Goal: Information Seeking & Learning: Compare options

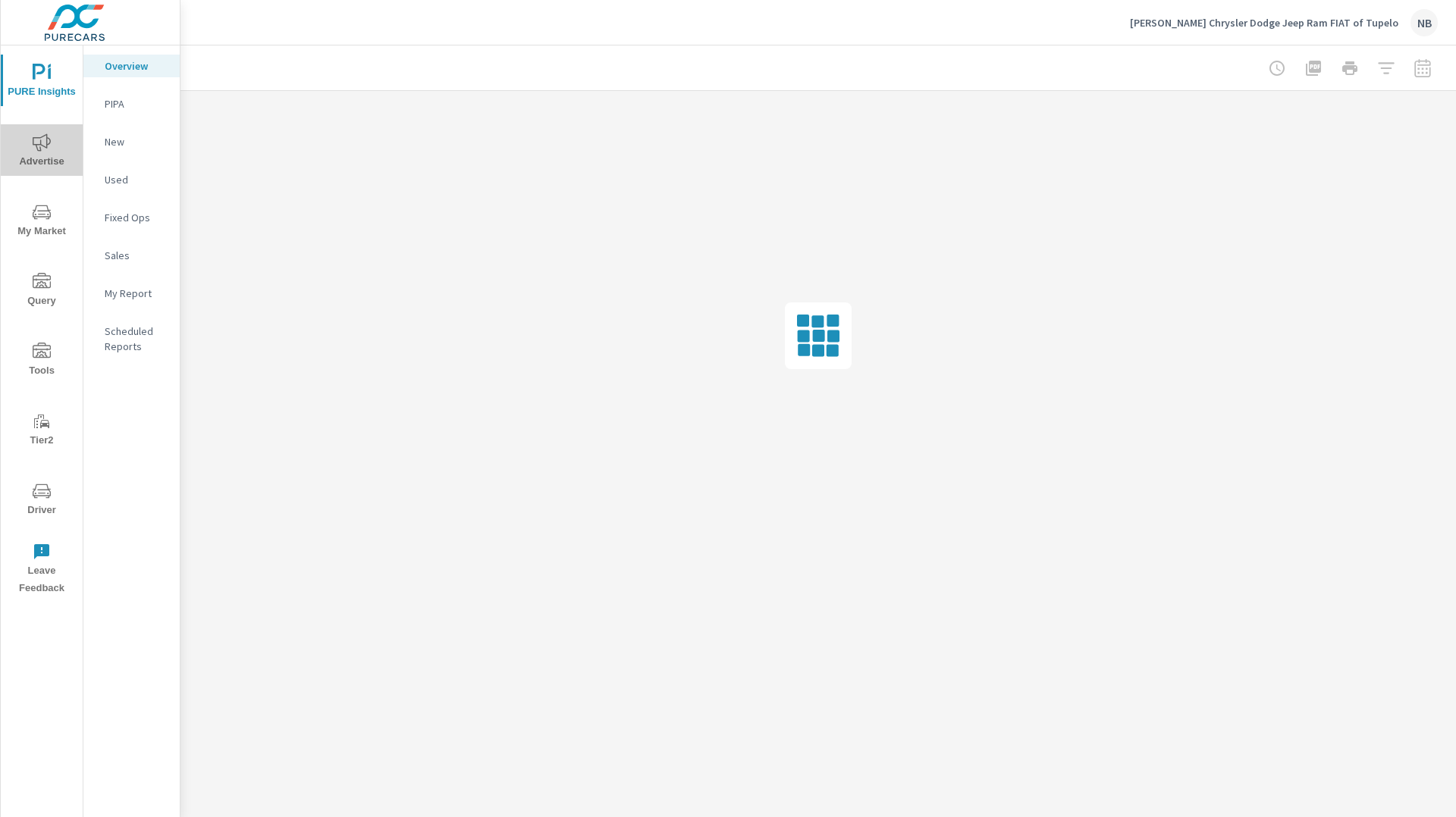
click at [36, 148] on icon "nav menu" at bounding box center [41, 142] width 18 height 18
click at [130, 140] on p "PMAX" at bounding box center [136, 141] width 63 height 15
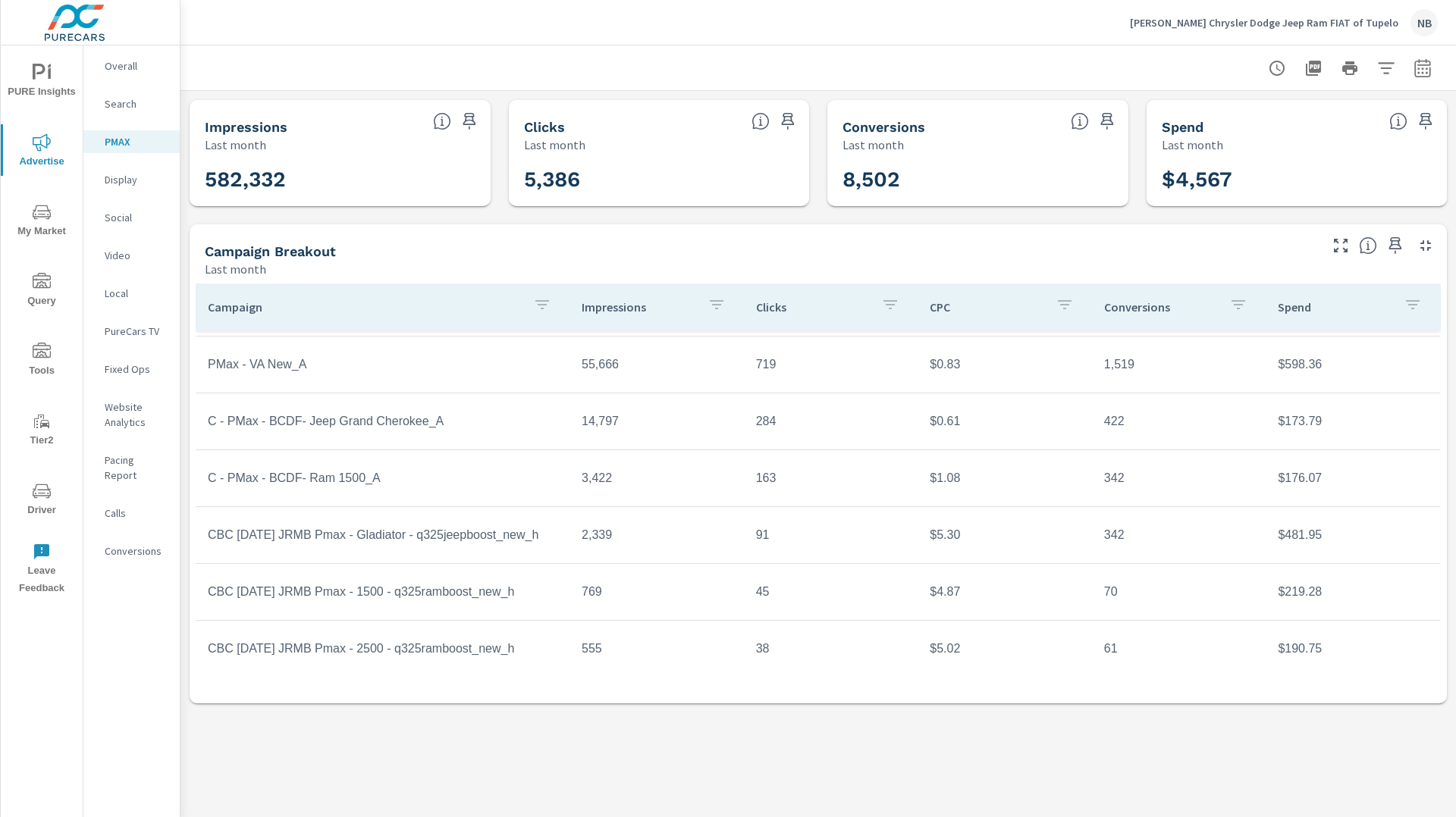
scroll to position [225, 0]
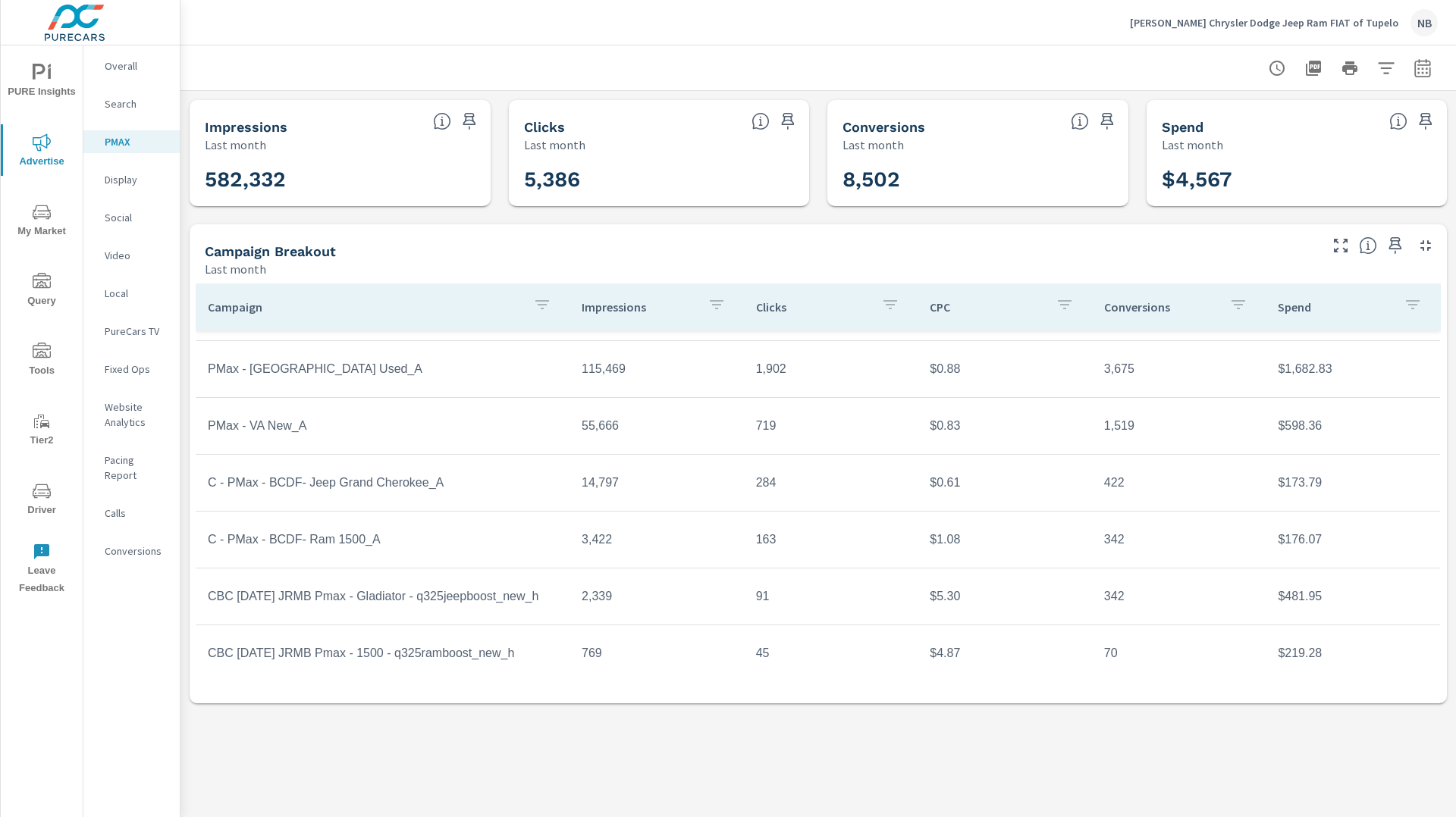
scroll to position [225, 0]
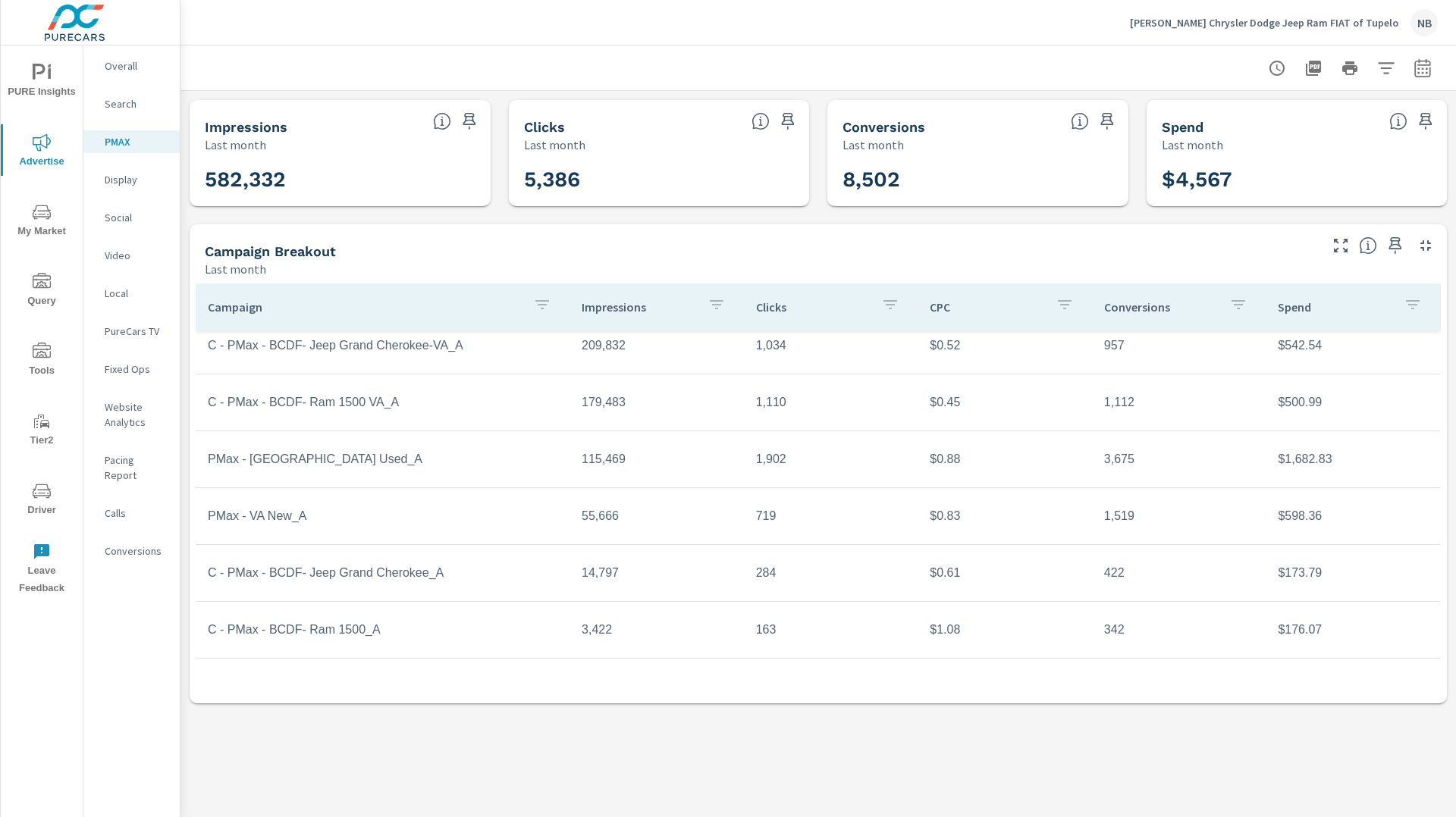
scroll to position [69, 0]
click at [1256, 23] on p "Carlock Chrysler Dodge Jeep Ram FIAT of Tupelo" at bounding box center [1264, 23] width 269 height 14
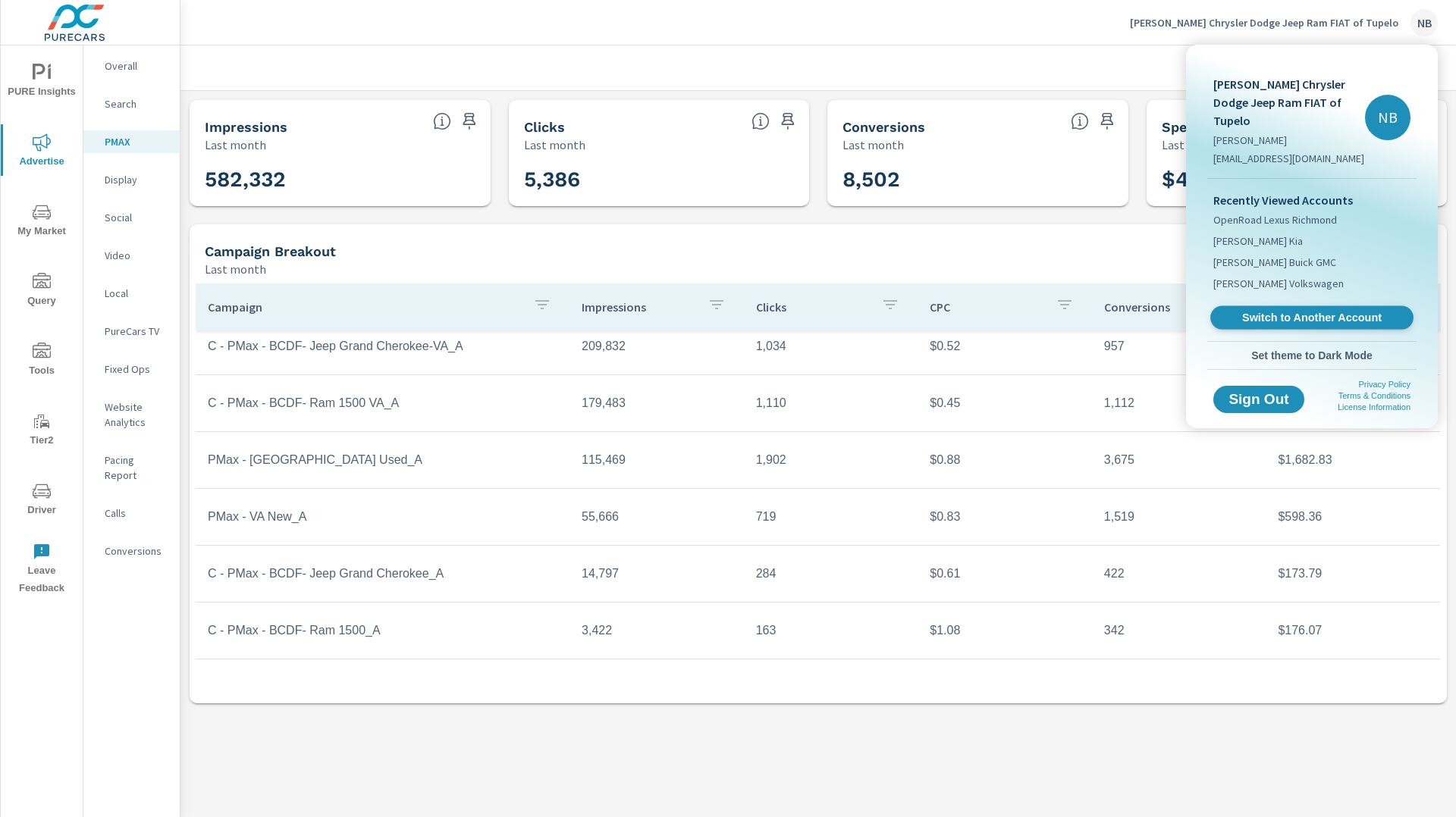
click at [1272, 308] on link "Switch to Another Account" at bounding box center [1312, 318] width 203 height 24
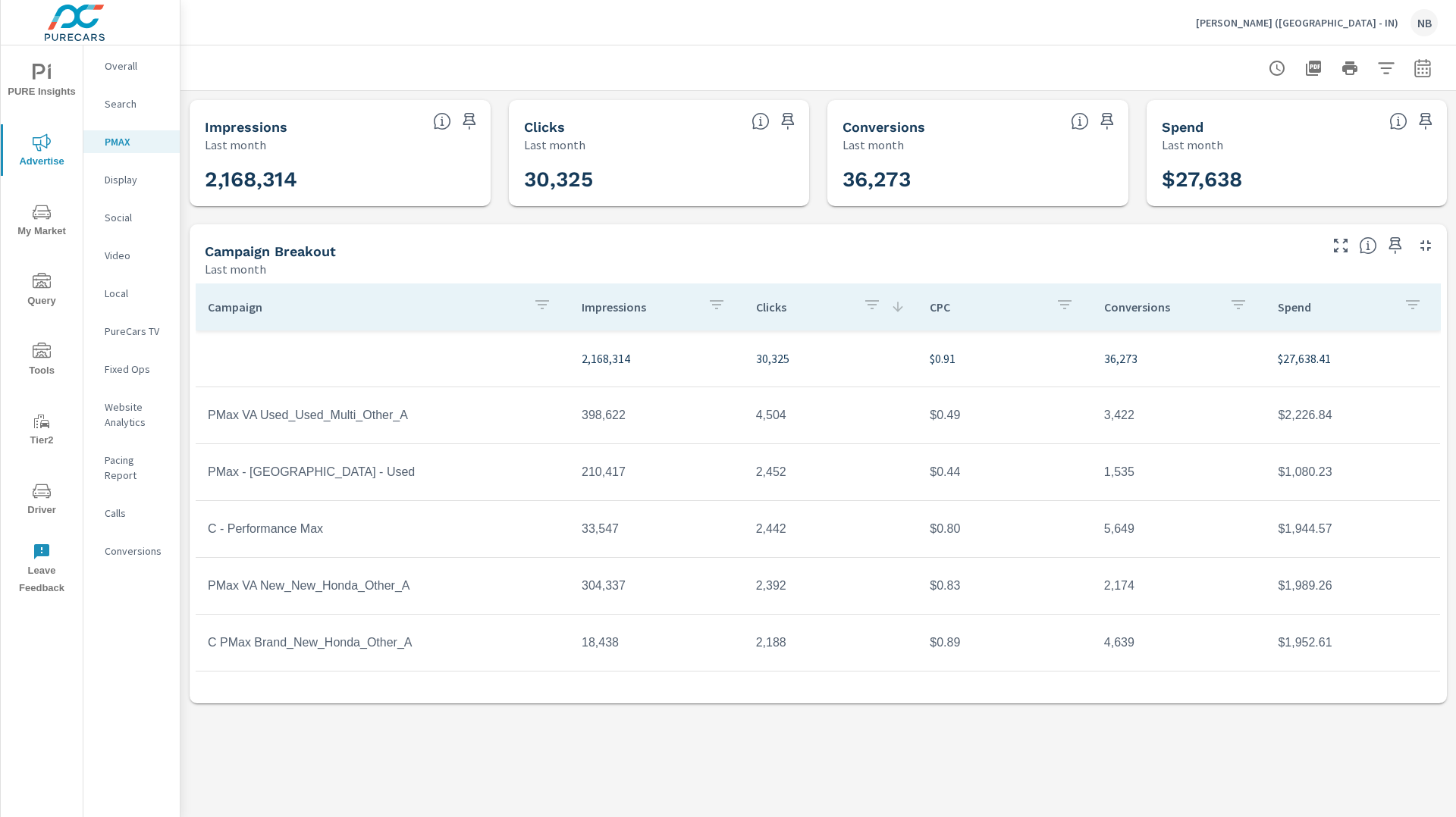
click at [1318, 9] on div "[PERSON_NAME] ([GEOGRAPHIC_DATA] - IN) [GEOGRAPHIC_DATA]" at bounding box center [1317, 23] width 242 height 28
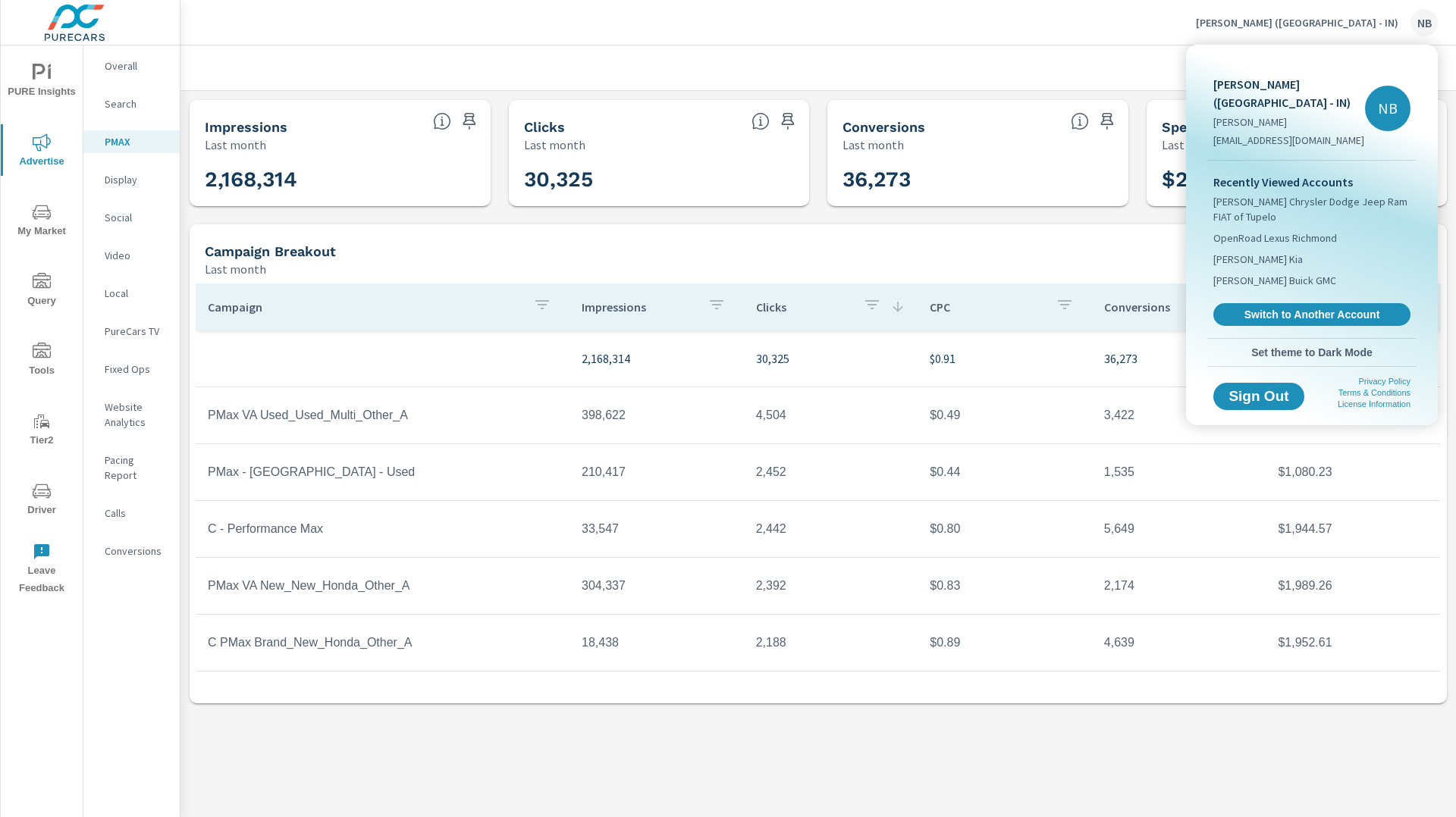
click at [1029, 52] on div at bounding box center [728, 408] width 1456 height 817
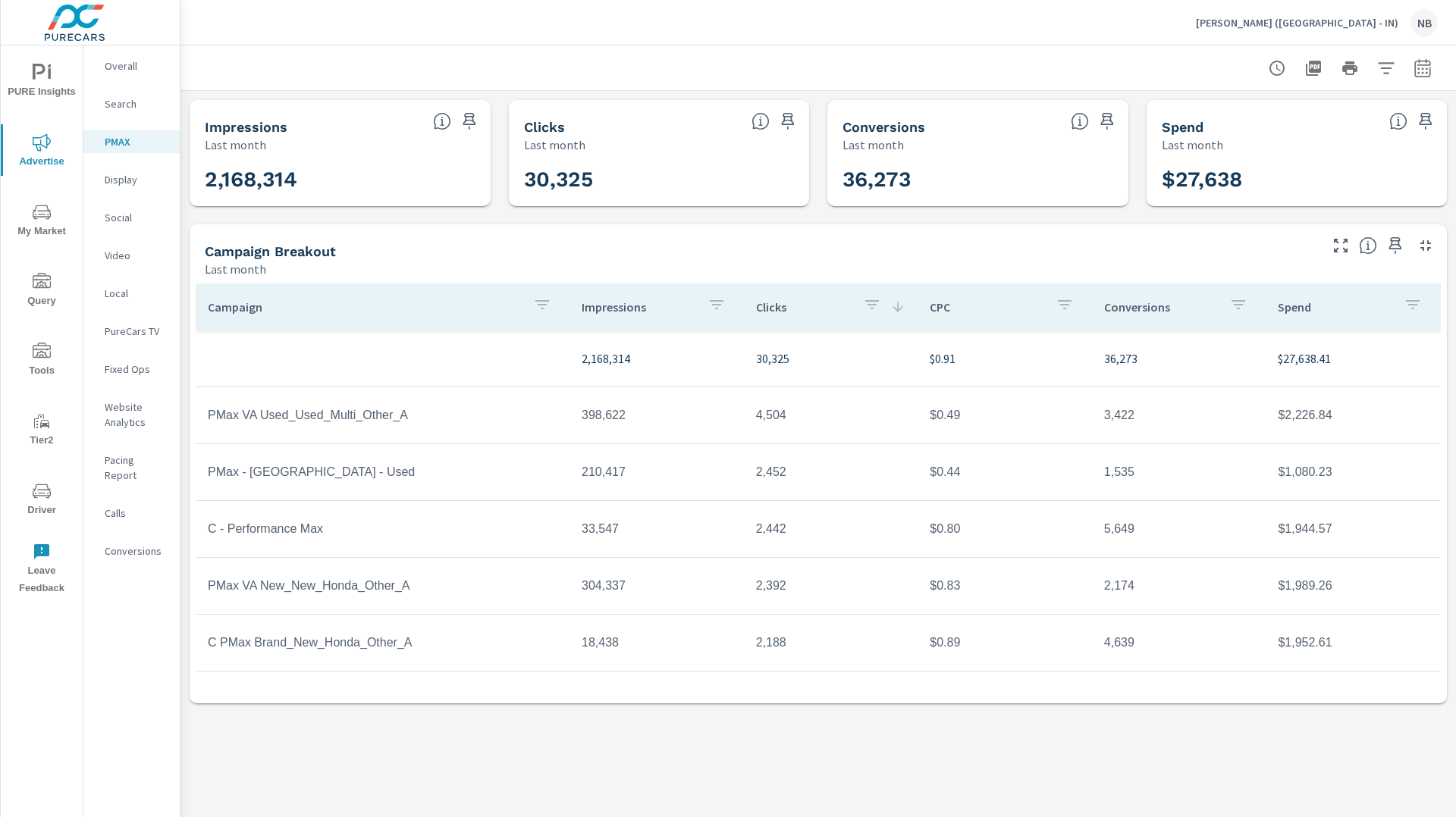
click at [108, 62] on p "Overall" at bounding box center [136, 66] width 63 height 15
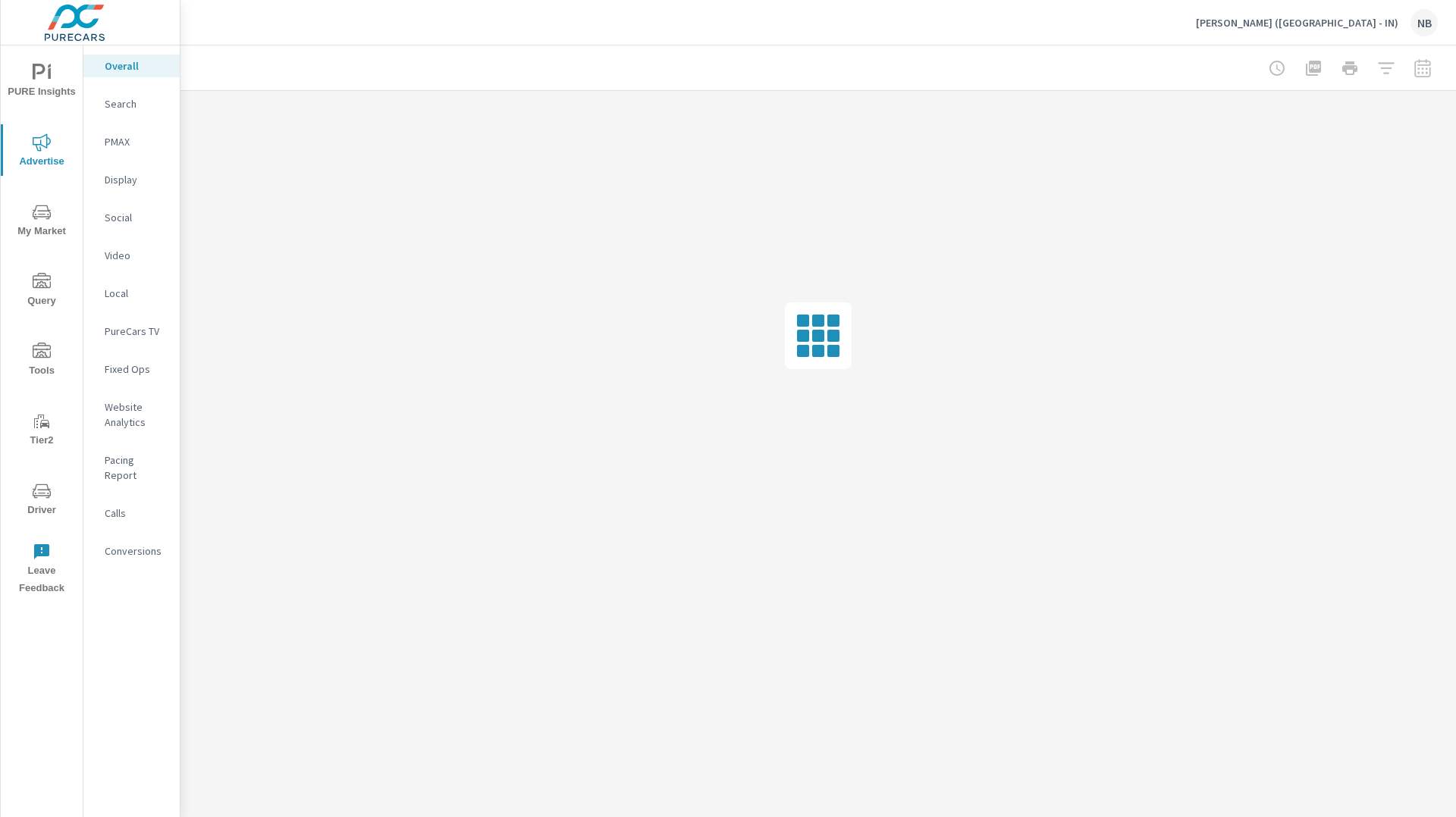
click at [39, 78] on icon "nav menu" at bounding box center [41, 72] width 18 height 18
click at [54, 144] on span "Advertise" at bounding box center [42, 152] width 73 height 37
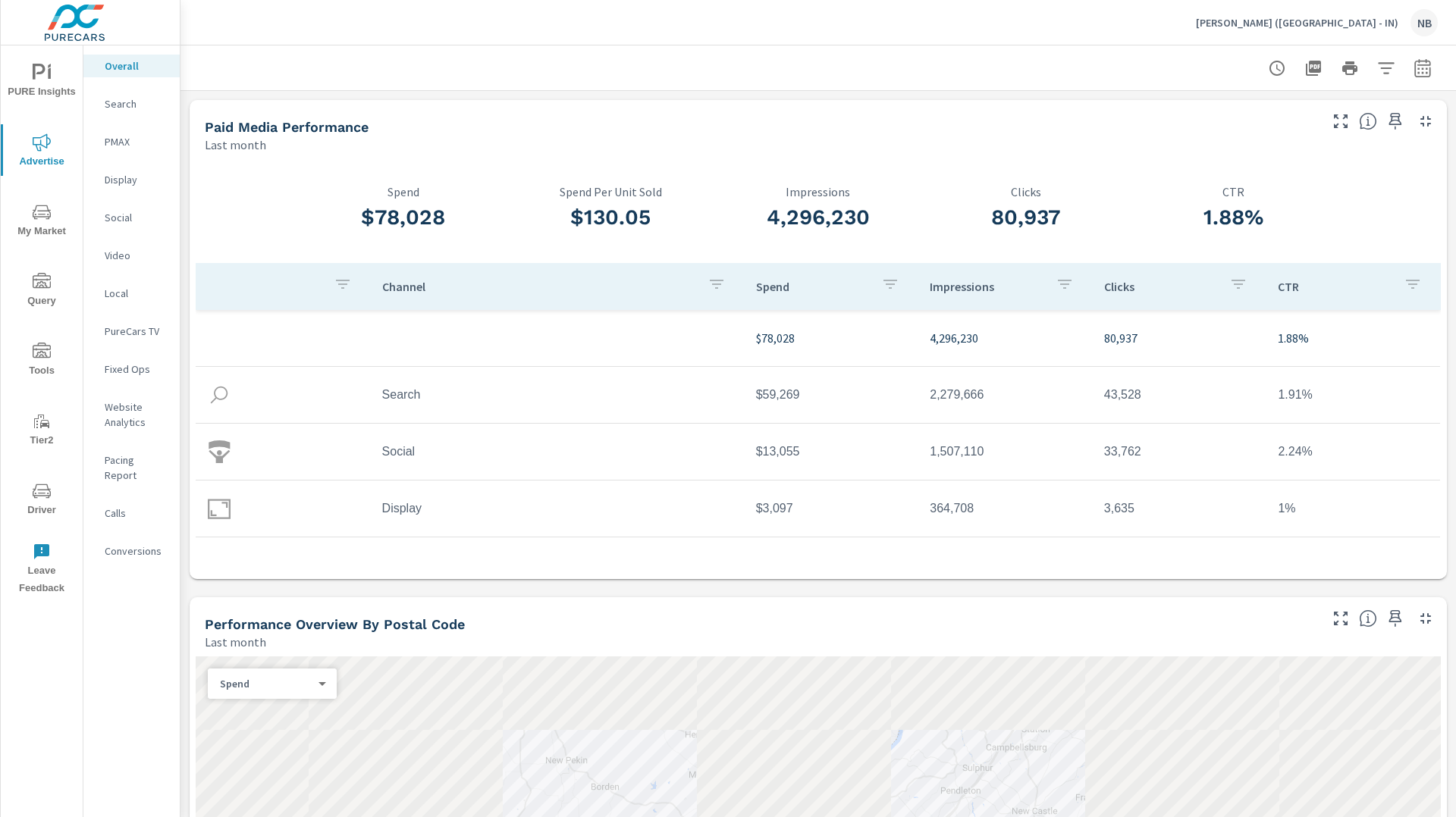
click at [1348, 22] on p "Neil Huffman (KY - IN)" at bounding box center [1298, 23] width 203 height 14
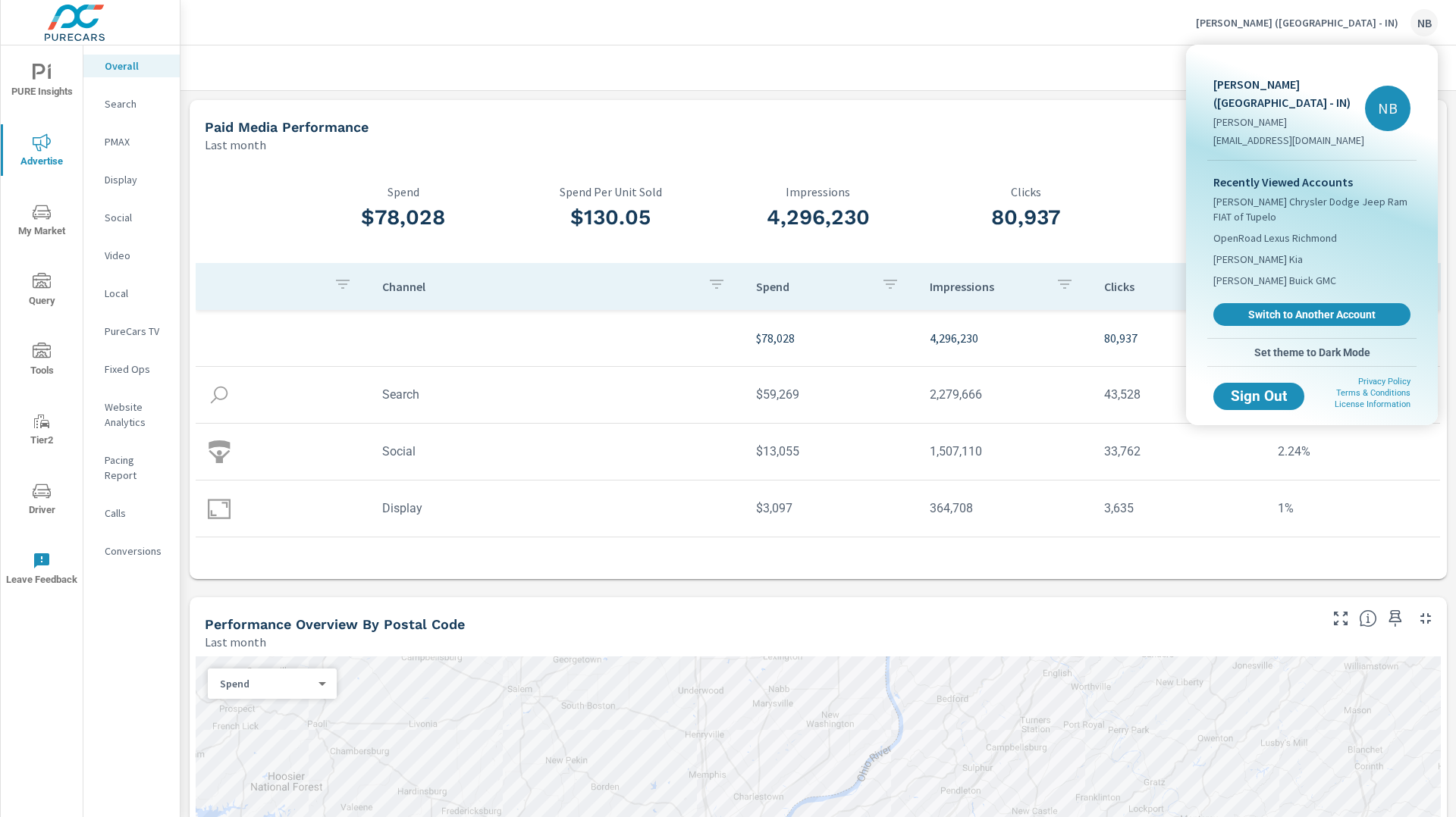
click at [1031, 6] on div at bounding box center [728, 408] width 1456 height 817
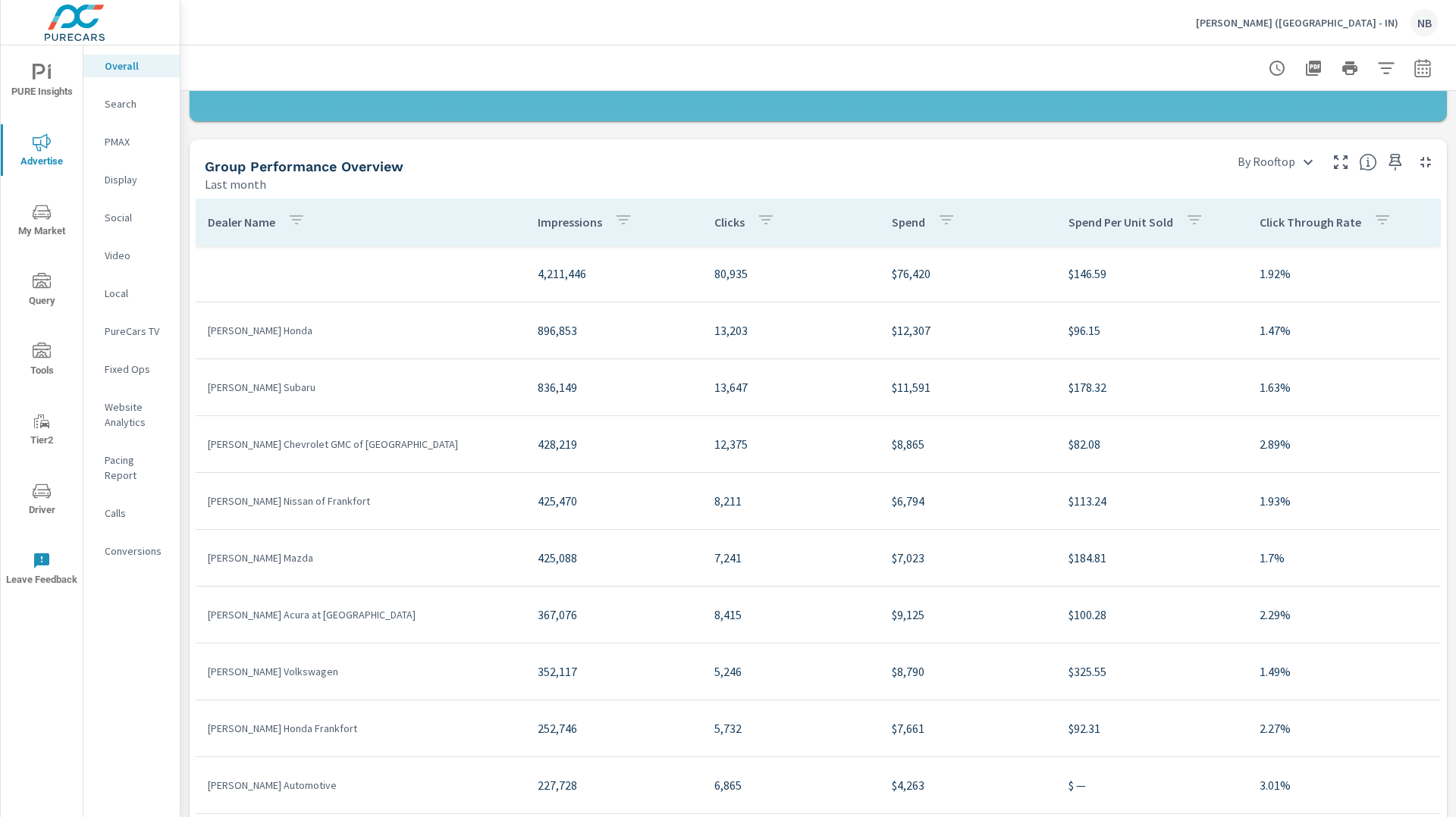
scroll to position [1576, 0]
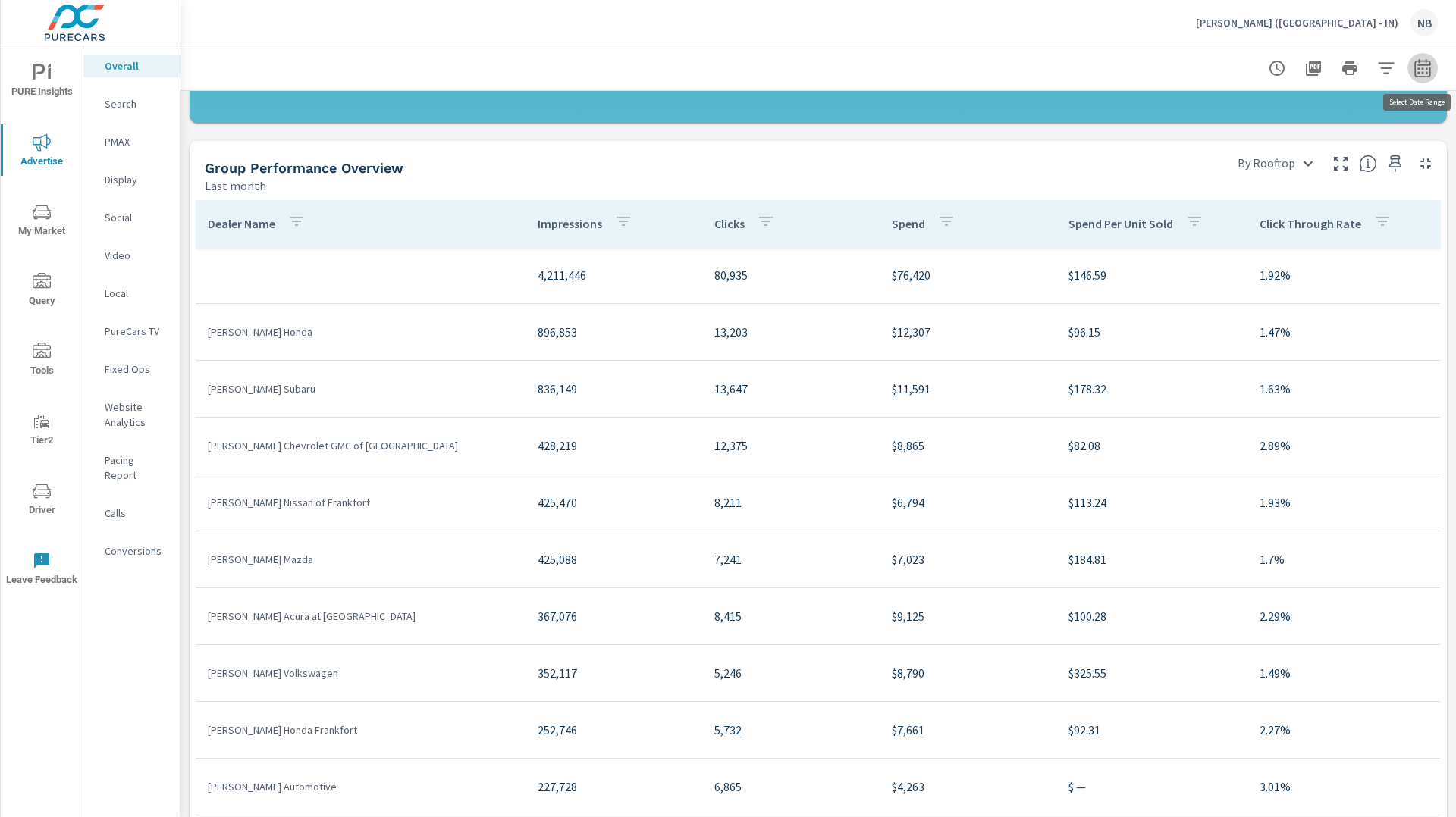
click at [1422, 68] on icon "button" at bounding box center [1423, 70] width 10 height 6
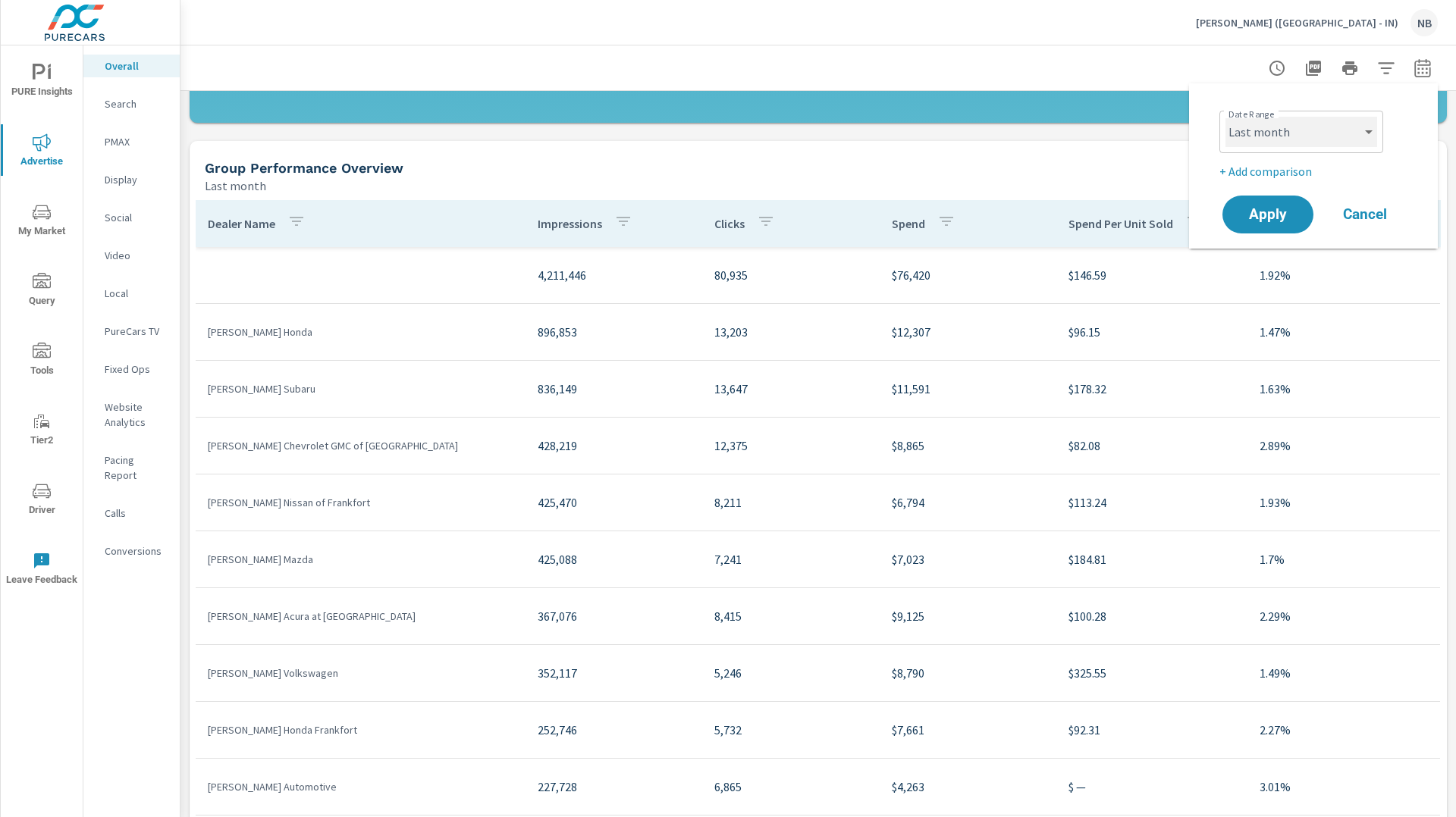
click at [1294, 128] on select "Custom Yesterday Last week Last 7 days Last 14 days Last 30 days Last 45 days L…" at bounding box center [1301, 131] width 152 height 30
click at [1226, 117] on select "Custom Yesterday Last week Last 7 days Last 14 days Last 30 days Last 45 days L…" at bounding box center [1301, 131] width 152 height 30
select select "Last 30 days"
click at [1296, 171] on p "+ Add comparison" at bounding box center [1316, 171] width 194 height 18
select select "Previous period"
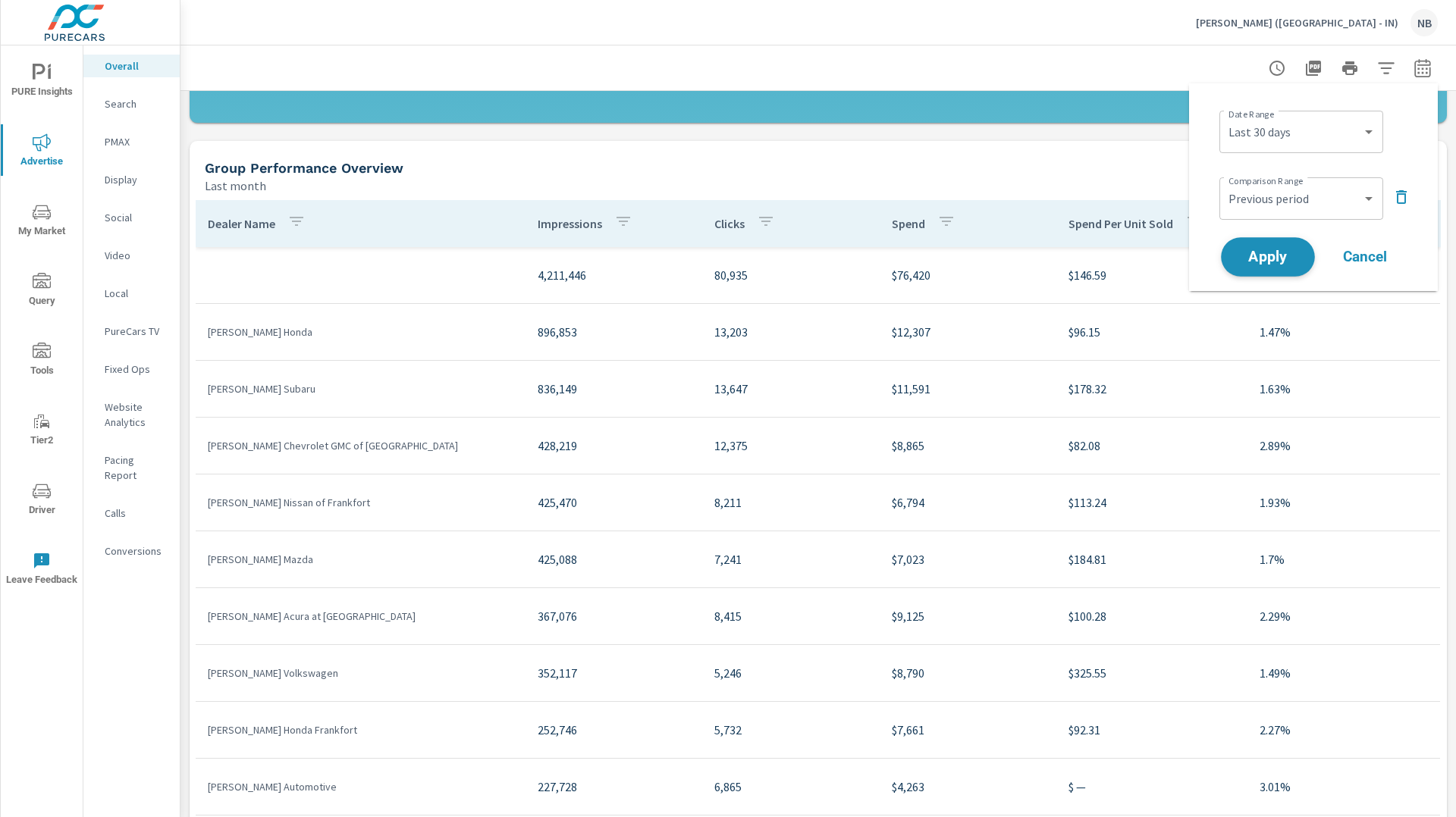
drag, startPoint x: 1278, startPoint y: 256, endPoint x: 1294, endPoint y: 257, distance: 16.0
click at [1278, 256] on span "Apply" at bounding box center [1268, 257] width 62 height 15
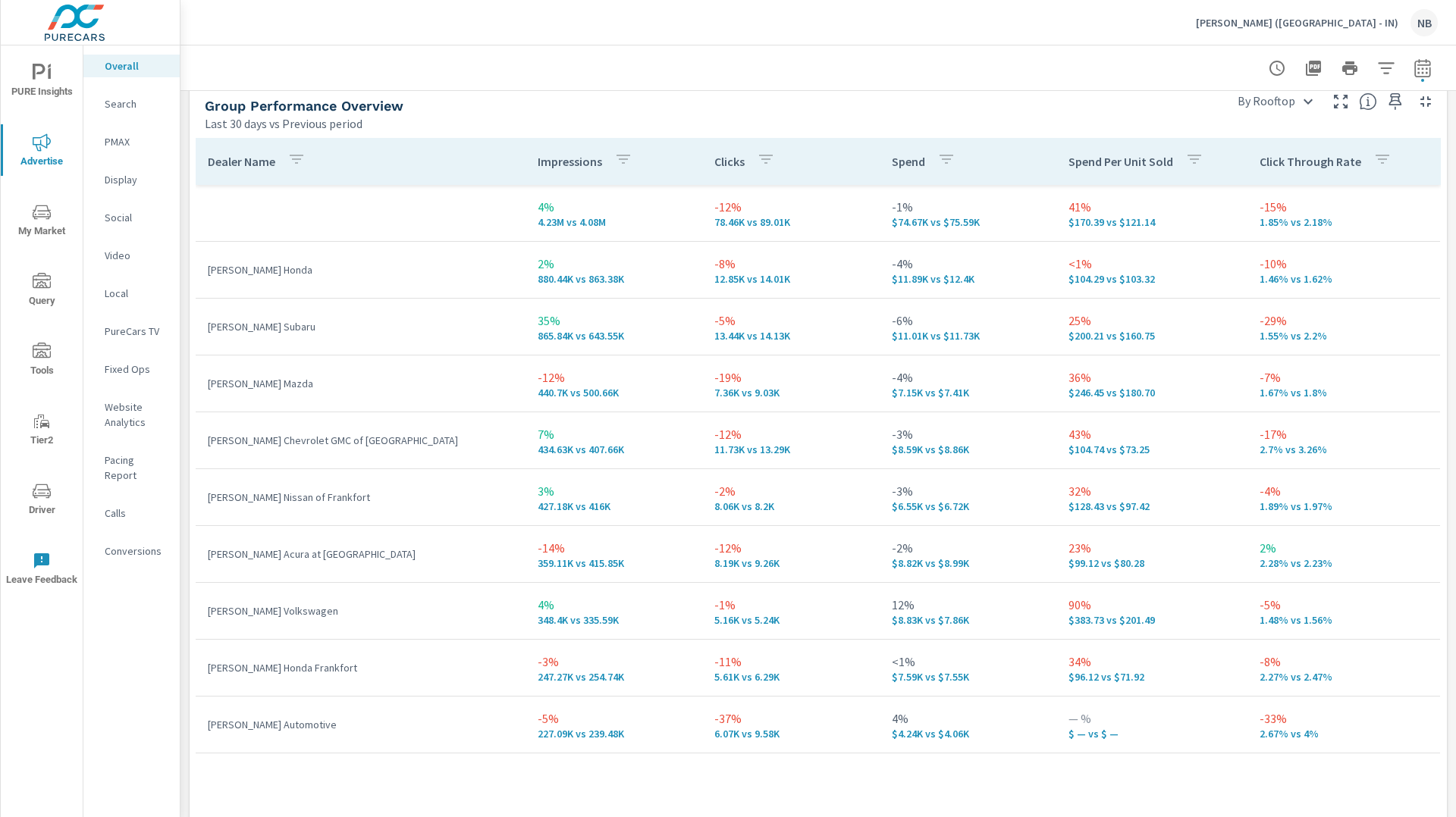
scroll to position [2123, 0]
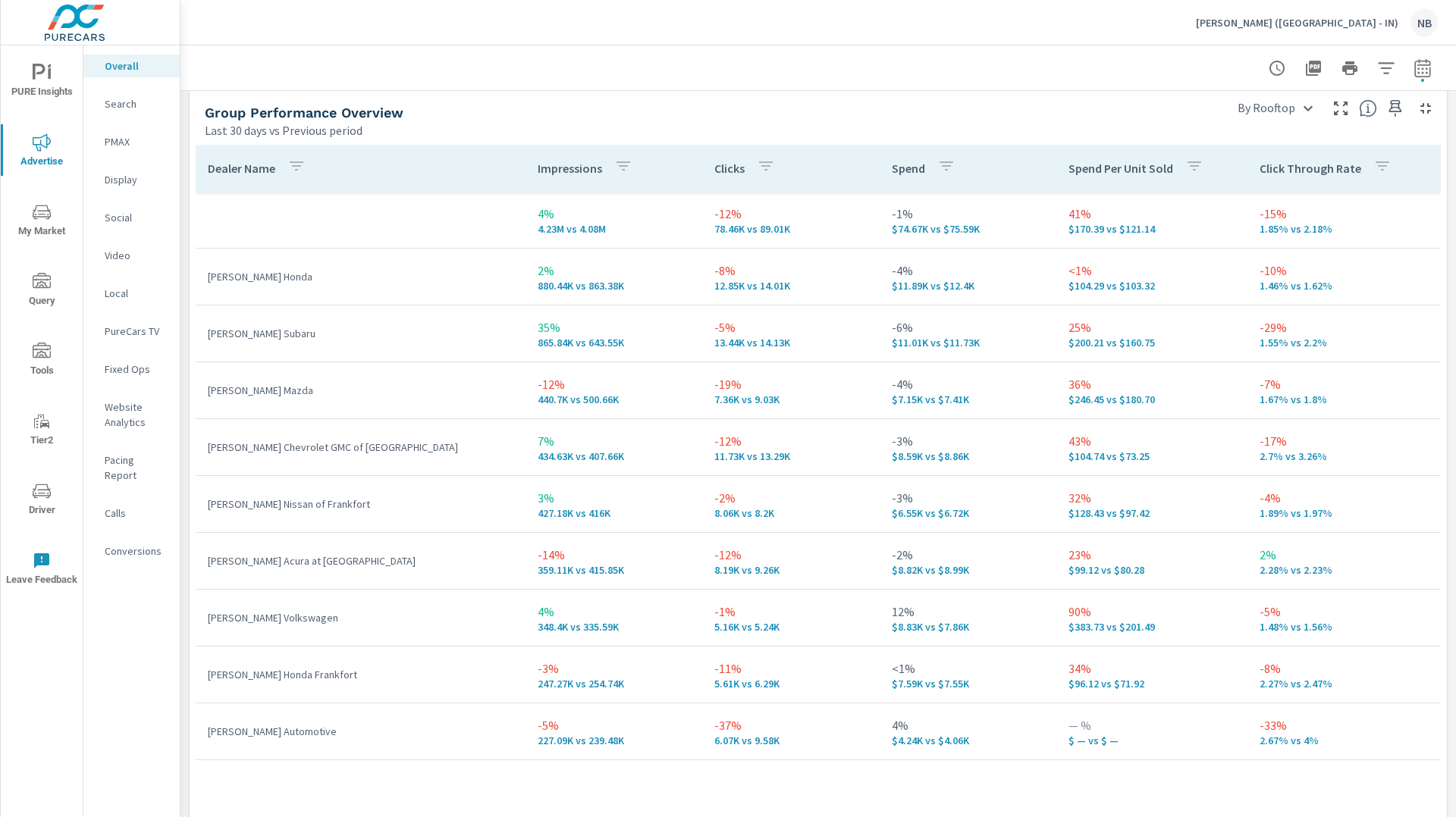
click at [1335, 23] on p "[PERSON_NAME] ([GEOGRAPHIC_DATA] - IN)" at bounding box center [1298, 23] width 203 height 14
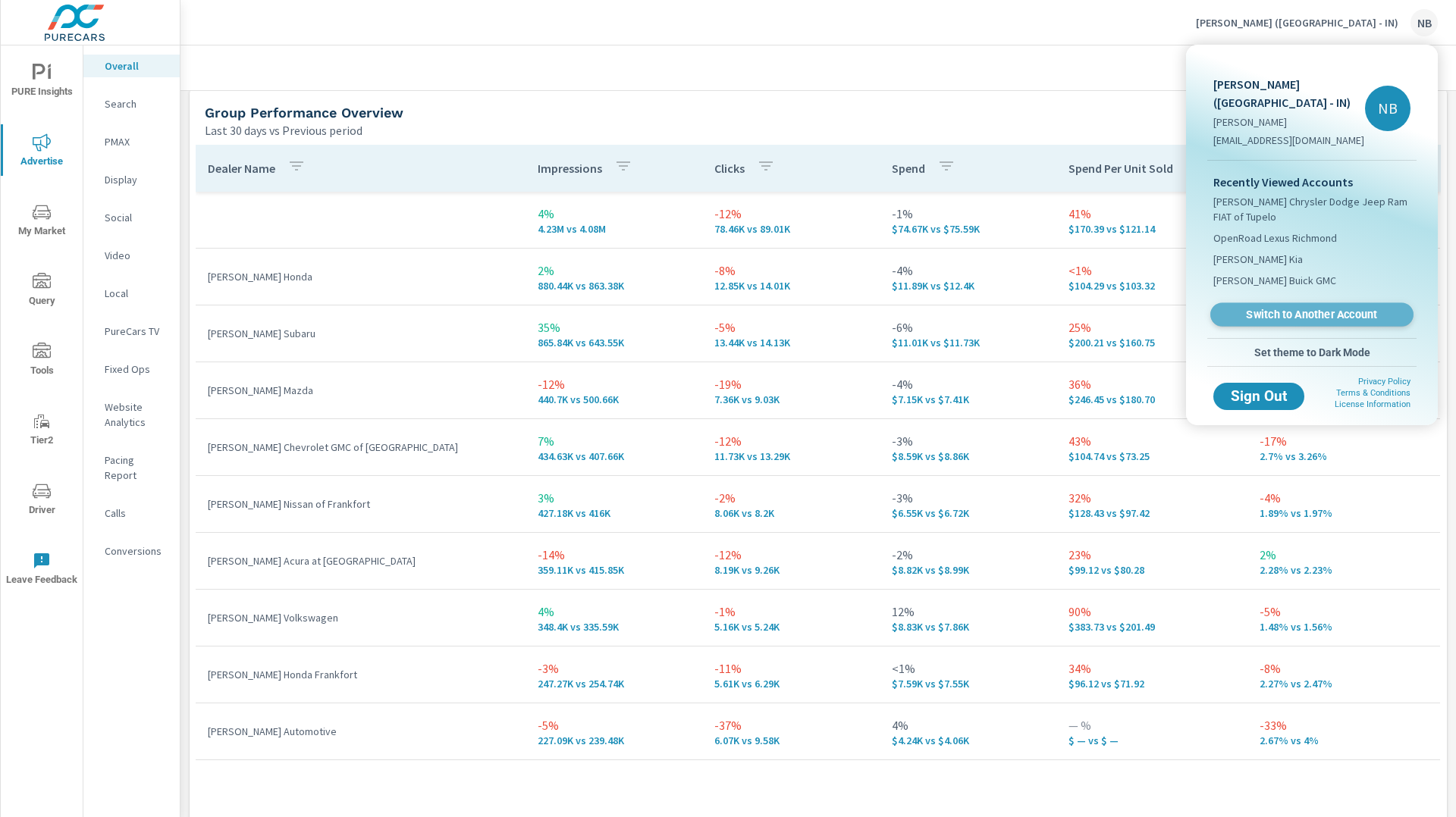
click at [1274, 307] on span "Switch to Another Account" at bounding box center [1312, 315] width 186 height 15
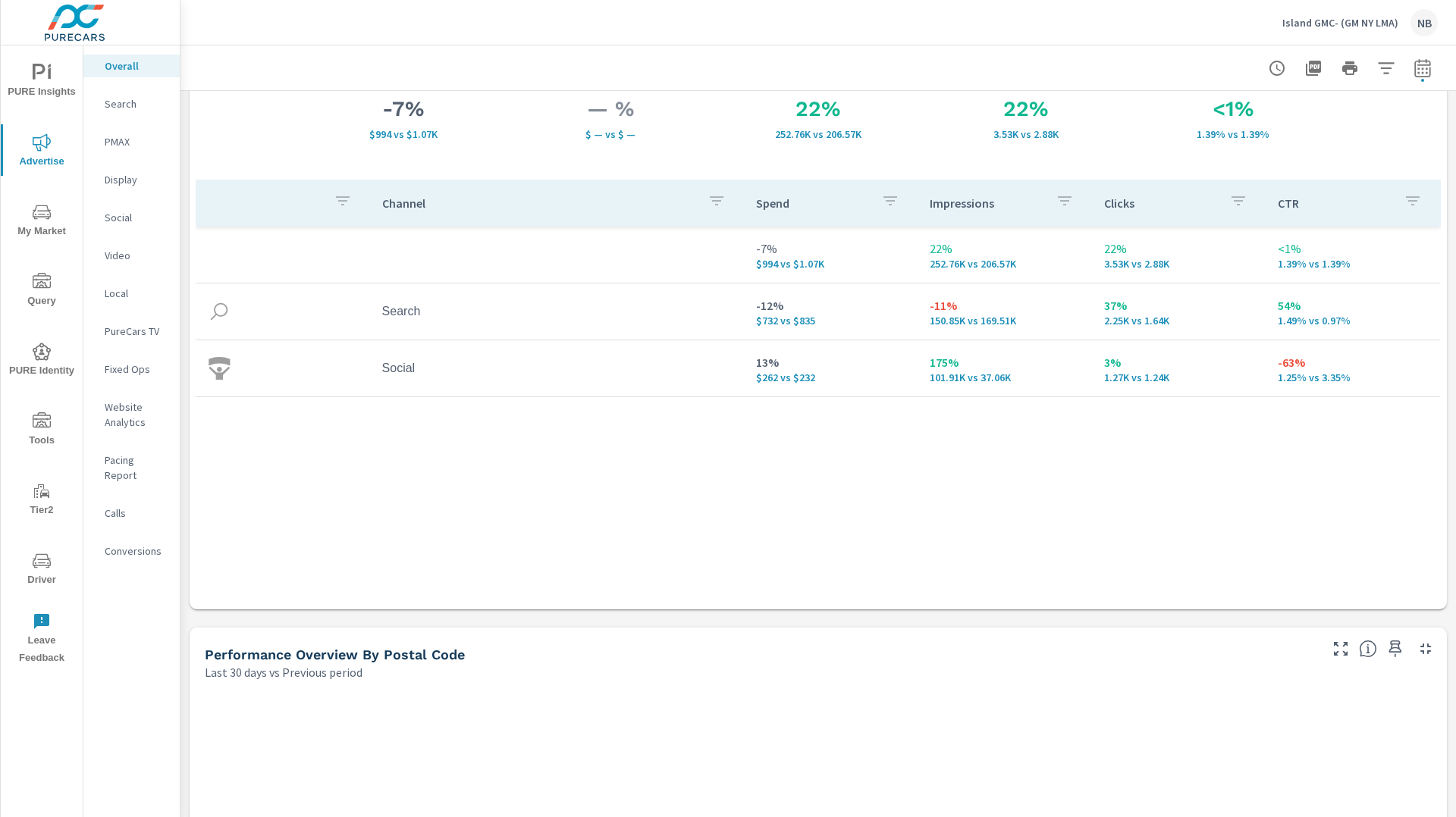
scroll to position [68, 0]
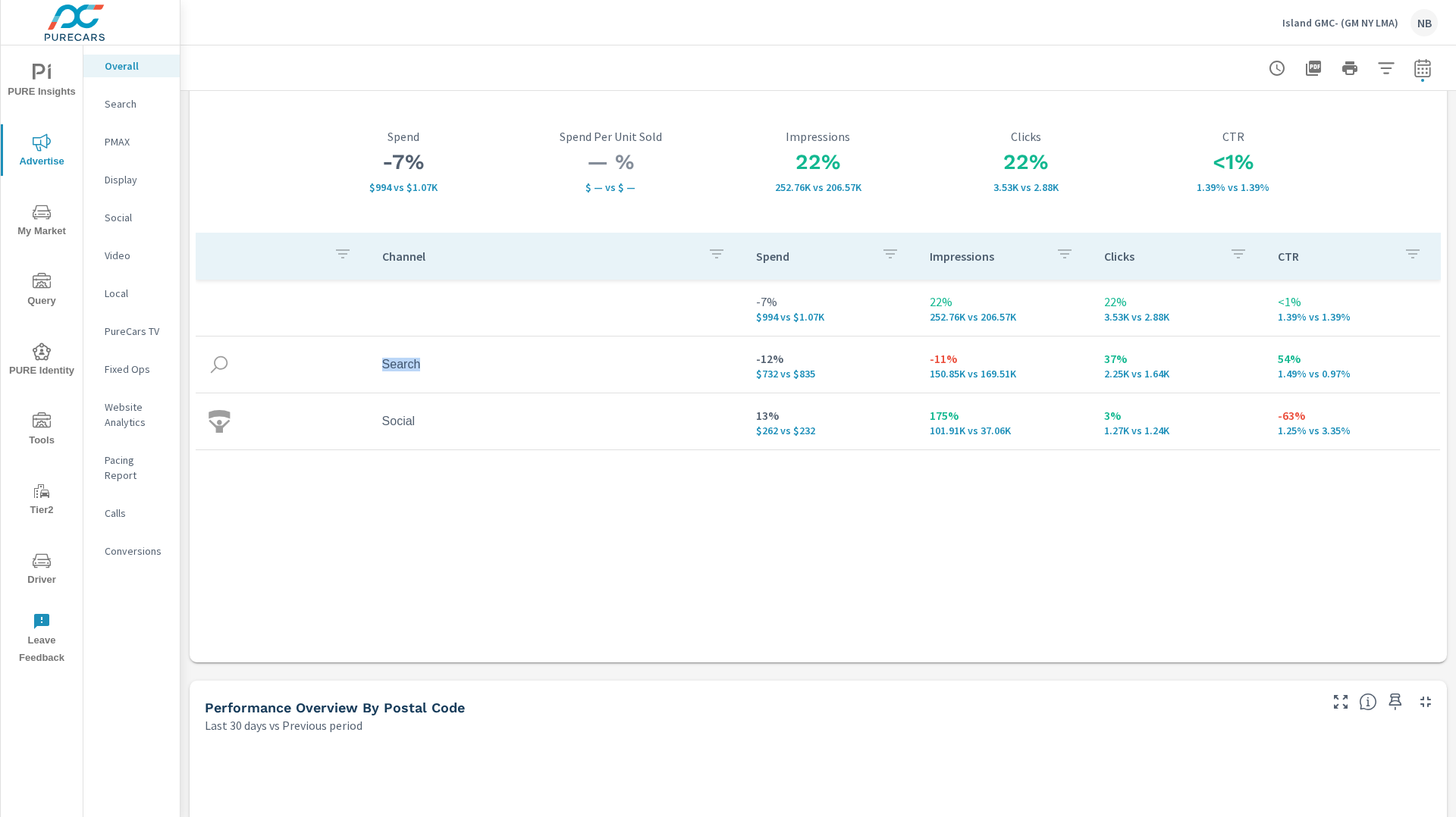
drag, startPoint x: 376, startPoint y: 359, endPoint x: 608, endPoint y: 302, distance: 238.9
click at [491, 365] on td "Search" at bounding box center [557, 364] width 374 height 38
click at [706, 288] on tr "-7% $994 vs $1.07K 22% 252.76K vs 206.57K 22% 3.53K vs 2.88K <1% 1.39% vs 1.39%" at bounding box center [817, 308] width 1244 height 57
drag, startPoint x: 329, startPoint y: 252, endPoint x: 1027, endPoint y: 286, distance: 698.8
click at [1028, 285] on table "Channel Spend Impressions Clicks CTR -7% $994 vs $1.07K 22% 252.76K vs 206.57K …" at bounding box center [818, 342] width 1245 height 217
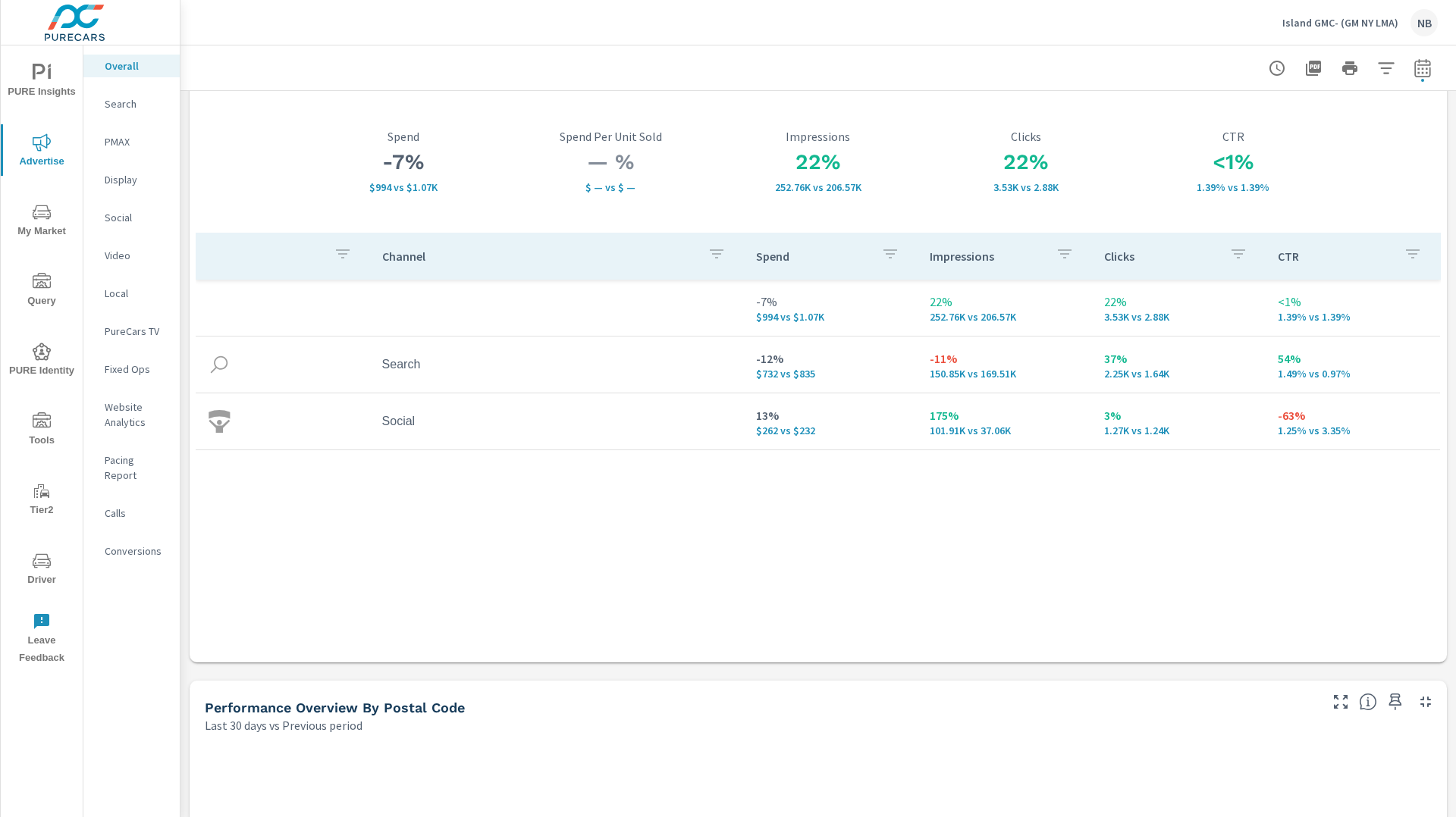
drag, startPoint x: 721, startPoint y: 310, endPoint x: 709, endPoint y: 310, distance: 12.0
click at [709, 310] on td at bounding box center [557, 307] width 374 height 24
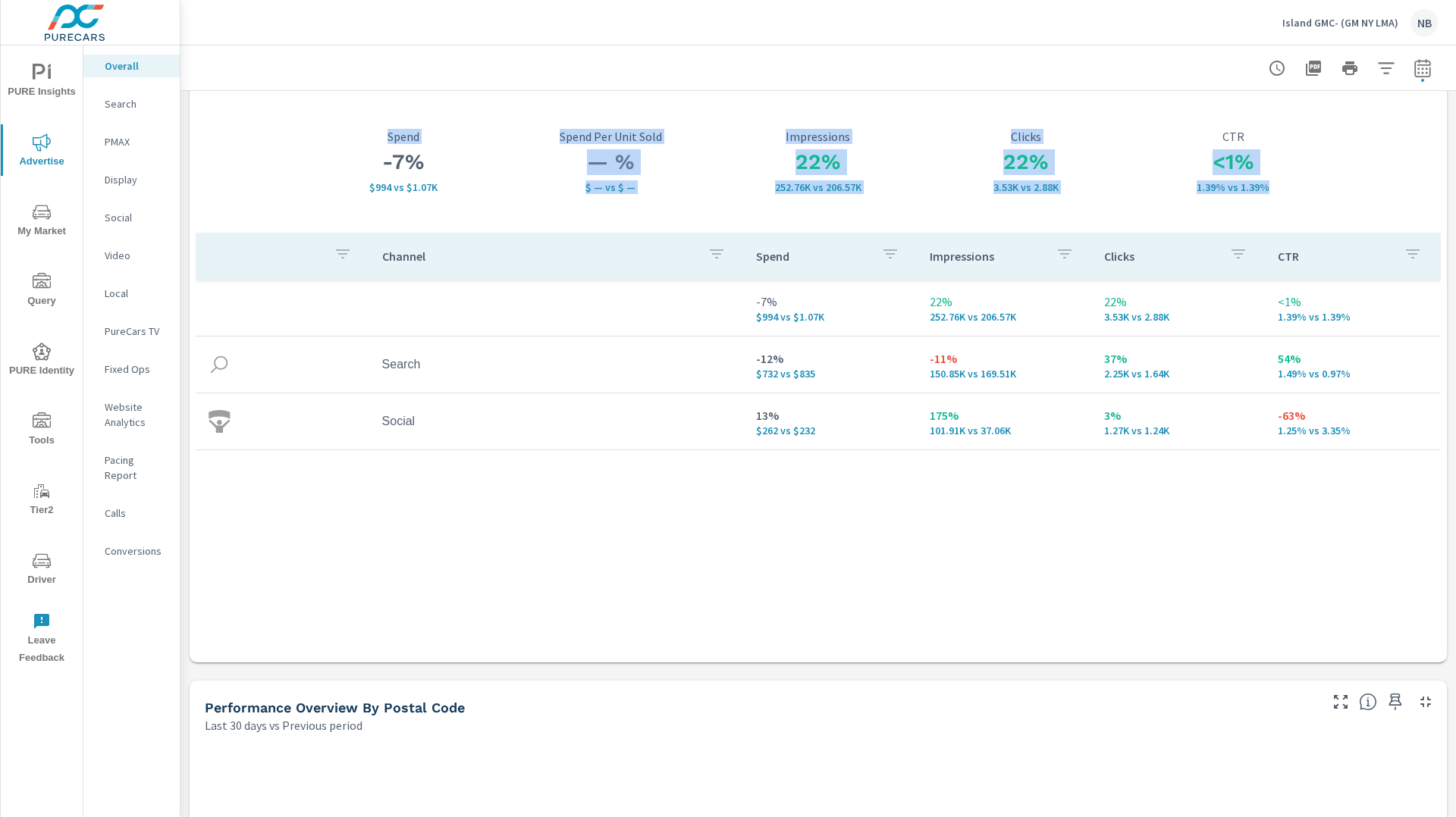
drag, startPoint x: 386, startPoint y: 136, endPoint x: 1311, endPoint y: 194, distance: 926.8
click at [1317, 195] on div "-7% $994 vs $1.07K Spend — % $ — vs $ — Spend Per Unit Sold 22% 252.76K vs 206.…" at bounding box center [818, 373] width 1245 height 565
click at [454, 114] on div "-7% $994 vs $1.07K Spend" at bounding box center [403, 161] width 208 height 142
drag, startPoint x: 386, startPoint y: 133, endPoint x: 1299, endPoint y: 196, distance: 915.2
click at [1299, 196] on div "-7% $994 vs $1.07K Spend — % $ — vs $ — Spend Per Unit Sold 22% 252.76K vs 206.…" at bounding box center [818, 373] width 1245 height 565
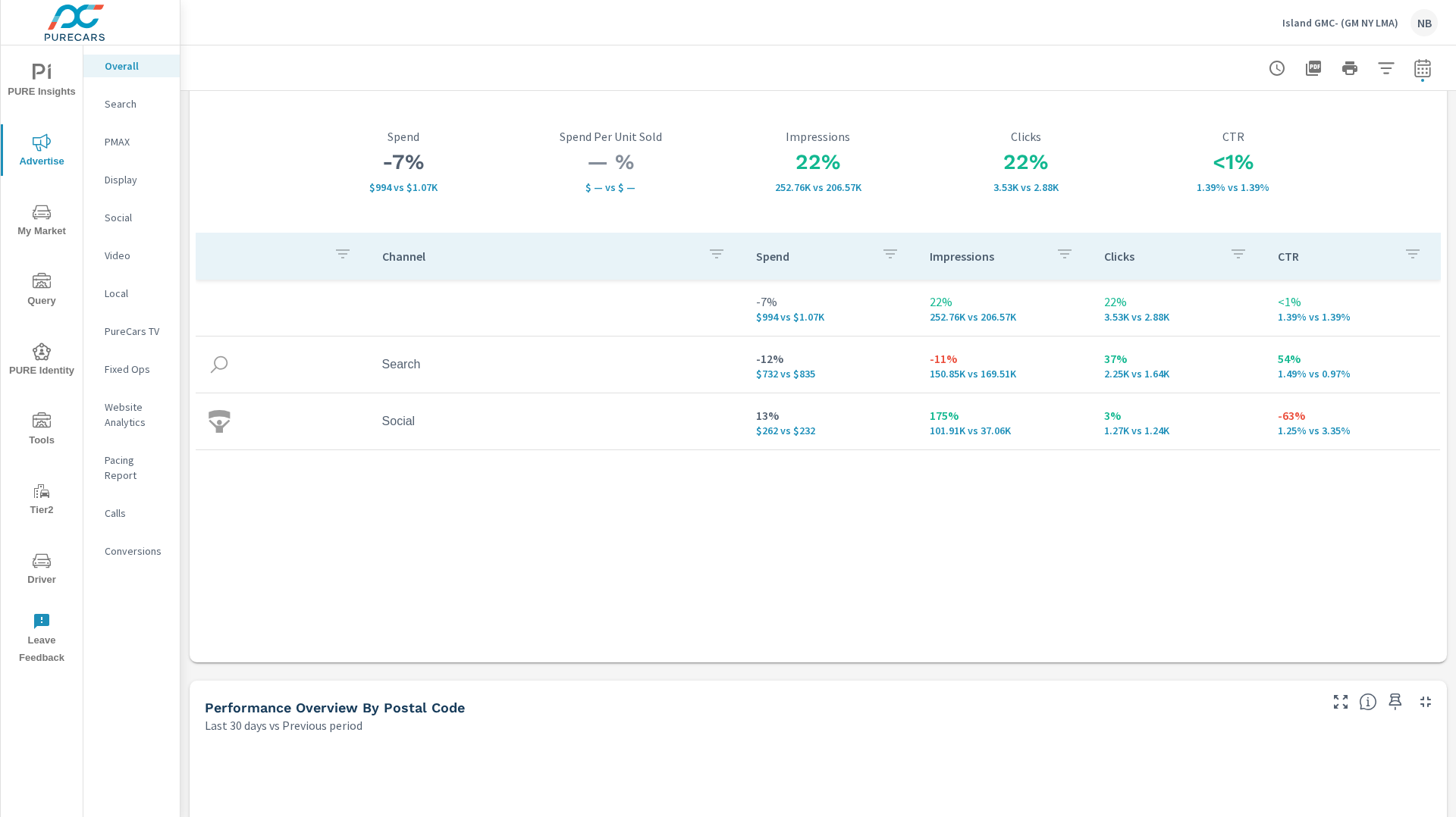
drag, startPoint x: 511, startPoint y: 121, endPoint x: 440, endPoint y: 131, distance: 71.7
click at [510, 121] on div "— % $ — vs $ — Spend Per Unit Sold" at bounding box center [611, 161] width 208 height 142
drag, startPoint x: 397, startPoint y: 130, endPoint x: 386, endPoint y: 130, distance: 11.0
click at [397, 130] on p "Spend" at bounding box center [403, 136] width 208 height 14
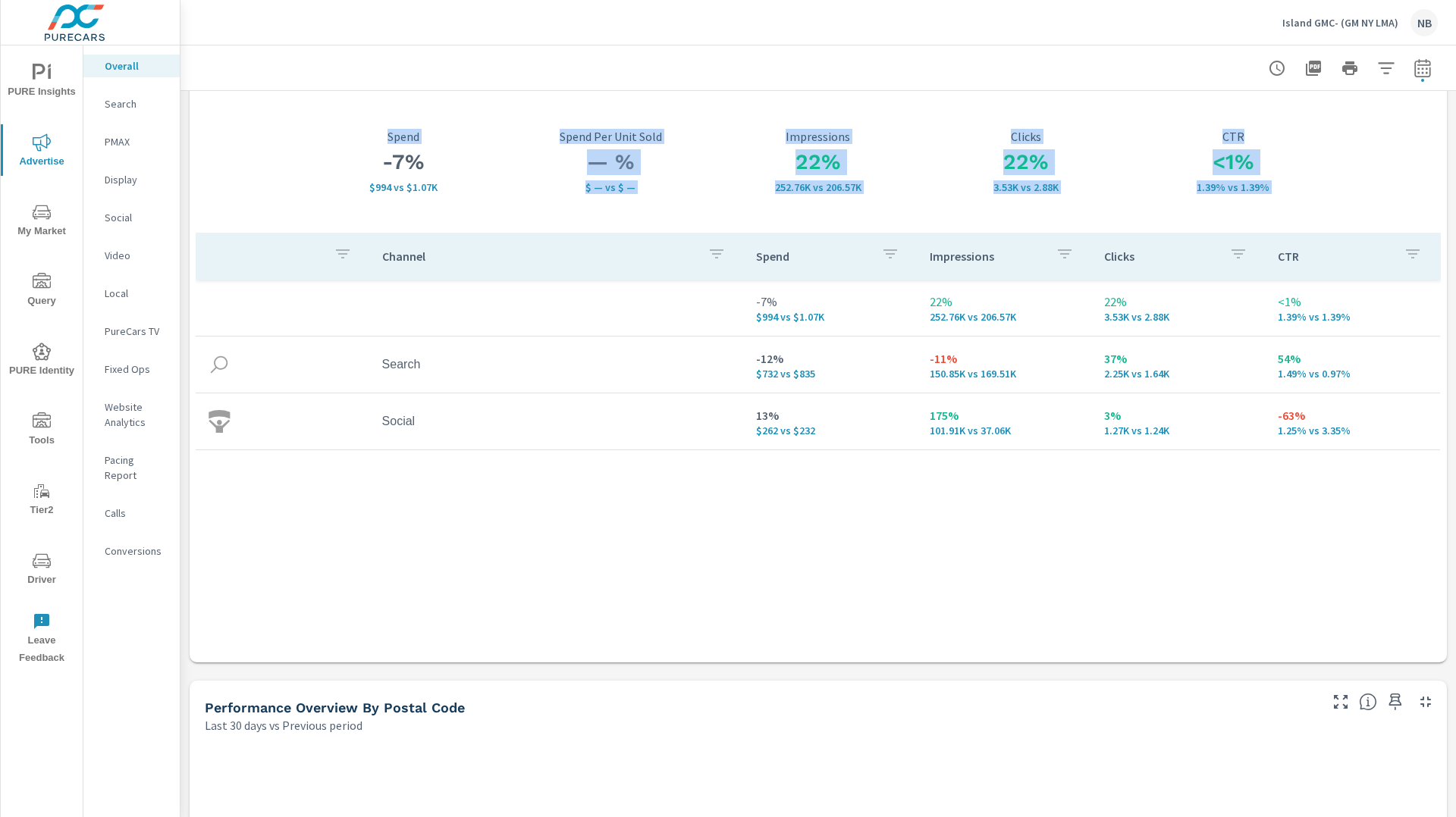
drag, startPoint x: 410, startPoint y: 133, endPoint x: 1254, endPoint y: 134, distance: 844.0
click at [1257, 135] on div "-7% $994 vs $1.07K Spend — % $ — vs $ — Spend Per Unit Sold 22% 252.76K vs 206.…" at bounding box center [818, 373] width 1245 height 565
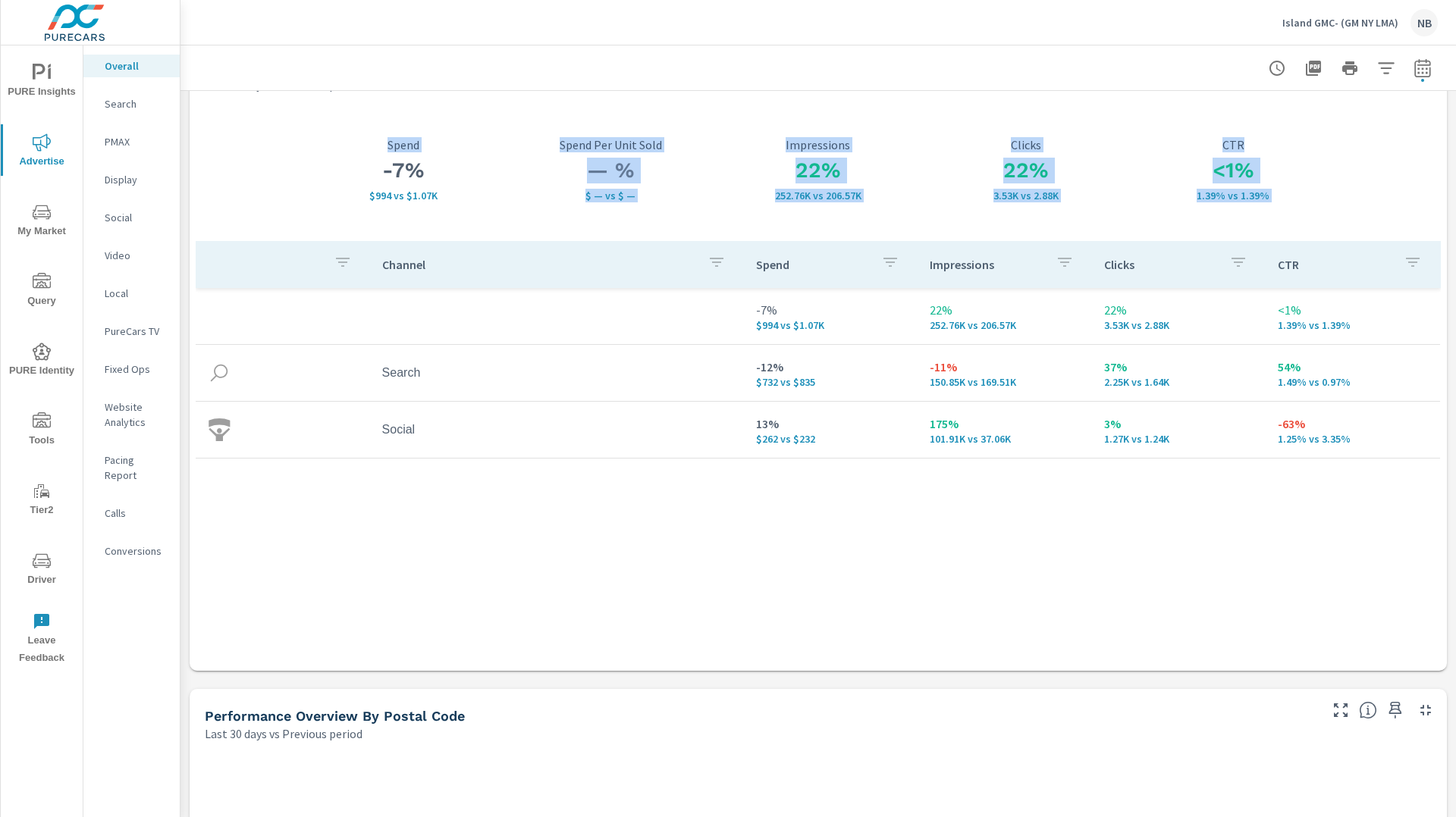
click at [391, 132] on div "-7% $994 vs $1.07K Spend" at bounding box center [403, 170] width 208 height 142
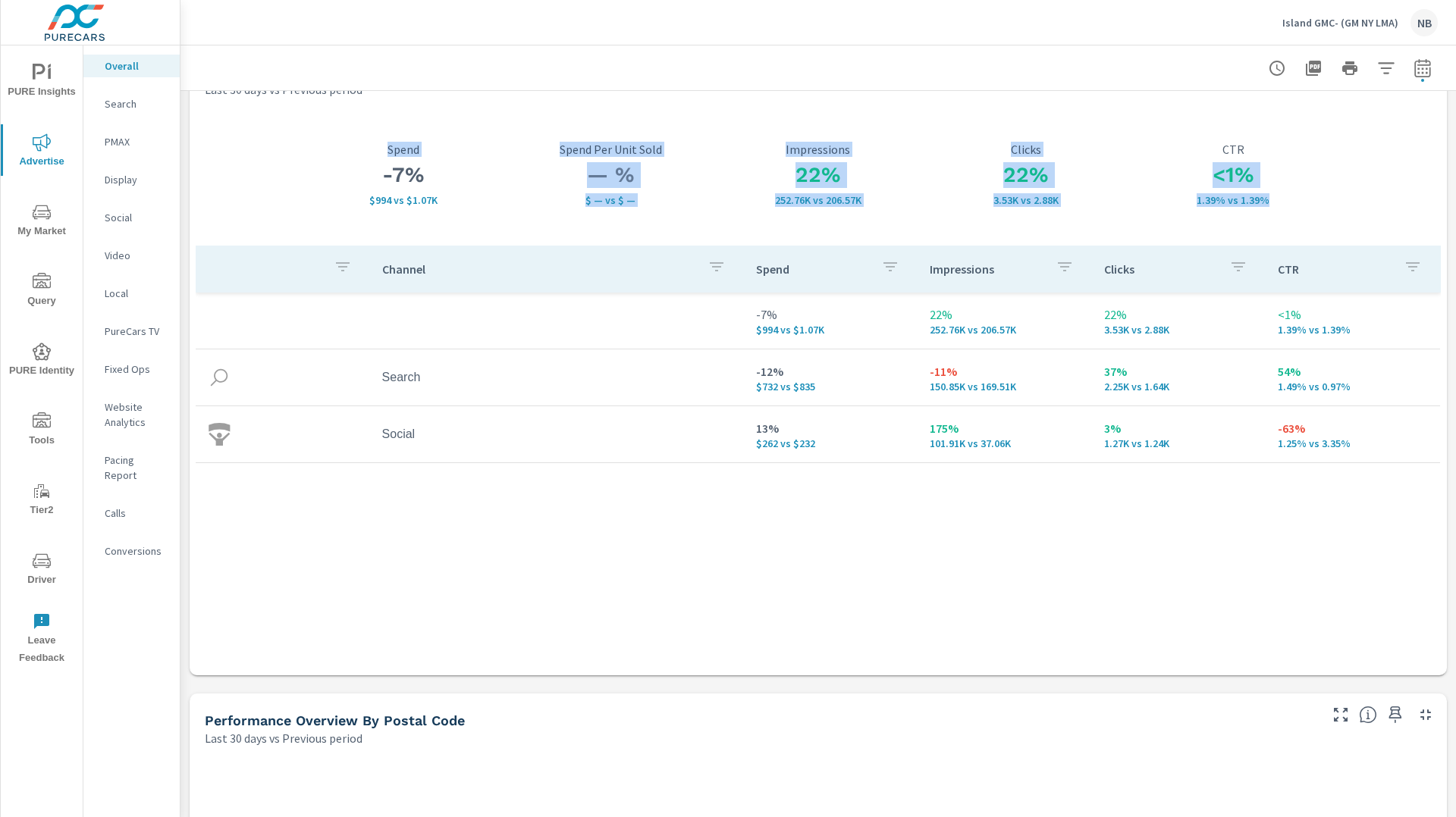
drag, startPoint x: 388, startPoint y: 141, endPoint x: 1312, endPoint y: 205, distance: 926.2
click at [1312, 205] on div "-7% $994 vs $1.07K Spend — % $ — vs $ — Spend Per Unit Sold 22% 252.76K vs 206.…" at bounding box center [818, 386] width 1245 height 565
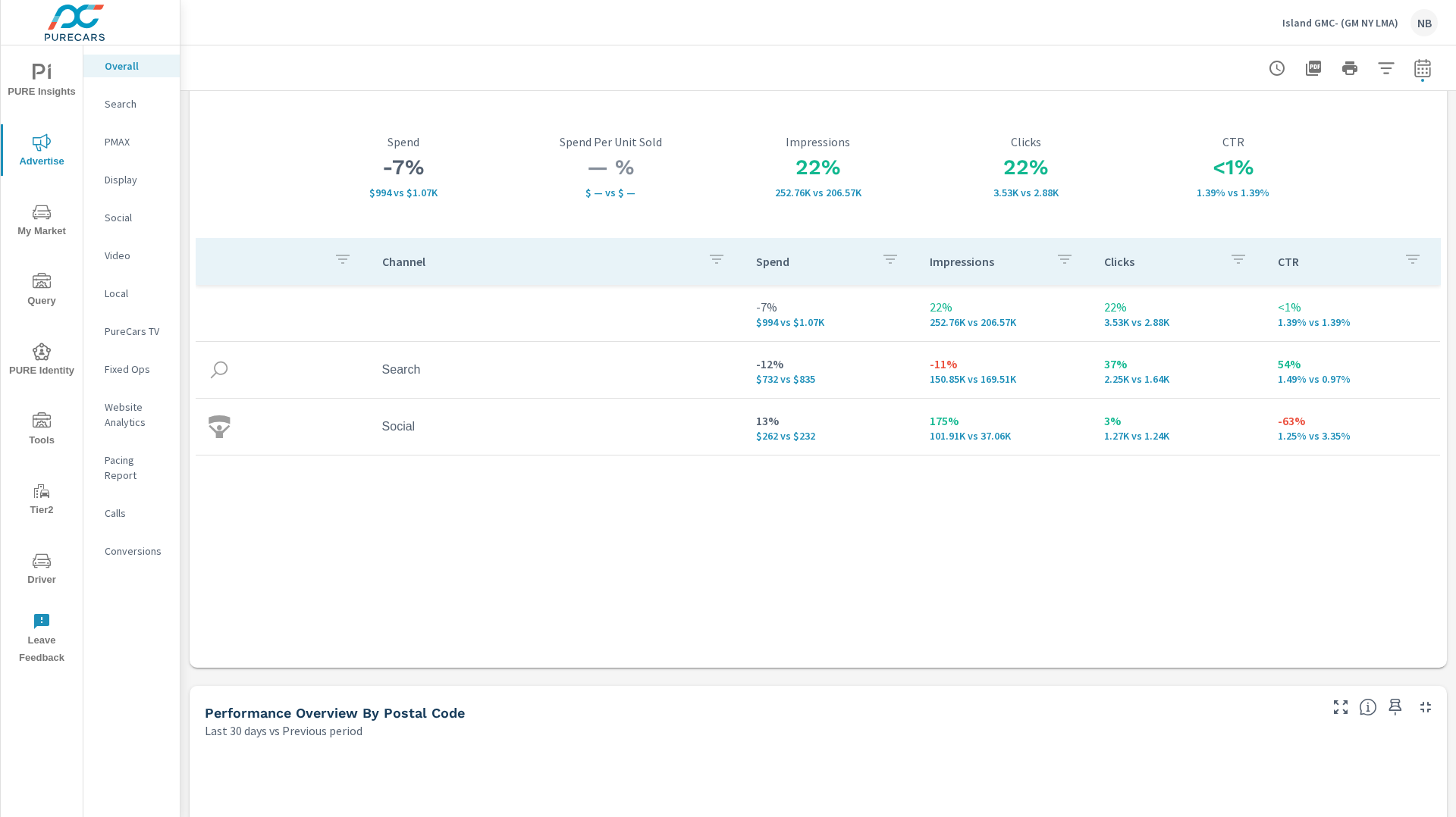
click at [1249, 132] on div "<1% 1.39% vs 1.39% CTR" at bounding box center [1234, 167] width 208 height 142
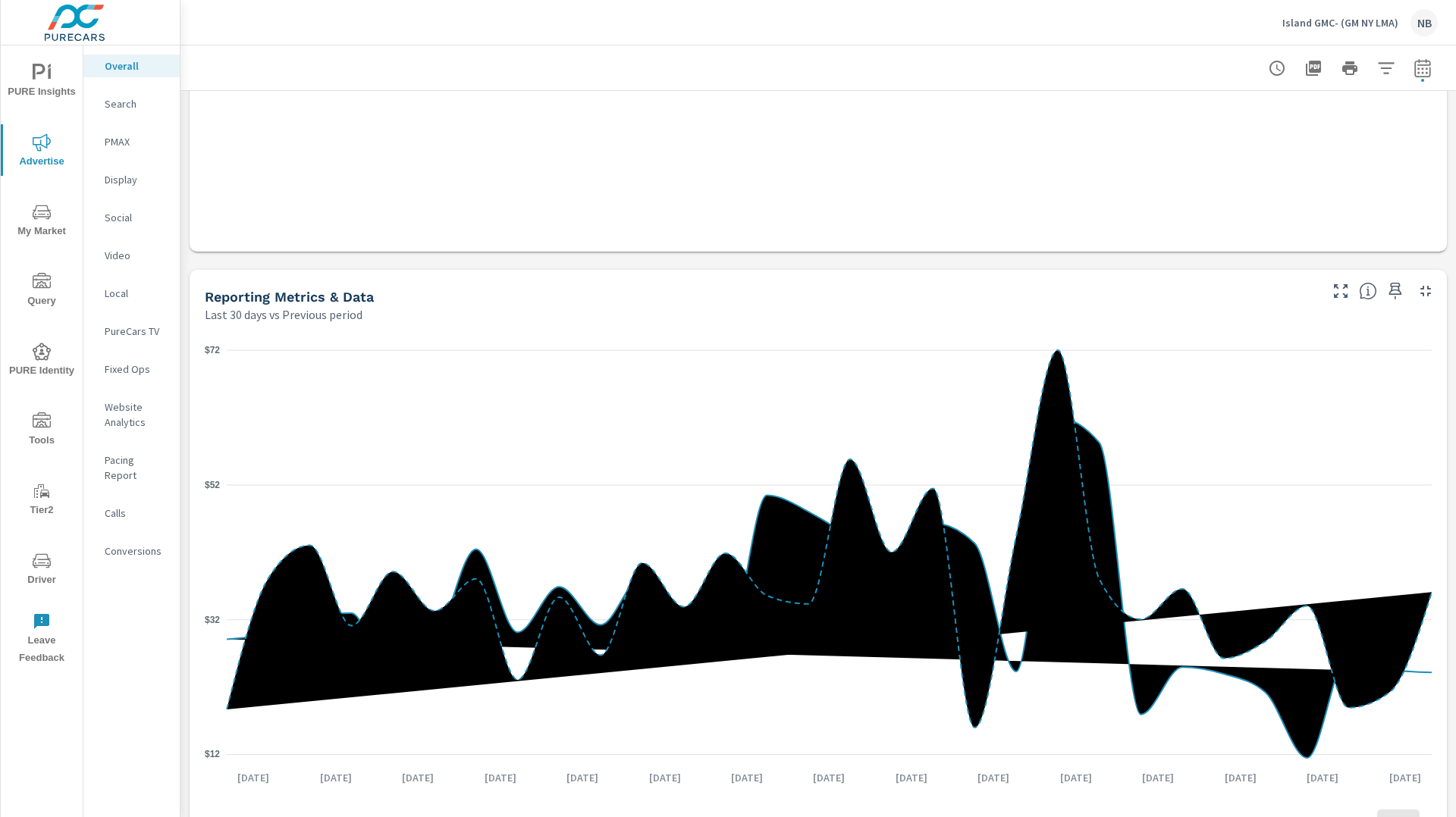
scroll to position [1407, 0]
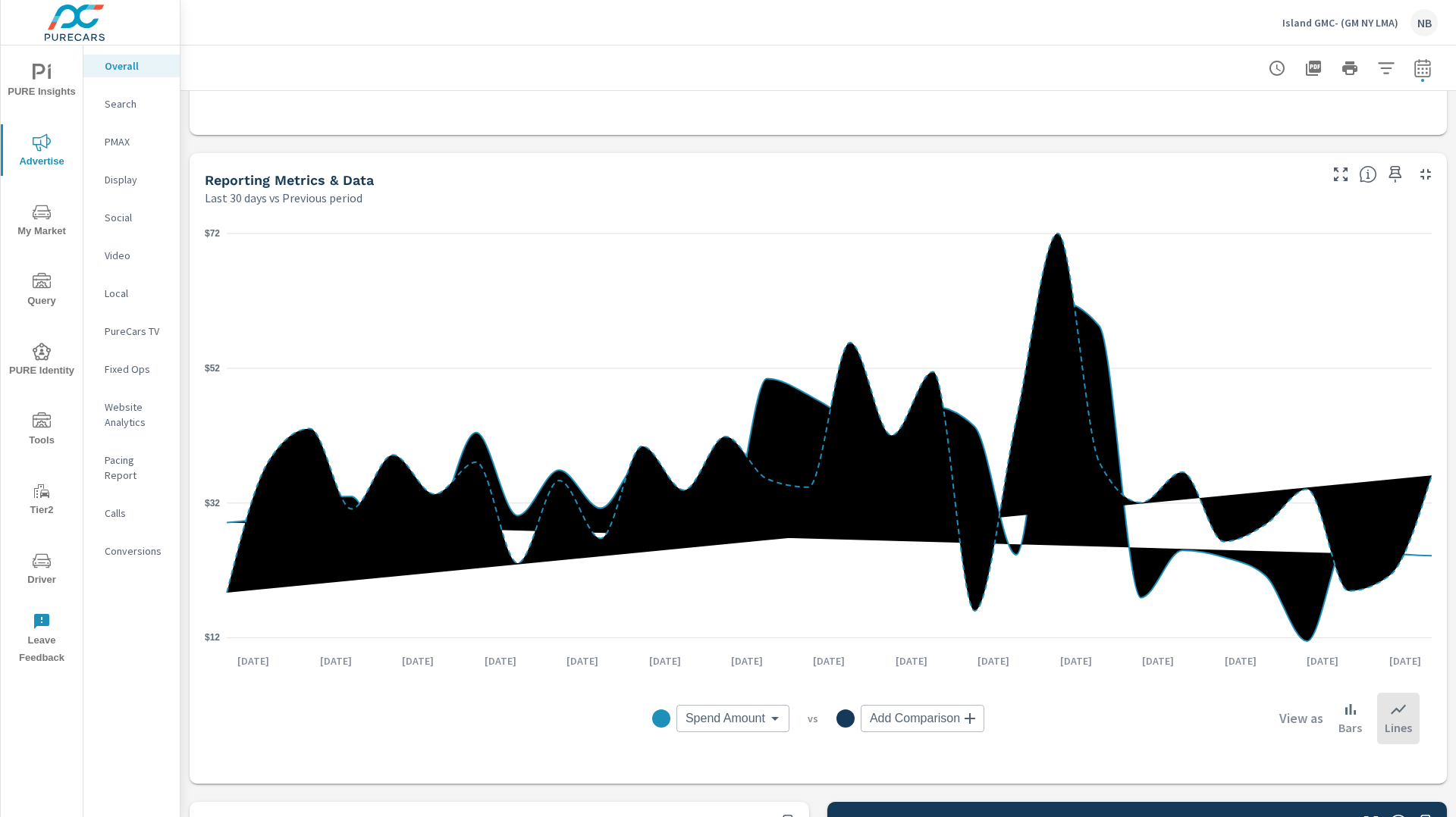
click at [122, 422] on p "Website Analytics" at bounding box center [136, 414] width 63 height 30
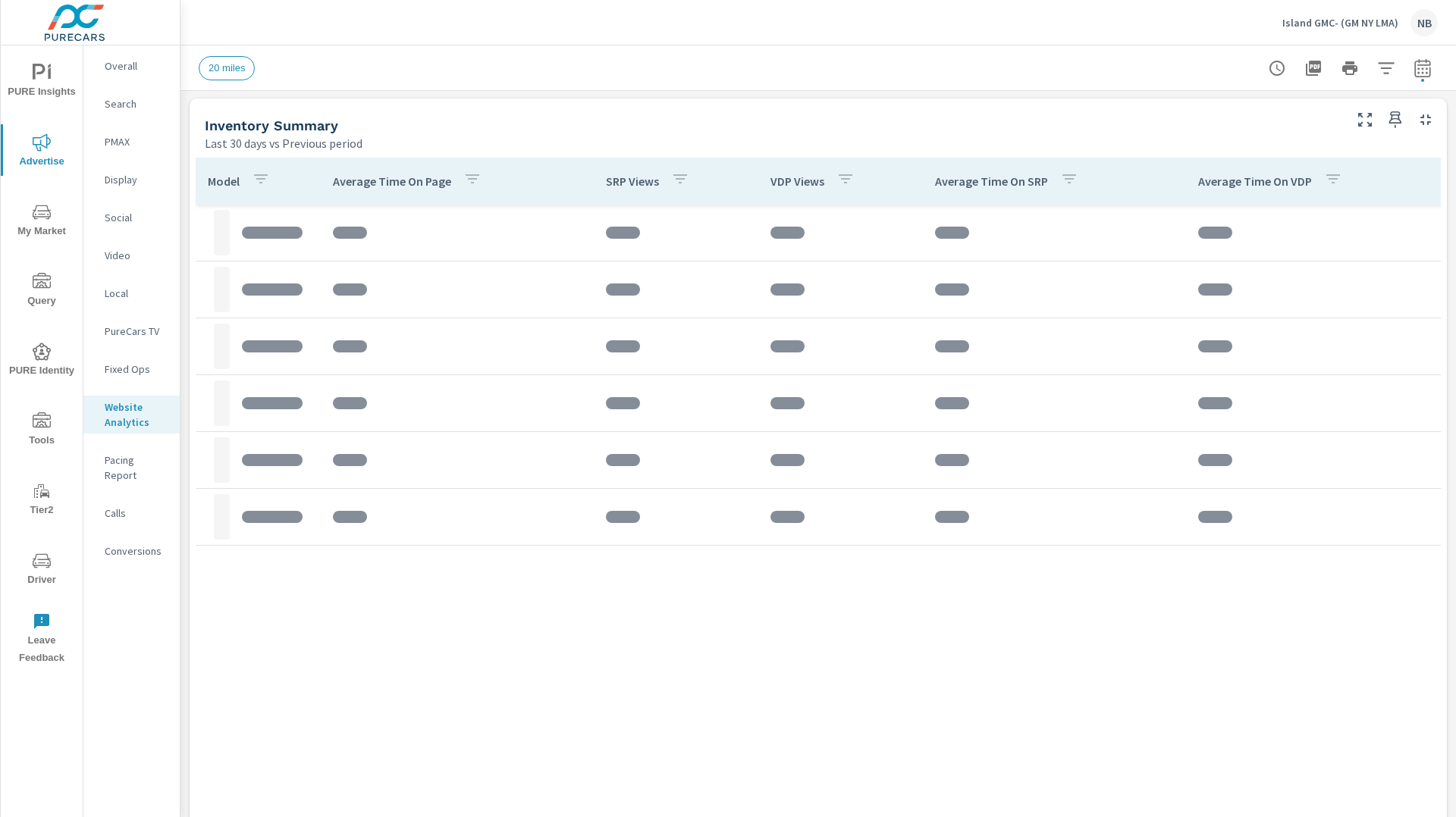
scroll to position [652, 0]
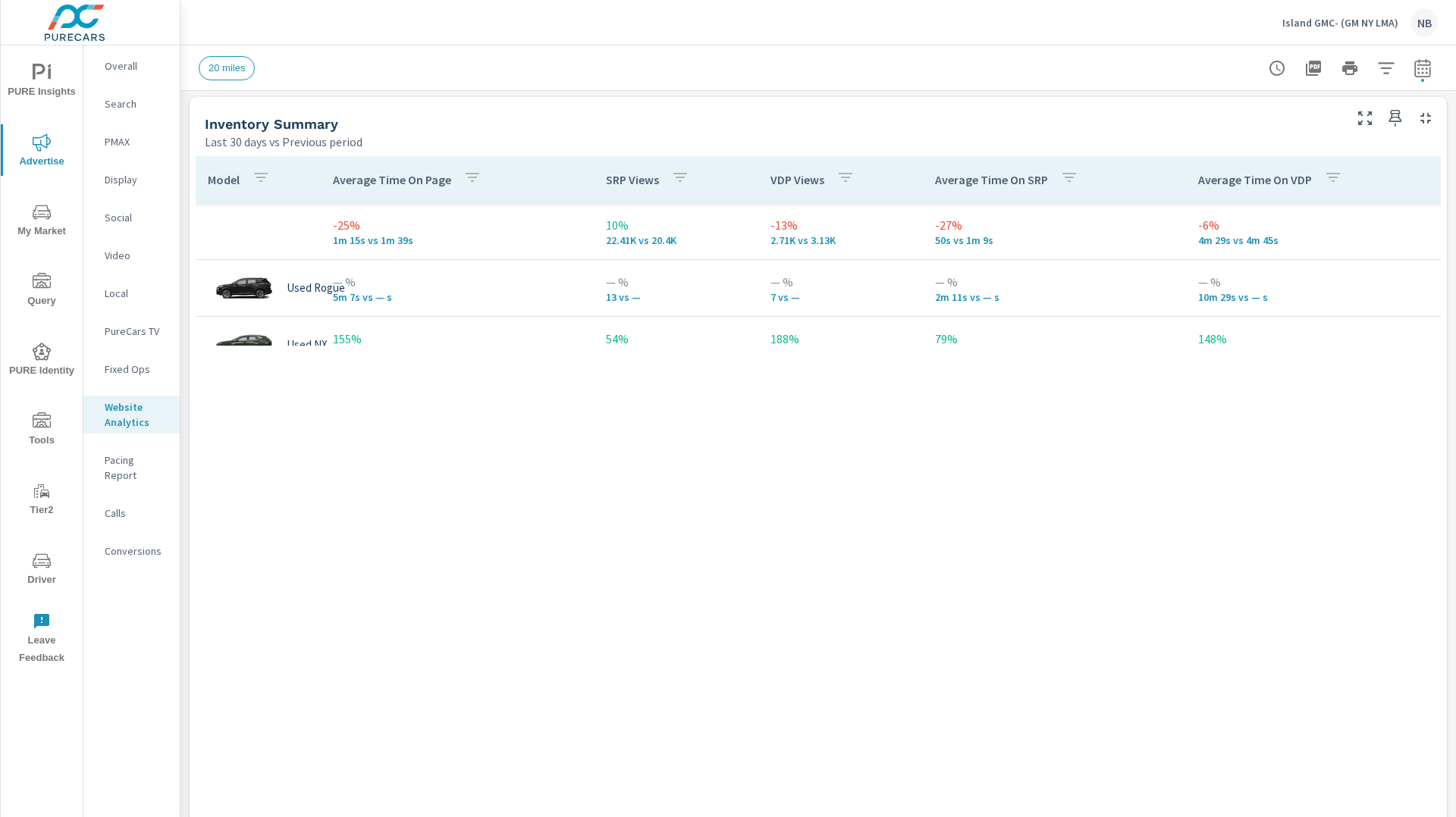
scroll to position [57, 0]
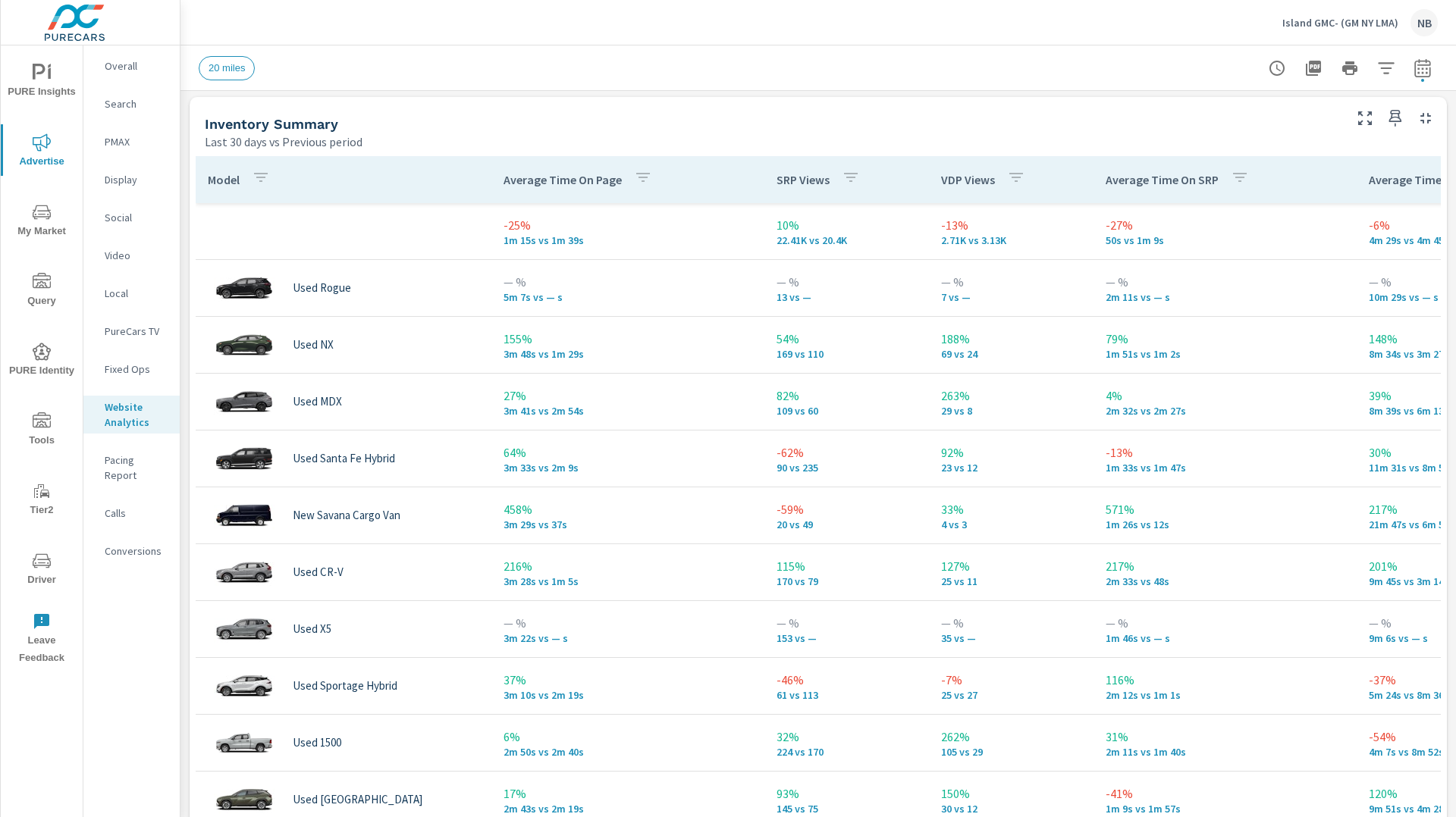
scroll to position [623, 0]
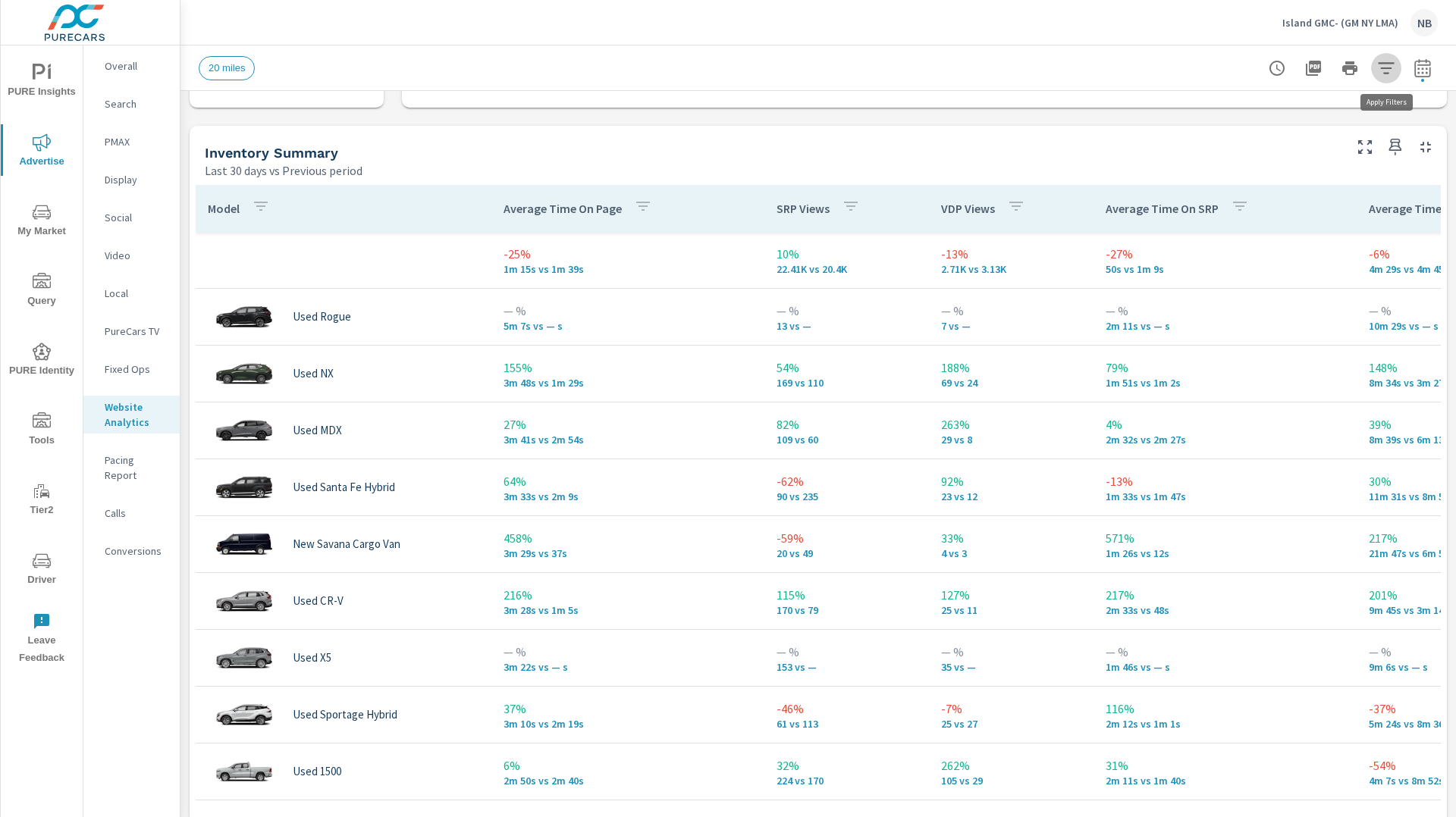
click at [1383, 73] on icon "button" at bounding box center [1386, 68] width 16 height 11
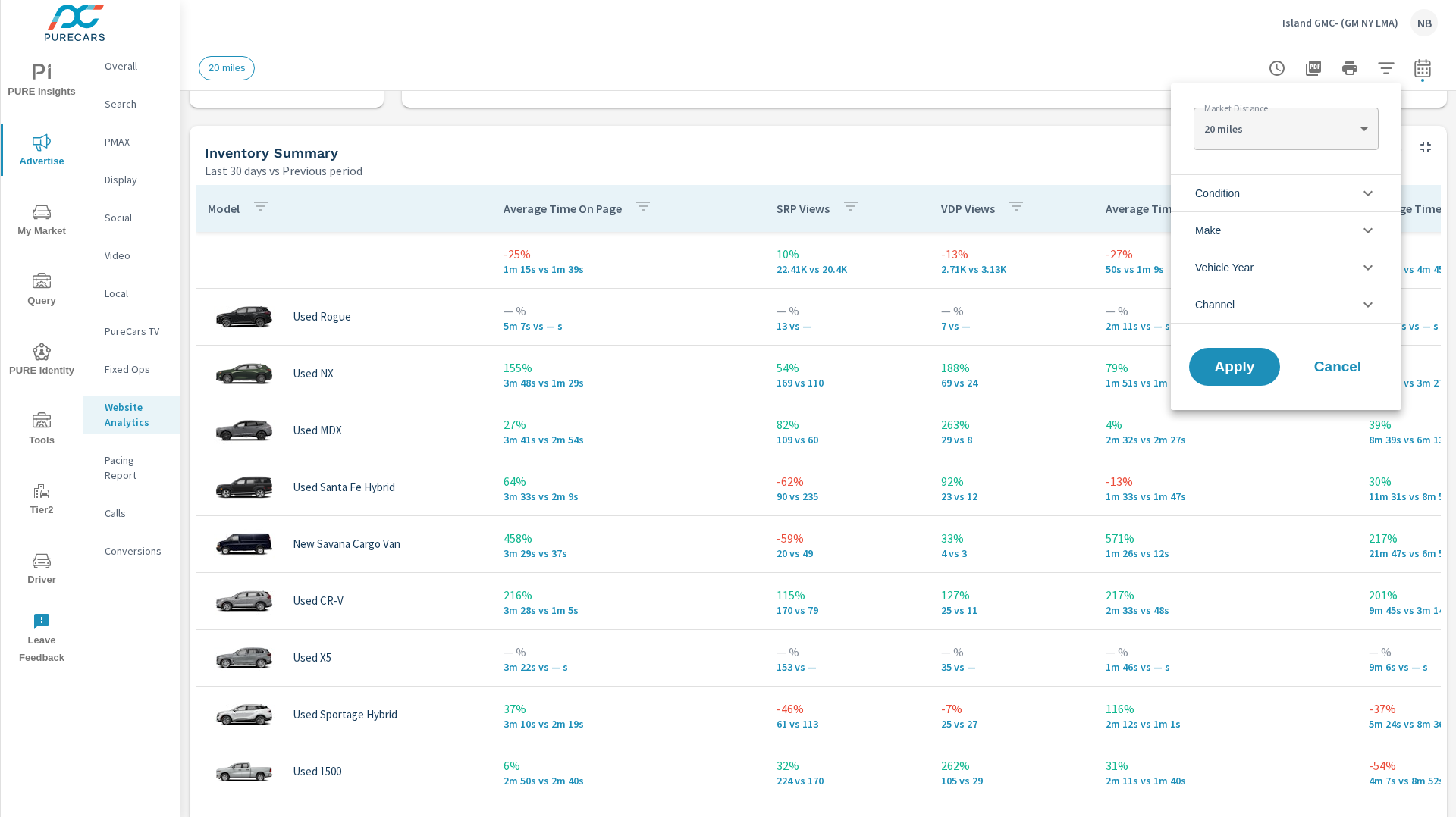
click at [1251, 227] on li "Make" at bounding box center [1286, 230] width 230 height 37
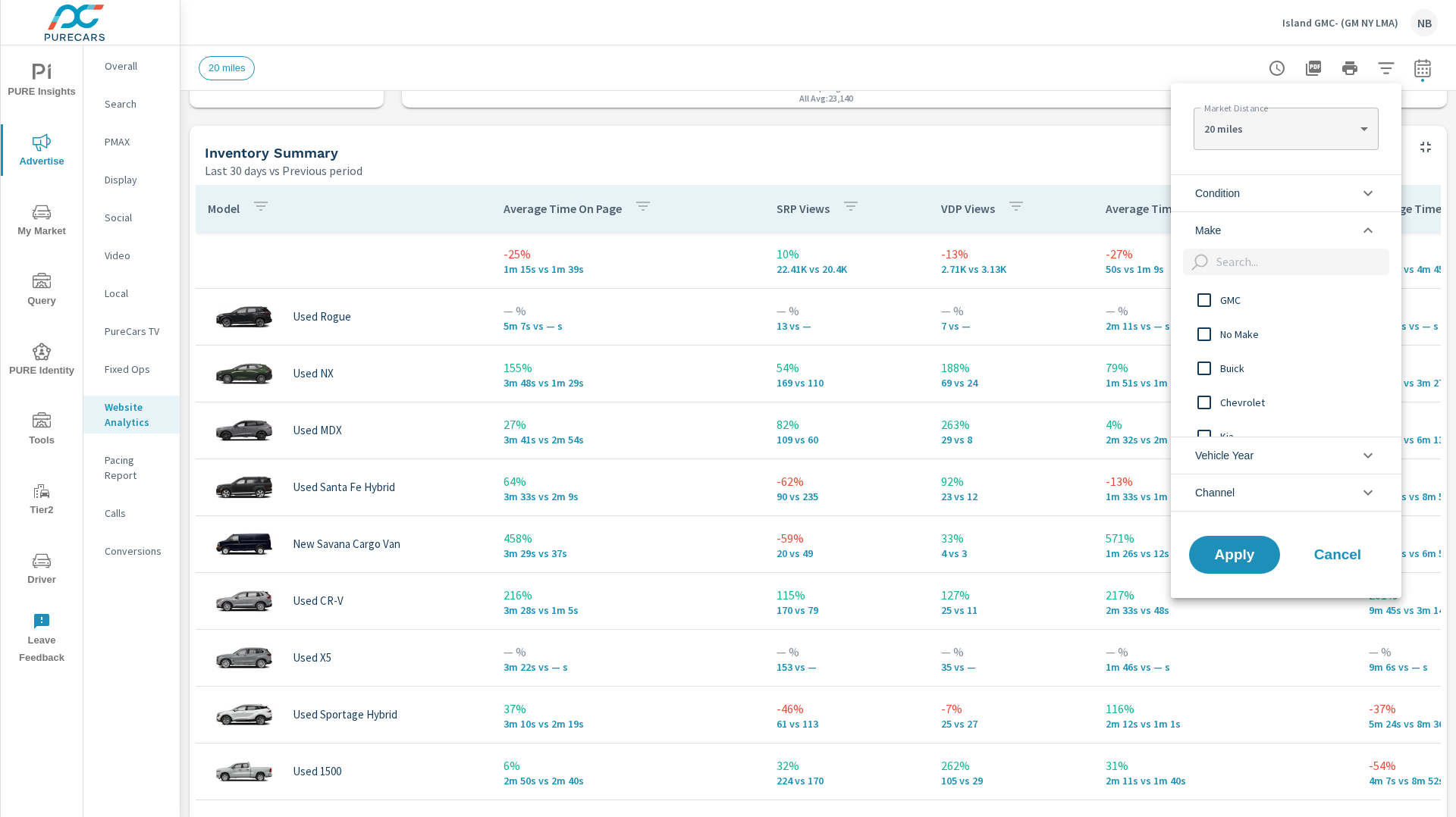
click at [1251, 190] on li "Condition" at bounding box center [1286, 193] width 230 height 37
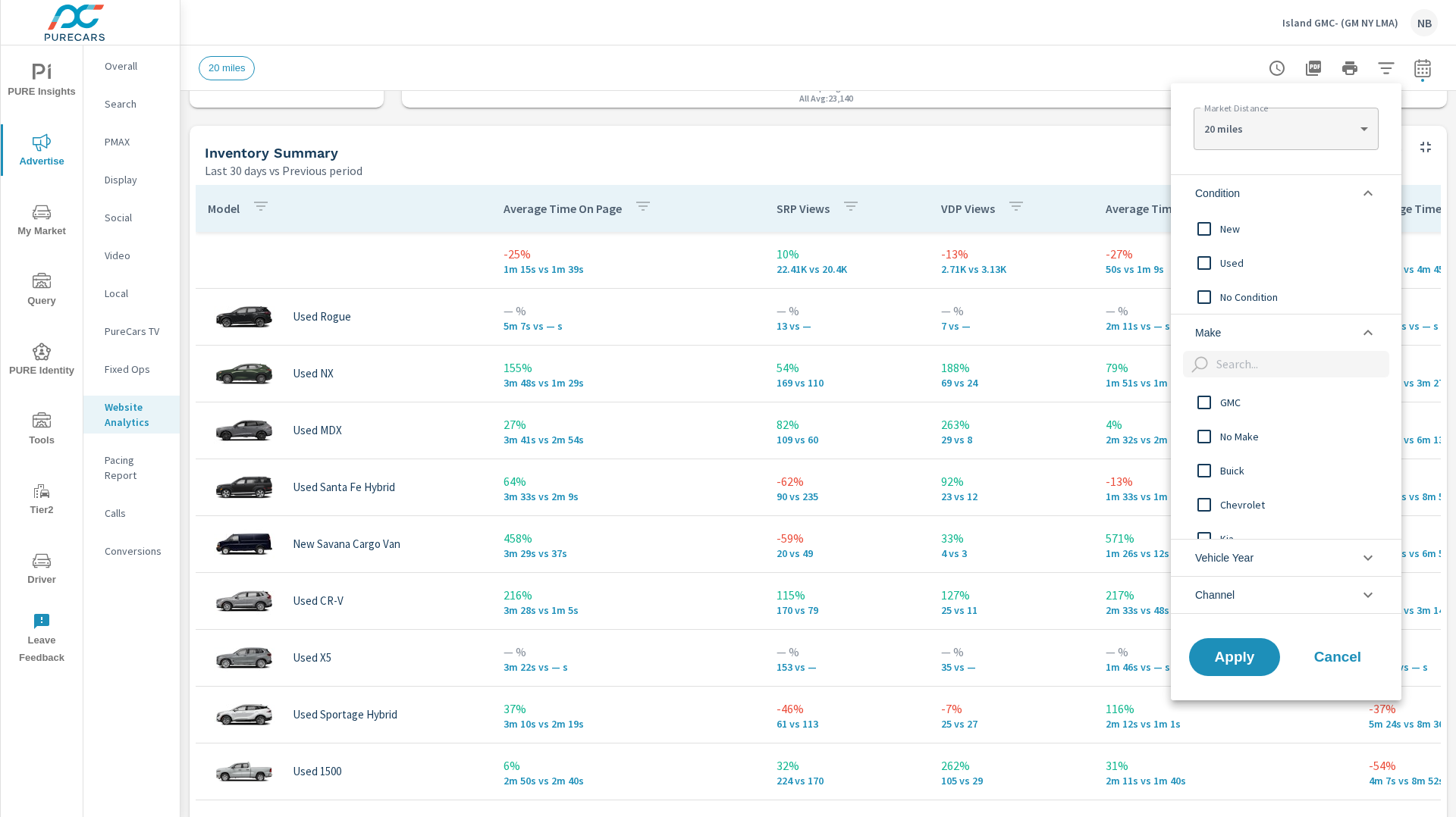
click at [1235, 226] on span "New" at bounding box center [1303, 229] width 166 height 18
click at [1264, 659] on span "Apply" at bounding box center [1234, 657] width 62 height 15
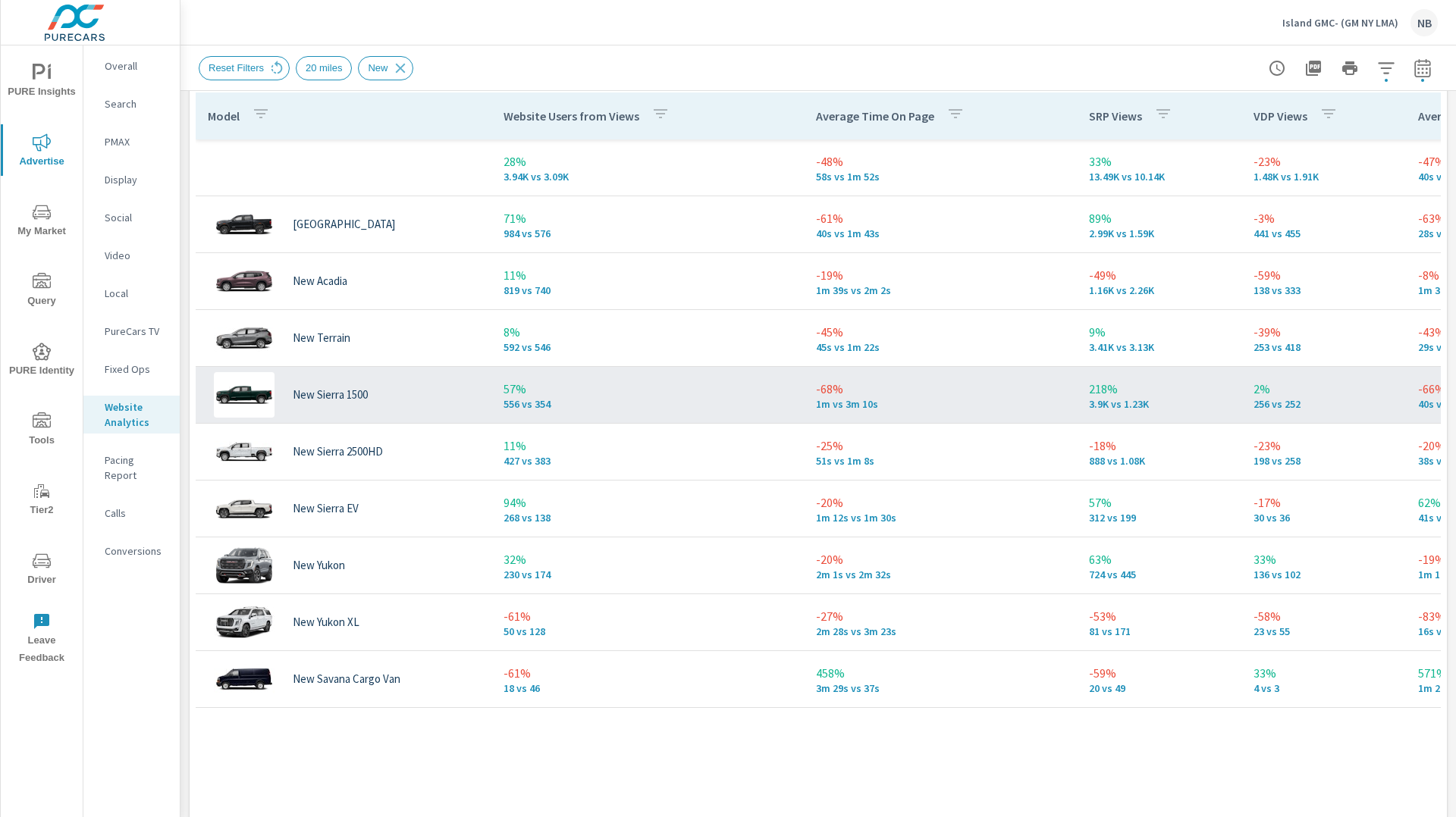
scroll to position [714, 0]
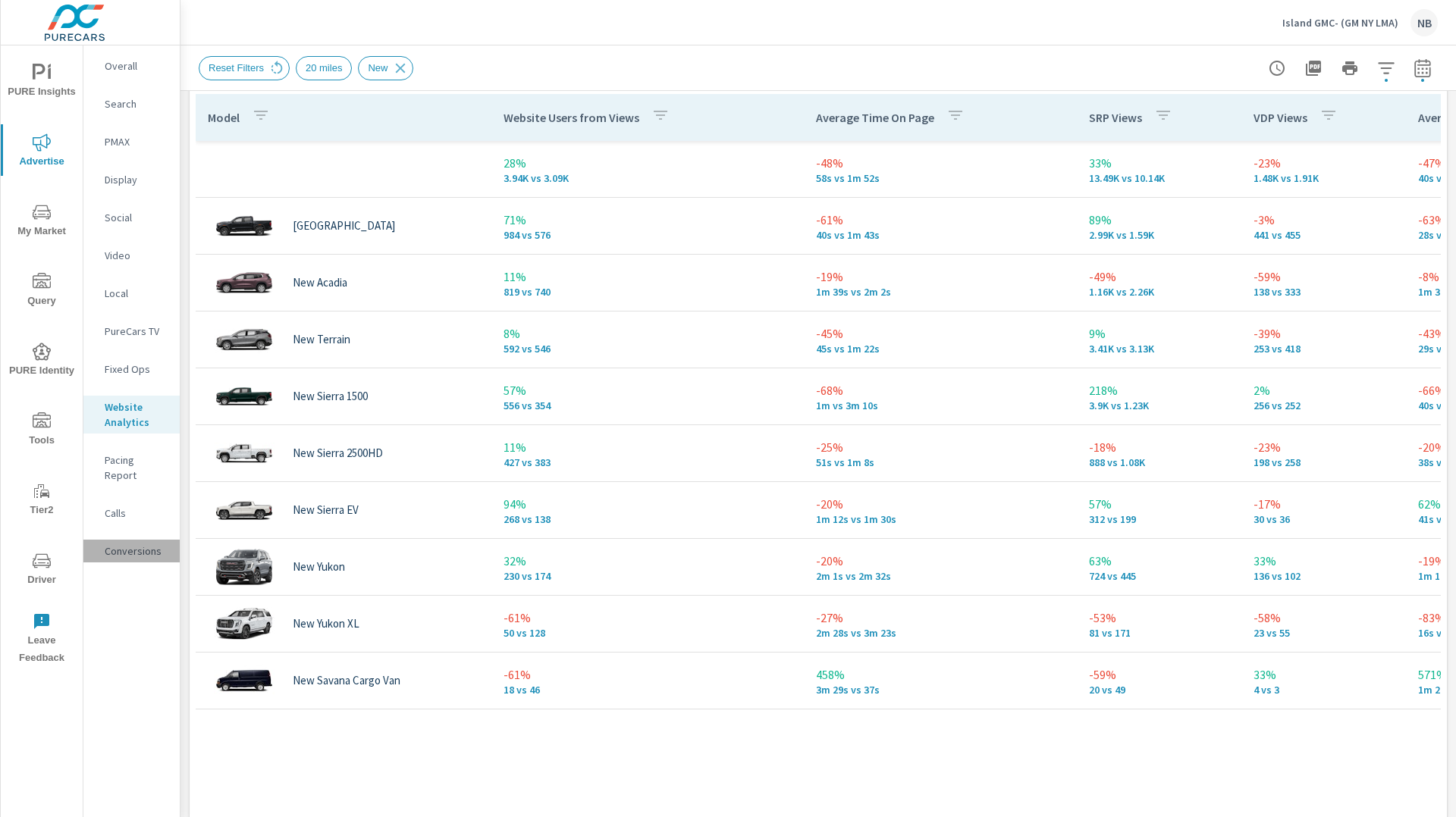
click at [122, 544] on p "Conversions" at bounding box center [136, 551] width 63 height 15
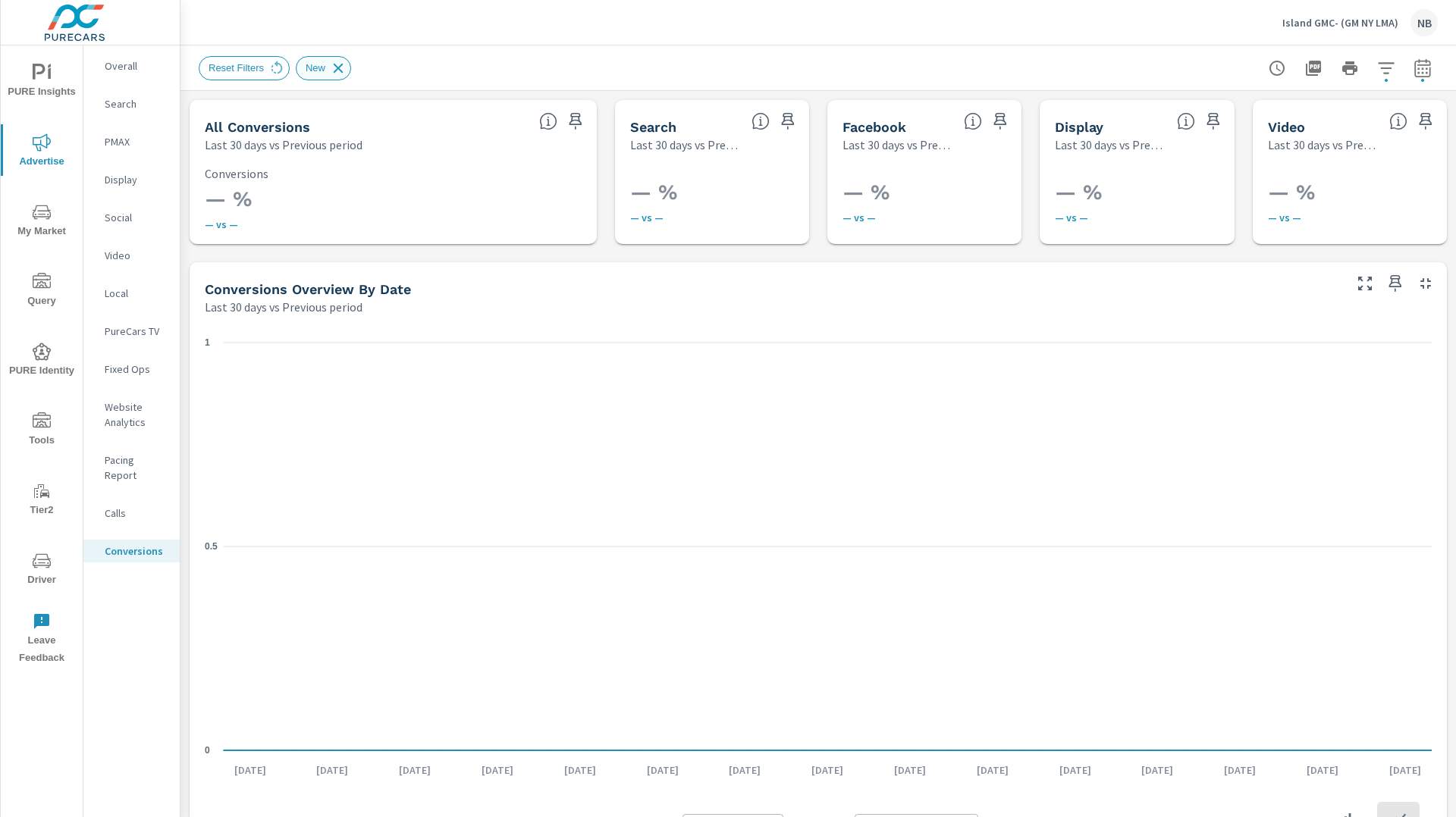
click at [339, 71] on icon at bounding box center [338, 68] width 17 height 17
click at [339, 71] on div "New" at bounding box center [700, 68] width 1002 height 24
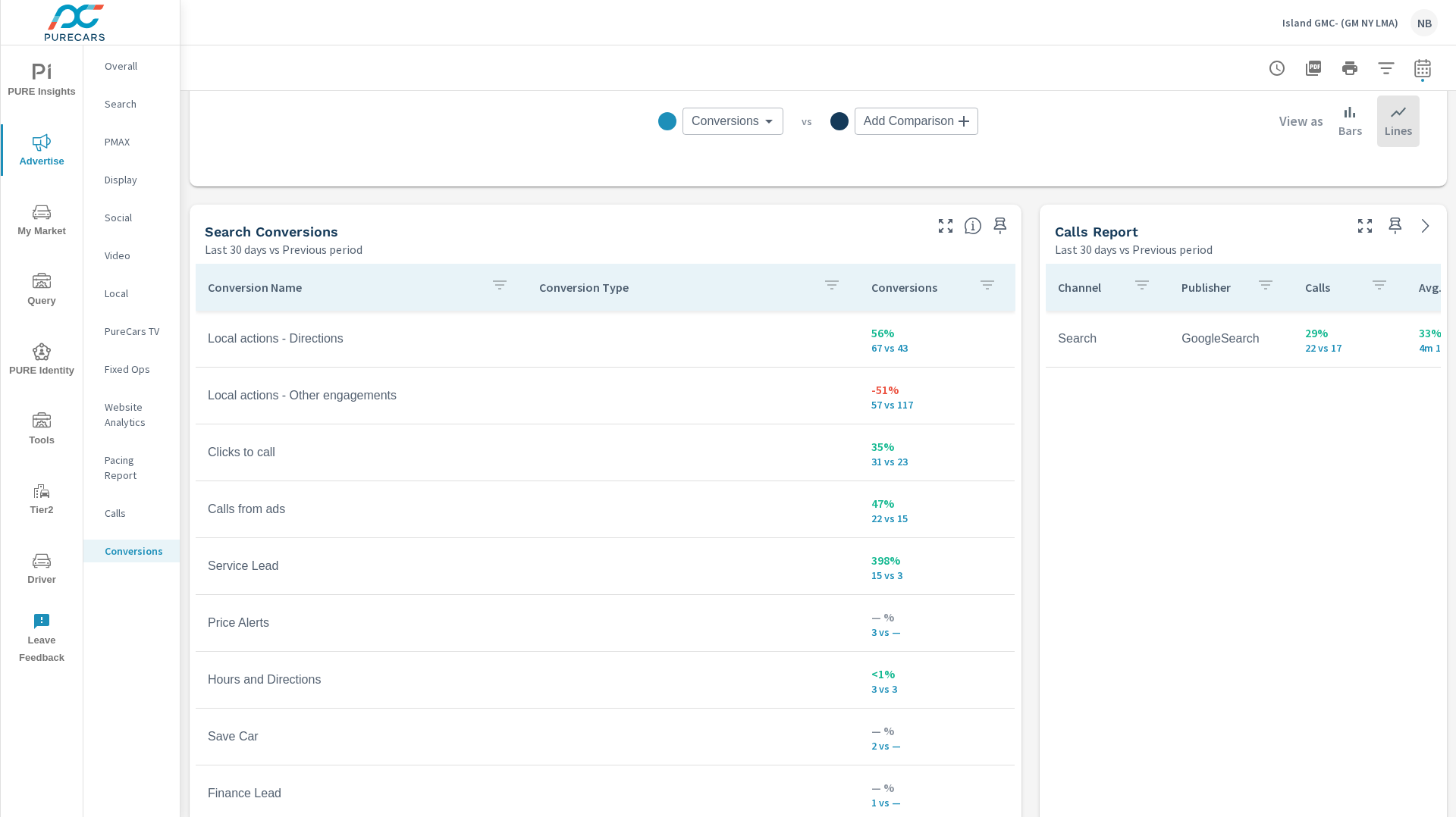
scroll to position [769, 0]
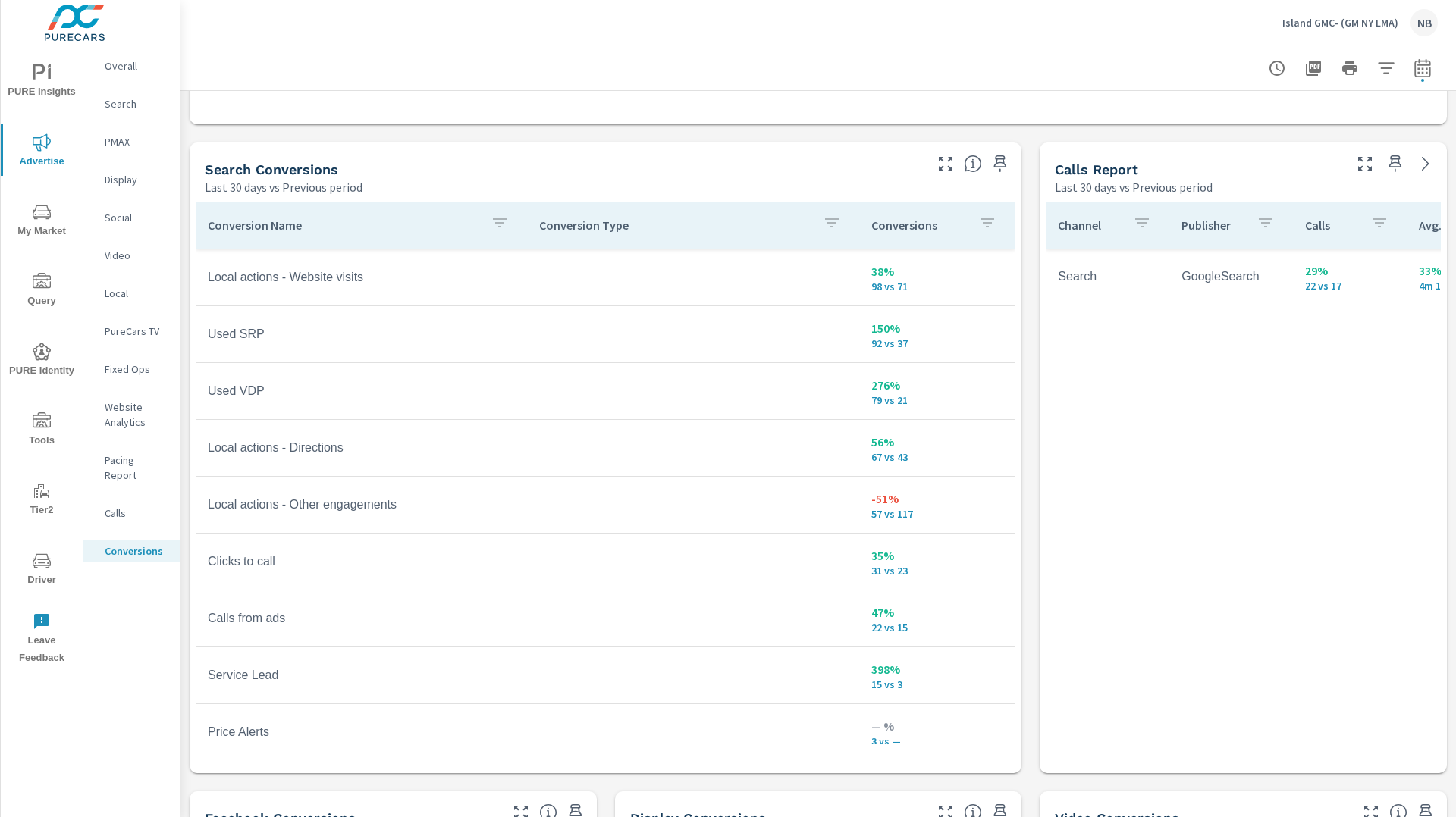
scroll to position [153, 0]
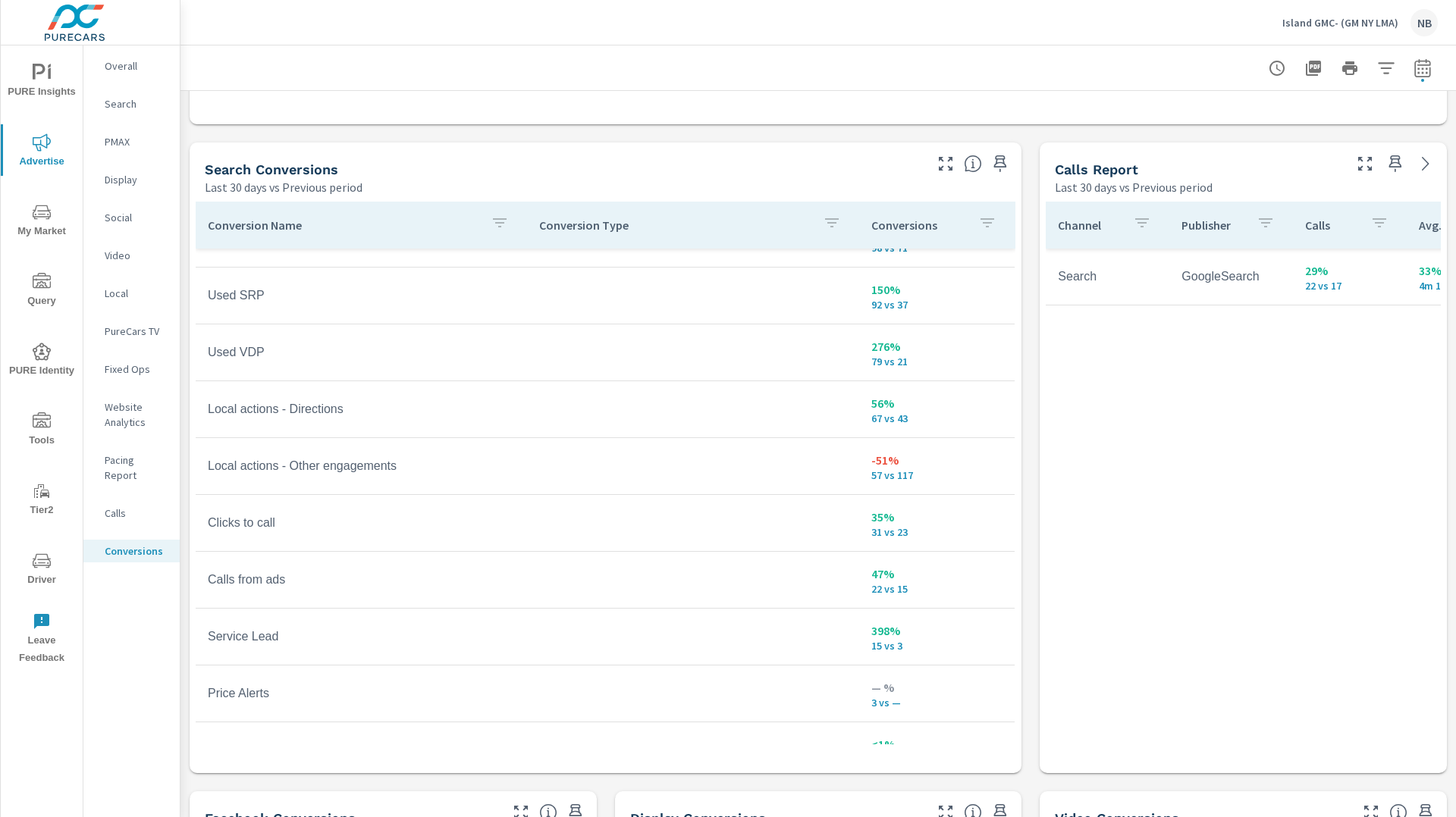
scroll to position [311, 0]
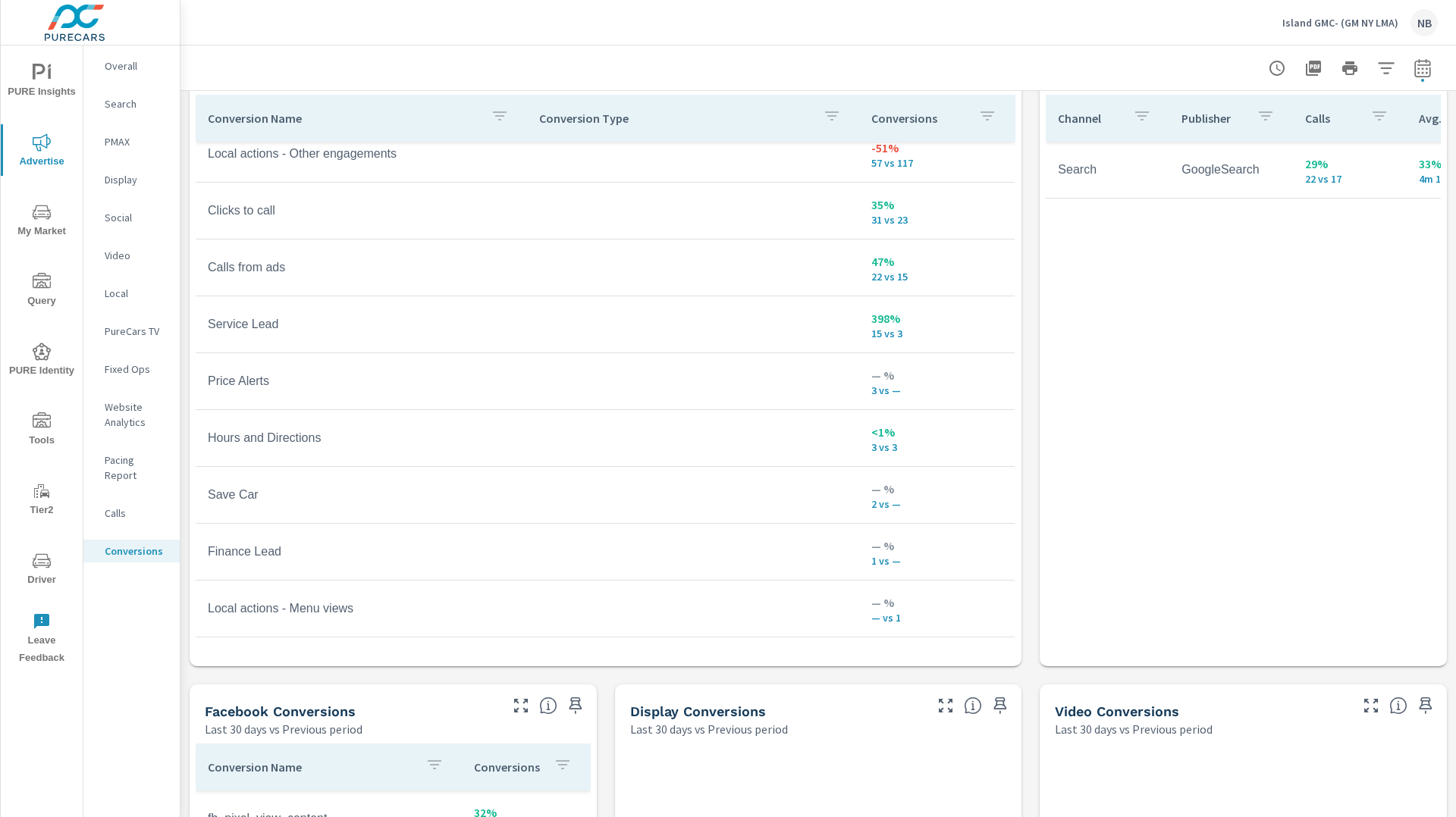
scroll to position [875, 0]
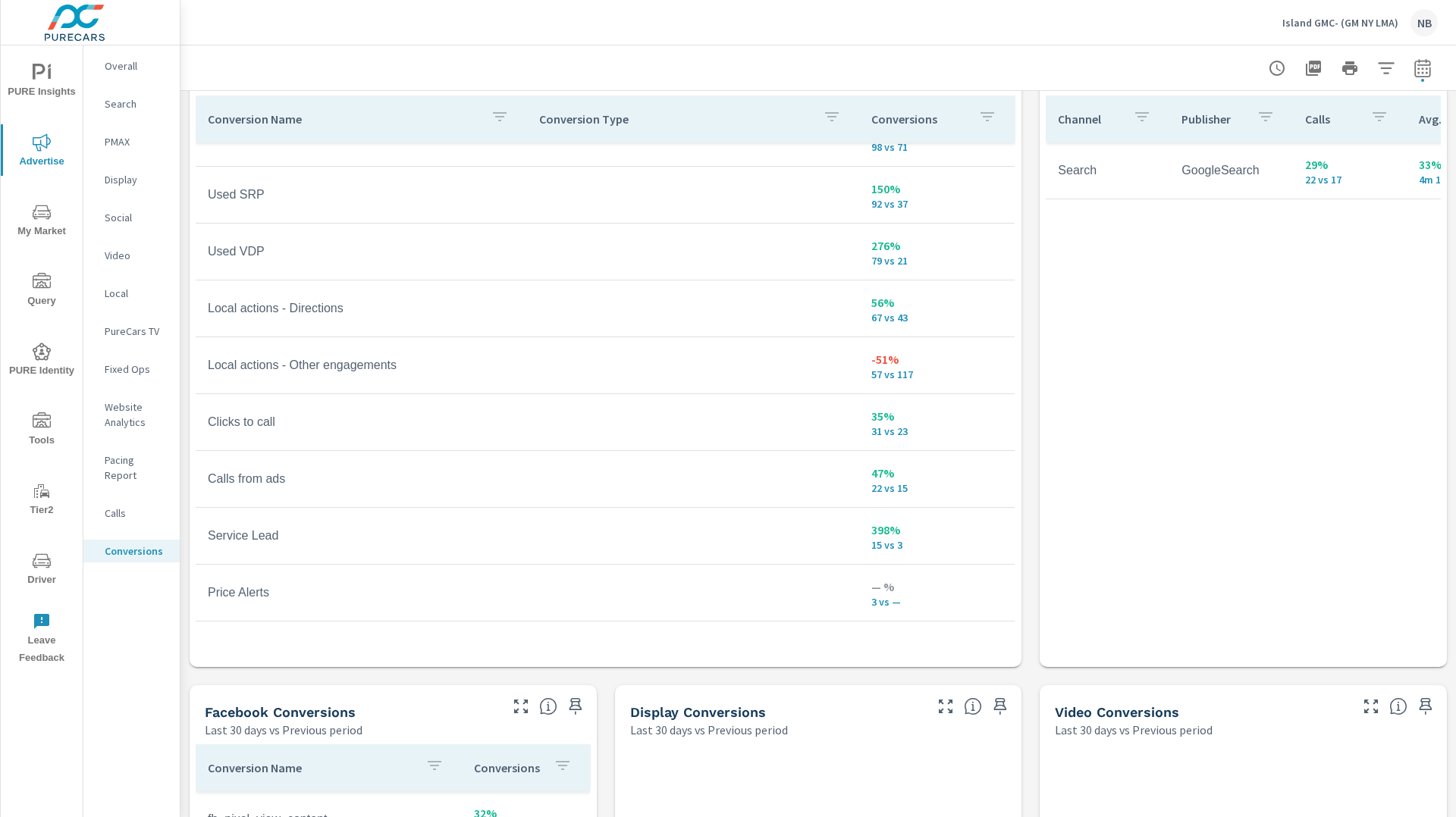
scroll to position [37, 0]
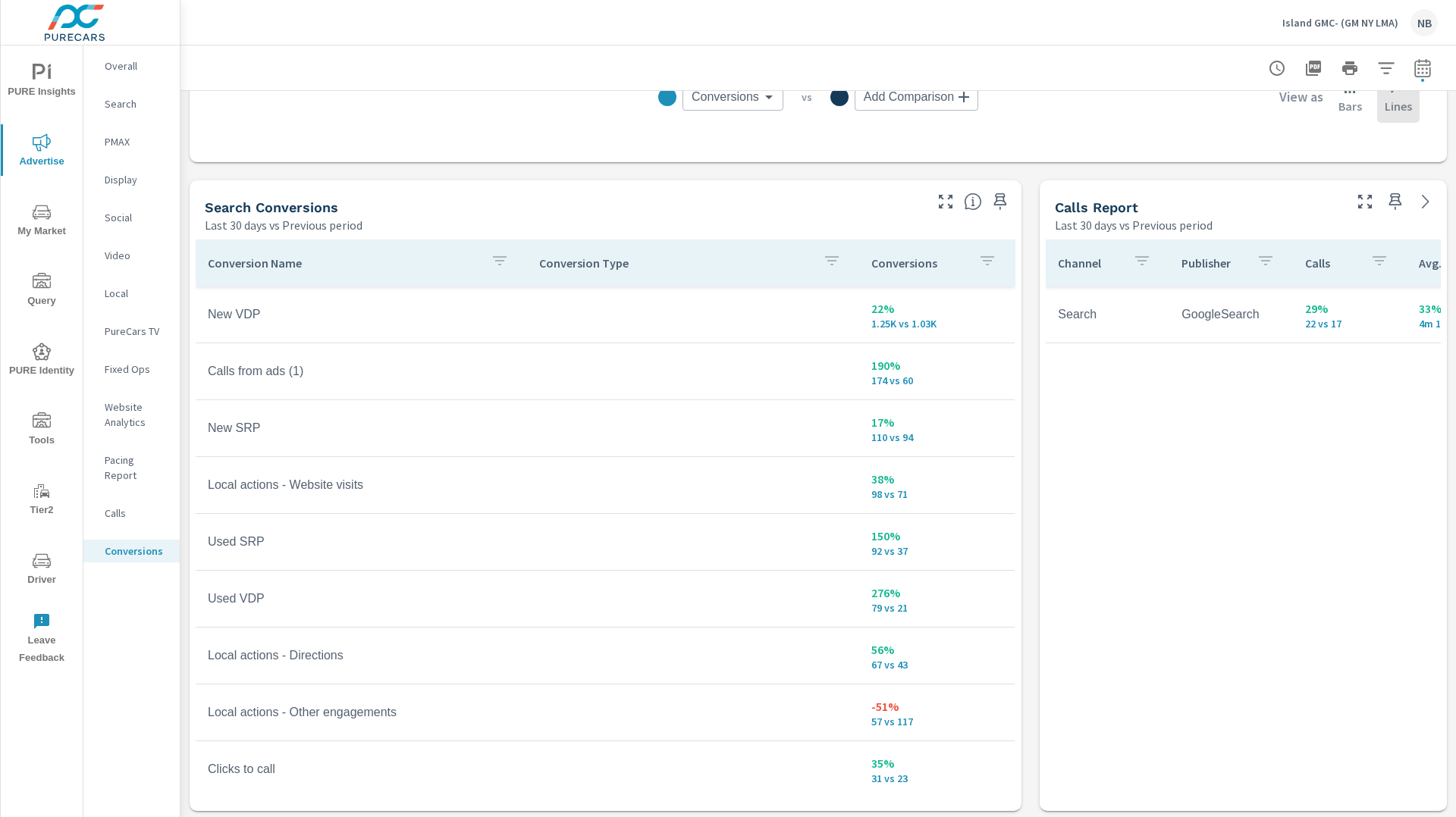
scroll to position [729, 0]
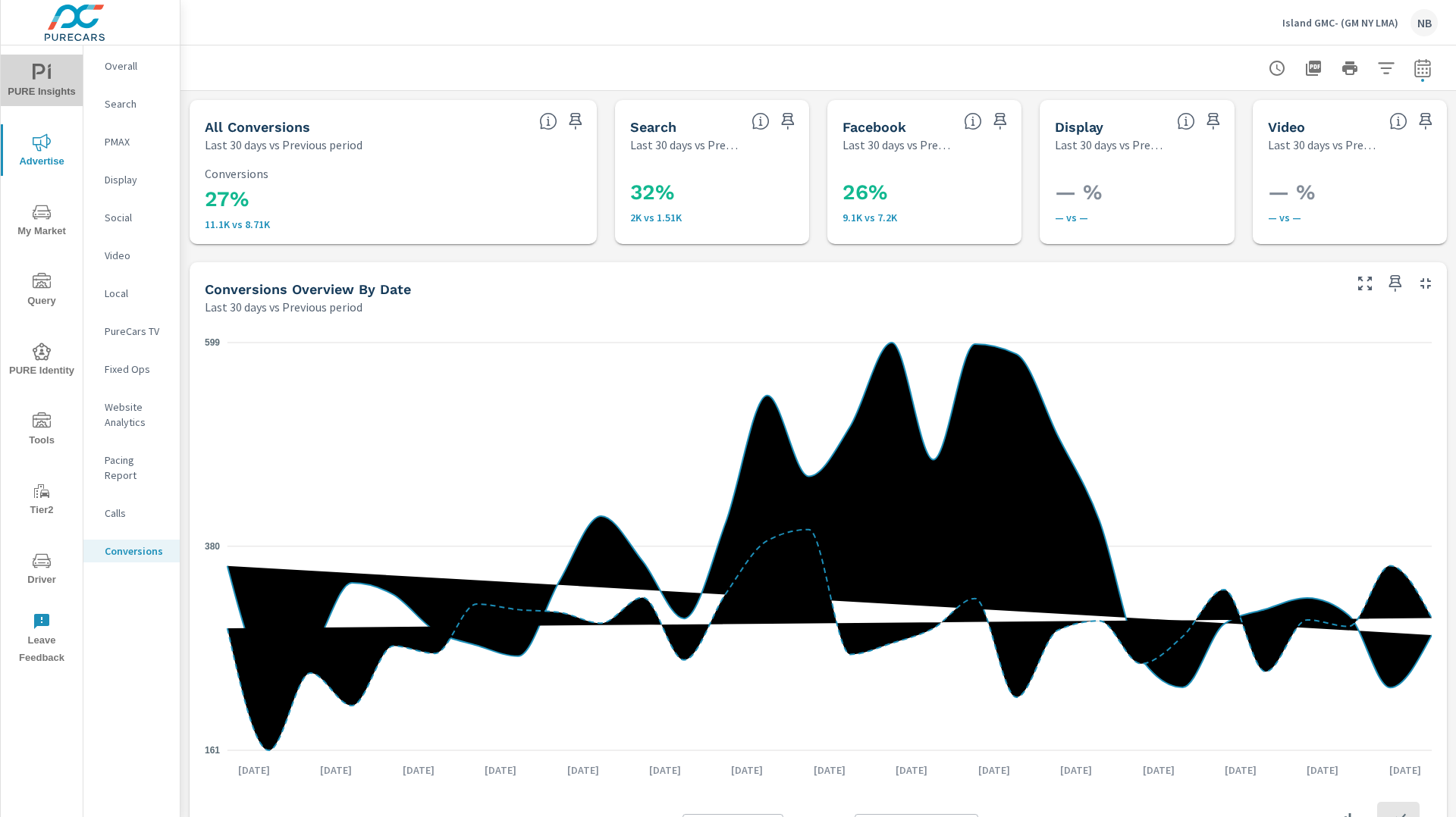
click at [33, 77] on icon "nav menu" at bounding box center [39, 71] width 13 height 16
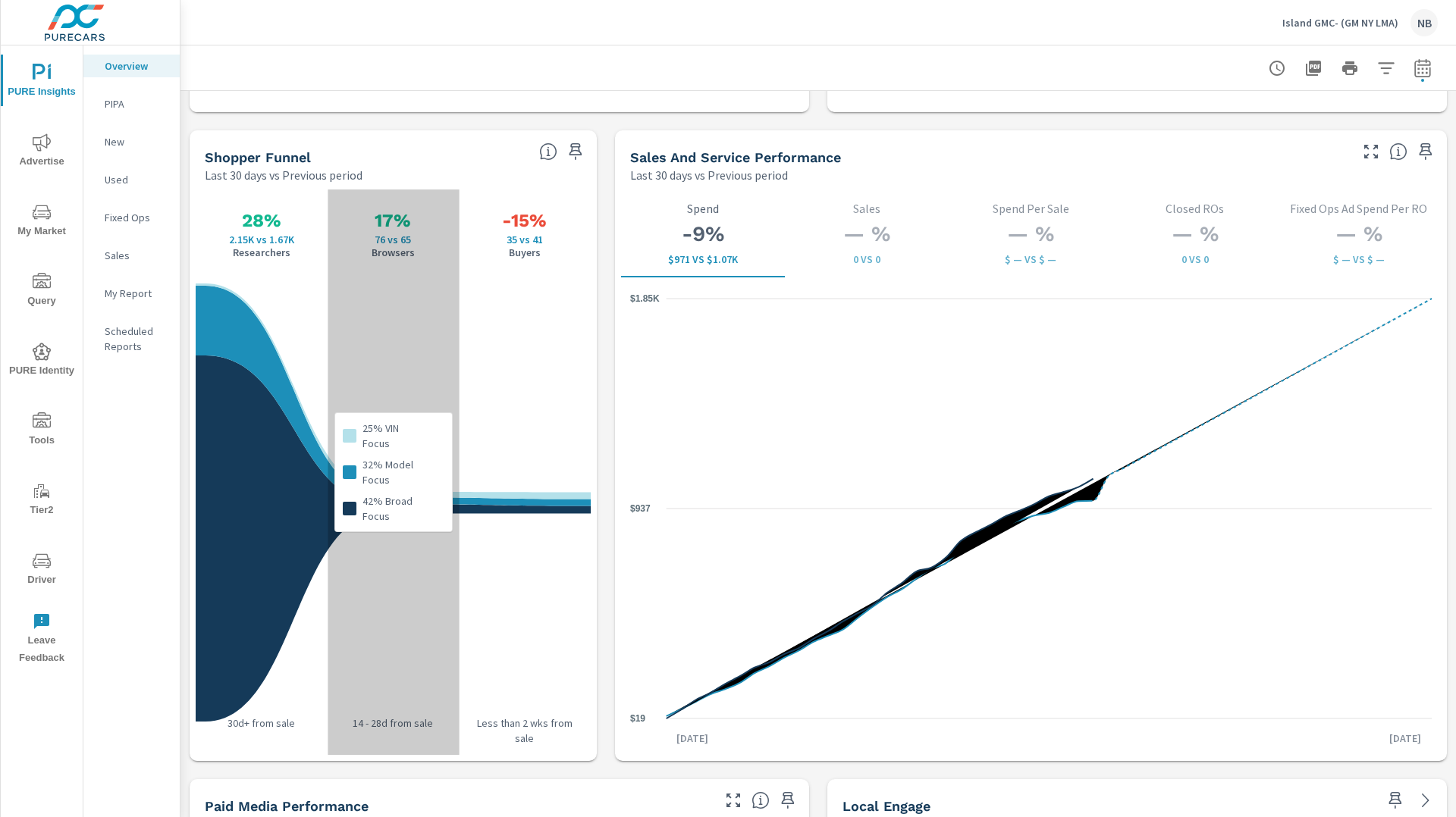
scroll to position [1914, 0]
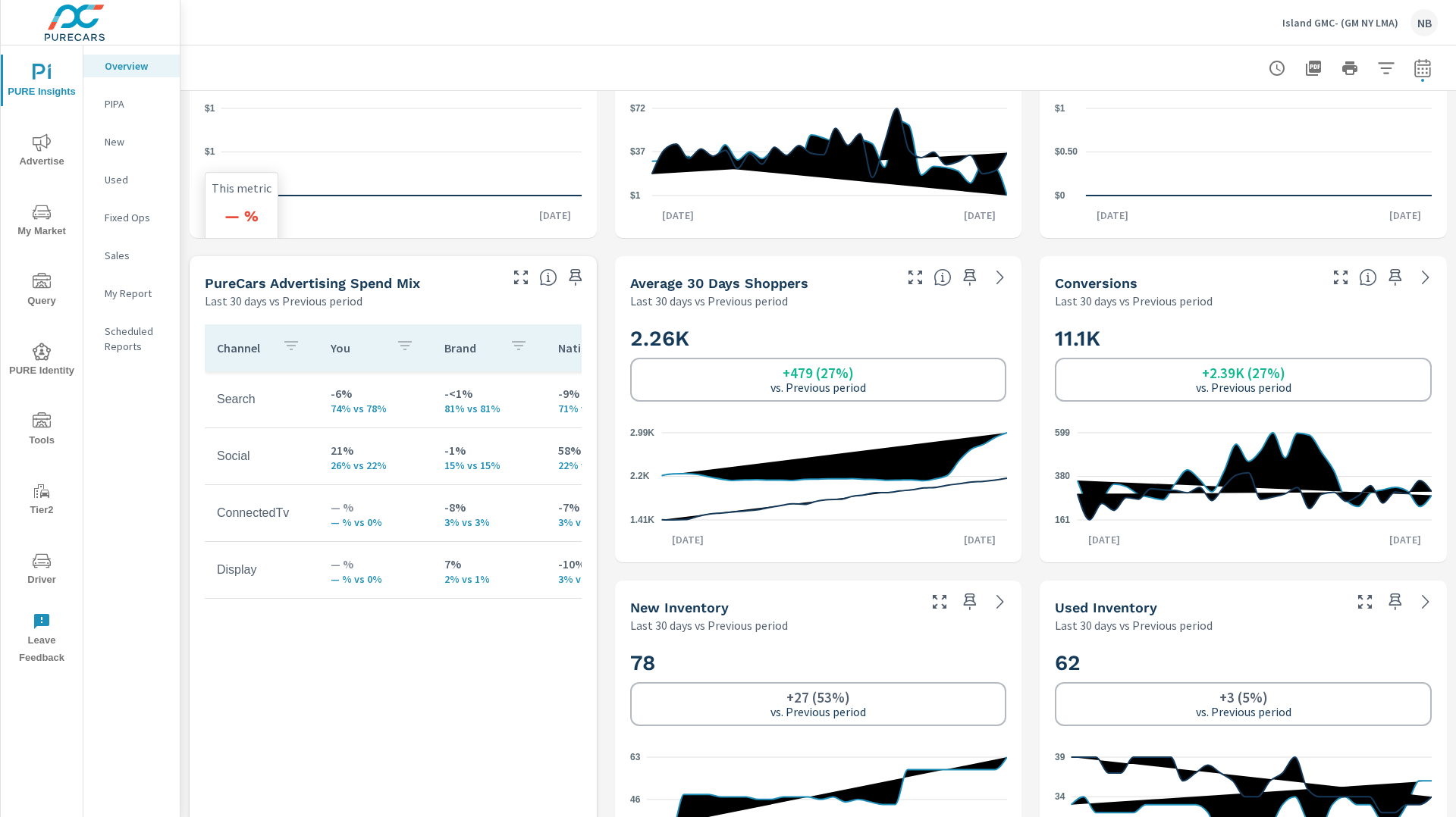
scroll to position [454, 0]
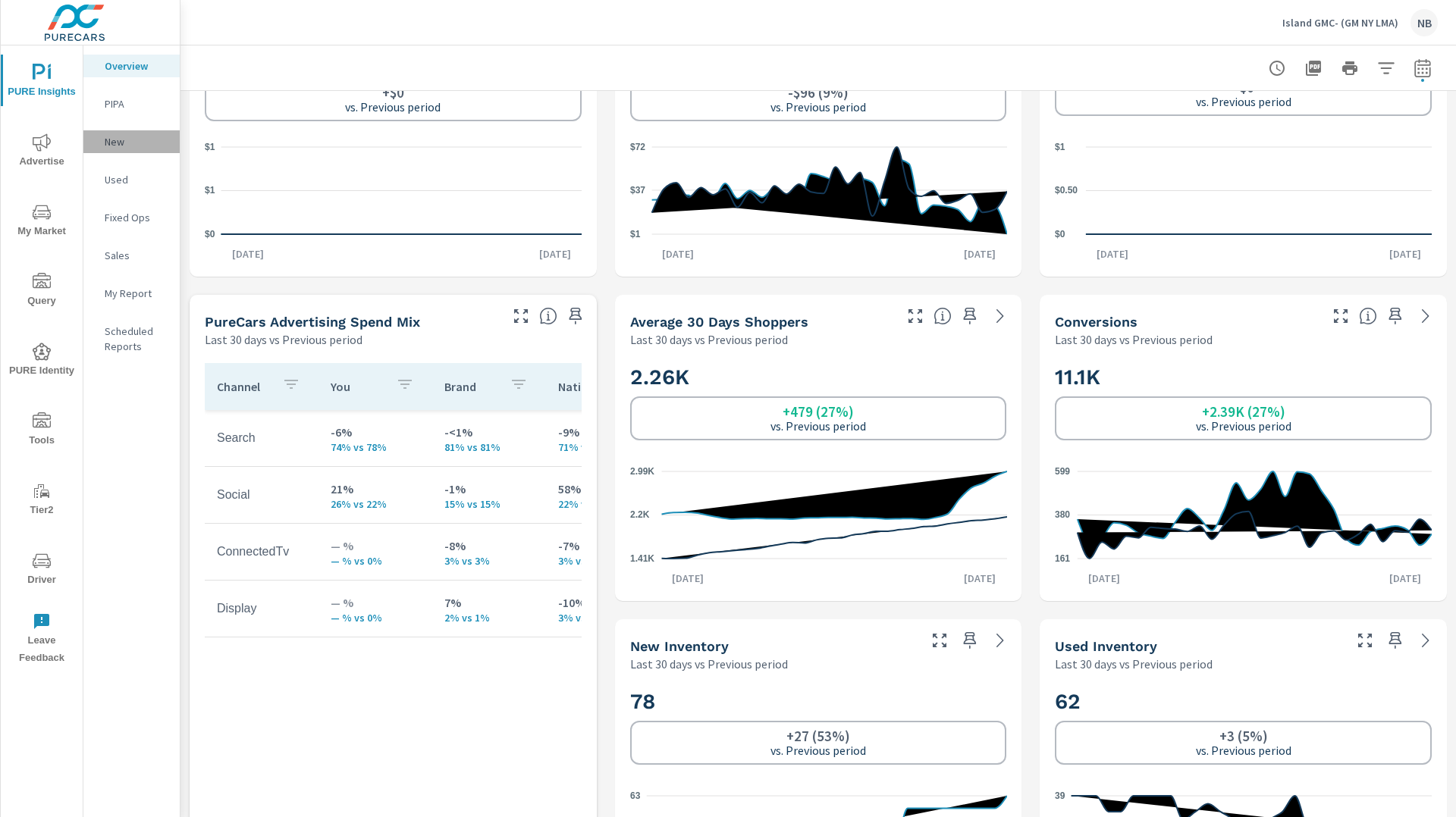
click at [110, 144] on p "New" at bounding box center [136, 141] width 63 height 15
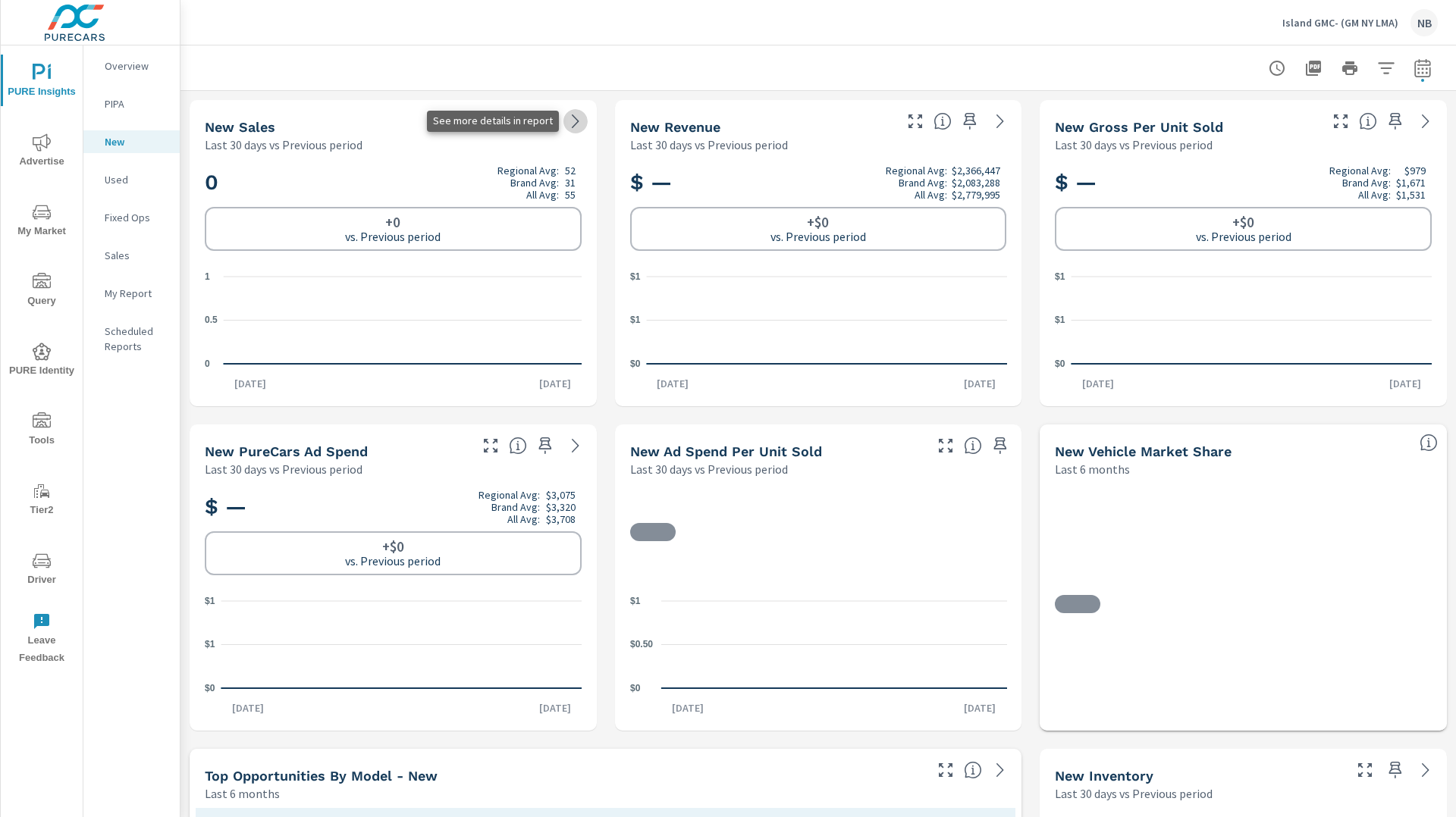
click at [573, 122] on icon at bounding box center [575, 121] width 18 height 18
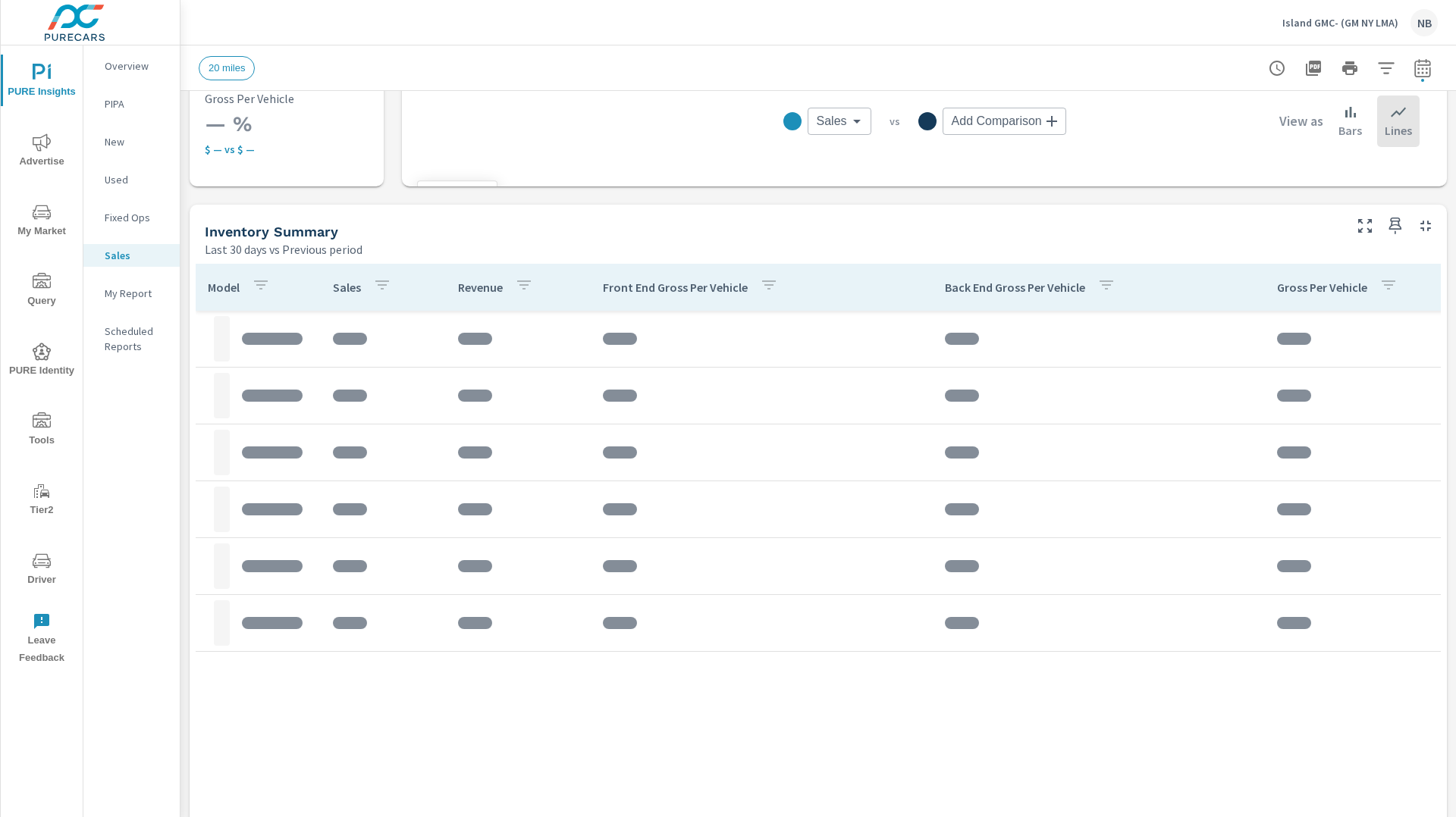
scroll to position [549, 0]
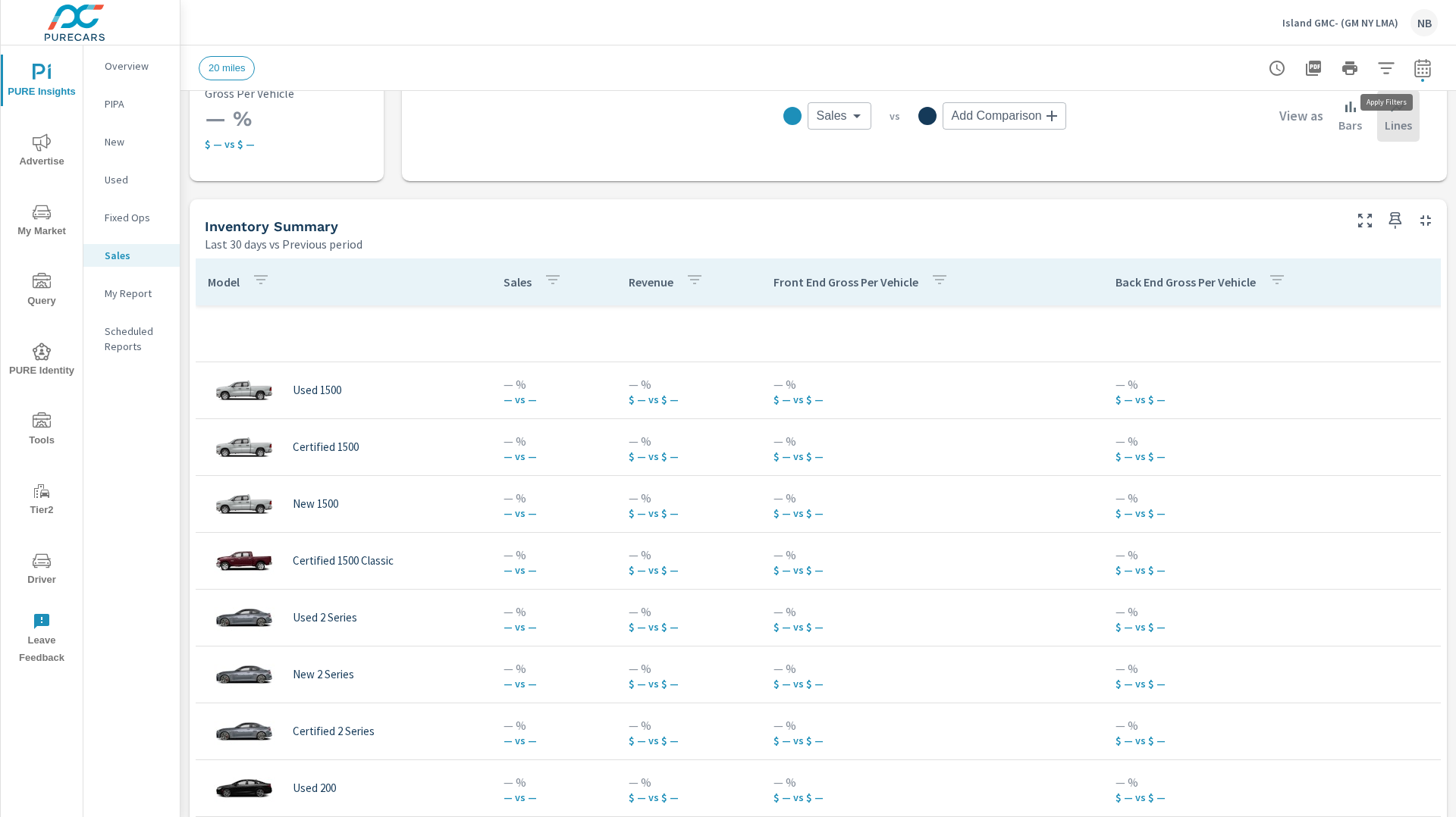
click at [1387, 68] on icon "button" at bounding box center [1386, 68] width 18 height 18
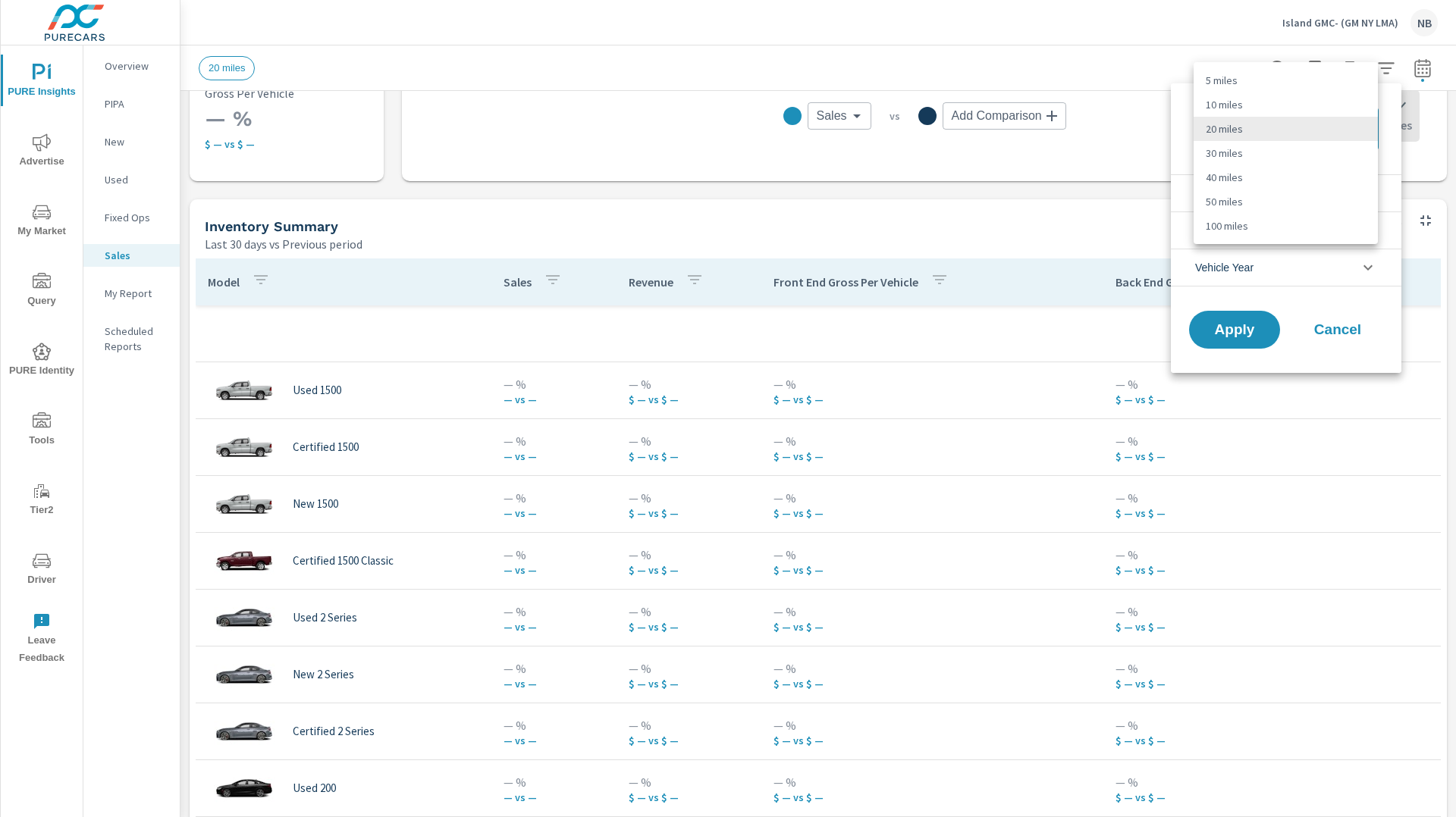
click at [1293, 126] on body "PURE Insights Advertise My Market Query PURE Identity Tools Tier2 Driver Leave …" at bounding box center [728, 408] width 1456 height 817
click at [1293, 126] on li "20 miles" at bounding box center [1286, 129] width 184 height 24
click at [1267, 191] on li "Condition" at bounding box center [1286, 193] width 230 height 37
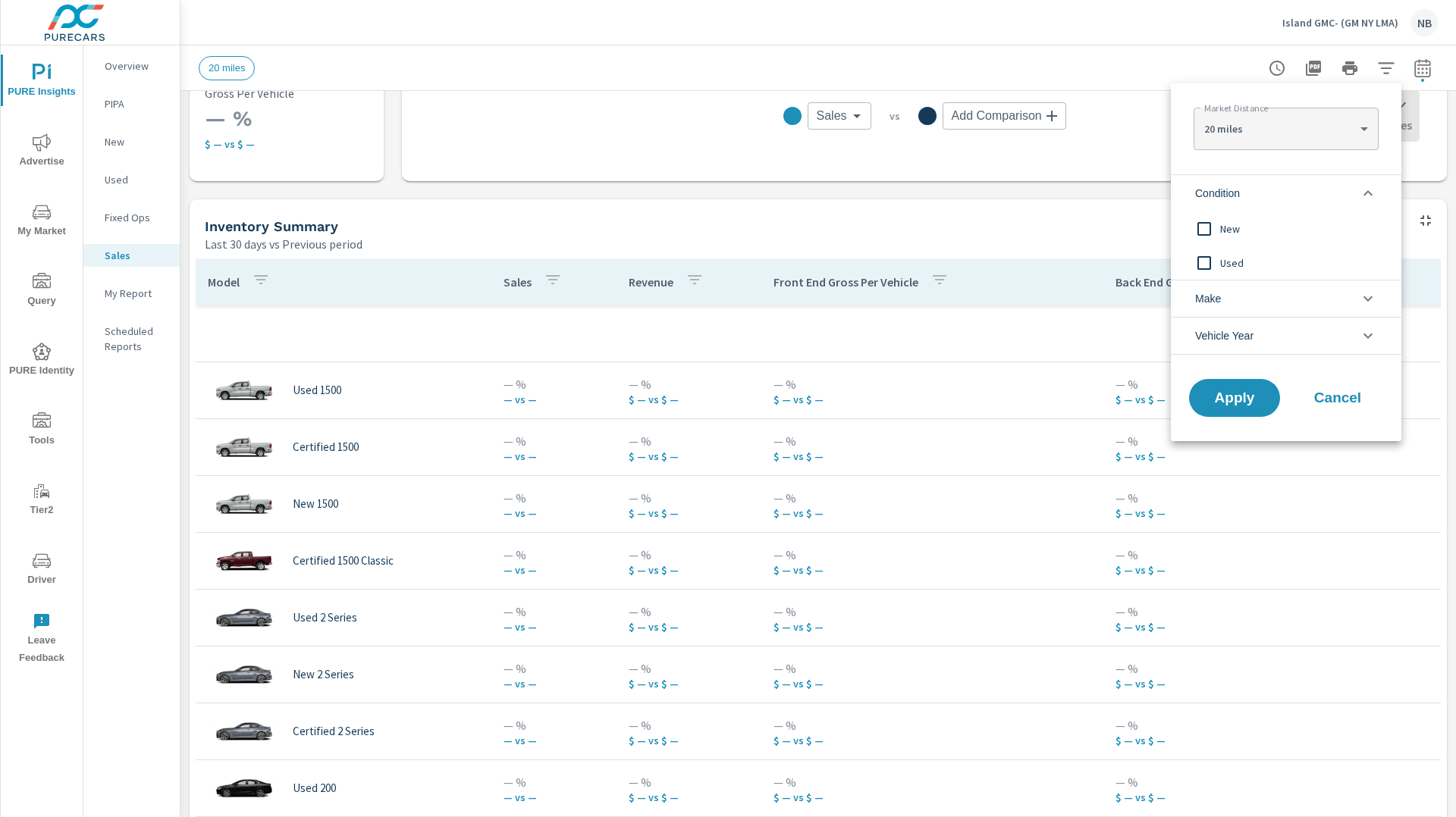
click at [1227, 227] on span "New" at bounding box center [1303, 229] width 166 height 18
drag, startPoint x: 1230, startPoint y: 404, endPoint x: 1267, endPoint y: 391, distance: 39.2
click at [1230, 404] on span "Apply" at bounding box center [1234, 398] width 62 height 15
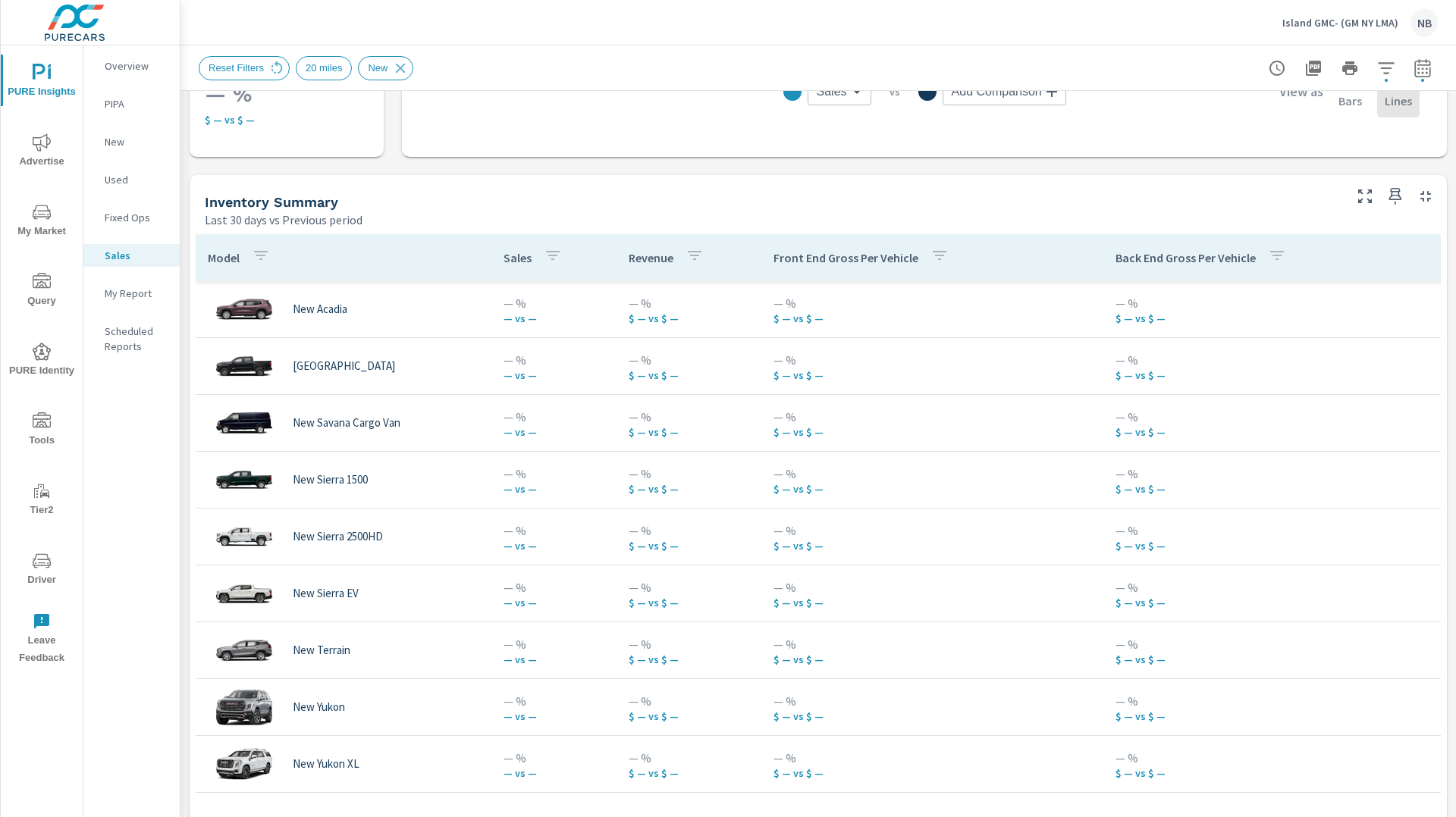
scroll to position [564, 0]
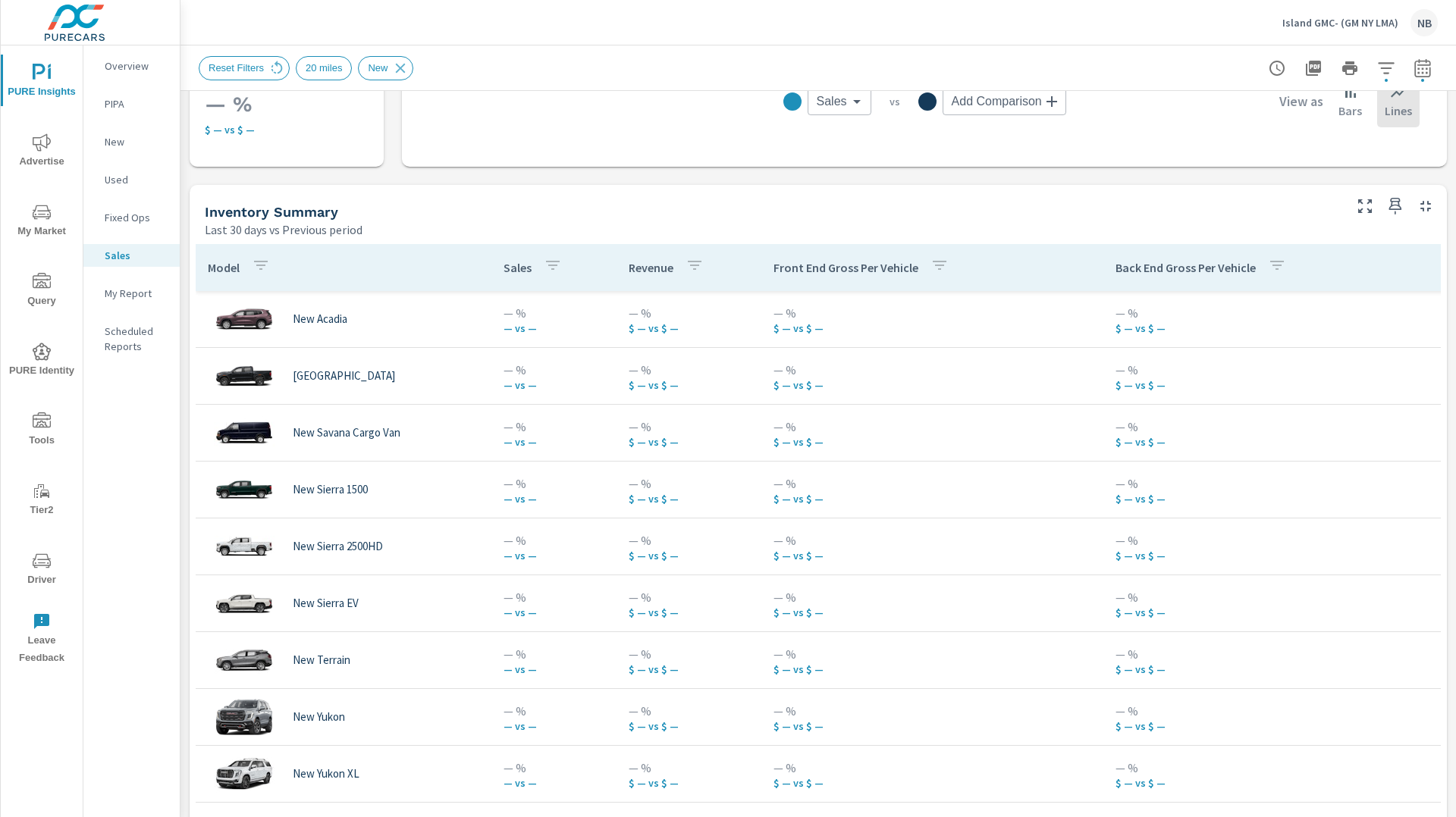
click at [32, 148] on icon "nav menu" at bounding box center [41, 142] width 18 height 18
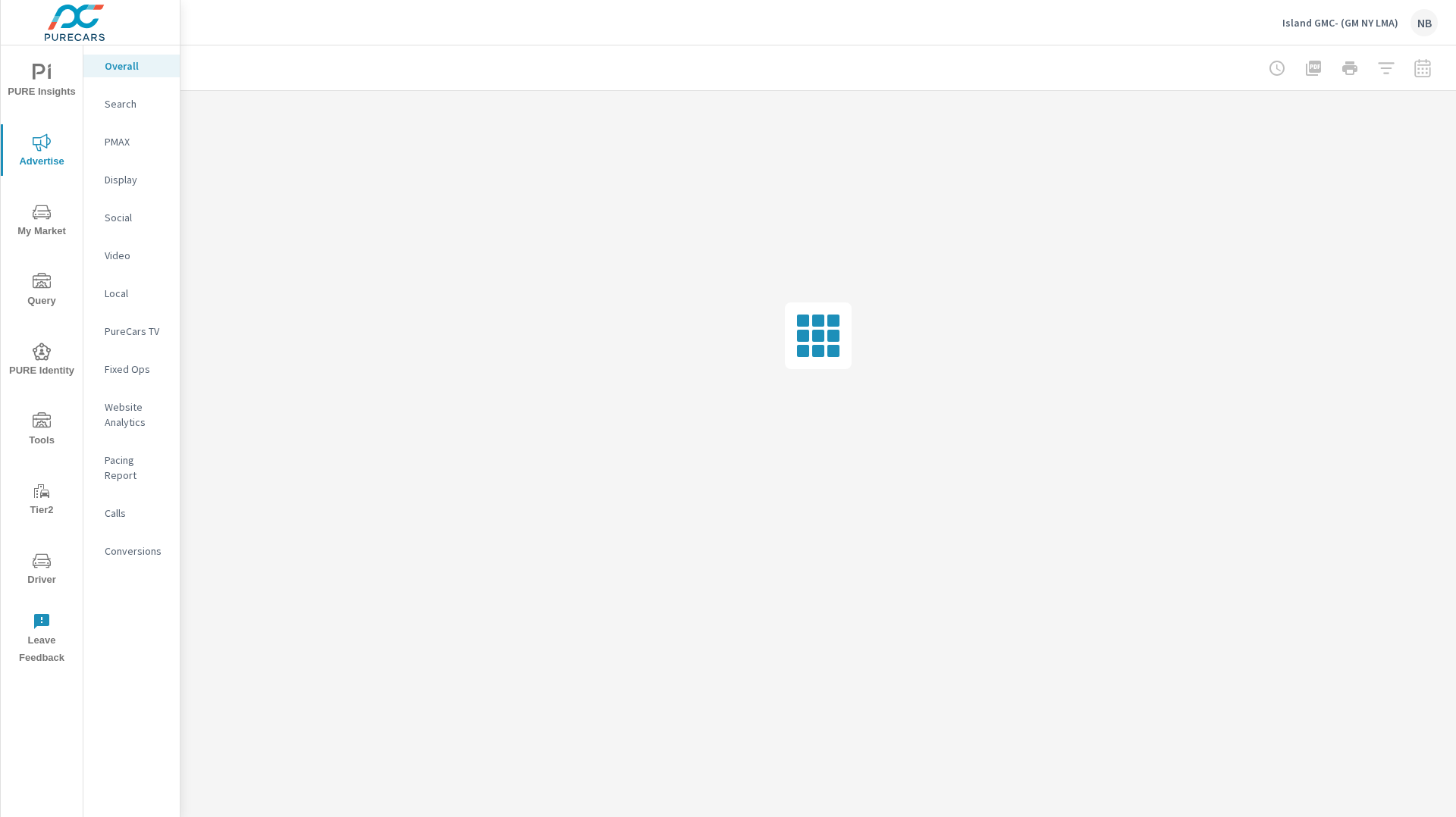
click at [42, 231] on span "My Market" at bounding box center [42, 221] width 73 height 37
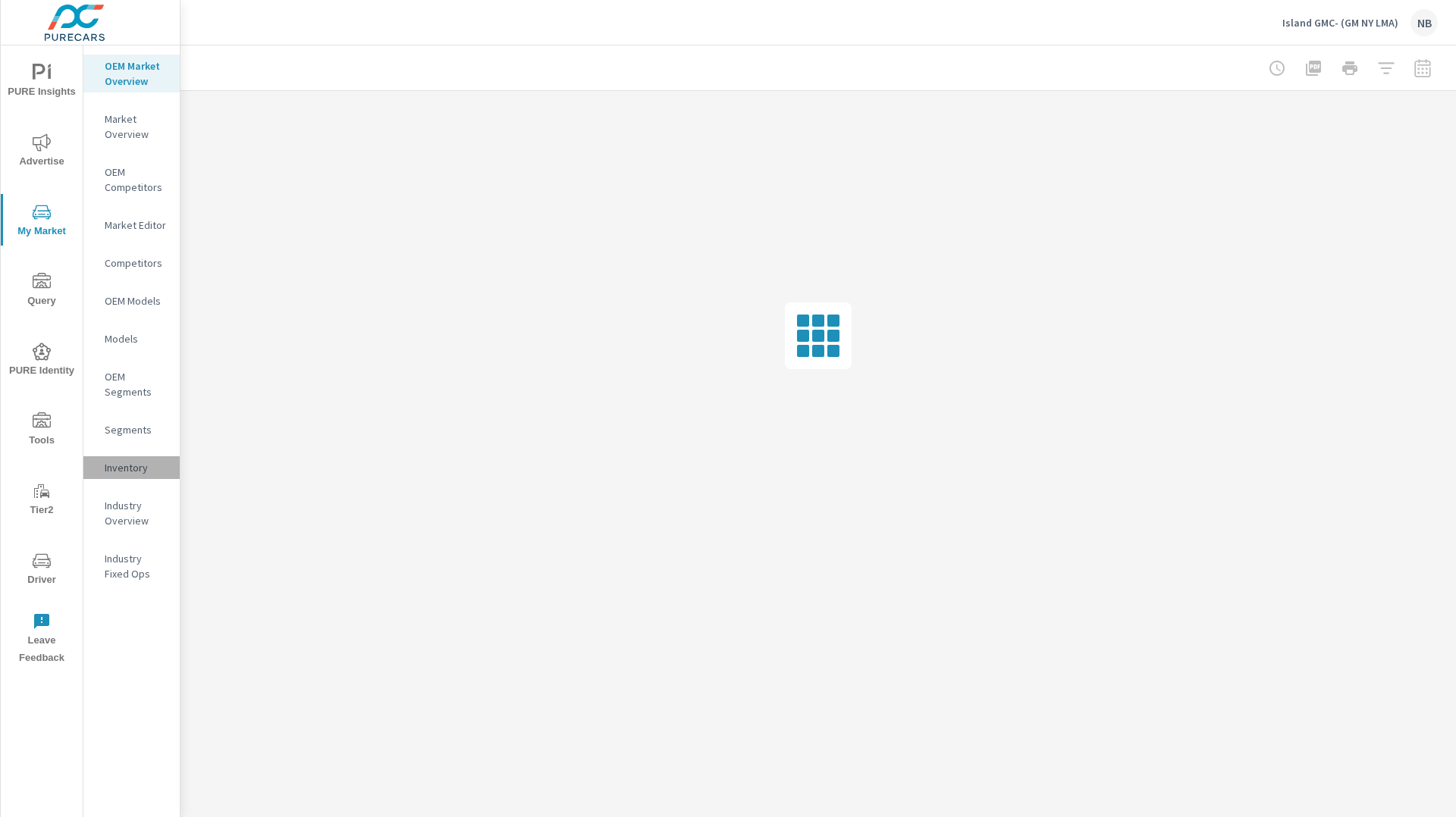
click at [149, 466] on p "Inventory" at bounding box center [136, 467] width 63 height 15
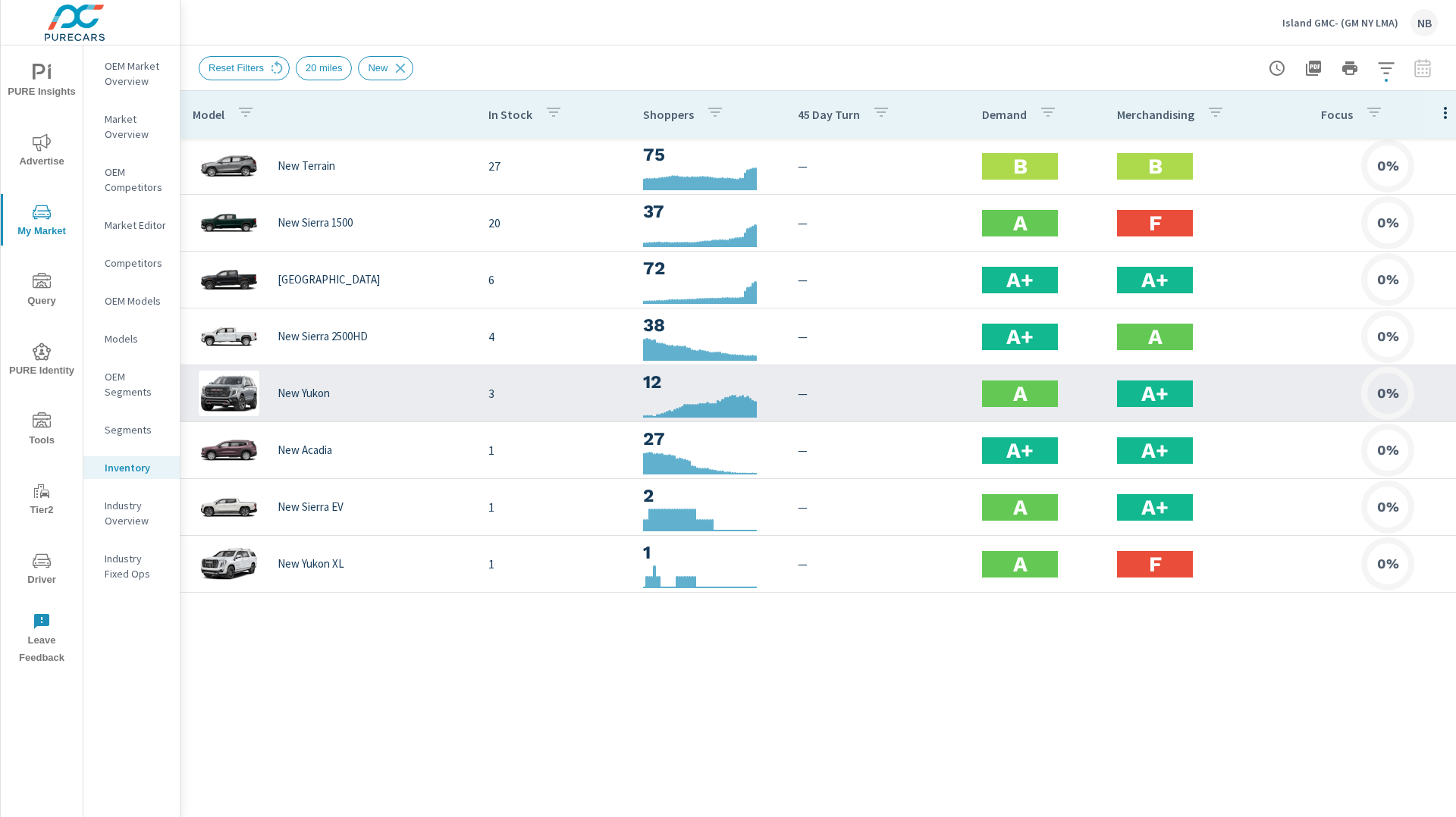
scroll to position [0, 3]
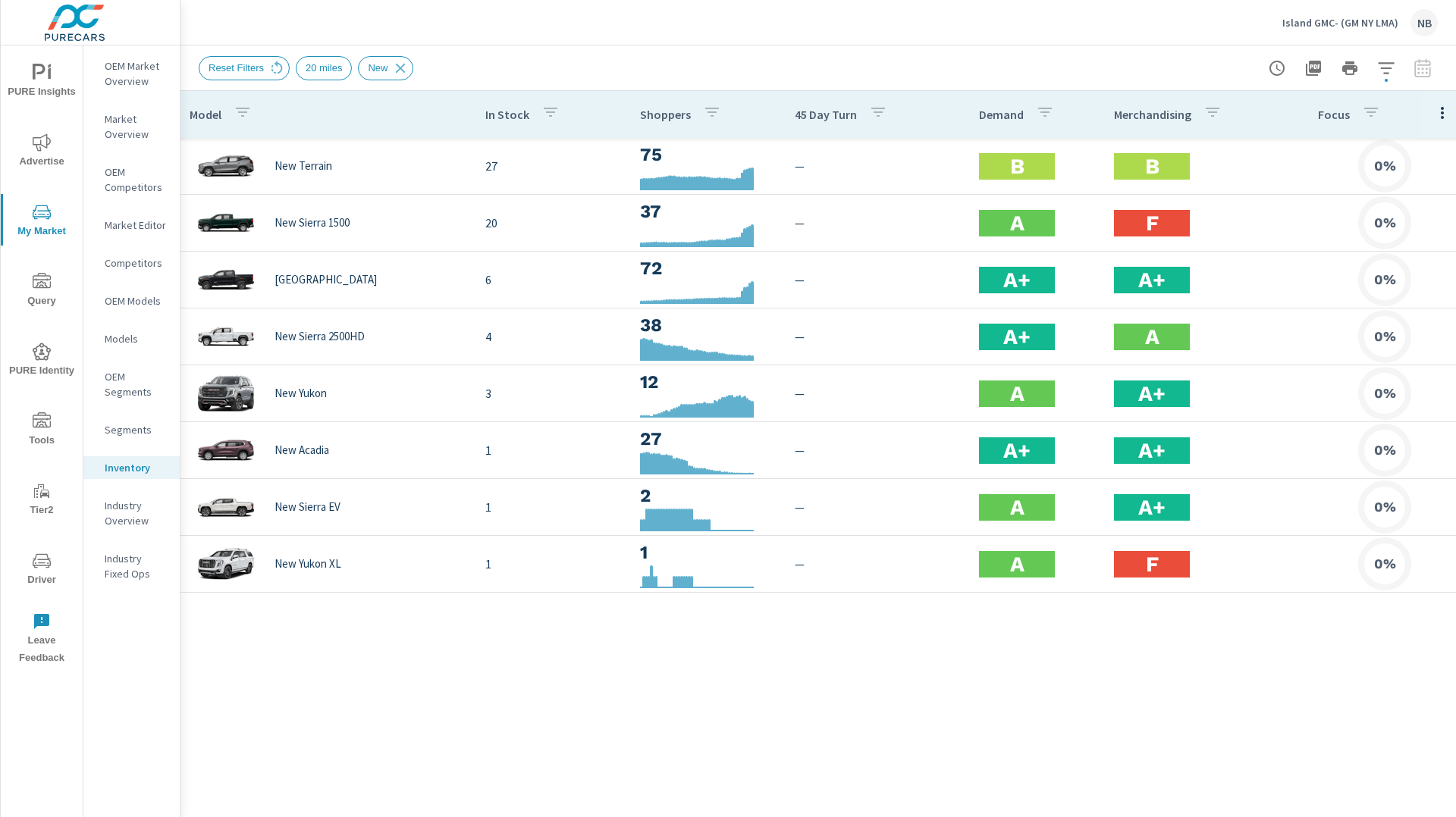
click at [52, 144] on span "Advertise" at bounding box center [42, 152] width 73 height 37
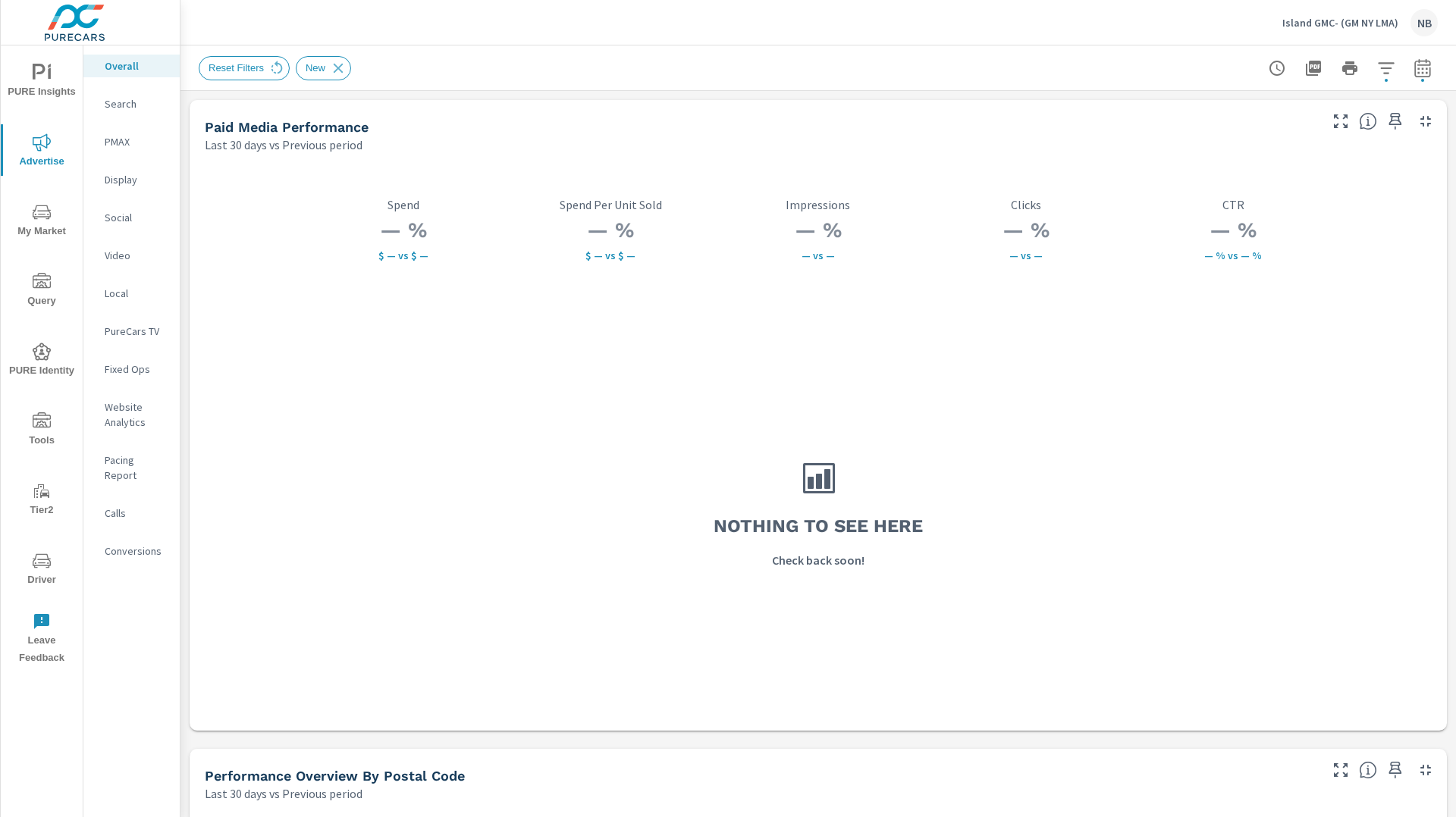
click at [41, 215] on icon "nav menu" at bounding box center [41, 212] width 18 height 18
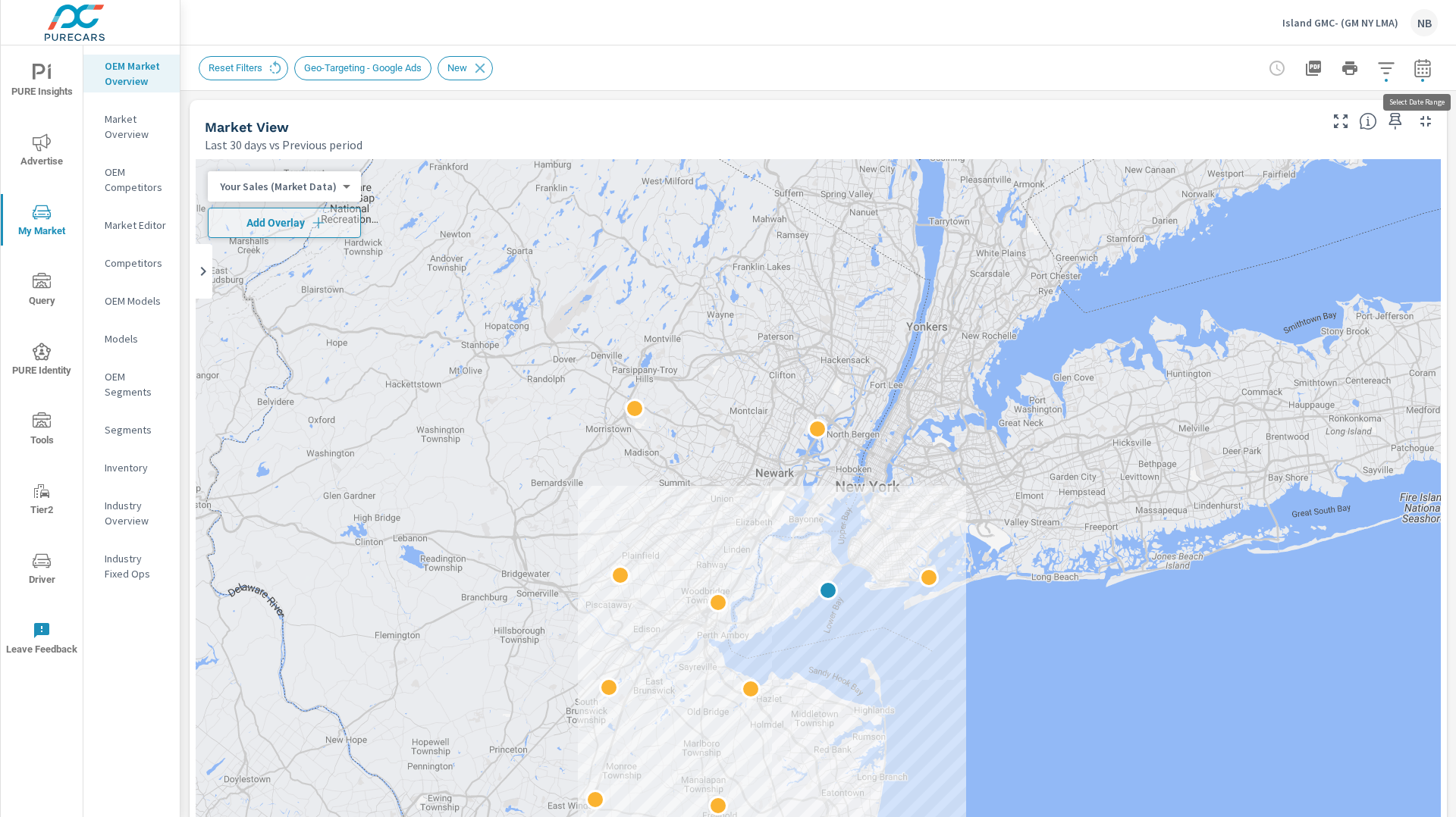
click at [1424, 73] on icon "button" at bounding box center [1423, 68] width 18 height 18
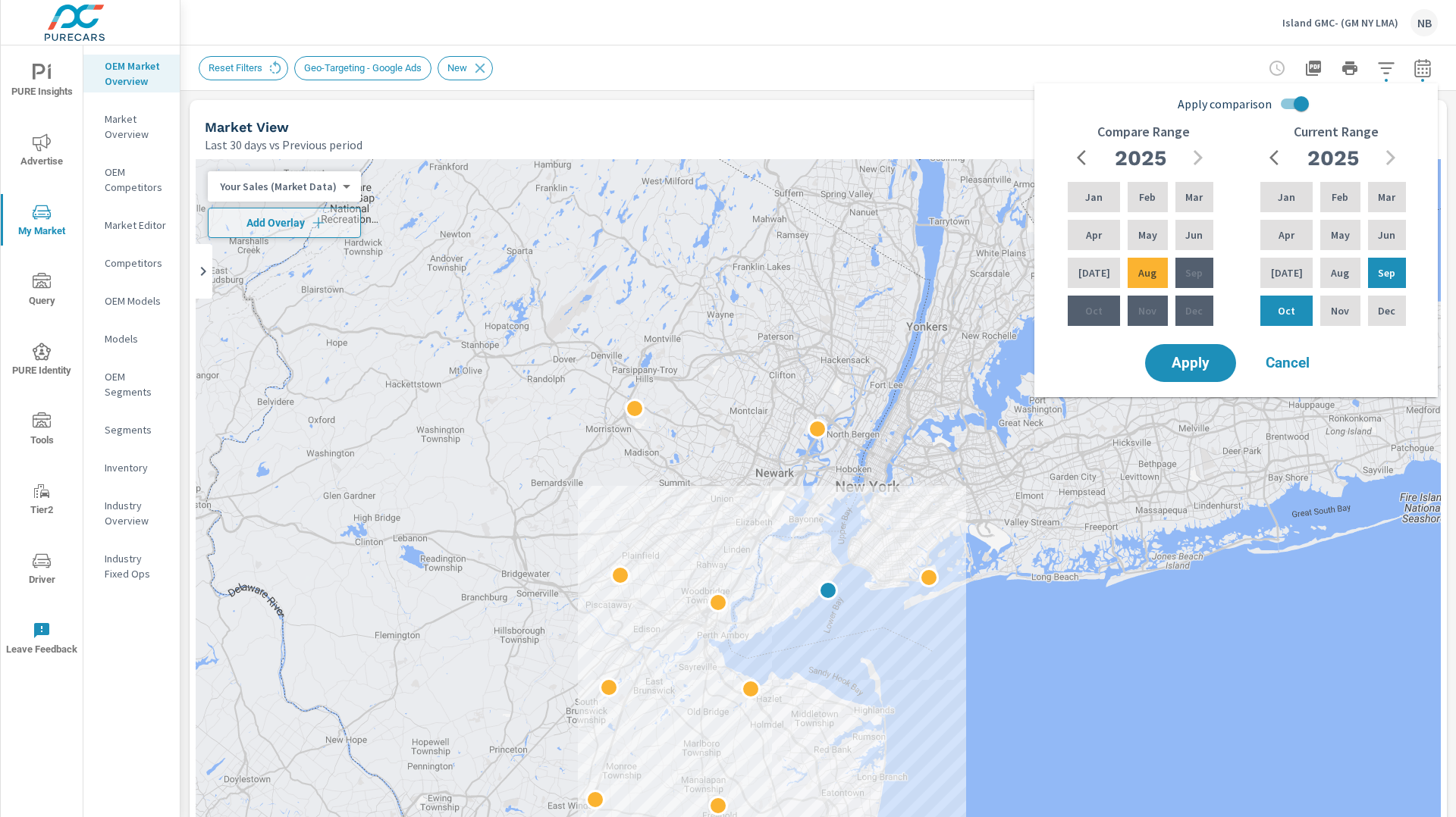
click at [1300, 105] on input "Apply comparison" at bounding box center [1301, 104] width 87 height 29
checkbox input "false"
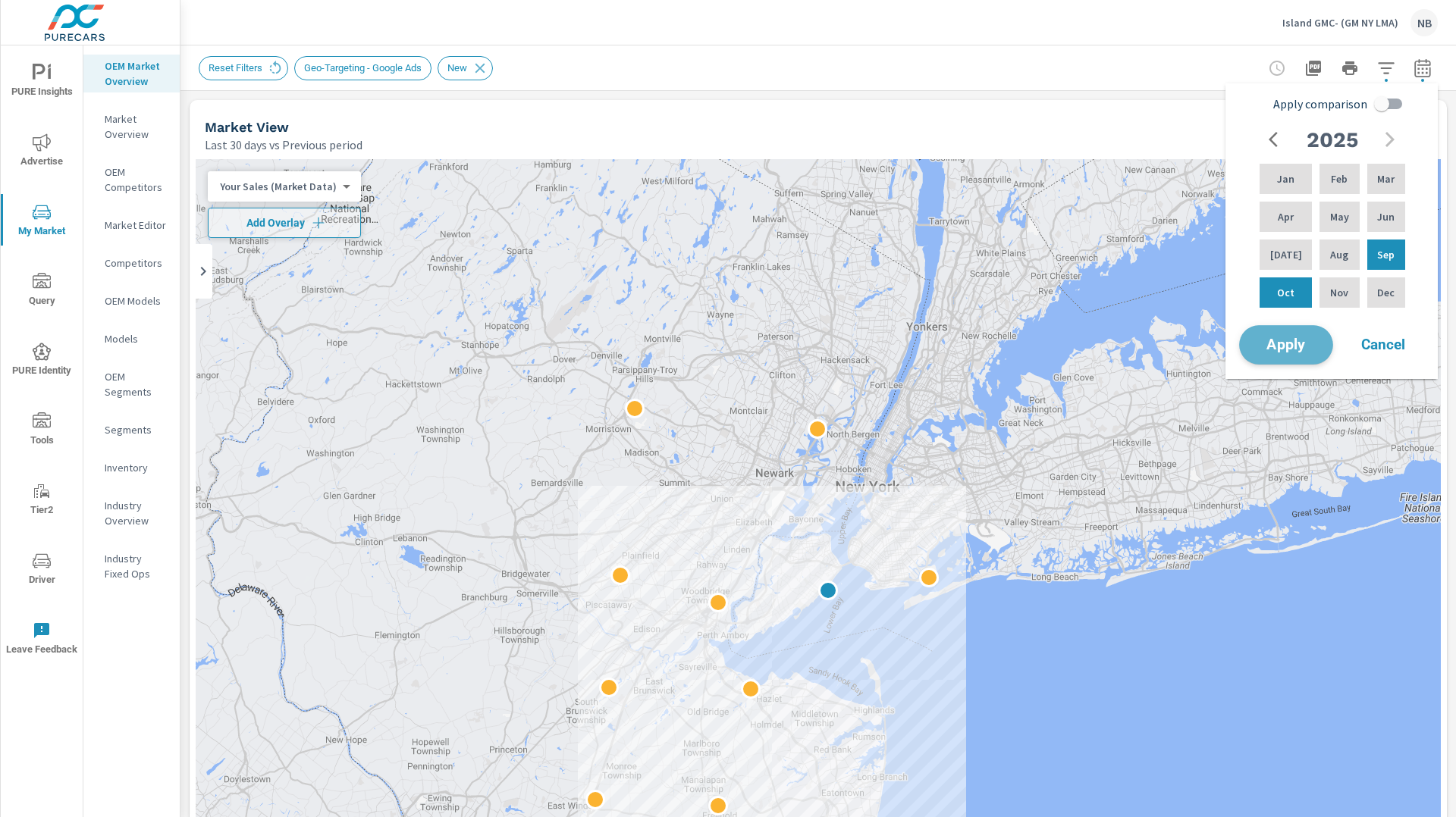
click at [1309, 342] on span "Apply" at bounding box center [1286, 346] width 62 height 15
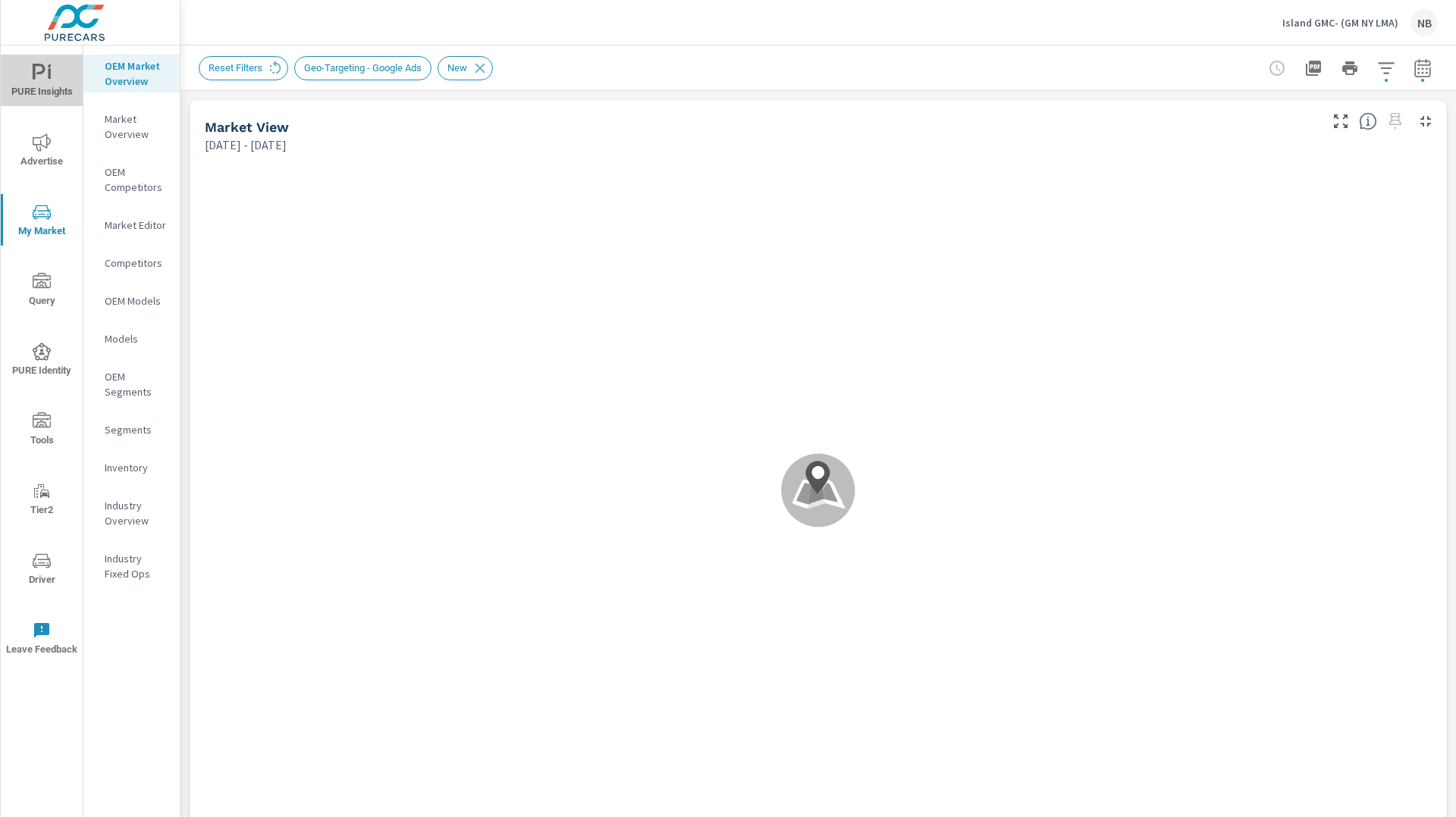
click at [49, 77] on icon "nav menu" at bounding box center [50, 73] width 3 height 11
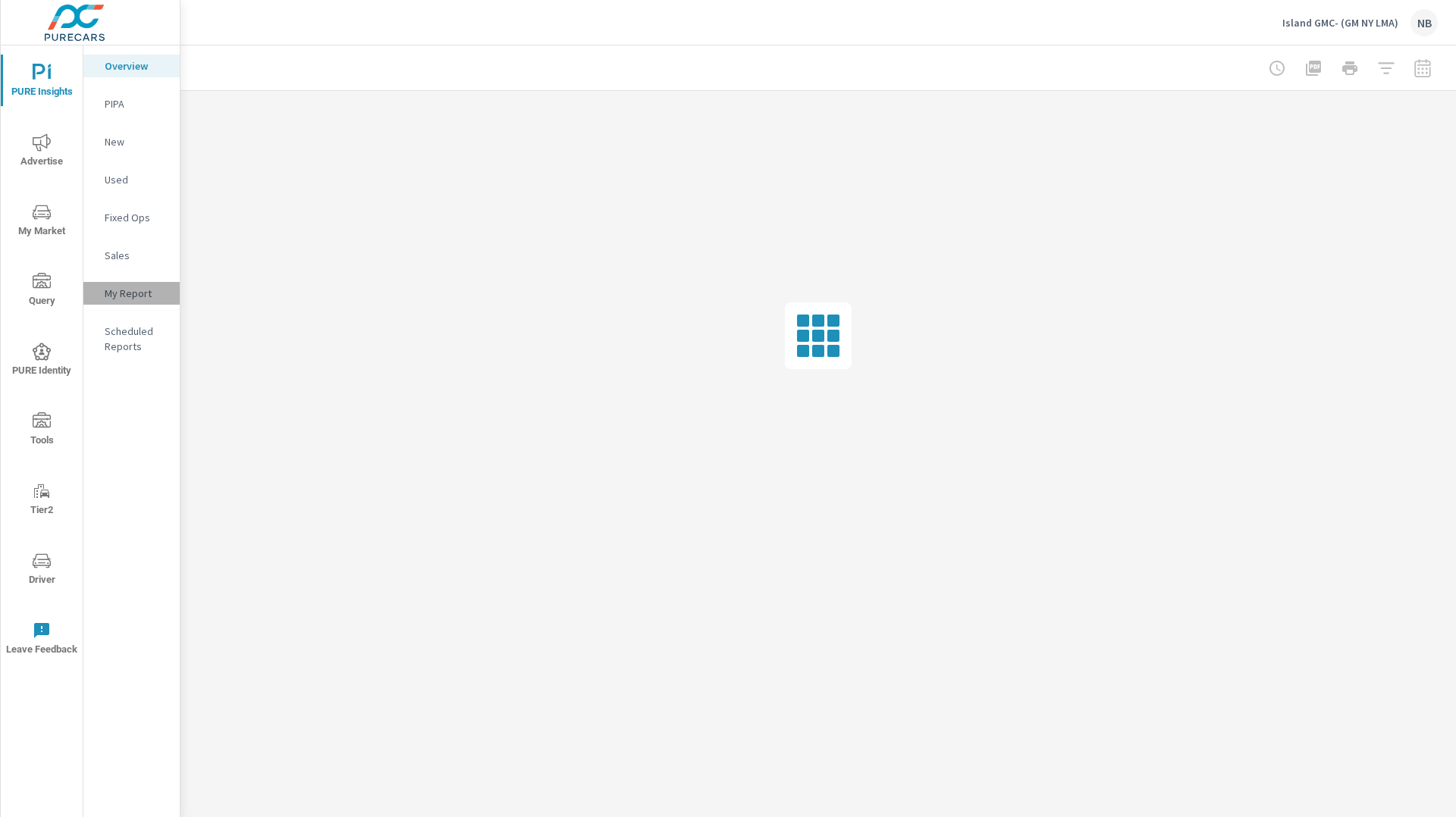
click at [117, 287] on p "My Report" at bounding box center [136, 293] width 63 height 15
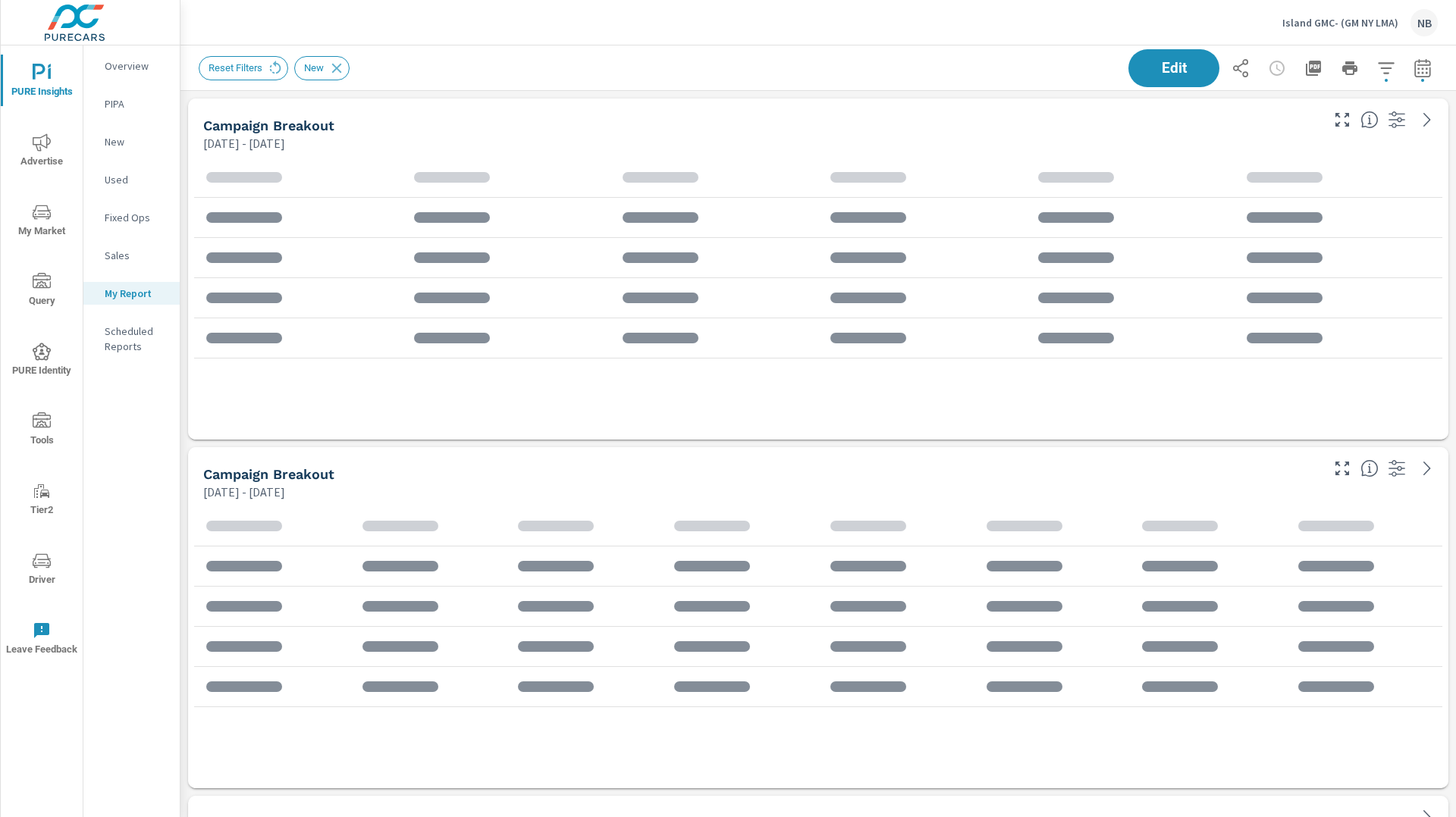
scroll to position [2101, 1277]
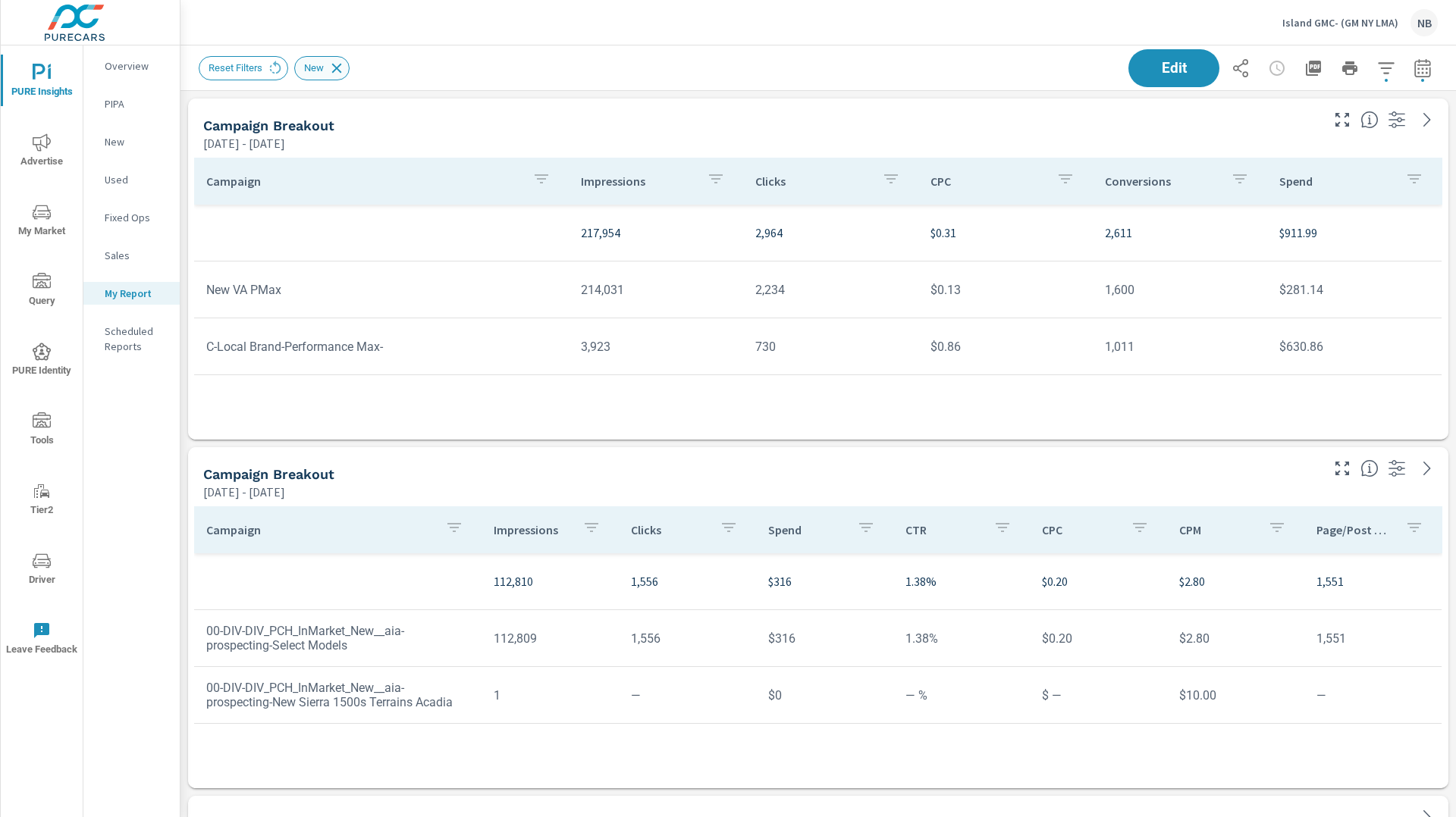
click at [341, 69] on icon at bounding box center [337, 68] width 17 height 17
click at [1426, 74] on icon "button" at bounding box center [1423, 68] width 18 height 18
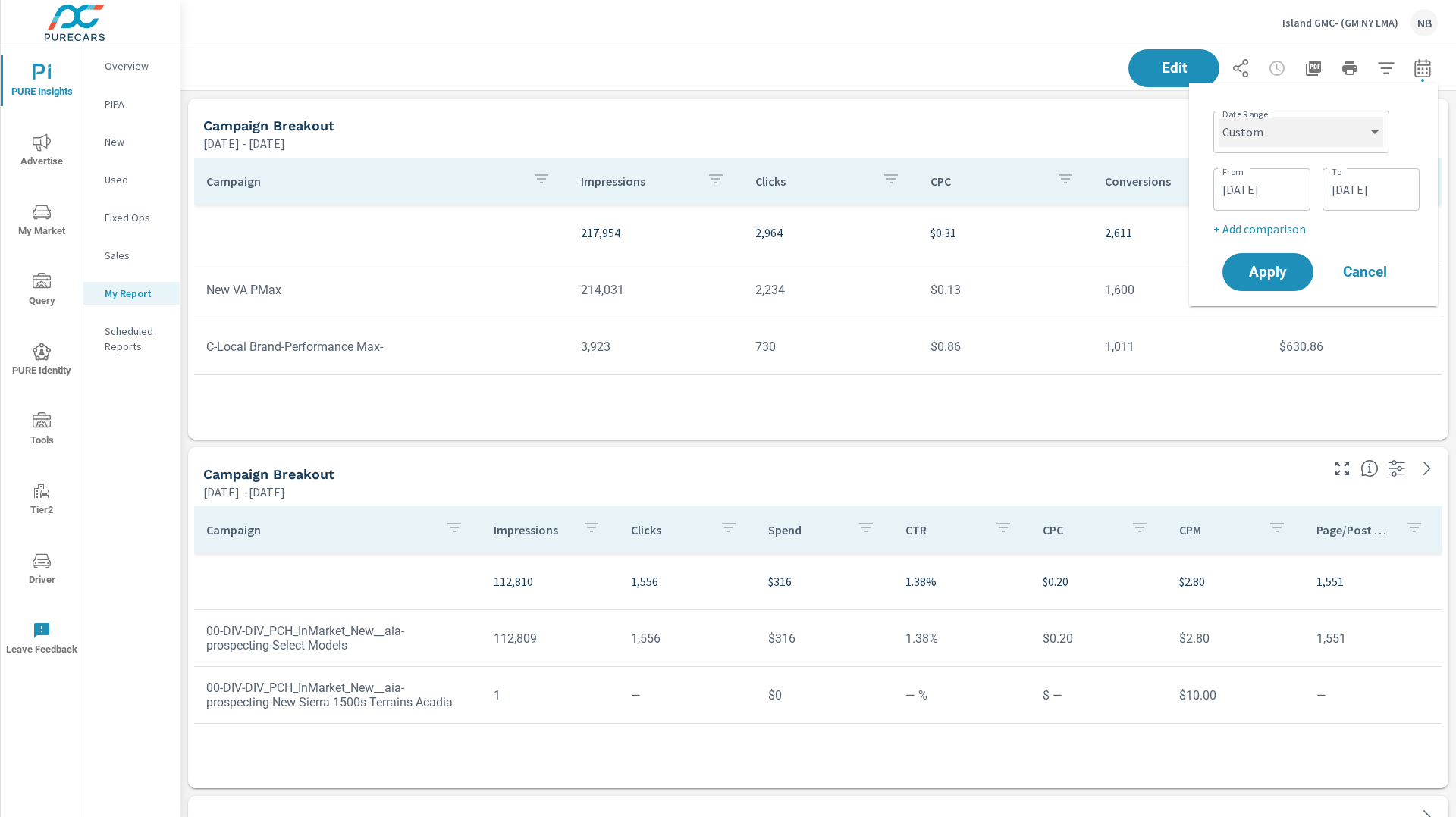
click at [1332, 128] on select "Custom Yesterday Last week Last 7 days Last 14 days Last 30 days Last 45 days L…" at bounding box center [1302, 131] width 164 height 30
click at [1220, 117] on select "Custom Yesterday Last week Last 7 days Last 14 days Last 30 days Last 45 days L…" at bounding box center [1302, 131] width 164 height 30
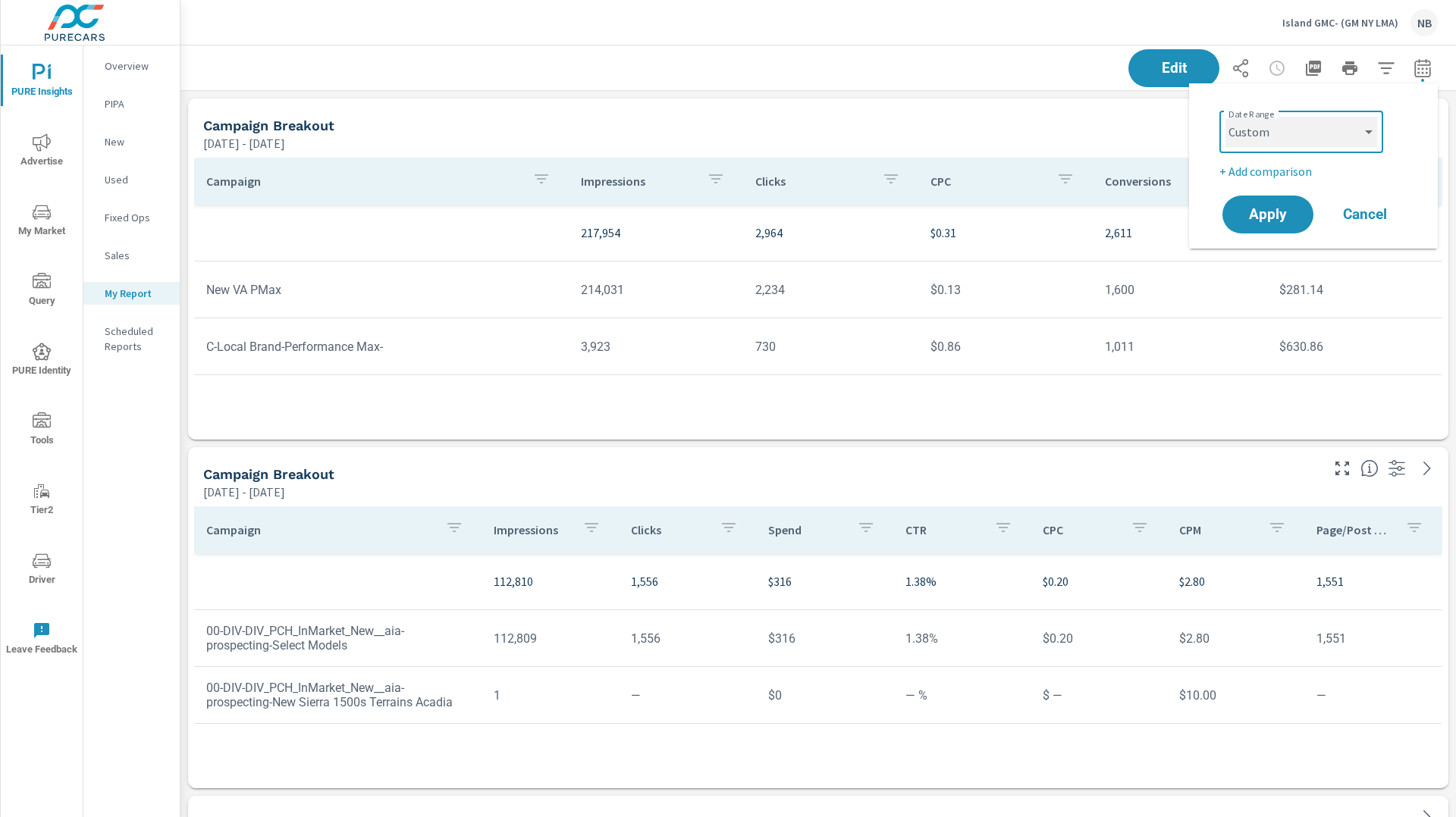
select select "Last 30 days"
click at [1277, 178] on p "+ Add comparison" at bounding box center [1316, 171] width 194 height 18
select select "Previous period"
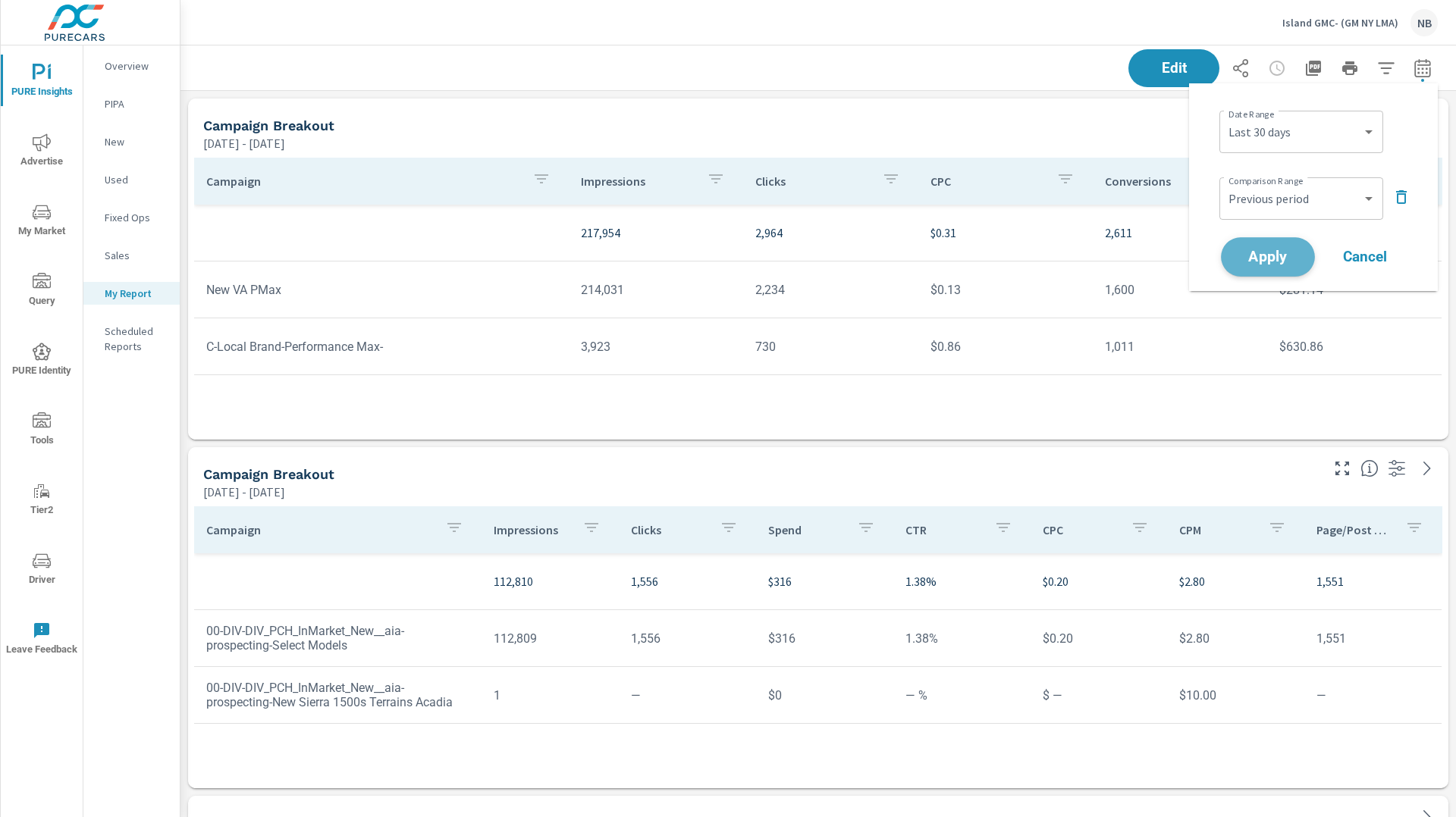
click at [1274, 247] on button "Apply" at bounding box center [1268, 256] width 94 height 40
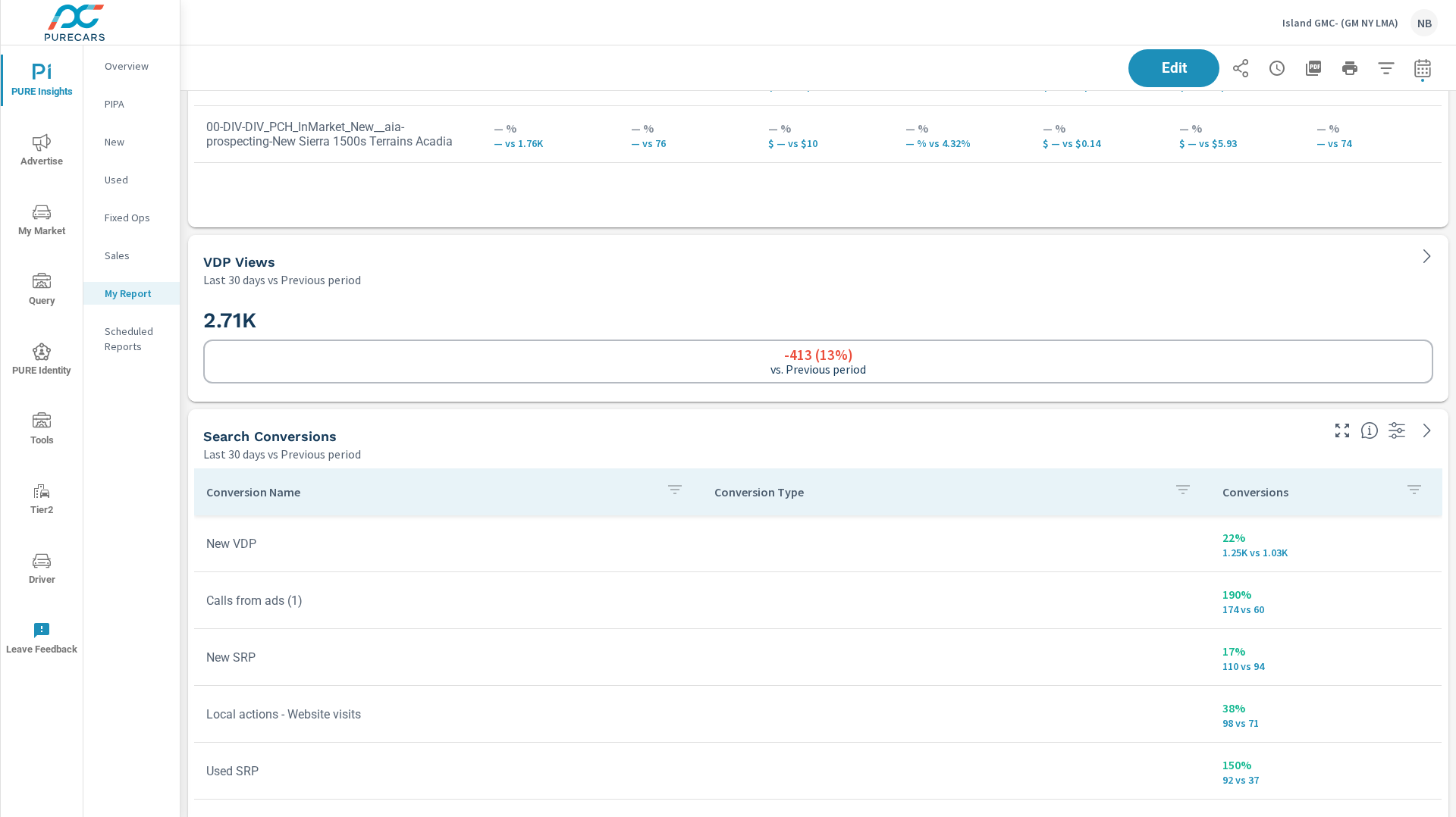
scroll to position [561, 0]
click at [1248, 239] on div "VDP Views Last 30 days vs Previous period" at bounding box center [799, 261] width 1221 height 54
click at [1195, 76] on button "Edit" at bounding box center [1174, 68] width 94 height 40
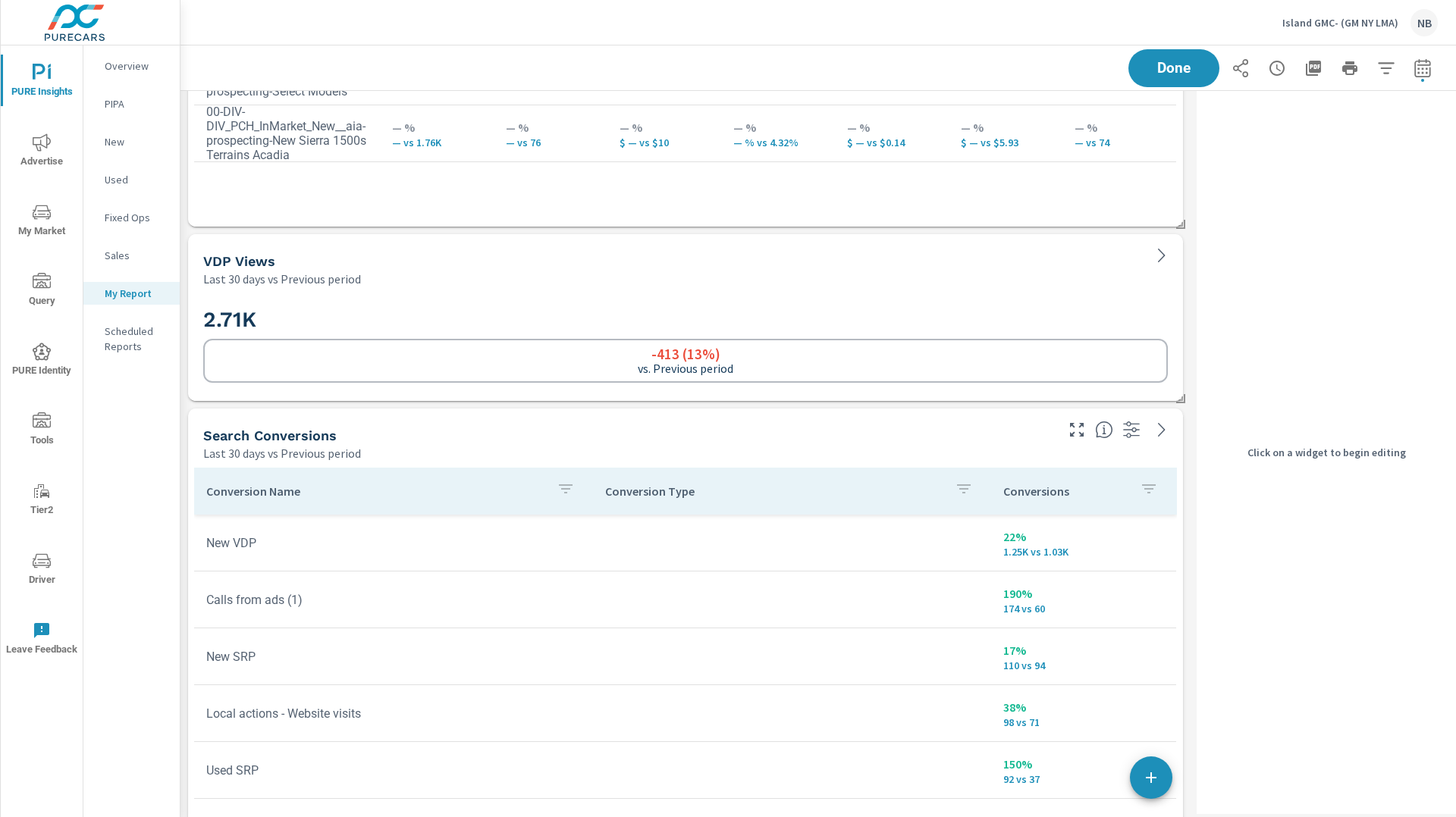
click at [1086, 283] on div "Last 30 days vs Previous period" at bounding box center [670, 279] width 934 height 18
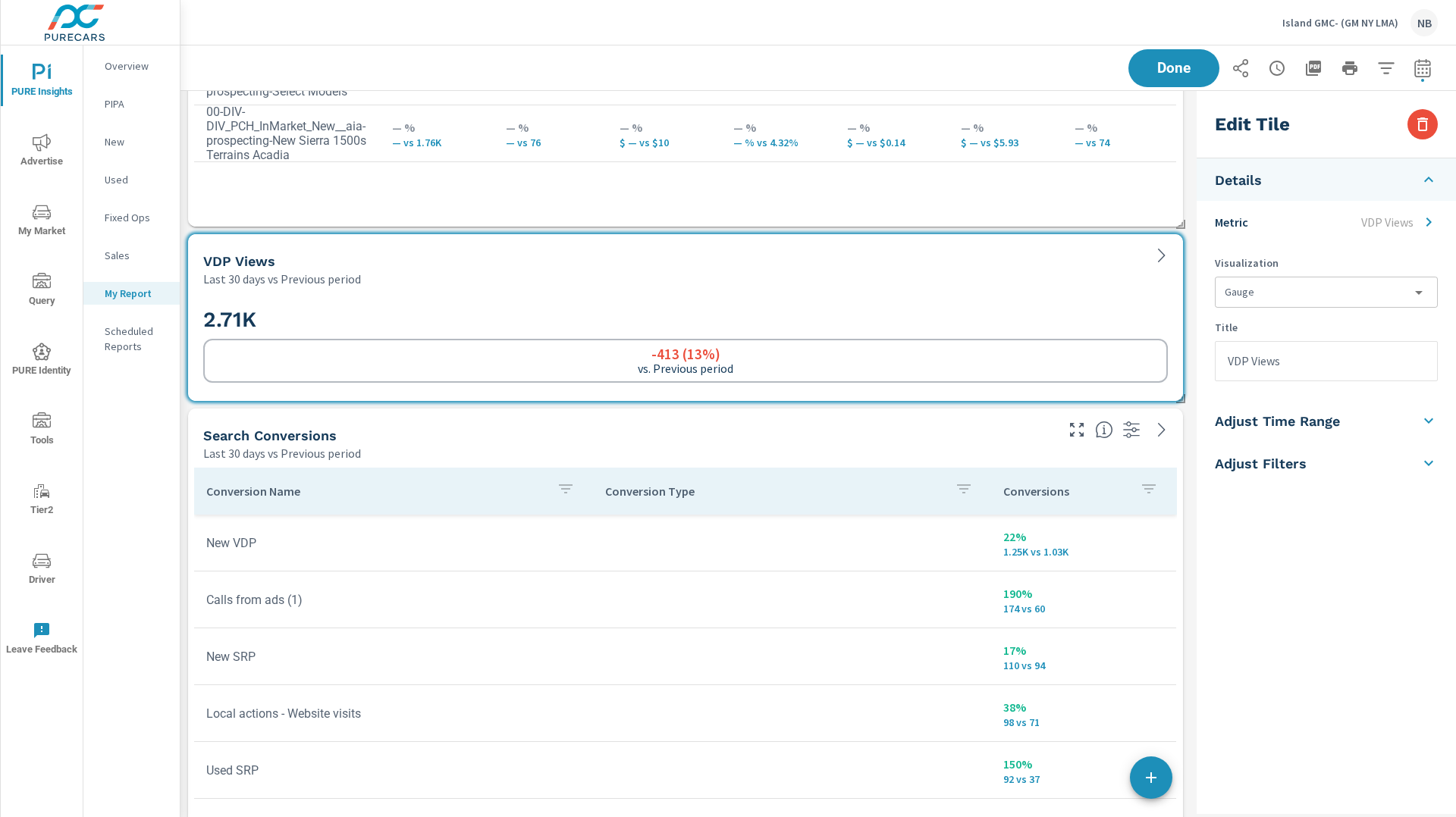
click at [1422, 220] on icon at bounding box center [1428, 222] width 18 height 18
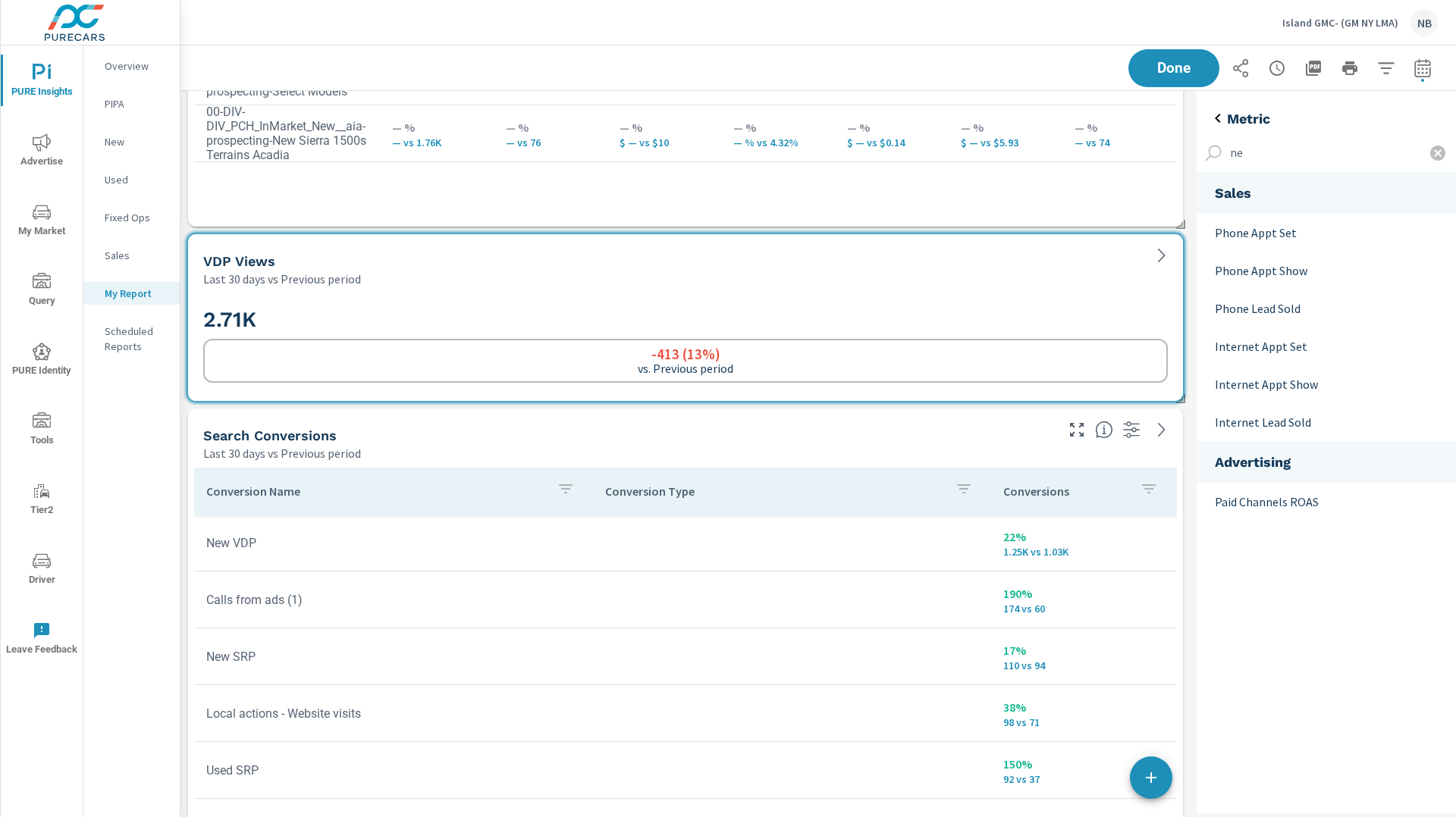
scroll to position [350, 261]
type input "n"
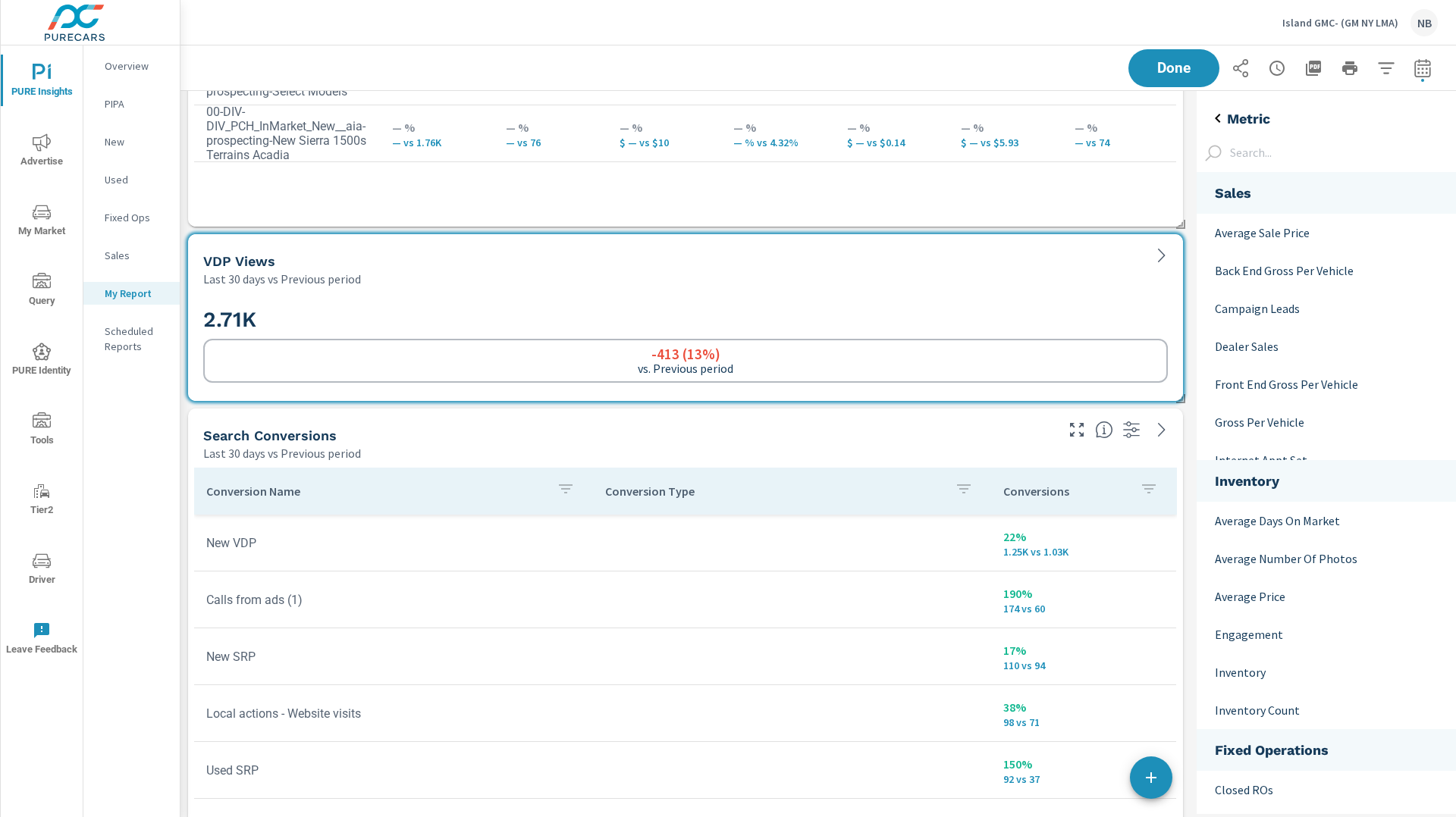
scroll to position [1404, 261]
click at [1217, 122] on icon "back" at bounding box center [1218, 118] width 18 height 18
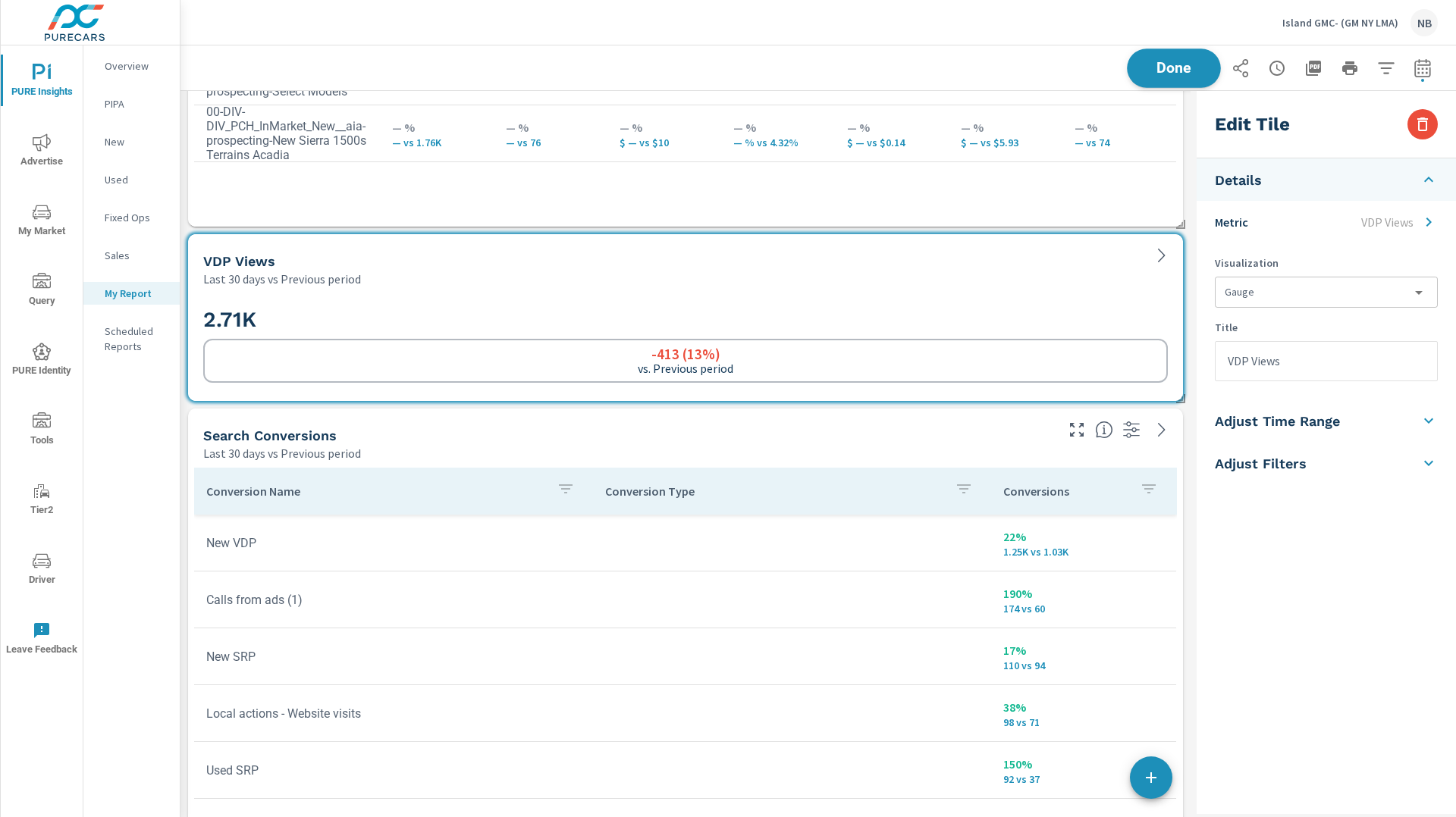
click at [1194, 78] on button "Done" at bounding box center [1174, 68] width 94 height 40
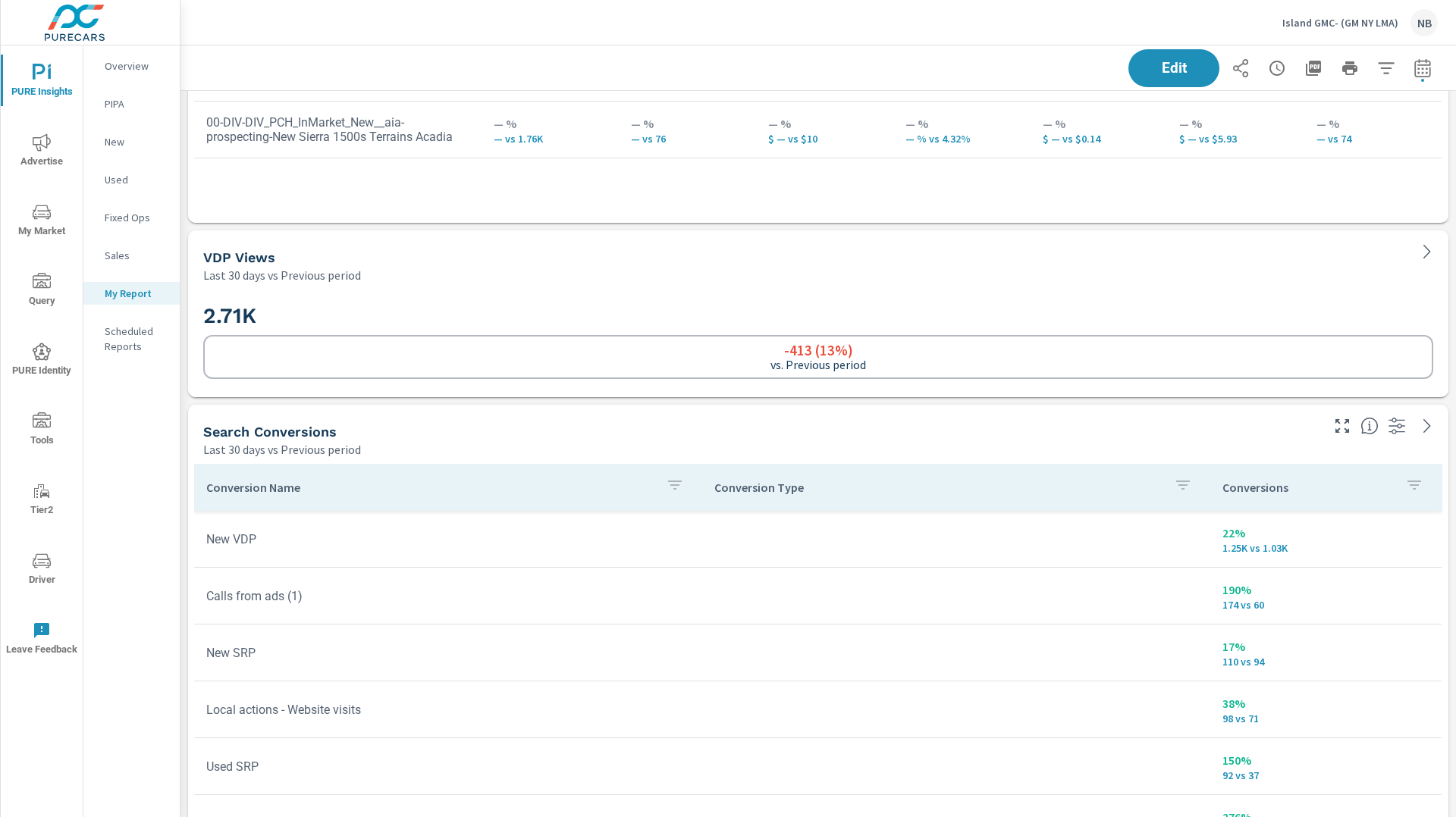
scroll to position [0, 0]
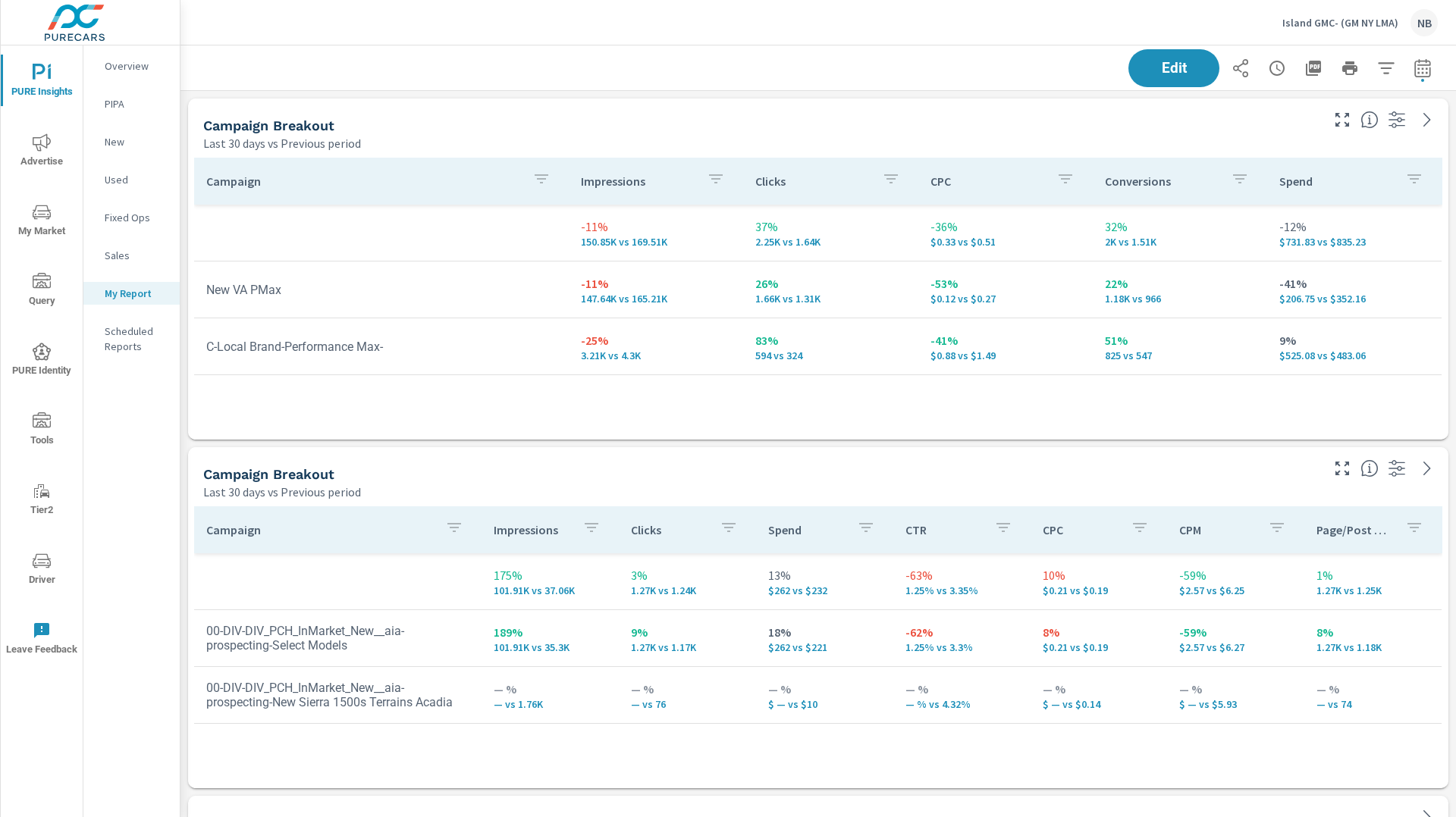
click at [1317, 73] on icon "button" at bounding box center [1313, 68] width 18 height 18
click at [1343, 24] on p "Island GMC- (GM NY LMA)" at bounding box center [1340, 23] width 116 height 14
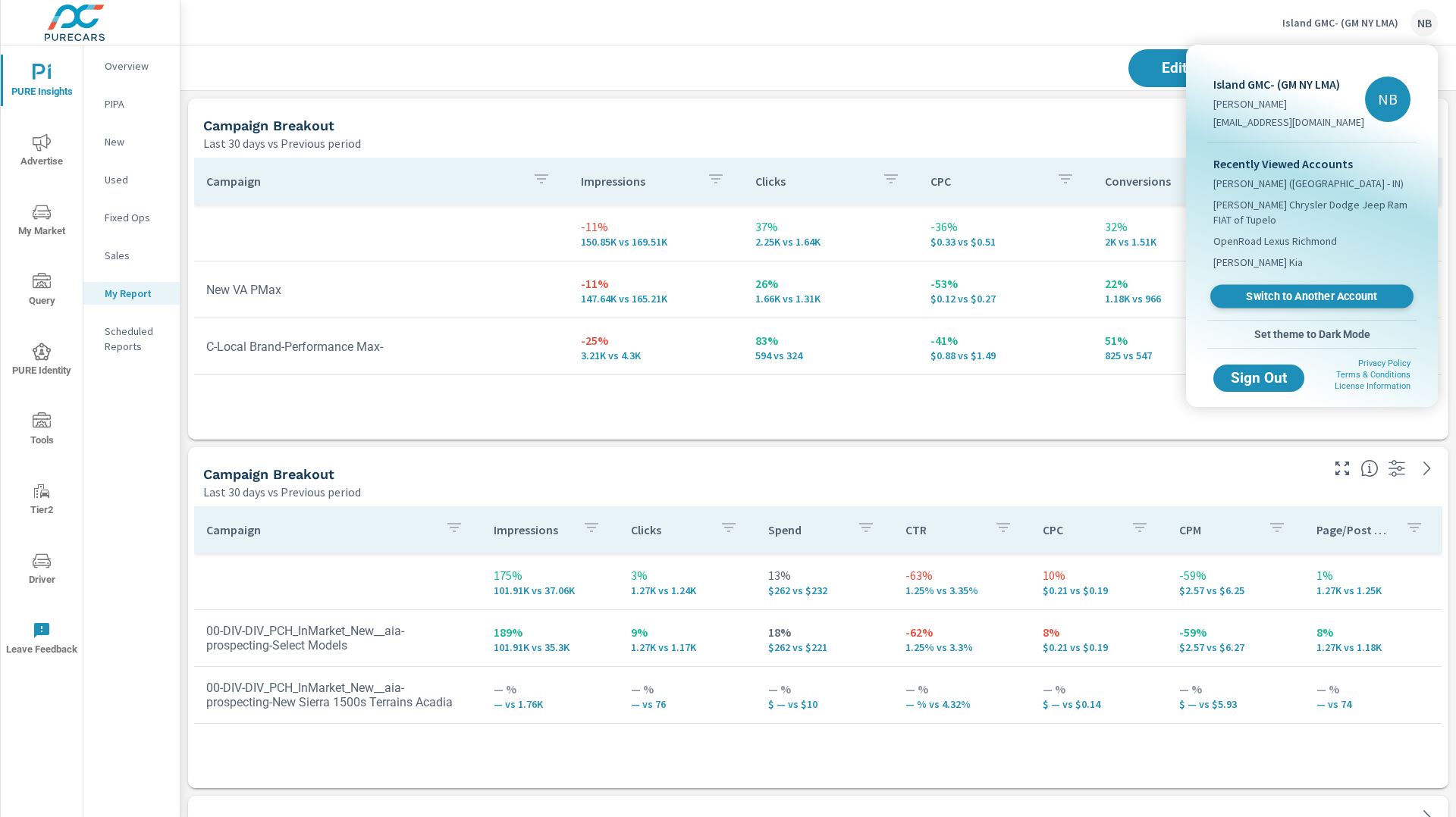
click at [1263, 295] on span "Switch to Another Account" at bounding box center [1312, 297] width 186 height 15
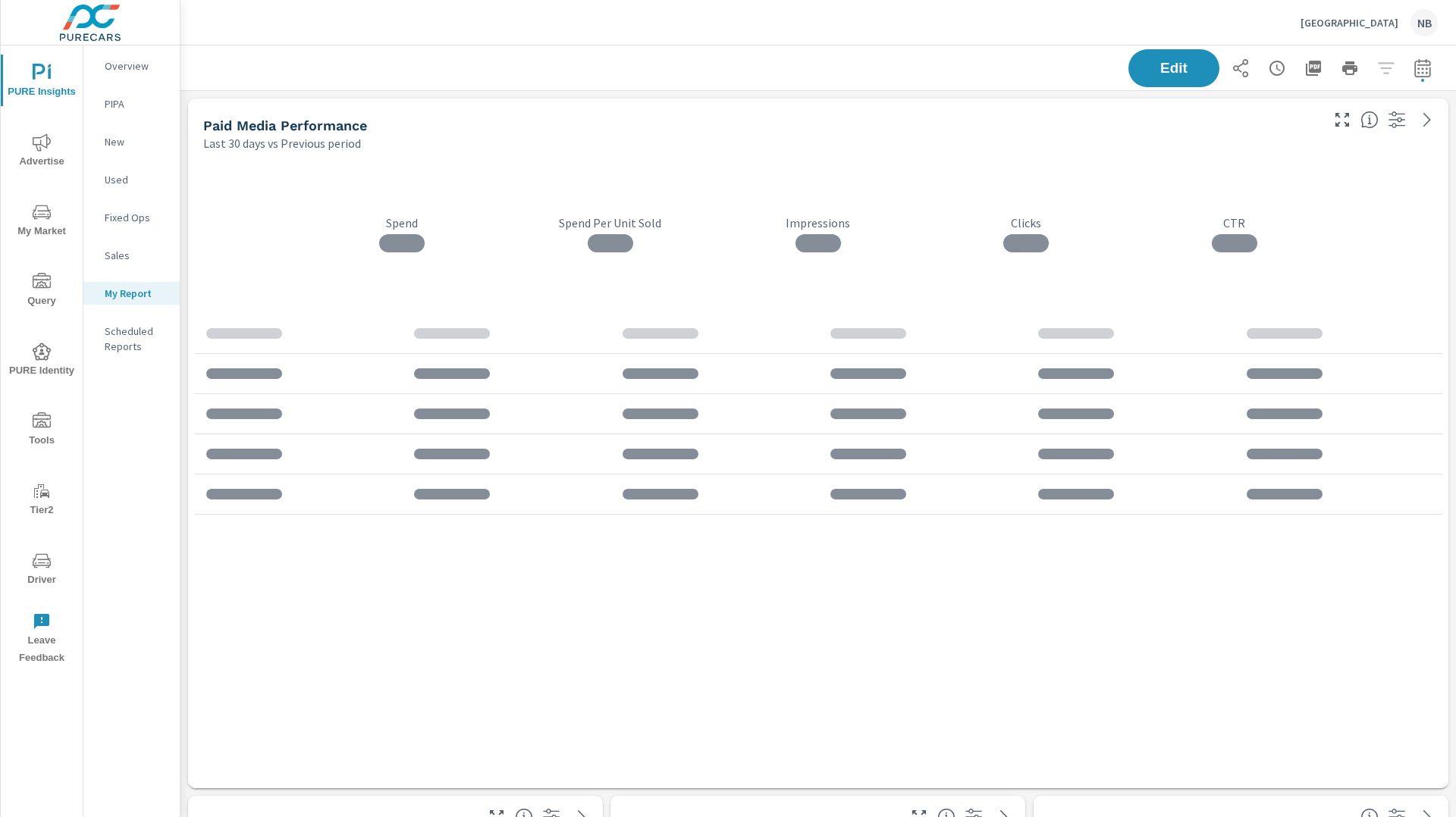
scroll to position [2798, 1277]
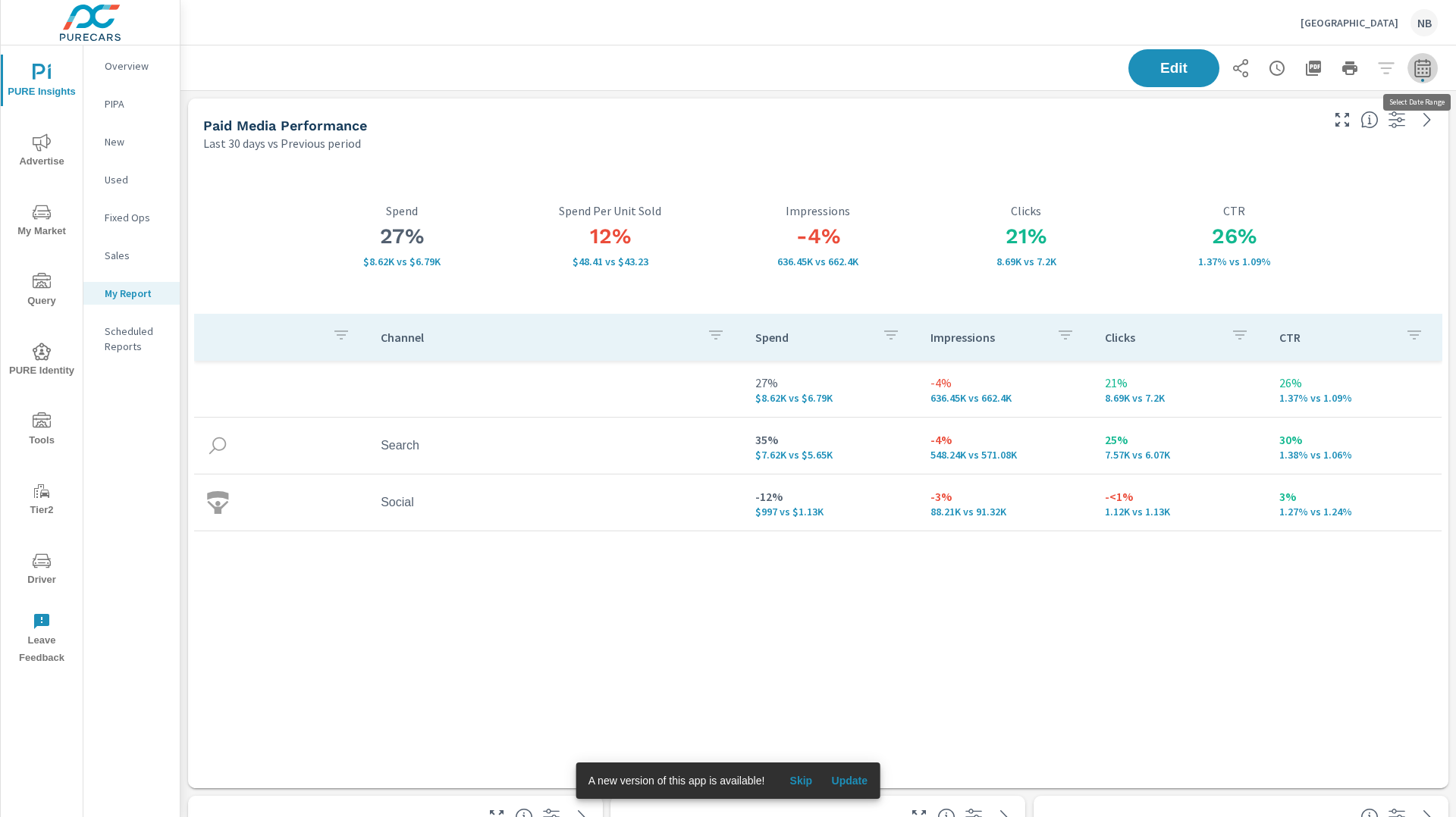
click at [1425, 75] on icon "button" at bounding box center [1423, 68] width 18 height 18
select select "Last 30 days"
select select "Previous period"
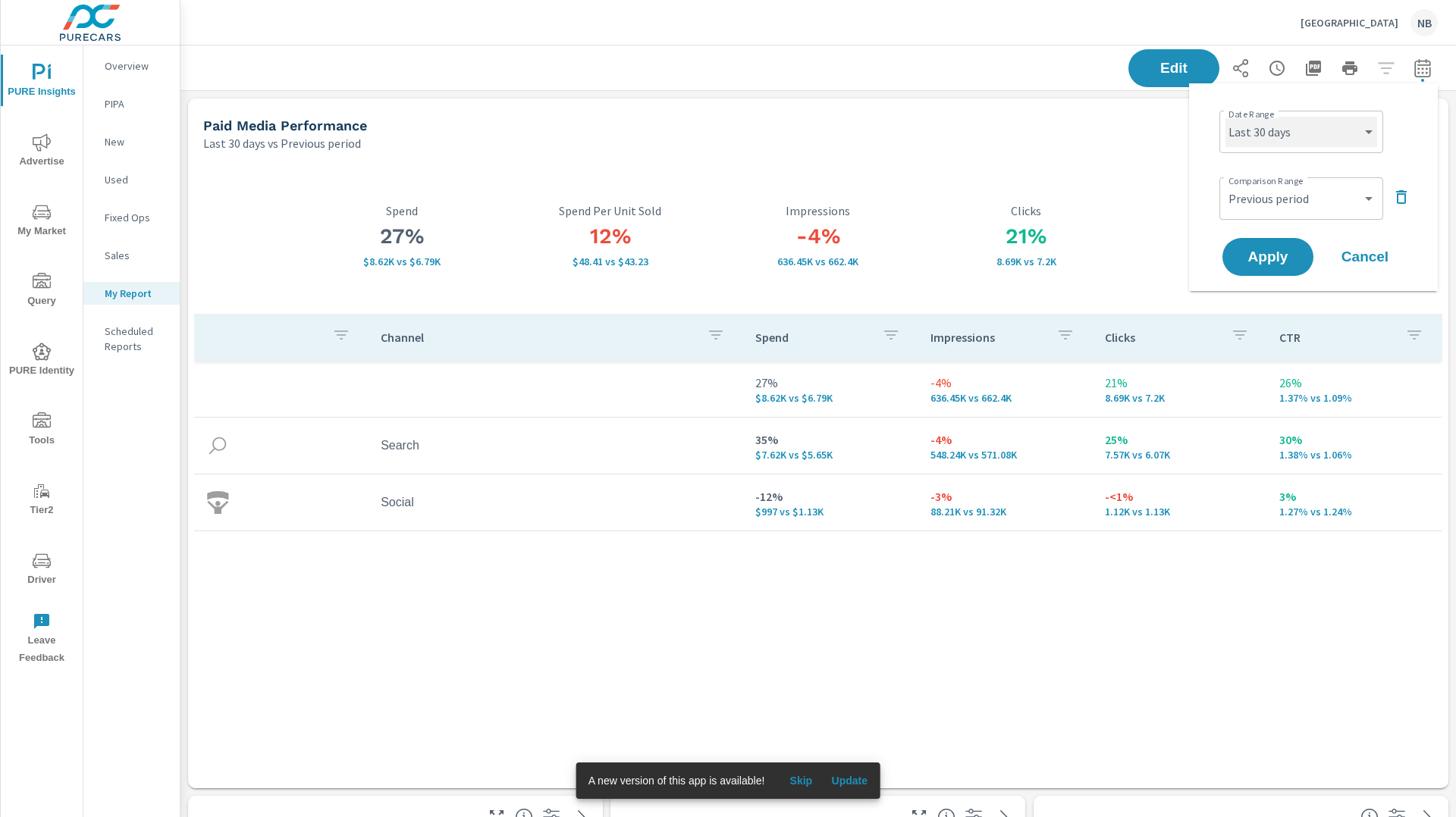
click at [1318, 139] on select "Custom [DATE] Last week Last 7 days Last 14 days Last 30 days Last 45 days Last…" at bounding box center [1301, 131] width 152 height 30
select select "Last 6 months"
click at [1226, 117] on select "Custom [DATE] Last week Last 7 days Last 14 days Last 30 days Last 45 days Last…" at bounding box center [1301, 131] width 152 height 30
click at [1303, 193] on select "Custom Previous period Previous month Previous year" at bounding box center [1301, 198] width 152 height 30
click at [1226, 183] on select "Custom Previous period Previous month Previous year" at bounding box center [1301, 198] width 152 height 30
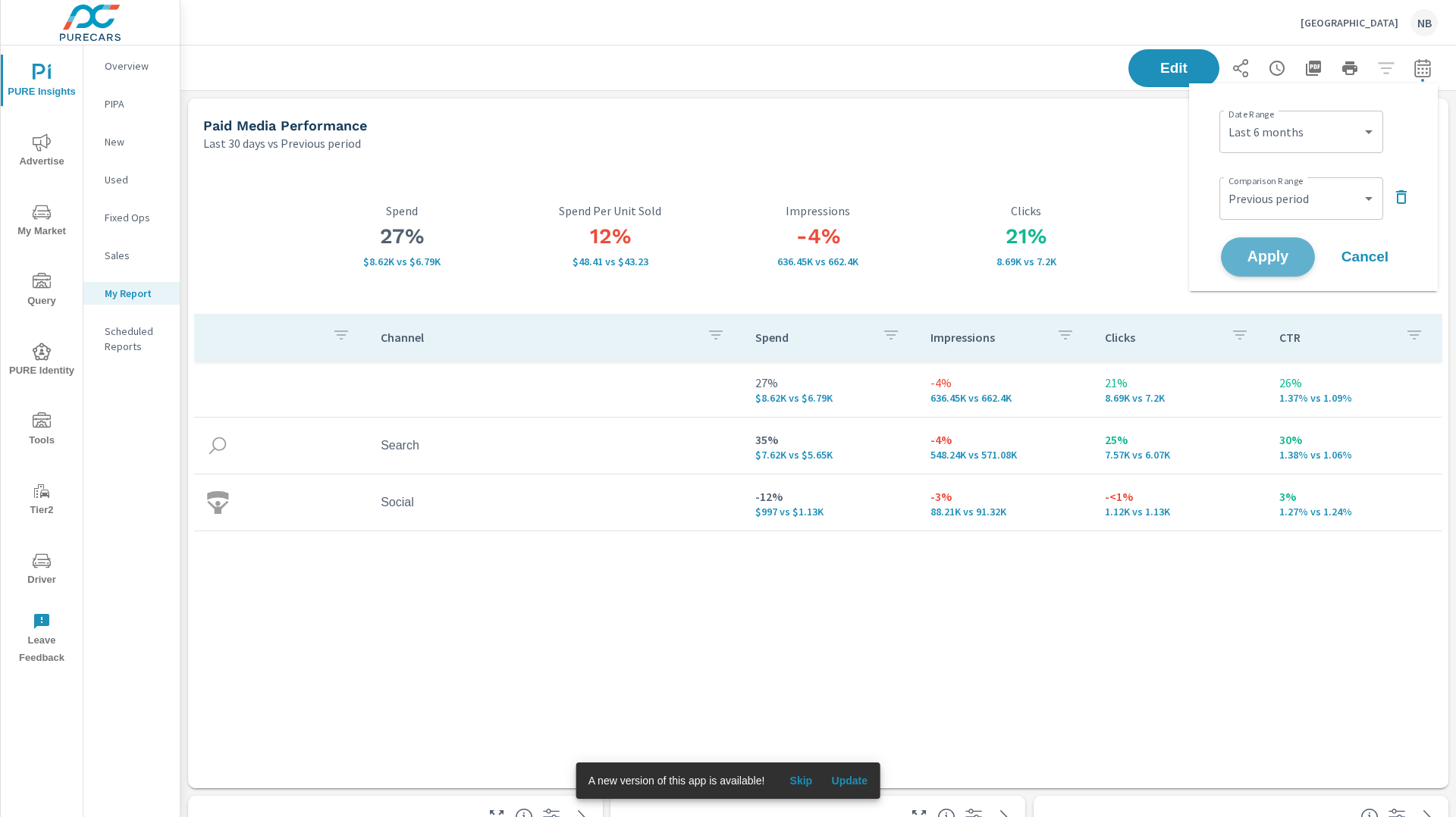
click at [1287, 247] on button "Apply" at bounding box center [1268, 256] width 94 height 40
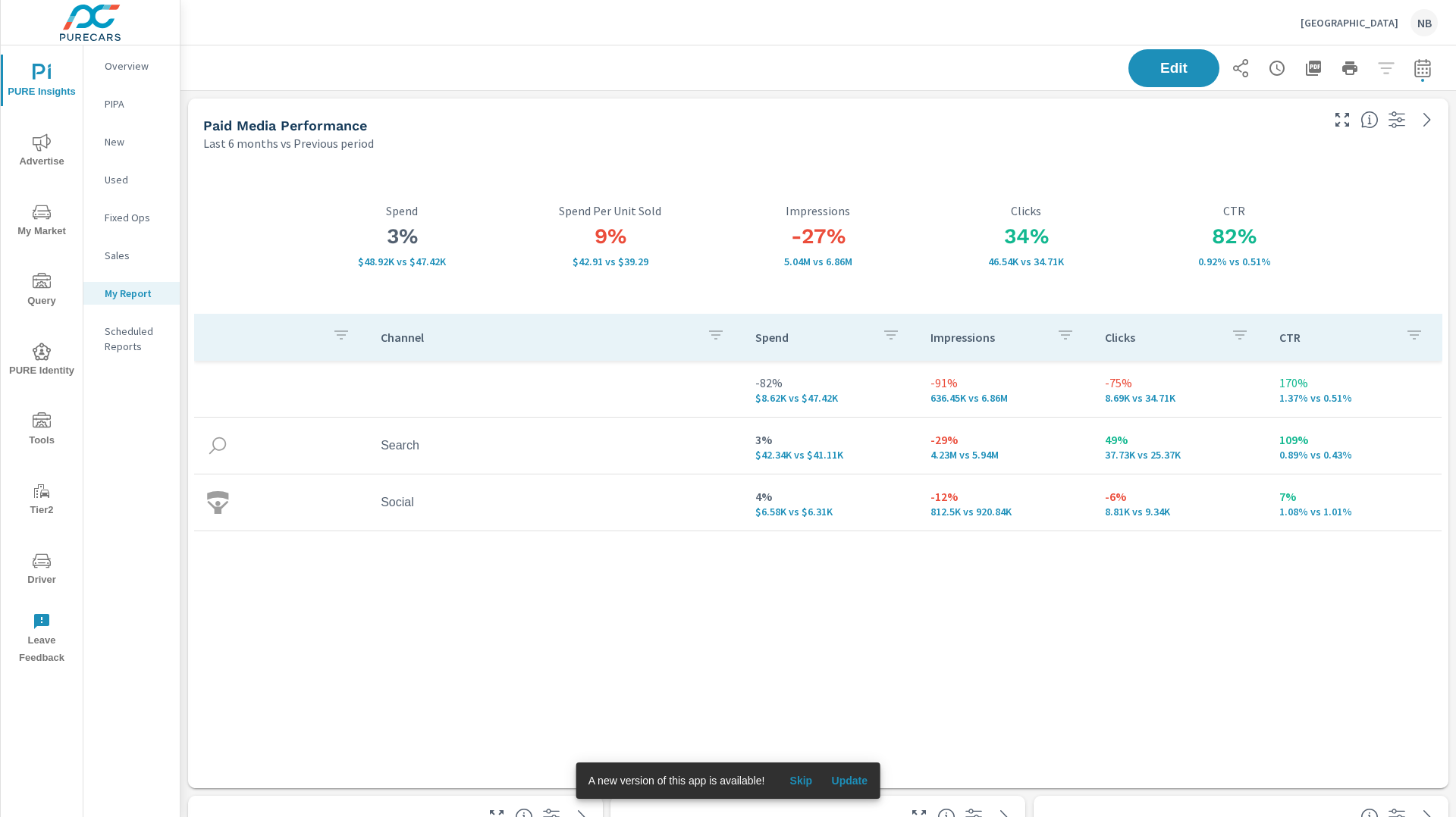
click at [803, 778] on span "Skip" at bounding box center [800, 780] width 37 height 14
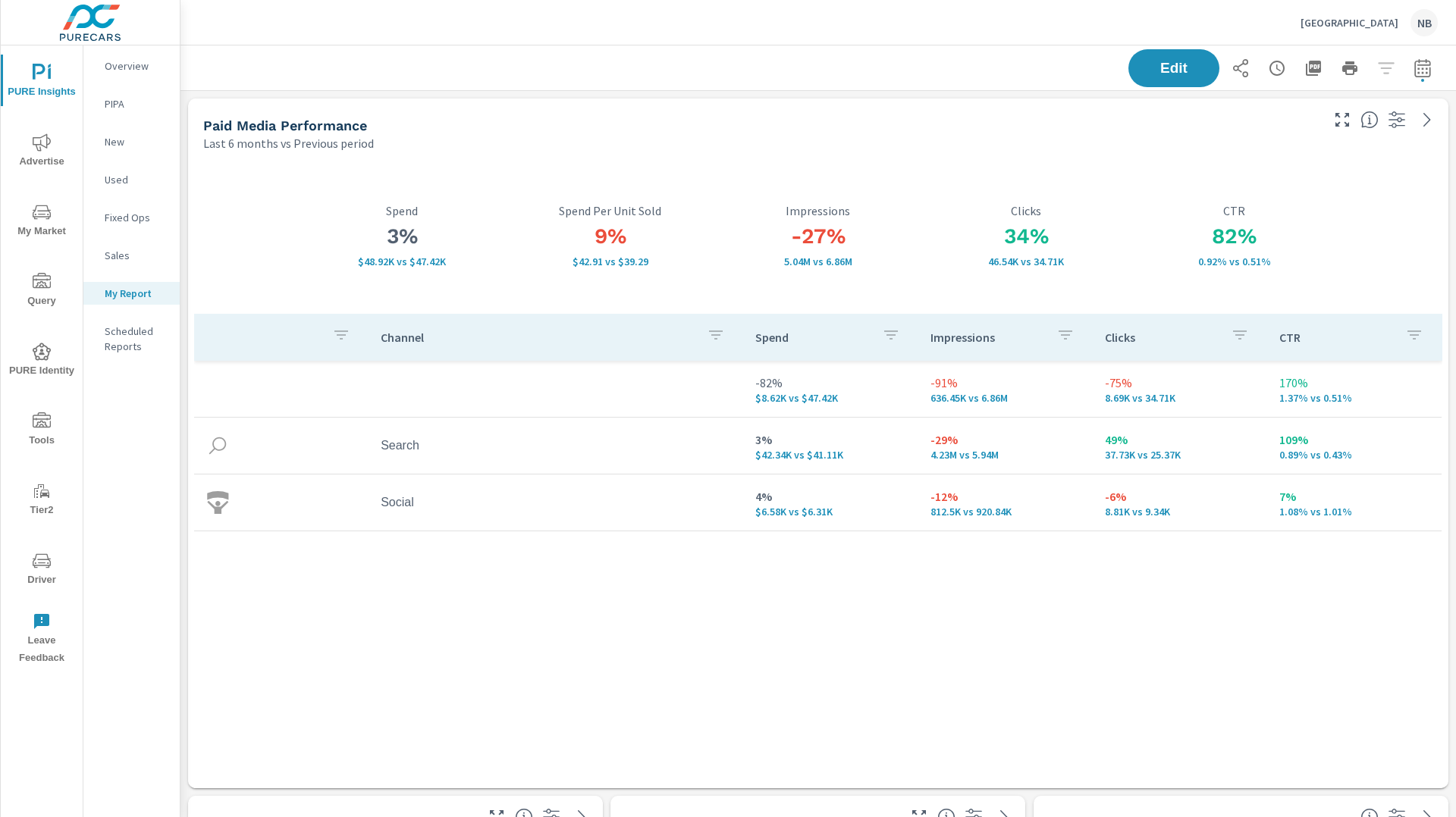
scroll to position [57, 0]
click at [30, 214] on span "My Market" at bounding box center [42, 221] width 73 height 37
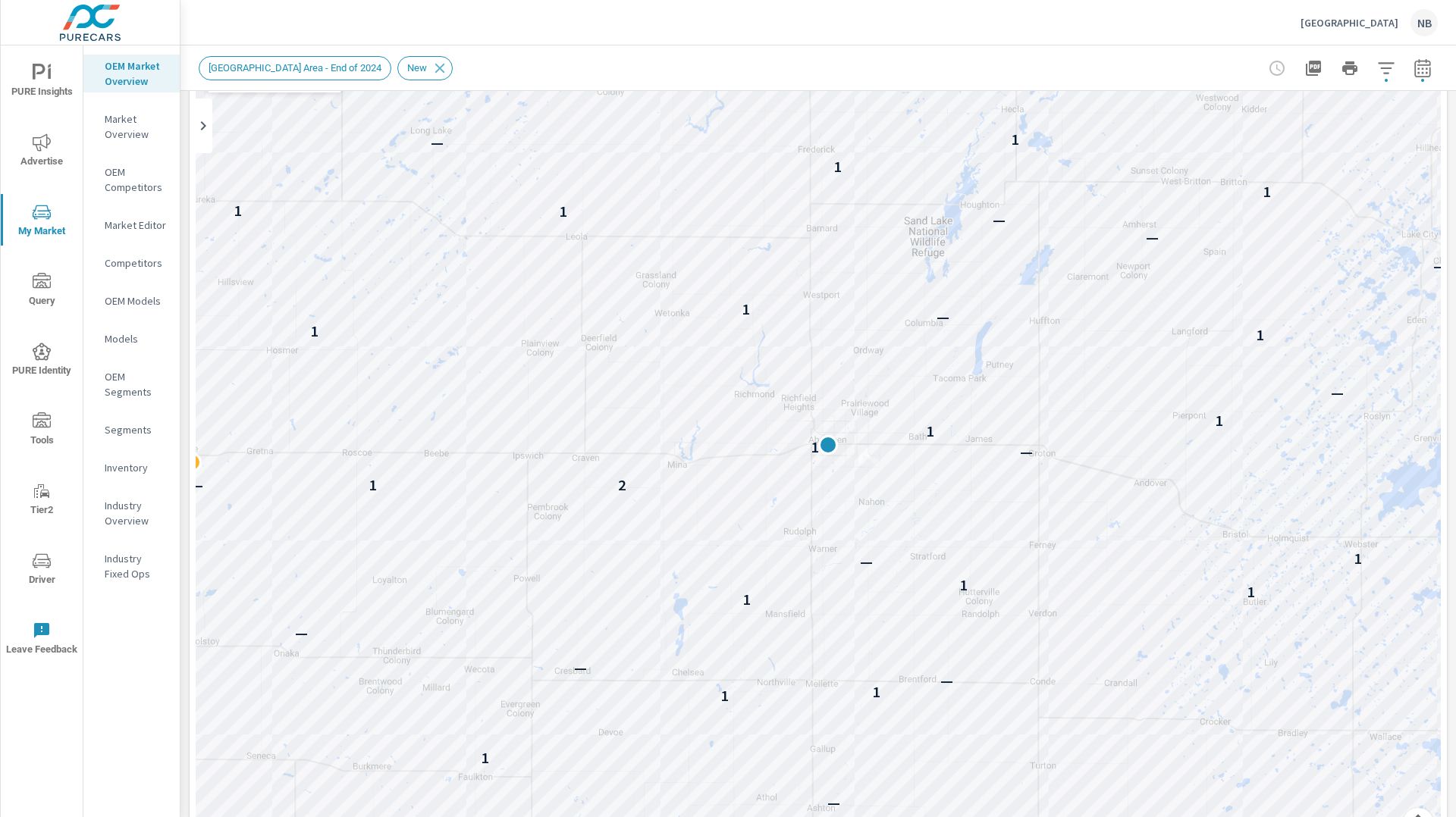
scroll to position [221, 0]
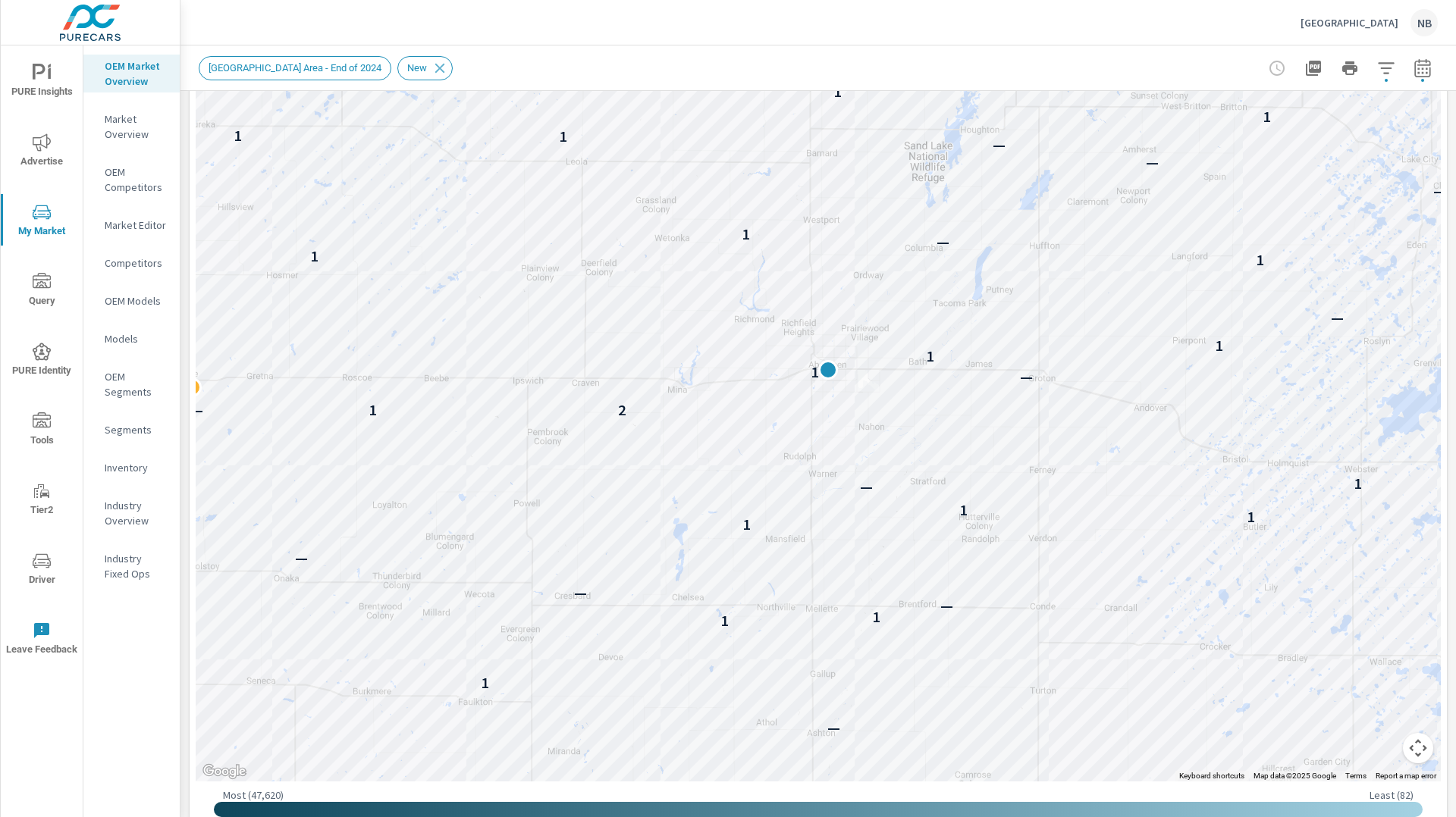
click at [1418, 756] on button "Map camera controls" at bounding box center [1418, 748] width 30 height 30
click at [1384, 755] on button "Zoom out" at bounding box center [1380, 748] width 30 height 30
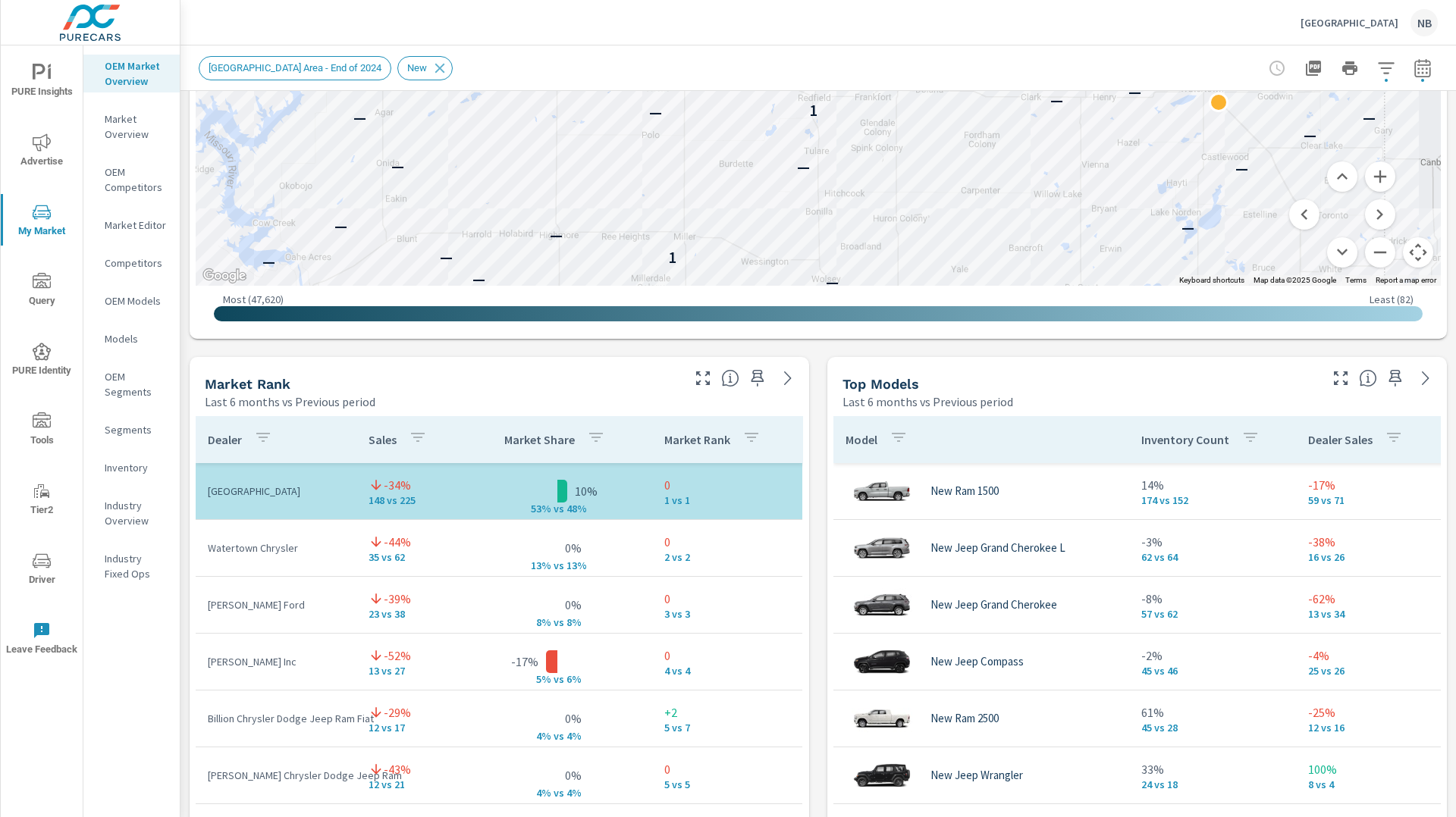
scroll to position [712, 0]
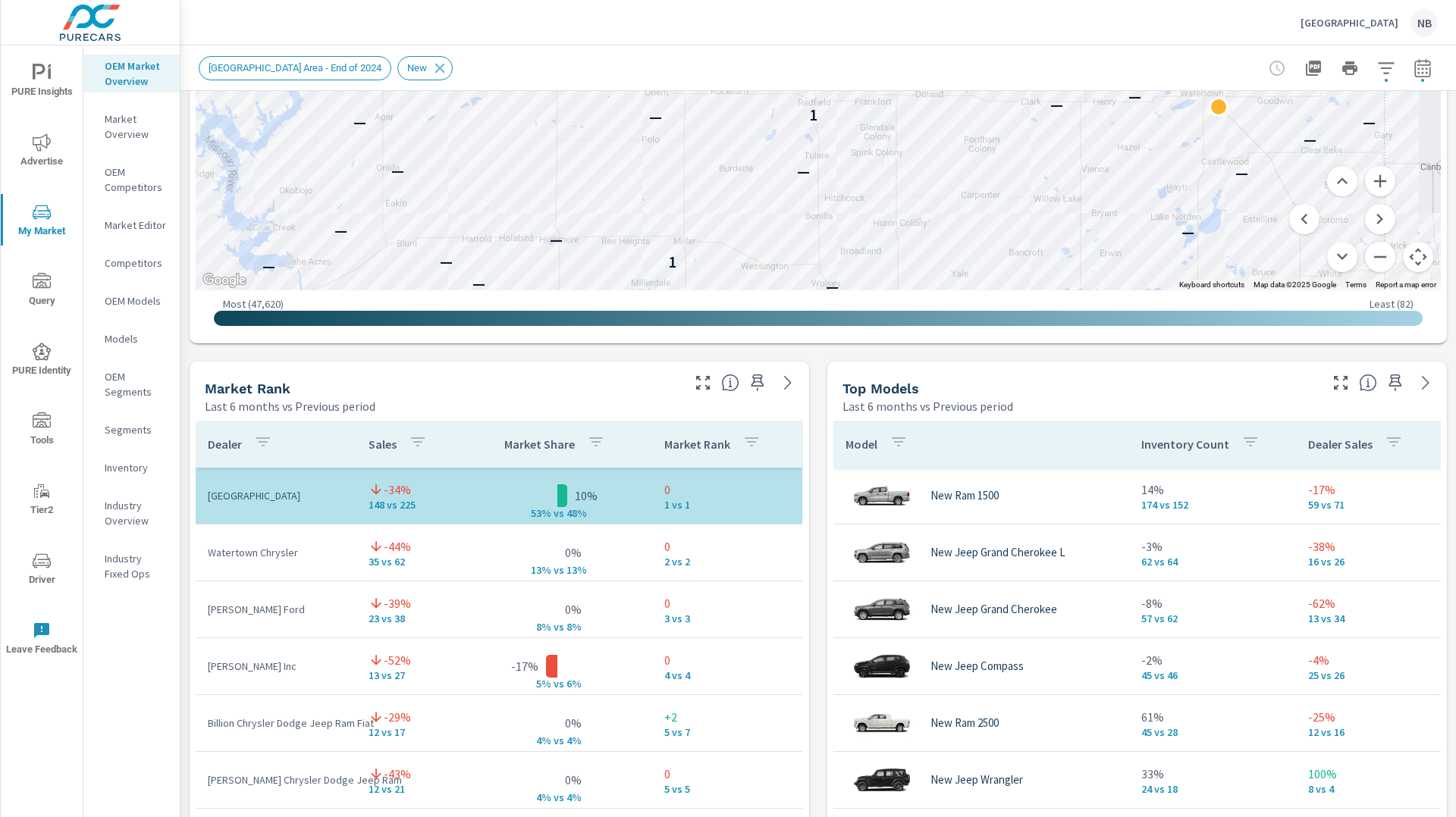
click at [819, 520] on div "Market View Last 6 months vs Previous period ← Move left → Move right ↑ Move up…" at bounding box center [818, 677] width 1276 height 2596
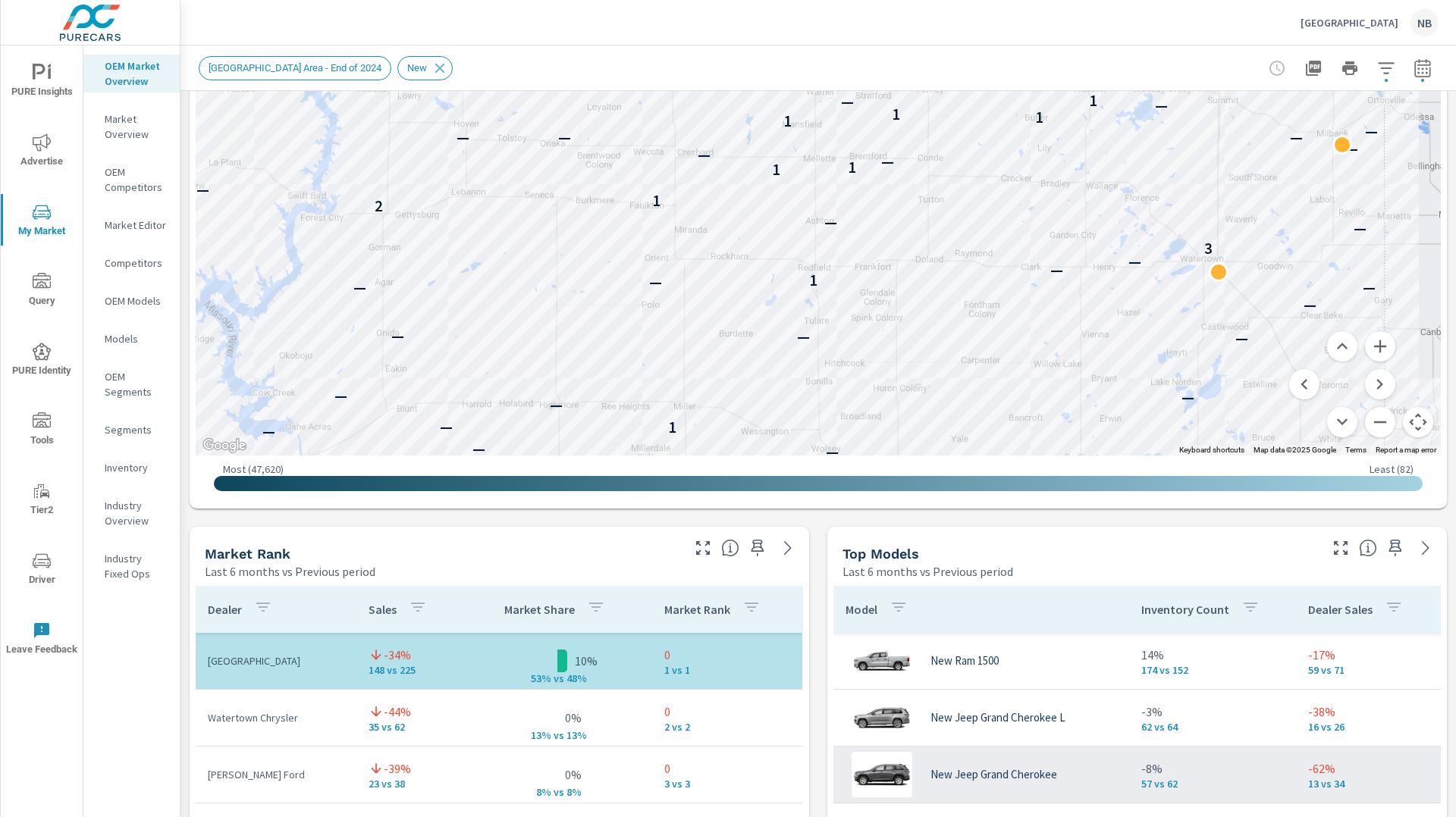
scroll to position [523, 0]
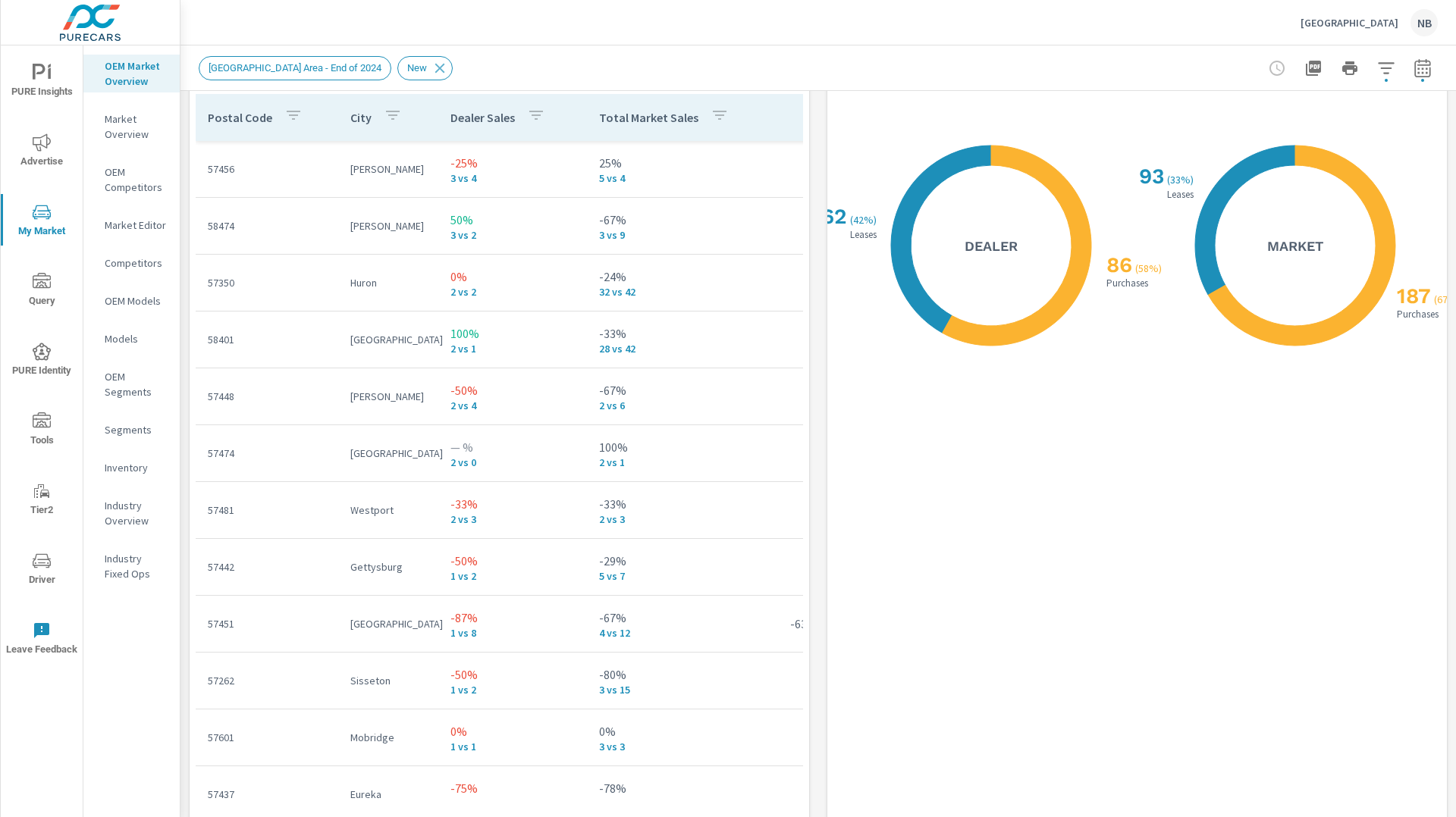
scroll to position [1849, 0]
click at [1384, 75] on icon "button" at bounding box center [1386, 68] width 18 height 18
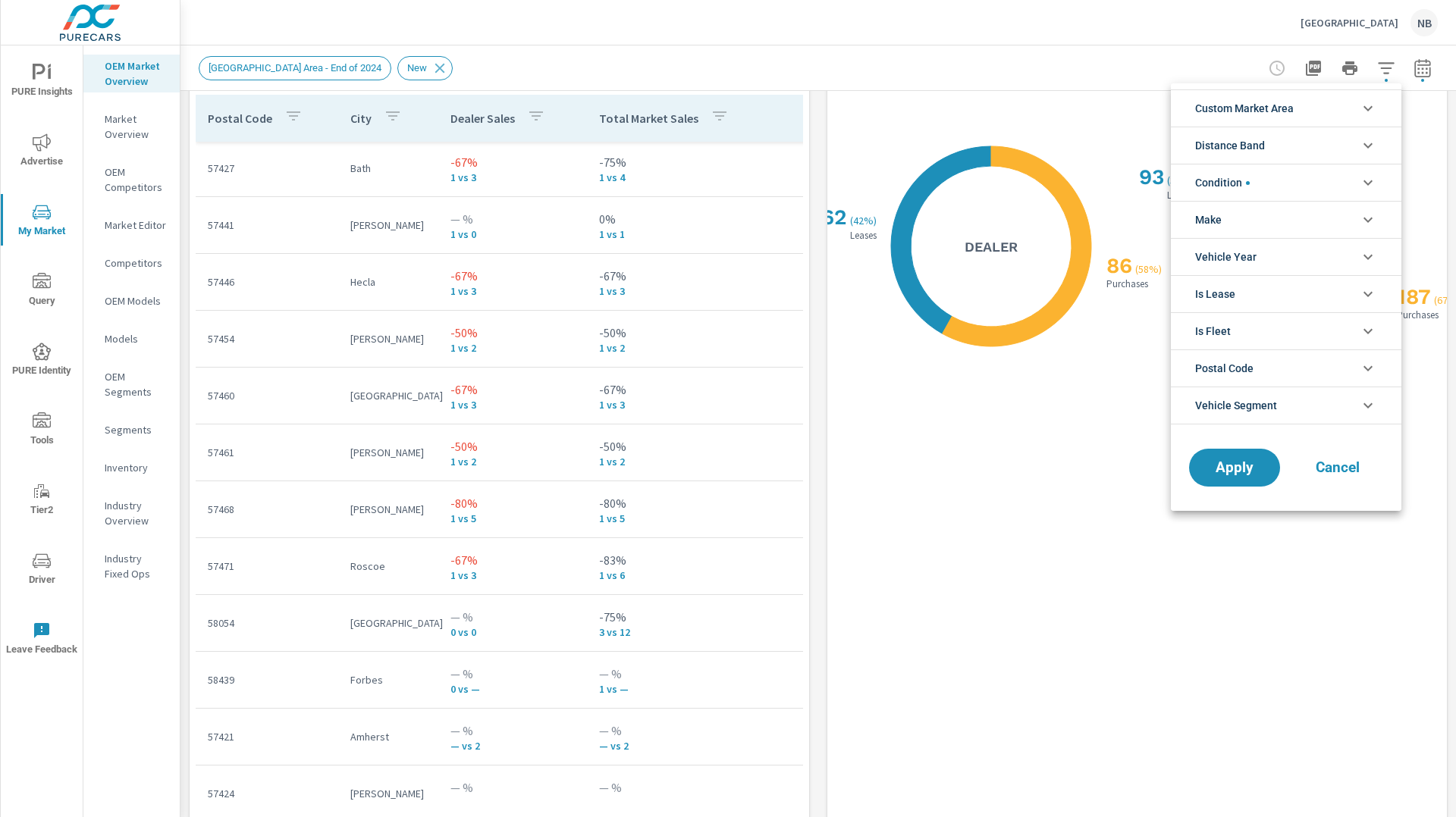
click at [1311, 362] on li "Postal Code" at bounding box center [1286, 368] width 230 height 37
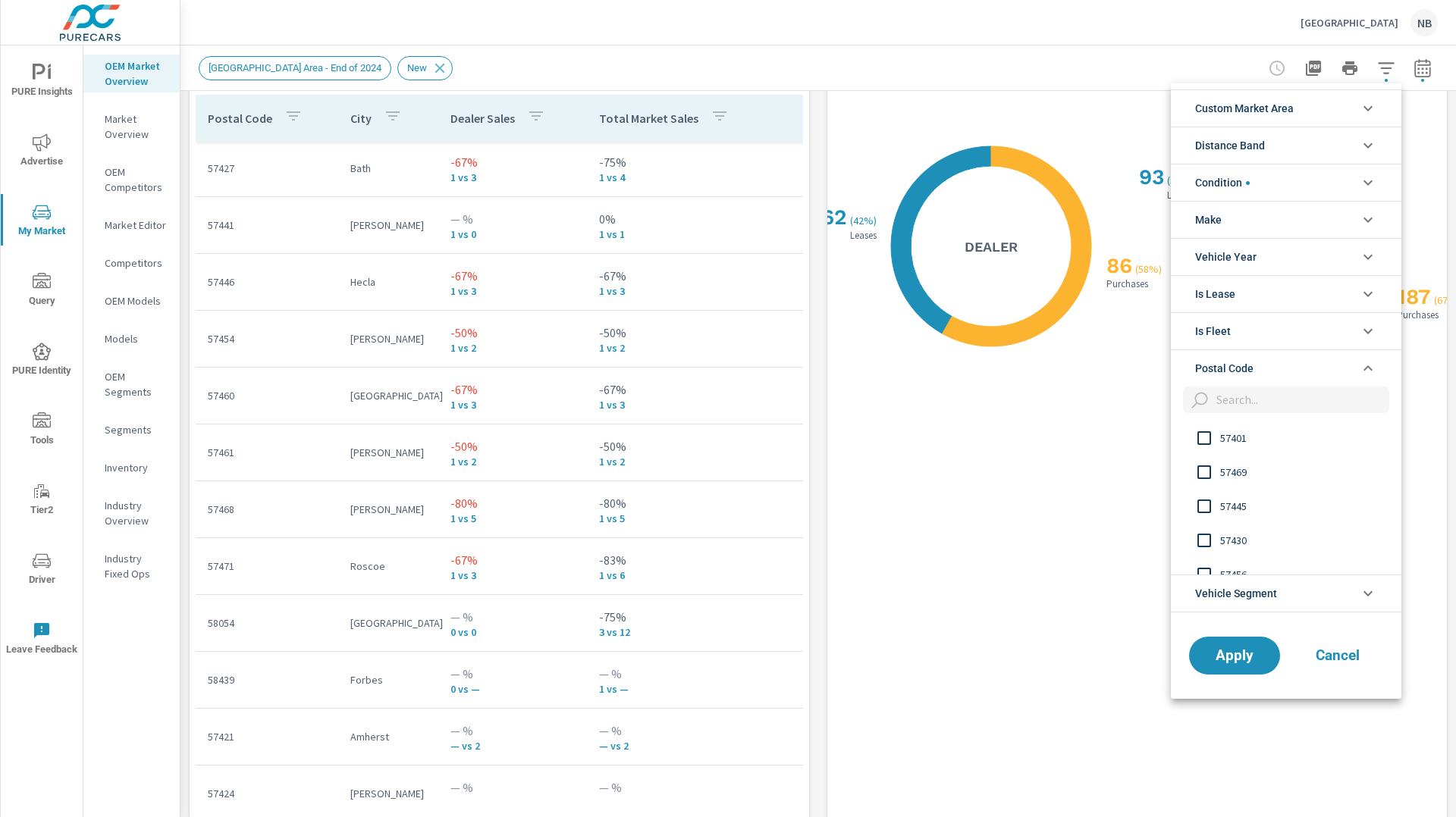
click at [1245, 402] on input "filter options" at bounding box center [1299, 400] width 179 height 27
type input "57442"
click at [1230, 434] on span "57442" at bounding box center [1303, 438] width 166 height 18
click at [1251, 657] on span "Apply" at bounding box center [1234, 656] width 62 height 15
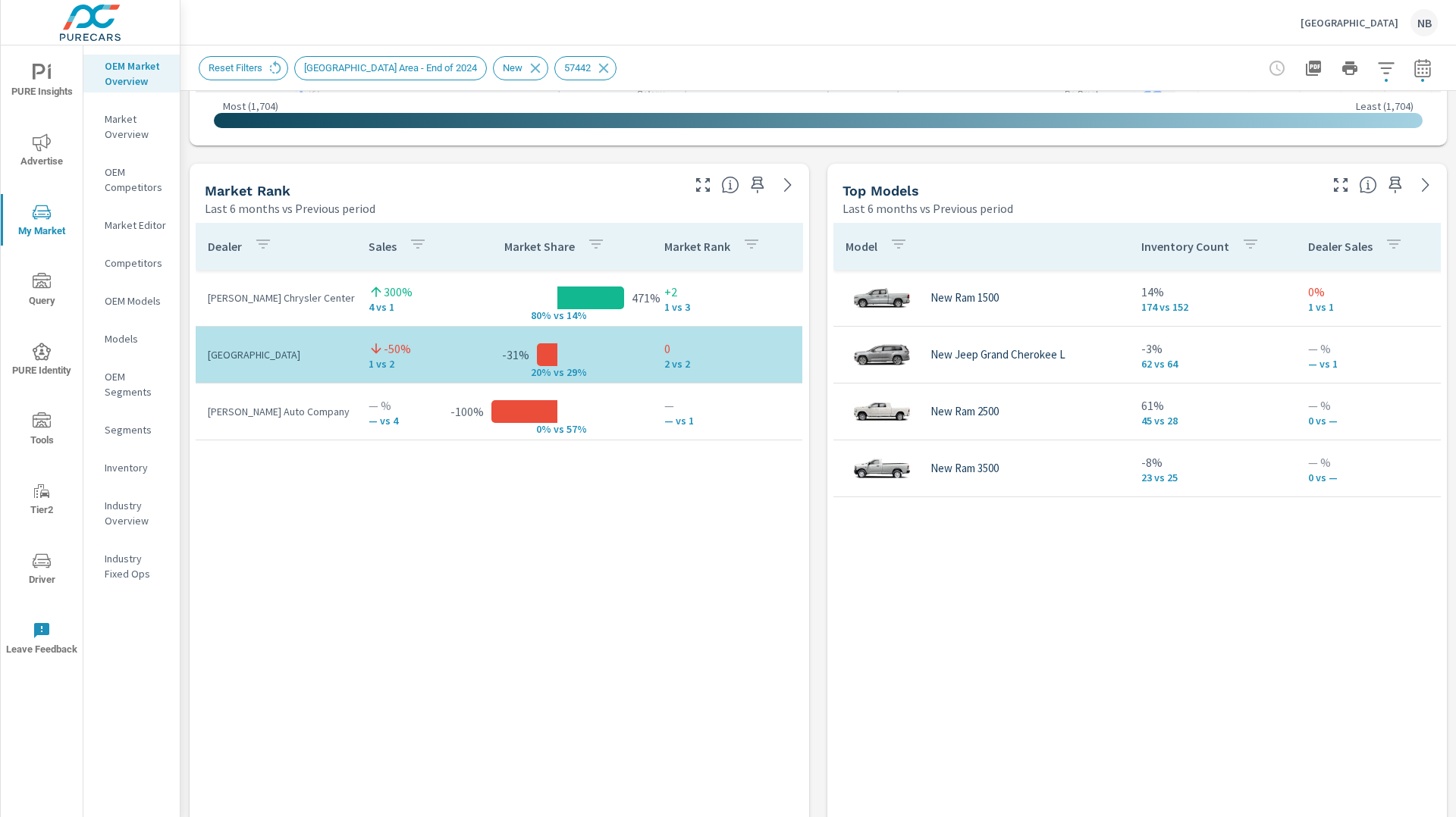
click at [40, 150] on icon "nav menu" at bounding box center [41, 141] width 18 height 17
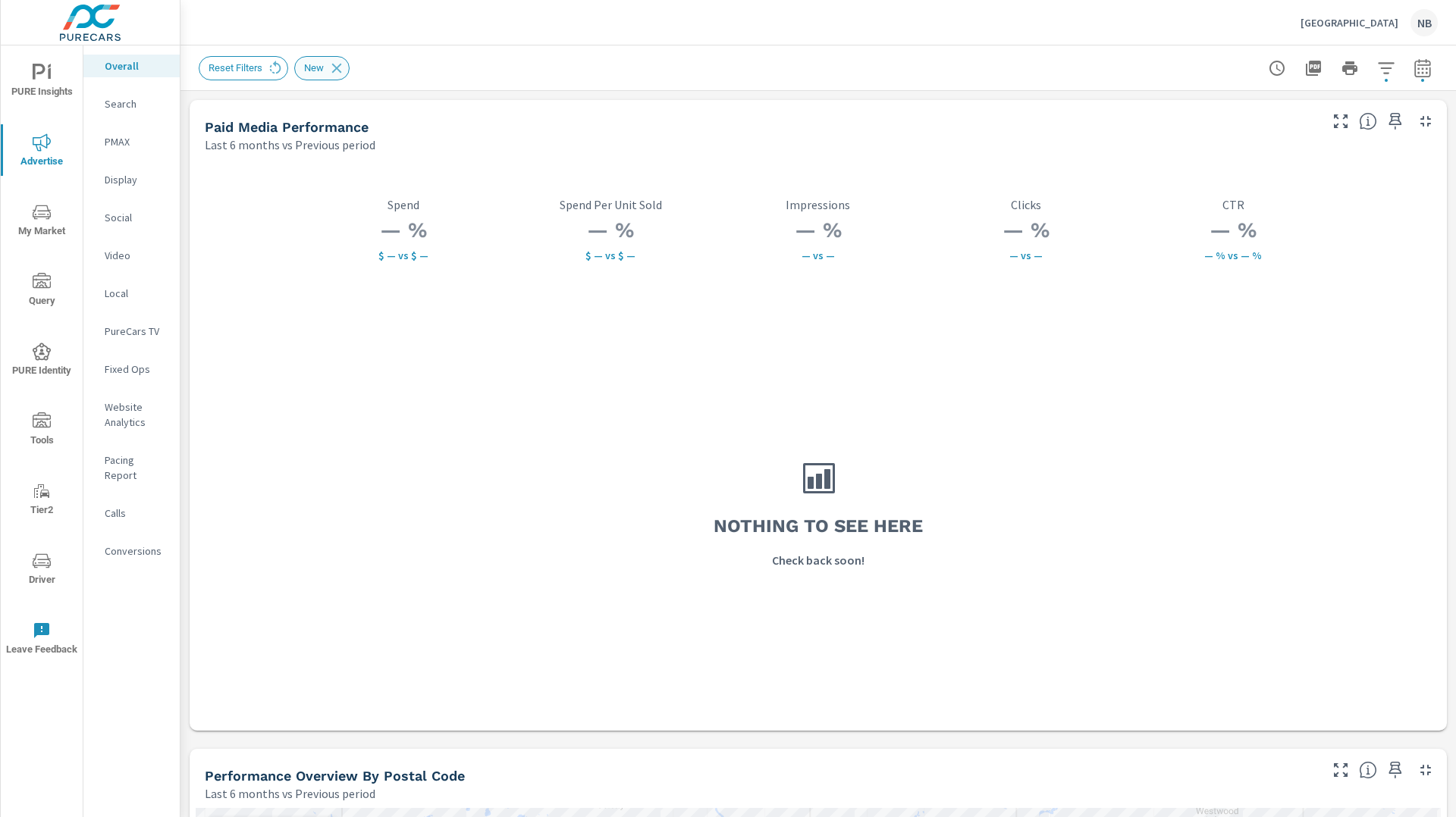
click at [349, 64] on div "New" at bounding box center [322, 68] width 55 height 24
click at [345, 68] on icon at bounding box center [337, 68] width 17 height 17
click at [29, 70] on span "PURE Insights" at bounding box center [42, 82] width 73 height 37
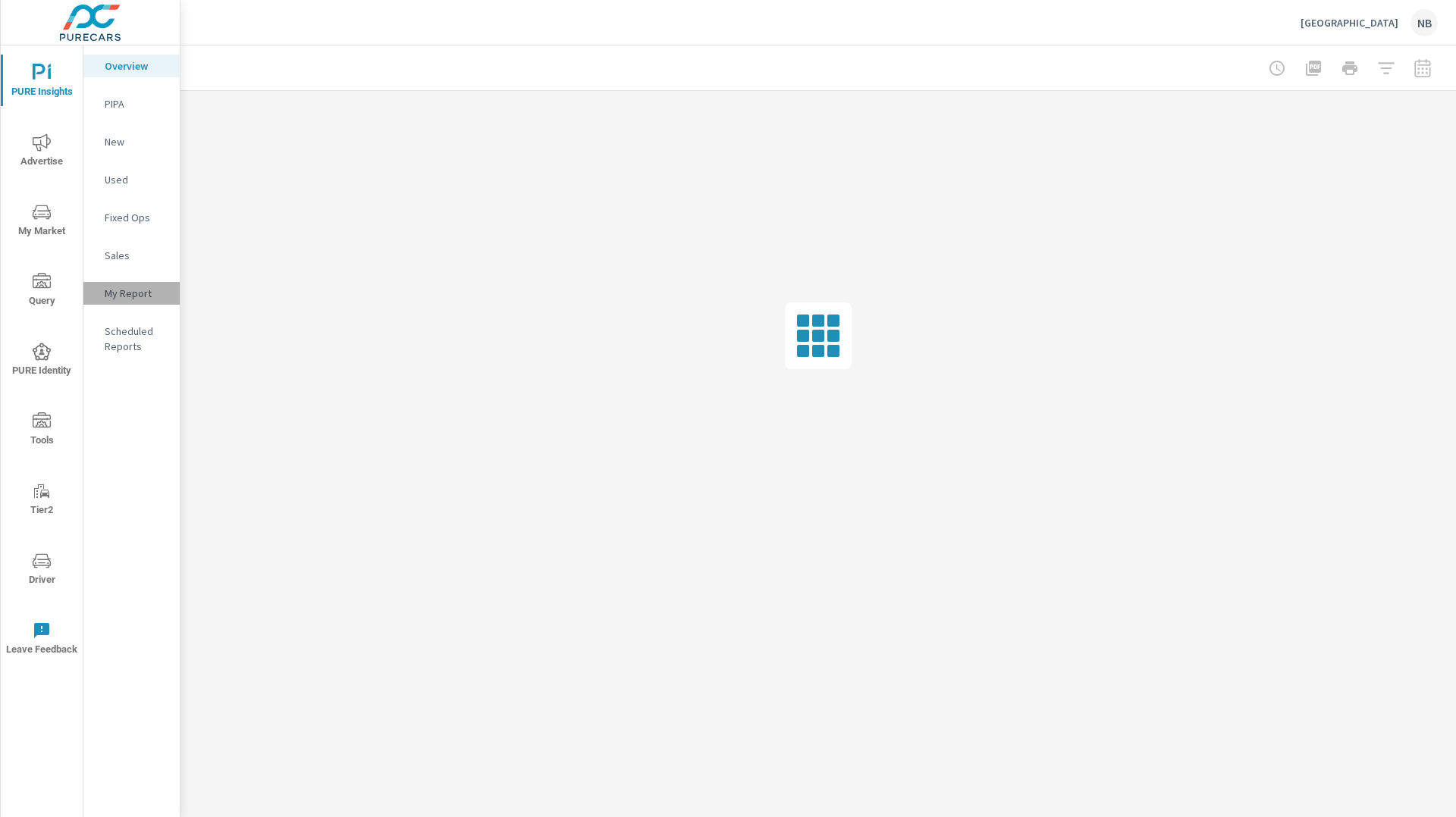
click at [107, 293] on p "My Report" at bounding box center [136, 293] width 63 height 15
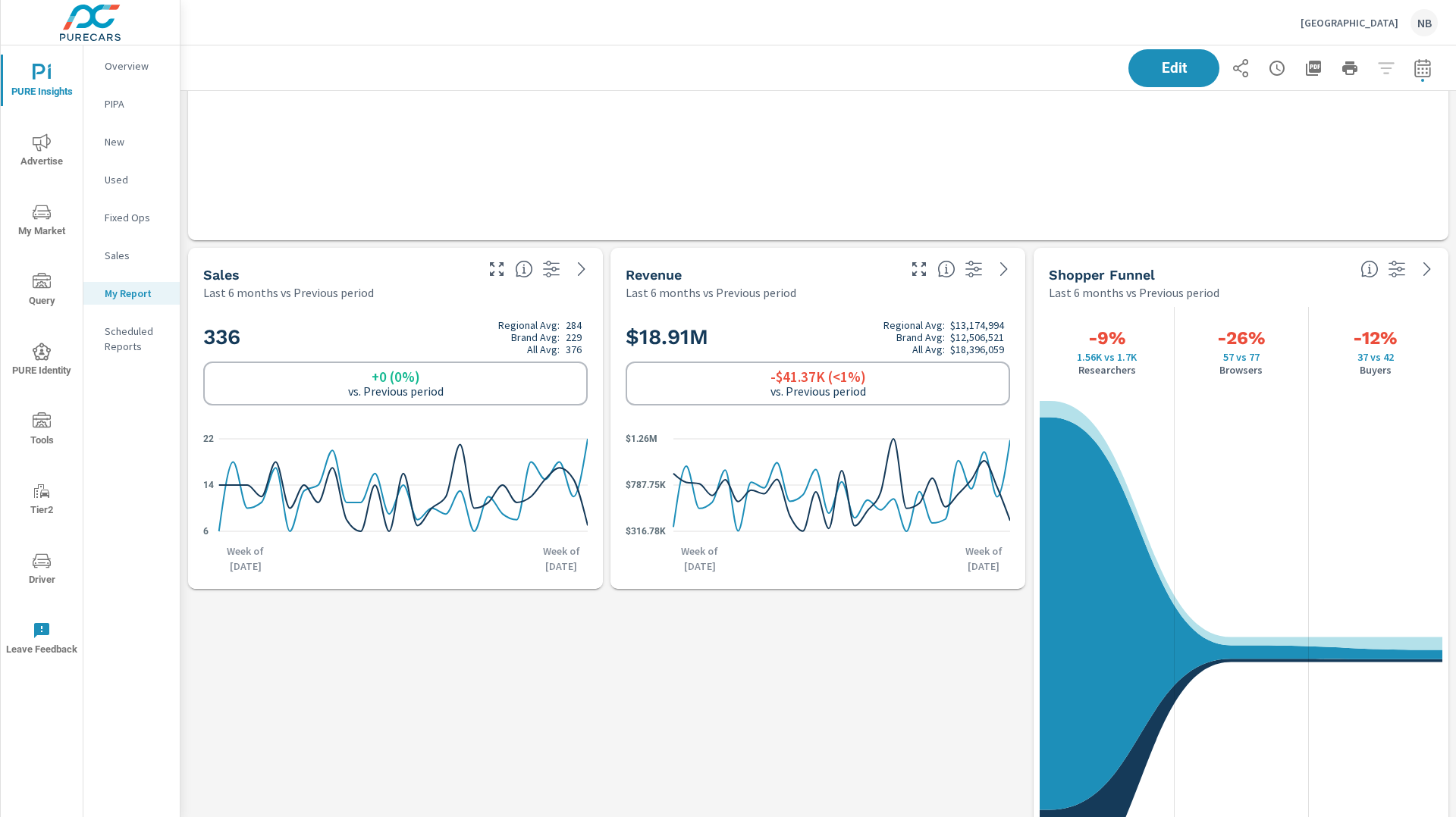
scroll to position [549, 0]
click at [1426, 71] on icon "button" at bounding box center [1423, 70] width 10 height 6
select select "Last 6 months"
select select "Previous period"
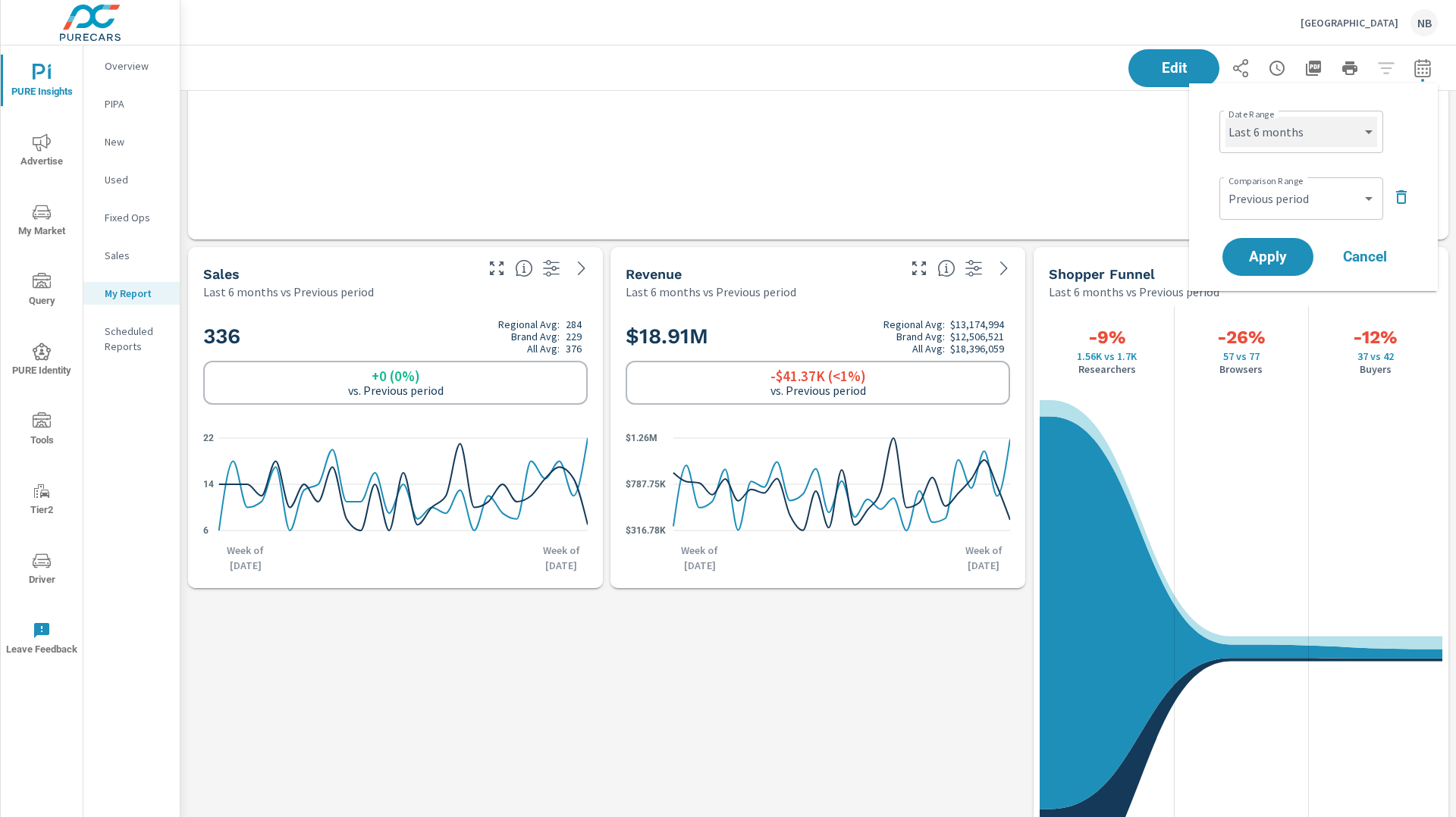
click at [1346, 117] on select "Custom Yesterday Last week Last 7 days Last 14 days Last 30 days Last 45 days L…" at bounding box center [1301, 131] width 152 height 30
select select "Last 60 days"
click at [1226, 117] on select "Custom Yesterday Last week Last 7 days Last 14 days Last 30 days Last 45 days L…" at bounding box center [1301, 131] width 152 height 30
click at [1323, 134] on select "Custom Yesterday Last week Last 7 days Last 14 days Last 30 days Last 45 days L…" at bounding box center [1301, 131] width 152 height 30
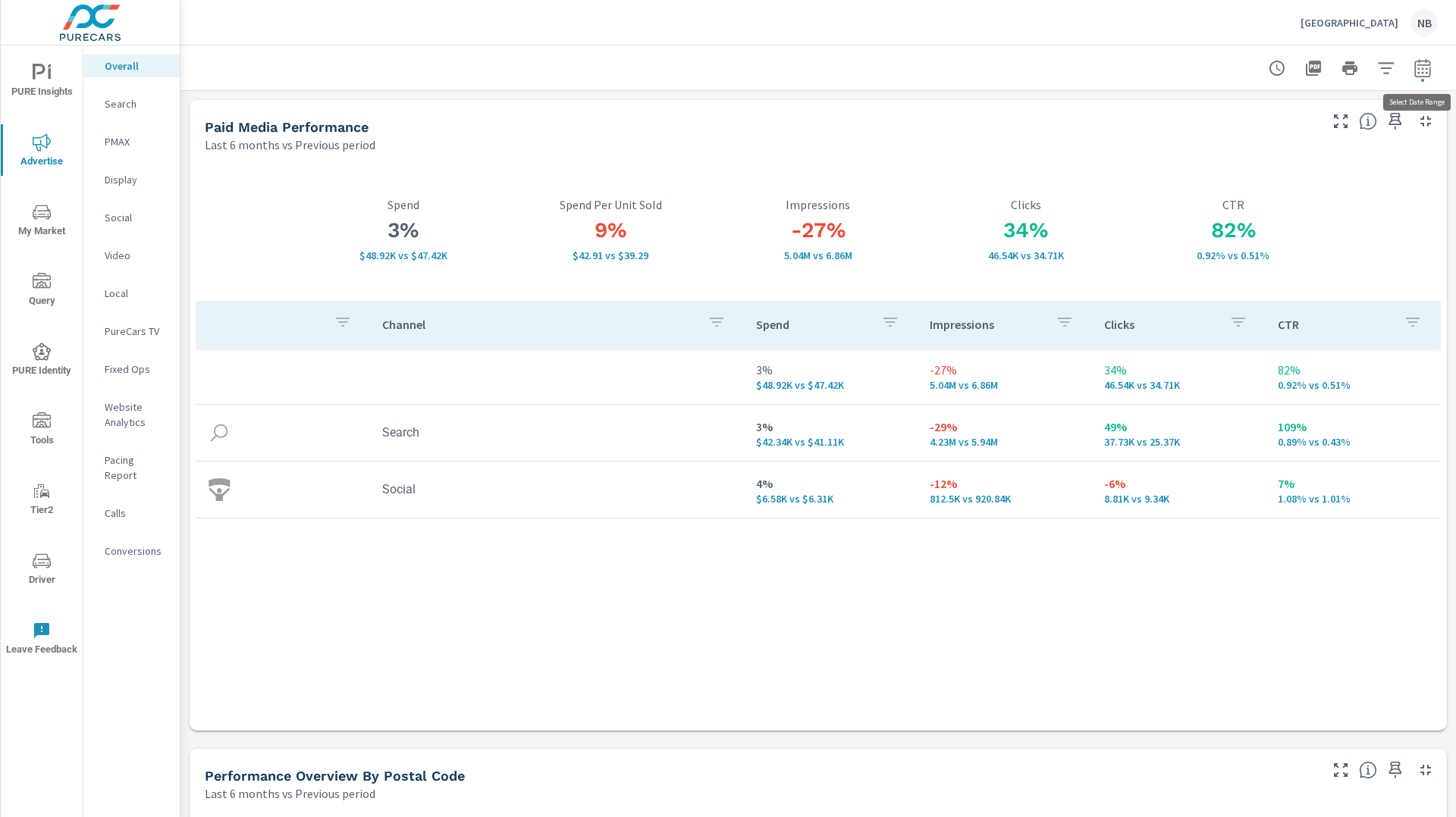
click at [1425, 74] on icon "button" at bounding box center [1423, 68] width 18 height 18
select select "Last 6 months"
select select "Previous period"
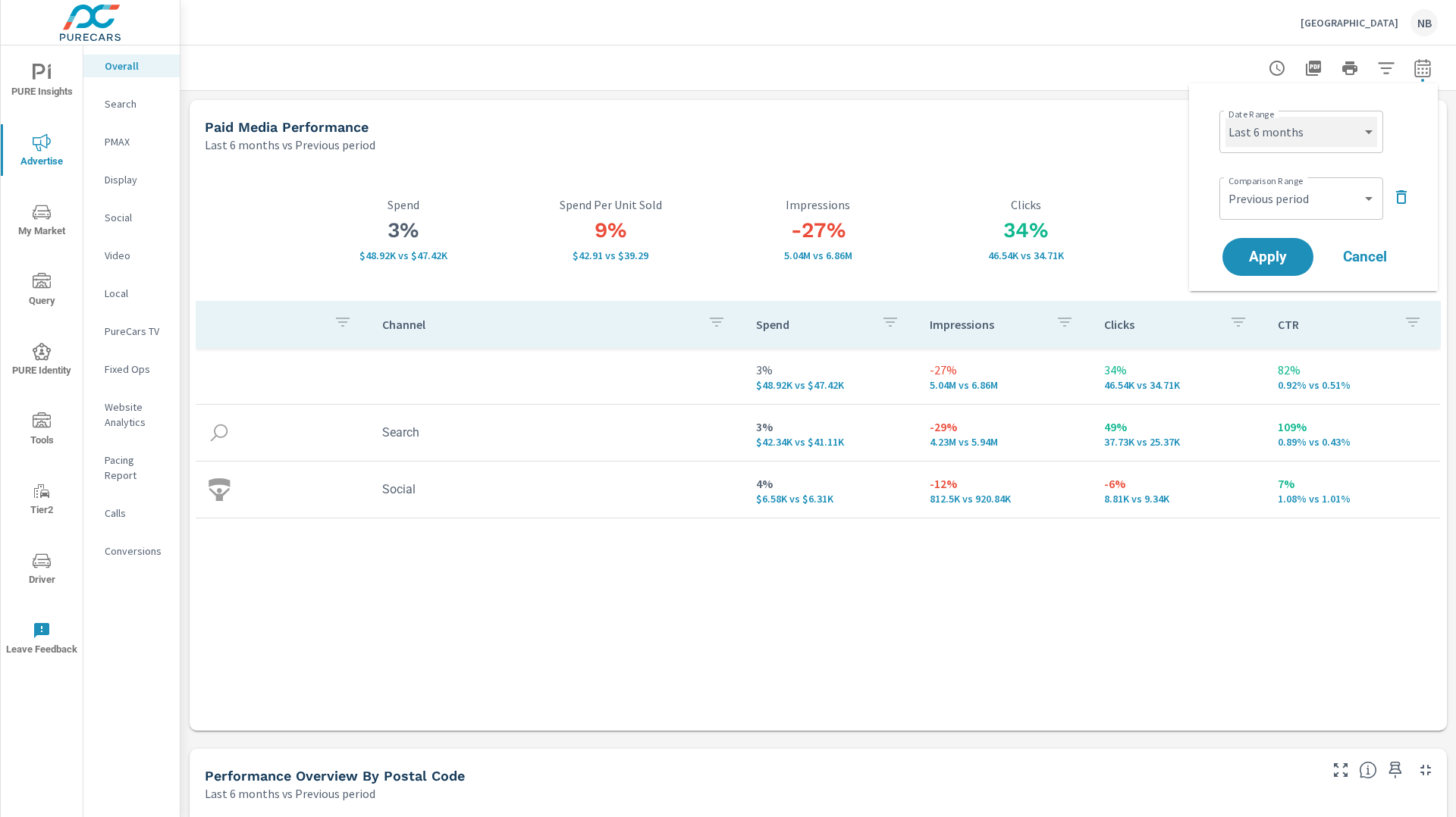
click at [1302, 124] on select "Custom Yesterday Last week Last 7 days Last 14 days Last 30 days Last 45 days L…" at bounding box center [1301, 131] width 152 height 30
select select "Last 30 days"
click at [1226, 117] on select "Custom Yesterday Last week Last 7 days Last 14 days Last 30 days Last 45 days L…" at bounding box center [1301, 131] width 152 height 30
click at [1281, 253] on span "Apply" at bounding box center [1268, 257] width 62 height 15
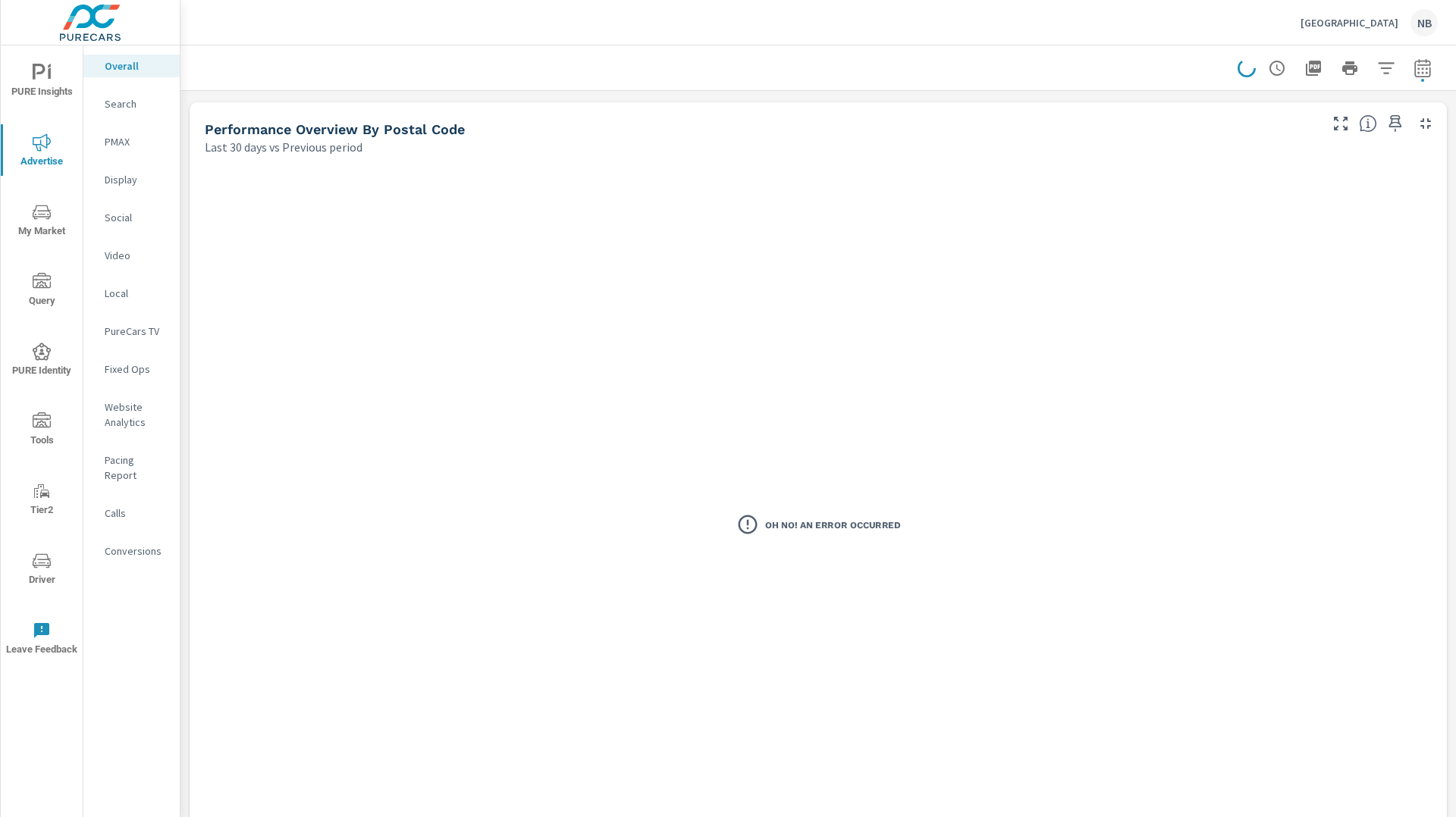
scroll to position [648, 0]
click at [52, 82] on span "PURE Insights" at bounding box center [42, 82] width 73 height 37
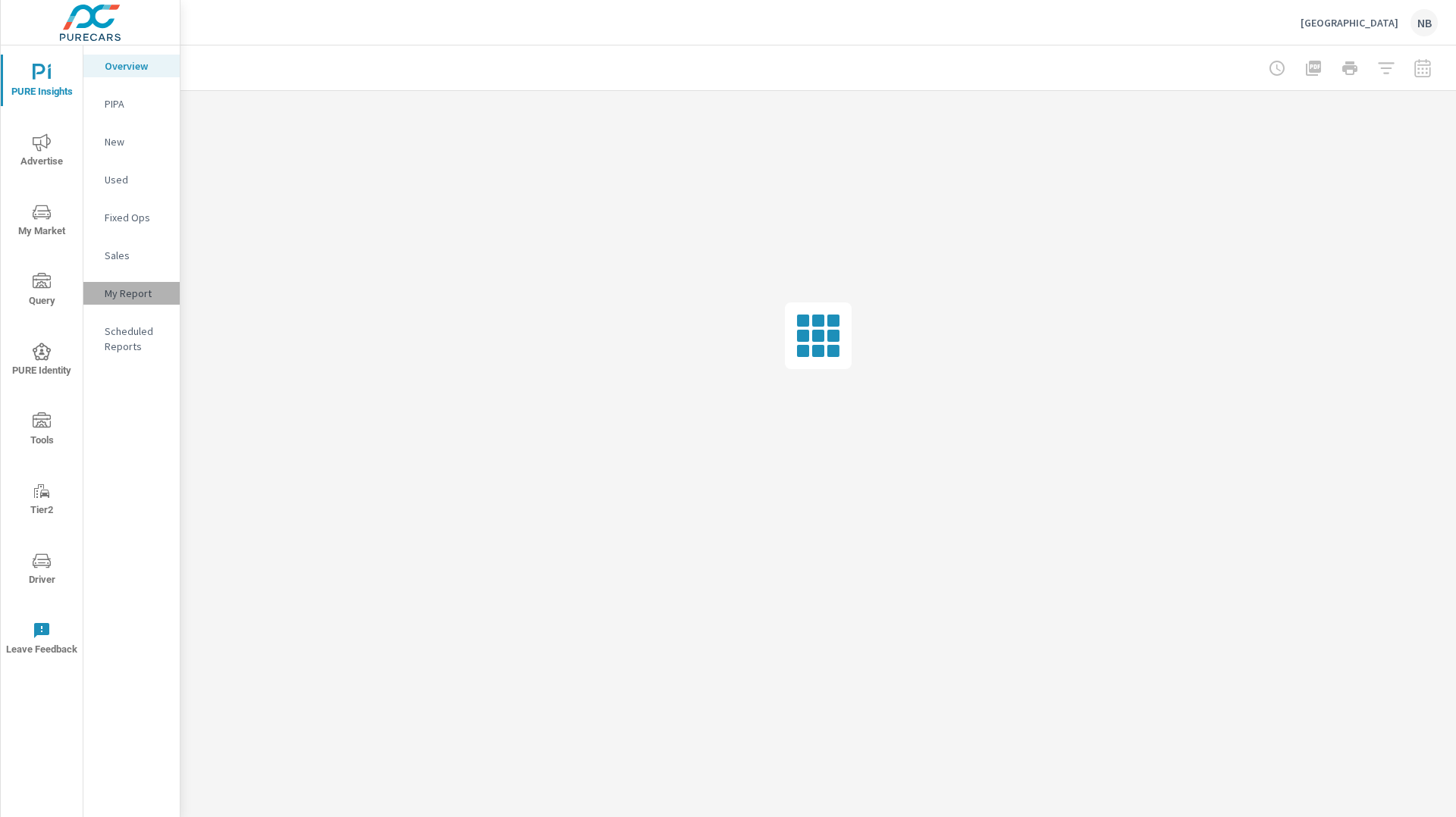
click at [123, 298] on p "My Report" at bounding box center [136, 293] width 63 height 15
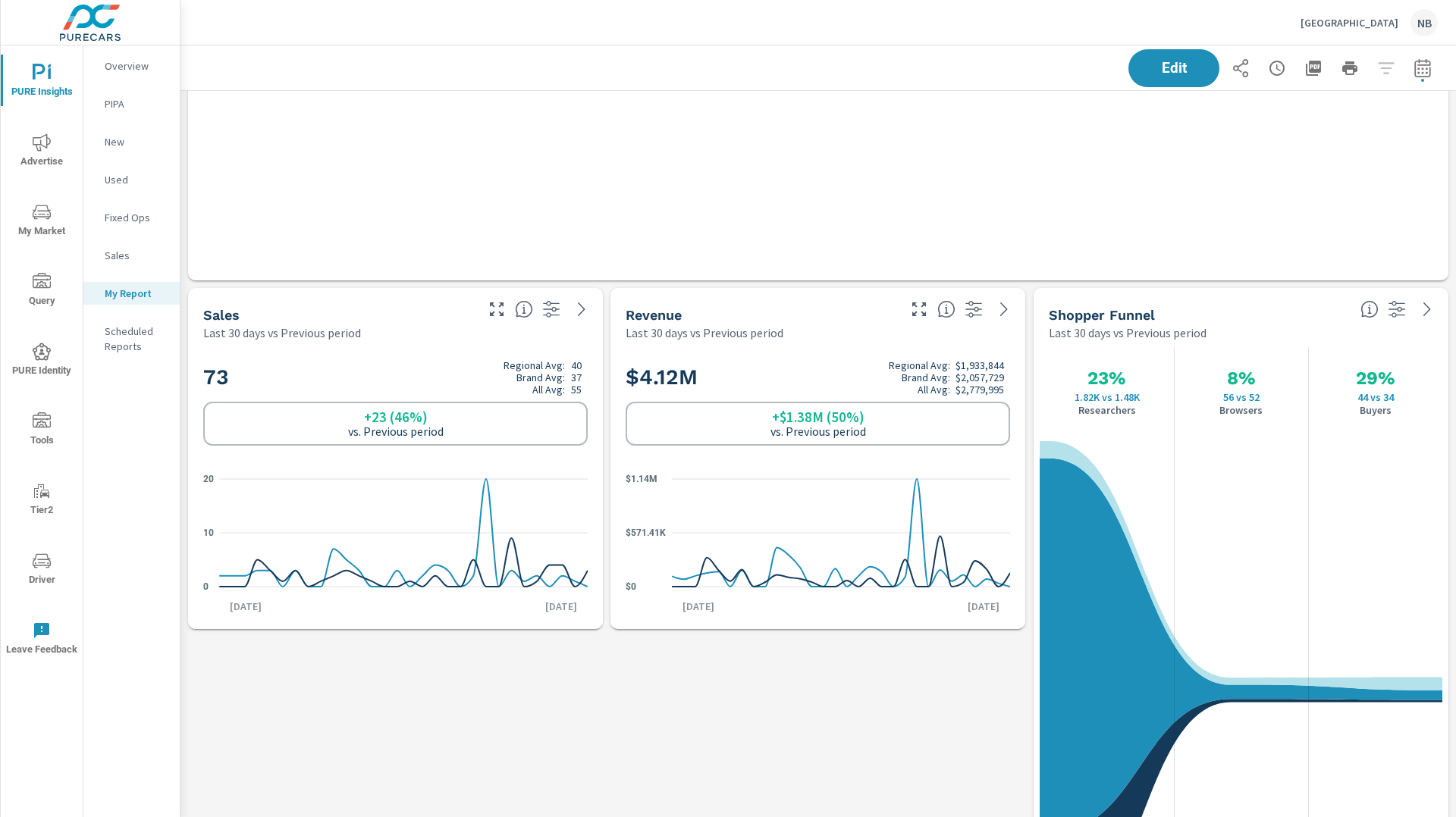
scroll to position [514, 0]
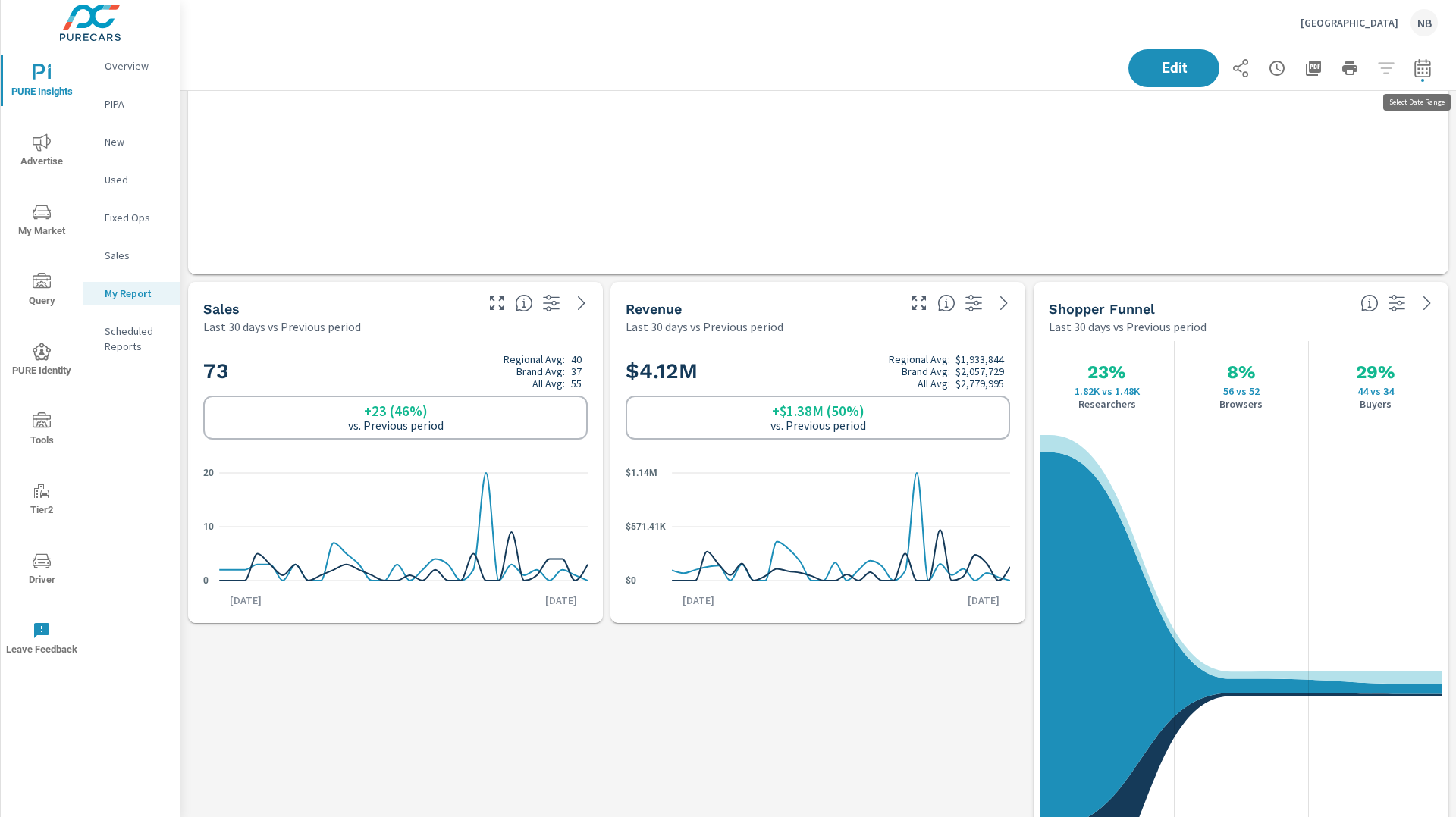
click at [1423, 73] on icon "button" at bounding box center [1423, 70] width 10 height 6
select select "Last 30 days"
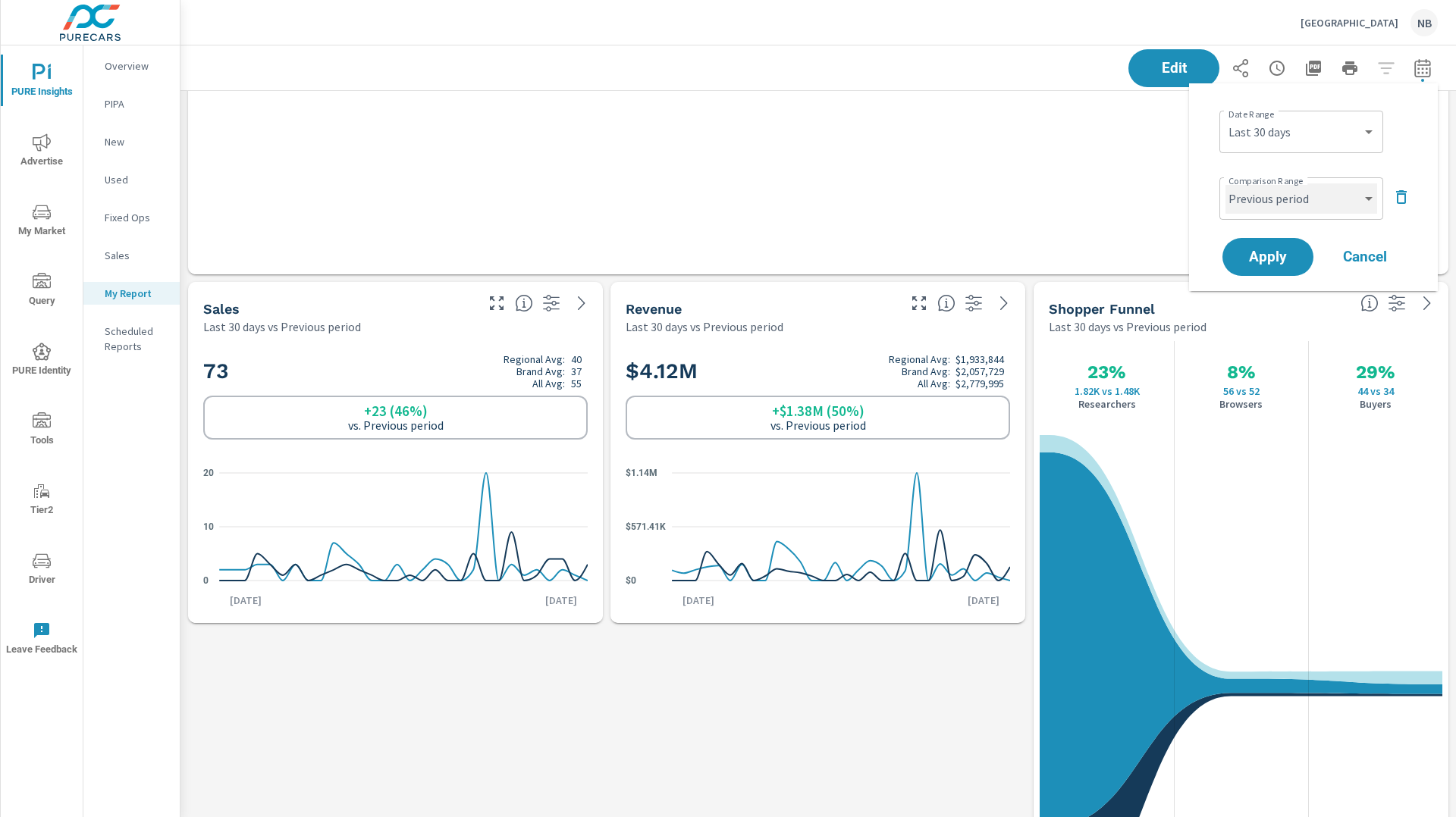
click at [1312, 196] on select "Custom Previous period Previous month Previous year" at bounding box center [1301, 198] width 152 height 30
select select "Previous year"
click at [1226, 183] on select "Custom Previous period Previous month Previous year" at bounding box center [1301, 198] width 152 height 30
click at [1282, 260] on span "Apply" at bounding box center [1268, 257] width 62 height 15
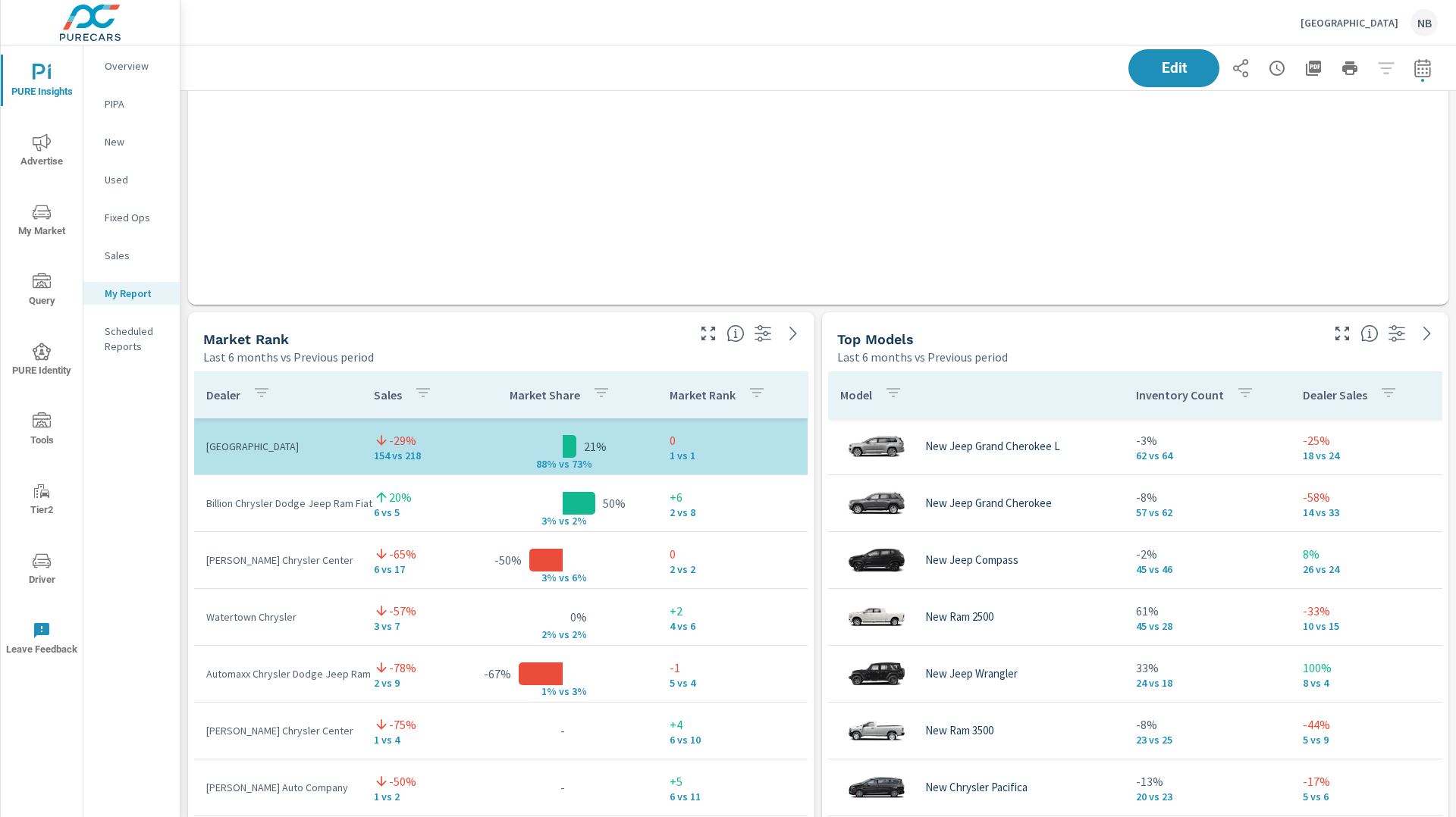
scroll to position [1698, 0]
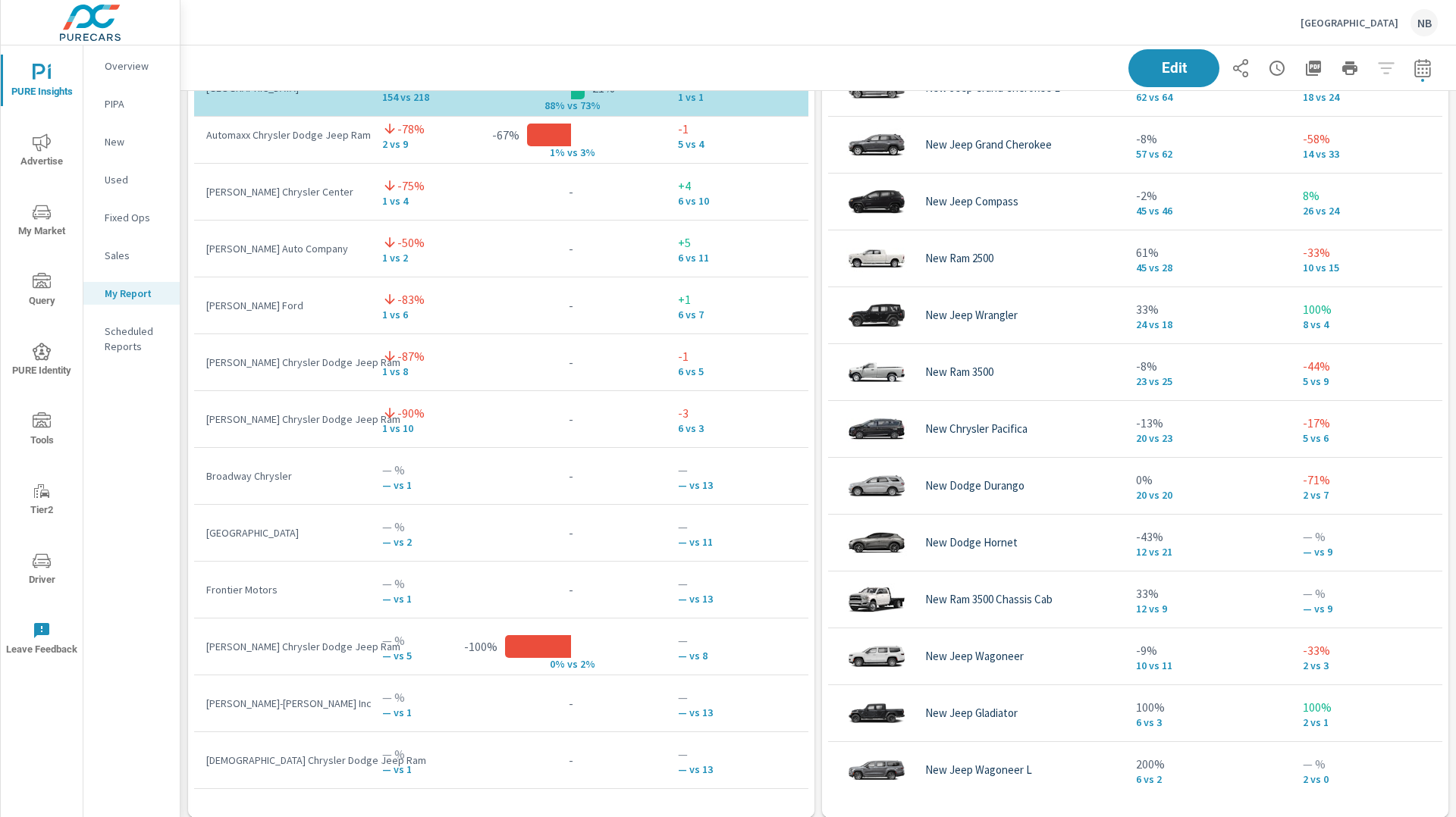
scroll to position [2071, 0]
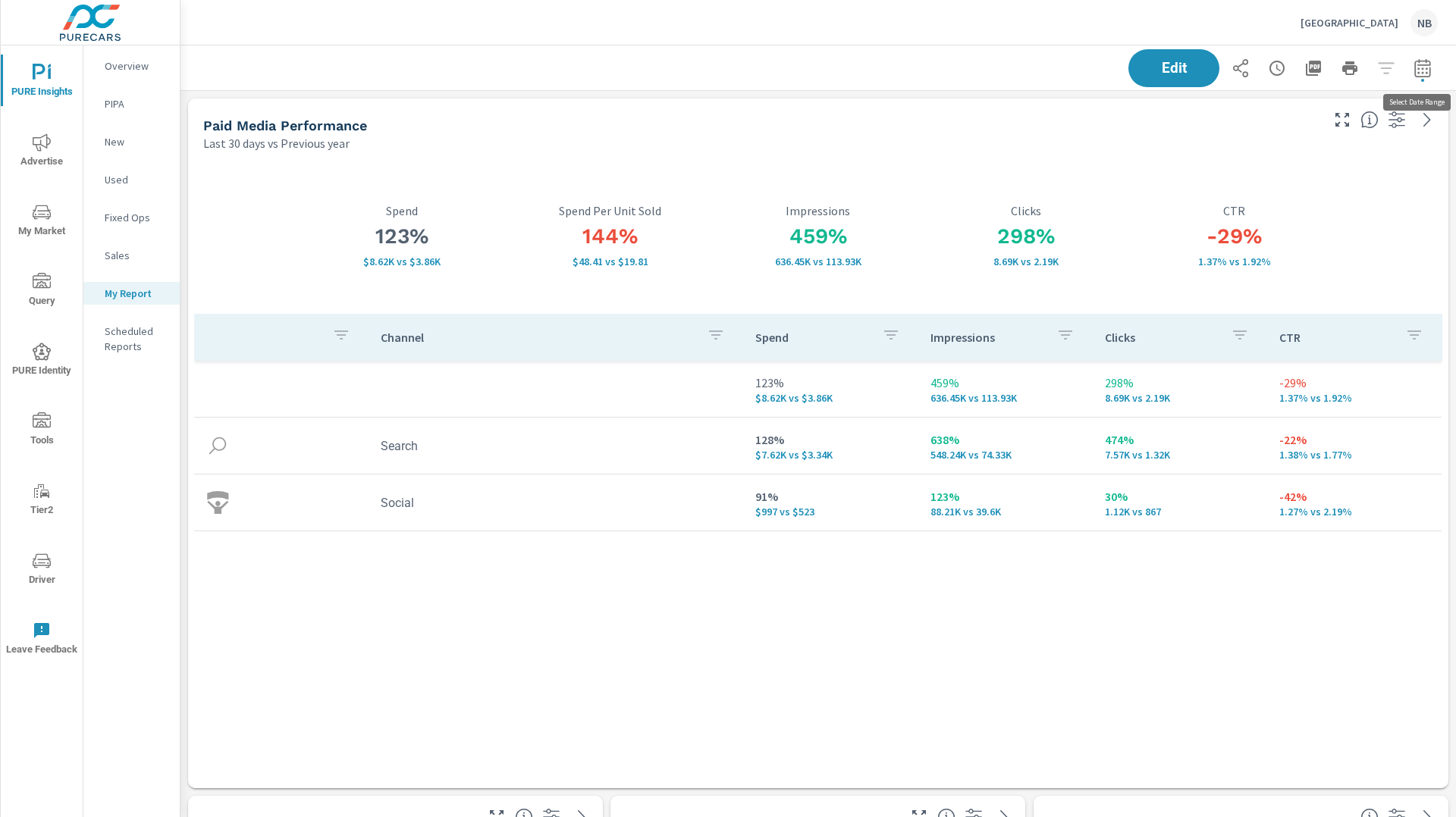
click at [1419, 71] on icon "button" at bounding box center [1423, 68] width 18 height 18
select select "Last 30 days"
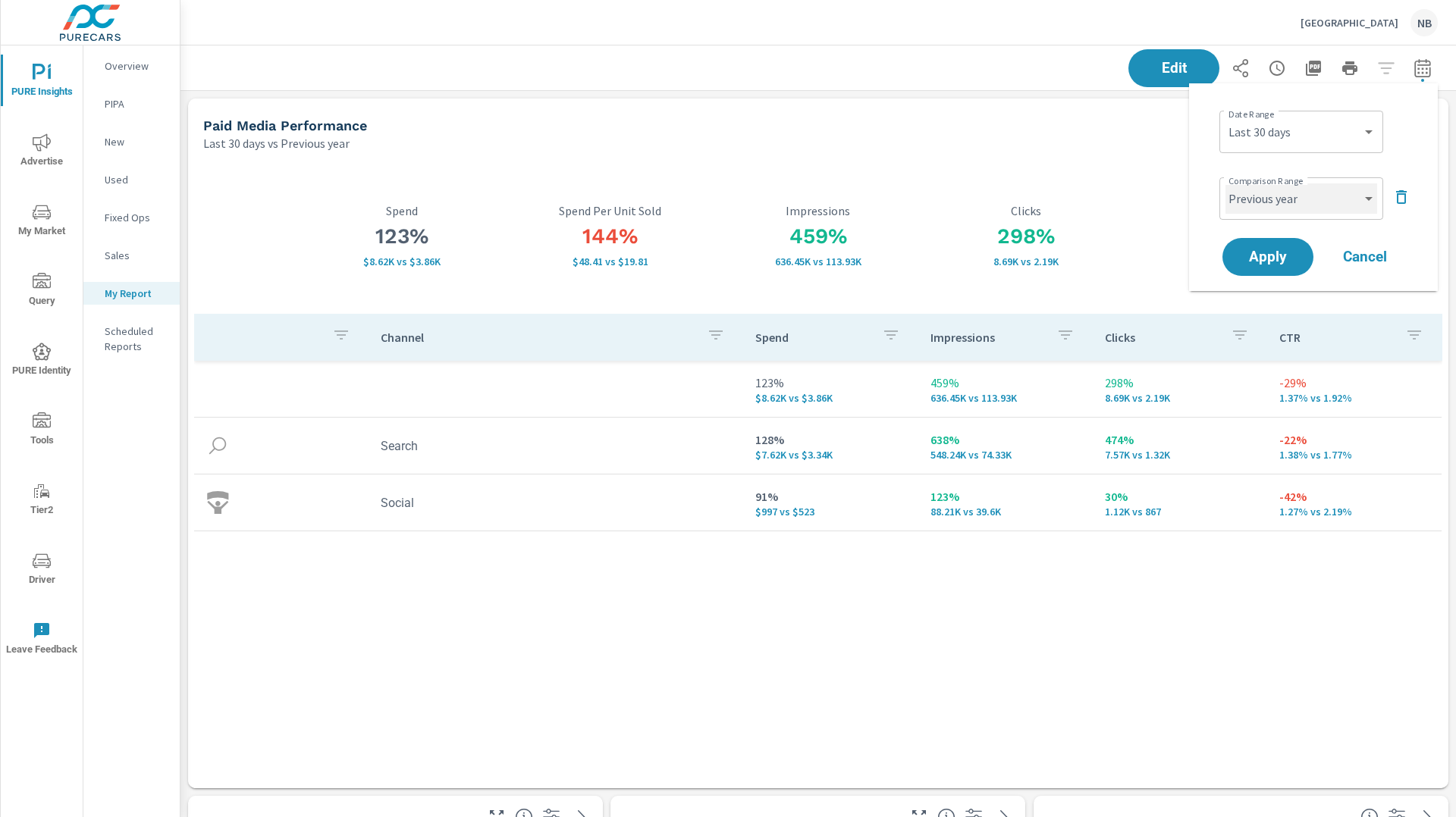
click at [1307, 198] on select "Custom Previous period Previous month Previous year" at bounding box center [1301, 198] width 152 height 30
select select "Previous period"
click at [1226, 183] on select "Custom Previous period Previous month Previous year" at bounding box center [1301, 198] width 152 height 30
click at [1289, 256] on span "Apply" at bounding box center [1268, 257] width 62 height 15
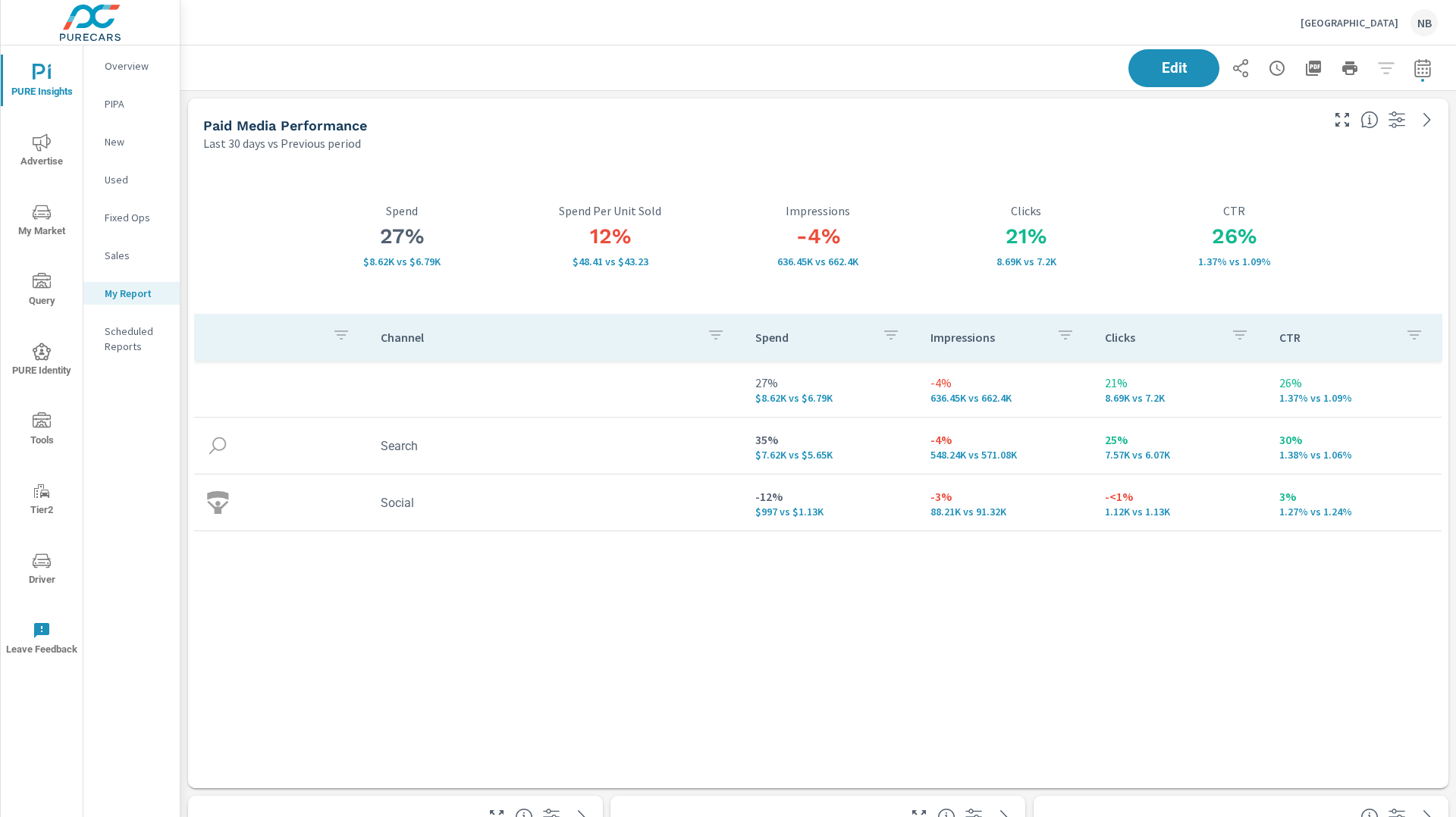
click at [920, 171] on div "-4% 636.45K vs 662.4K Impressions" at bounding box center [818, 235] width 208 height 157
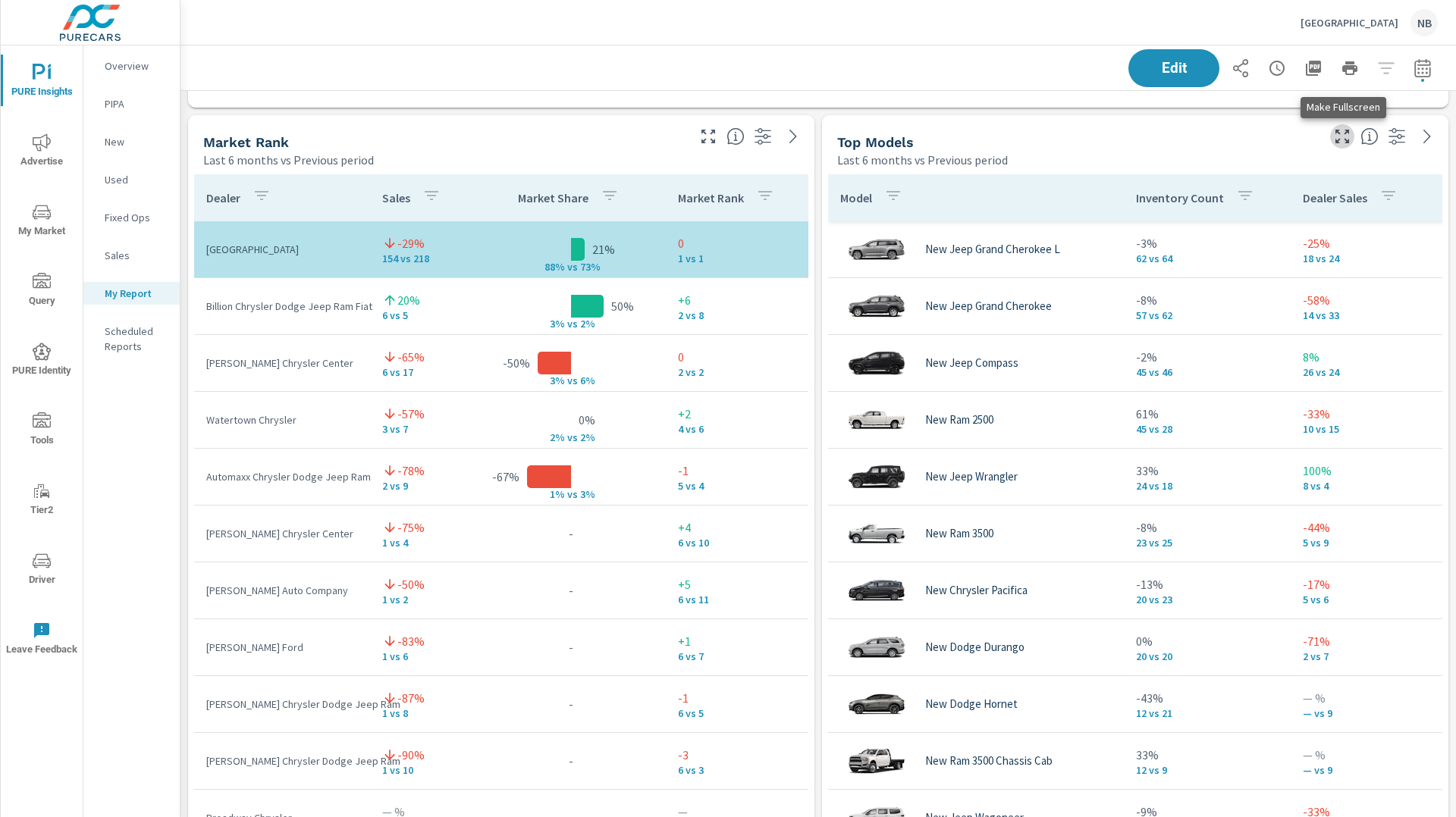
scroll to position [1897, 0]
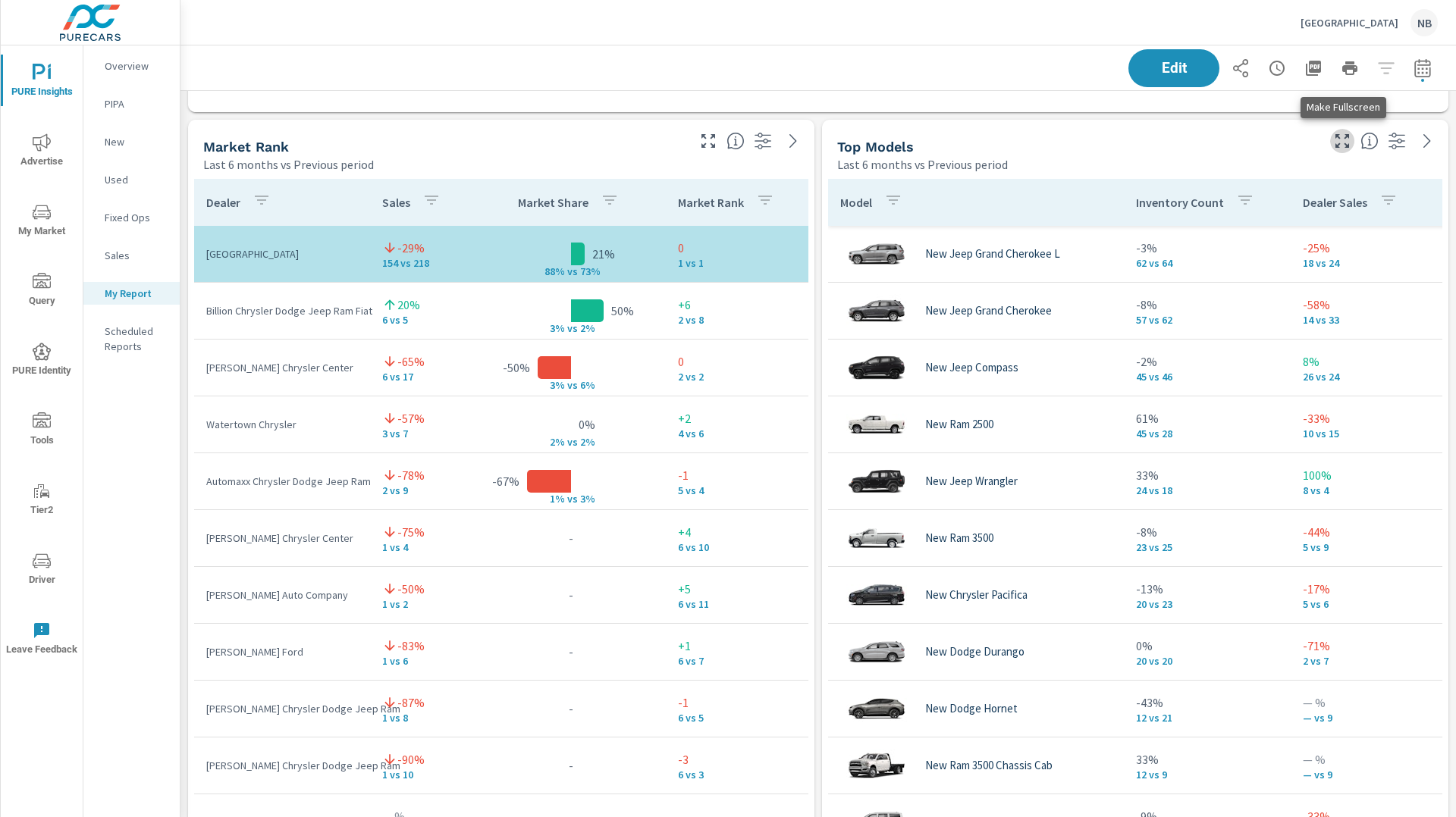
click at [1341, 136] on icon "button" at bounding box center [1342, 141] width 18 height 18
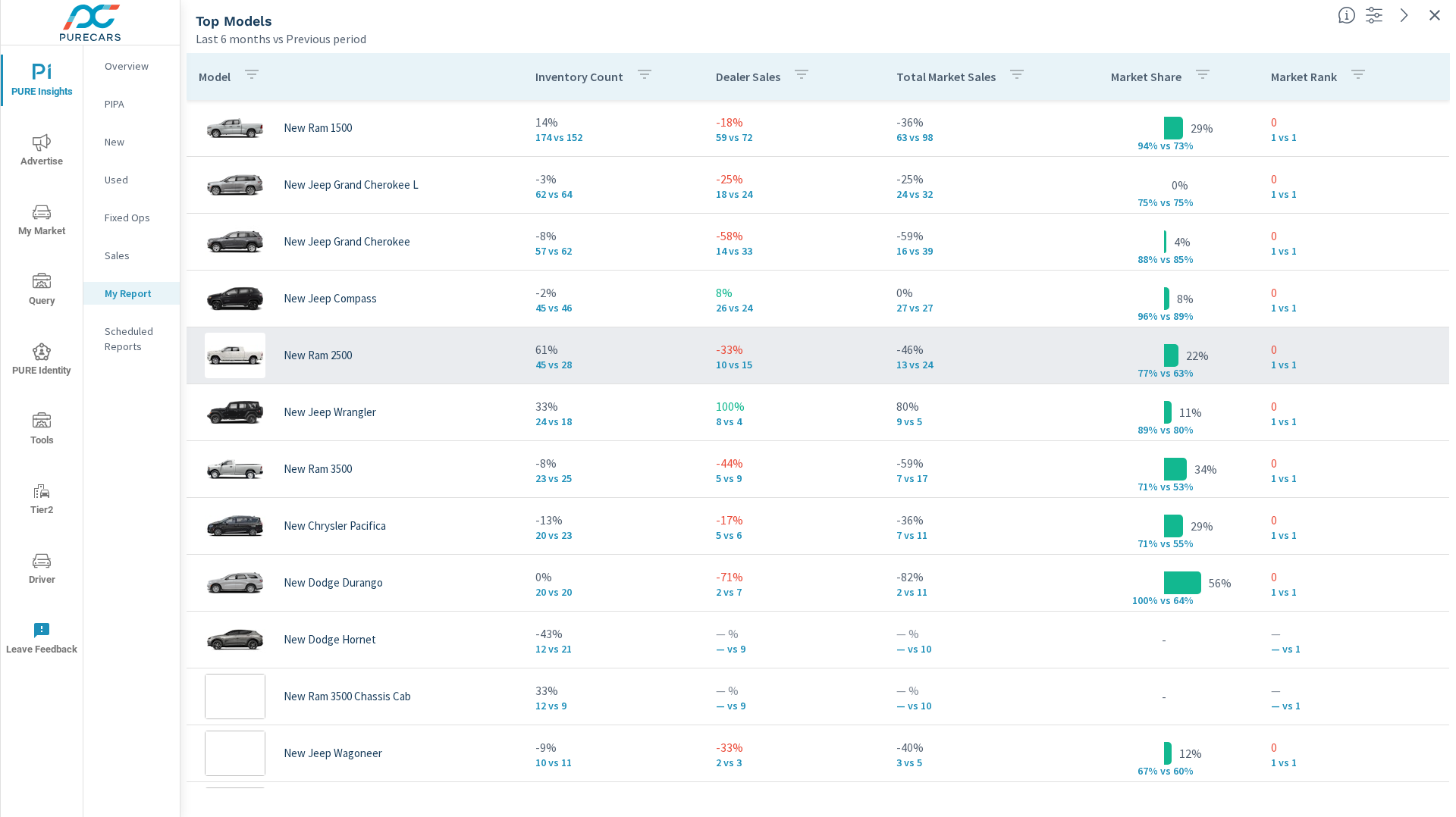
scroll to position [57, 0]
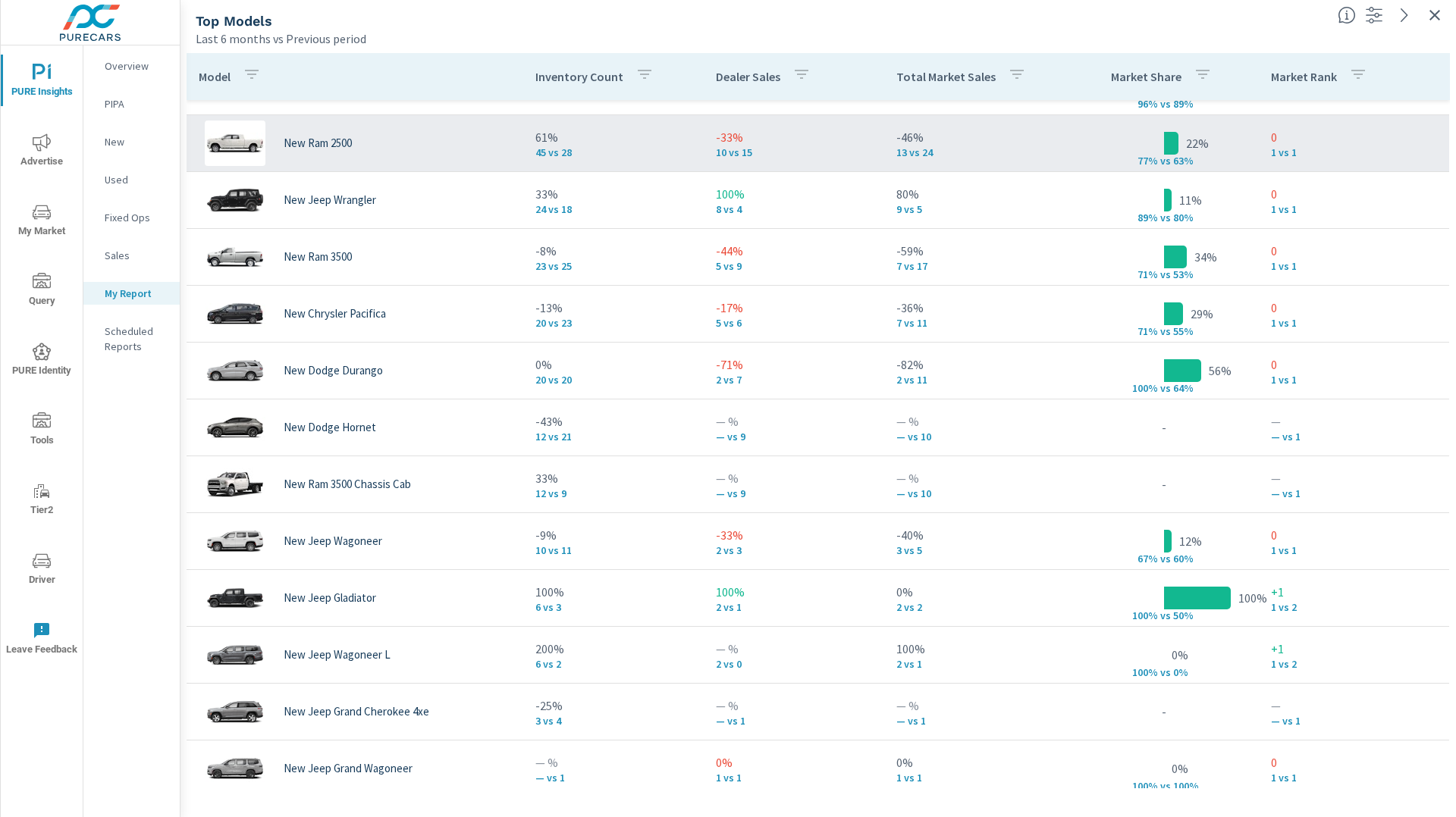
scroll to position [227, 0]
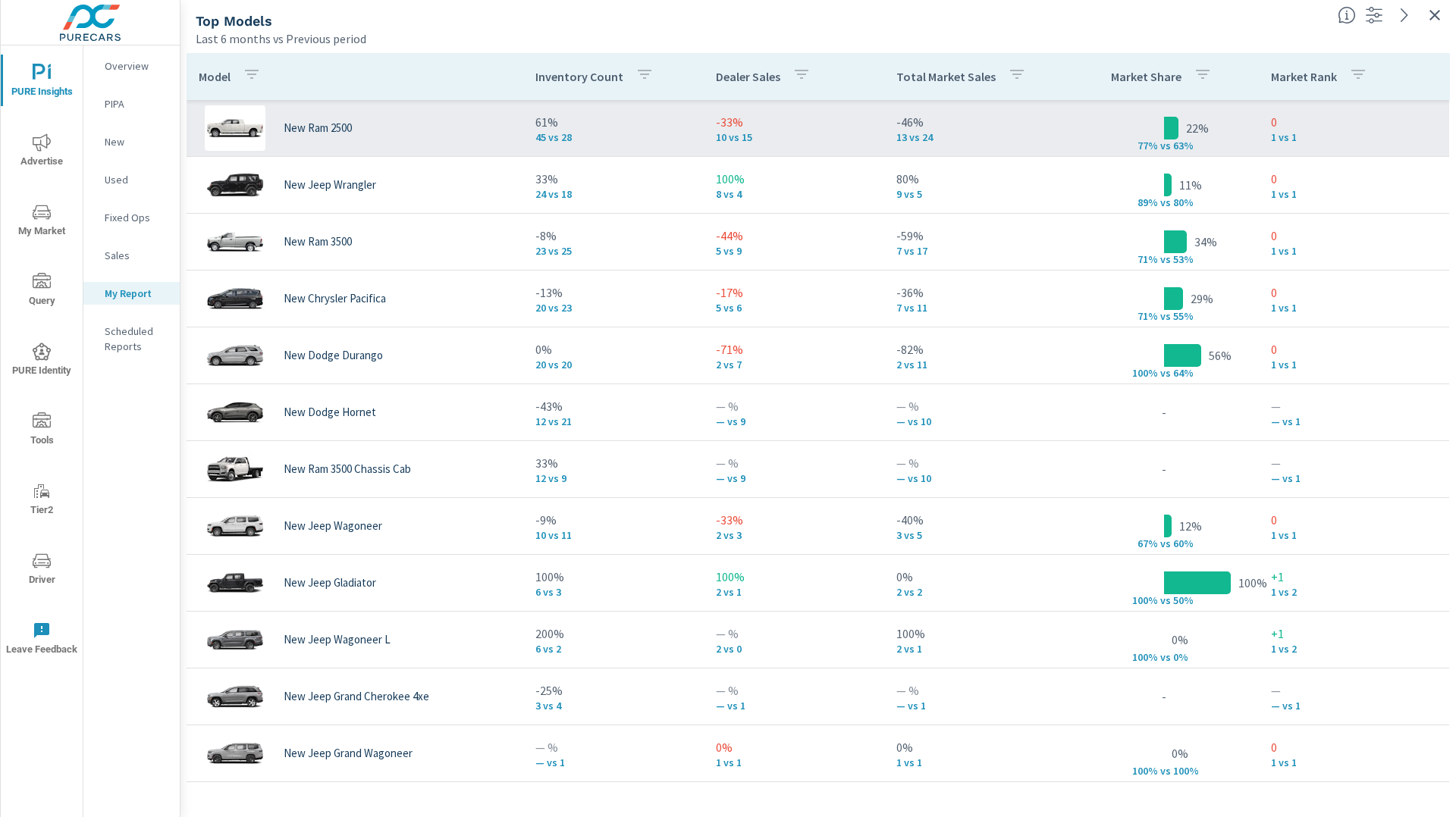
scroll to position [4, 0]
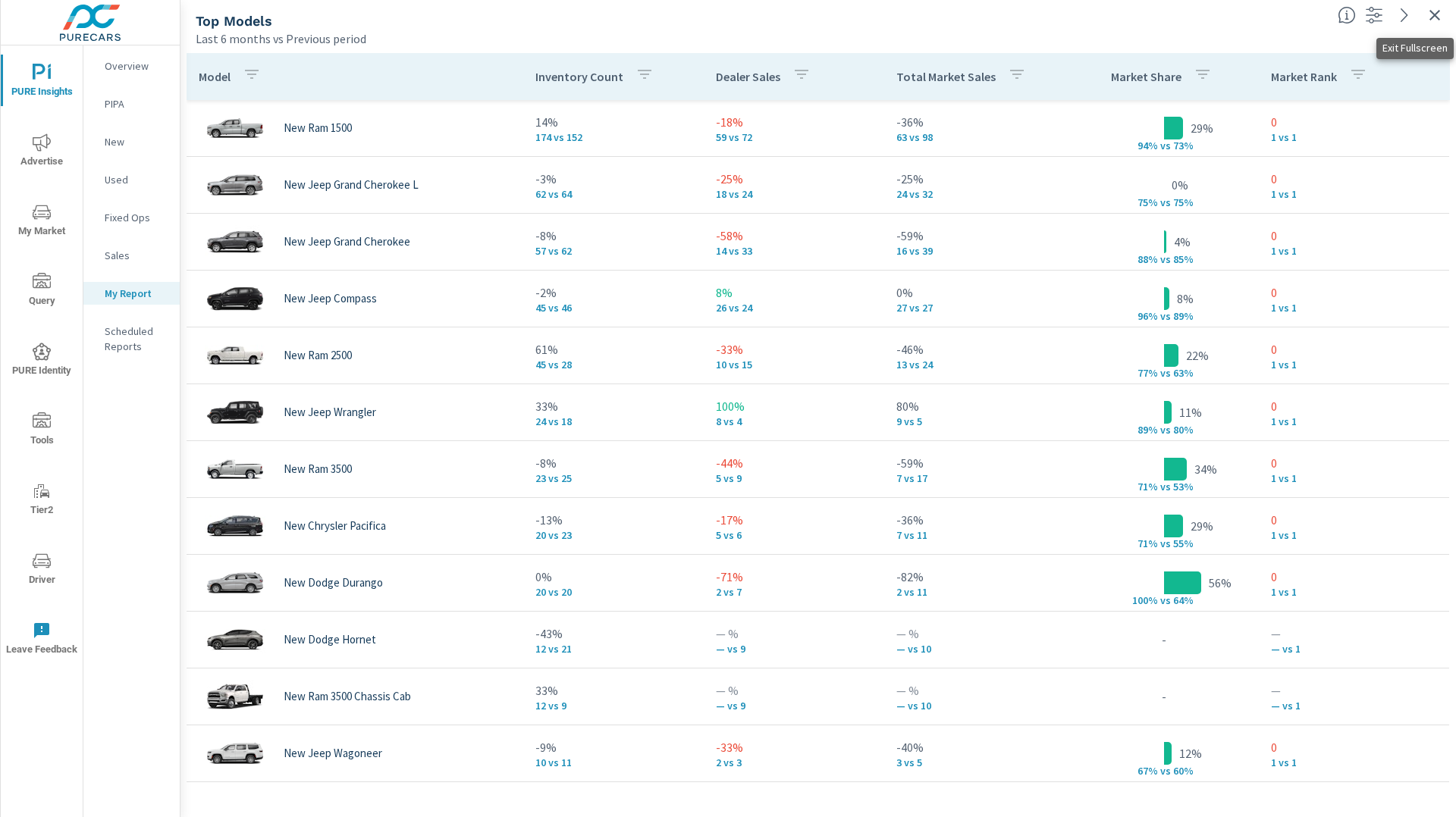
click at [1431, 17] on icon "button" at bounding box center [1434, 15] width 11 height 11
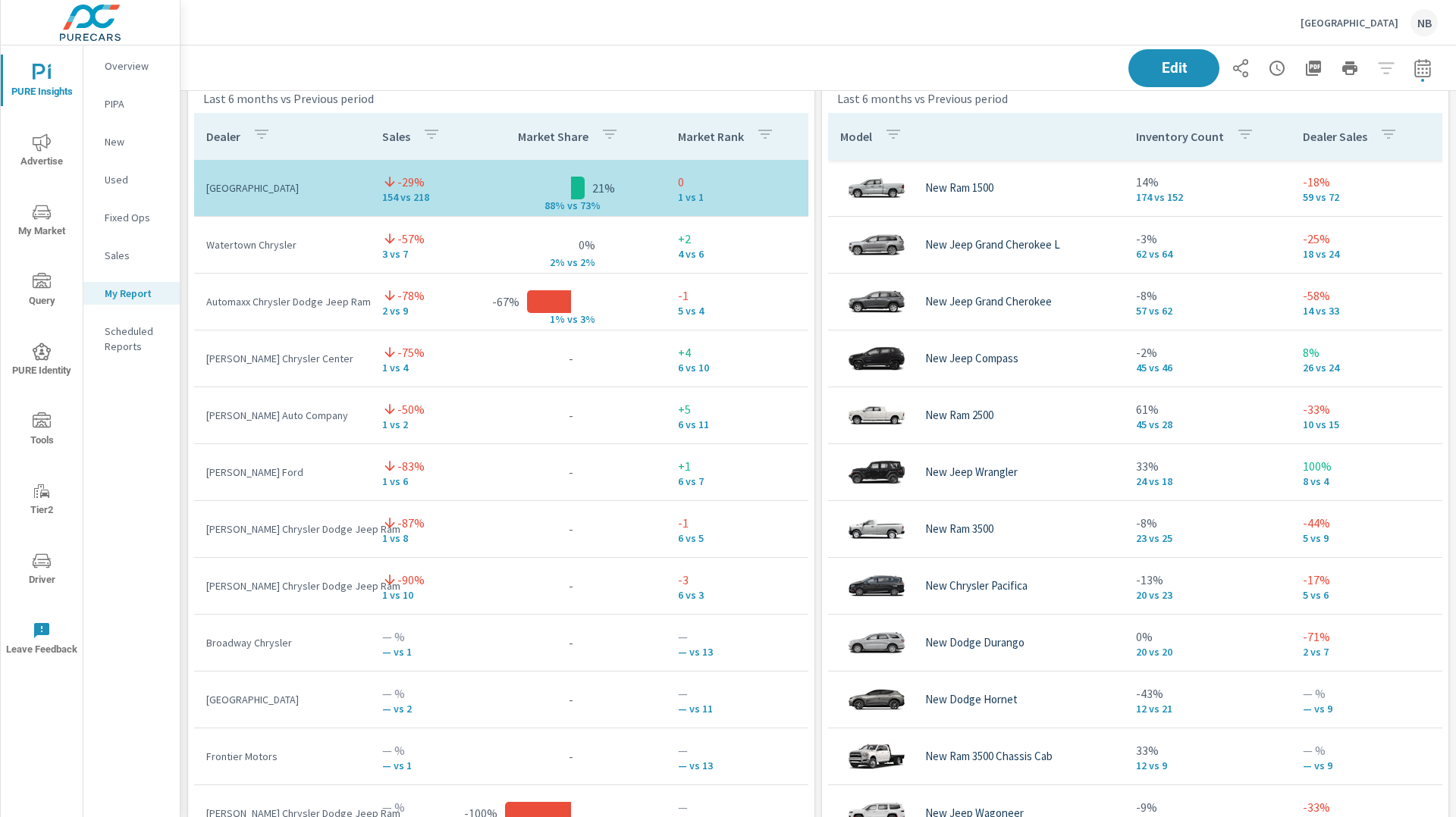
scroll to position [1959, 0]
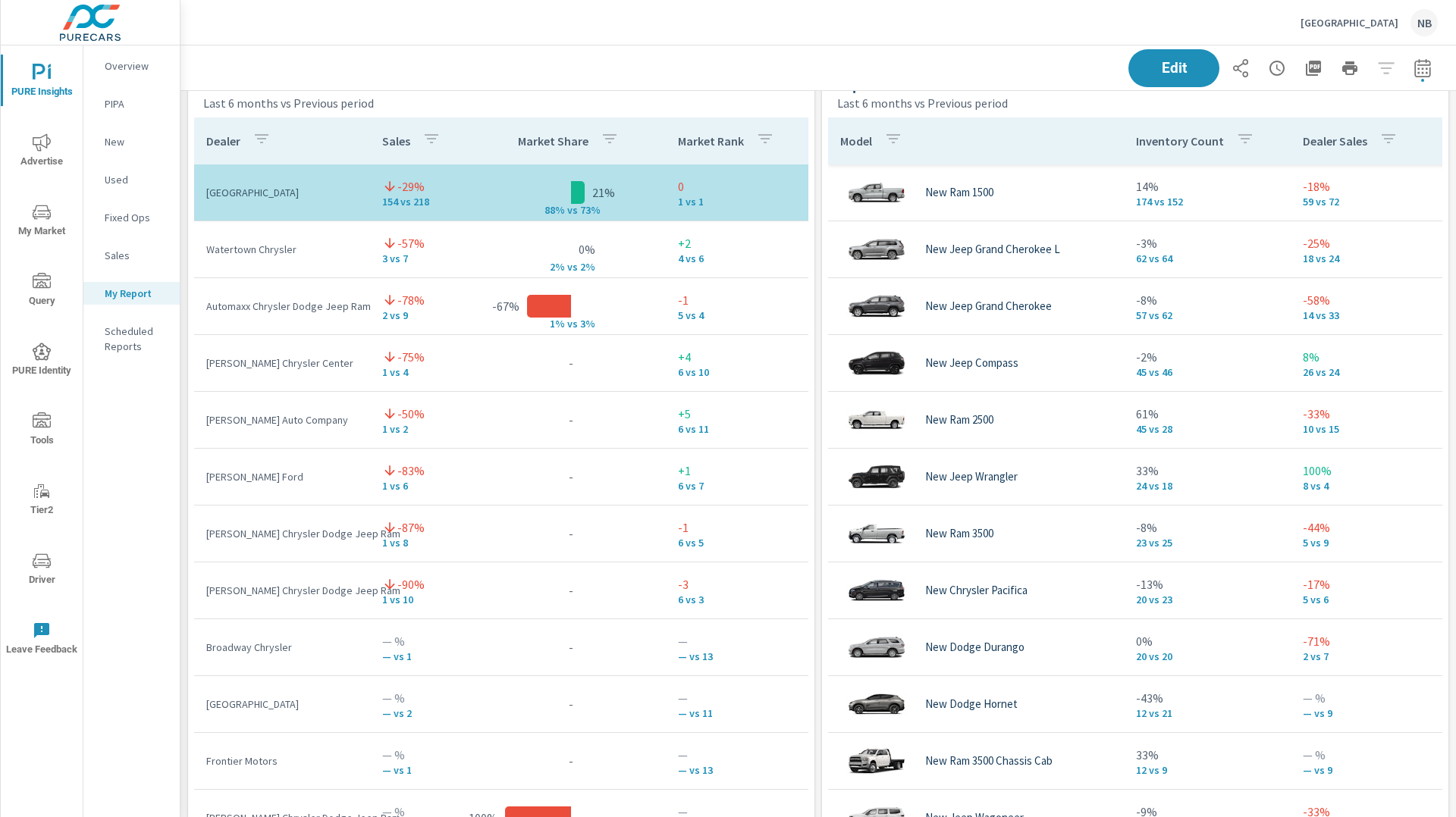
click at [43, 214] on icon "nav menu" at bounding box center [41, 212] width 18 height 18
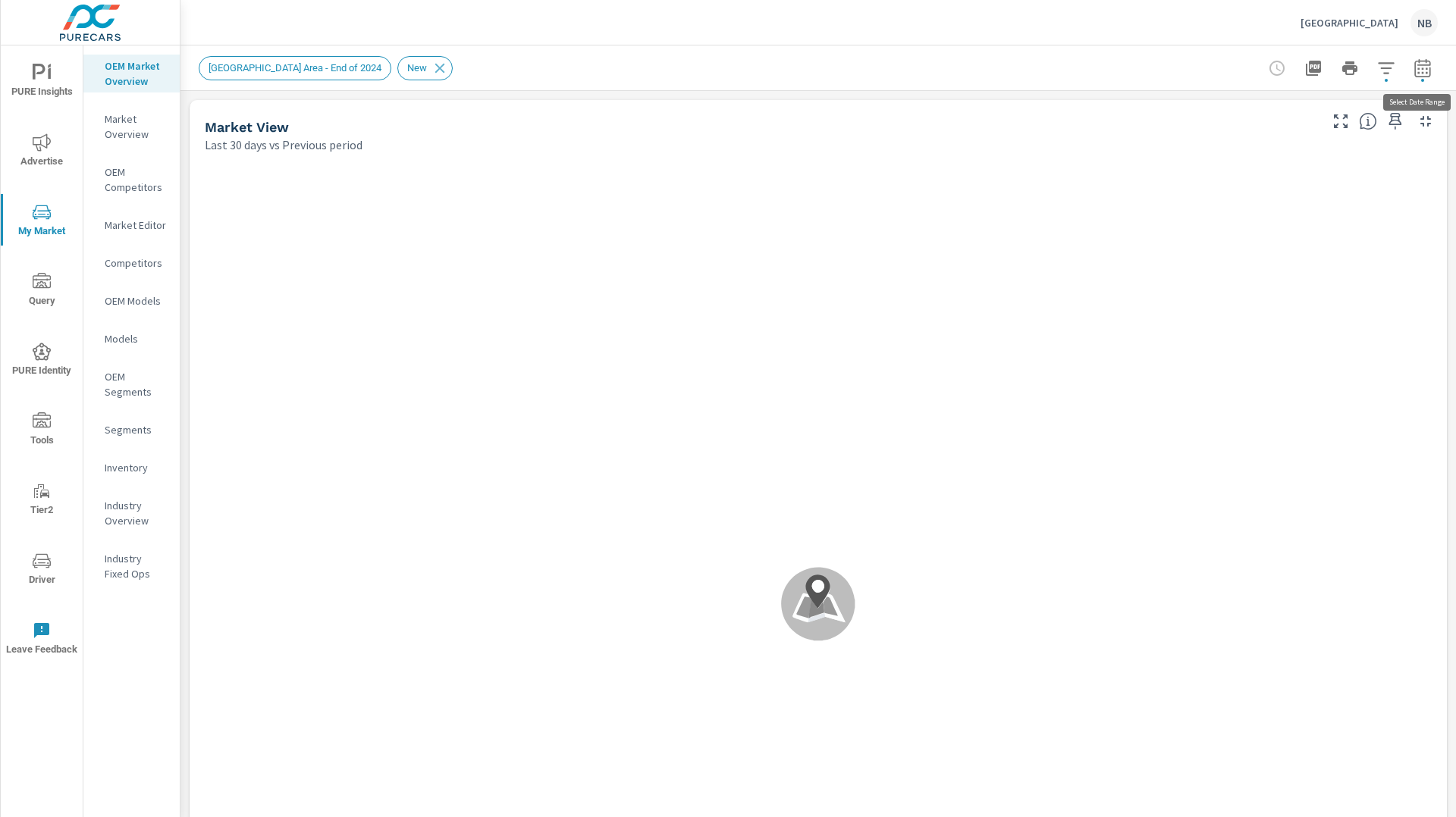
click at [1423, 69] on icon "button" at bounding box center [1423, 68] width 18 height 18
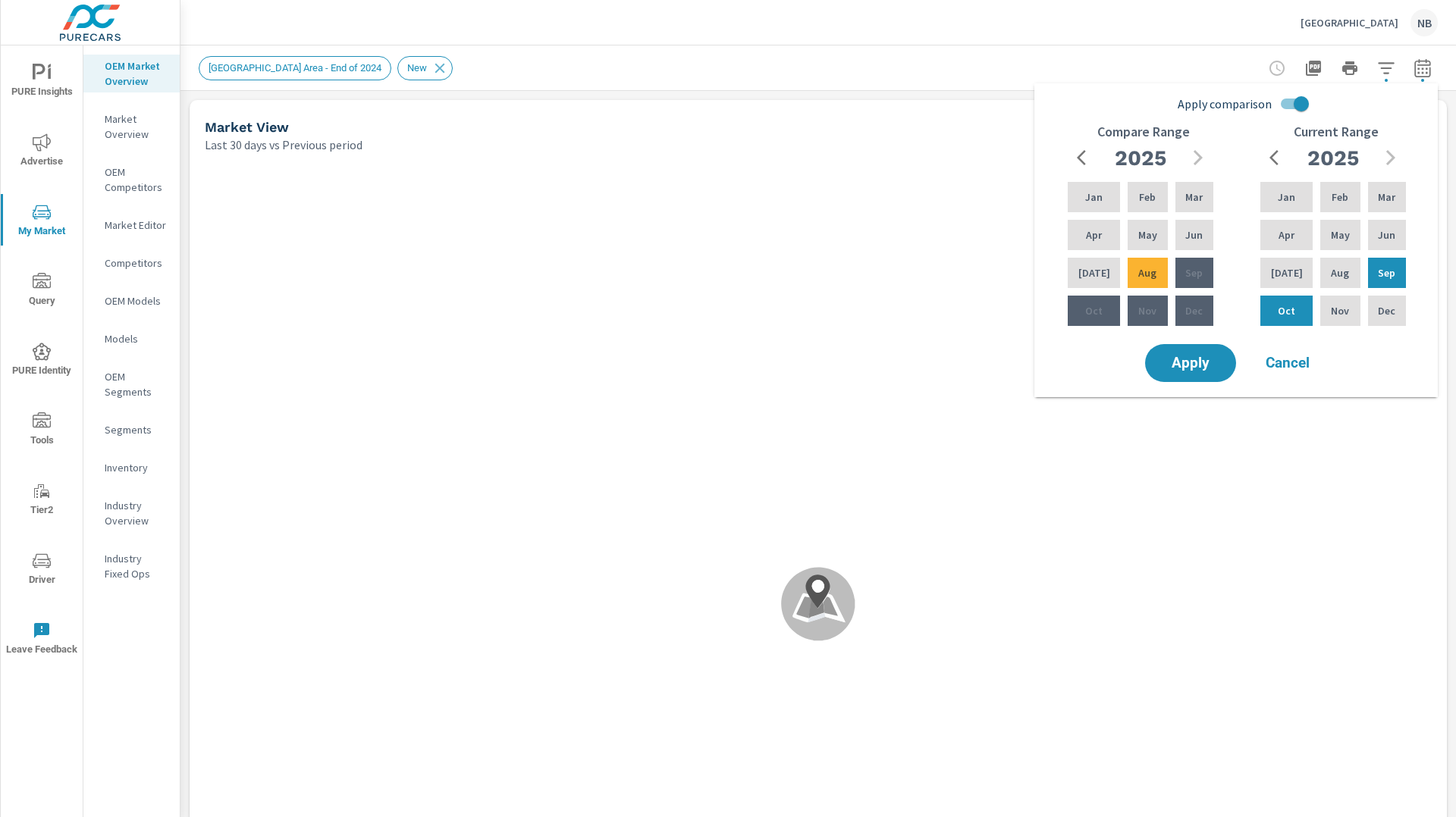
click at [1297, 103] on input "Apply comparison" at bounding box center [1301, 104] width 87 height 29
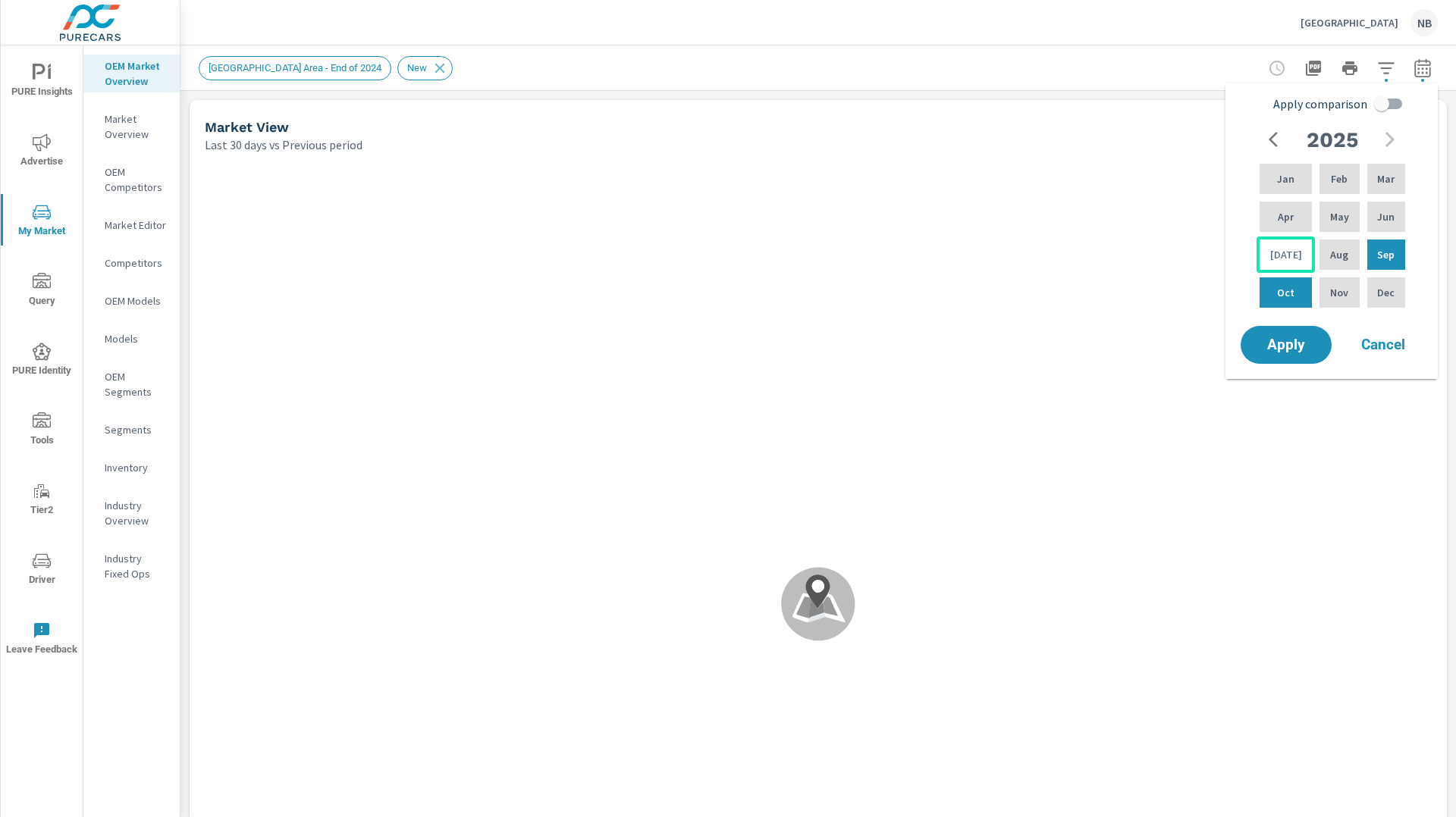
click at [1282, 257] on p "Jul" at bounding box center [1286, 255] width 32 height 15
click at [1290, 226] on div "Apr" at bounding box center [1286, 217] width 58 height 37
click at [1377, 258] on p "Sep" at bounding box center [1385, 255] width 17 height 15
click at [1288, 222] on p "Apr" at bounding box center [1286, 217] width 16 height 15
click at [1385, 105] on input "Apply comparison" at bounding box center [1381, 104] width 87 height 29
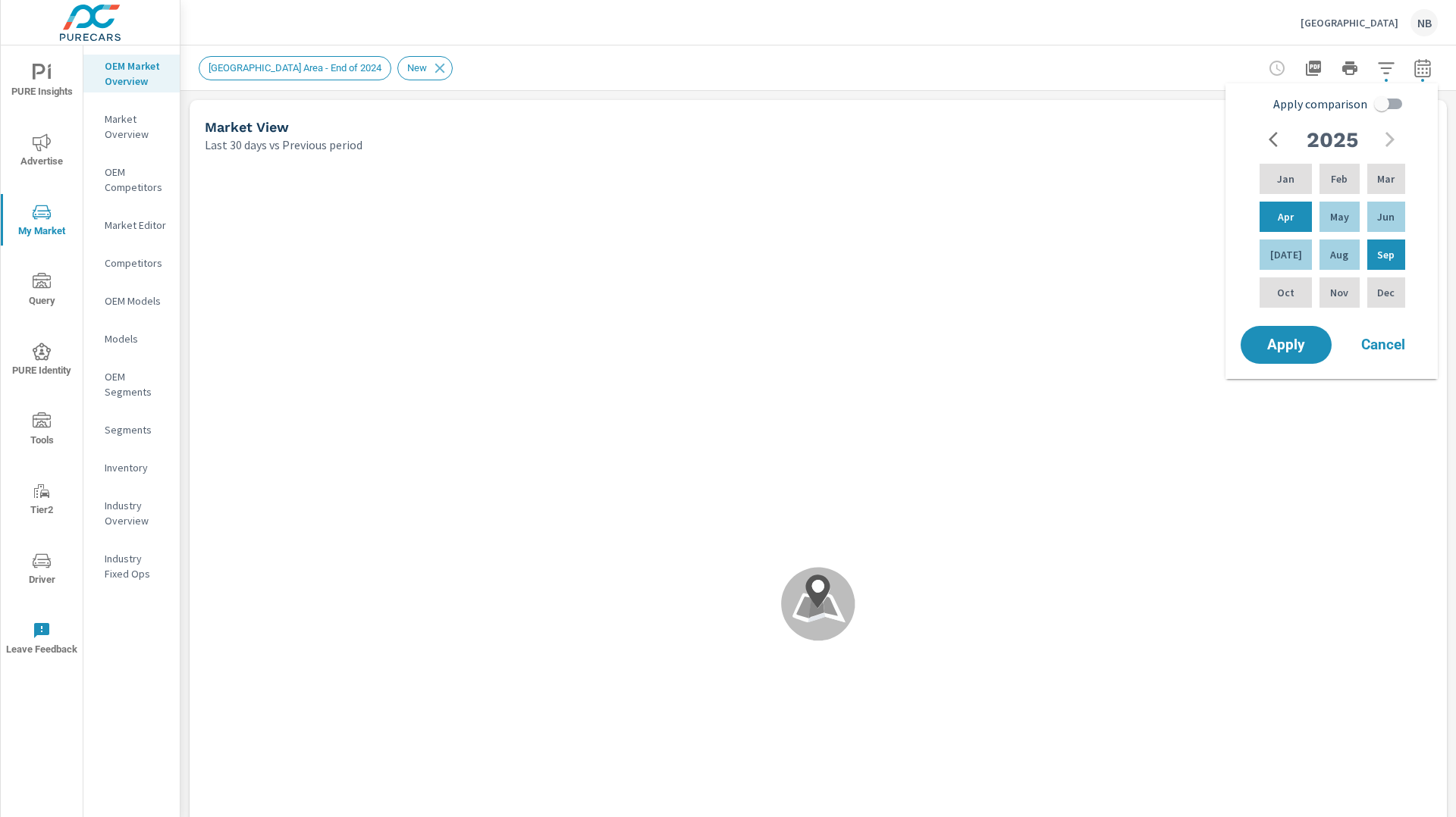
checkbox input "true"
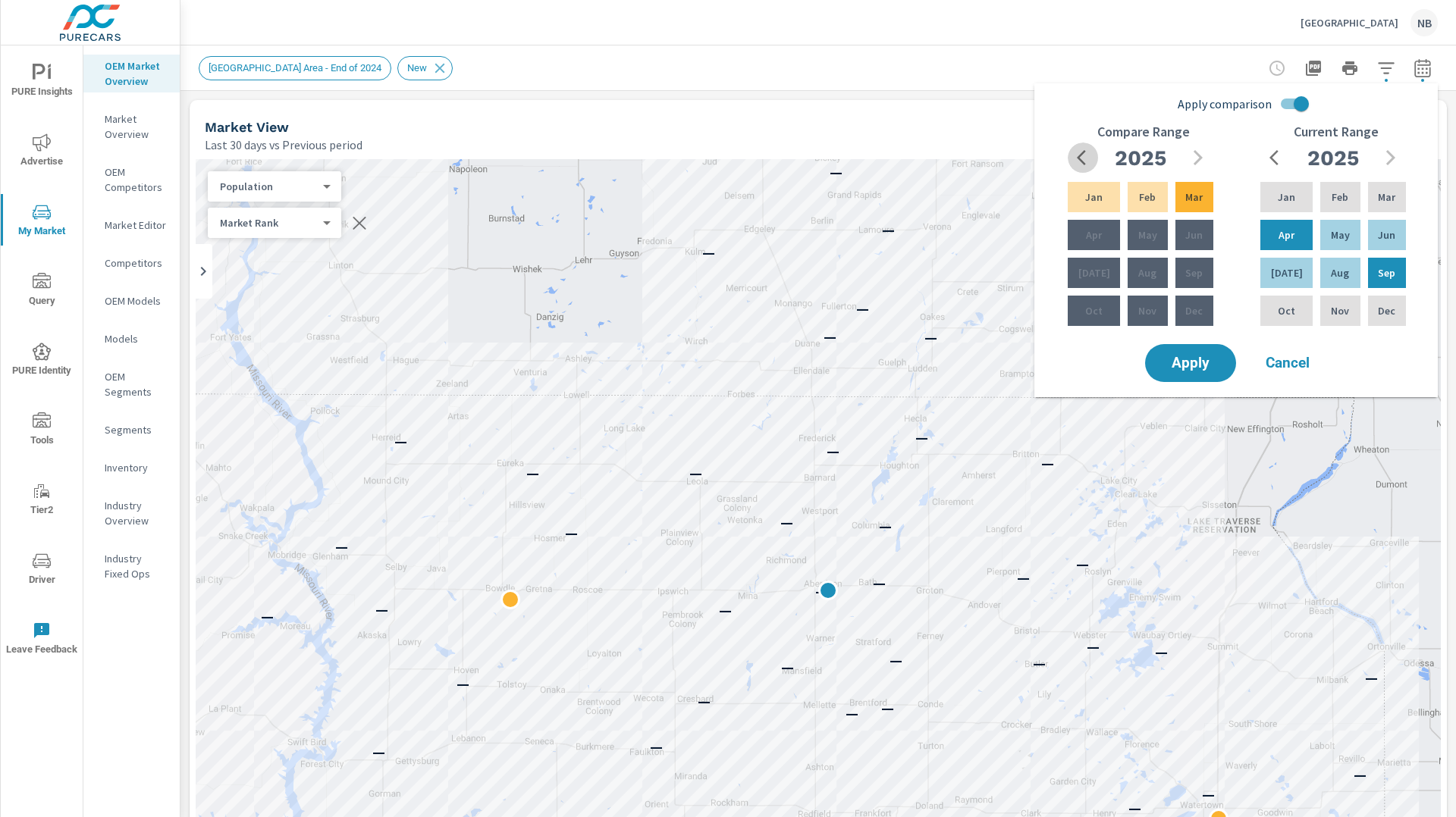
click at [1081, 155] on icon "button" at bounding box center [1081, 157] width 9 height 15
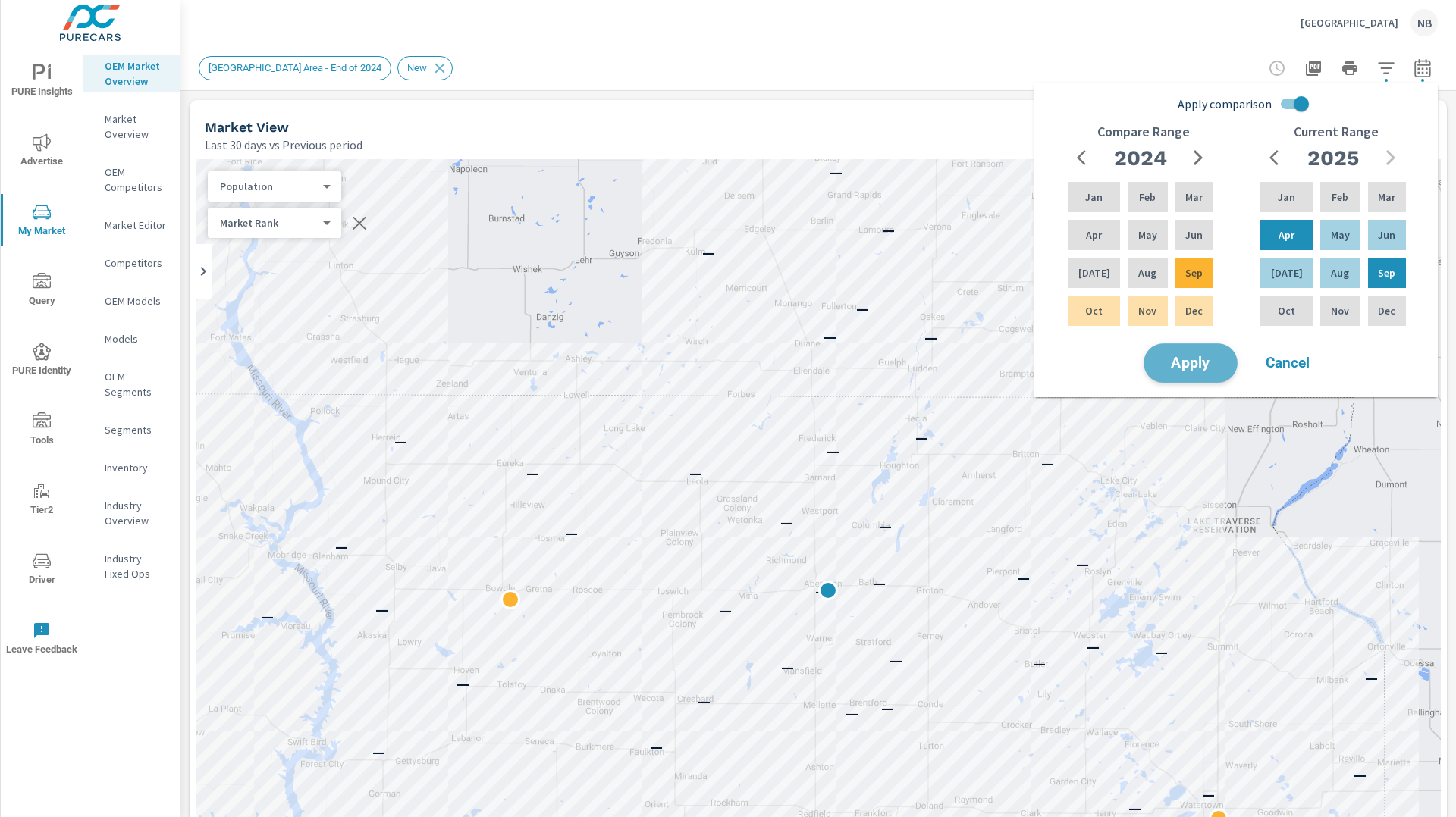
click at [1198, 366] on span "Apply" at bounding box center [1191, 363] width 62 height 15
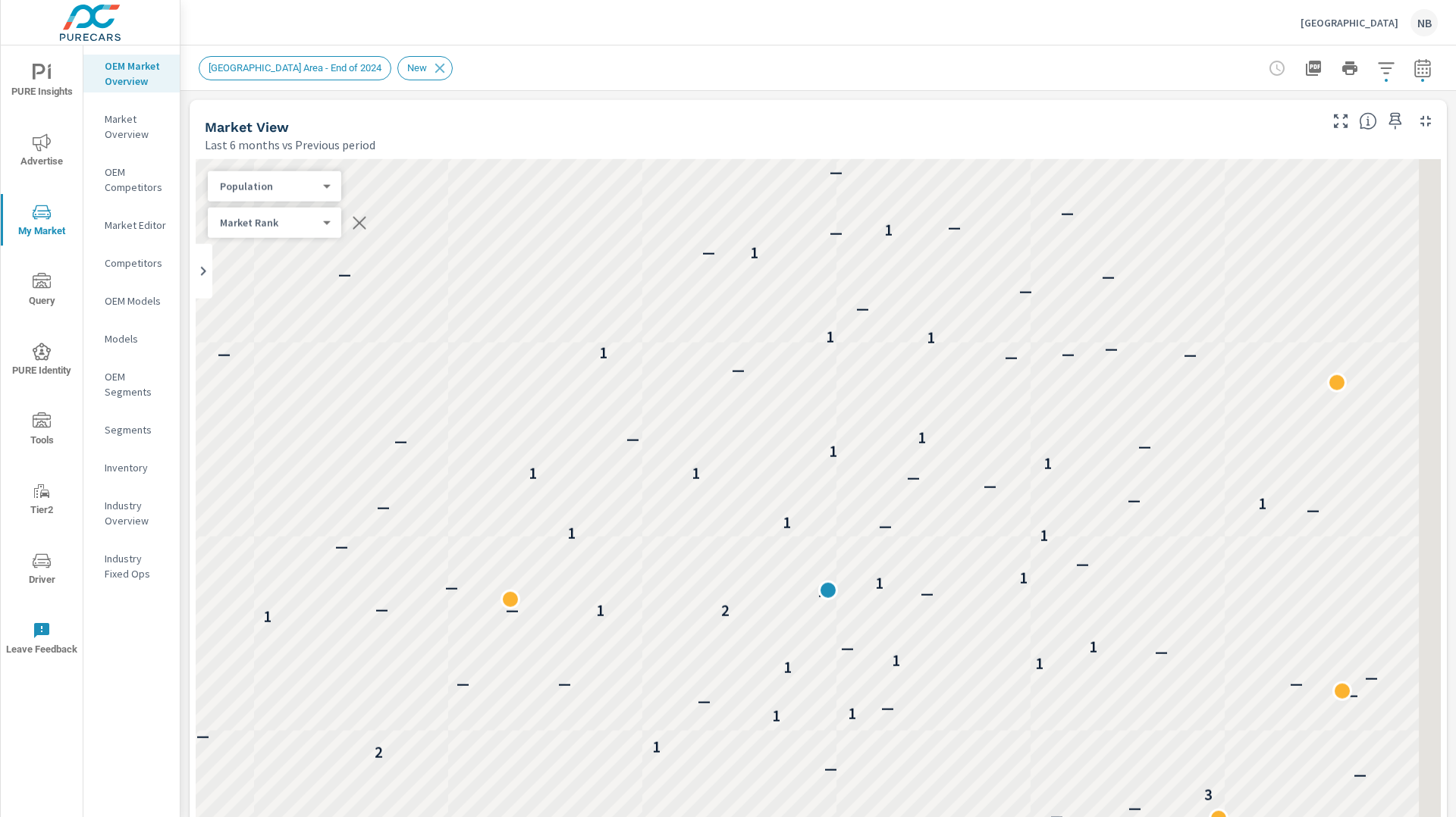
scroll to position [1421, 0]
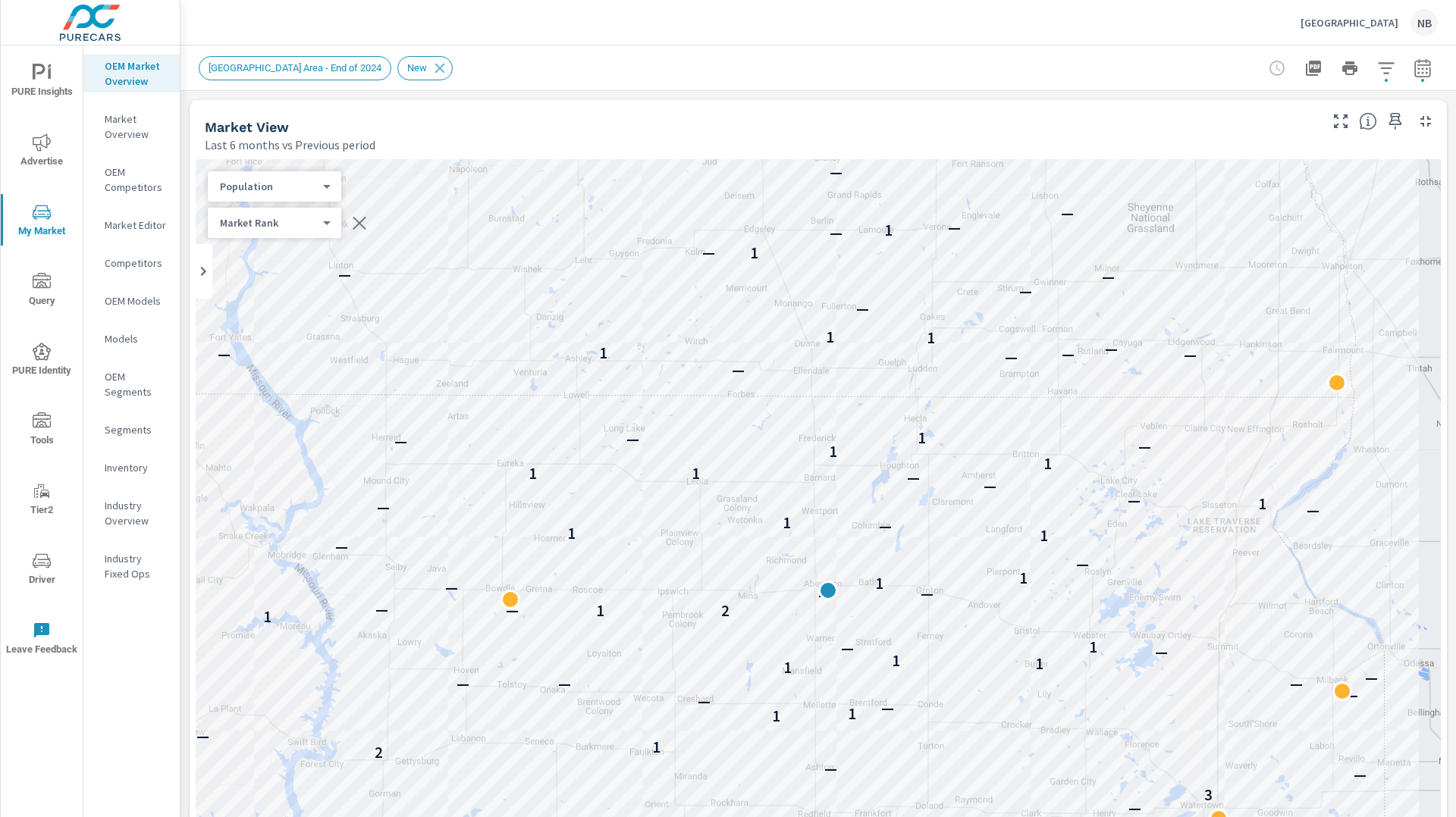
click at [1445, 188] on div "← Move left → Move right ↑ Move up ↓ Move down + Zoom in - Zoom out Home Jump l…" at bounding box center [818, 604] width 1257 height 902
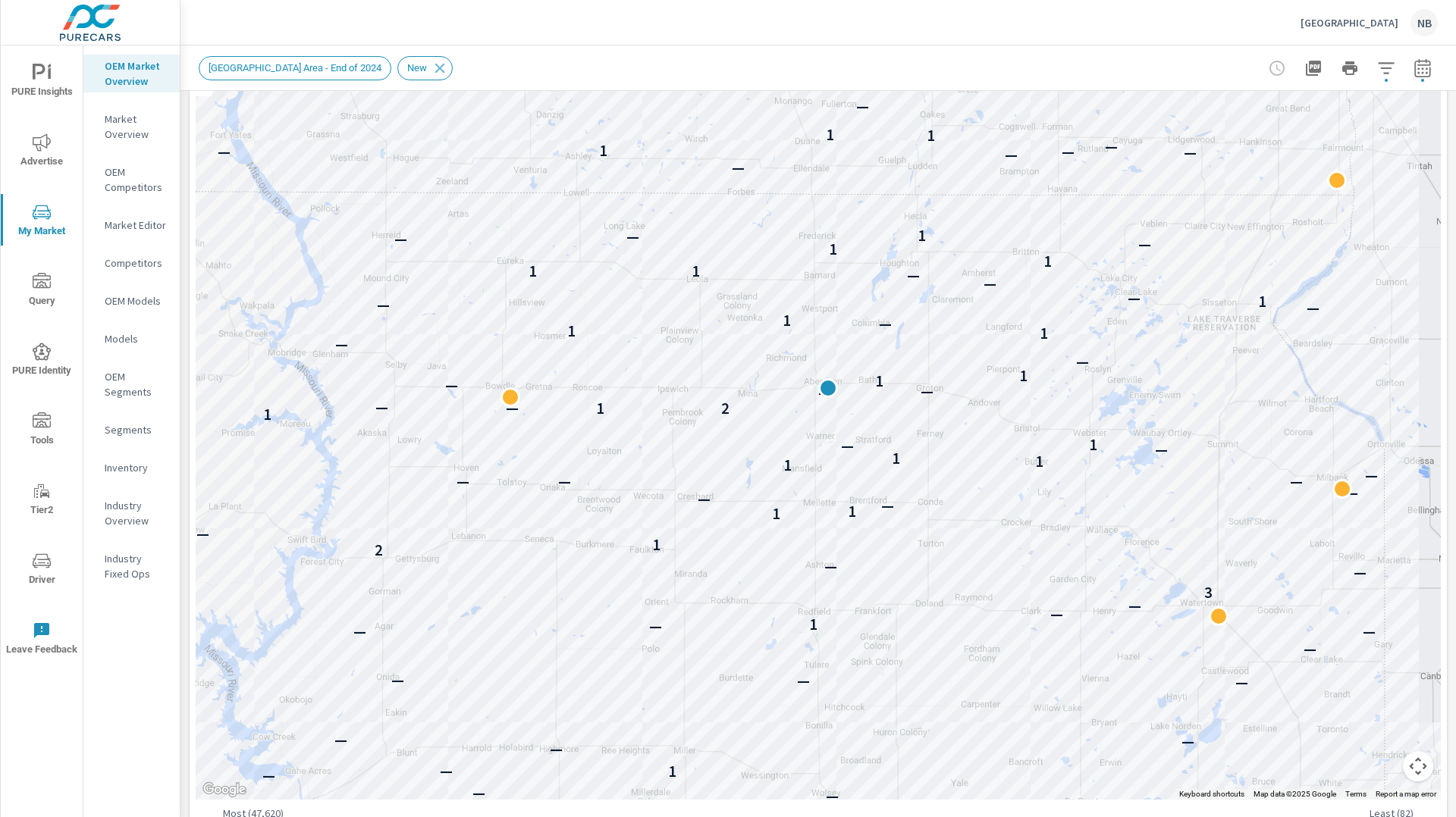
scroll to position [208, 0]
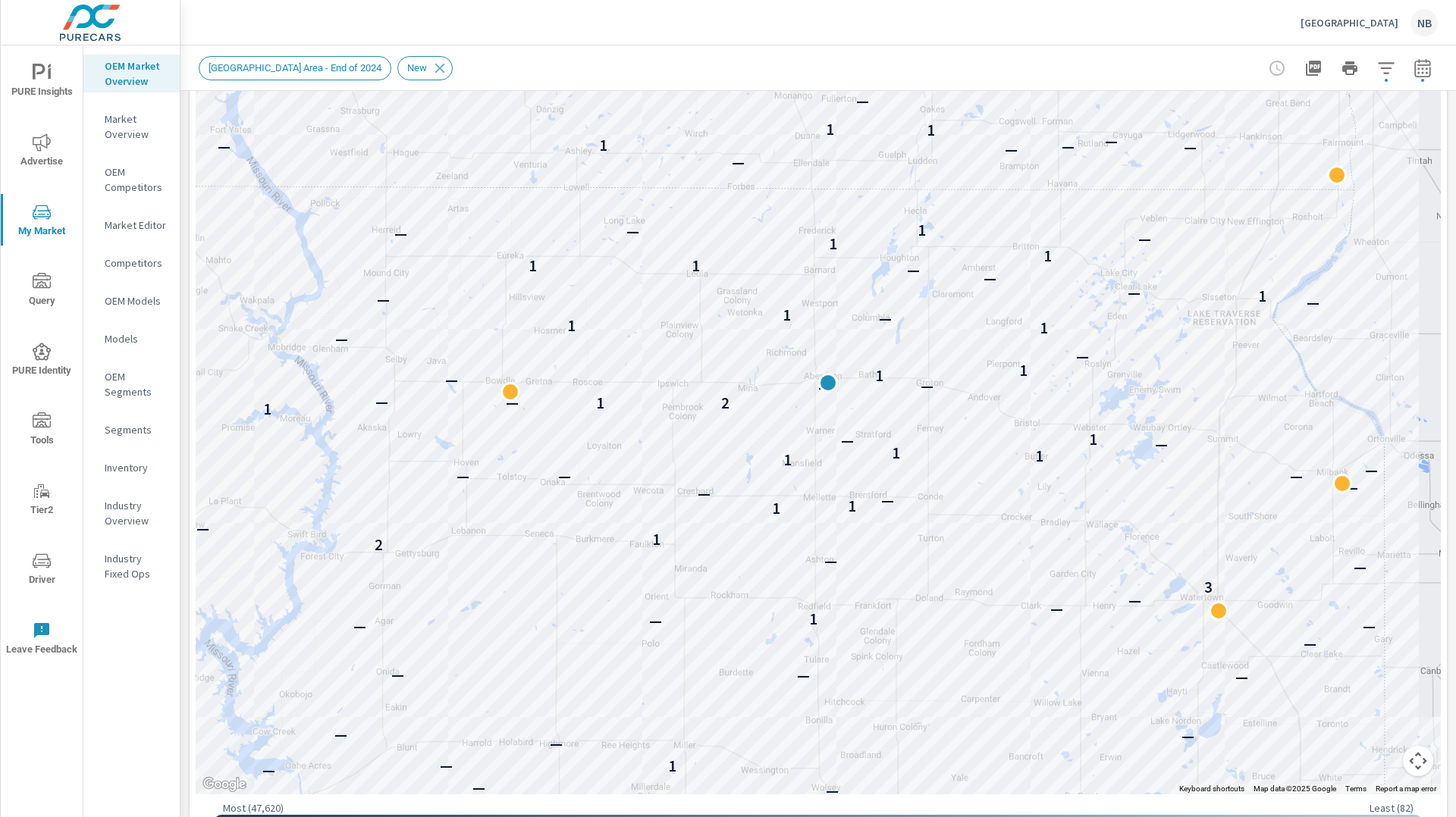
click at [32, 133] on icon "nav menu" at bounding box center [41, 142] width 18 height 18
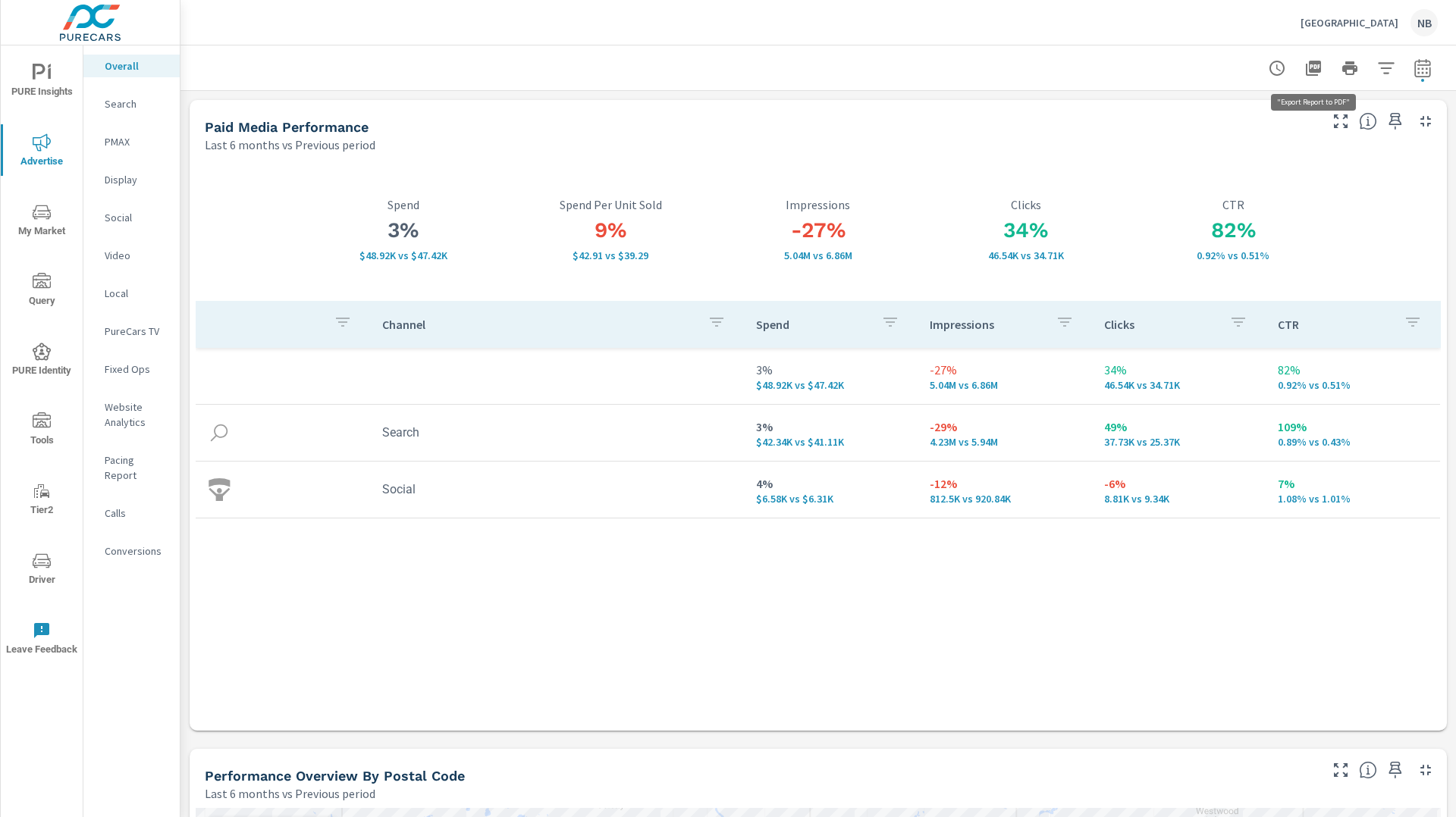
click at [1313, 75] on icon "button" at bounding box center [1313, 68] width 18 height 18
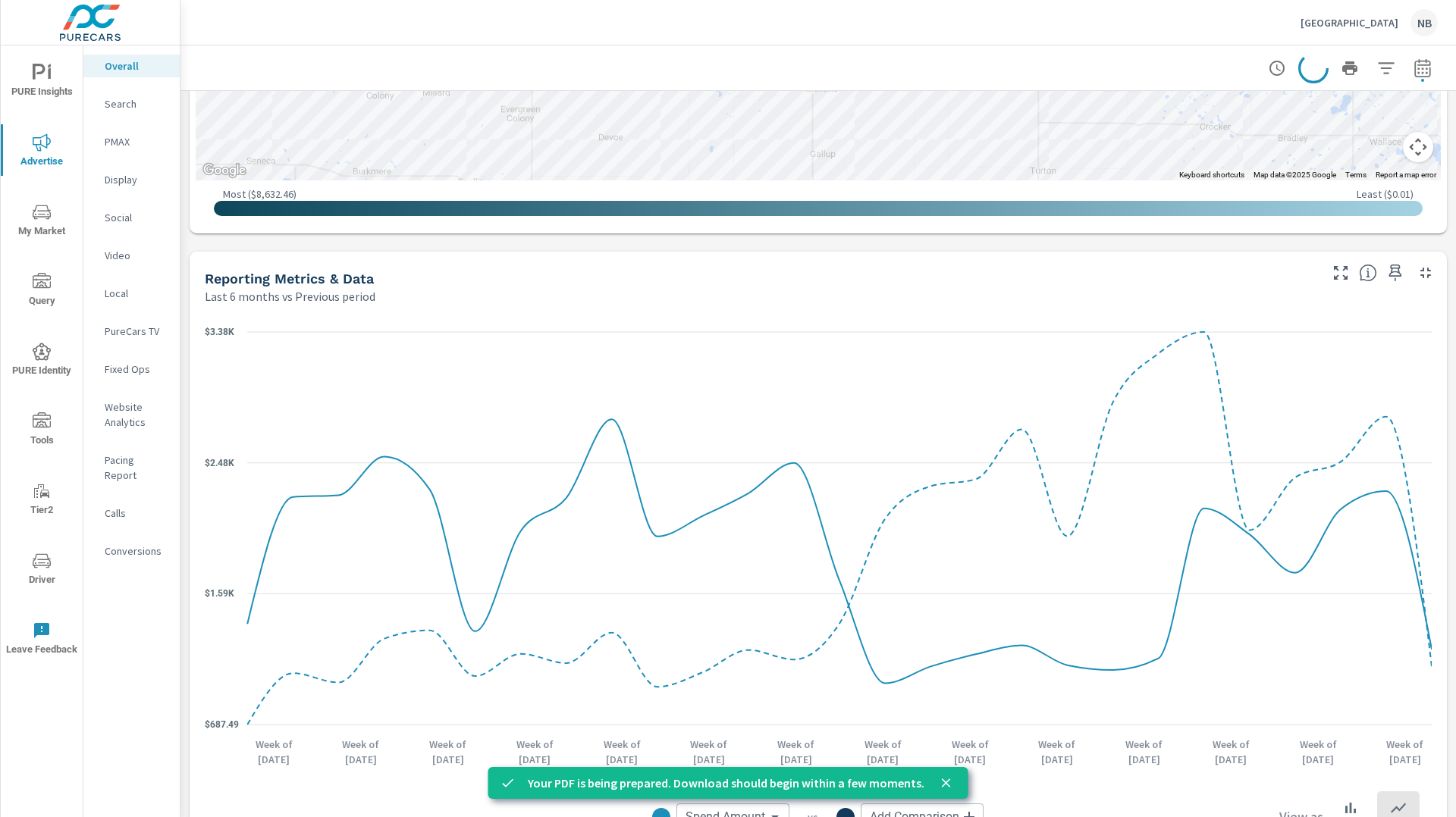
scroll to position [1318, 0]
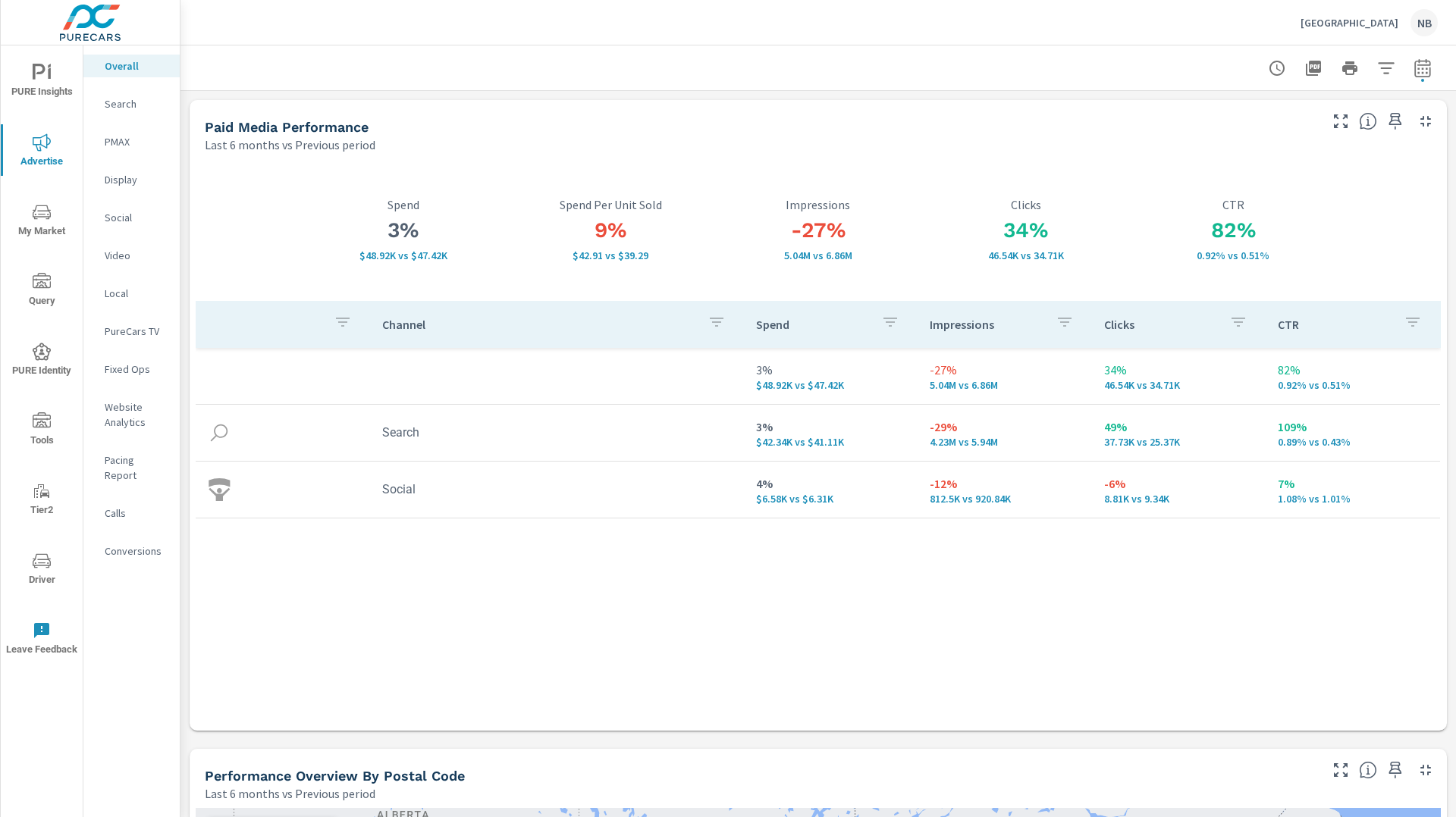
click at [384, 205] on p "Spend" at bounding box center [403, 204] width 208 height 14
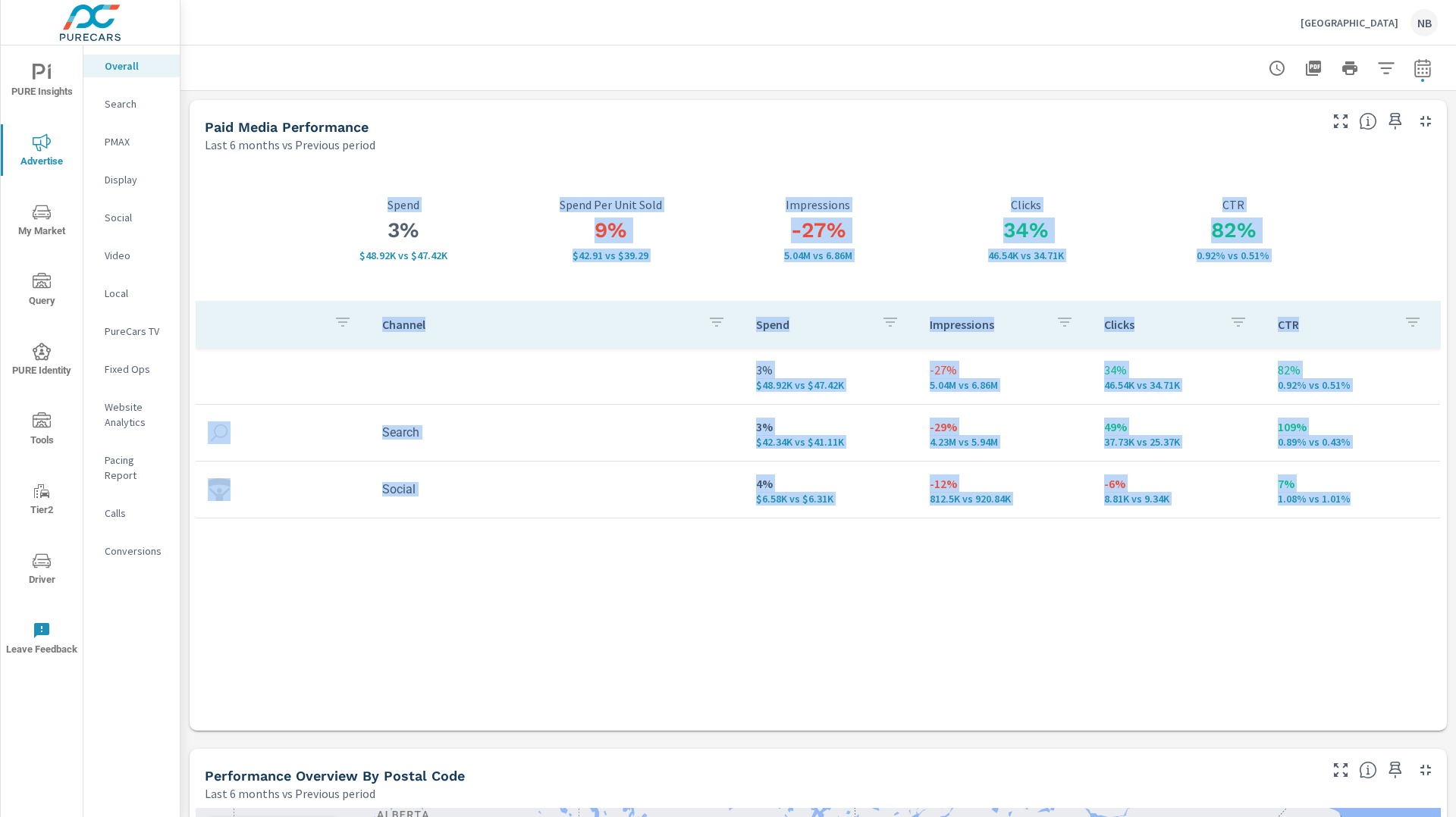
drag, startPoint x: 388, startPoint y: 203, endPoint x: 1405, endPoint y: 507, distance: 1061.5
click at [1405, 507] on div "3% $48.92K vs $47.42K Spend 9% $42.91 vs $39.29 Spend Per Unit Sold -27% 5.04M …" at bounding box center [818, 441] width 1245 height 565
copy div "Spend 9% $42.91 vs $39.29 Spend Per Unit Sold -27% 5.04M vs 6.86M Impressions 3…"
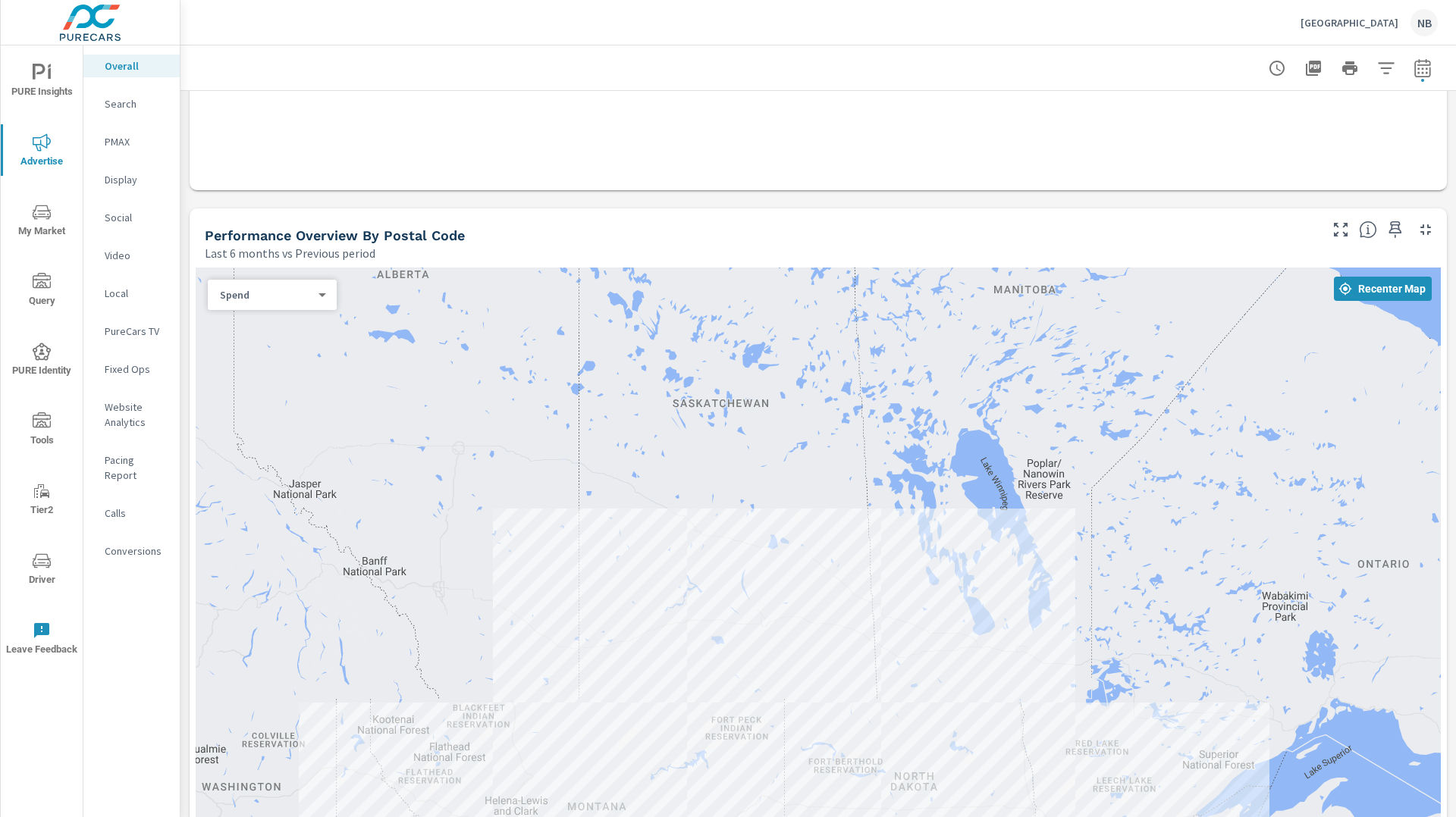
scroll to position [544, 0]
click at [179, 359] on div "PURE Insights Advertise My Market Query PURE Identity Tools Tier2 Driver Leave …" at bounding box center [90, 408] width 180 height 817
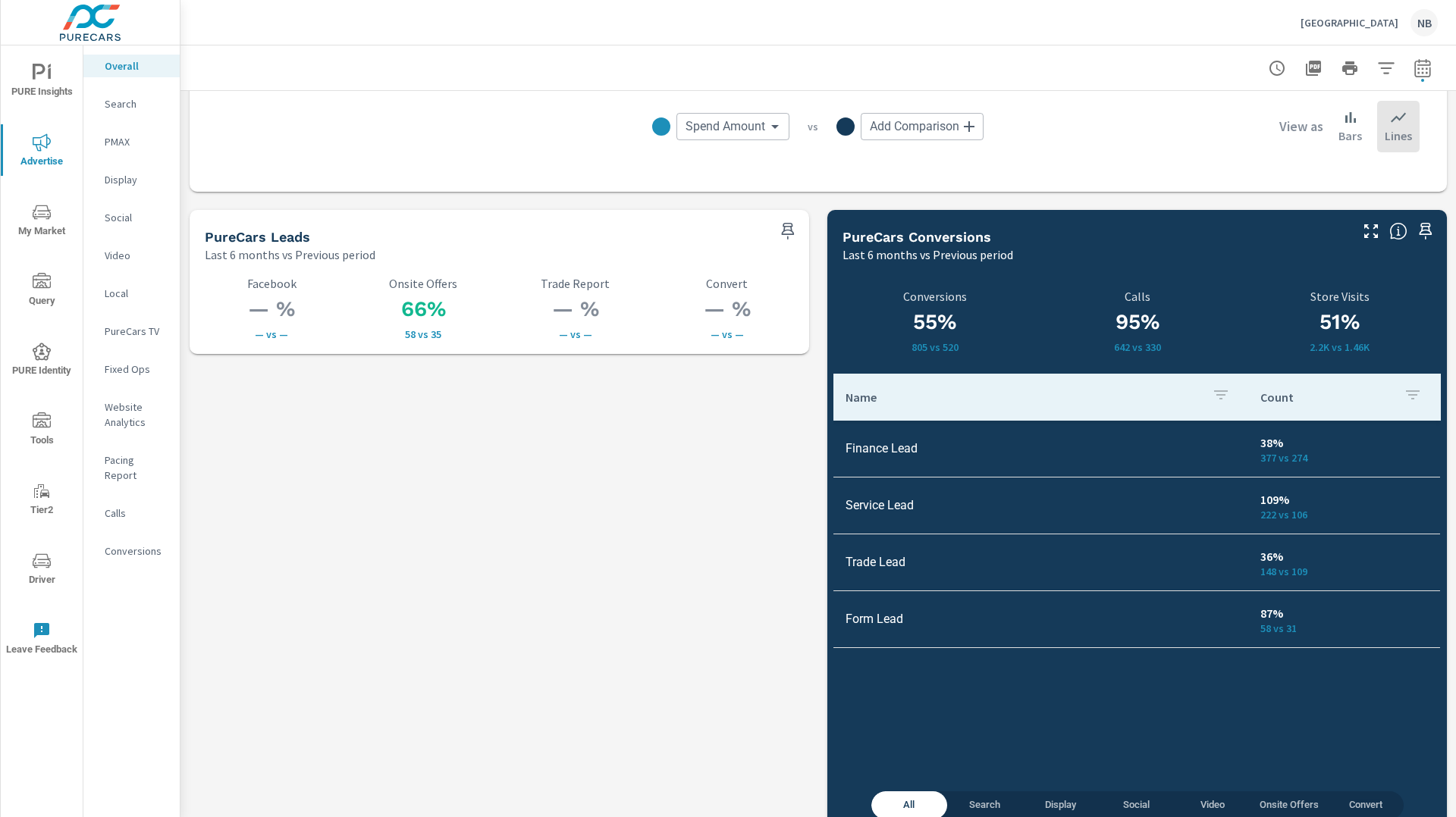
scroll to position [2032, 0]
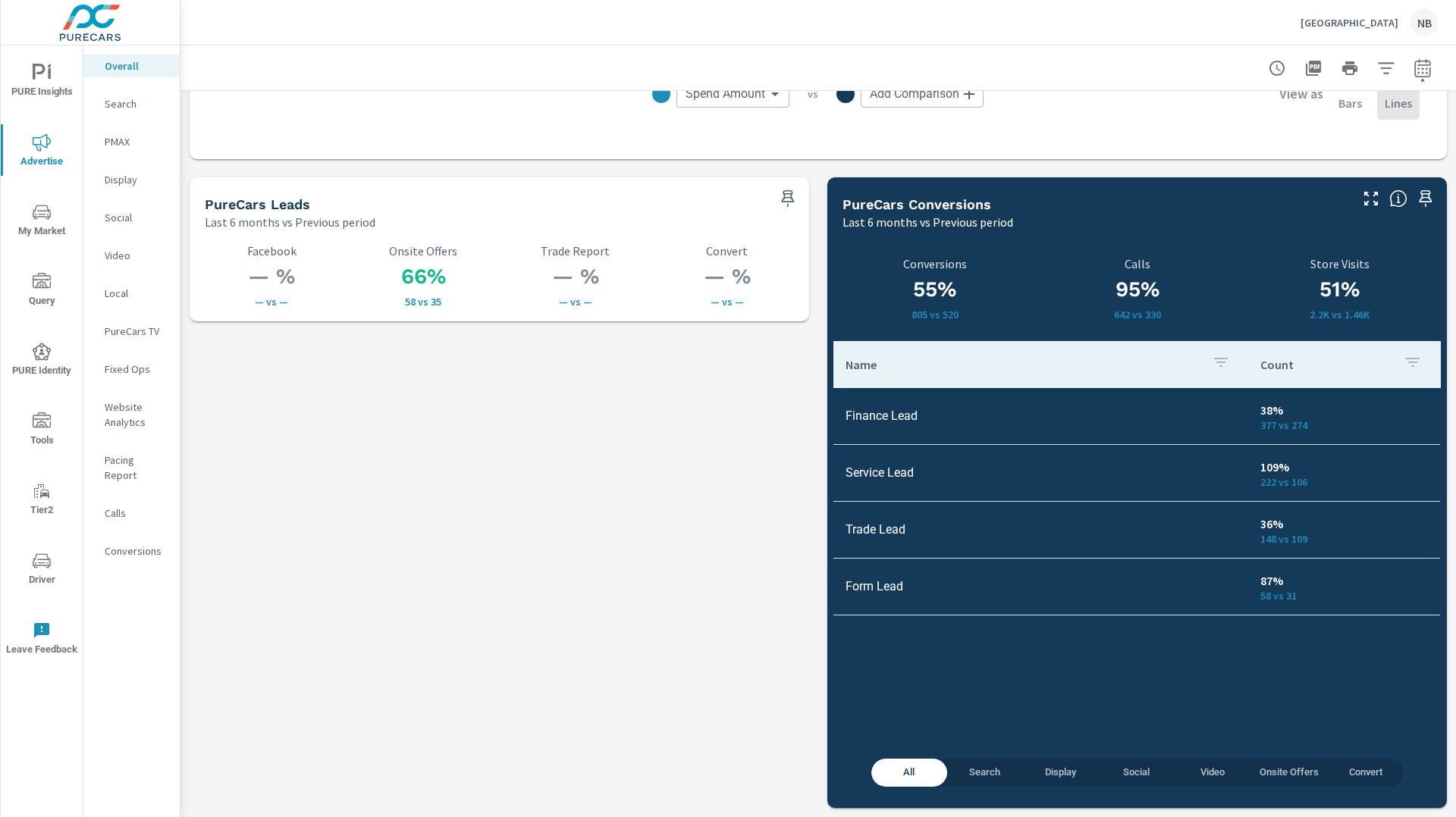
click at [127, 107] on p "Search" at bounding box center [136, 104] width 63 height 15
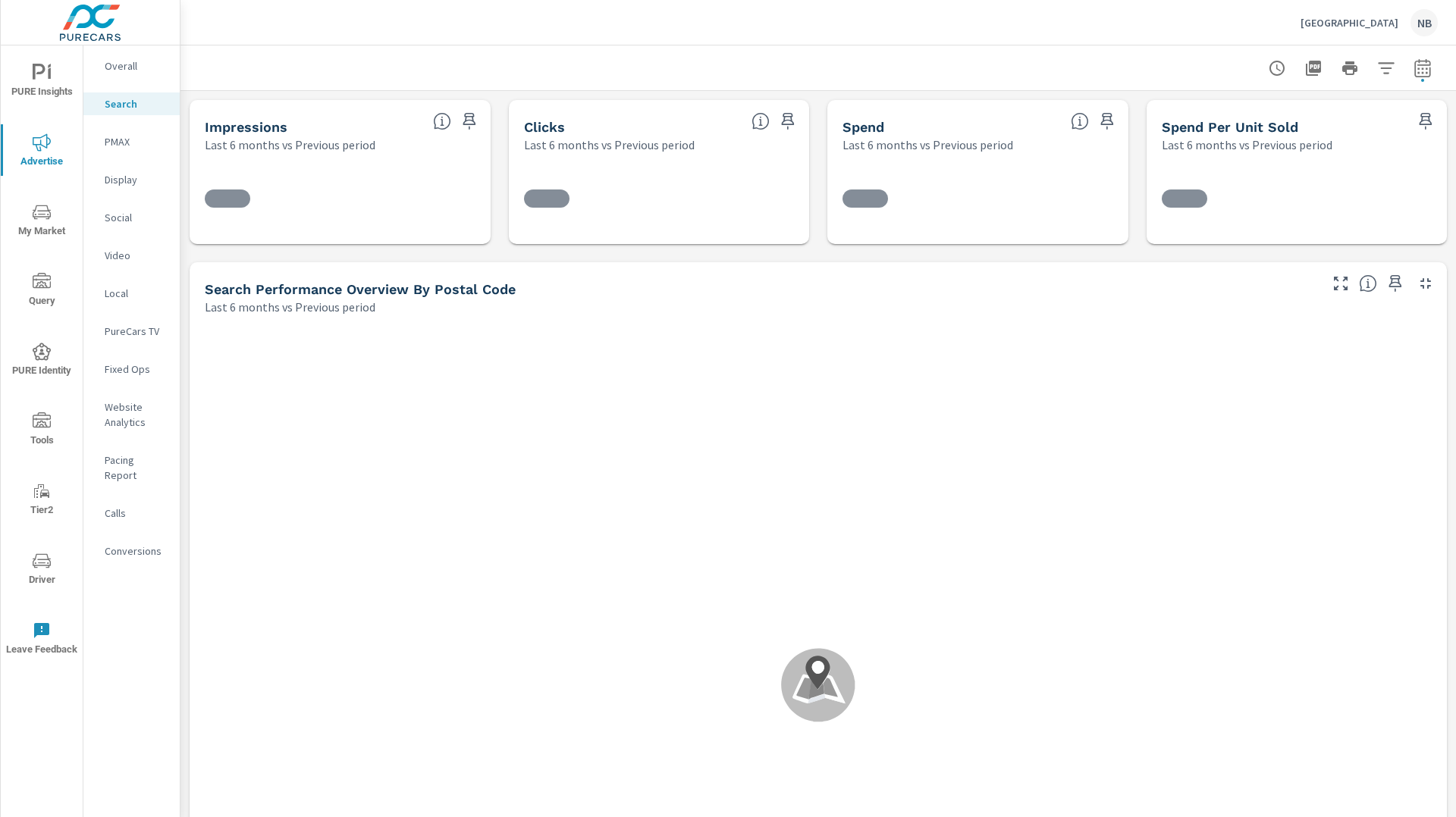
click at [1352, 17] on p "Aberdeen Chrysler Center" at bounding box center [1350, 23] width 98 height 14
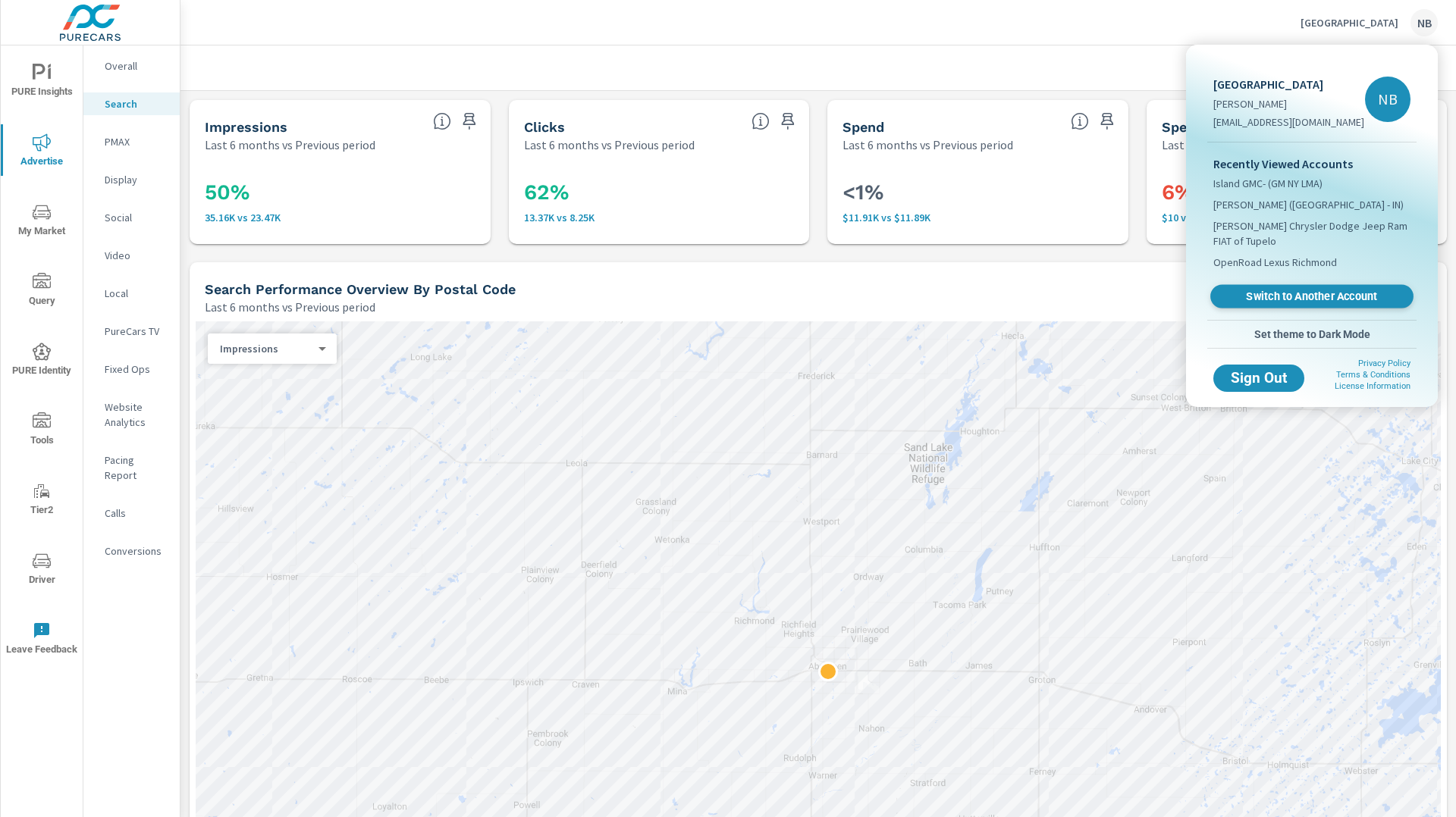
click at [1281, 294] on span "Switch to Another Account" at bounding box center [1312, 297] width 186 height 15
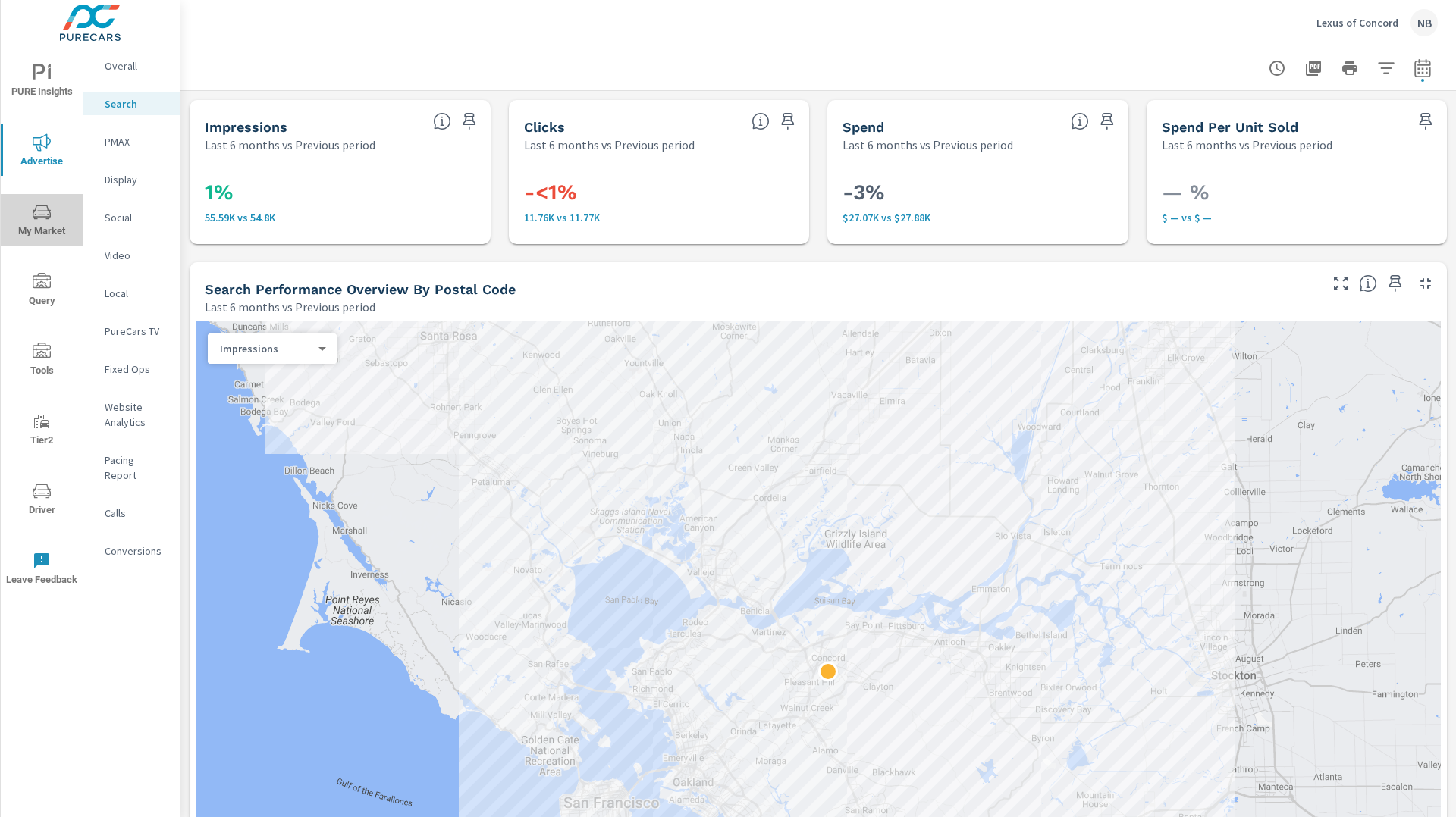
click at [54, 210] on span "My Market" at bounding box center [42, 221] width 73 height 37
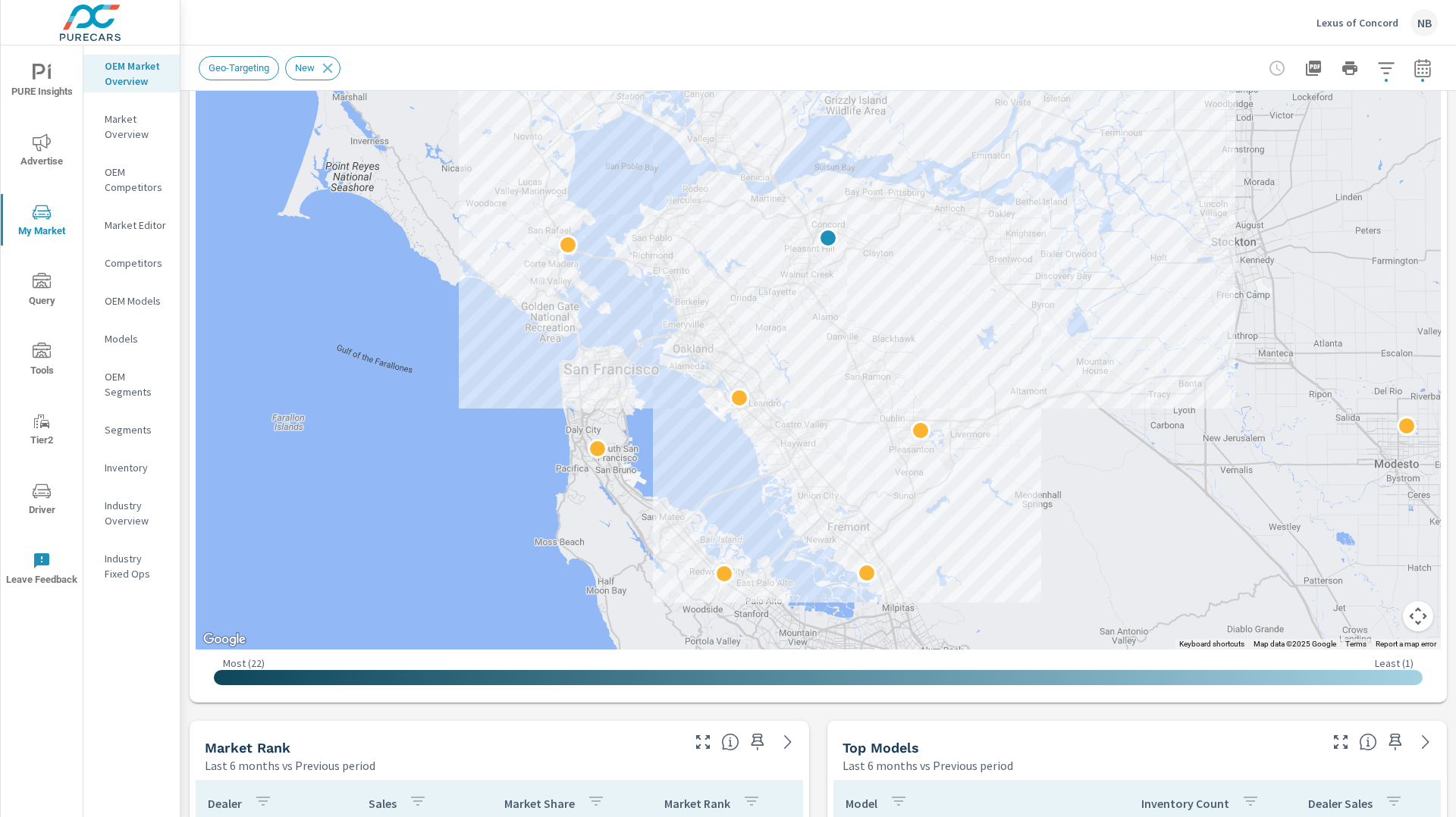
scroll to position [352, 0]
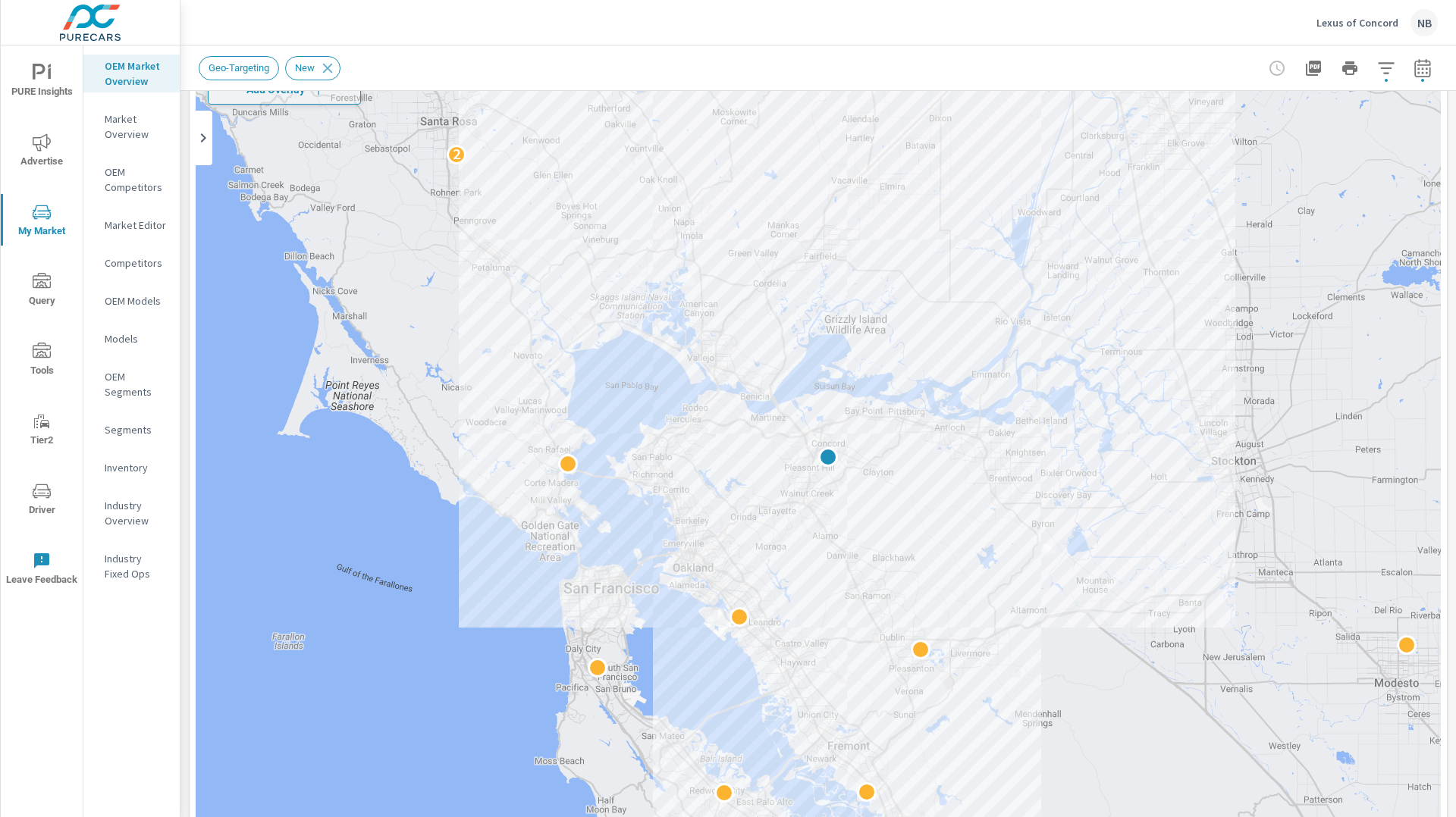
scroll to position [73, 0]
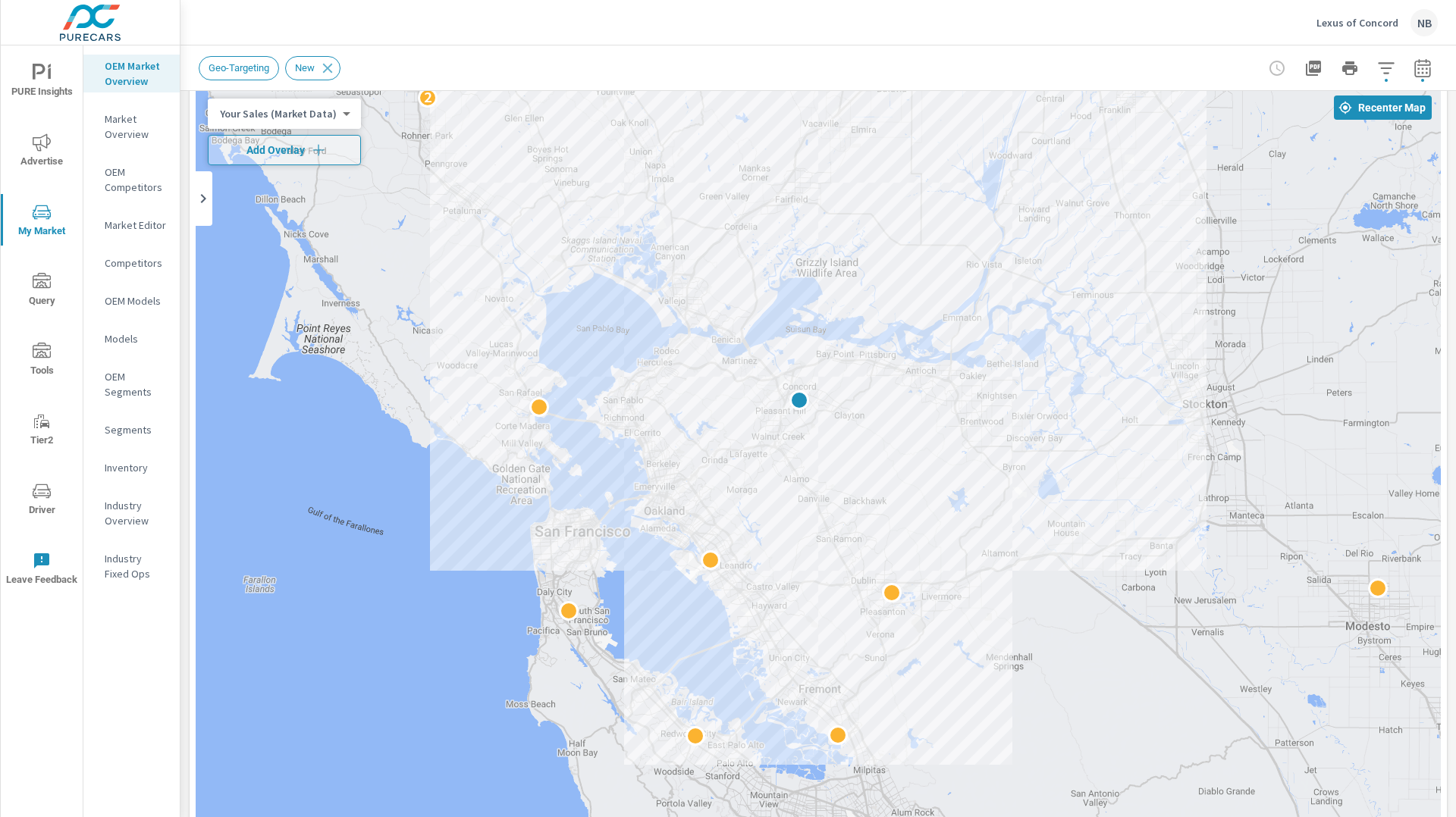
drag, startPoint x: 1083, startPoint y: 369, endPoint x: 1055, endPoint y: 253, distance: 119.3
click at [1055, 253] on div "2" at bounding box center [818, 508] width 1245 height 843
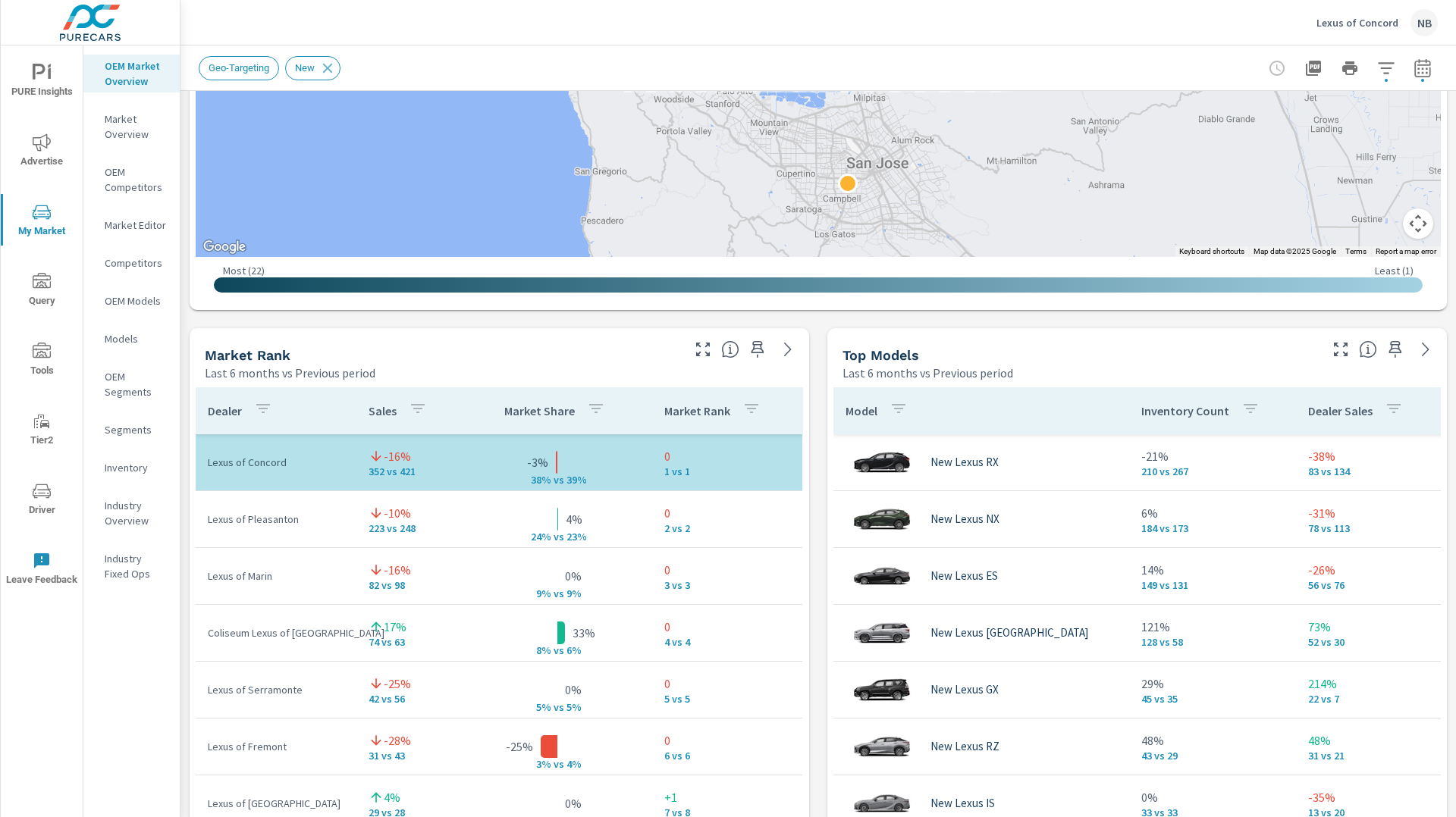
scroll to position [747, 0]
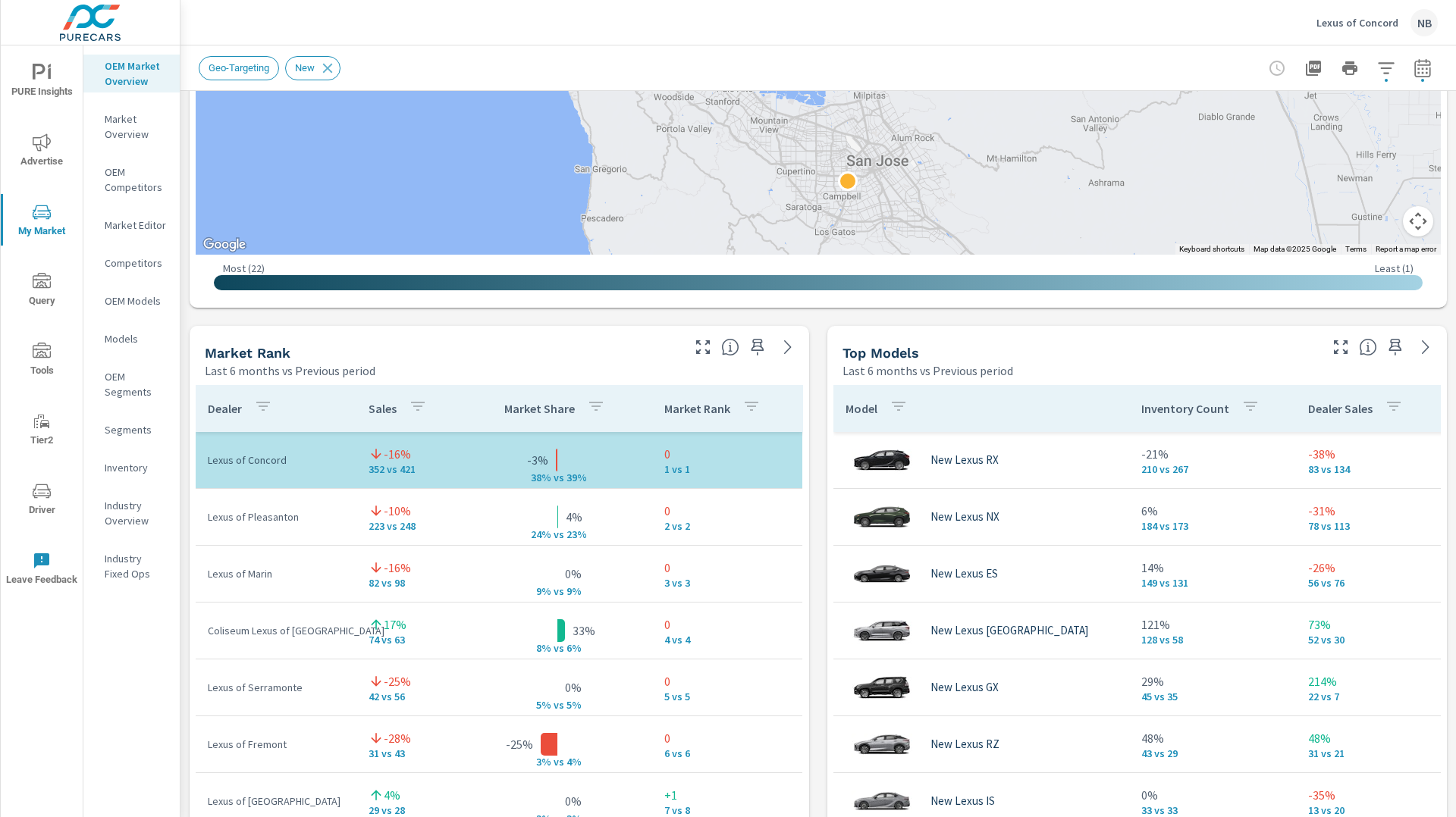
click at [821, 561] on div "Market View Last 6 months vs Previous period ← Move left → Move right ↑ Move up…" at bounding box center [818, 642] width 1276 height 2596
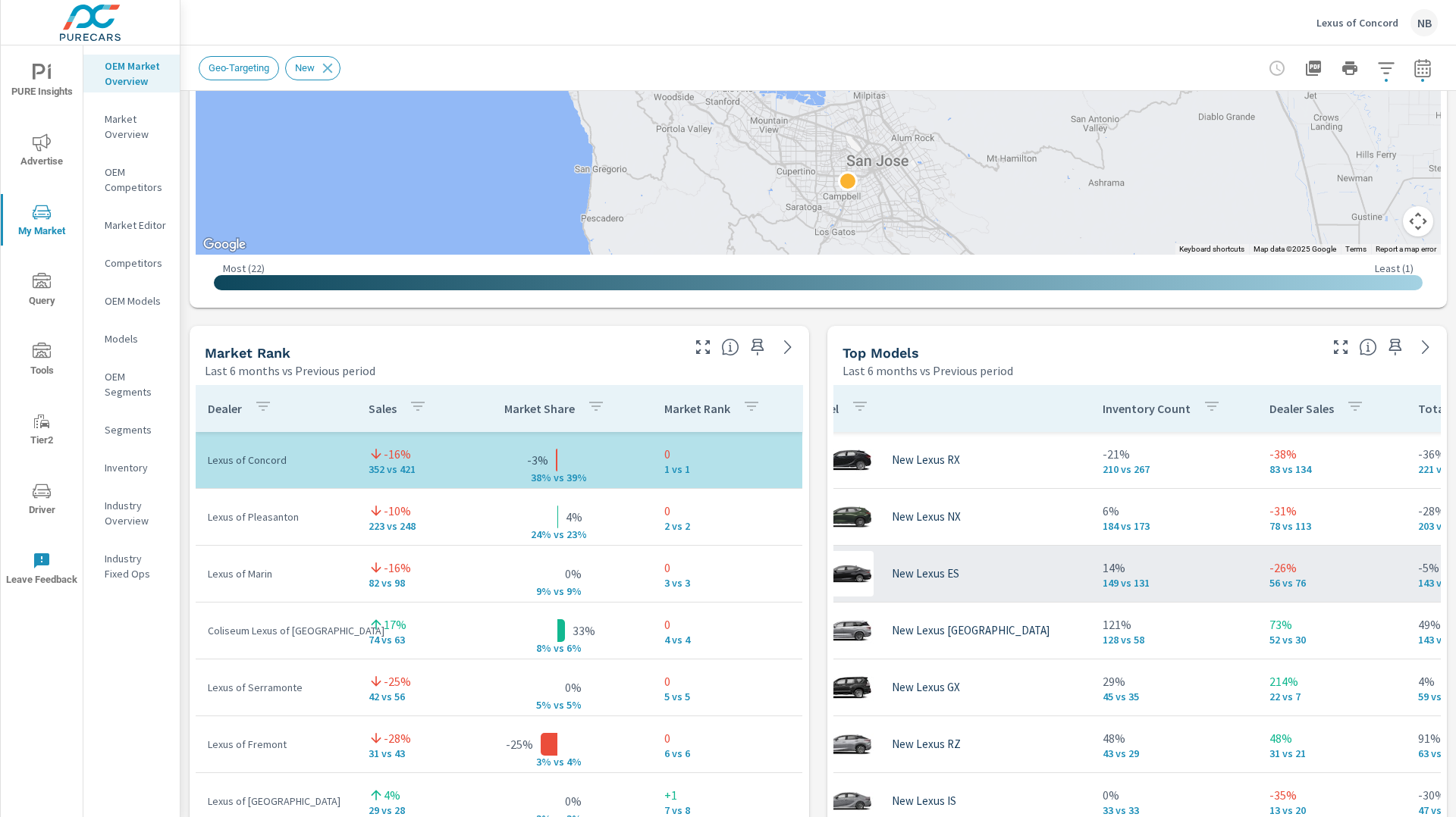
scroll to position [0, 0]
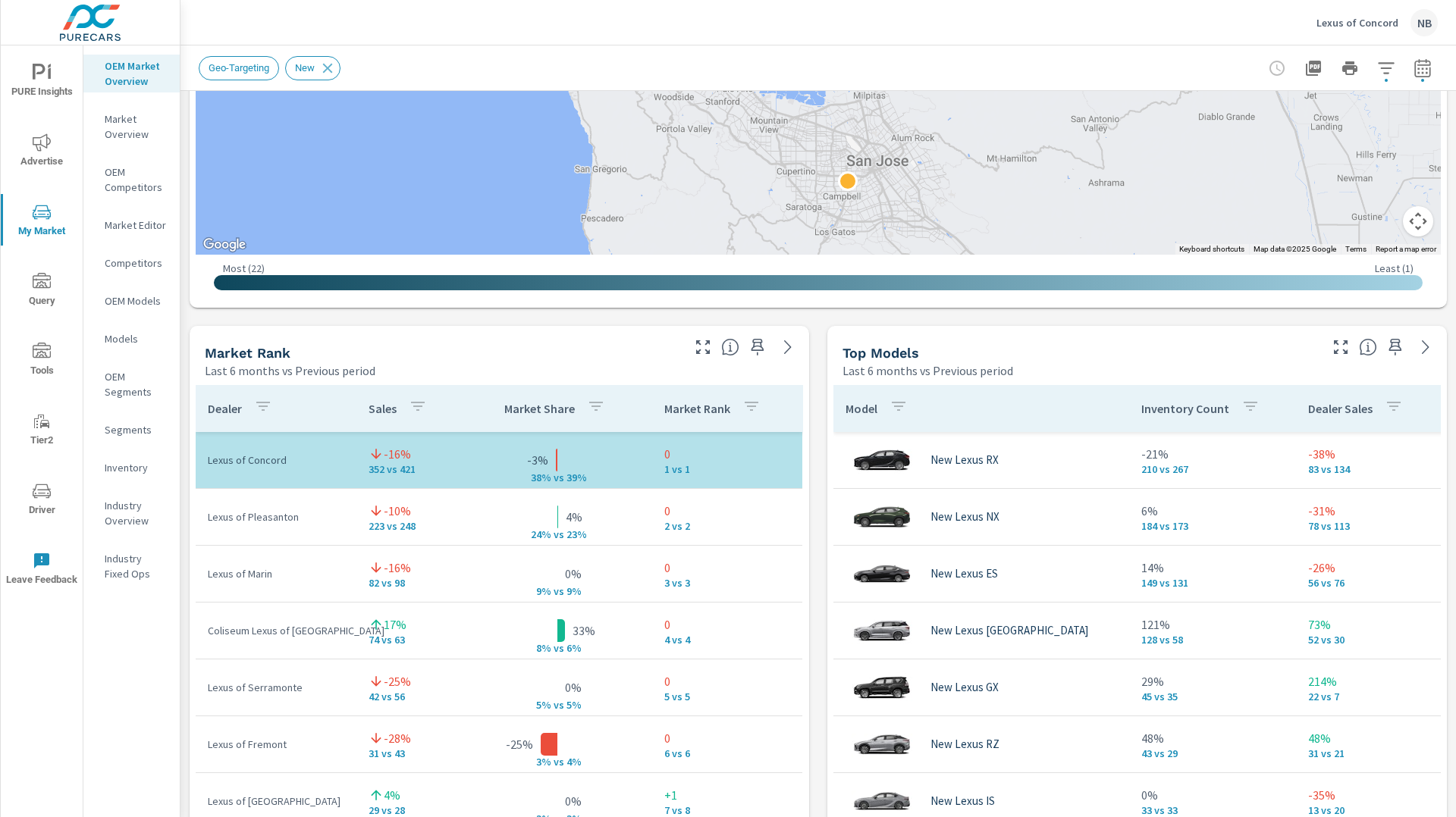
click at [825, 553] on div "Market View Last 6 months vs Previous period ← Move left → Move right ↑ Move up…" at bounding box center [818, 642] width 1276 height 2596
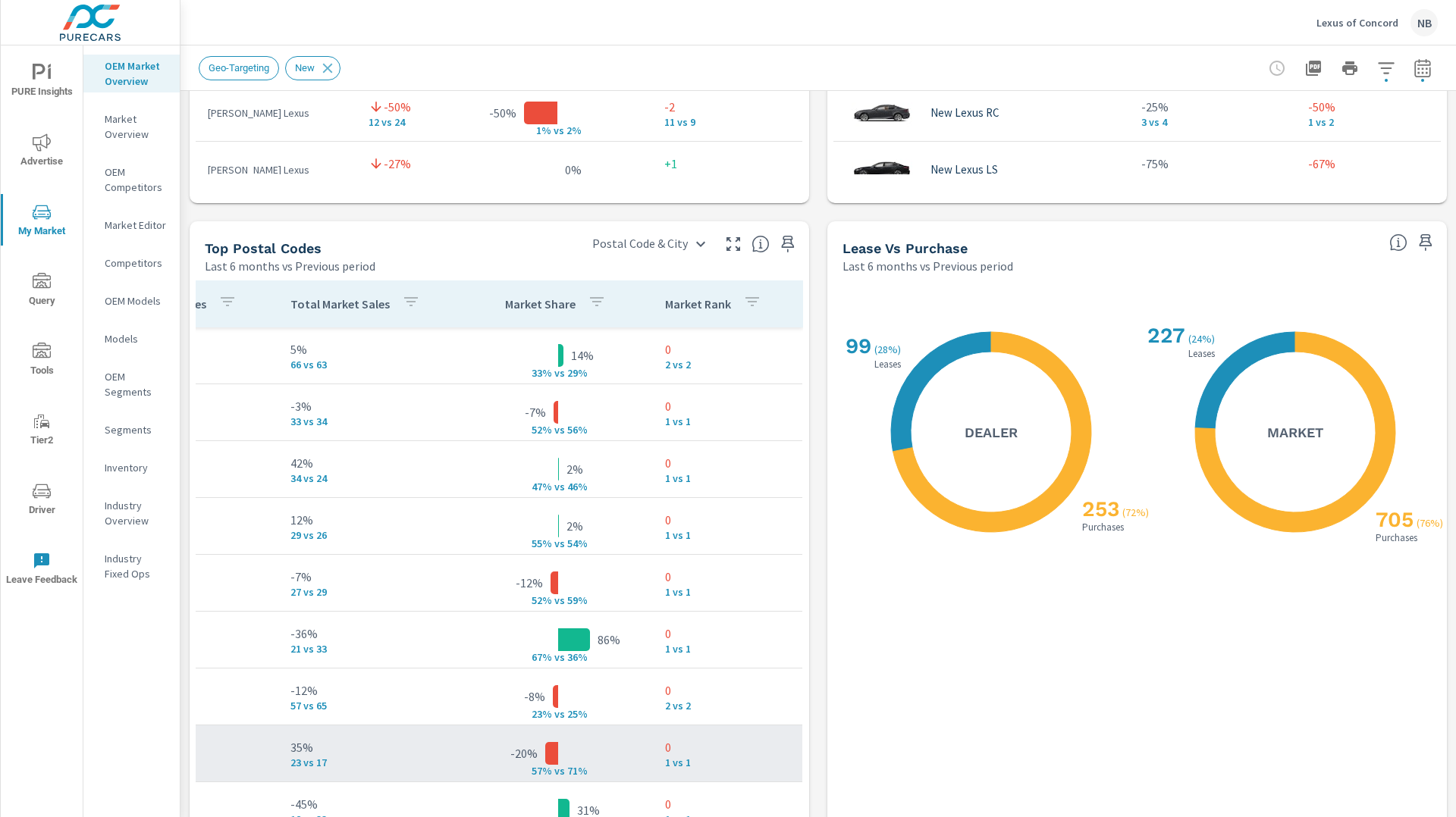
scroll to position [1664, 0]
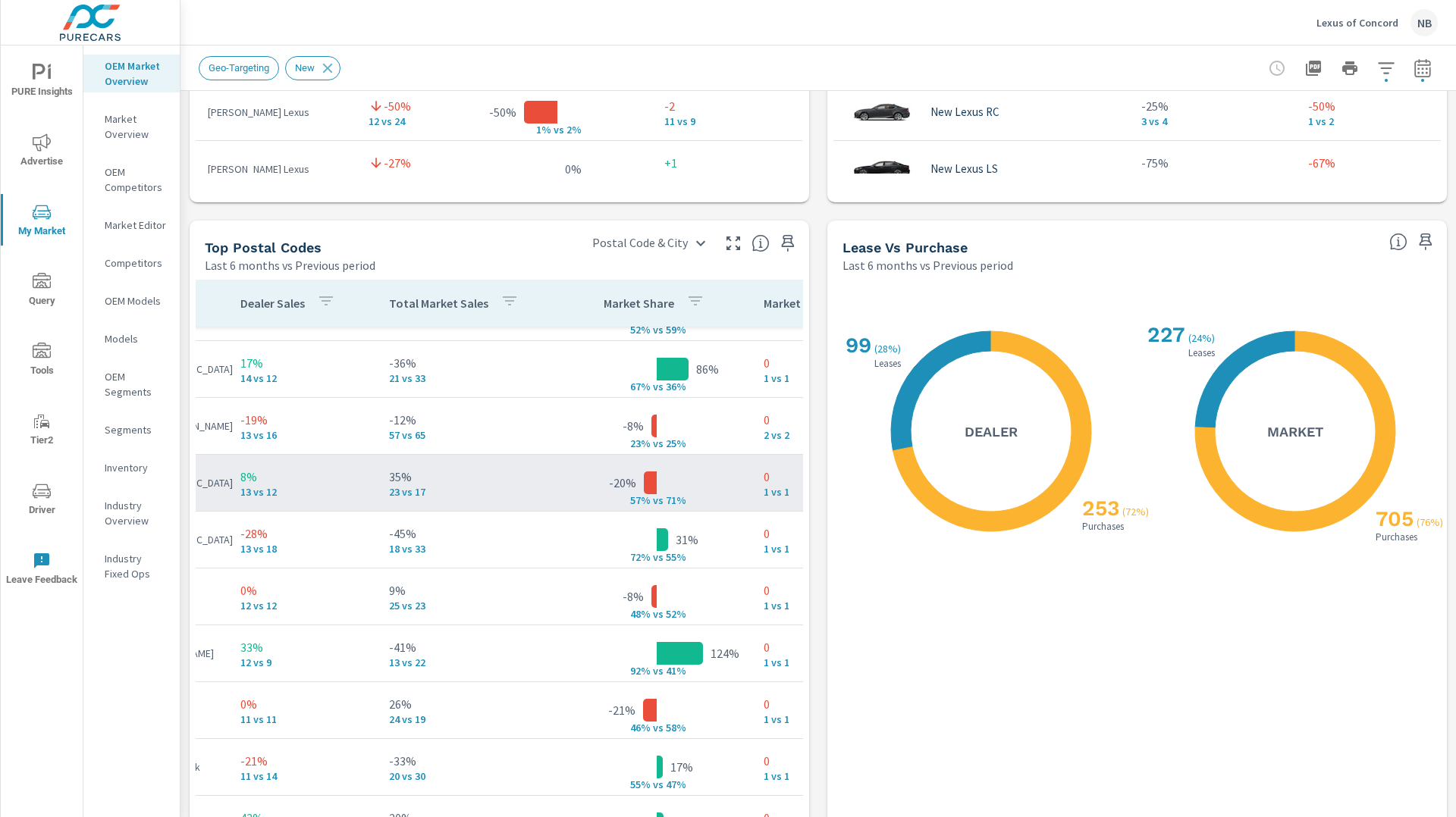
scroll to position [270, 308]
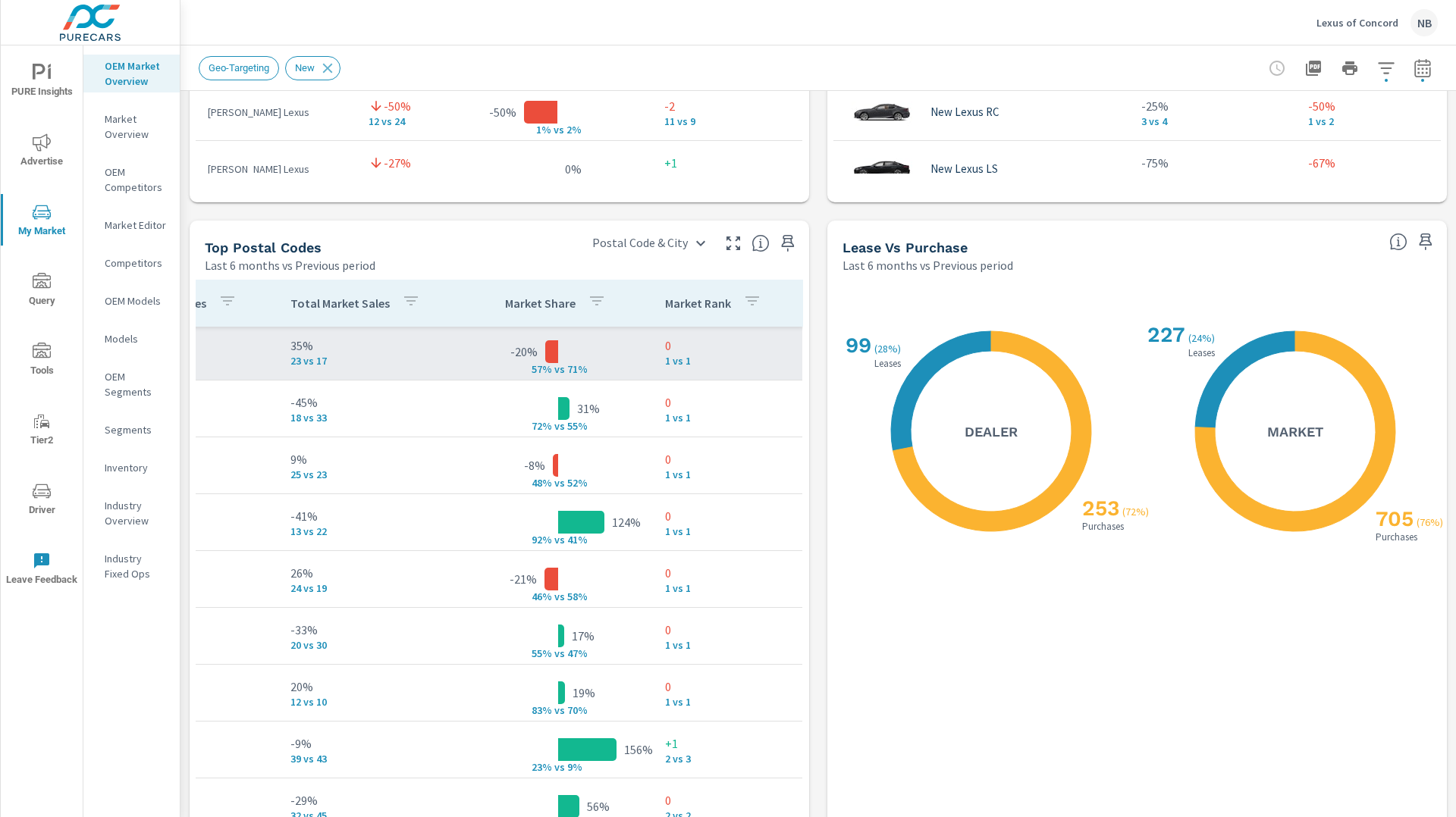
scroll to position [405, 308]
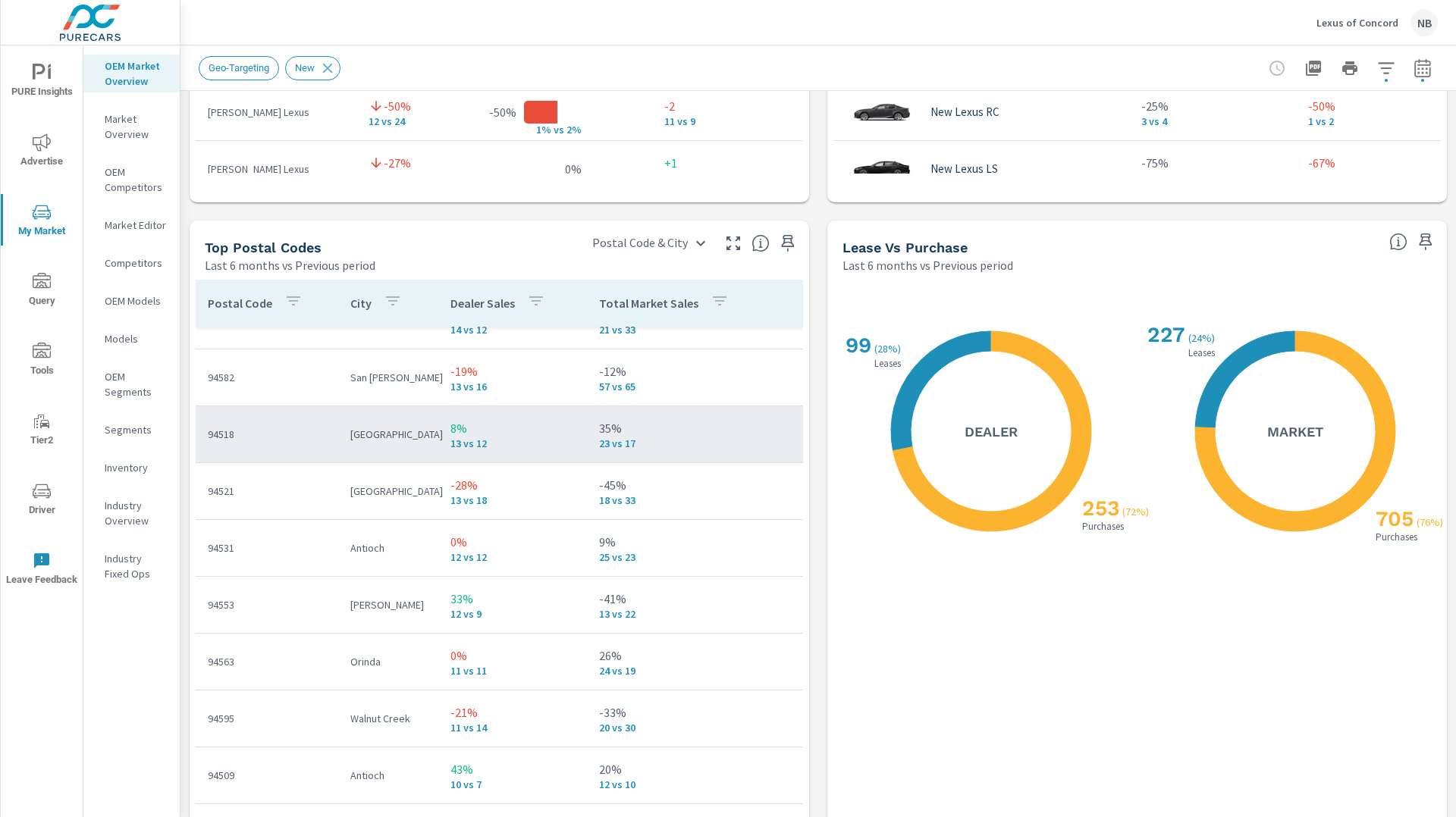
scroll to position [318, 308]
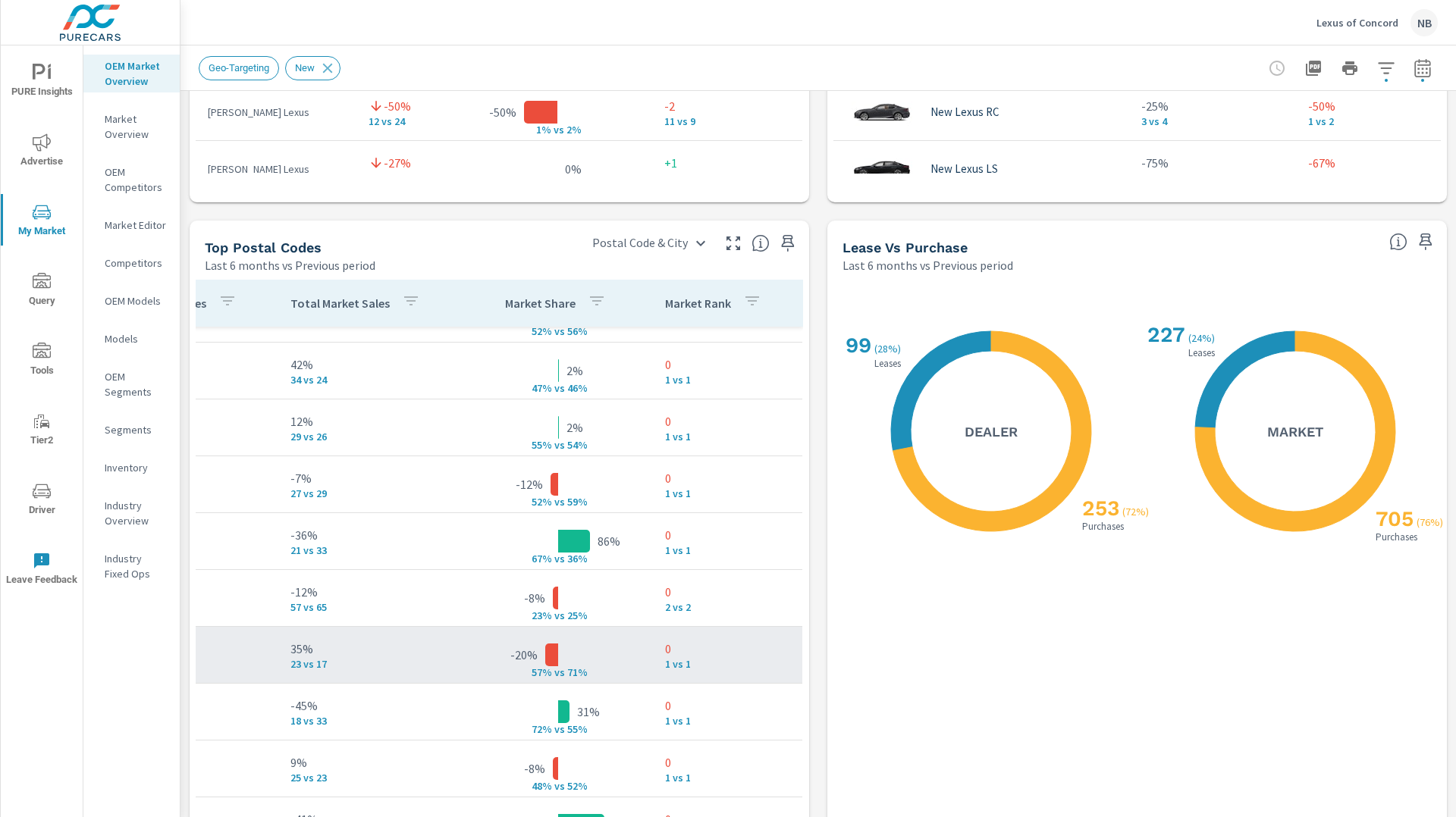
scroll to position [98, 0]
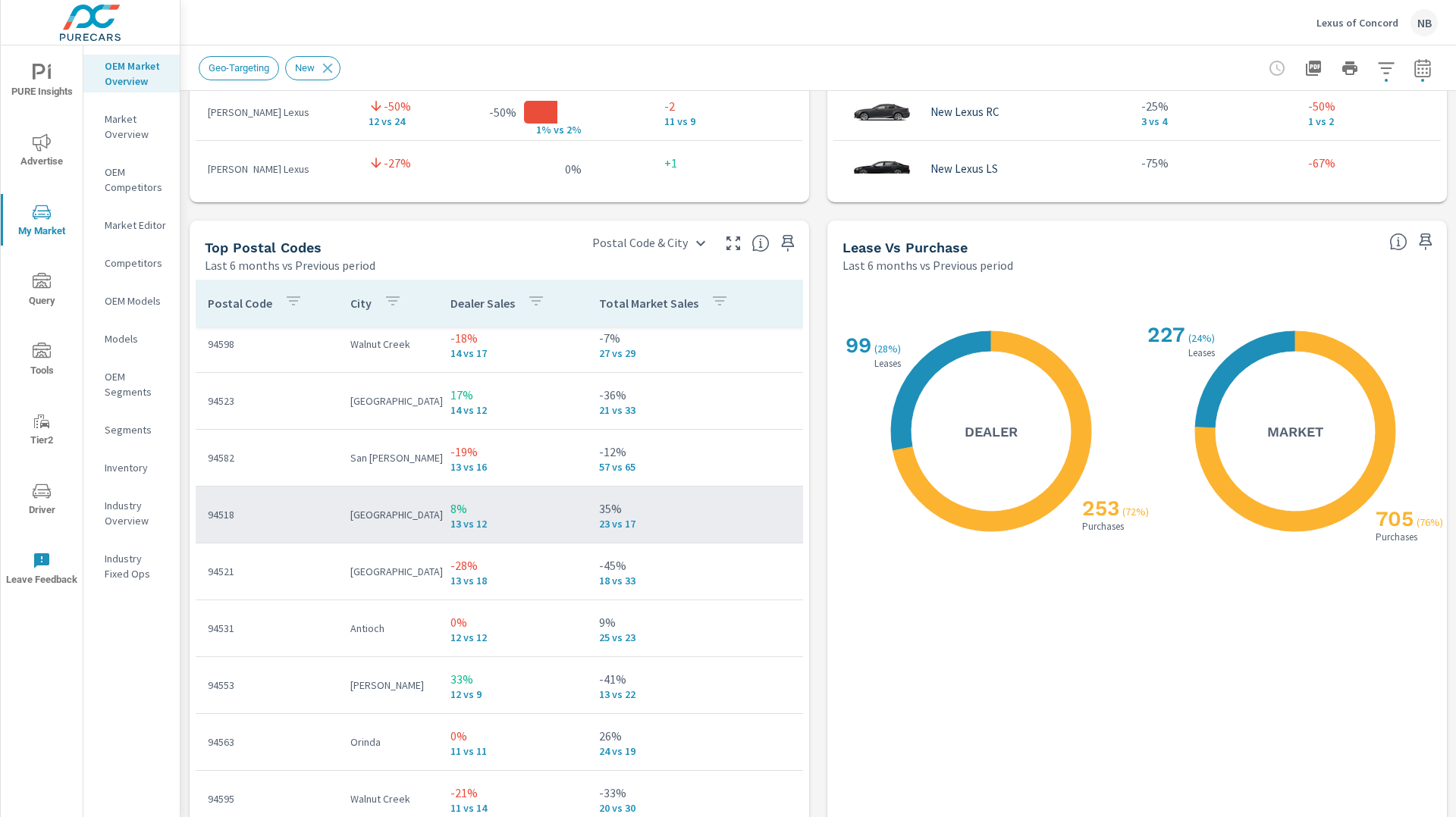
scroll to position [236, 0]
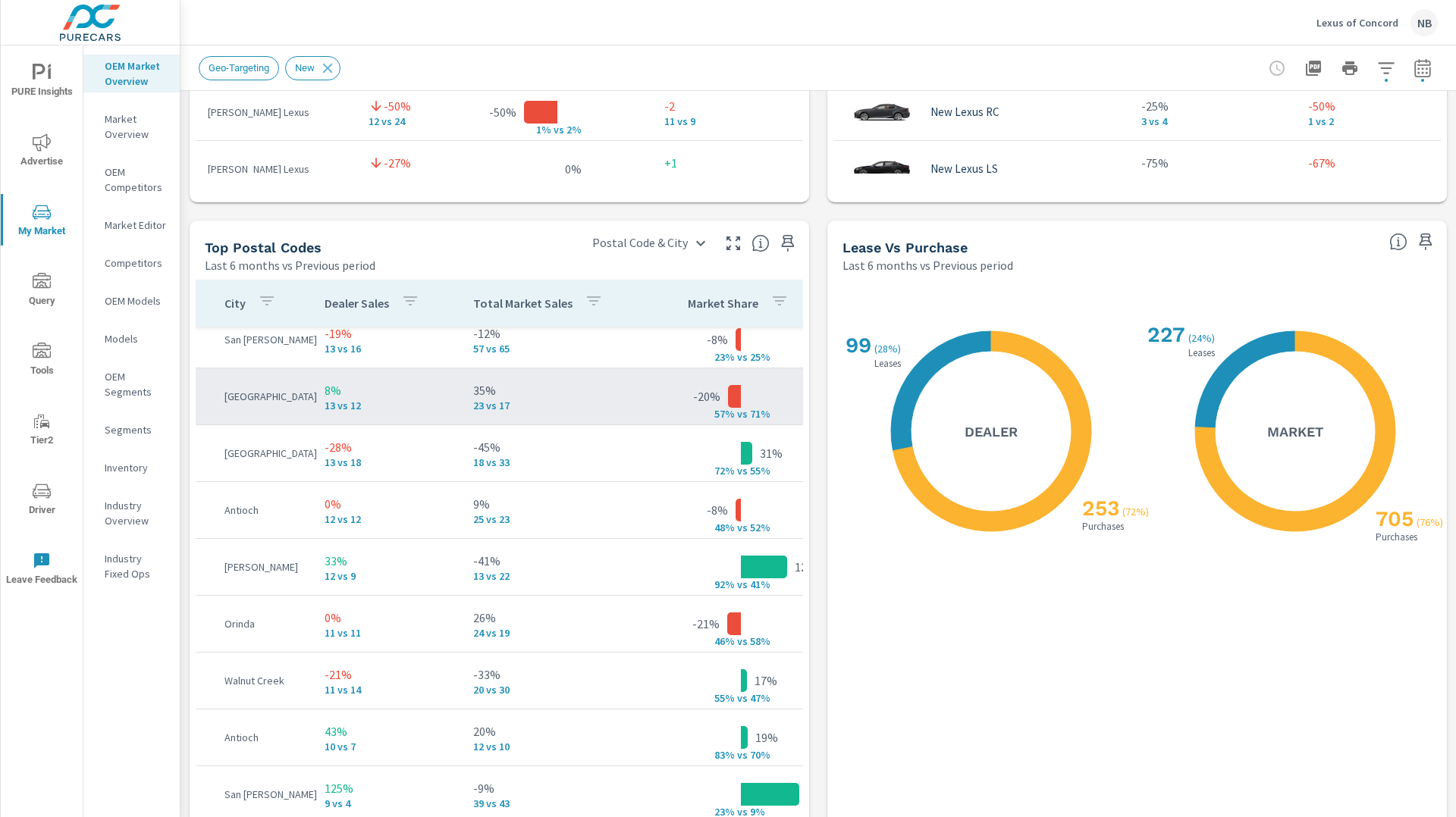
scroll to position [356, 0]
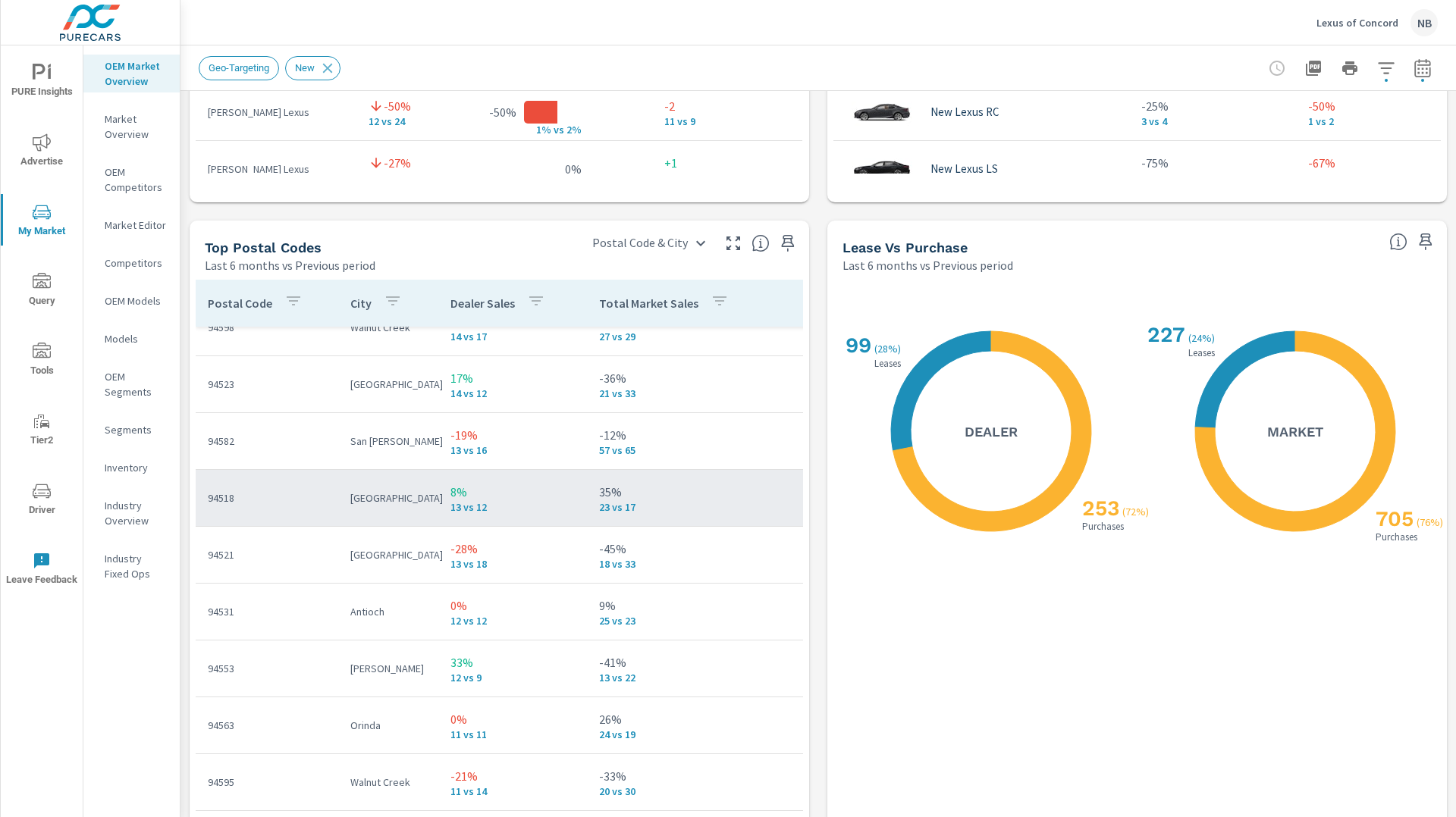
scroll to position [255, 308]
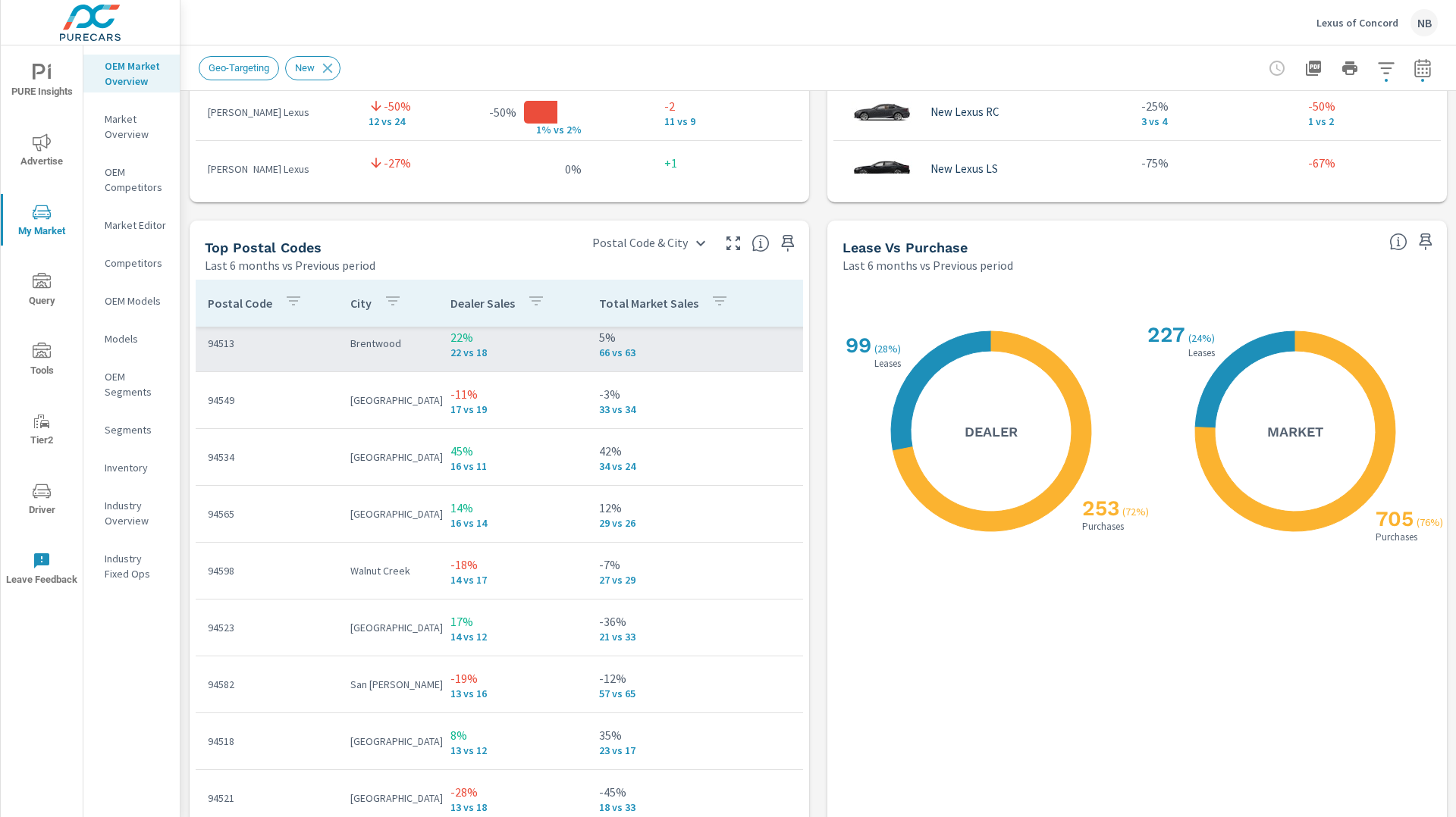
scroll to position [10, 0]
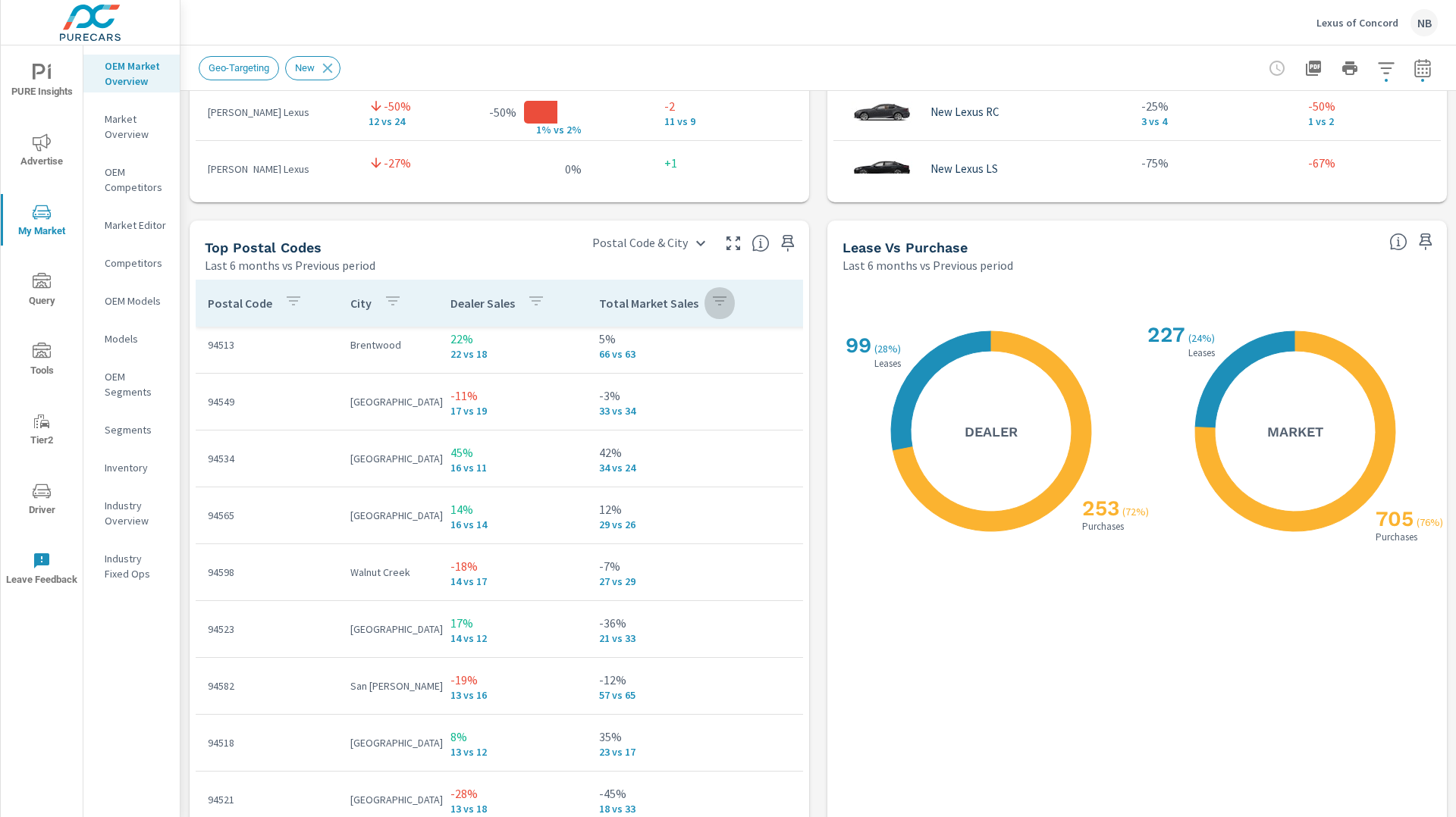
click at [715, 306] on icon "button" at bounding box center [719, 300] width 14 height 9
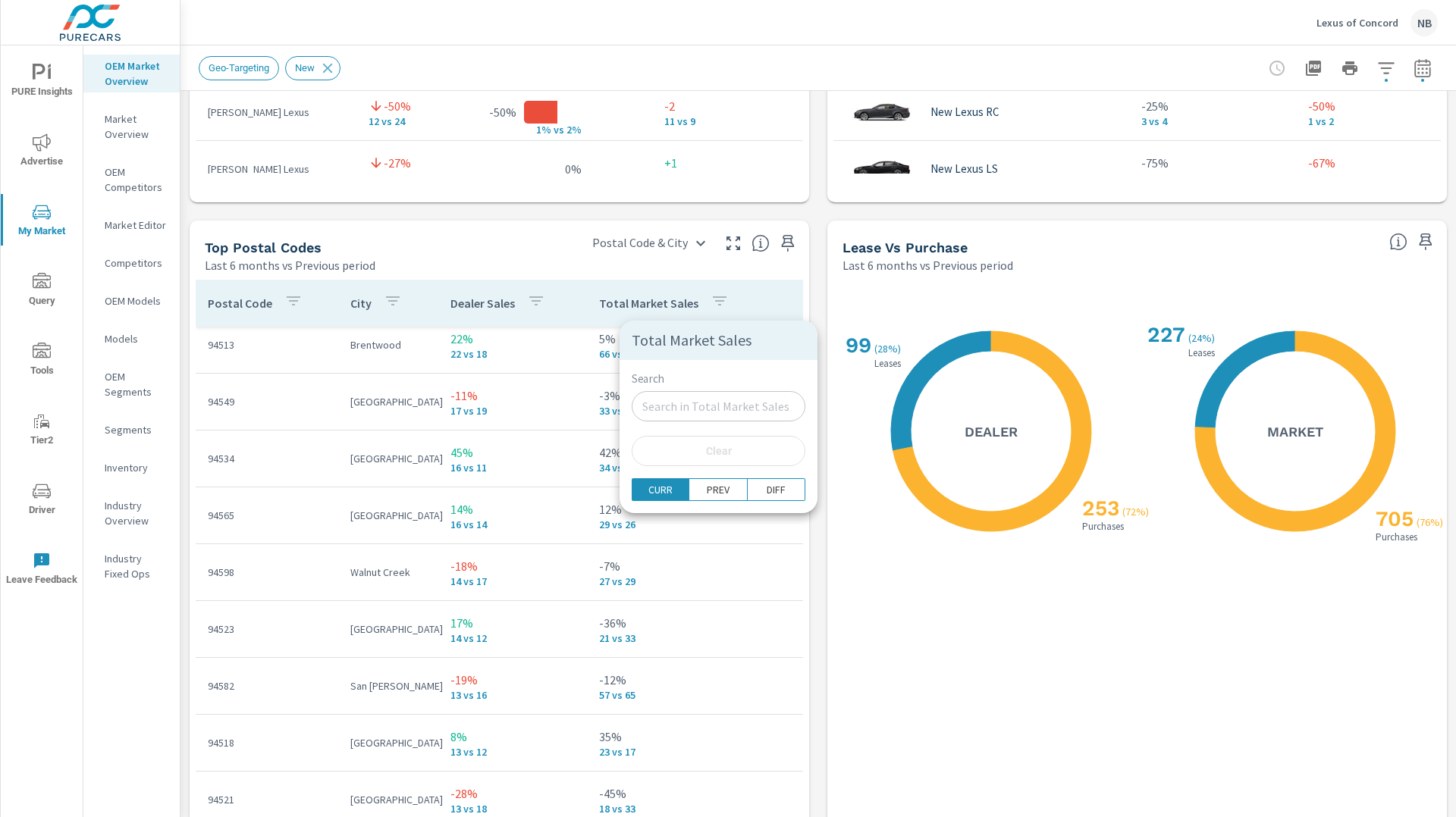
click at [569, 260] on div at bounding box center [728, 408] width 1456 height 817
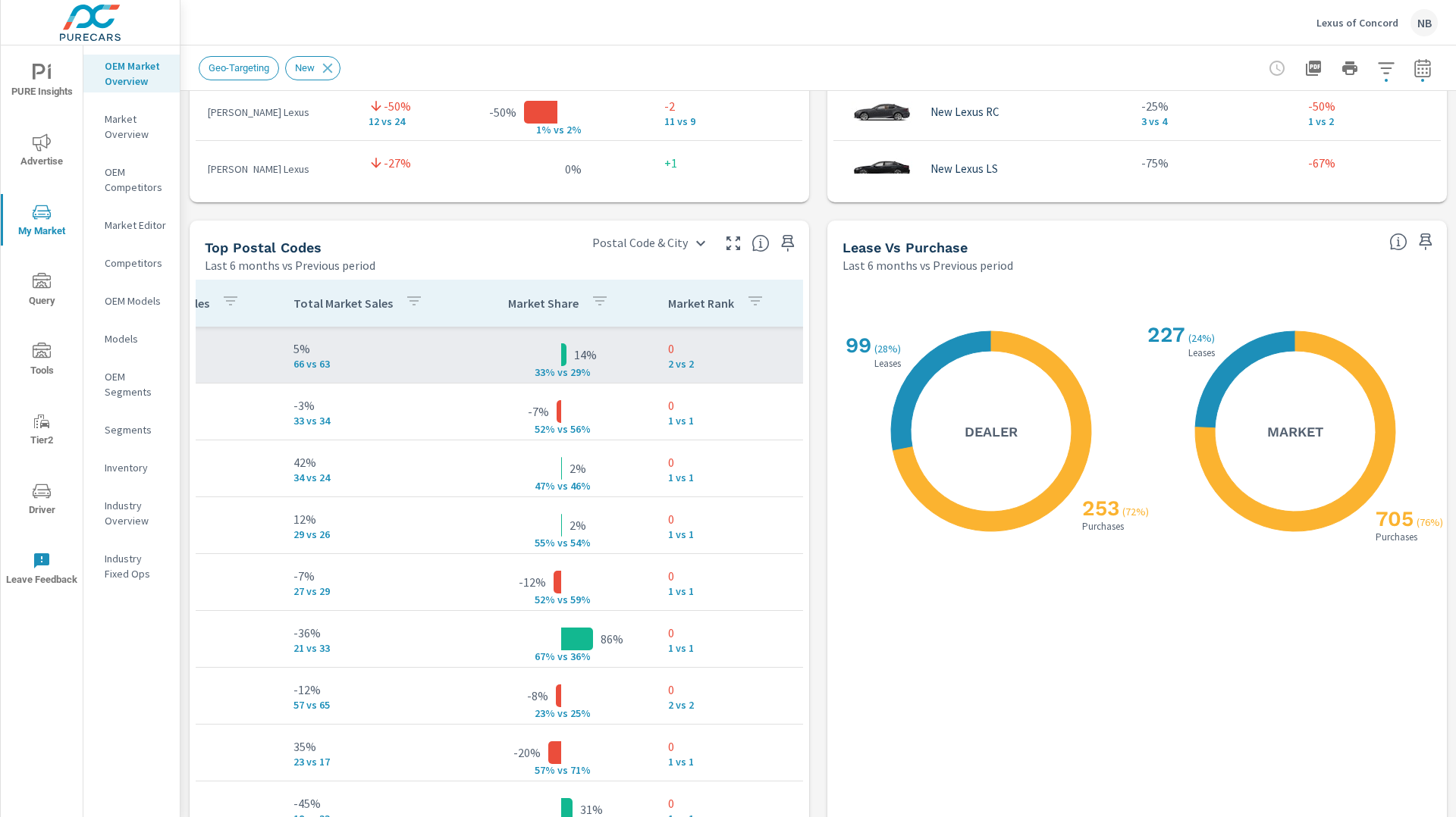
scroll to position [0, 308]
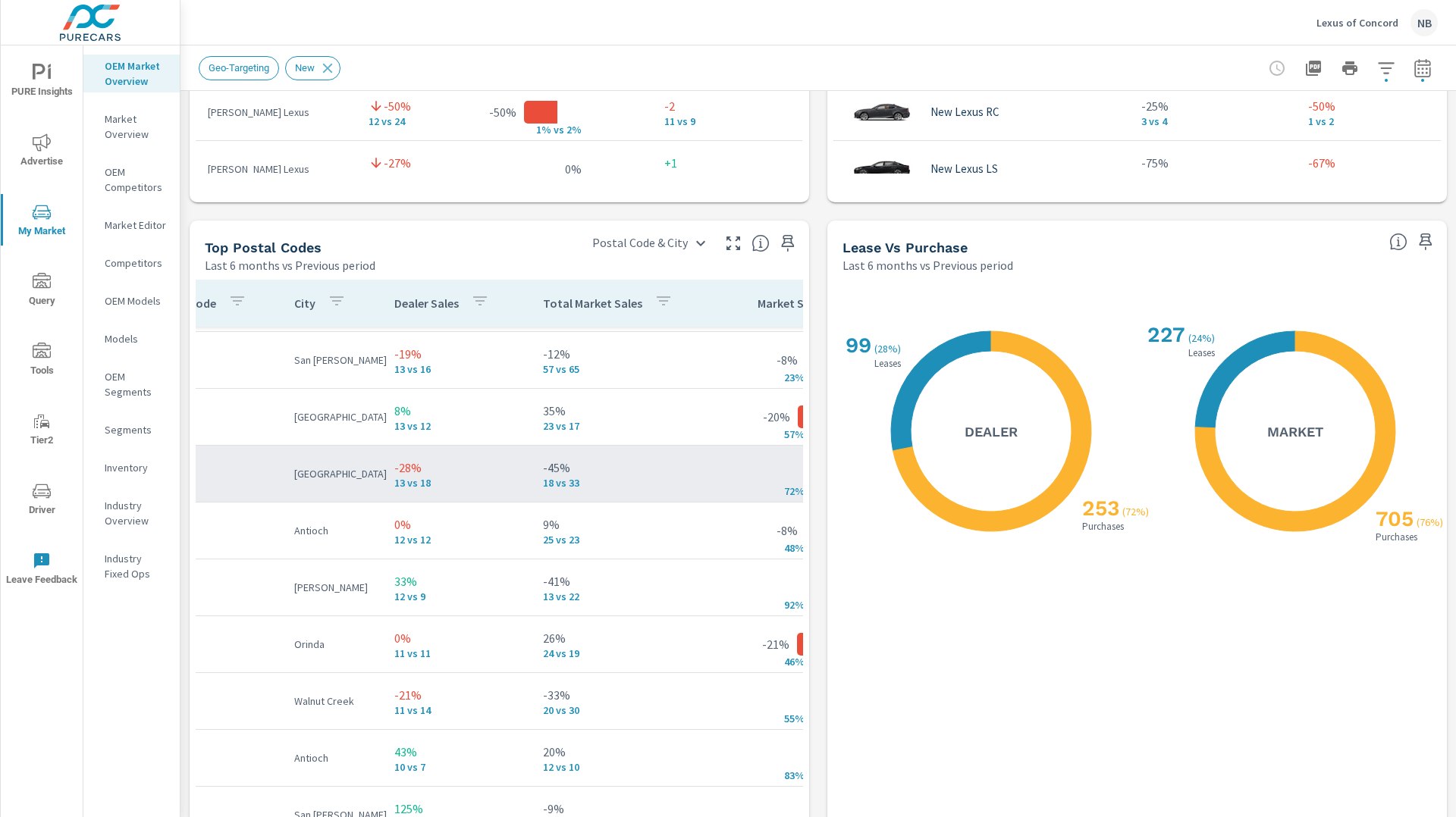
scroll to position [336, 0]
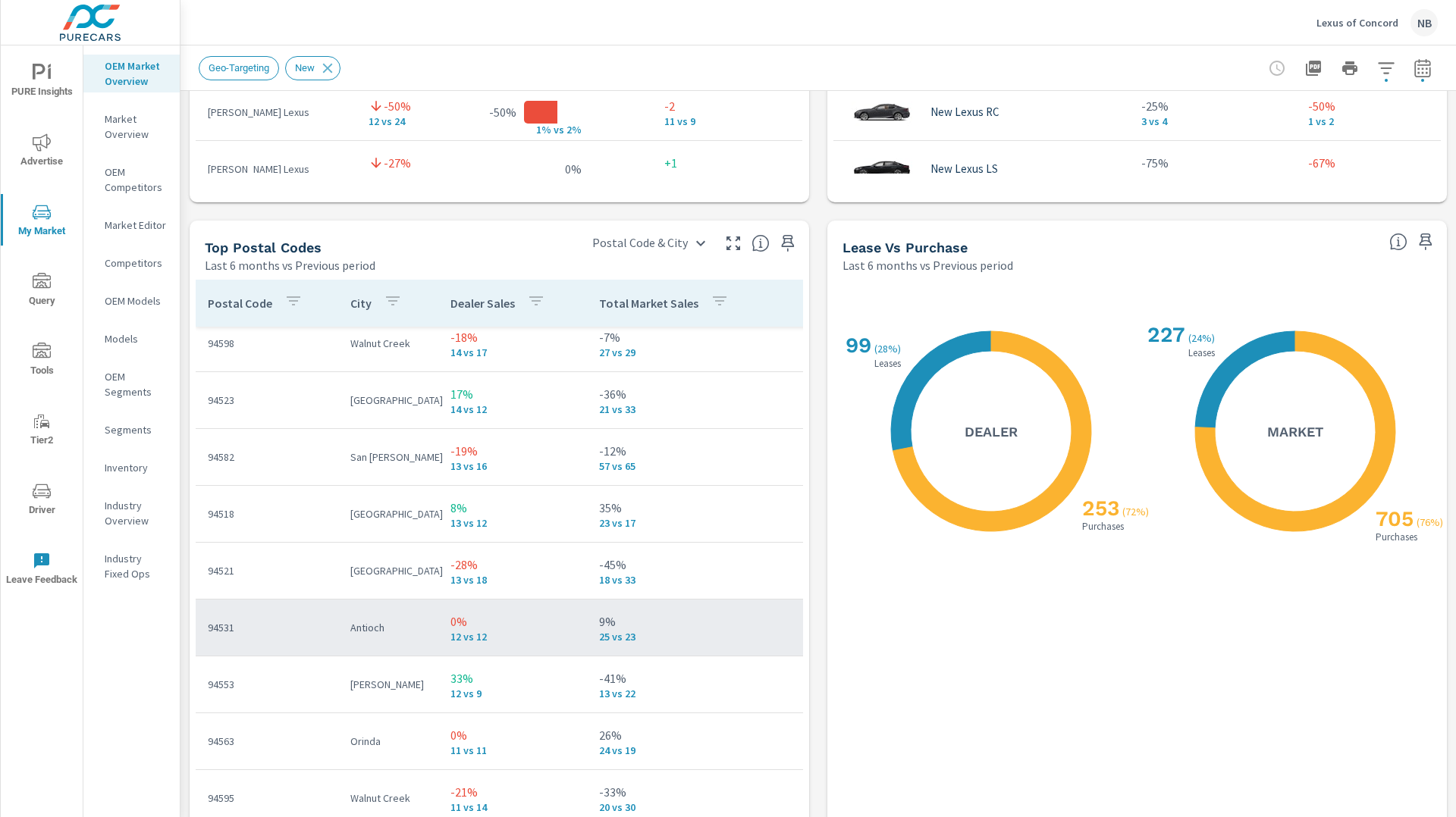
scroll to position [135, 0]
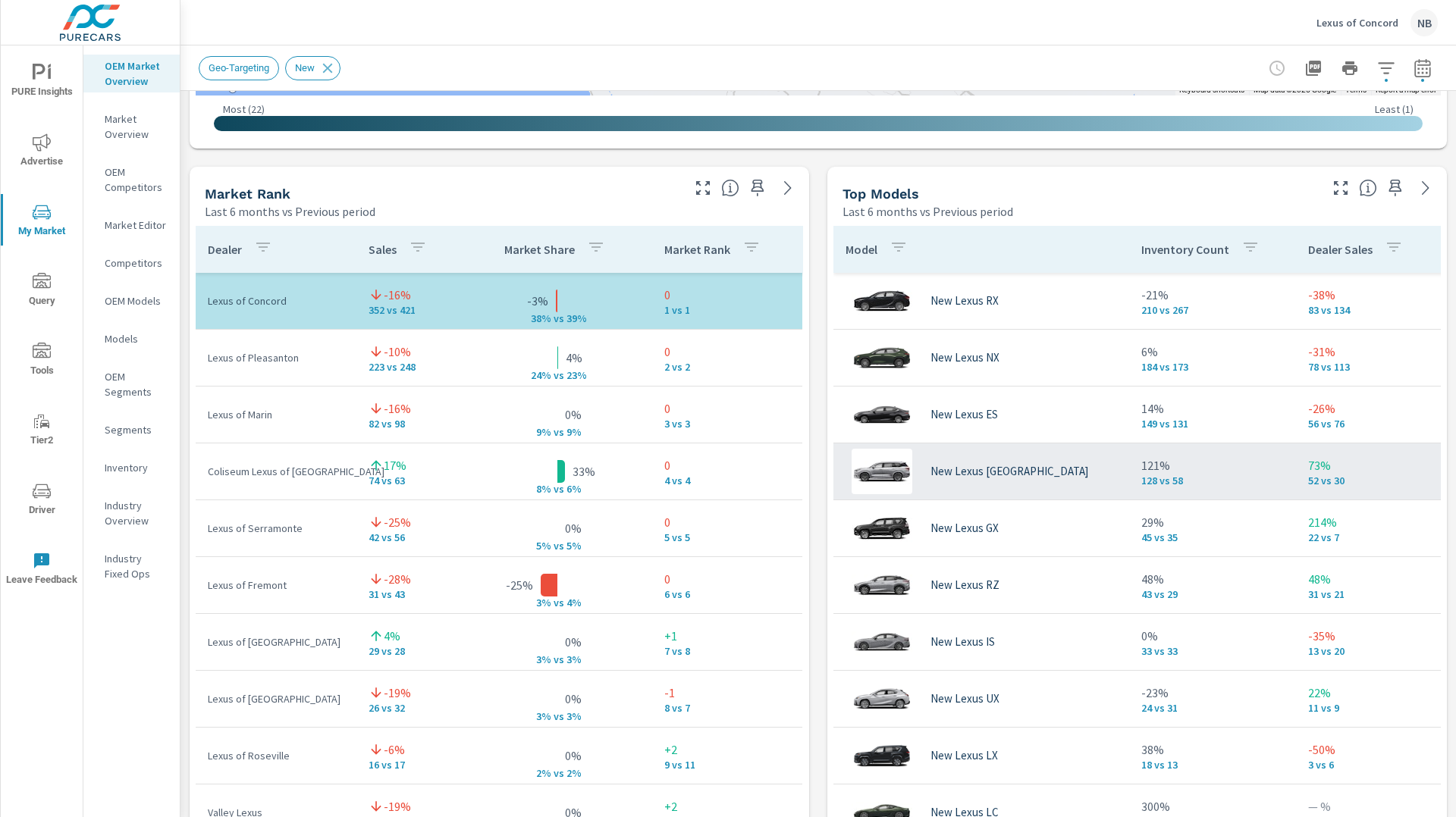
scroll to position [0, 528]
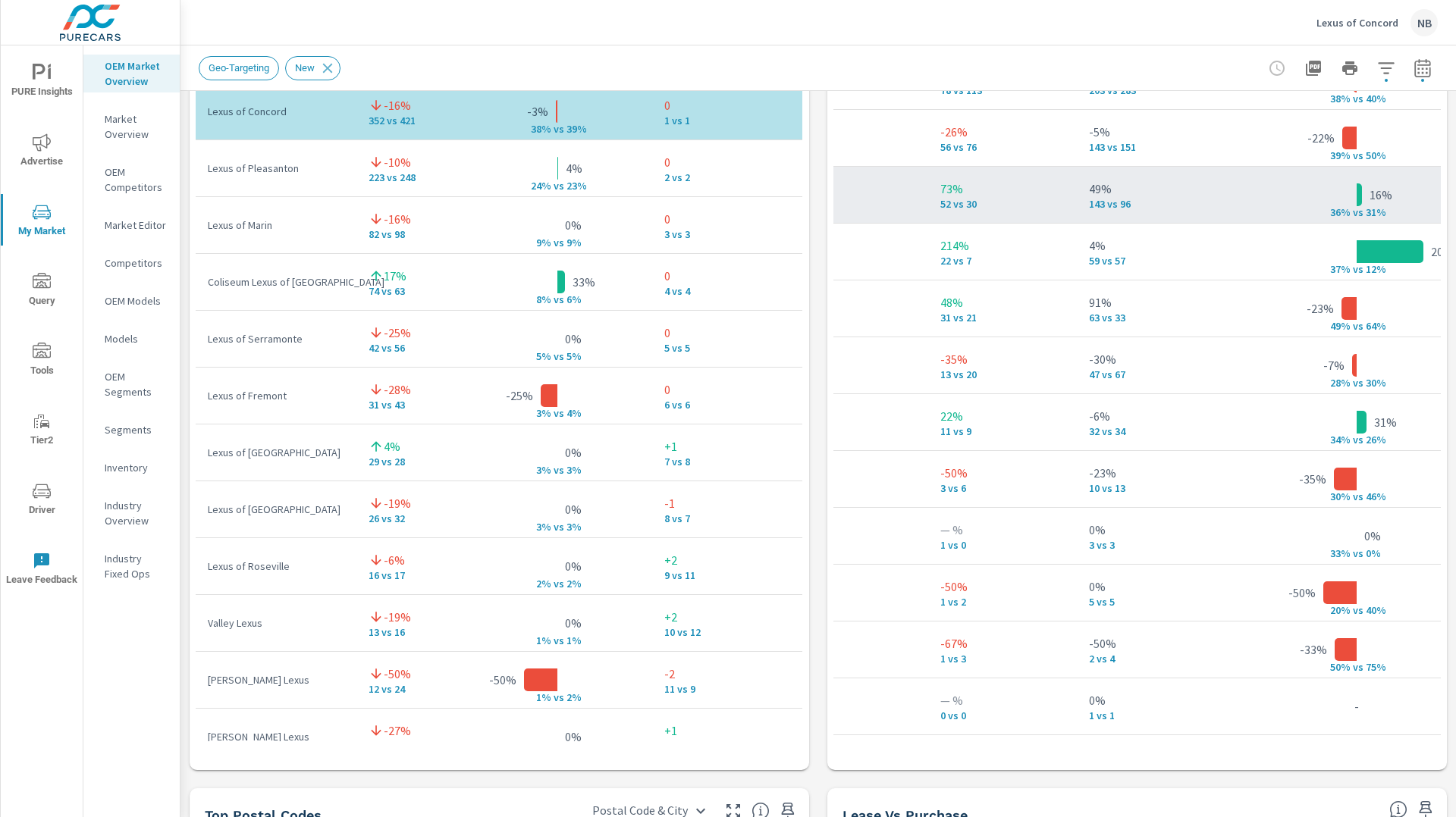
scroll to position [87, 364]
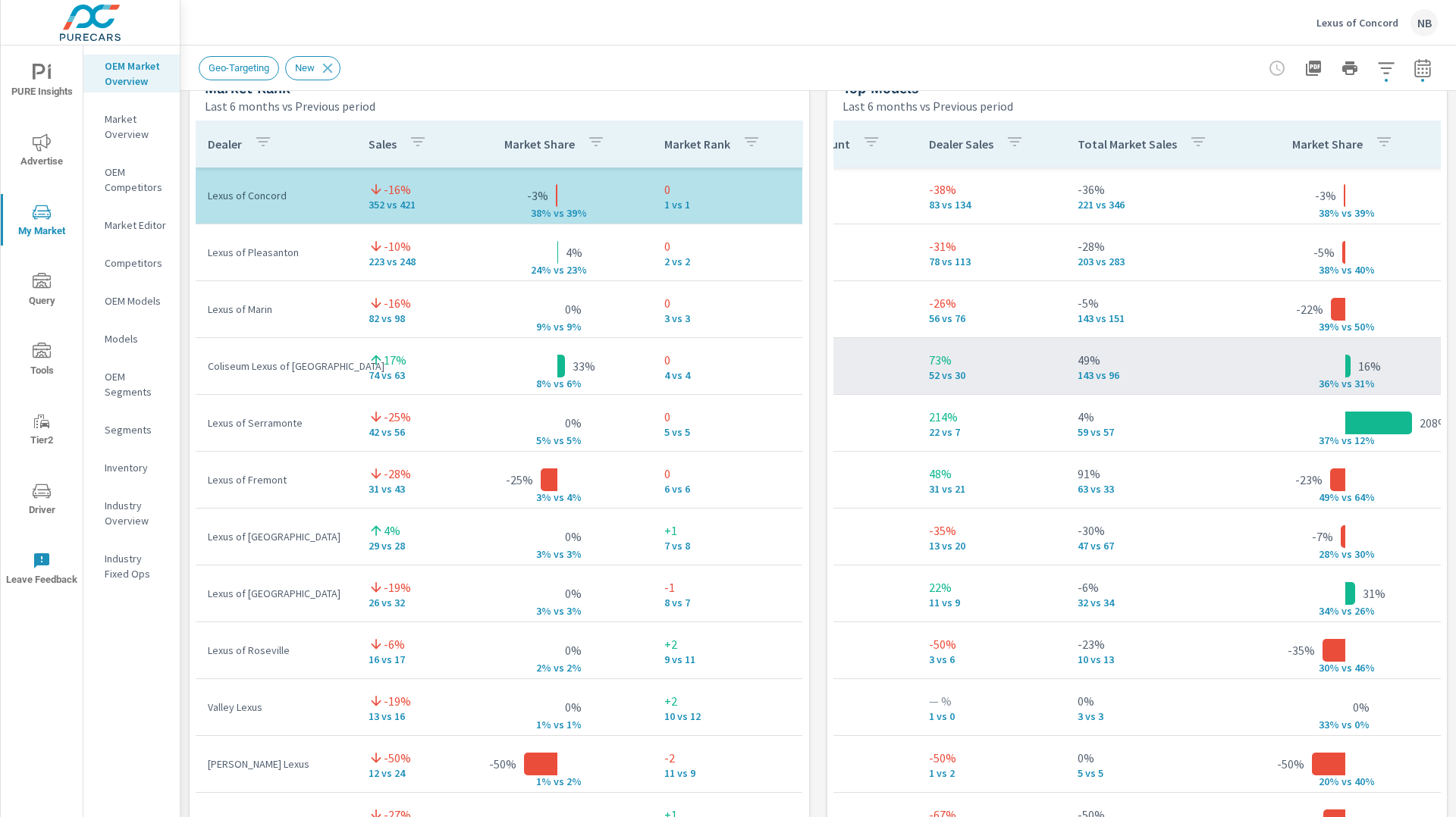
scroll to position [0, 418]
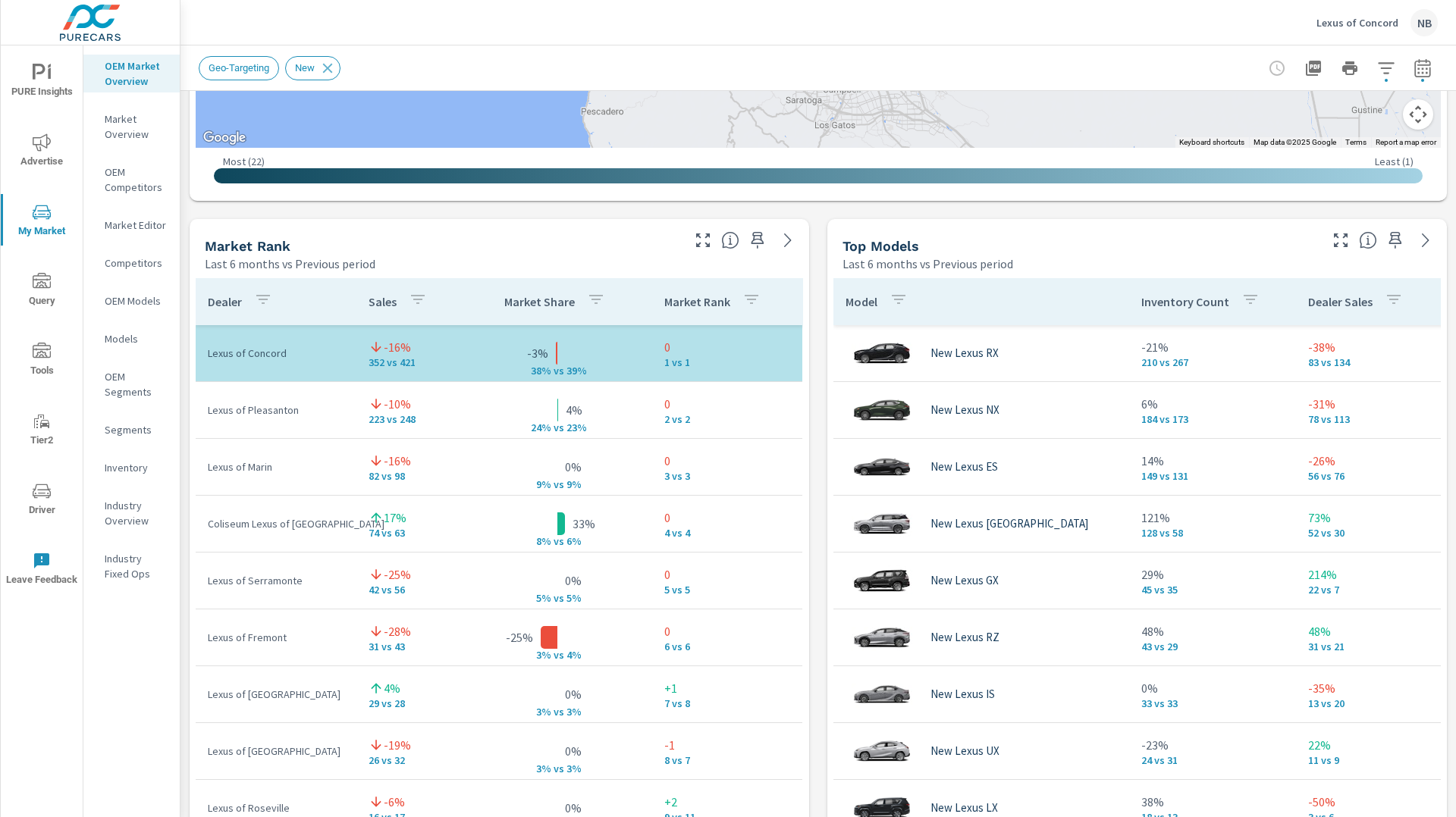
click at [819, 510] on div "Market View Last 6 months vs Previous period ← Move left → Move right ↑ Move up…" at bounding box center [818, 535] width 1276 height 2596
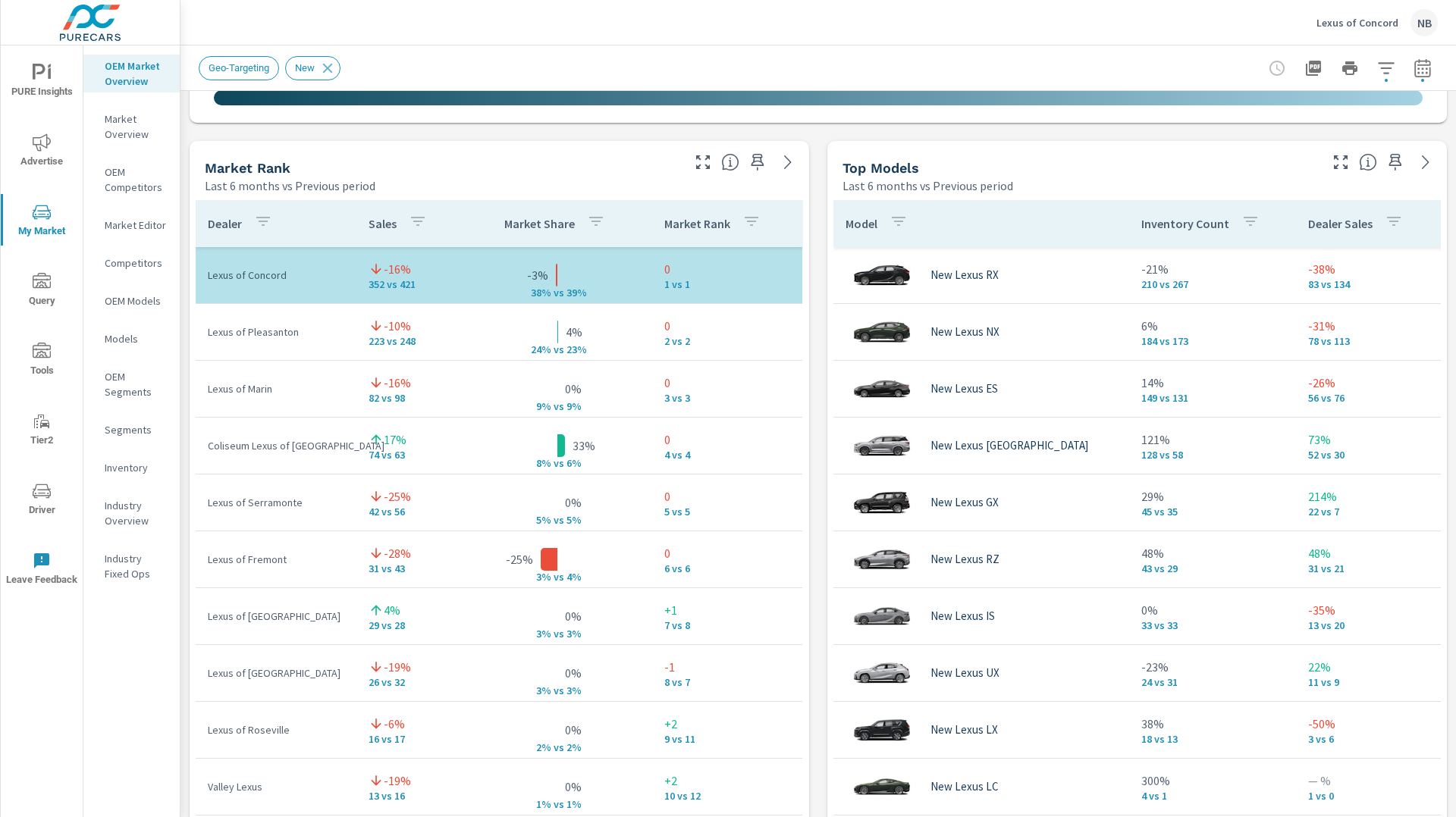
scroll to position [252, 0]
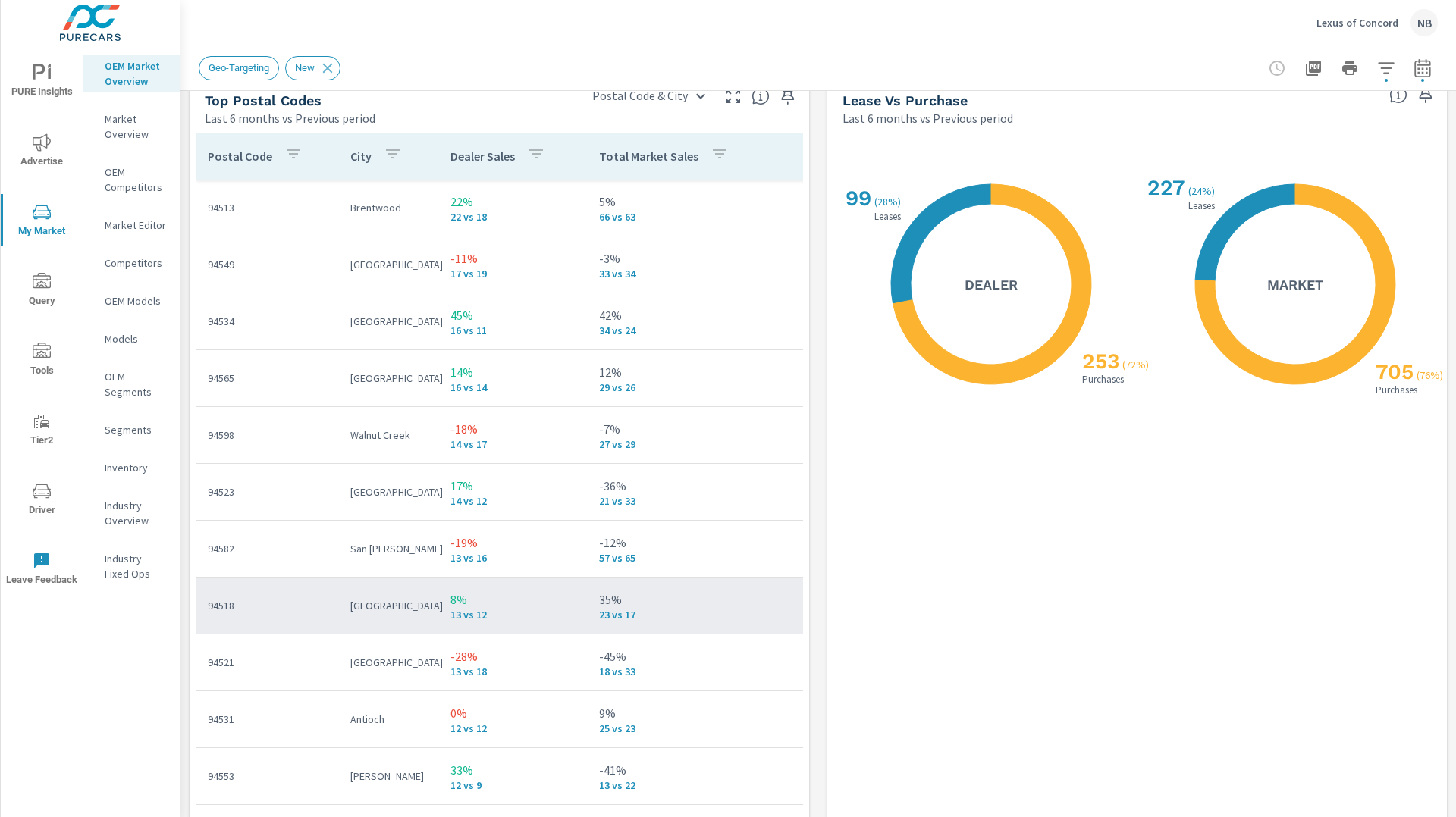
scroll to position [1809, 0]
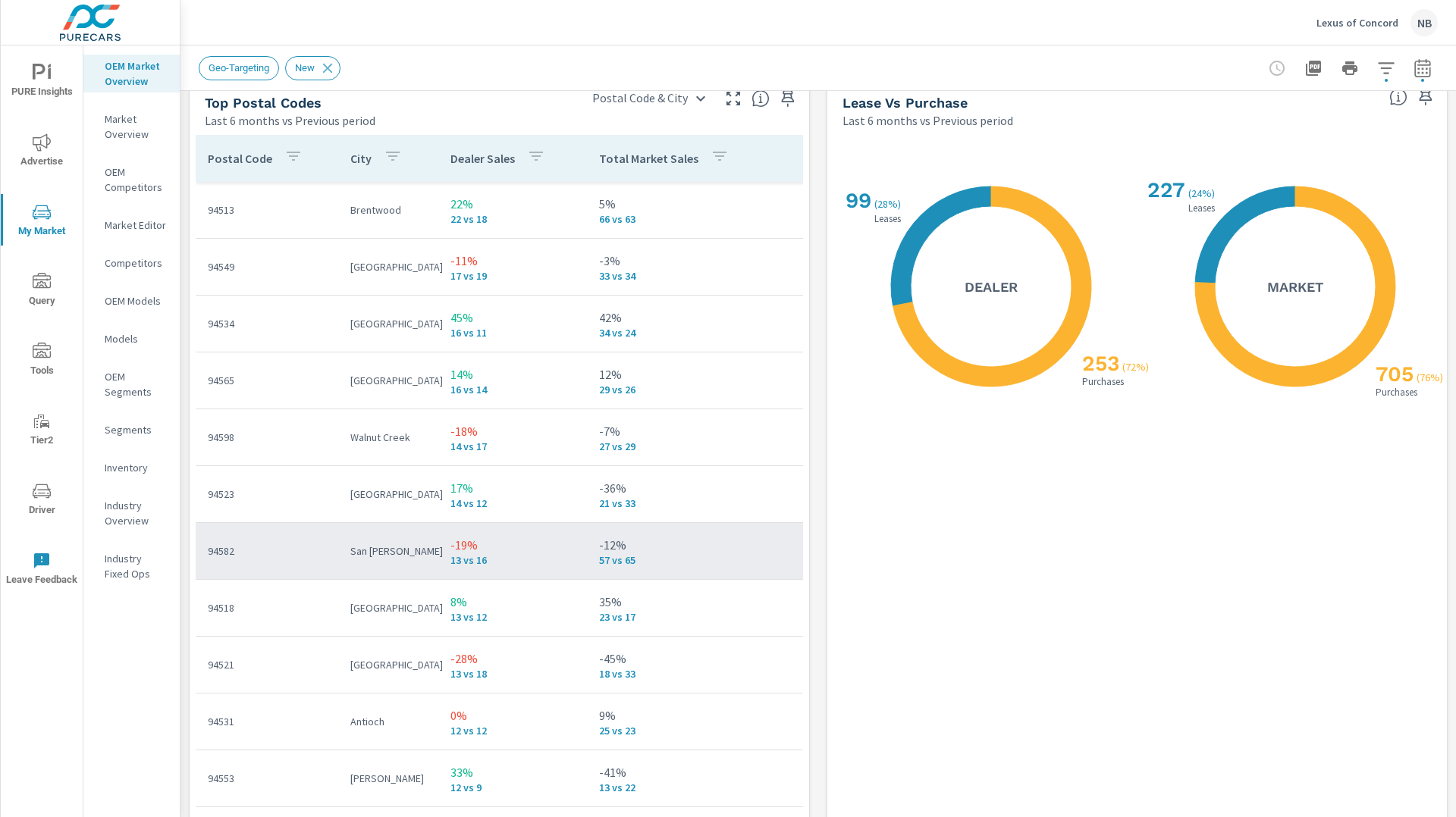
click at [532, 549] on p "-19%" at bounding box center [512, 545] width 124 height 18
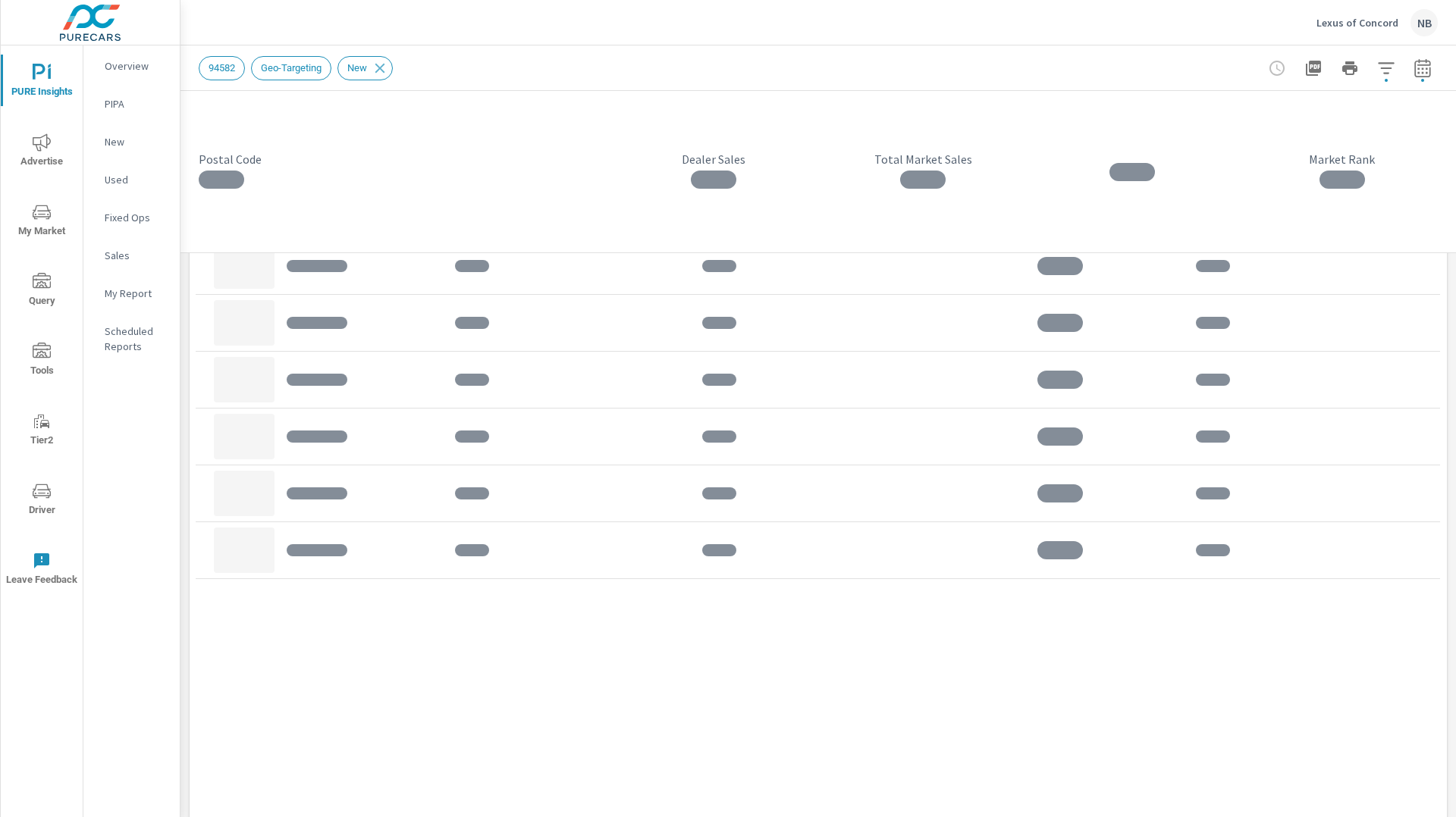
scroll to position [1220, 0]
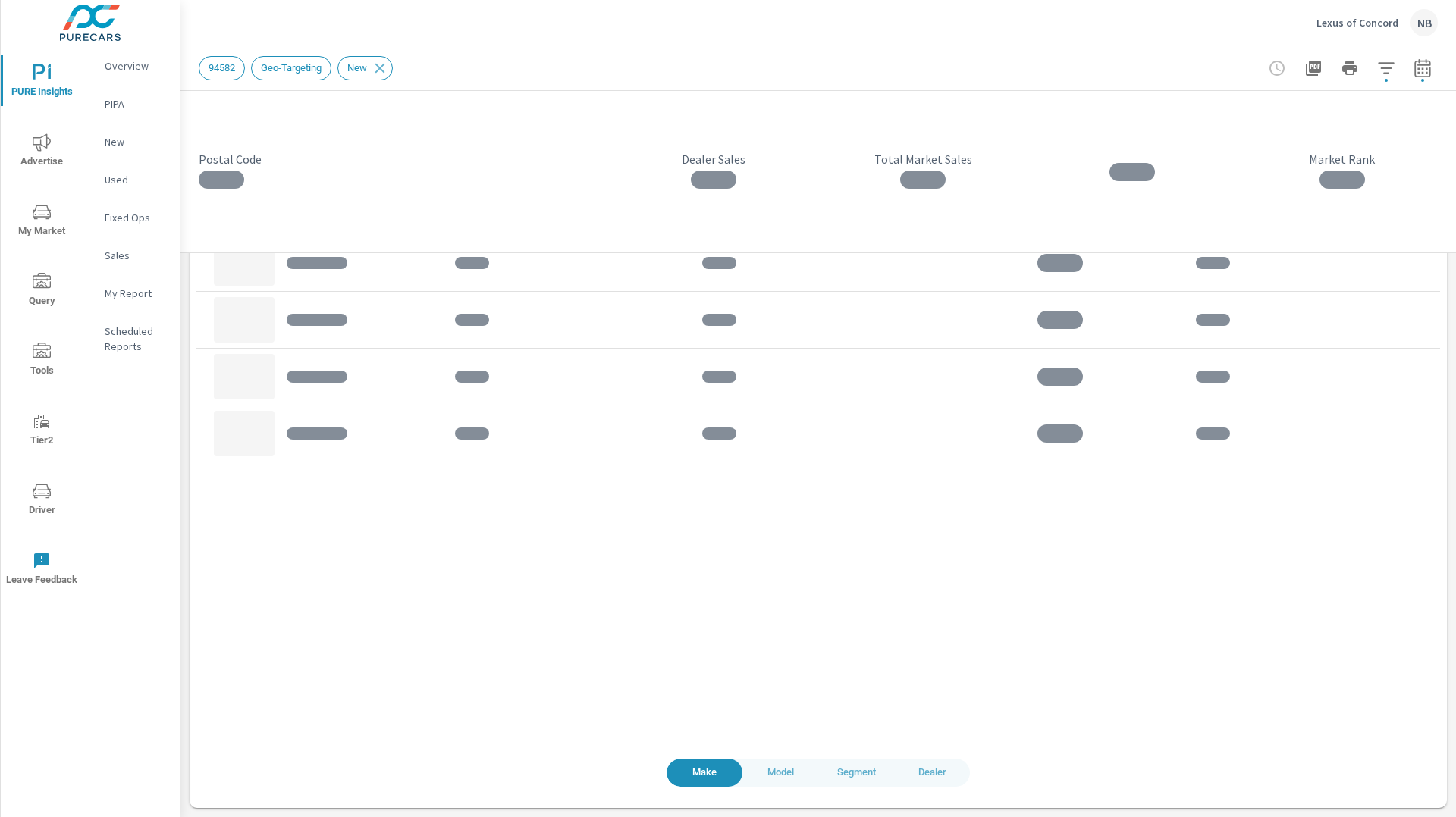
click at [783, 773] on span "Model" at bounding box center [780, 772] width 58 height 17
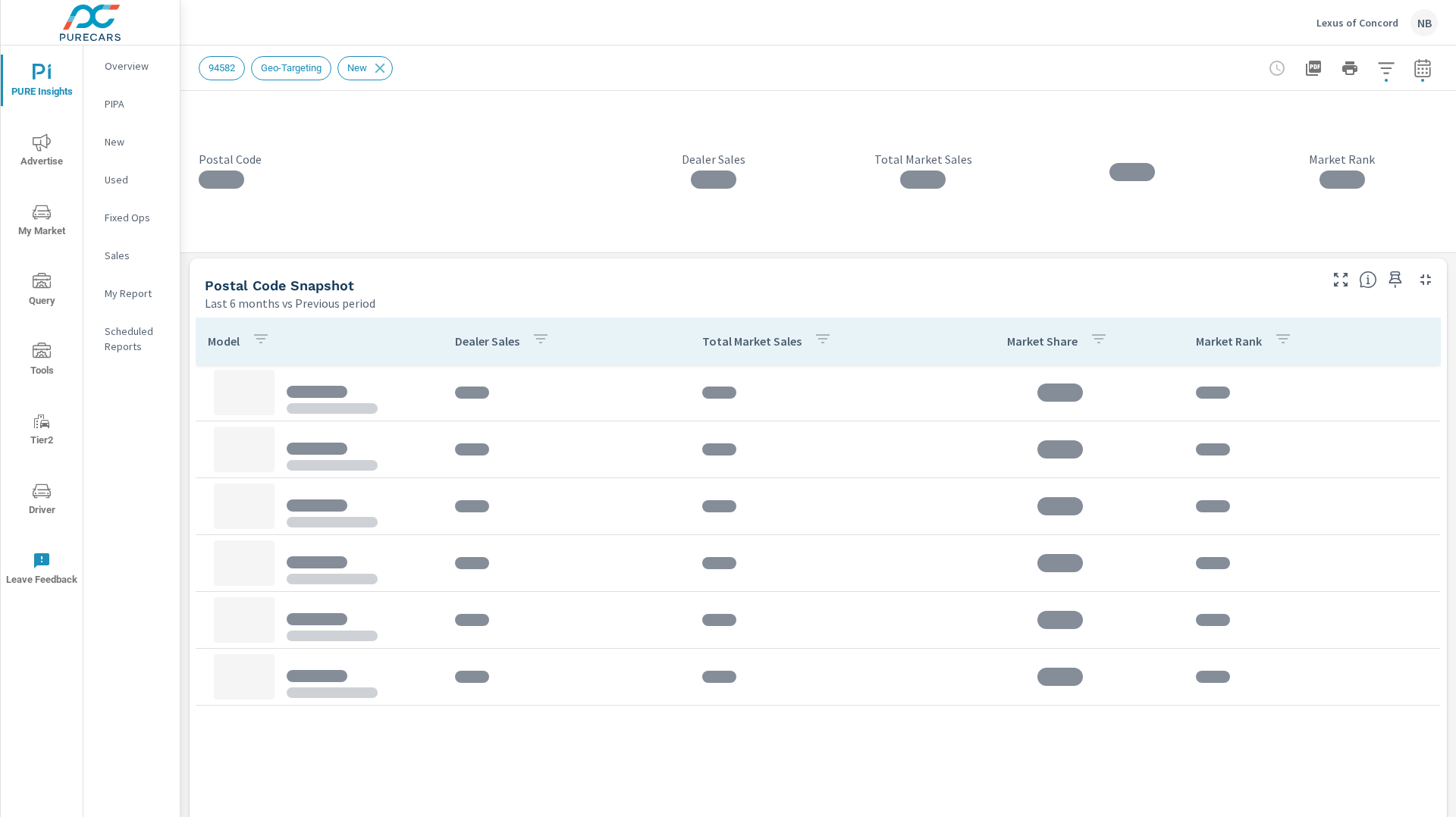
scroll to position [977, 0]
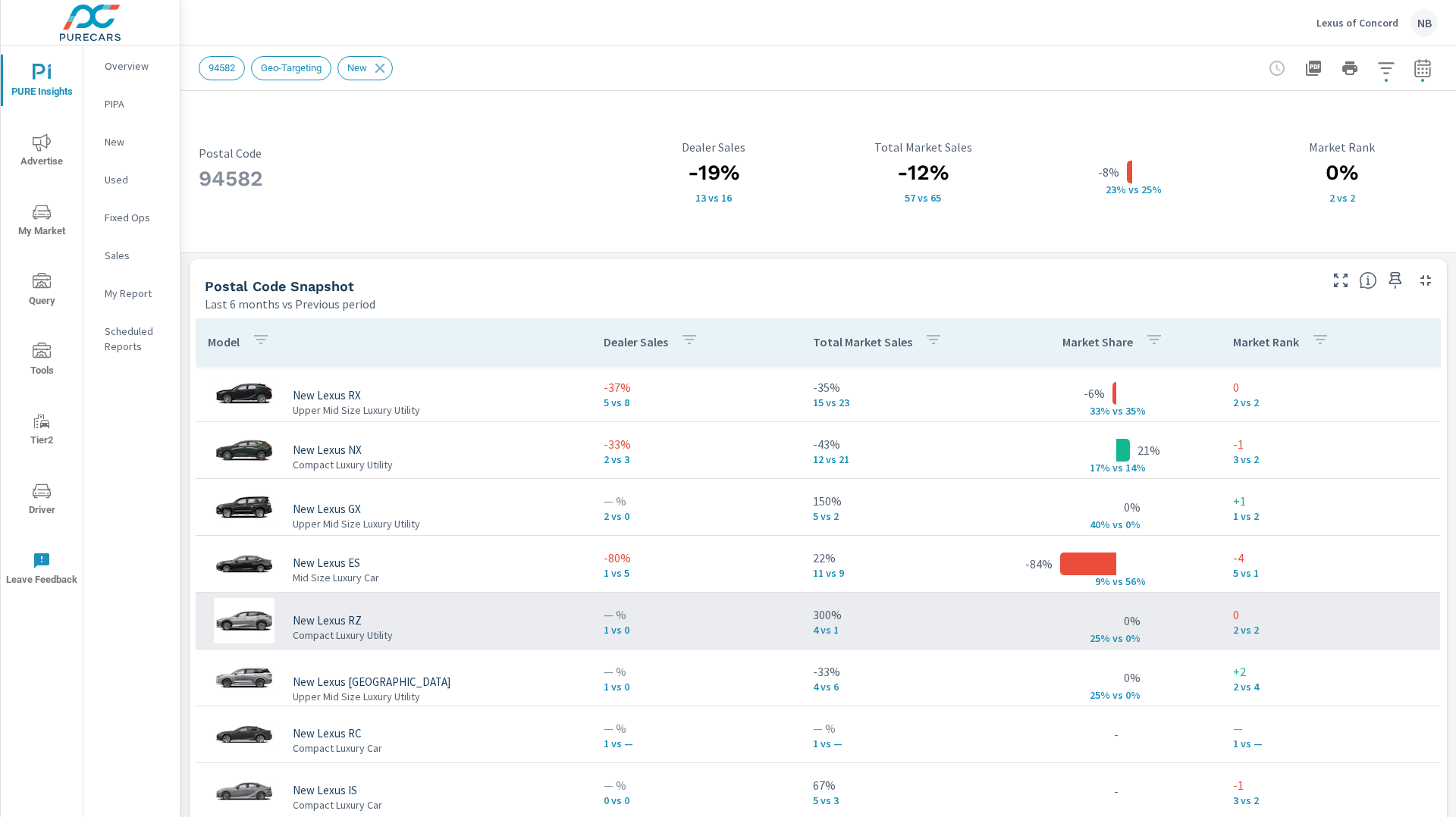
scroll to position [1220, 0]
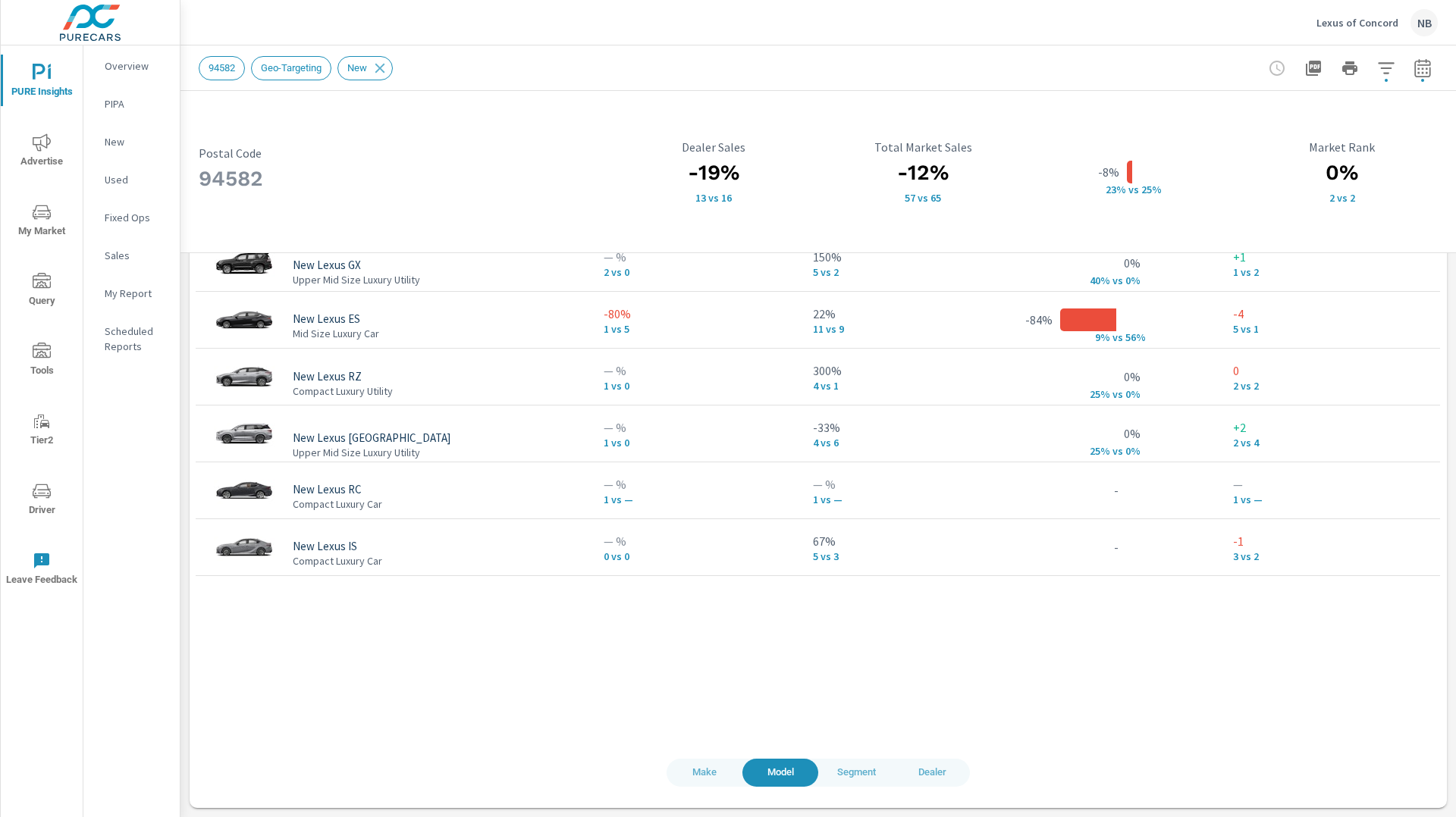
click at [928, 771] on span "Dealer" at bounding box center [932, 772] width 58 height 17
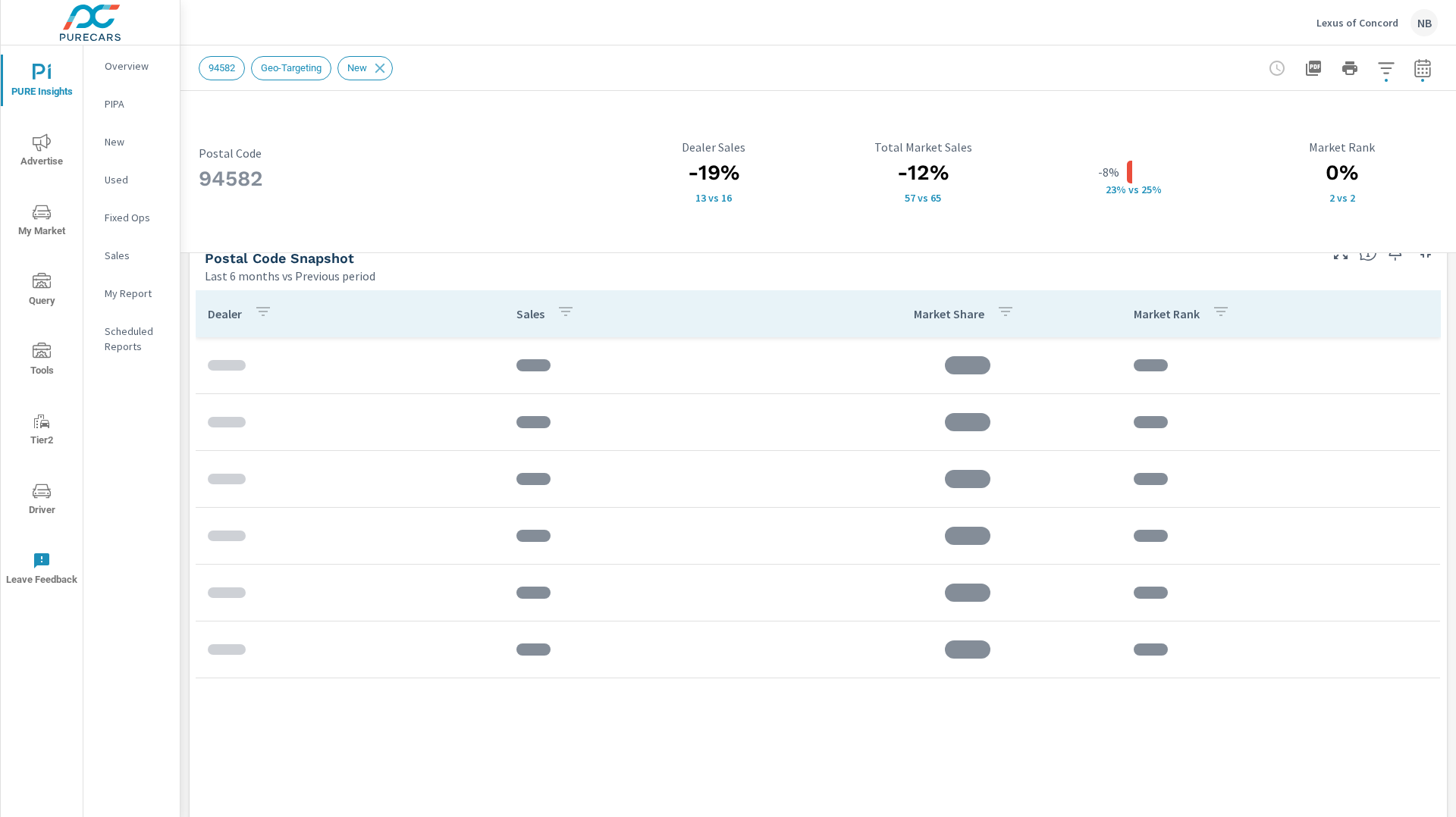
scroll to position [997, 0]
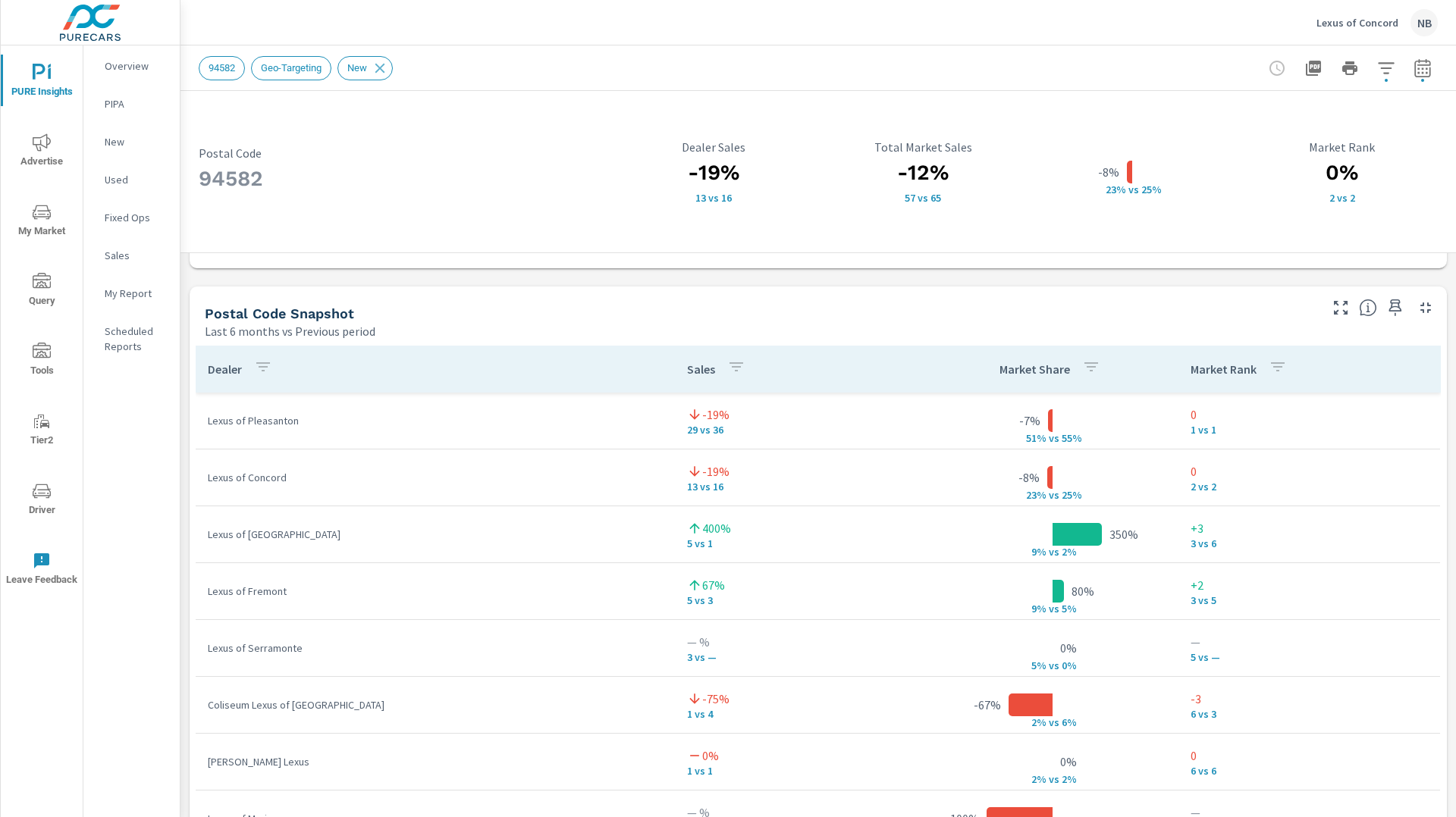
scroll to position [952, 0]
click at [1383, 71] on icon "button" at bounding box center [1386, 68] width 18 height 18
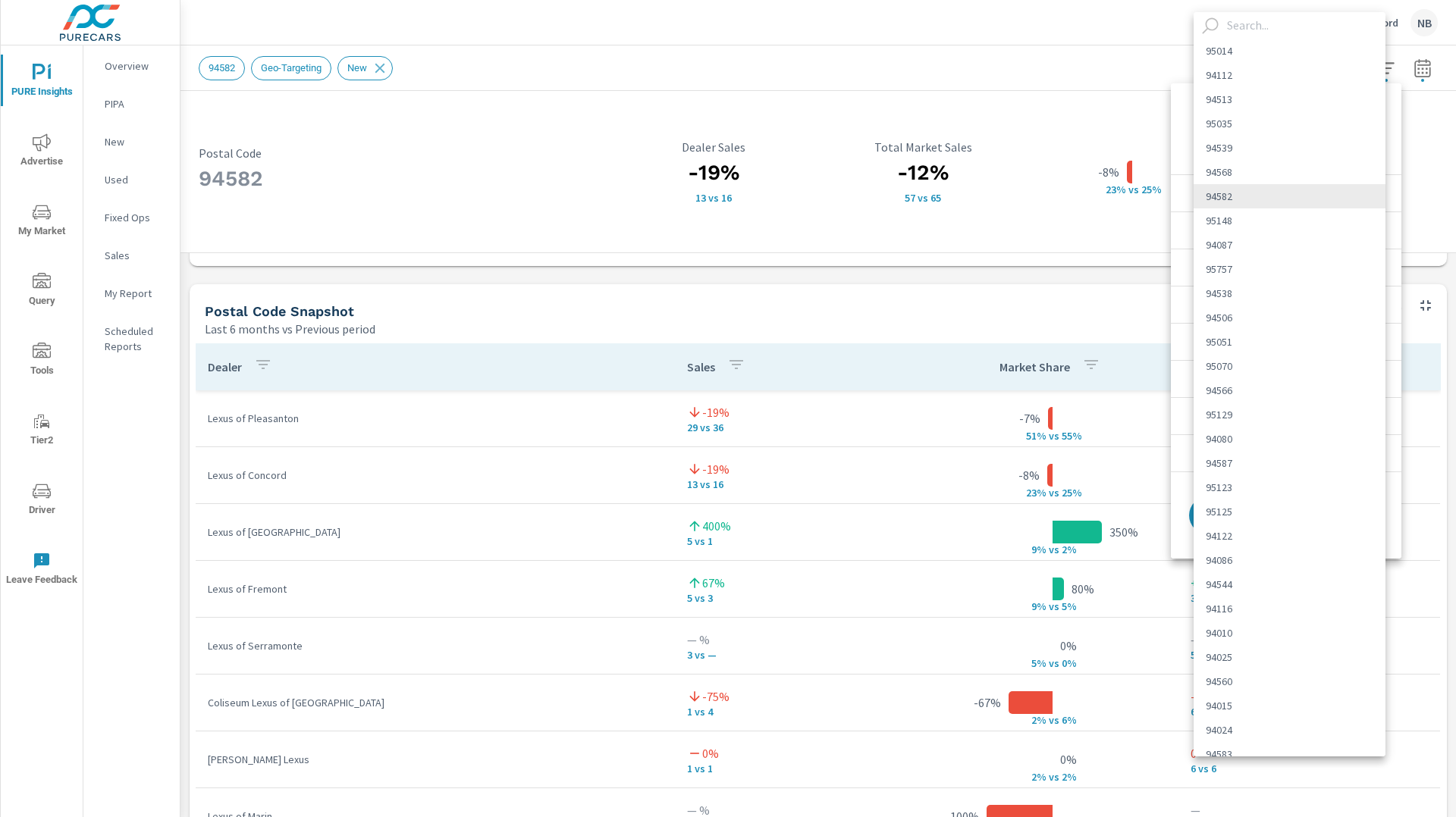
click at [1284, 133] on body "PURE Insights Advertise My Market Query Tools Tier2 Driver Leave Feedback Overv…" at bounding box center [728, 408] width 1456 height 817
click at [1273, 32] on input "text" at bounding box center [1303, 25] width 165 height 27
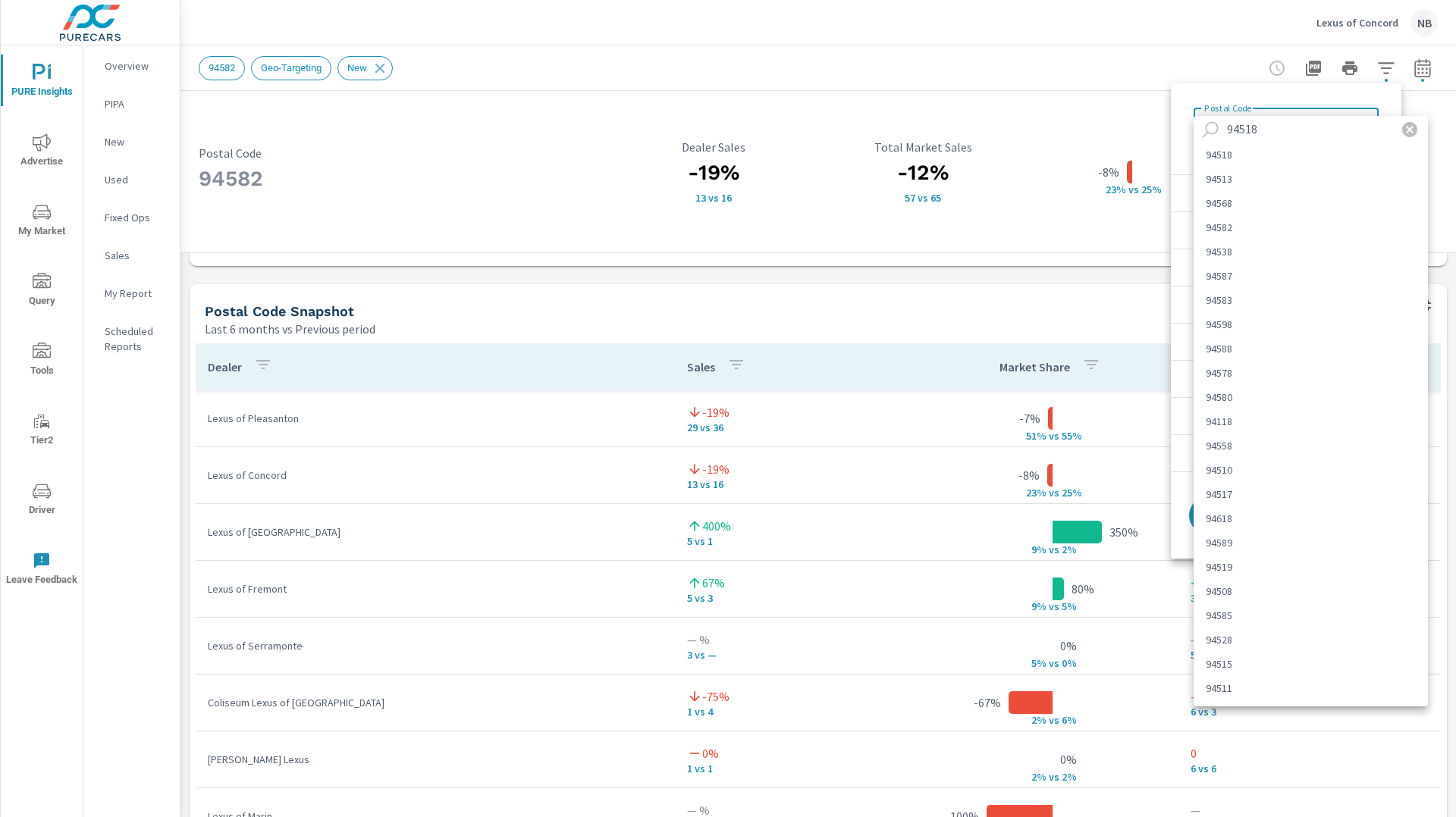
type input "94518"
click at [1246, 155] on li "94518" at bounding box center [1311, 155] width 235 height 24
type Code "94518"
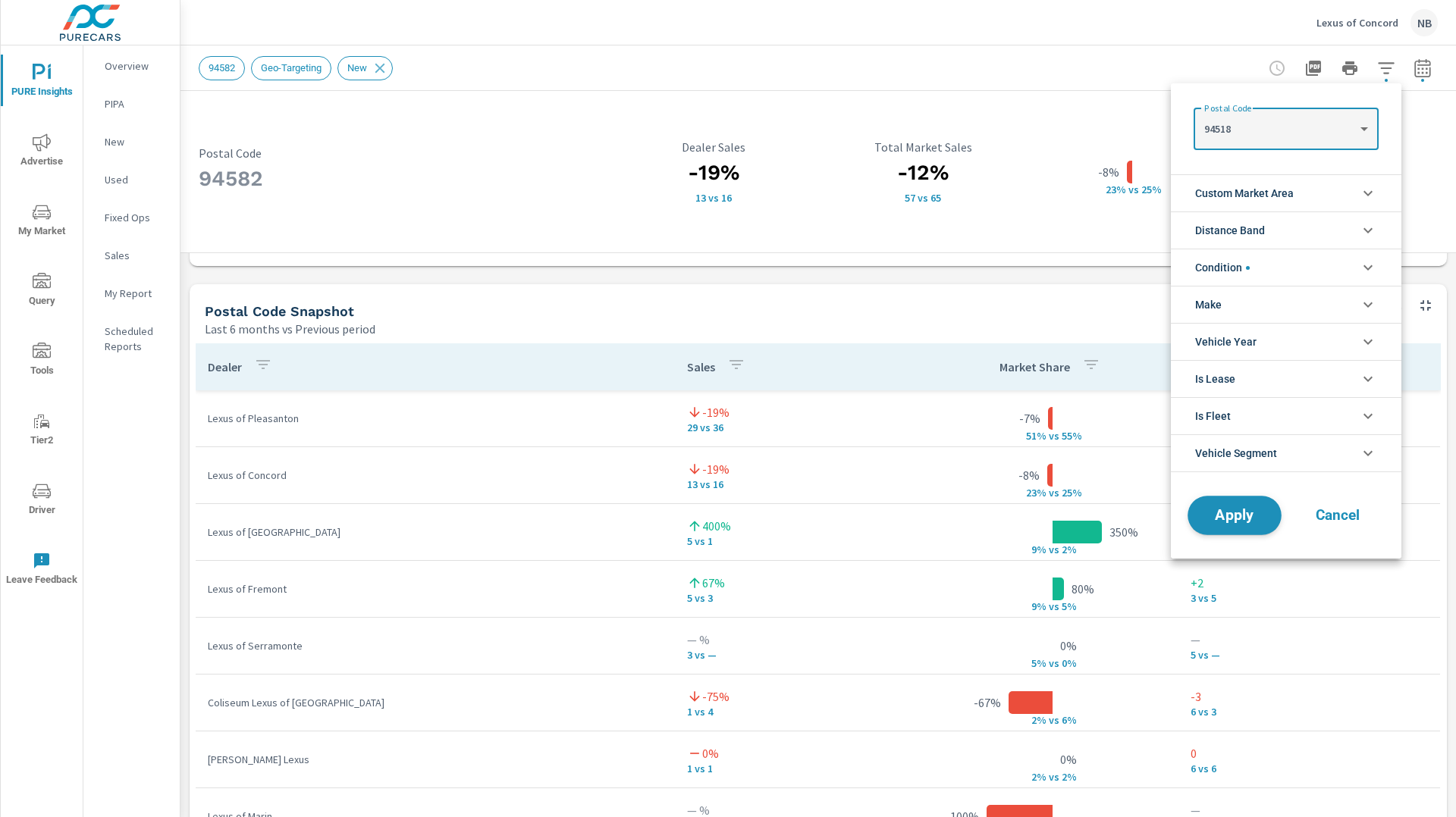
click at [1230, 517] on span "Apply" at bounding box center [1234, 516] width 62 height 15
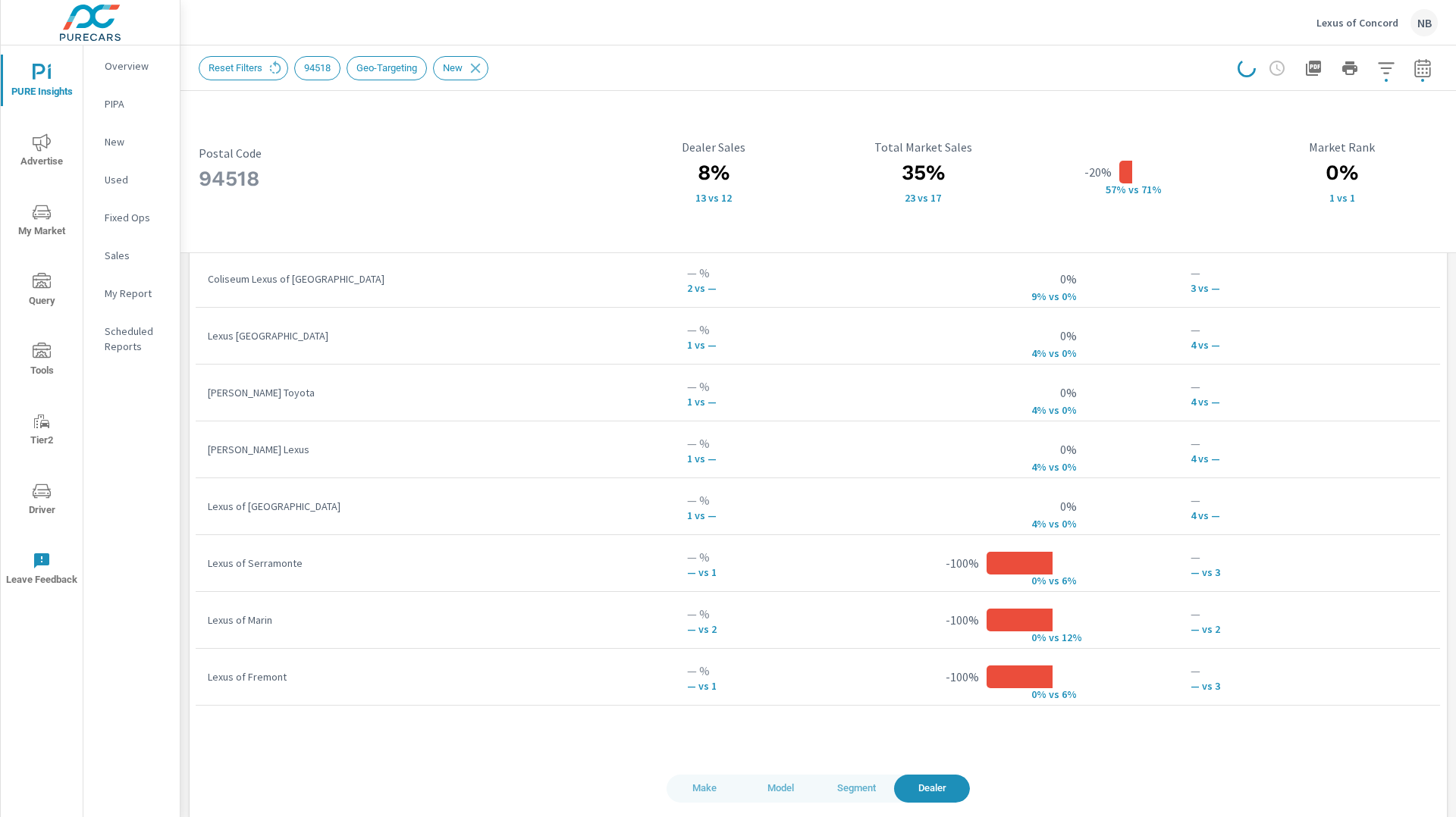
scroll to position [1220, 0]
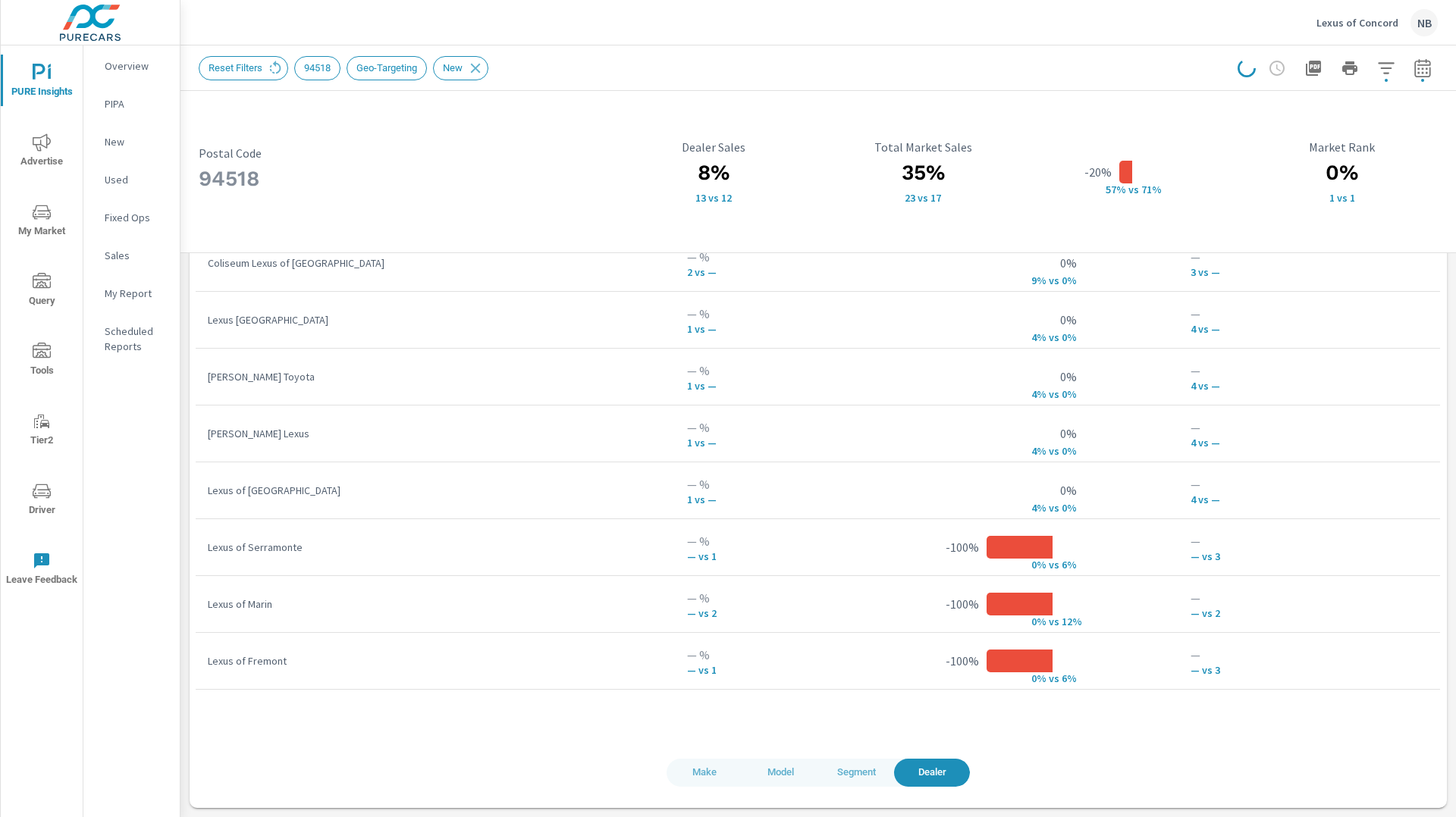
click at [786, 772] on span "Model" at bounding box center [780, 772] width 58 height 17
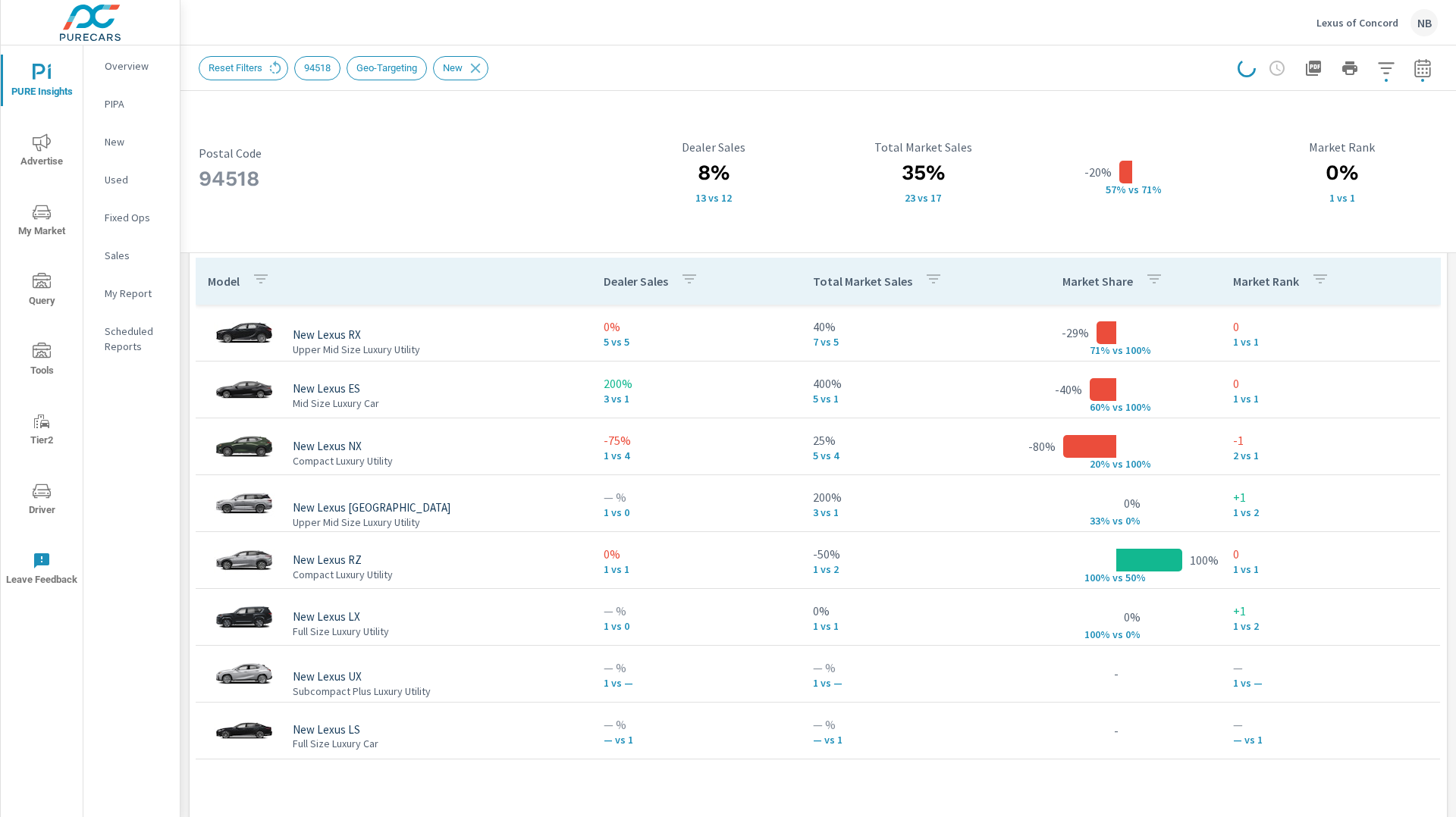
scroll to position [1036, 0]
click at [1395, 73] on button "button" at bounding box center [1386, 67] width 30 height 30
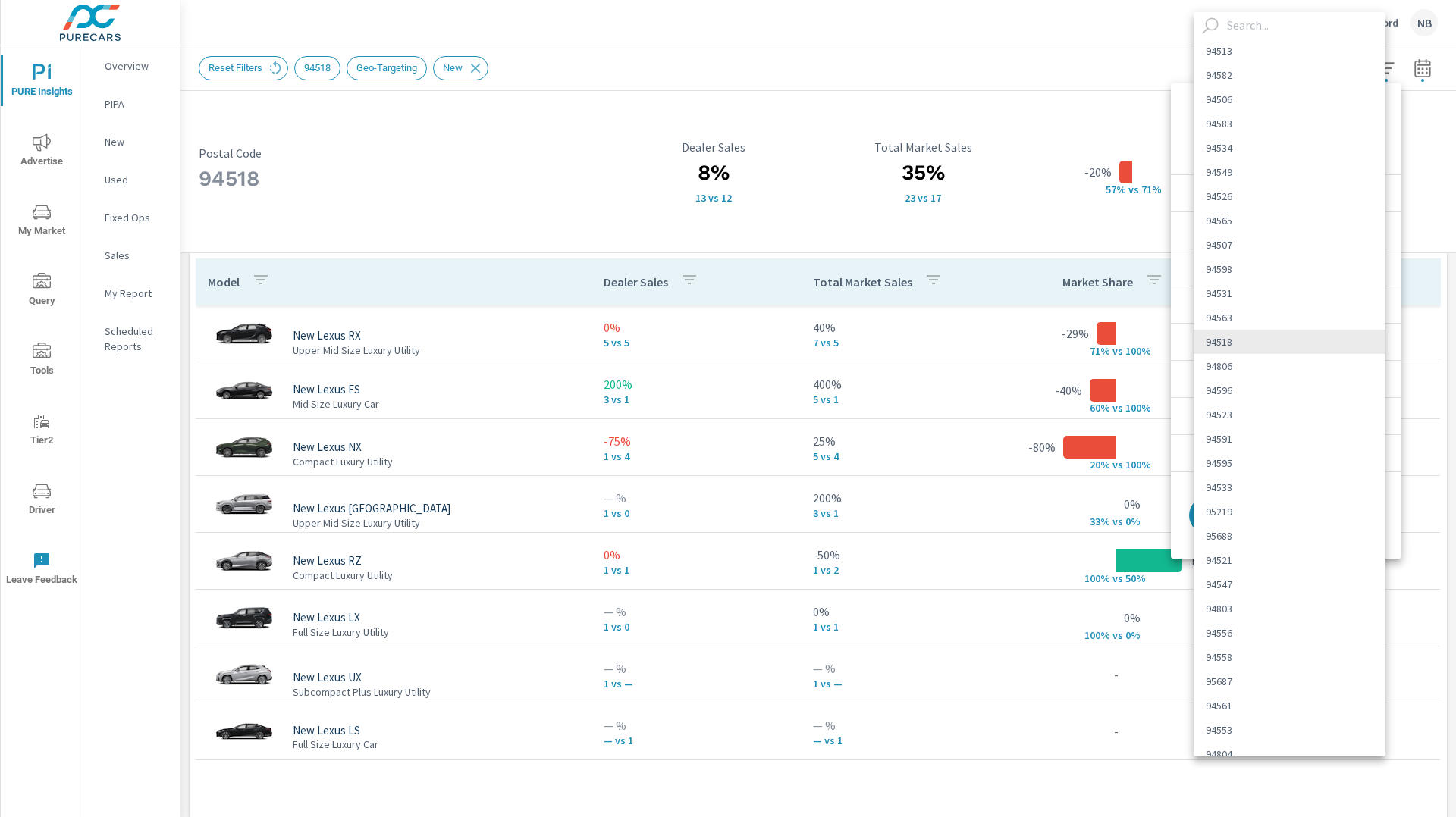
click at [1264, 130] on body "PURE Insights Advertise My Market Query Tools Tier2 Driver Leave Feedback Overv…" at bounding box center [728, 408] width 1456 height 817
click at [1222, 316] on li "94595" at bounding box center [1290, 311] width 192 height 24
type Code "94595"
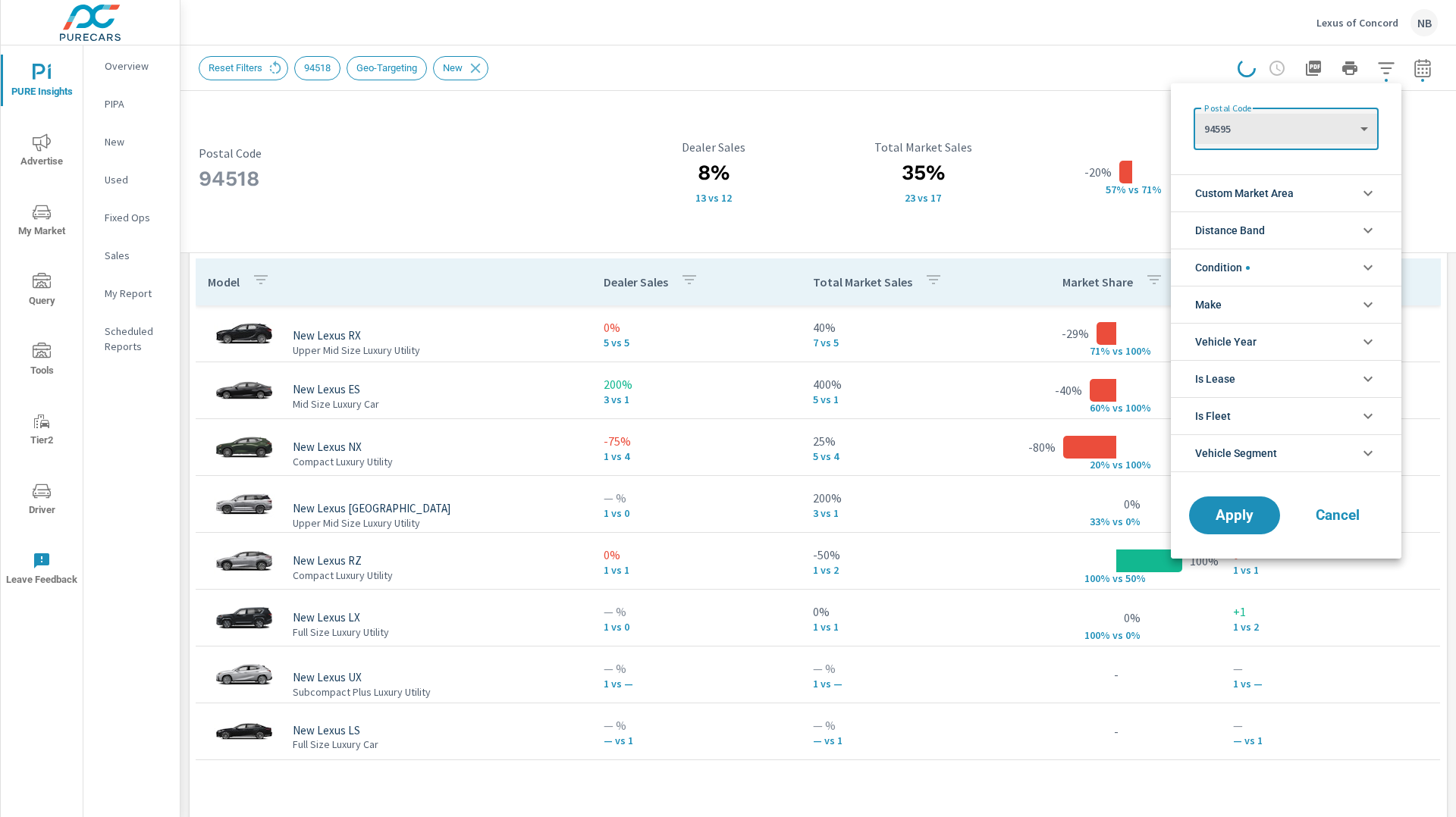
scroll to position [152, 0]
click at [1241, 527] on button "Apply" at bounding box center [1234, 515] width 94 height 40
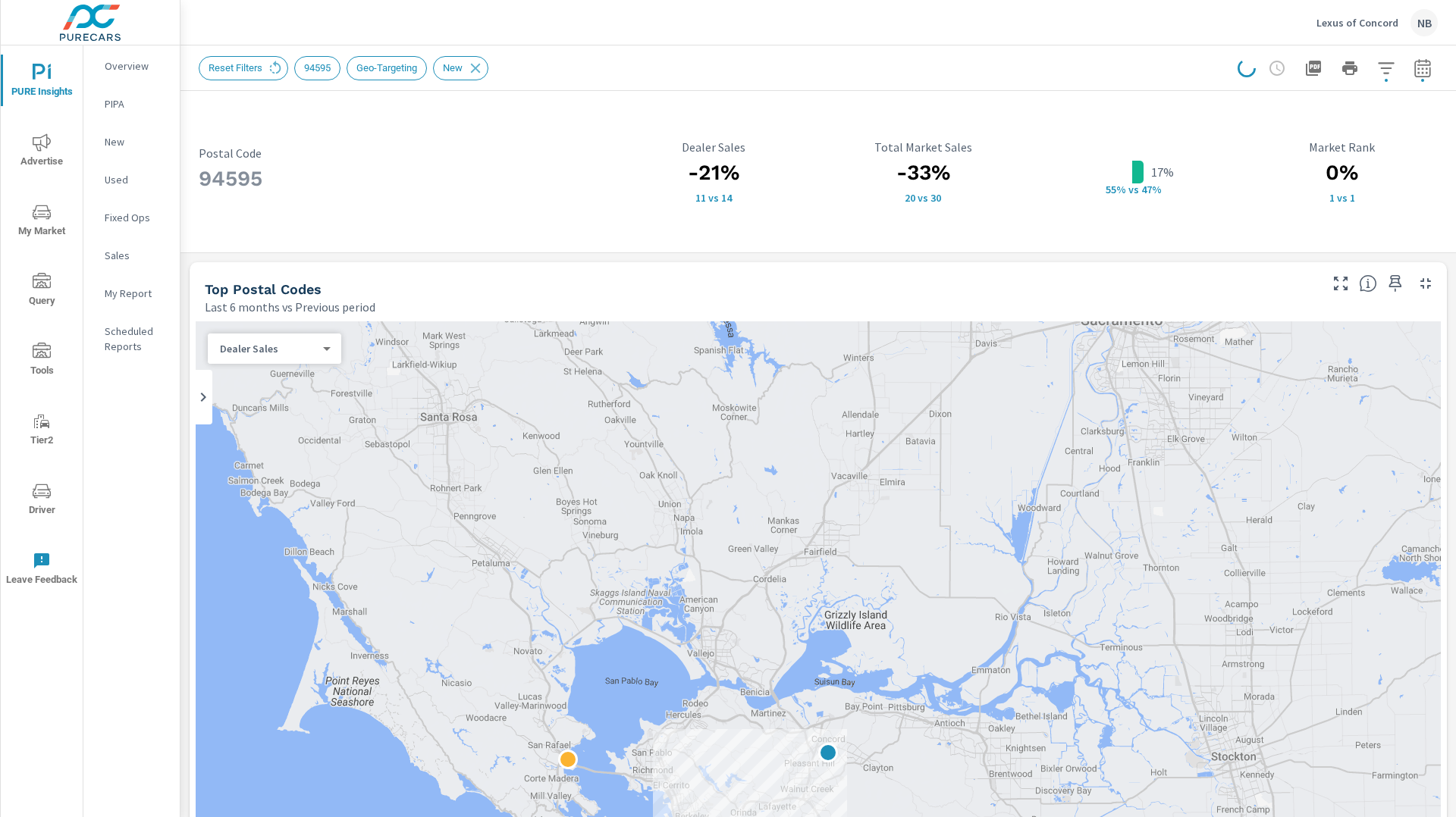
click at [1442, 226] on div "94595 Postal Code -21% 11 vs 14 Dealer Sales -33% 20 vs 30 Total Market Sales 1…" at bounding box center [818, 171] width 1257 height 144
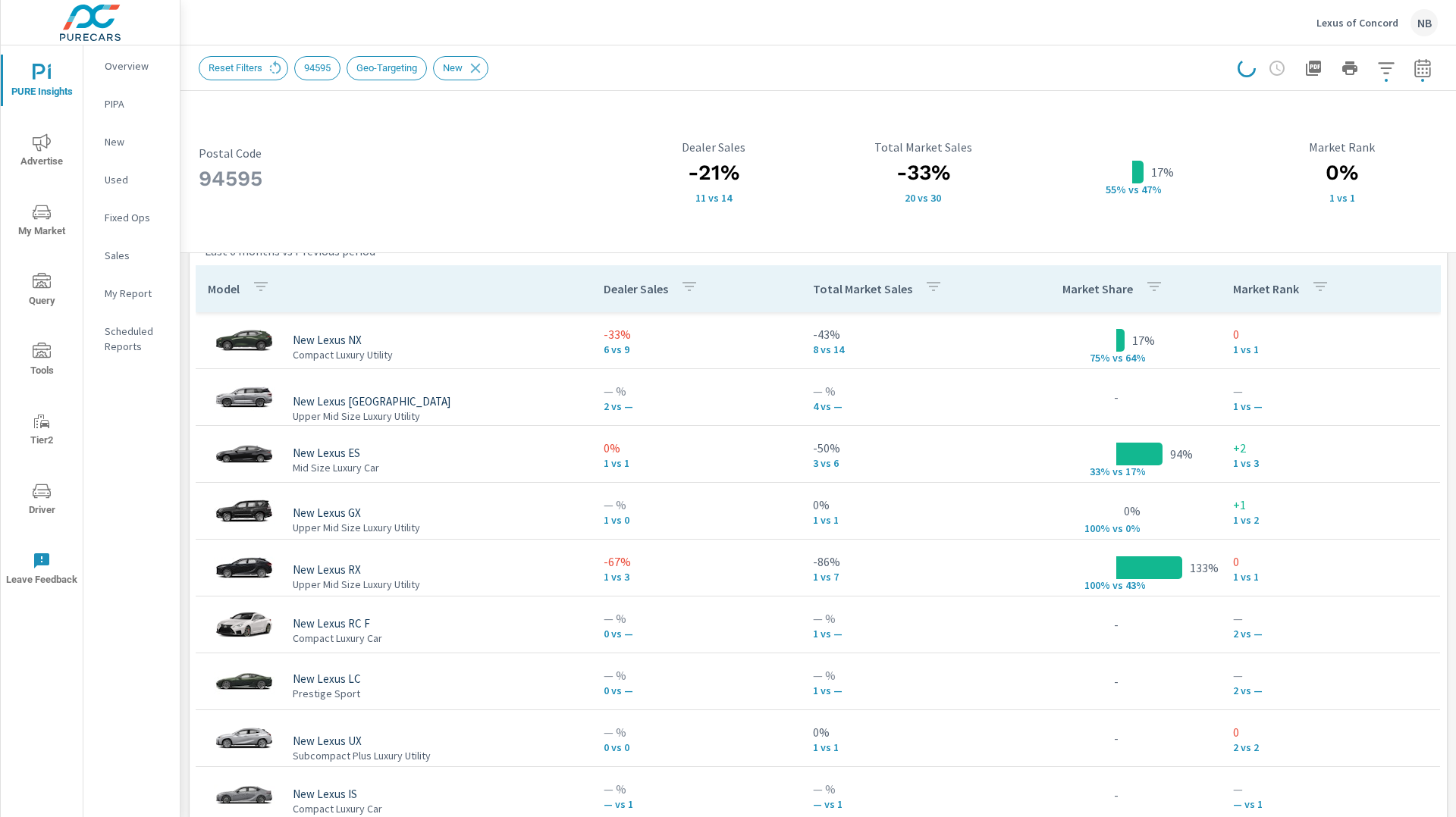
scroll to position [1220, 0]
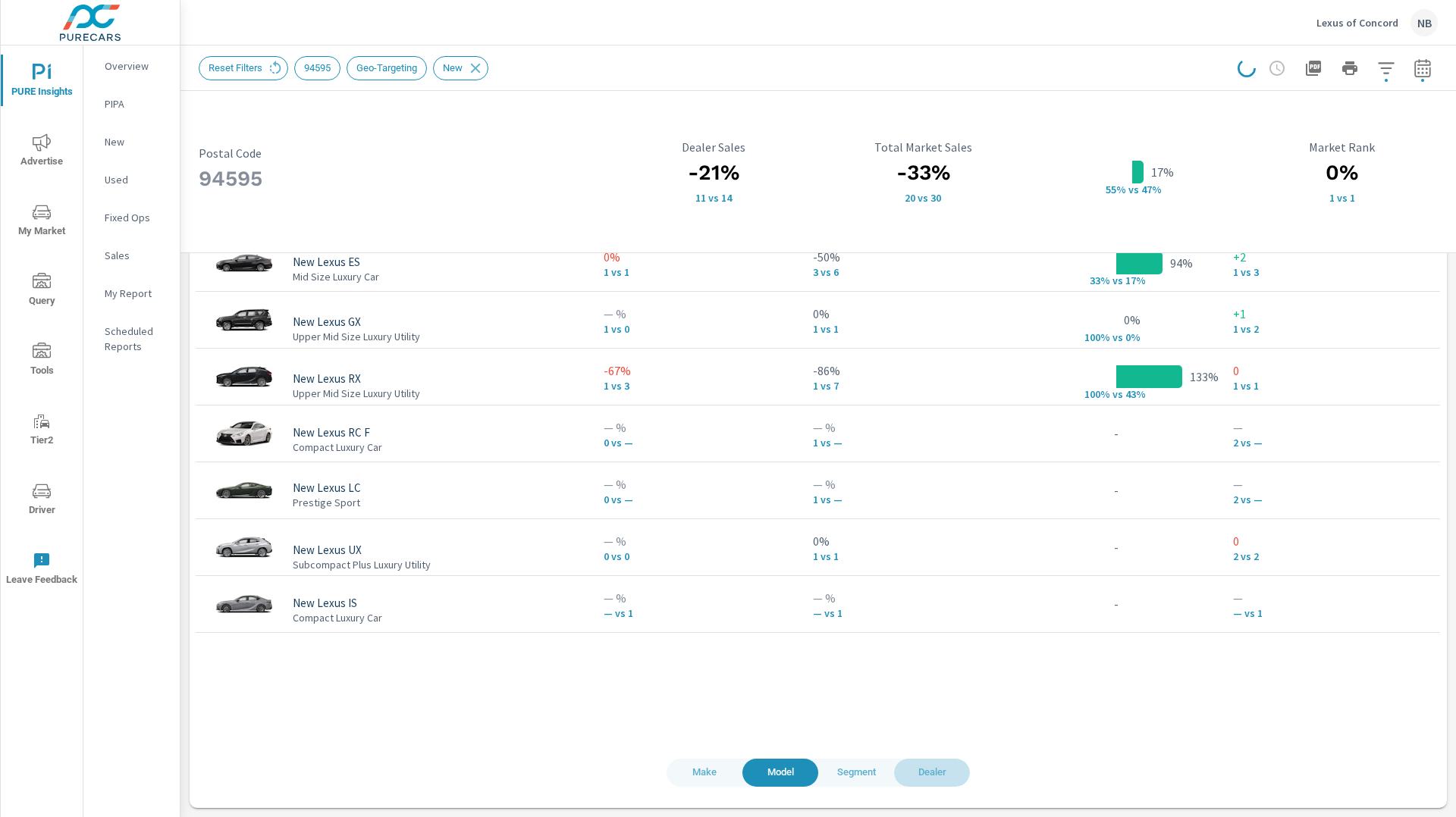
click at [926, 762] on button "Dealer" at bounding box center [932, 772] width 75 height 28
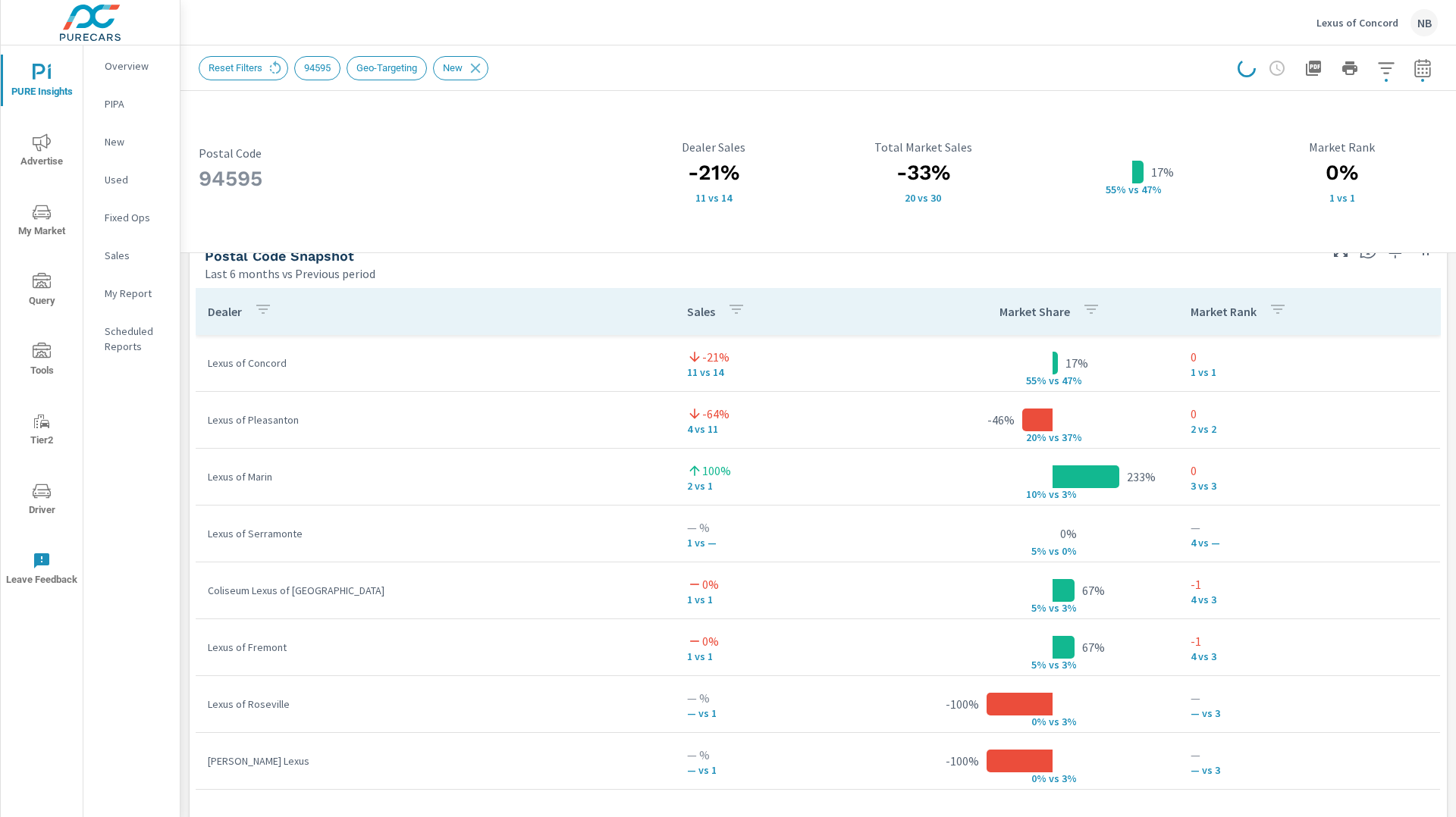
scroll to position [1220, 0]
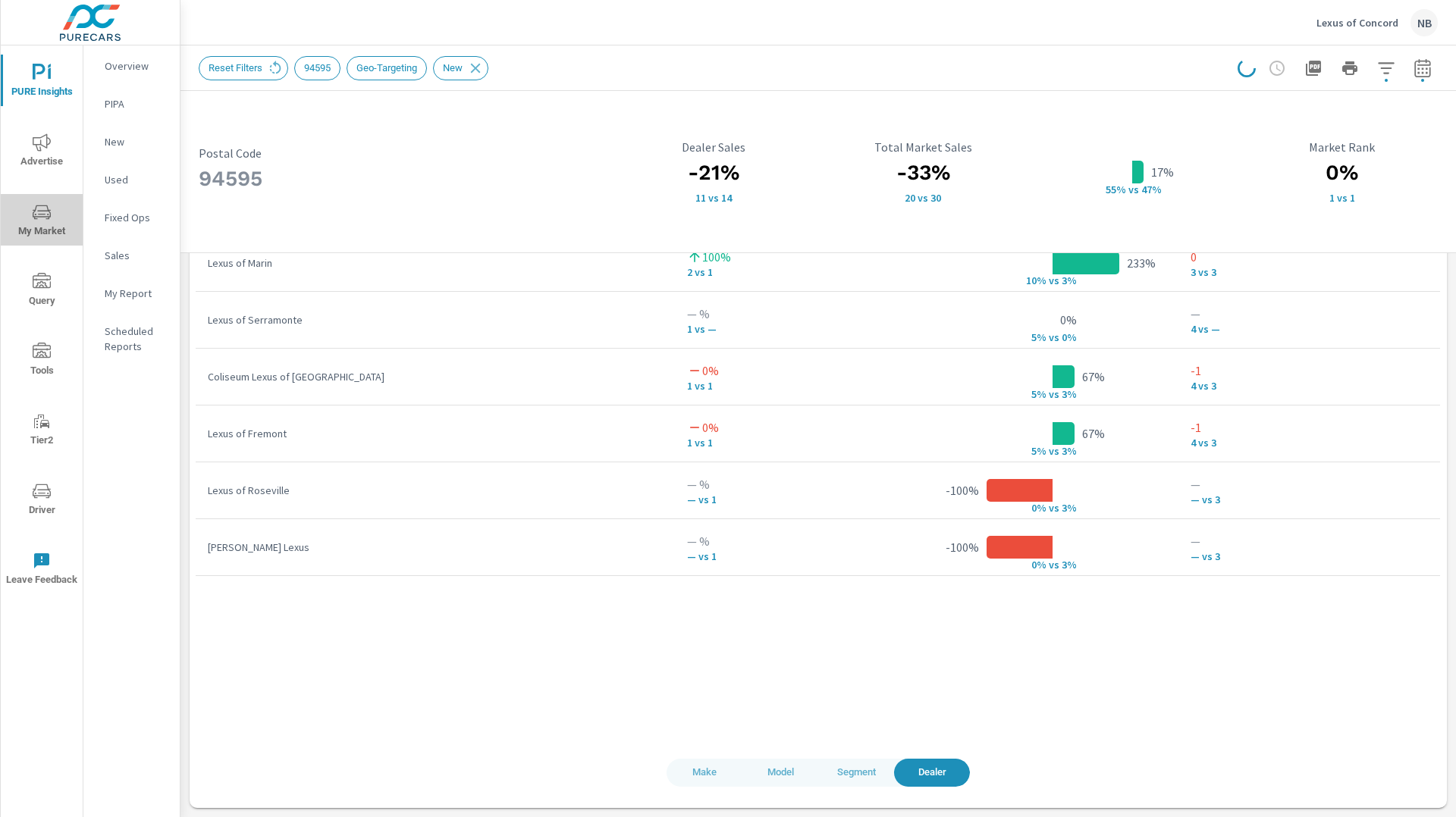
click at [42, 215] on icon "nav menu" at bounding box center [41, 212] width 18 height 18
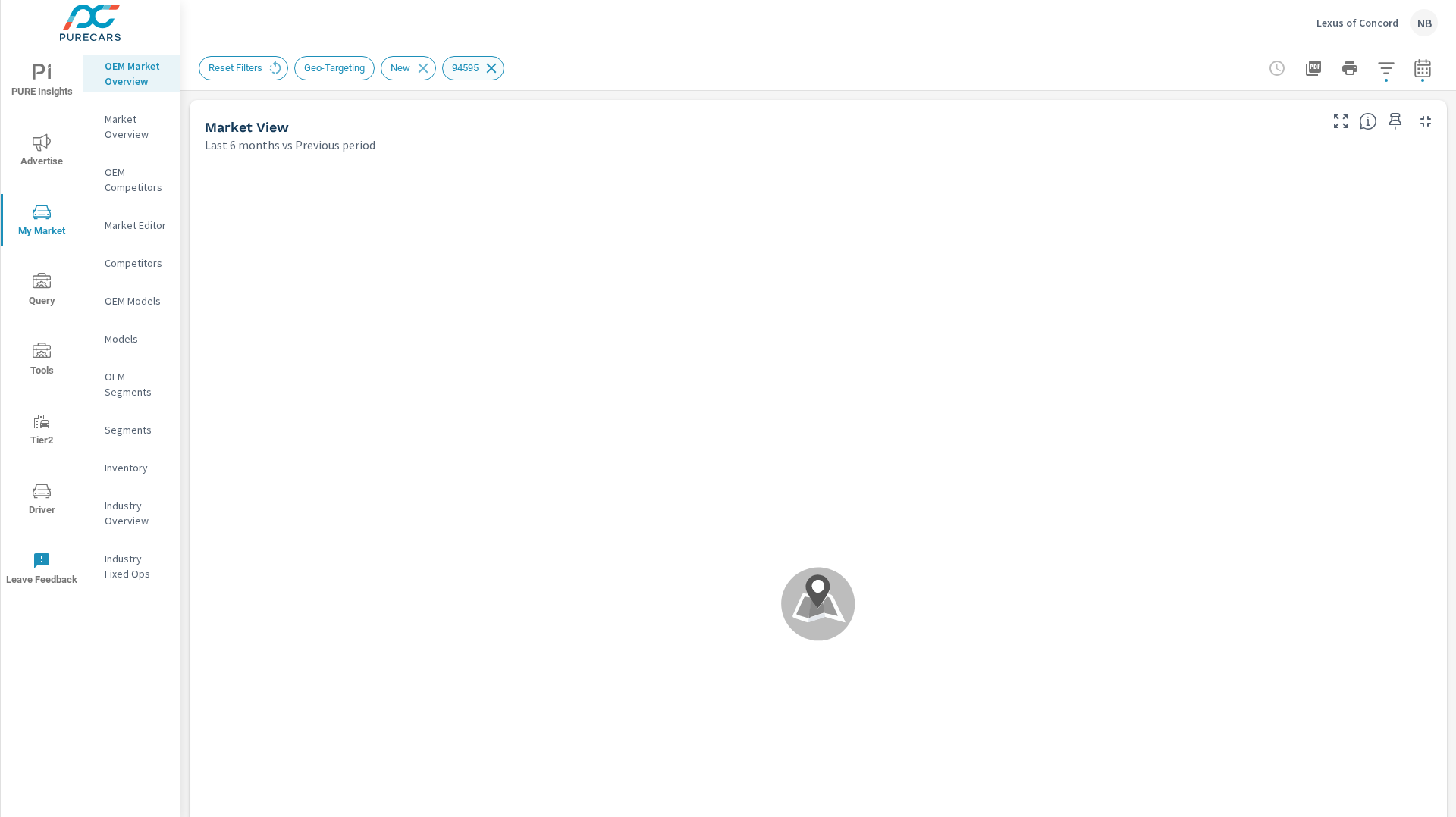
click at [497, 72] on icon at bounding box center [492, 68] width 10 height 10
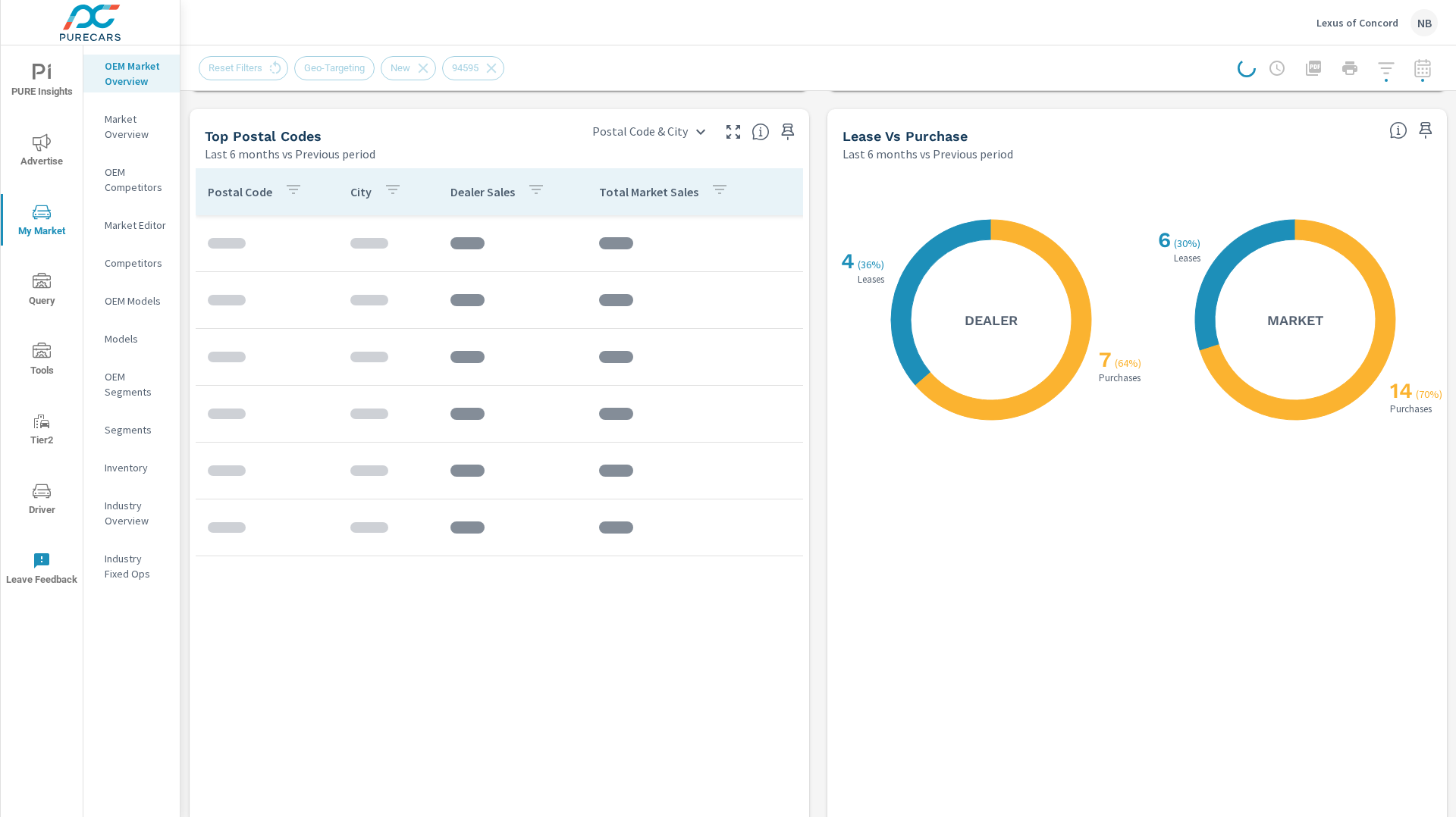
scroll to position [1869, 0]
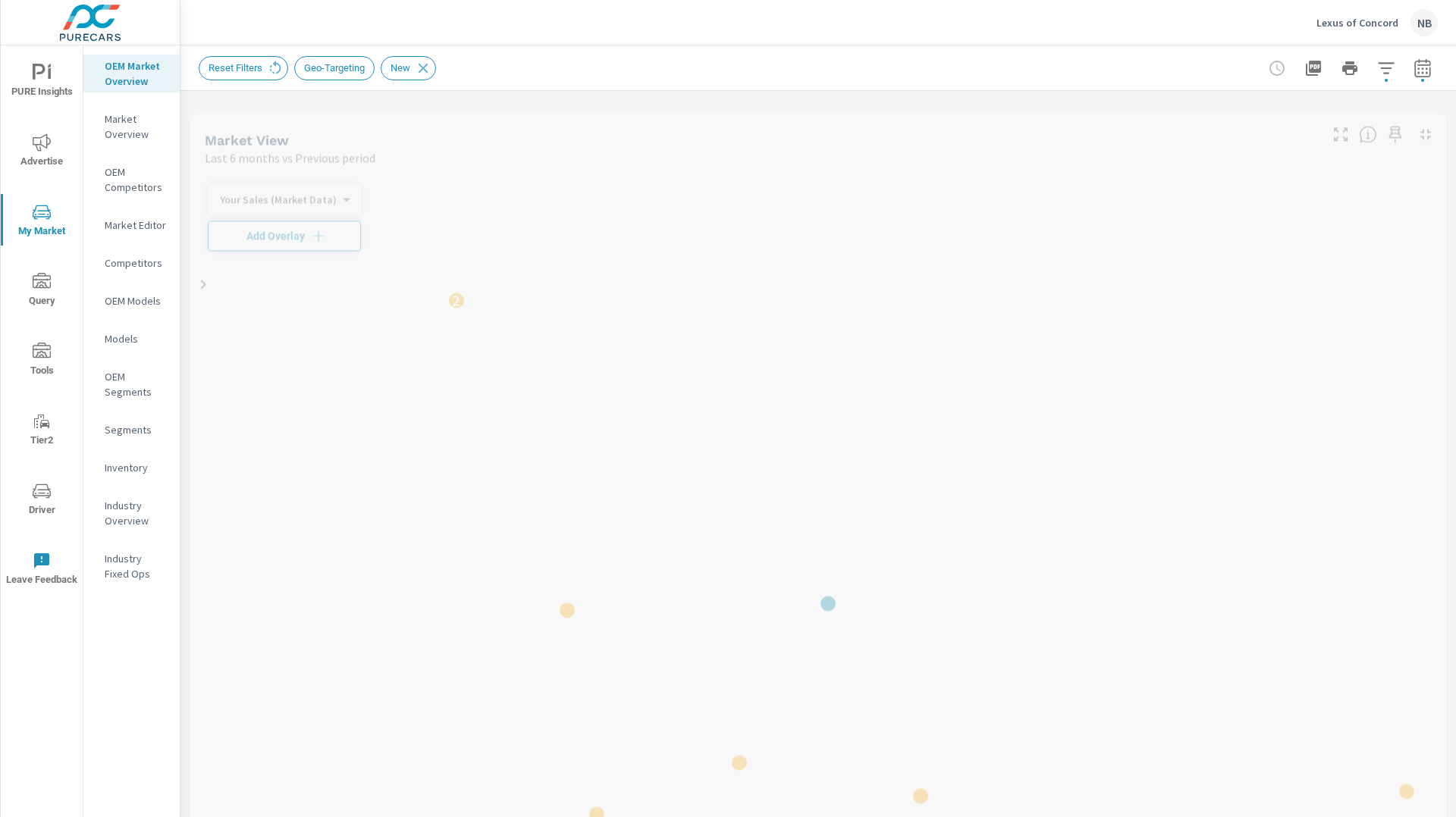
scroll to position [57, 0]
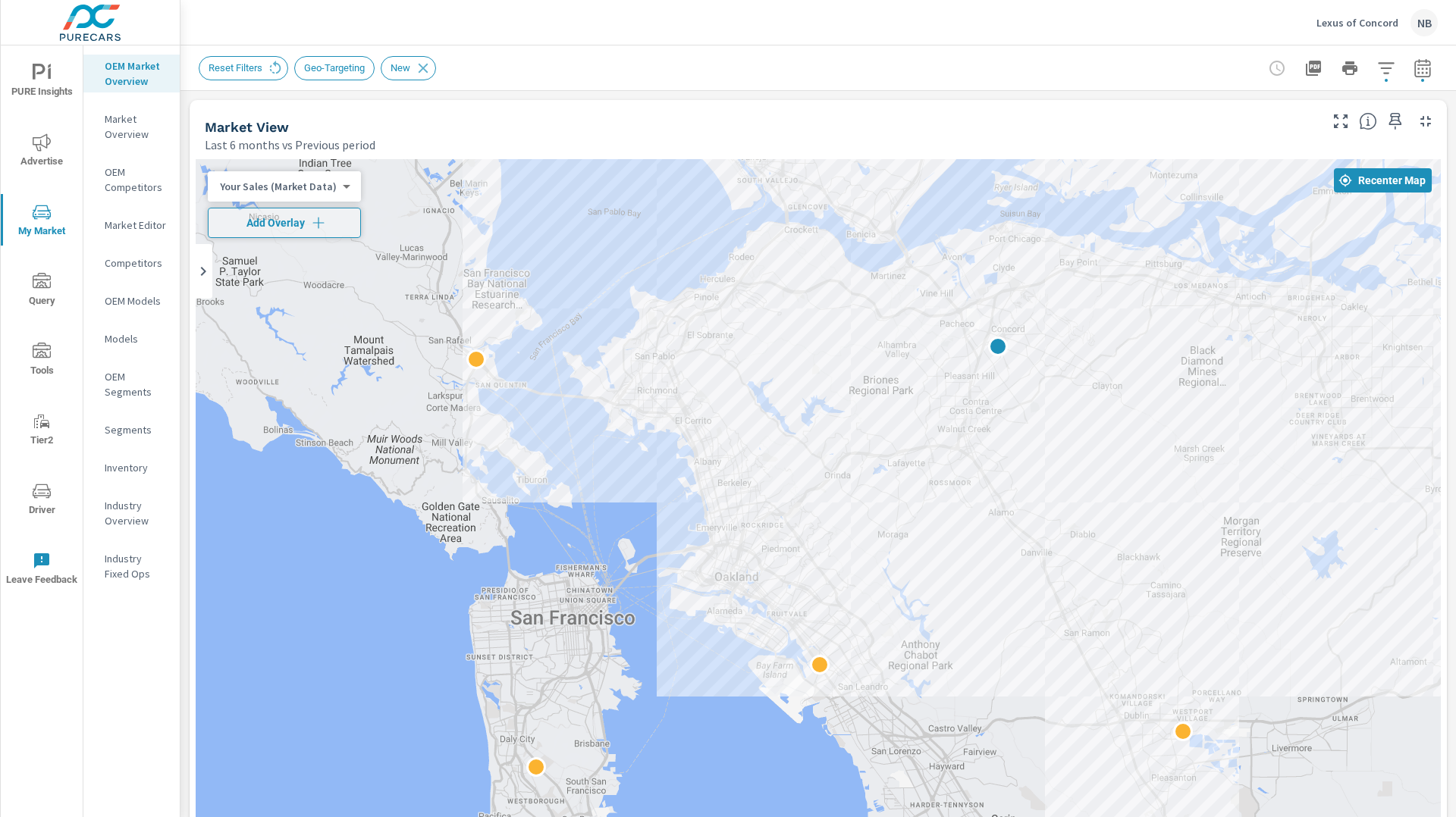
drag, startPoint x: 988, startPoint y: 636, endPoint x: 1493, endPoint y: 684, distance: 507.3
click at [1455, 684] on html "PURE Insights Advertise My Market Query Tools Tier2 Driver Leave Feedback OEM M…" at bounding box center [728, 408] width 1456 height 817
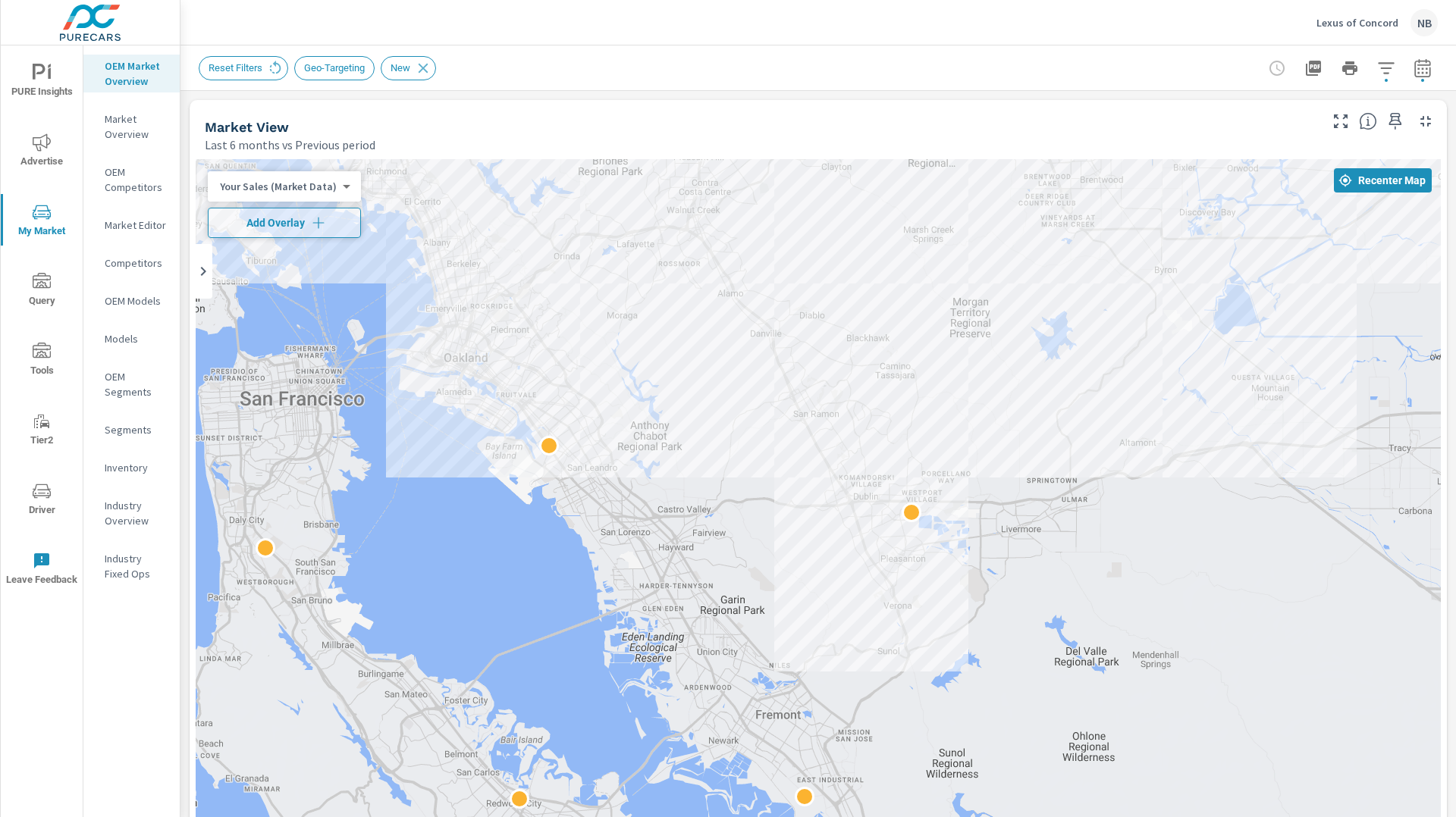
drag, startPoint x: 1366, startPoint y: 625, endPoint x: 1093, endPoint y: 407, distance: 349.4
click at [1093, 407] on div "2" at bounding box center [1276, 816] width 1456 height 909
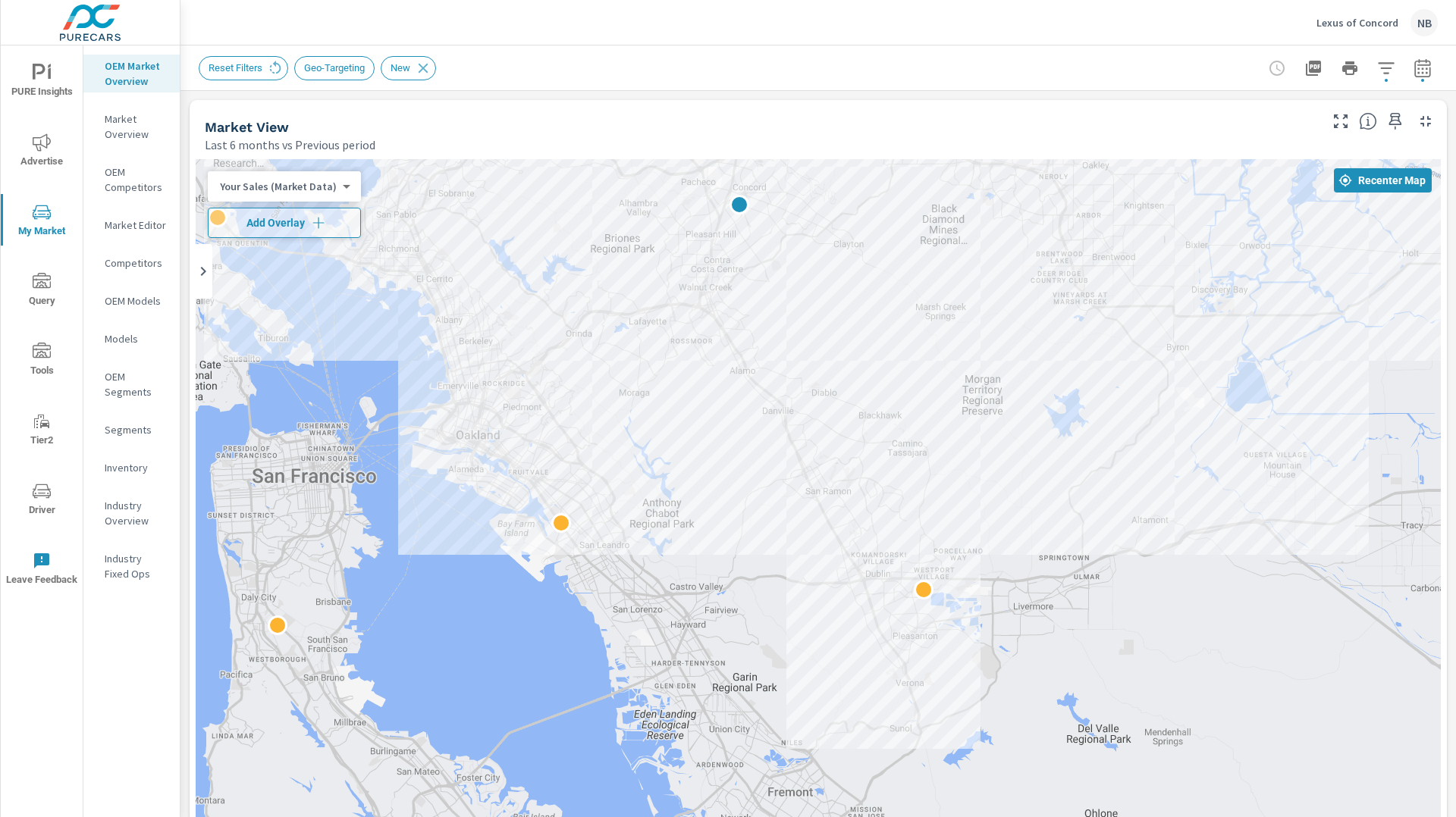
drag, startPoint x: 1007, startPoint y: 432, endPoint x: 1014, endPoint y: 552, distance: 120.2
click at [1021, 549] on div at bounding box center [818, 580] width 1245 height 843
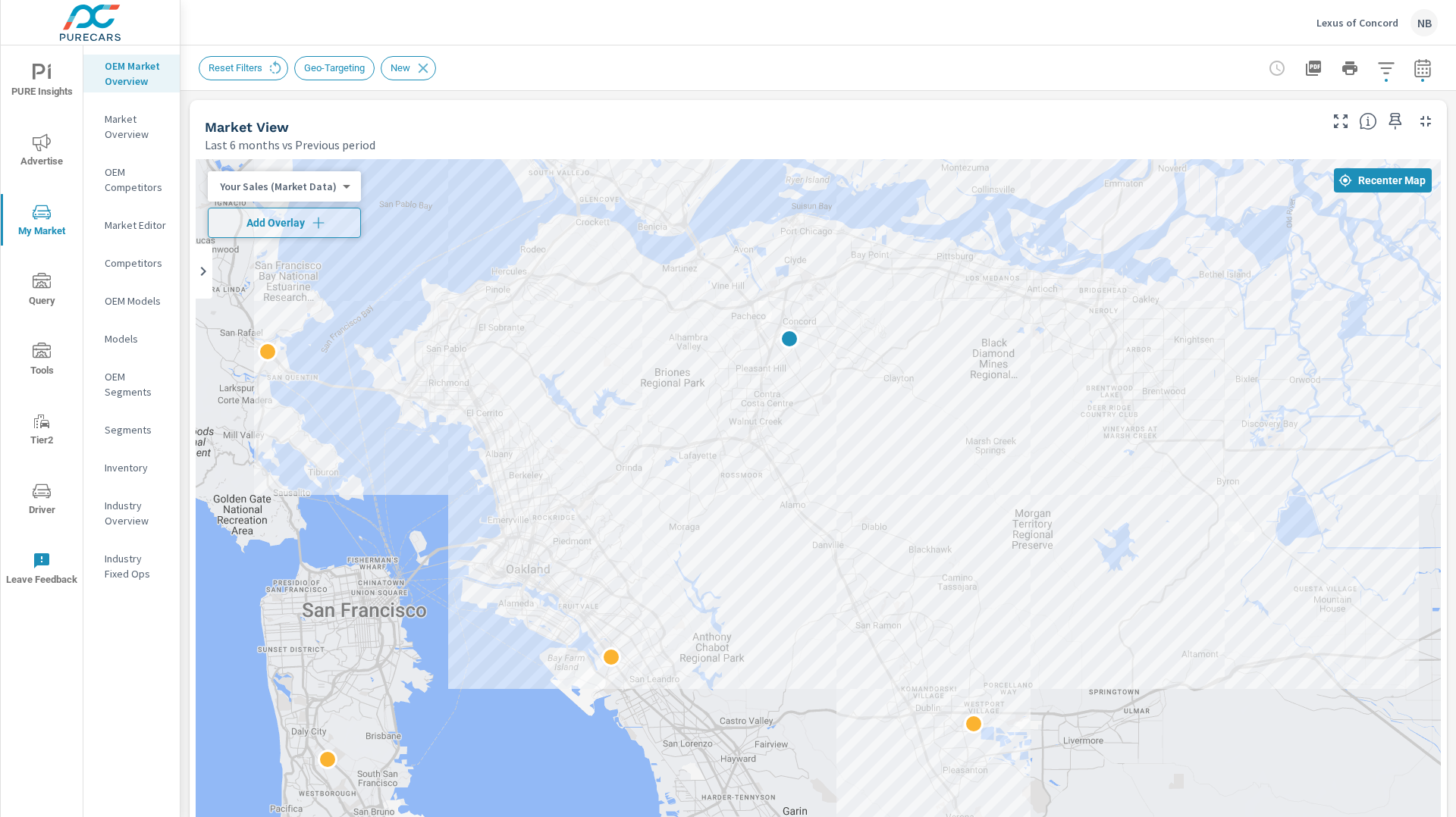
drag, startPoint x: 1017, startPoint y: 535, endPoint x: 1067, endPoint y: 633, distance: 110.0
click at [1067, 633] on div "2" at bounding box center [818, 580] width 1245 height 843
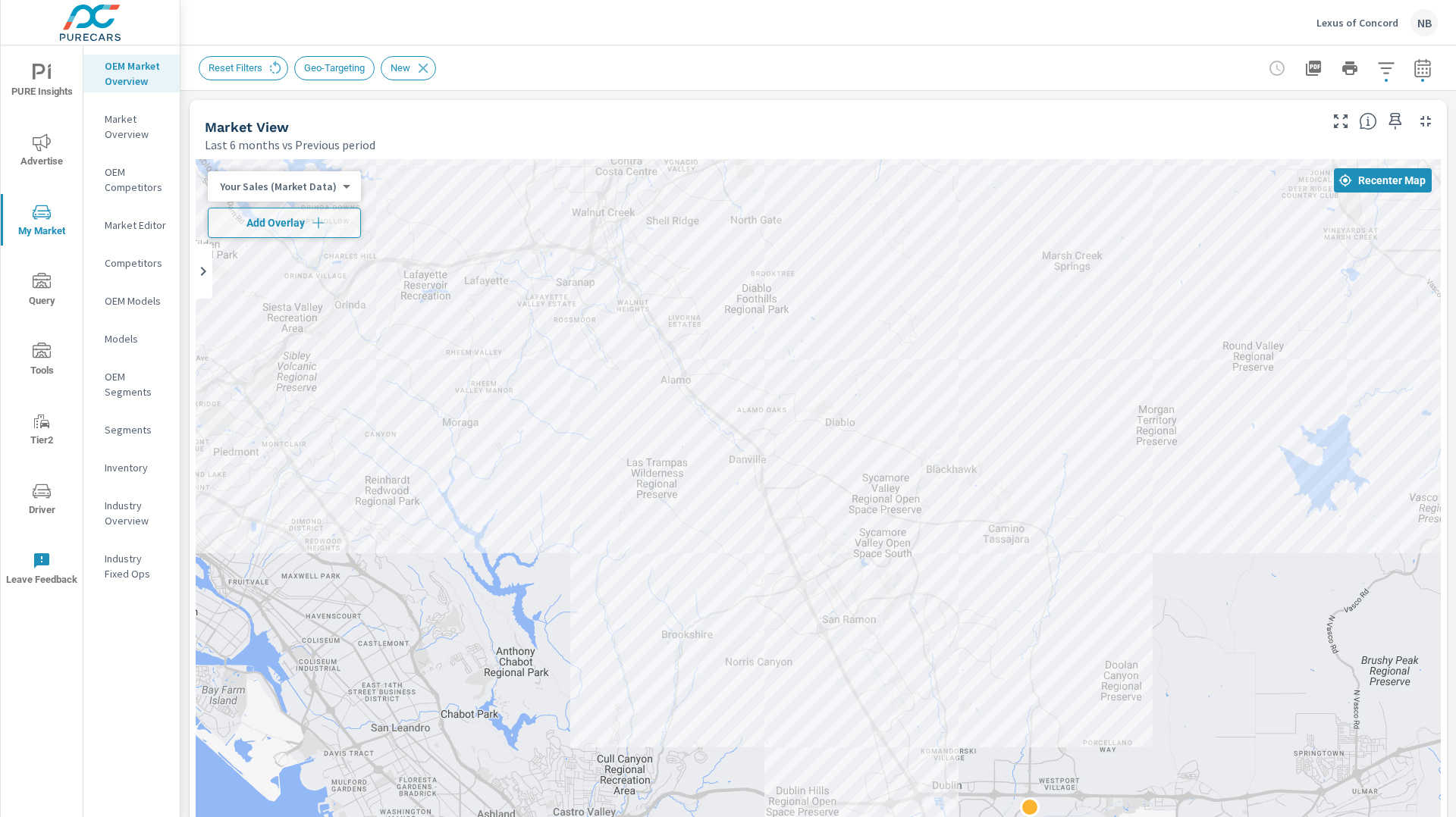
drag, startPoint x: 706, startPoint y: 589, endPoint x: 1325, endPoint y: 540, distance: 620.9
click at [1325, 540] on div at bounding box center [818, 580] width 1245 height 843
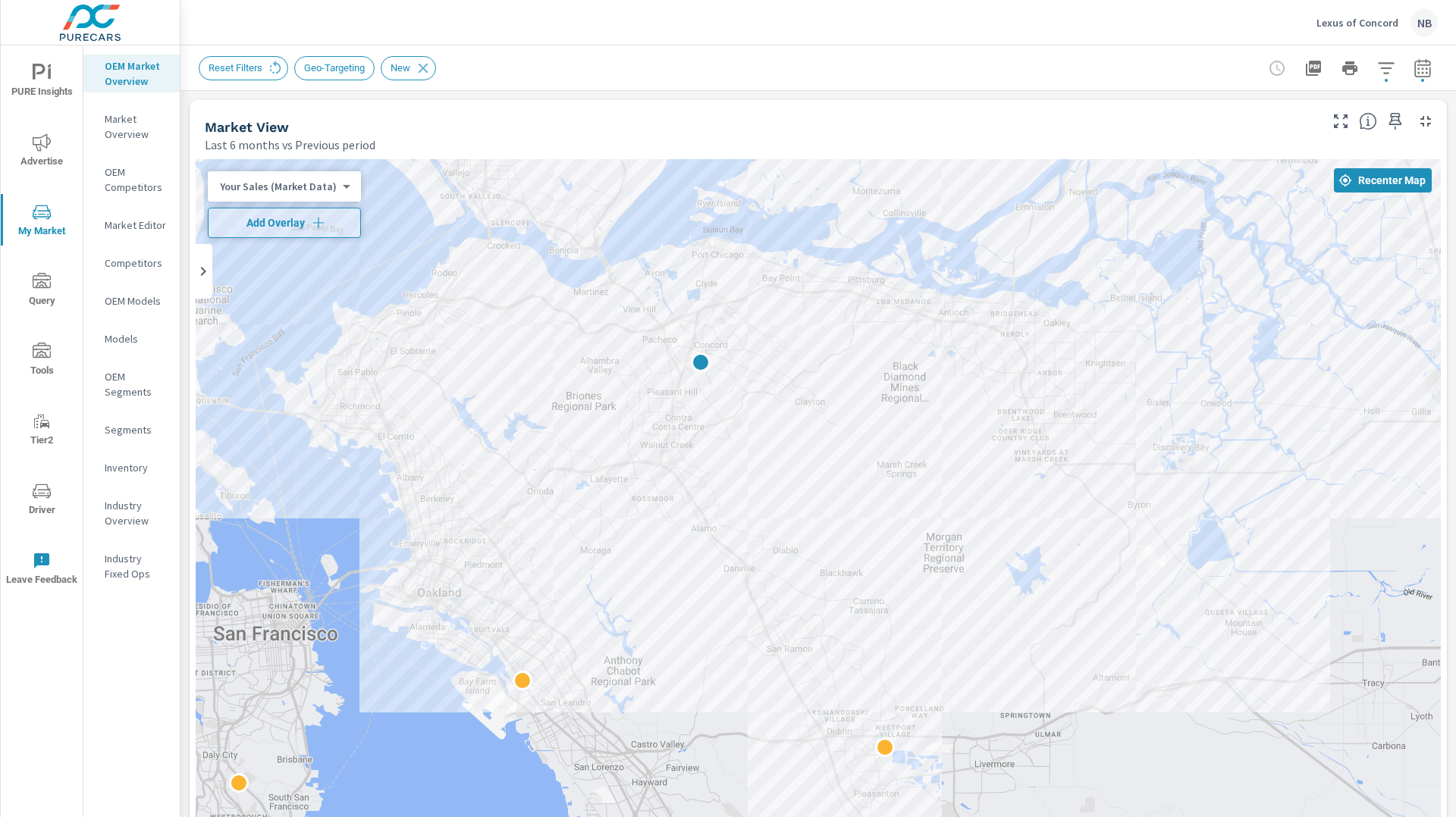
drag, startPoint x: 1197, startPoint y: 564, endPoint x: 978, endPoint y: 631, distance: 229.0
click at [978, 631] on div "2" at bounding box center [818, 580] width 1245 height 843
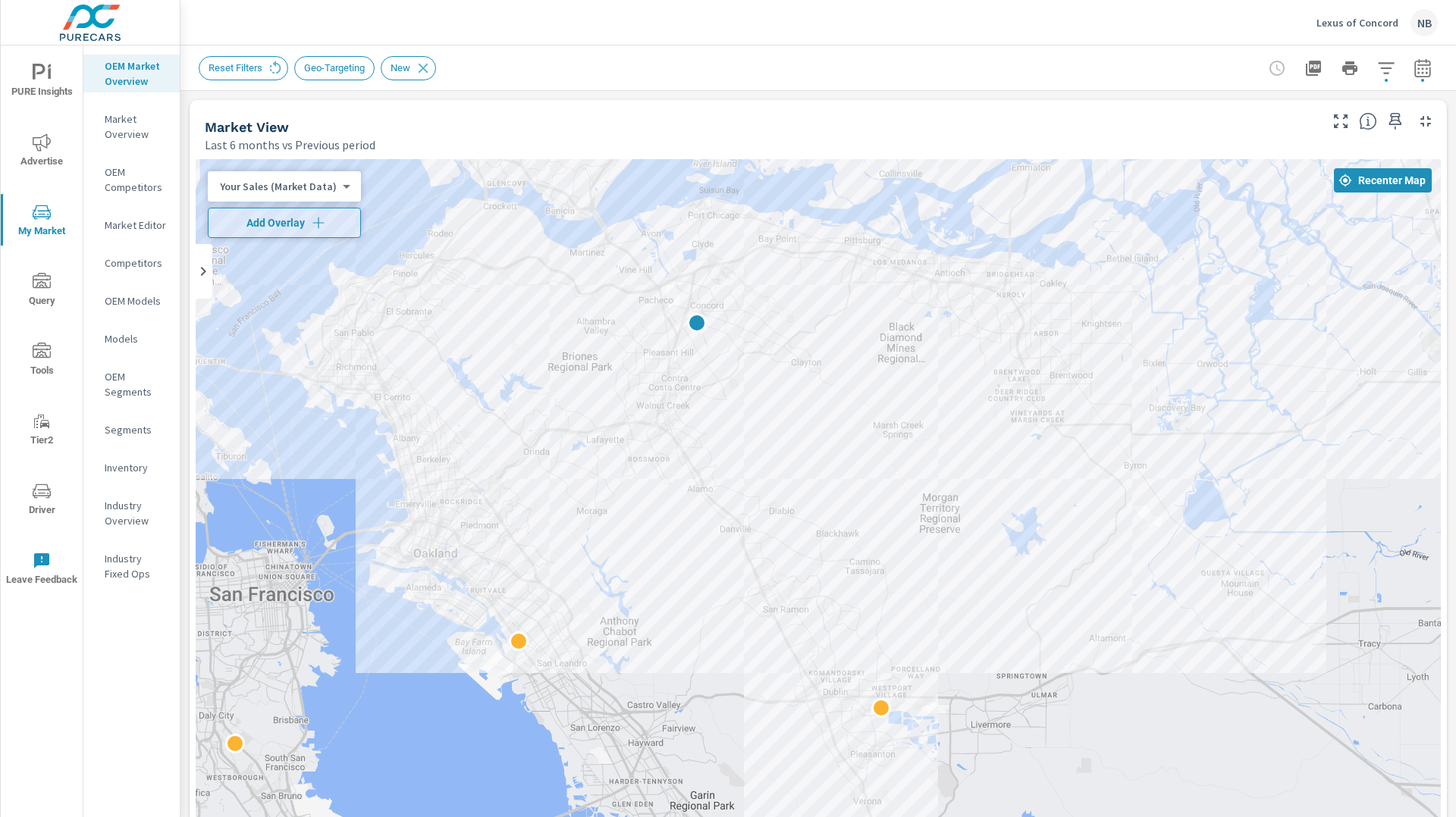
drag, startPoint x: 976, startPoint y: 596, endPoint x: 973, endPoint y: 561, distance: 35.1
click at [1385, 70] on icon "button" at bounding box center [1386, 68] width 18 height 18
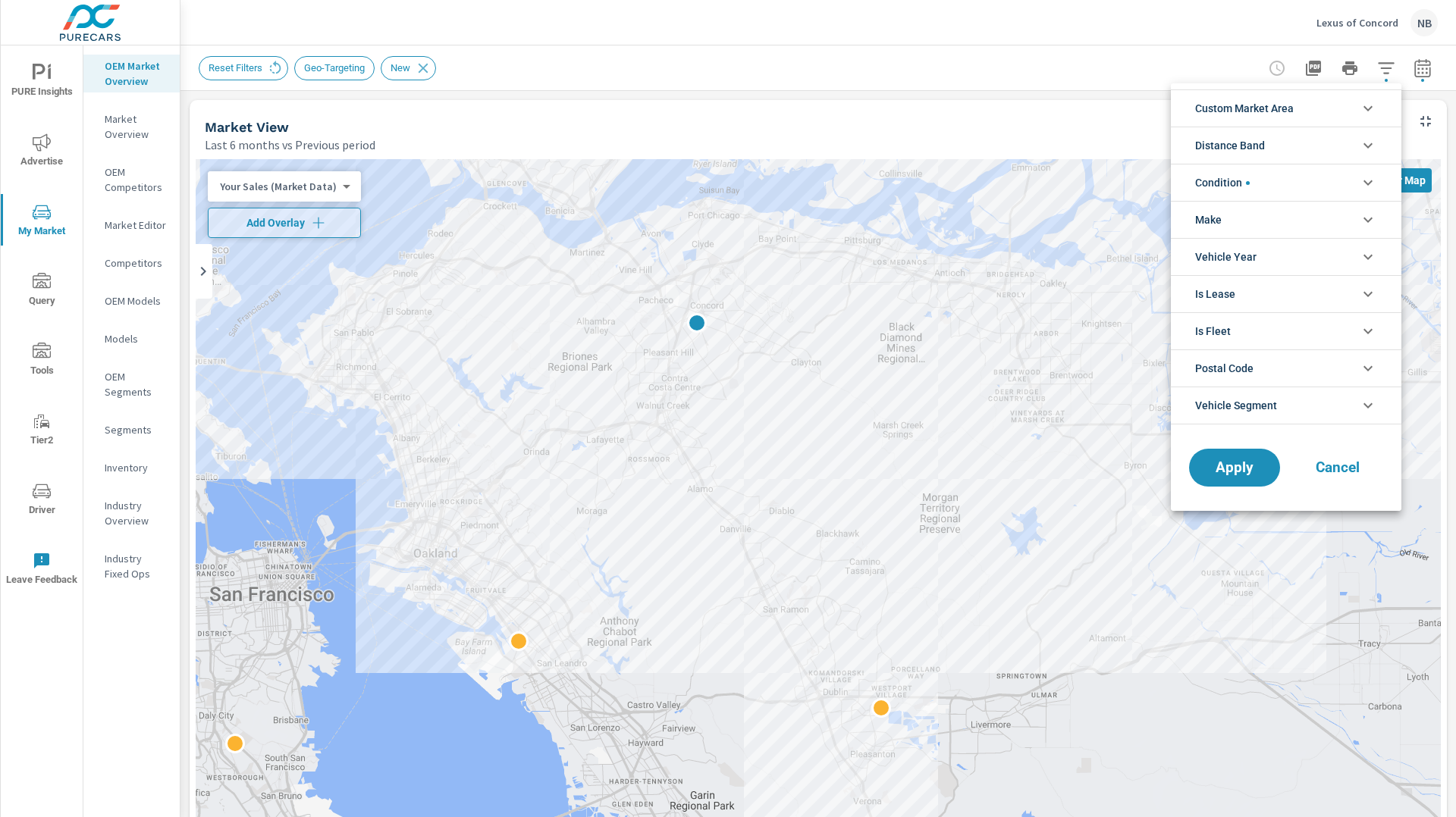
click at [1299, 116] on li "Custom Market Area" at bounding box center [1286, 108] width 230 height 37
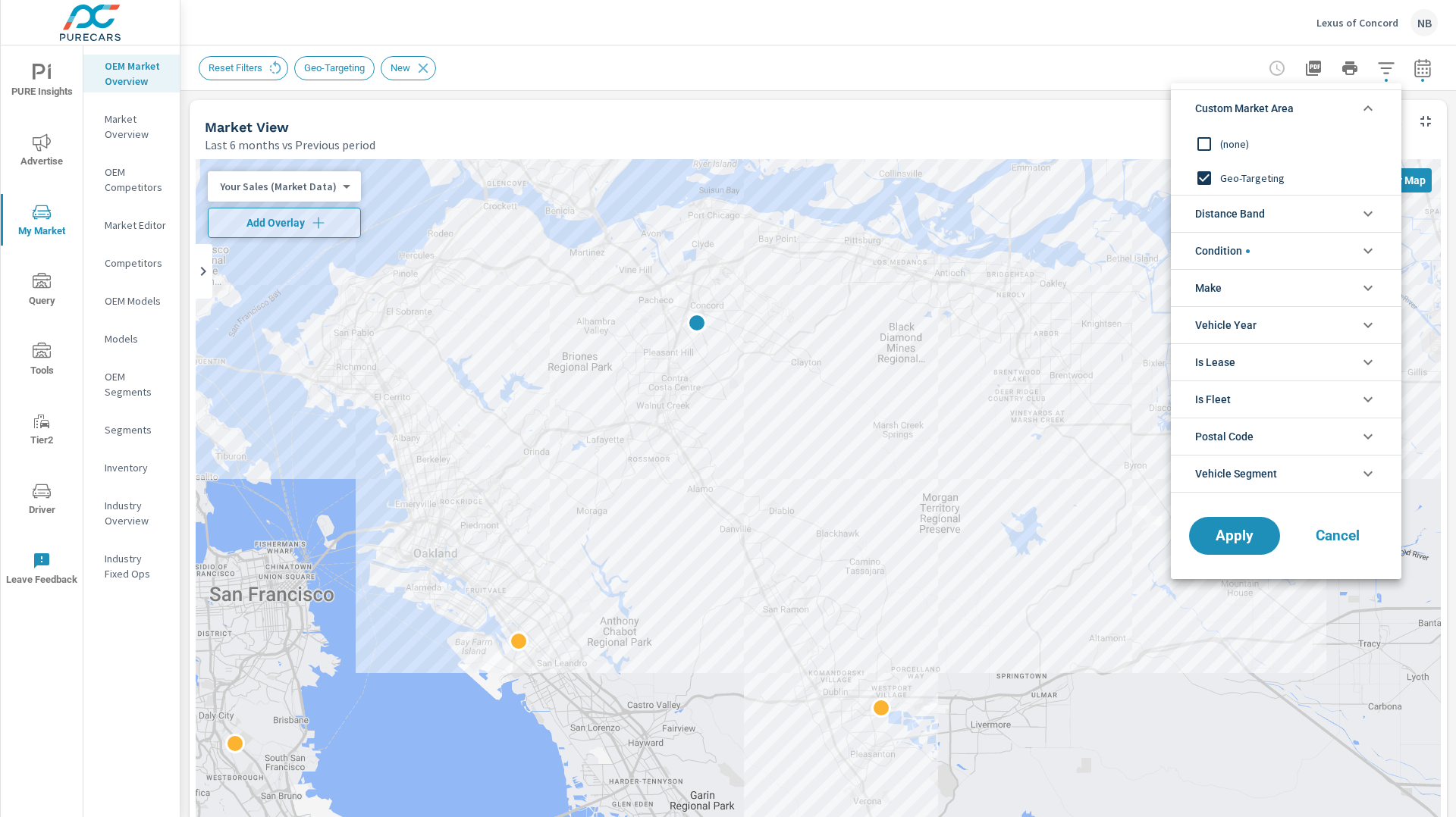
click at [1286, 223] on li "Distance Band" at bounding box center [1286, 213] width 230 height 37
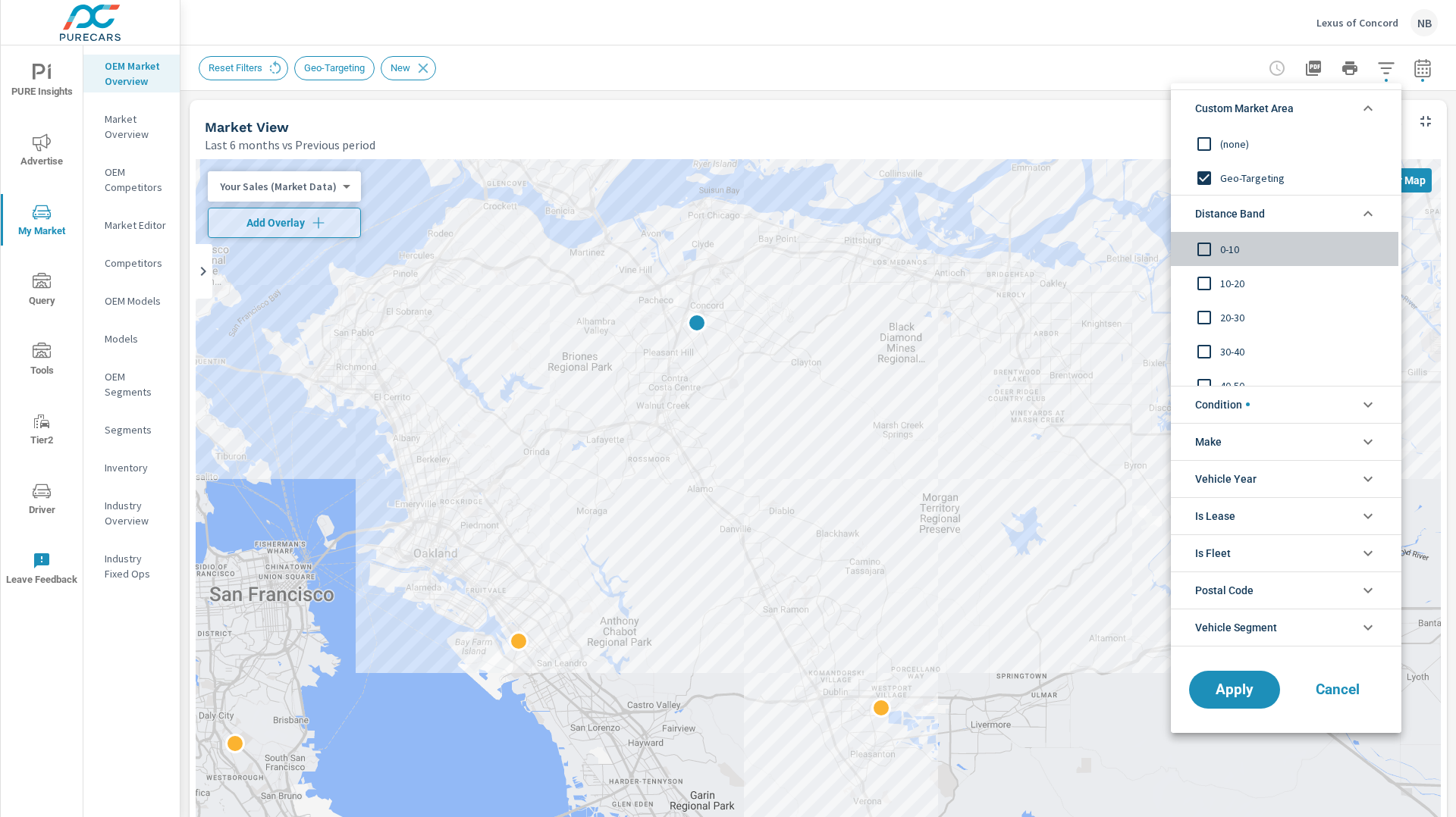
click at [1230, 247] on span "0-10" at bounding box center [1303, 249] width 166 height 18
click at [1262, 678] on button "Apply" at bounding box center [1234, 690] width 94 height 40
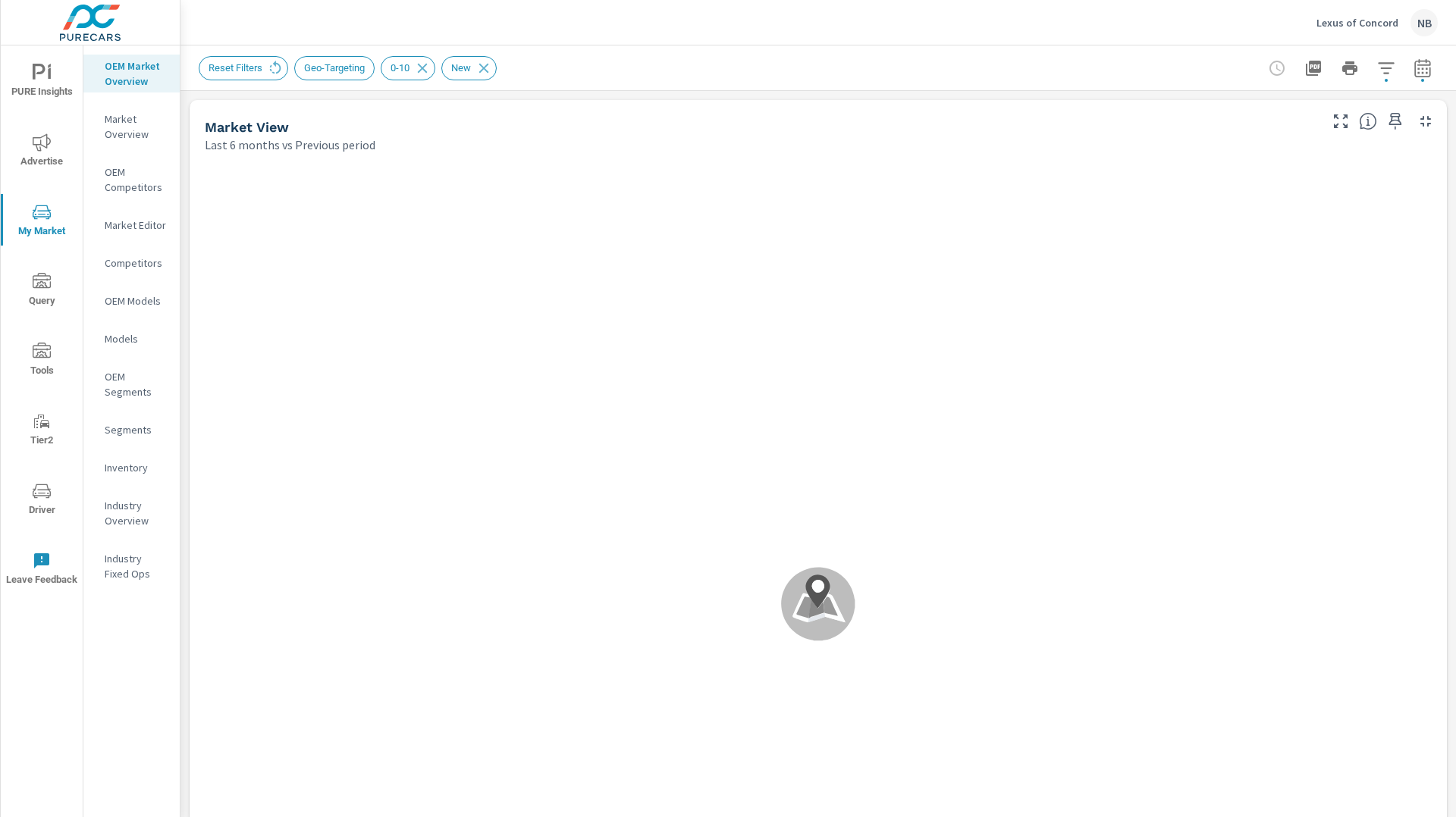
scroll to position [57, 0]
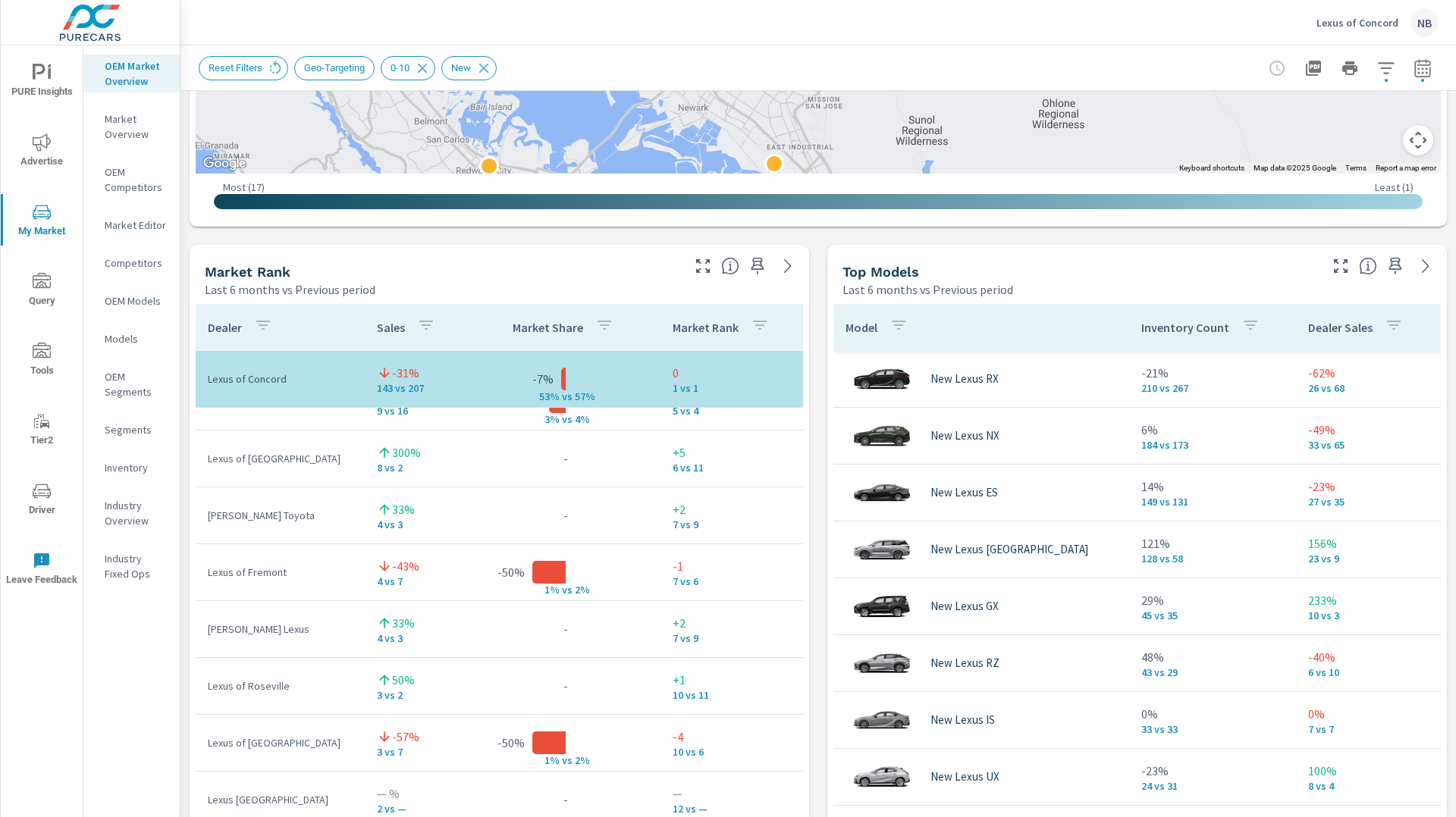
scroll to position [829, 0]
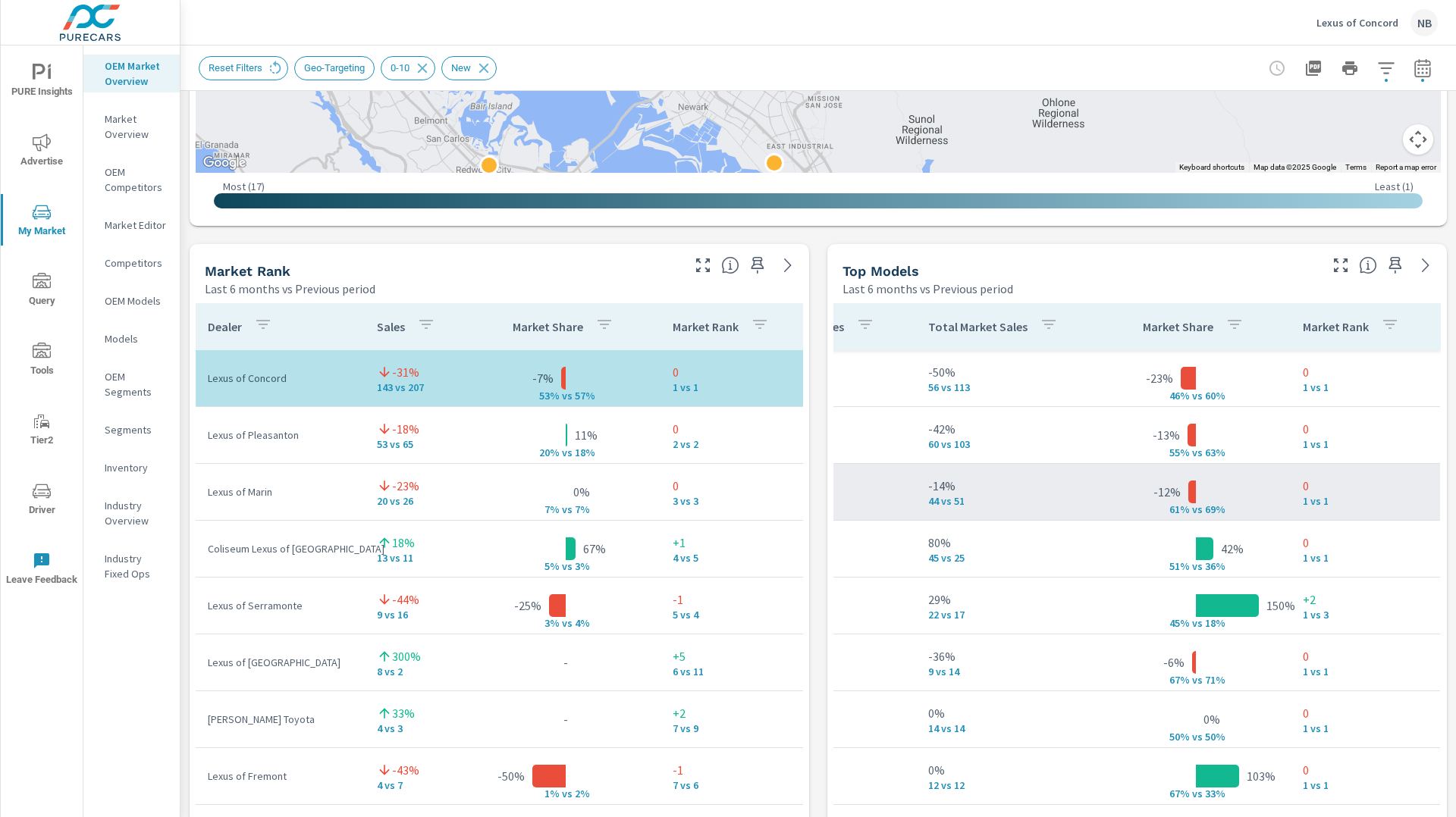
scroll to position [87, 528]
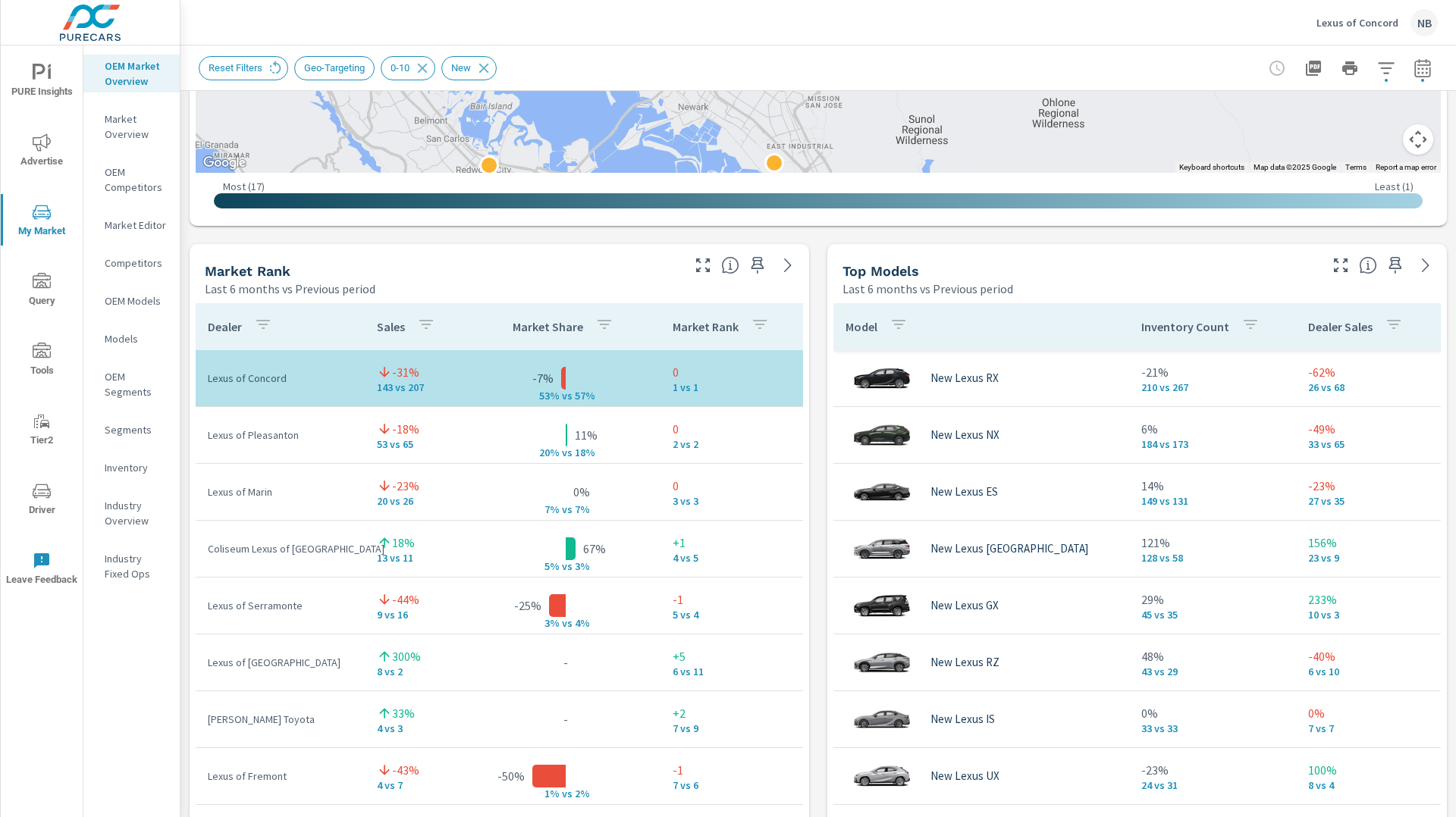
scroll to position [57, 0]
click at [1391, 70] on icon "button" at bounding box center [1386, 68] width 18 height 18
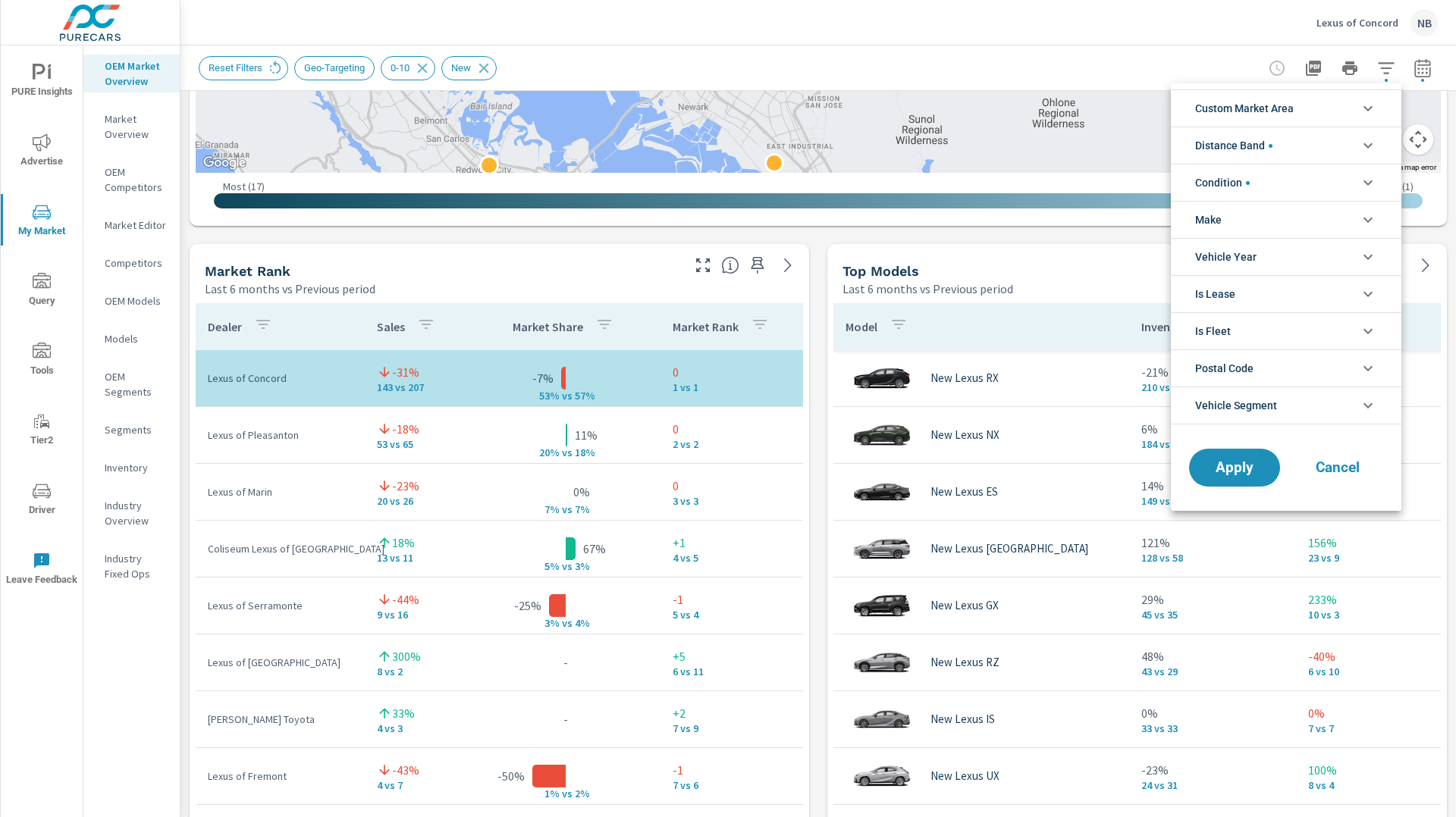
click at [1294, 187] on li "Condition" at bounding box center [1286, 183] width 230 height 37
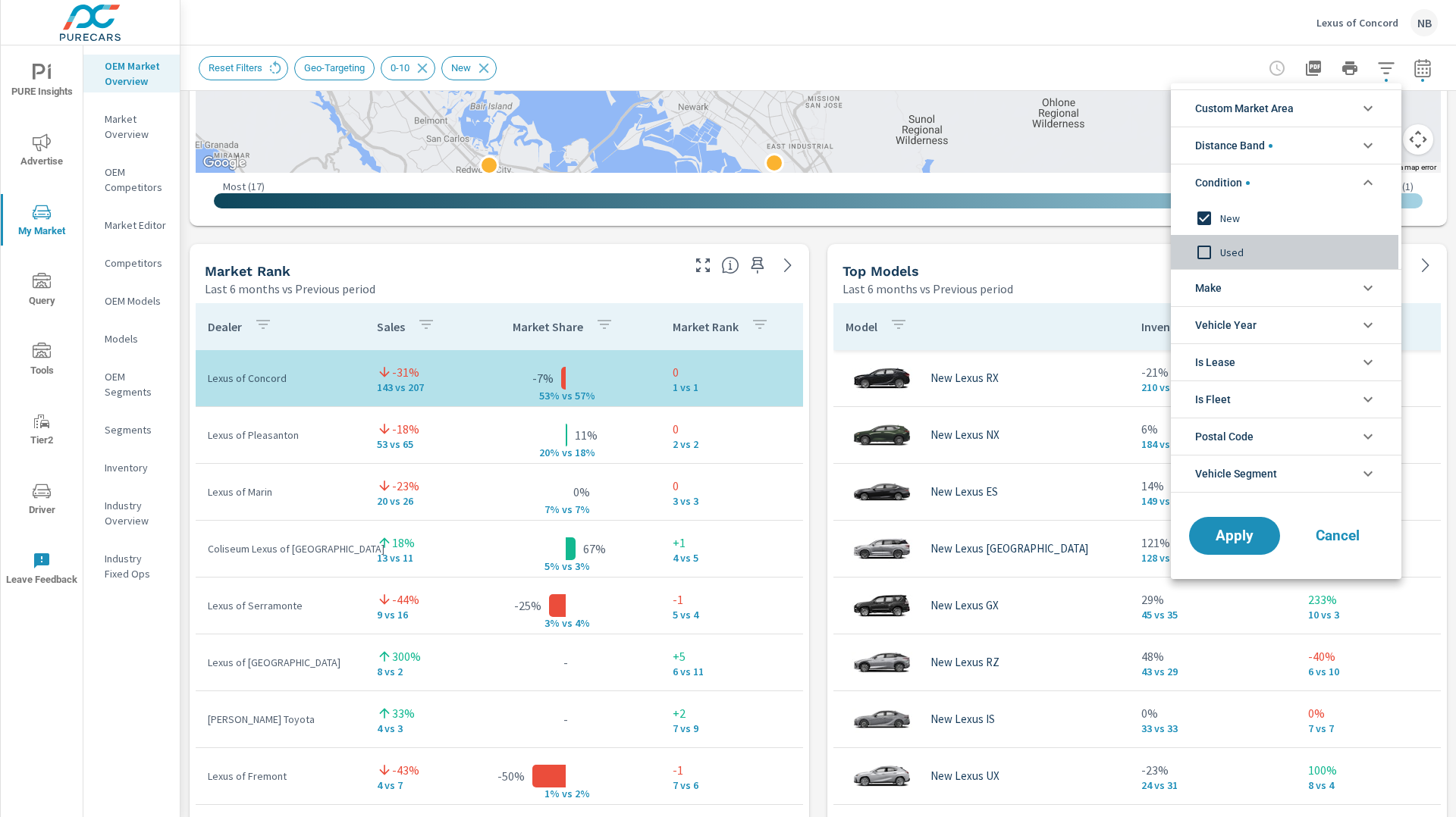
click at [1243, 245] on span "Used" at bounding box center [1303, 252] width 166 height 18
click at [1233, 221] on span "New" at bounding box center [1303, 218] width 166 height 18
click at [1245, 544] on span "Apply" at bounding box center [1234, 536] width 62 height 15
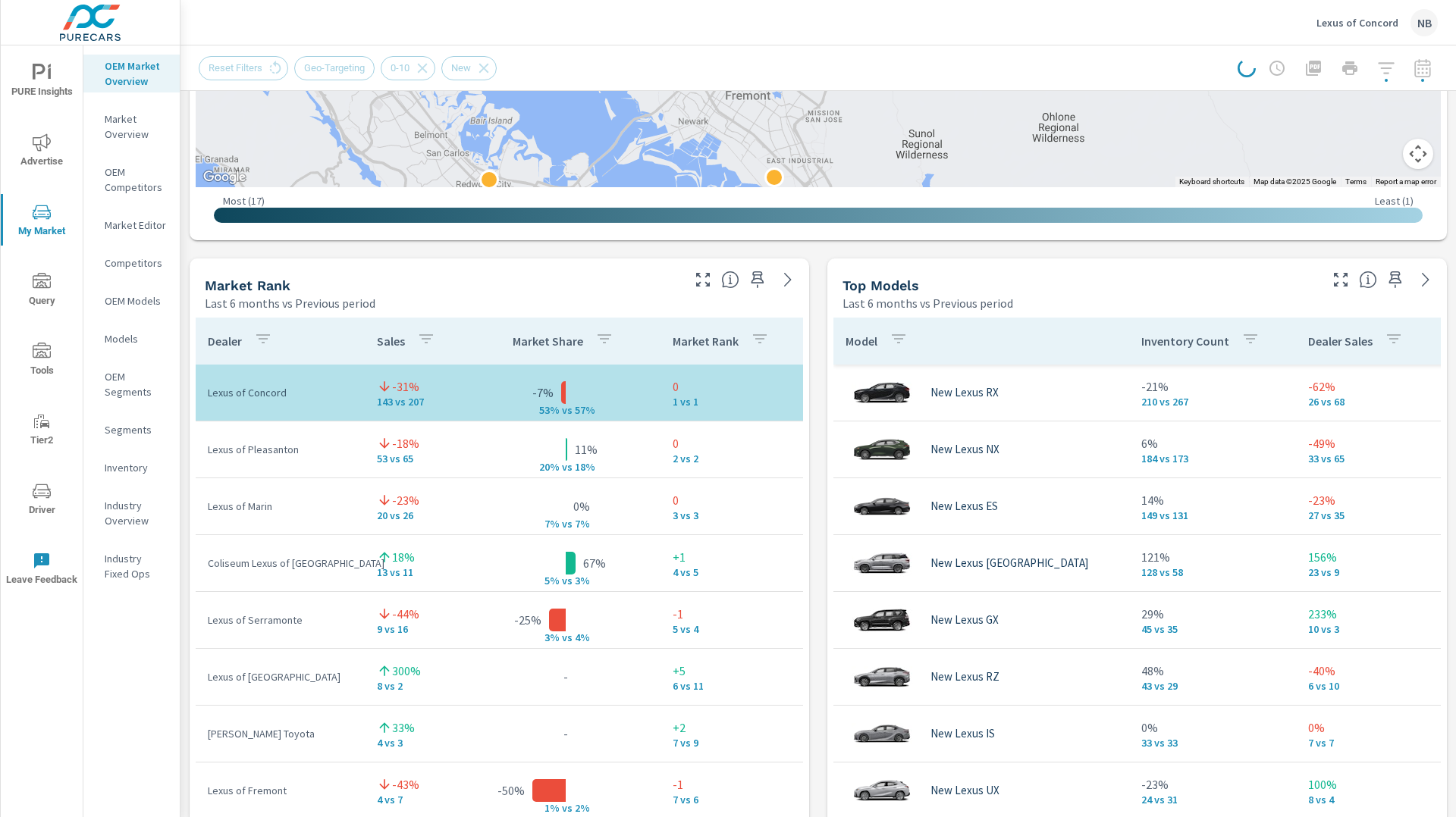
scroll to position [810, 0]
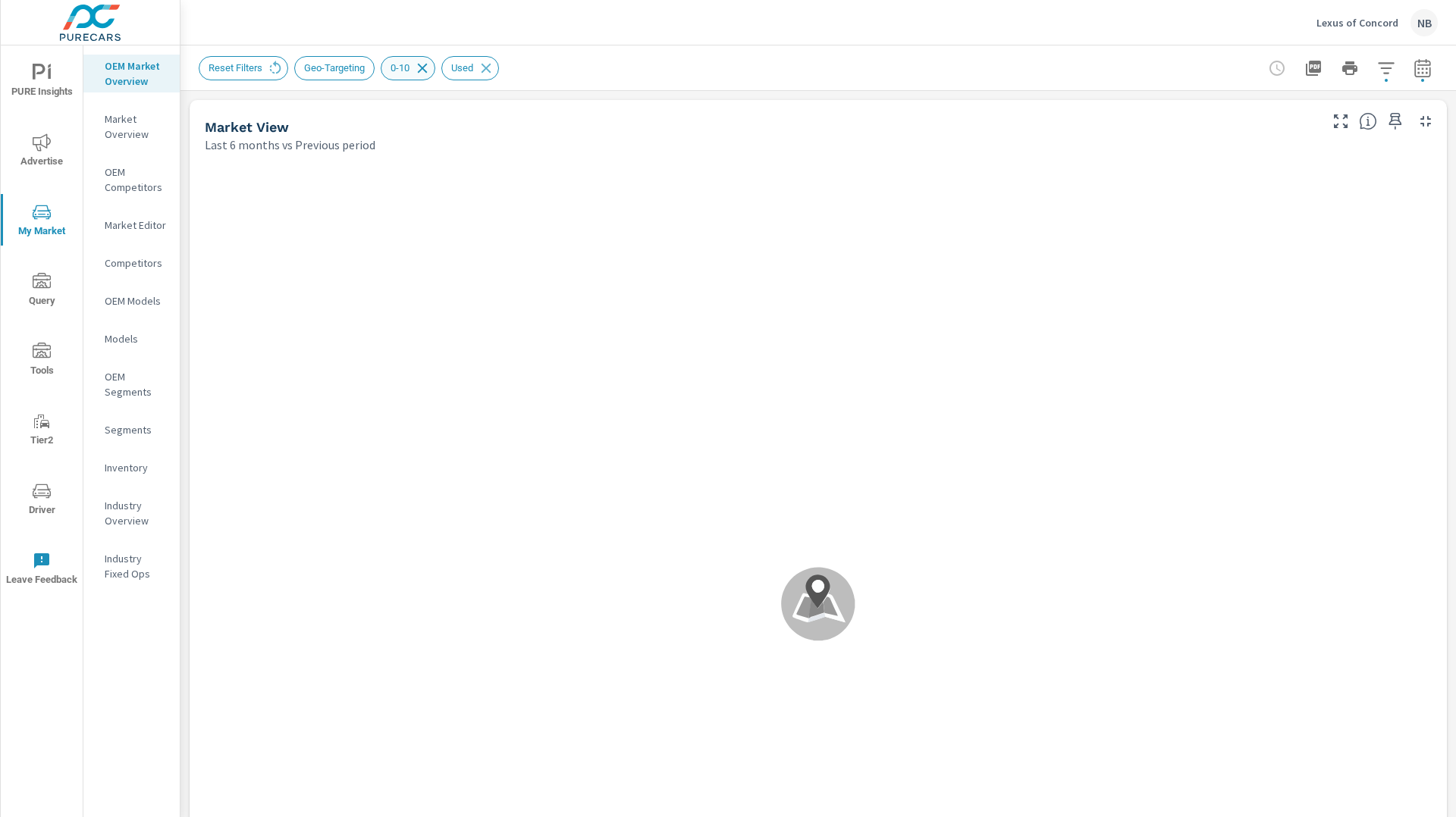
click at [431, 71] on icon at bounding box center [422, 68] width 17 height 17
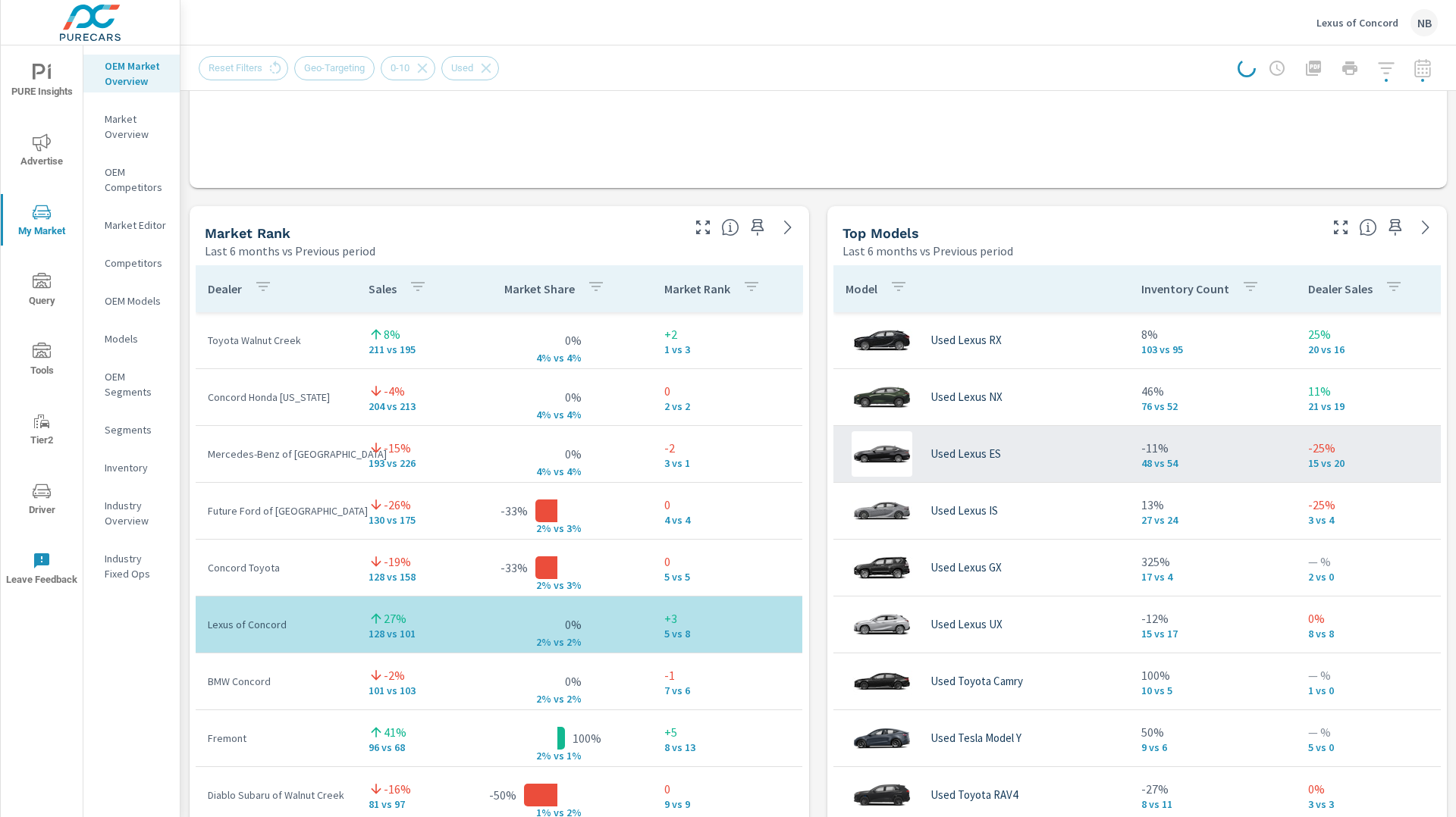
scroll to position [865, 0]
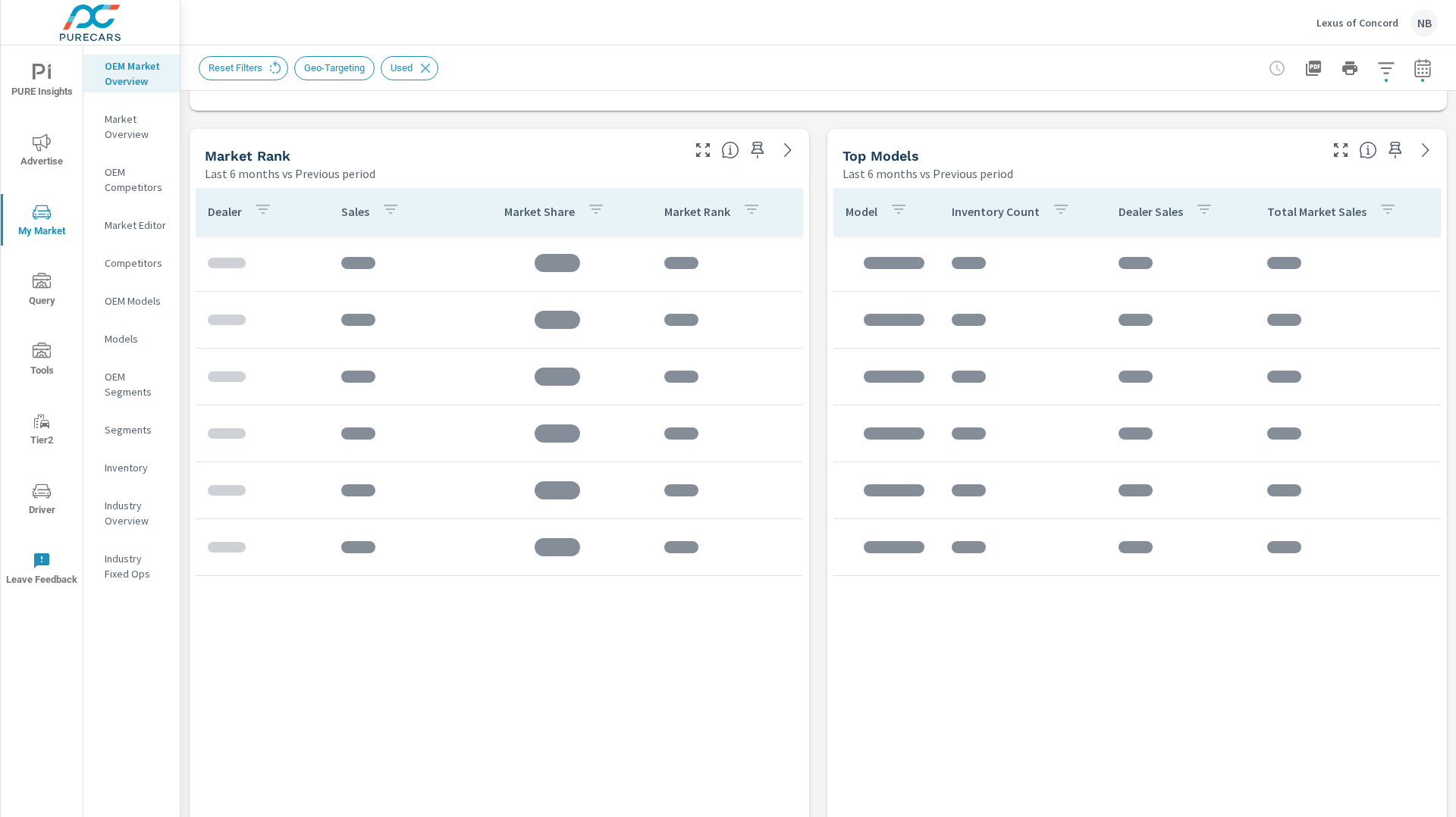
scroll to position [968, 0]
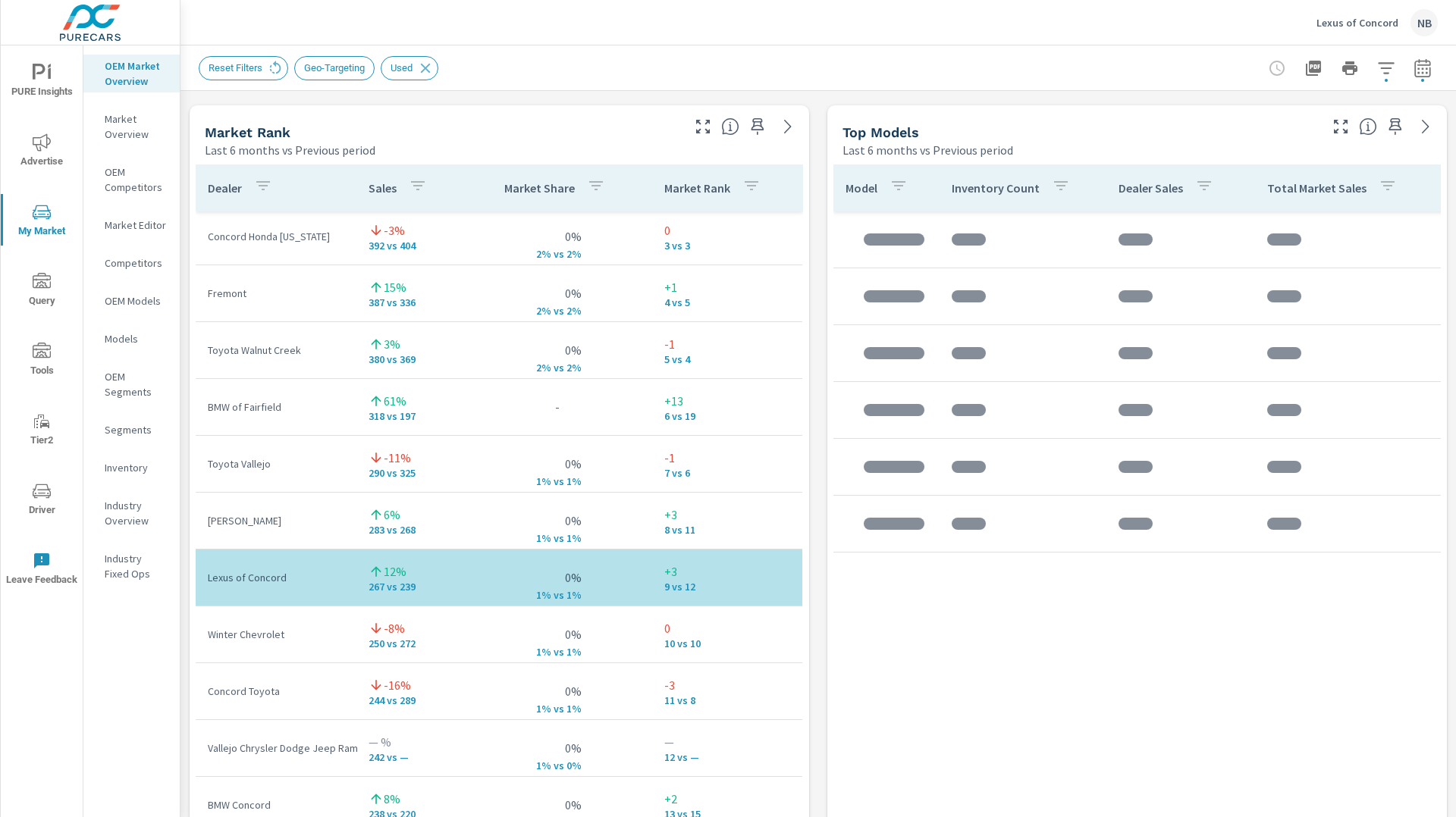
scroll to position [59, 0]
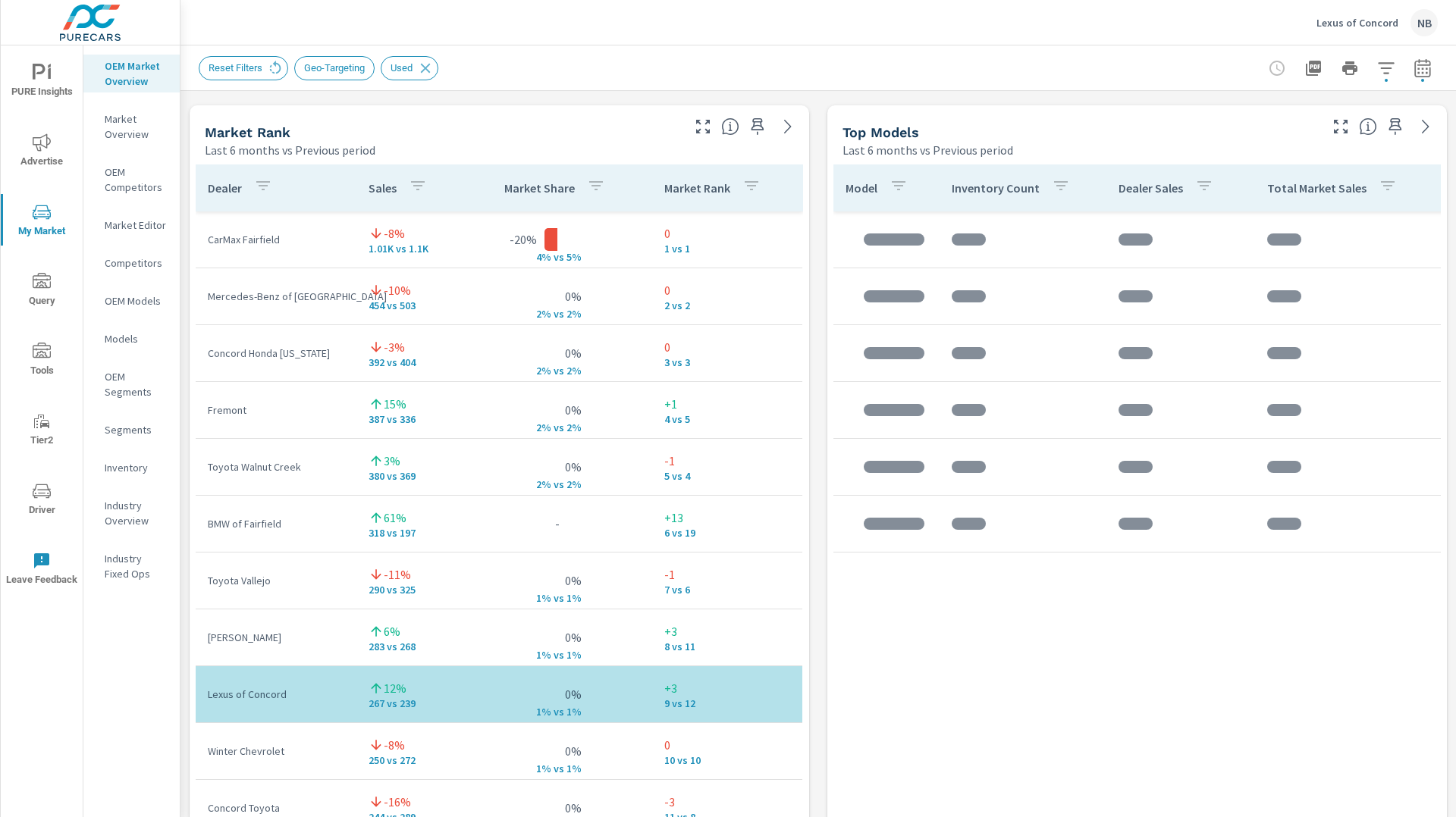
click at [41, 78] on icon "nav menu" at bounding box center [41, 72] width 18 height 18
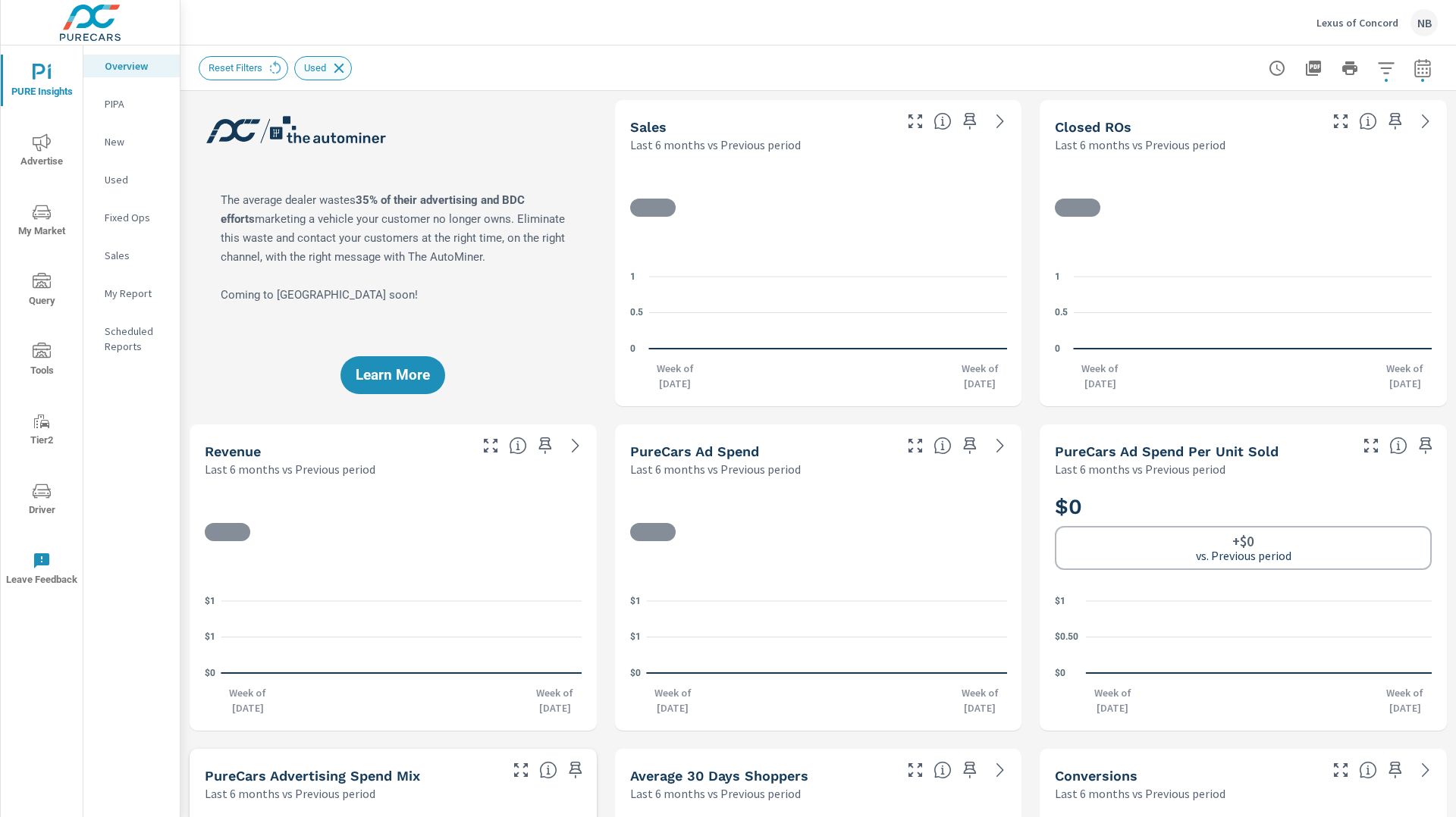
click at [342, 68] on icon at bounding box center [338, 68] width 17 height 17
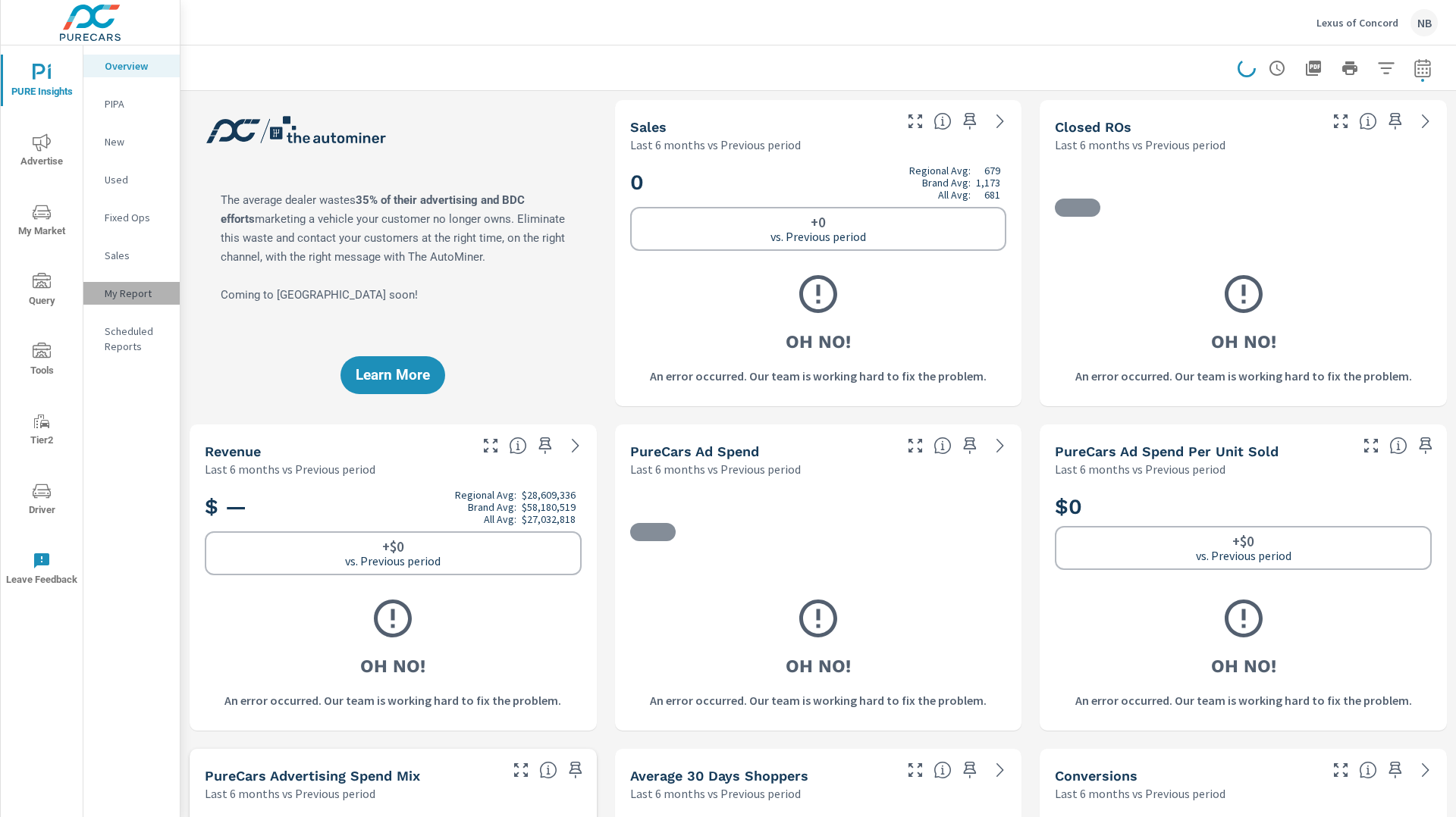
click at [134, 299] on p "My Report" at bounding box center [136, 293] width 63 height 15
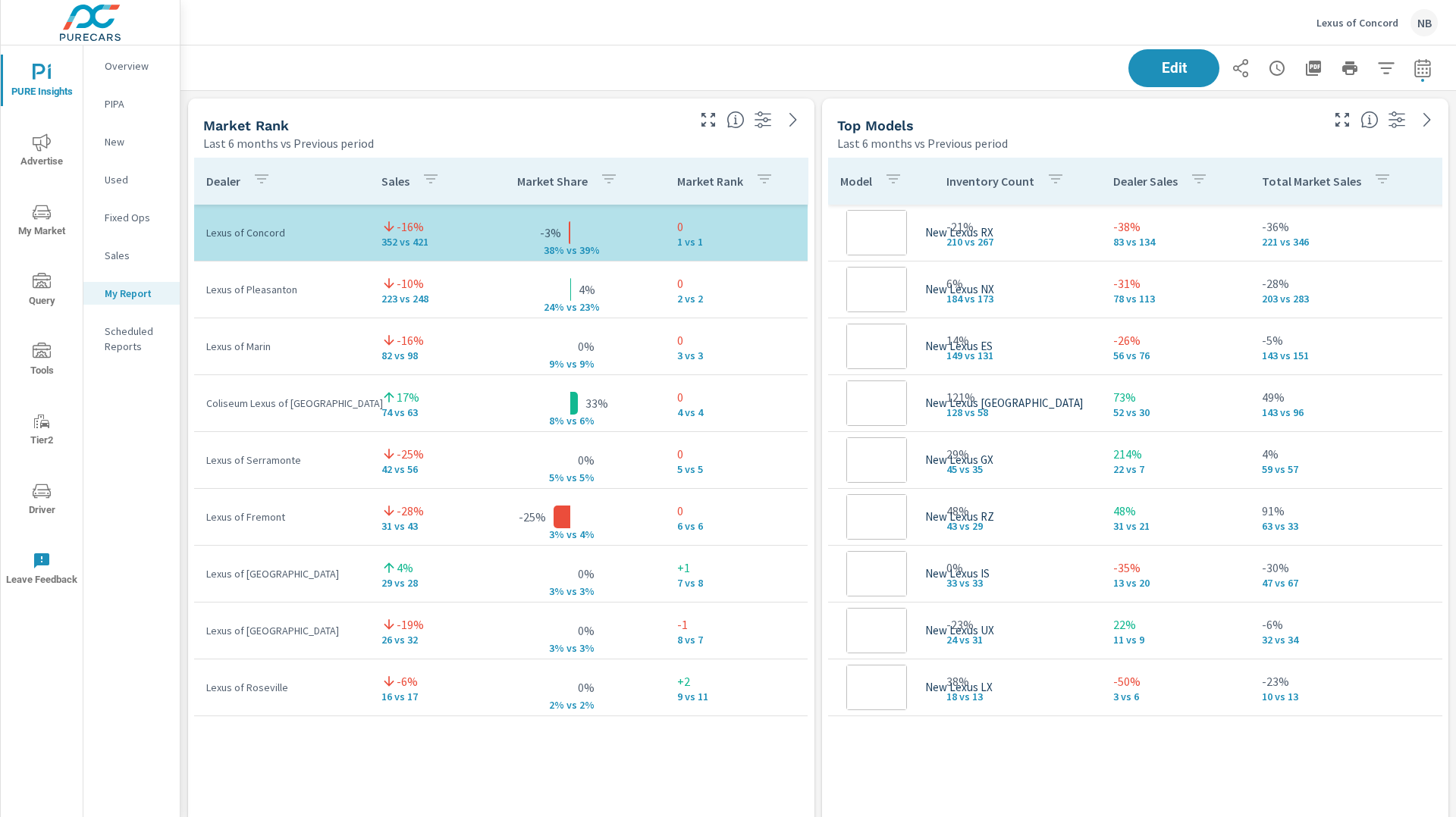
scroll to position [4019, 1277]
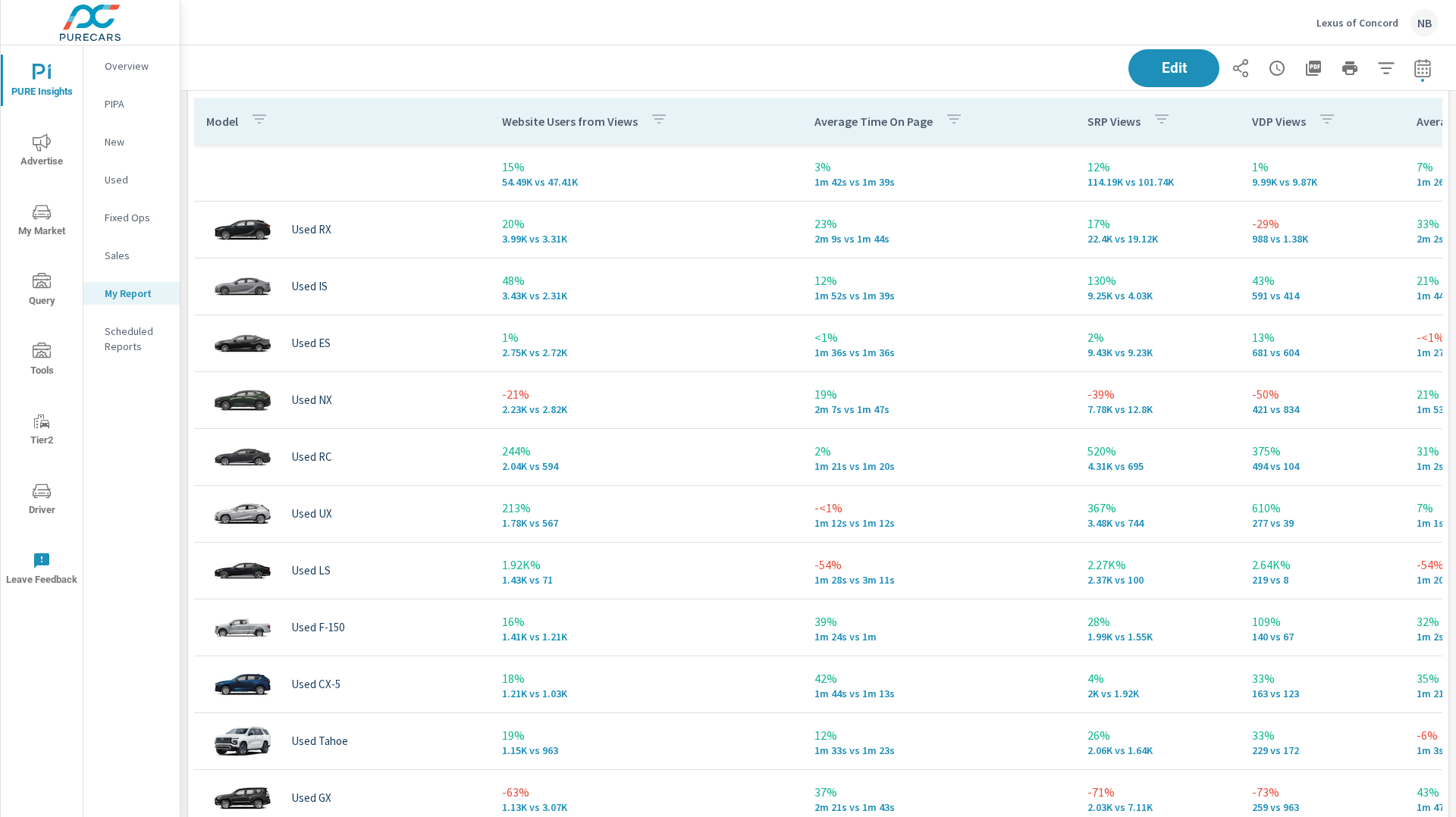
scroll to position [1987, 0]
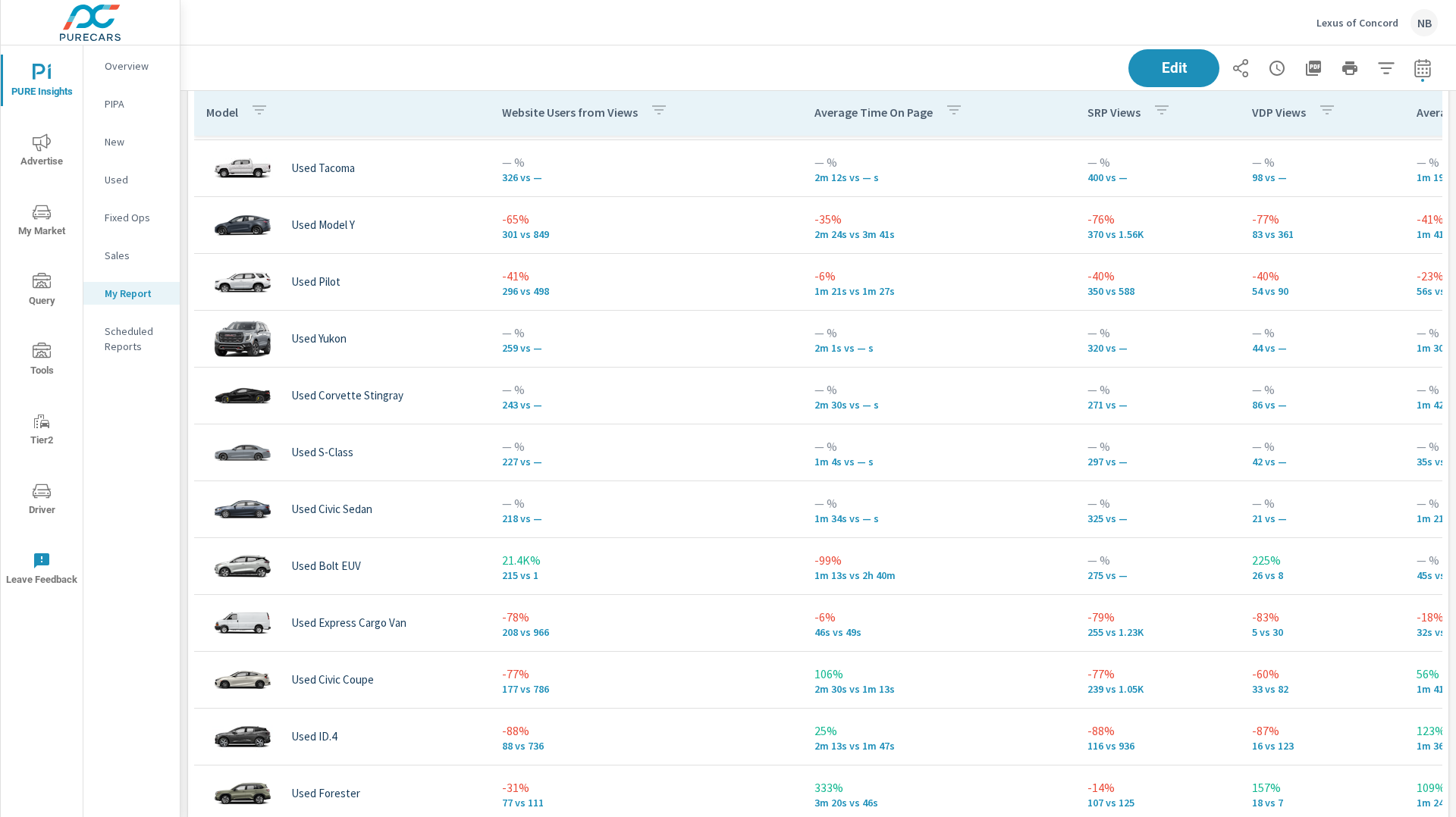
scroll to position [3197, 0]
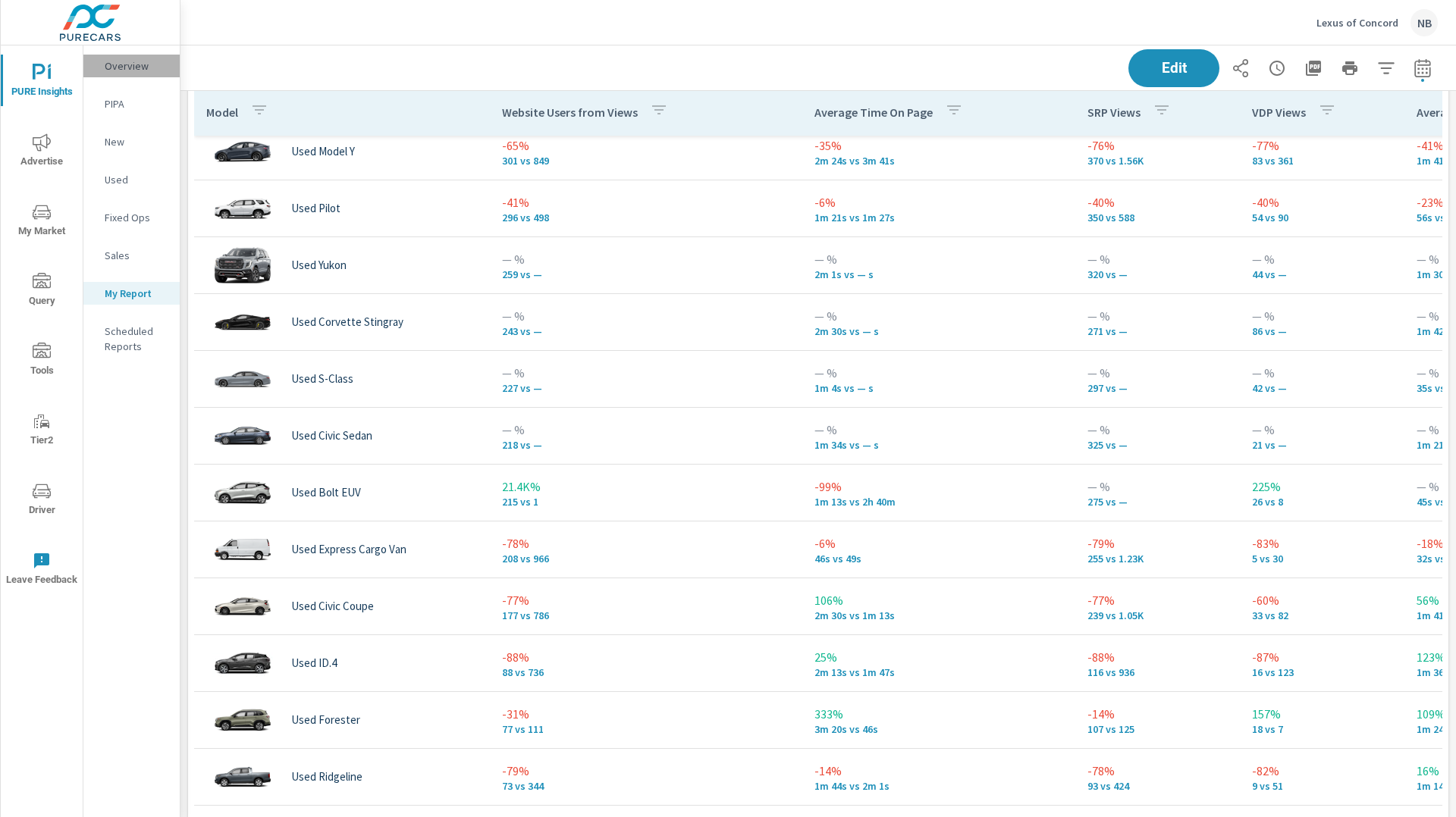
click at [114, 62] on p "Overview" at bounding box center [136, 66] width 63 height 15
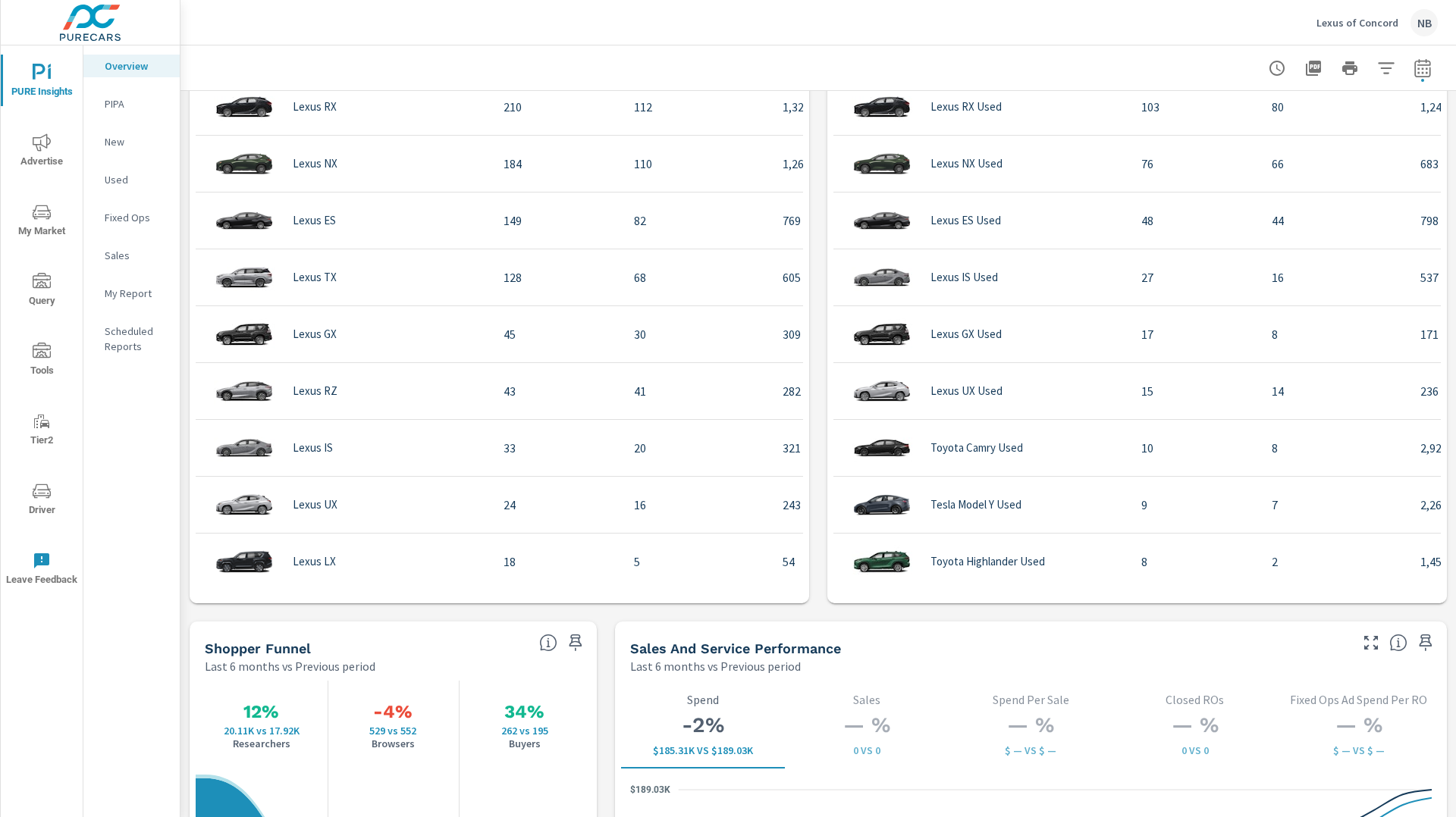
scroll to position [1556, 0]
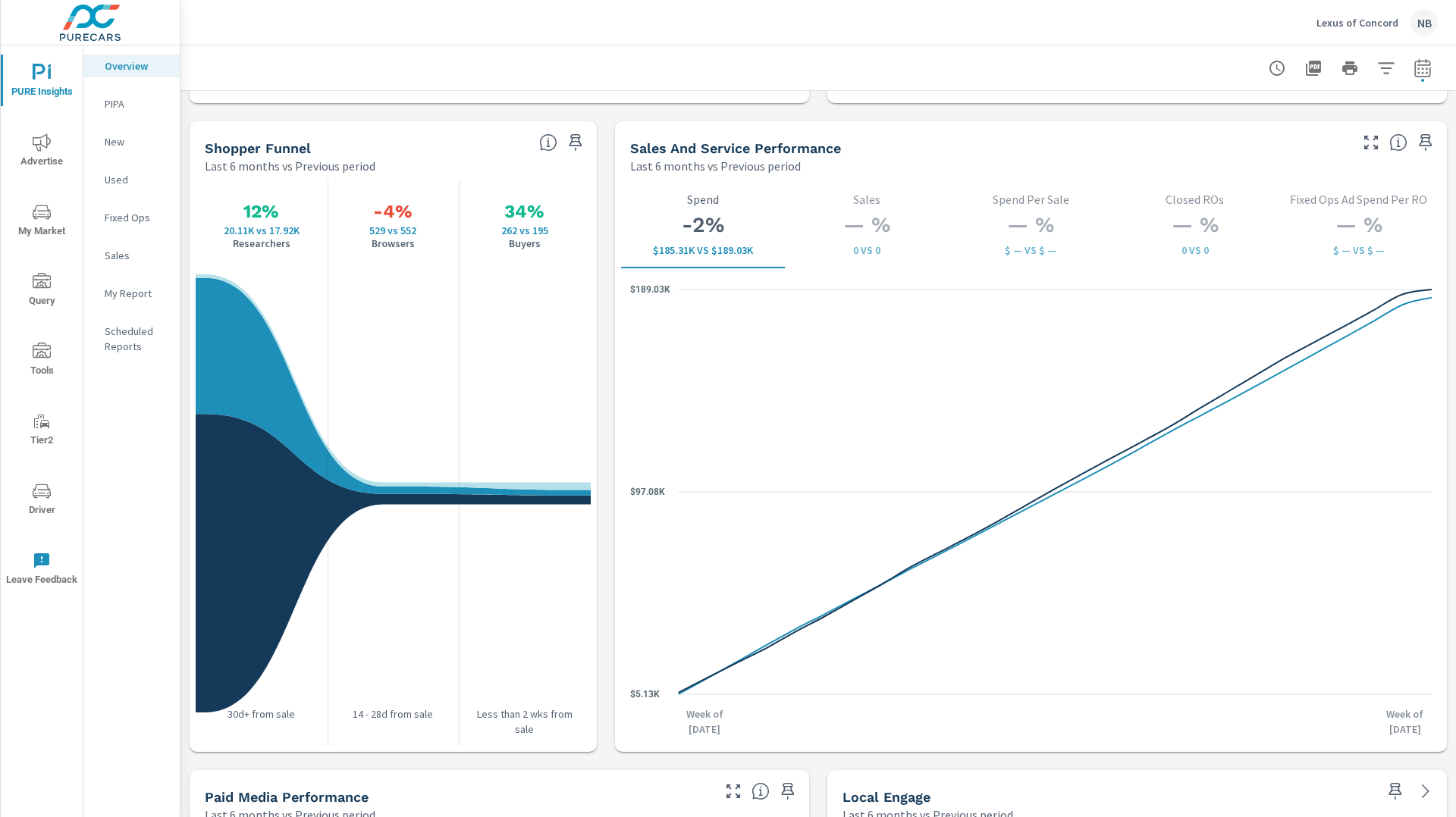
scroll to position [1925, 0]
click at [1422, 73] on icon "button" at bounding box center [1423, 70] width 10 height 6
select select "Last 6 months"
select select "Previous period"
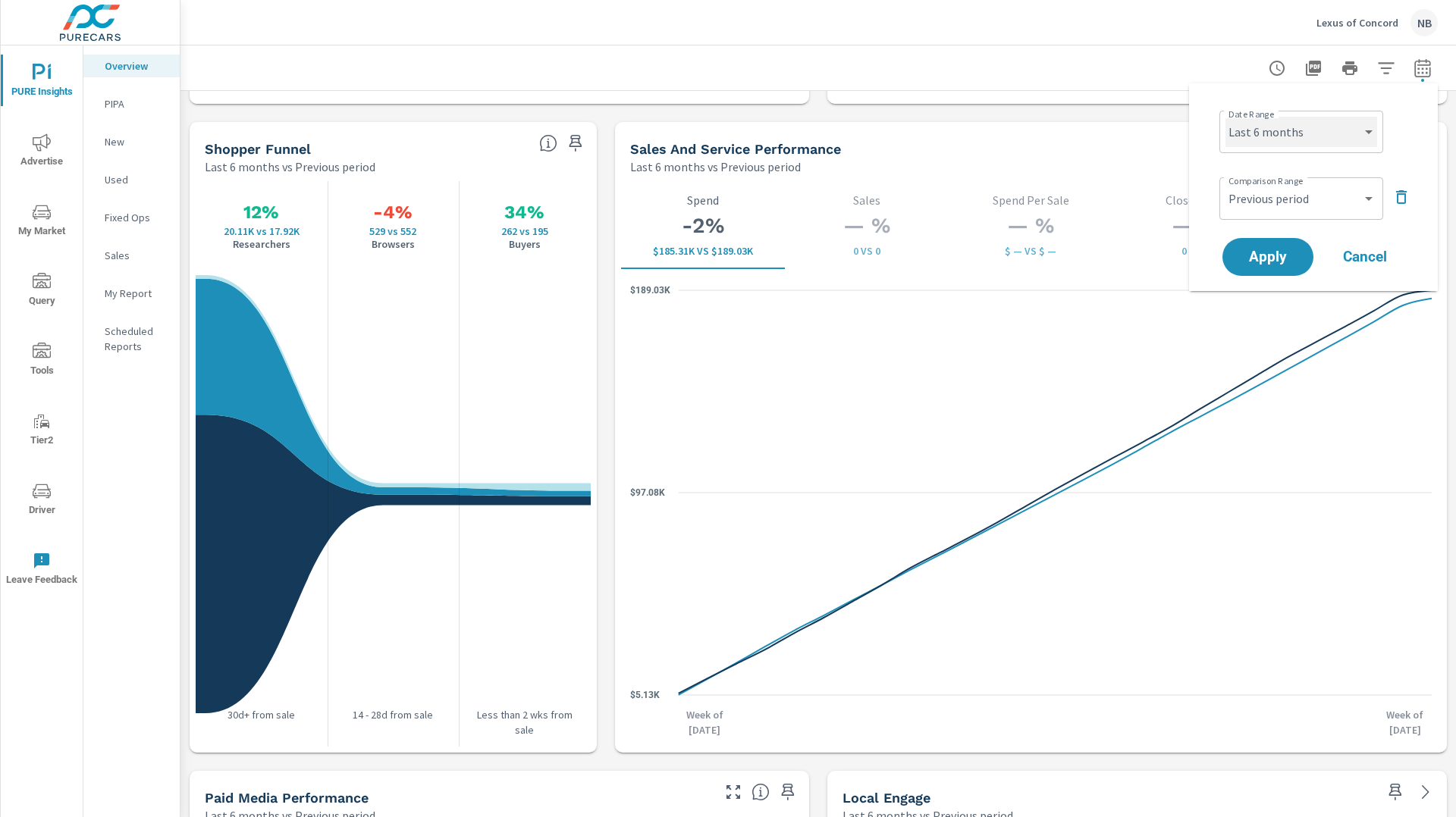
click at [1315, 140] on select "Custom Yesterday Last week Last 7 days Last 14 days Last 30 days Last 45 days L…" at bounding box center [1301, 131] width 152 height 30
select select "Last 3 months"
click at [1226, 117] on select "Custom Yesterday Last week Last 7 days Last 14 days Last 30 days Last 45 days L…" at bounding box center [1301, 131] width 152 height 30
click at [1277, 264] on span "Apply" at bounding box center [1268, 257] width 62 height 15
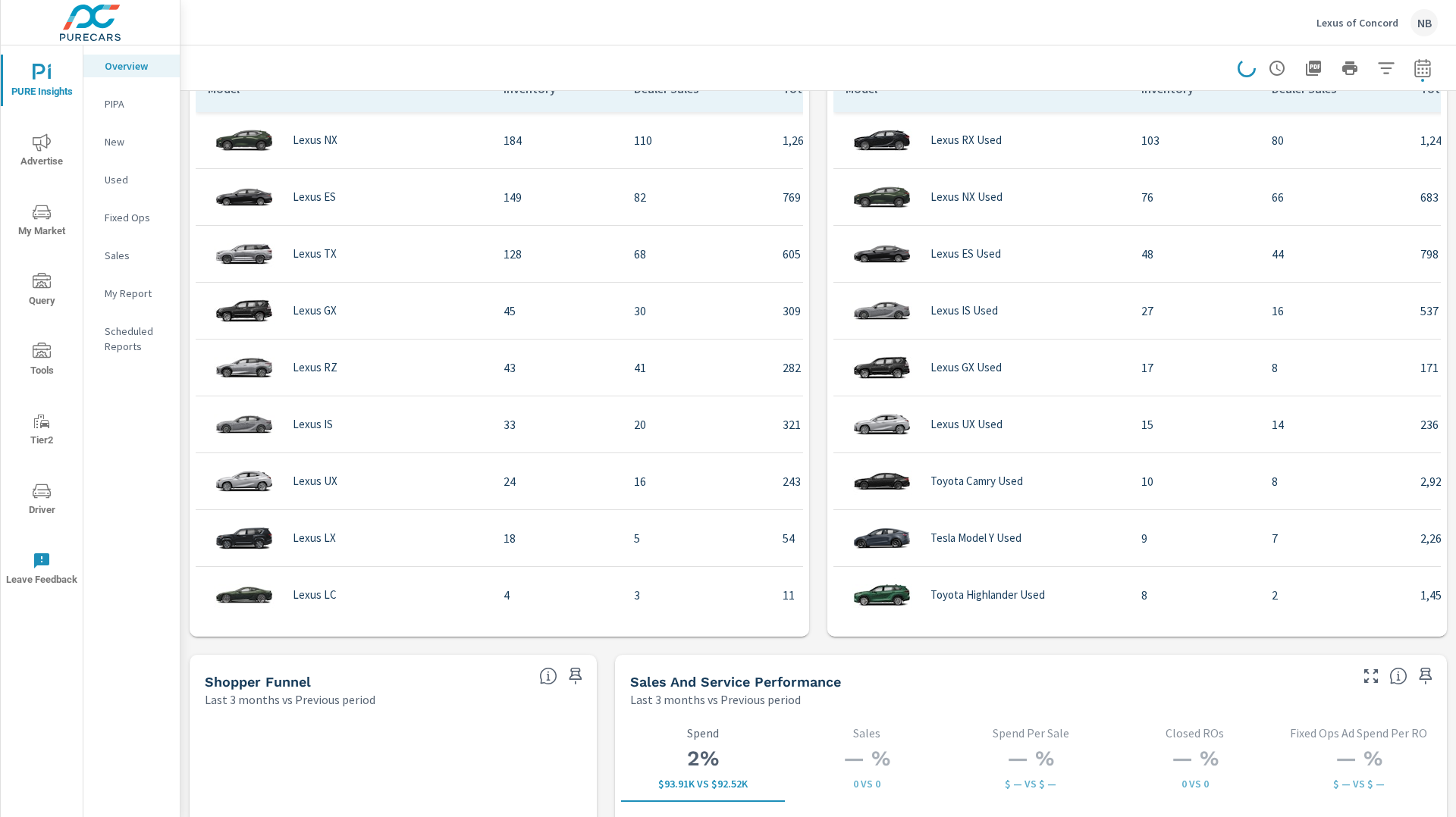
scroll to position [1514, 0]
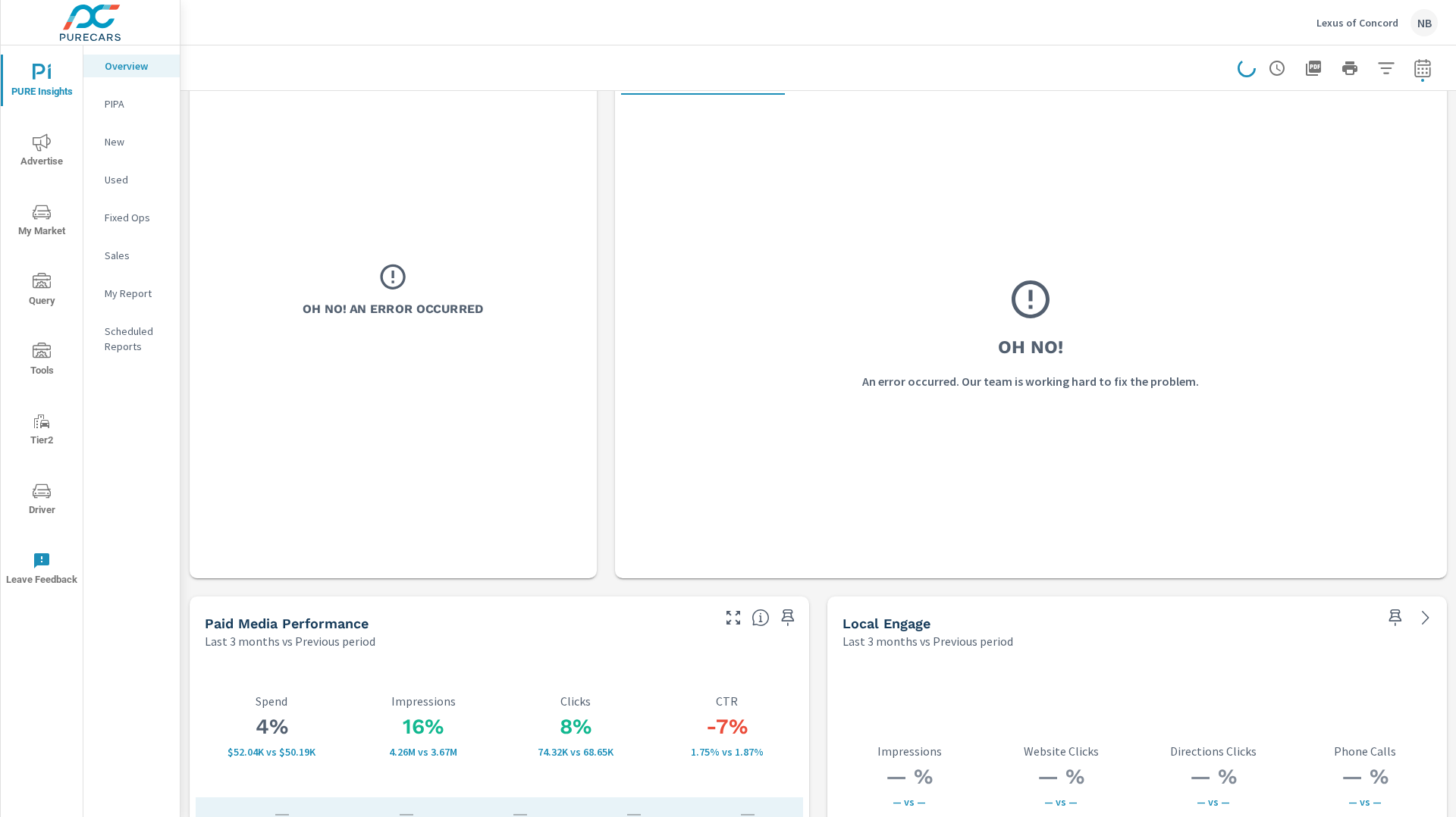
scroll to position [1889, 0]
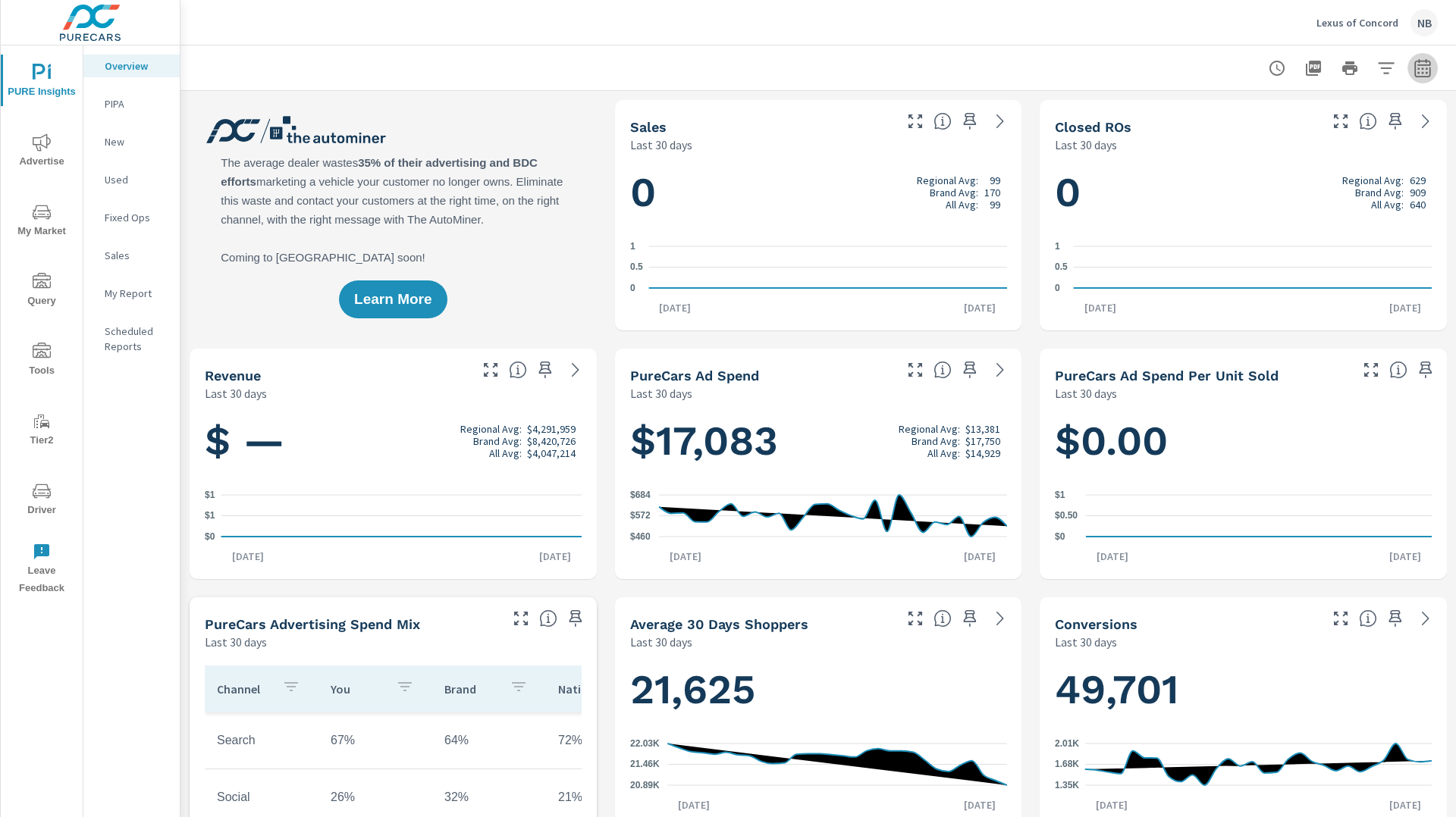
click at [1423, 73] on icon "button" at bounding box center [1423, 68] width 18 height 18
select select "Last 30 days"
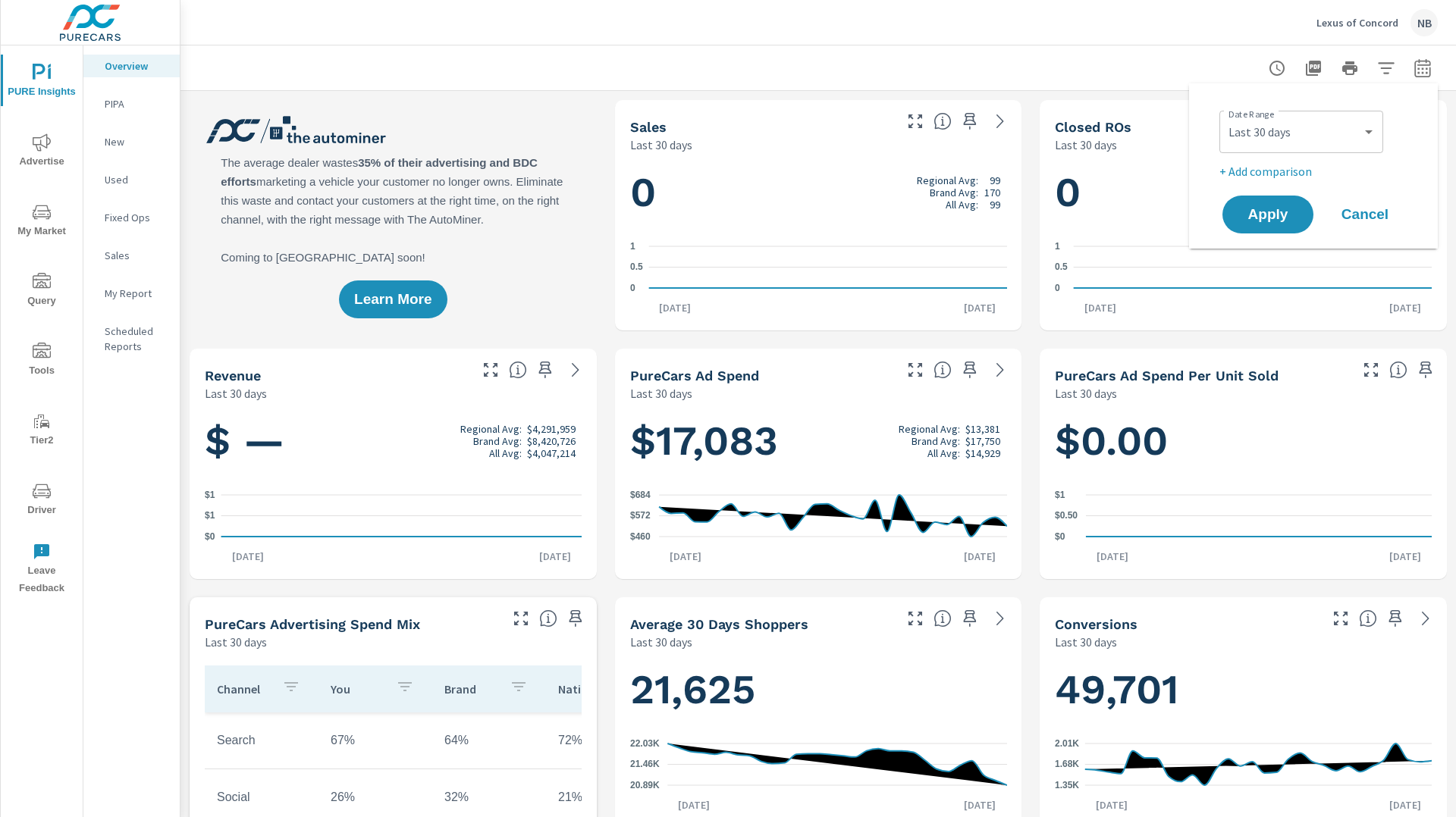
click at [1303, 172] on p "+ Add comparison" at bounding box center [1316, 171] width 194 height 18
select select "Previous period"
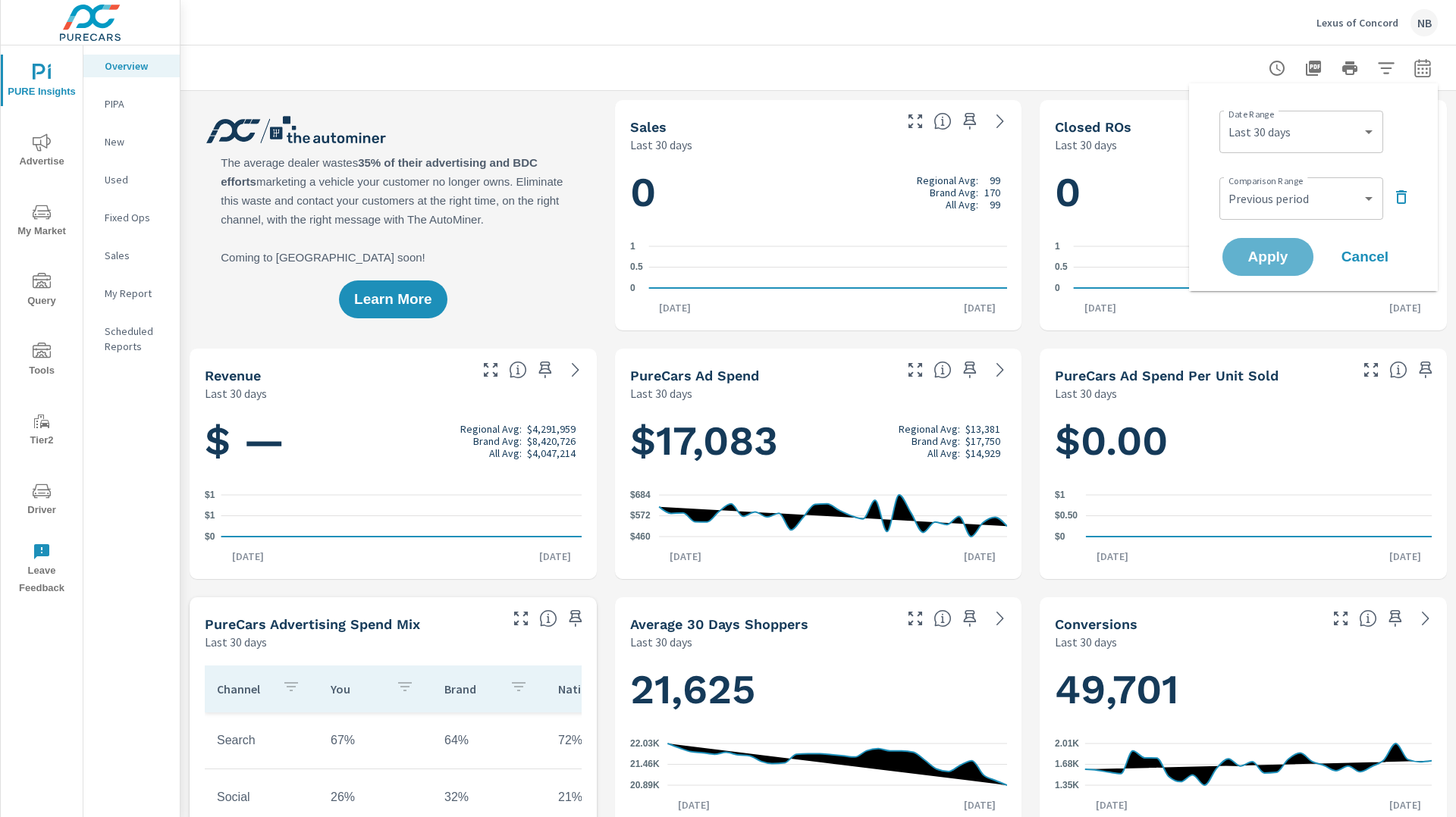
drag, startPoint x: 1293, startPoint y: 260, endPoint x: 1385, endPoint y: 250, distance: 92.5
click at [1294, 260] on span "Apply" at bounding box center [1268, 256] width 61 height 14
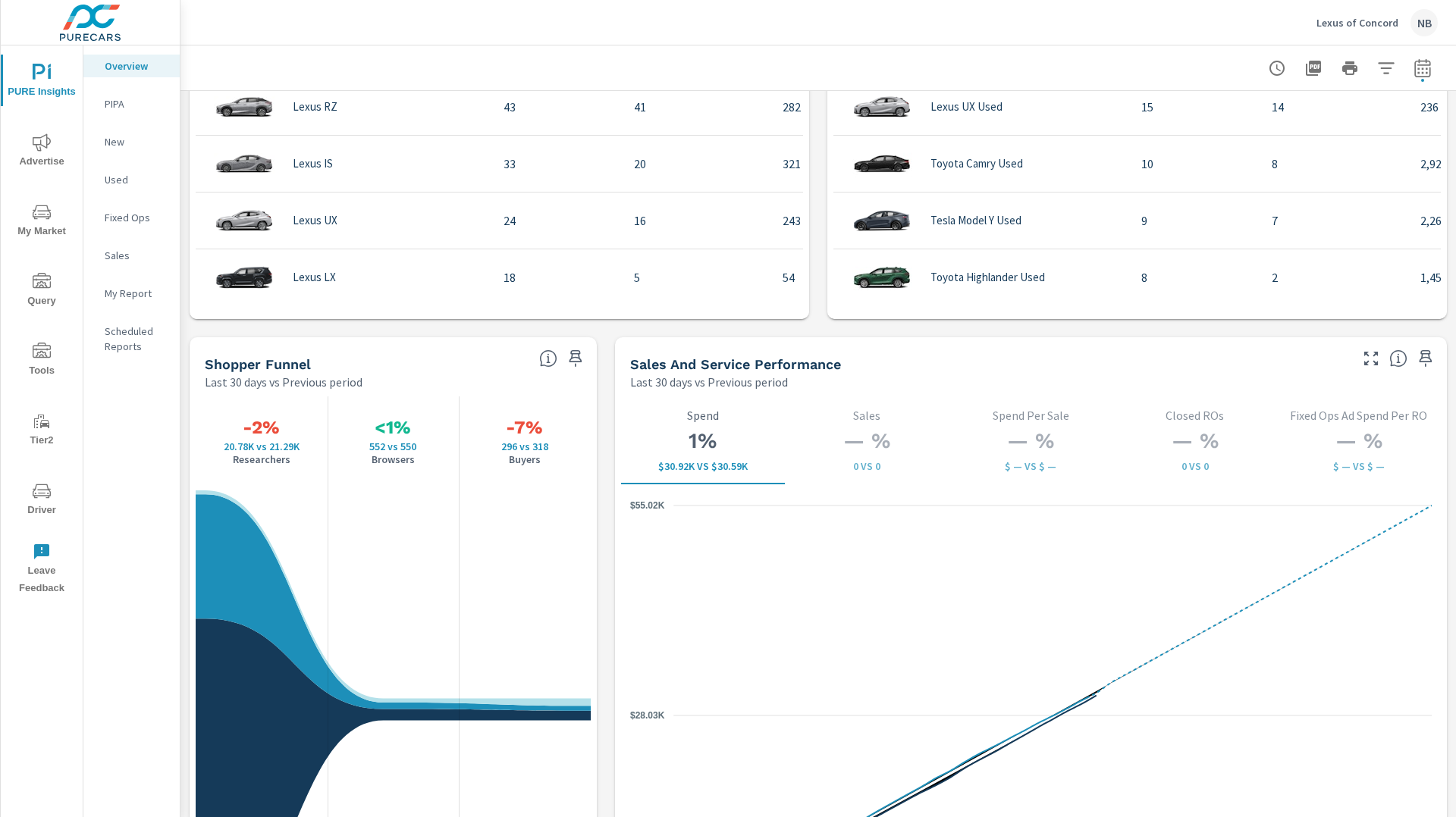
scroll to position [1721, 0]
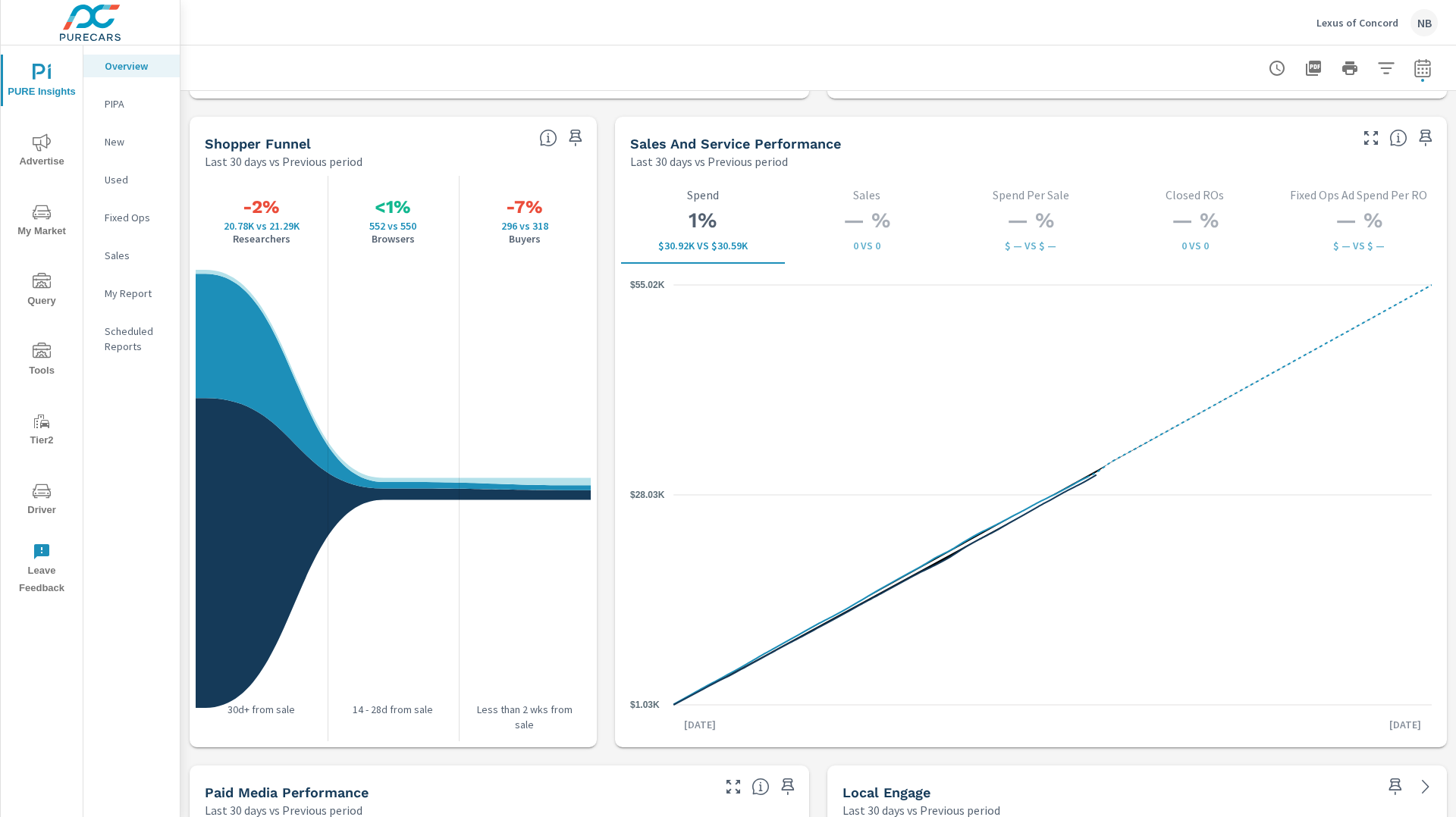
scroll to position [1931, 0]
click at [579, 140] on icon "button" at bounding box center [575, 137] width 13 height 17
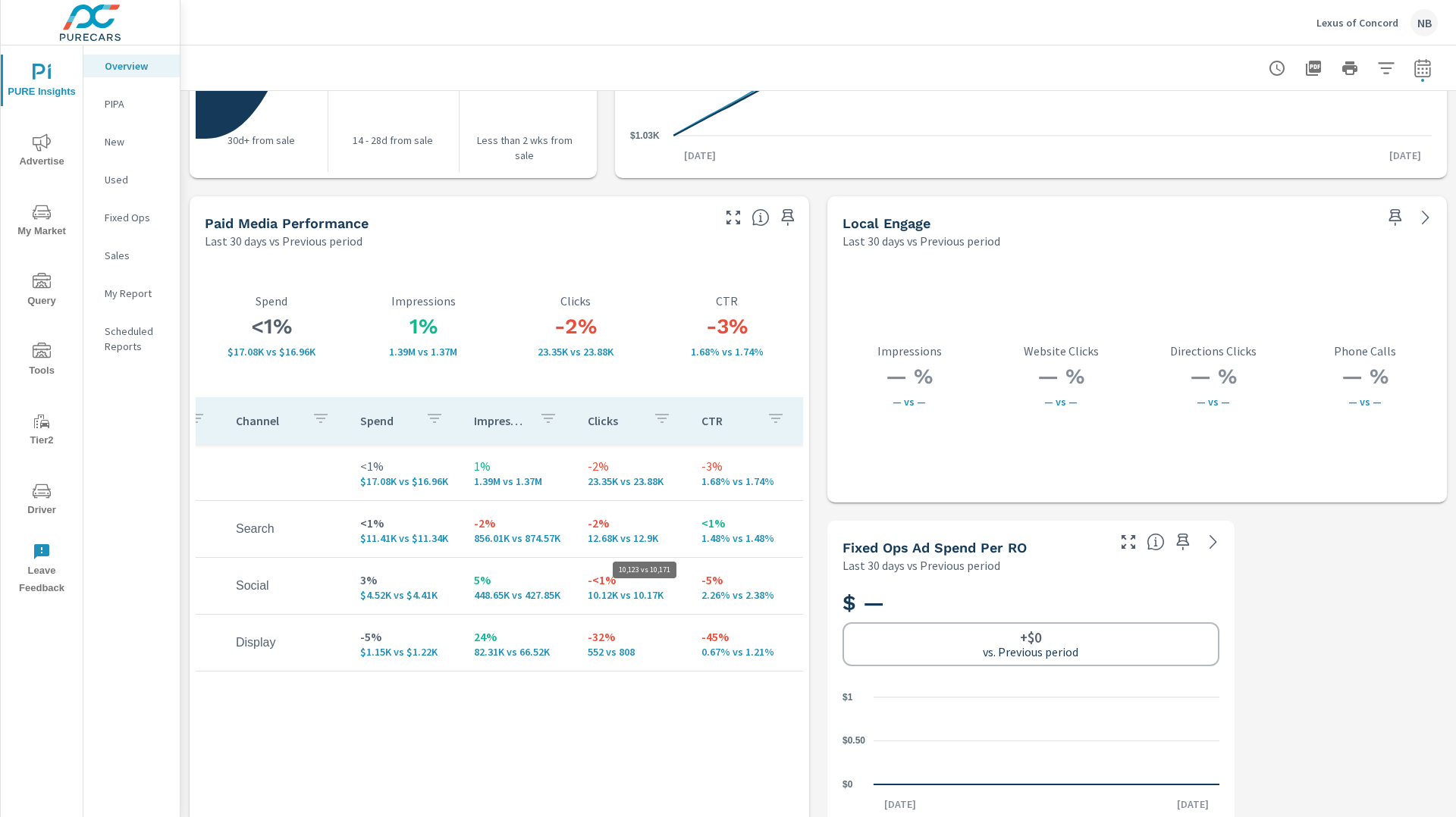
scroll to position [2508, 0]
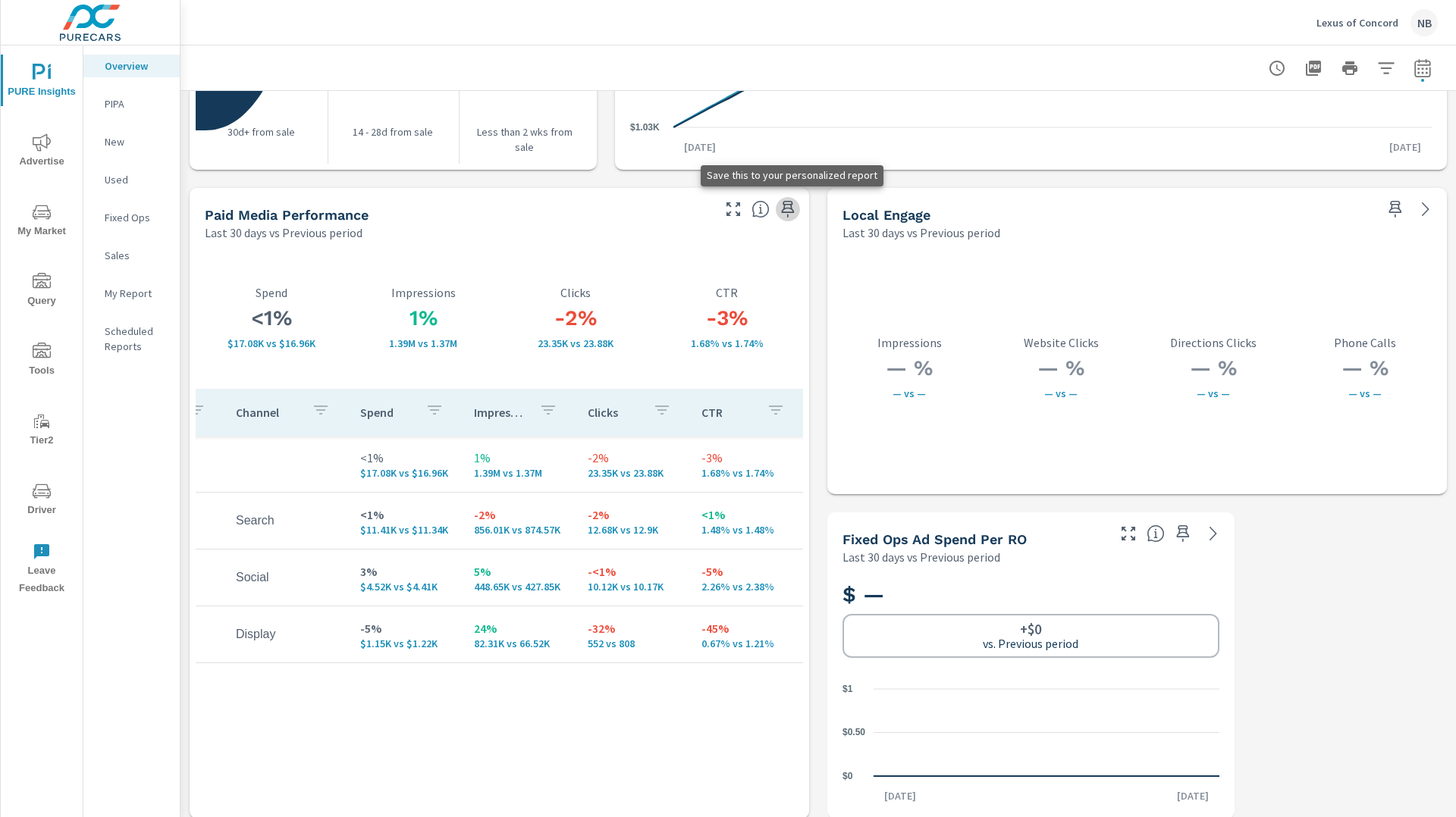
click at [790, 203] on icon "button" at bounding box center [788, 209] width 18 height 18
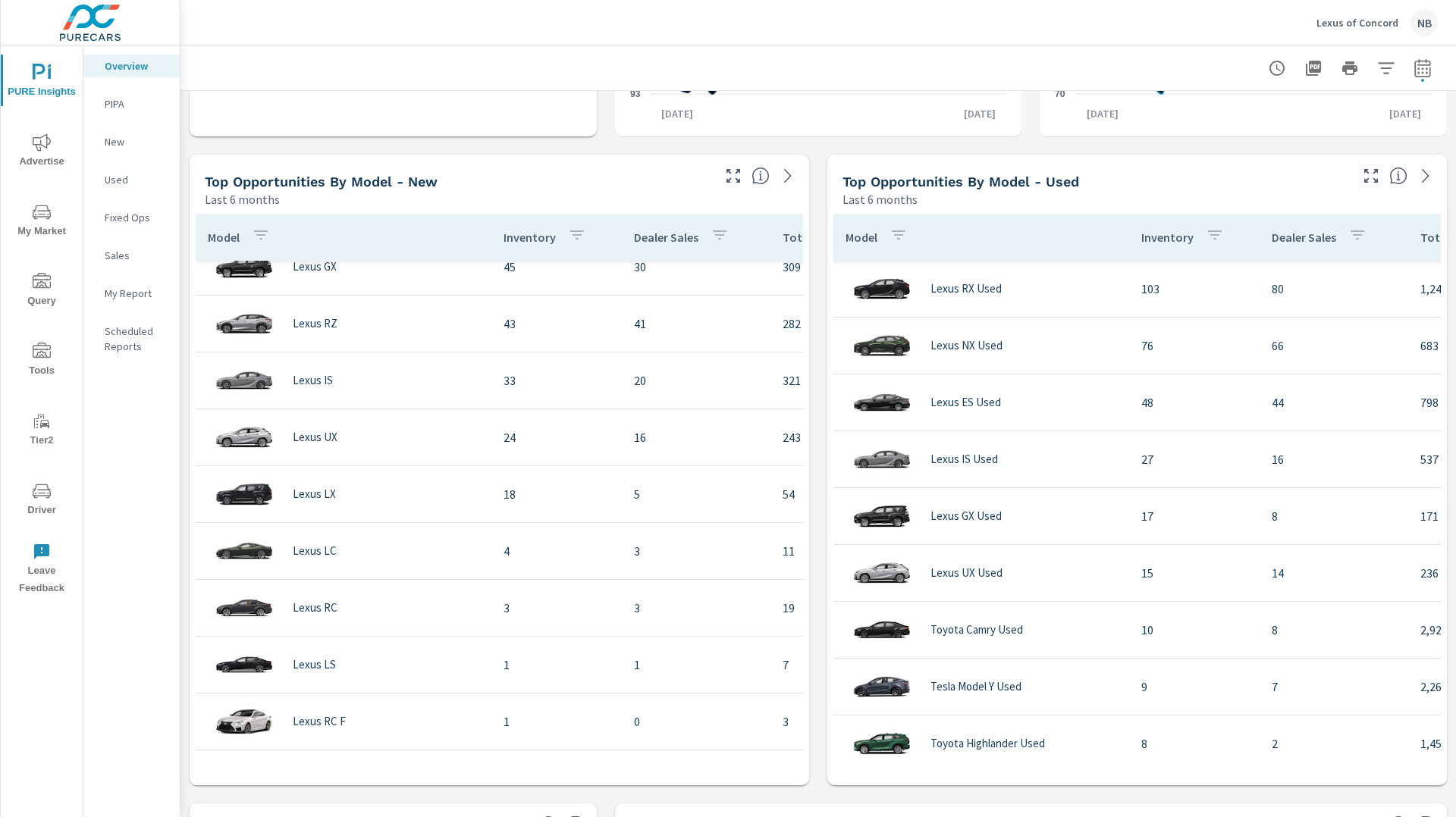
scroll to position [1243, 0]
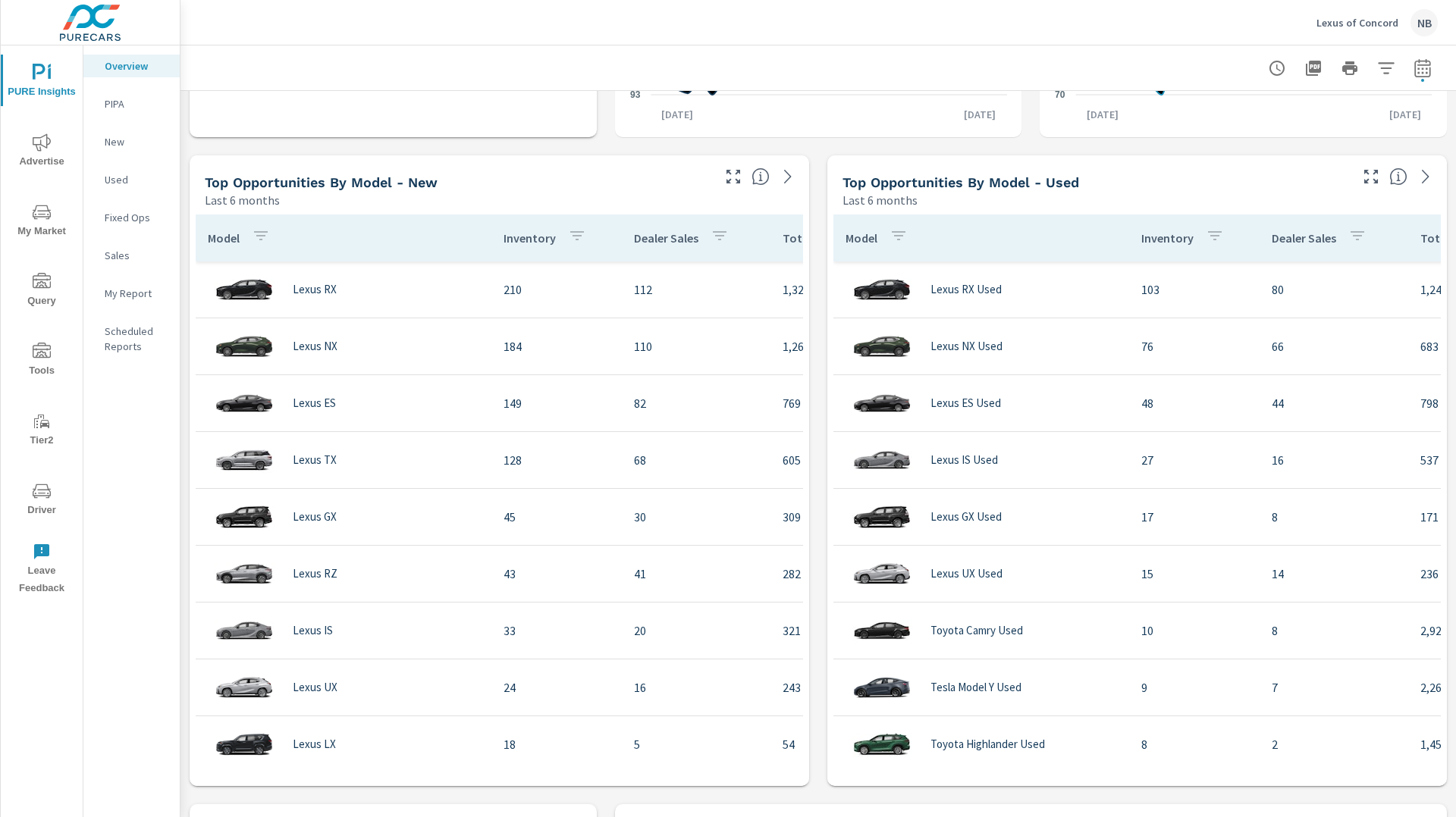
scroll to position [0, 308]
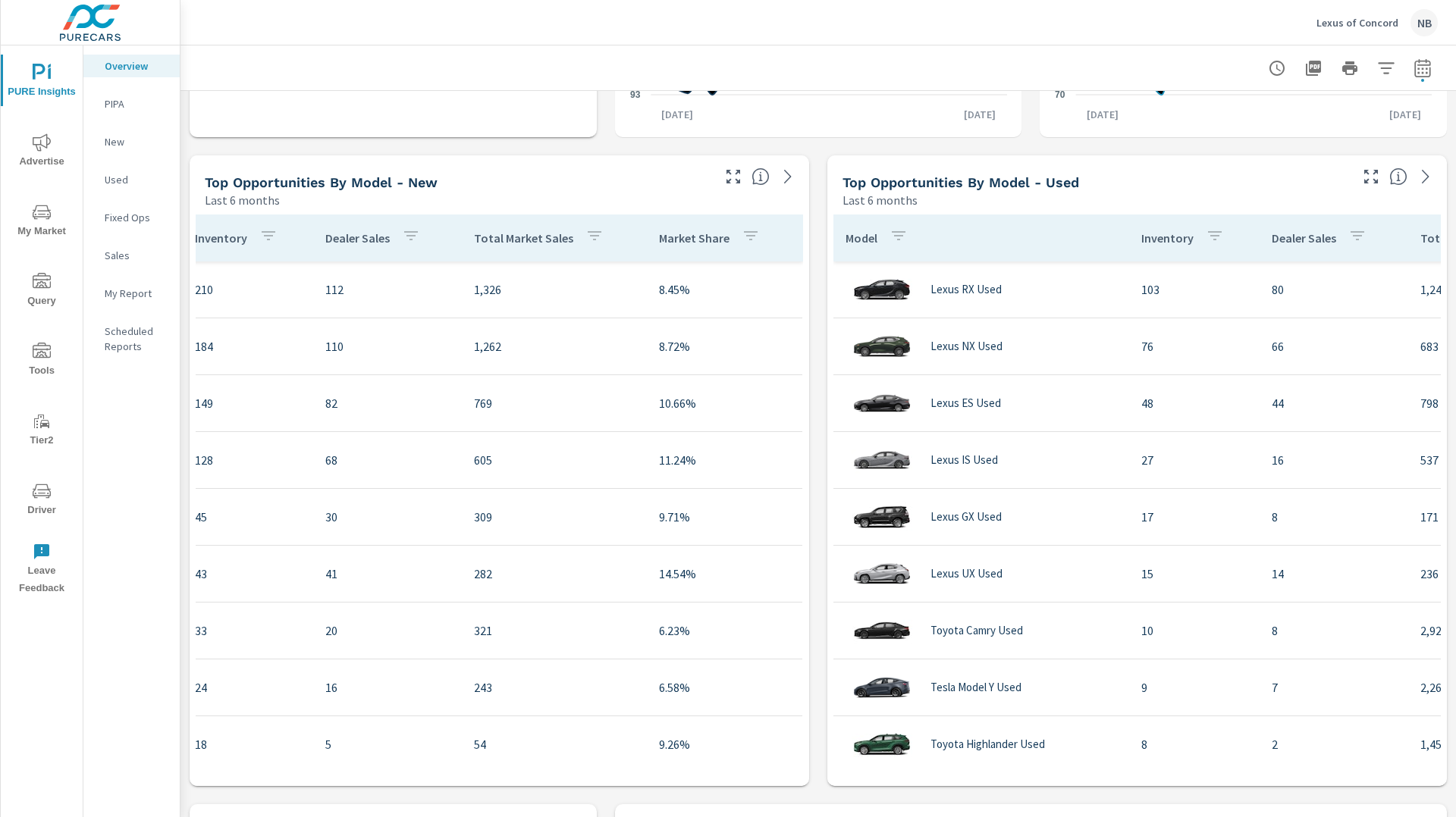
click at [585, 234] on icon "button" at bounding box center [594, 235] width 18 height 18
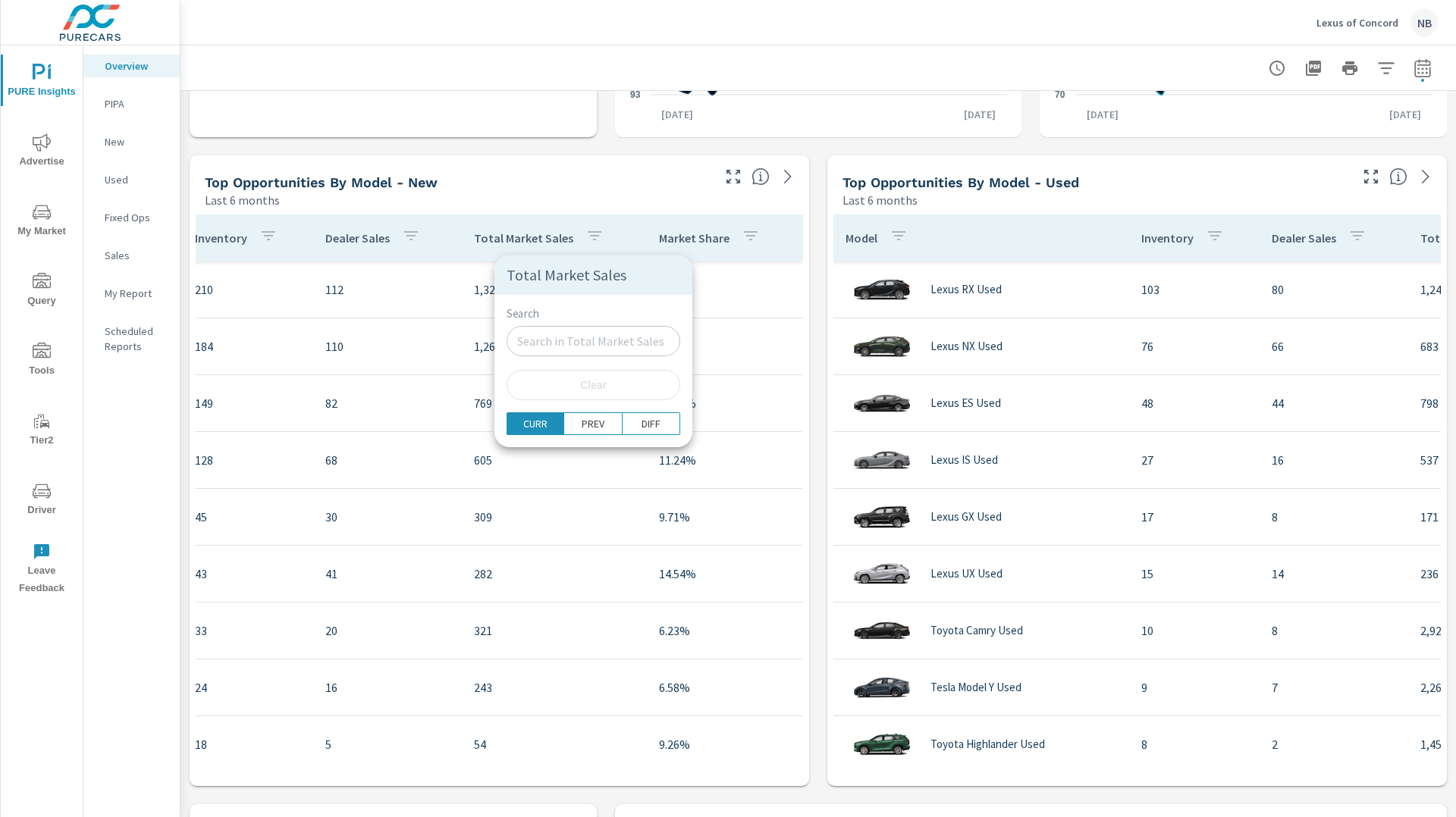
click at [532, 204] on div at bounding box center [728, 408] width 1456 height 817
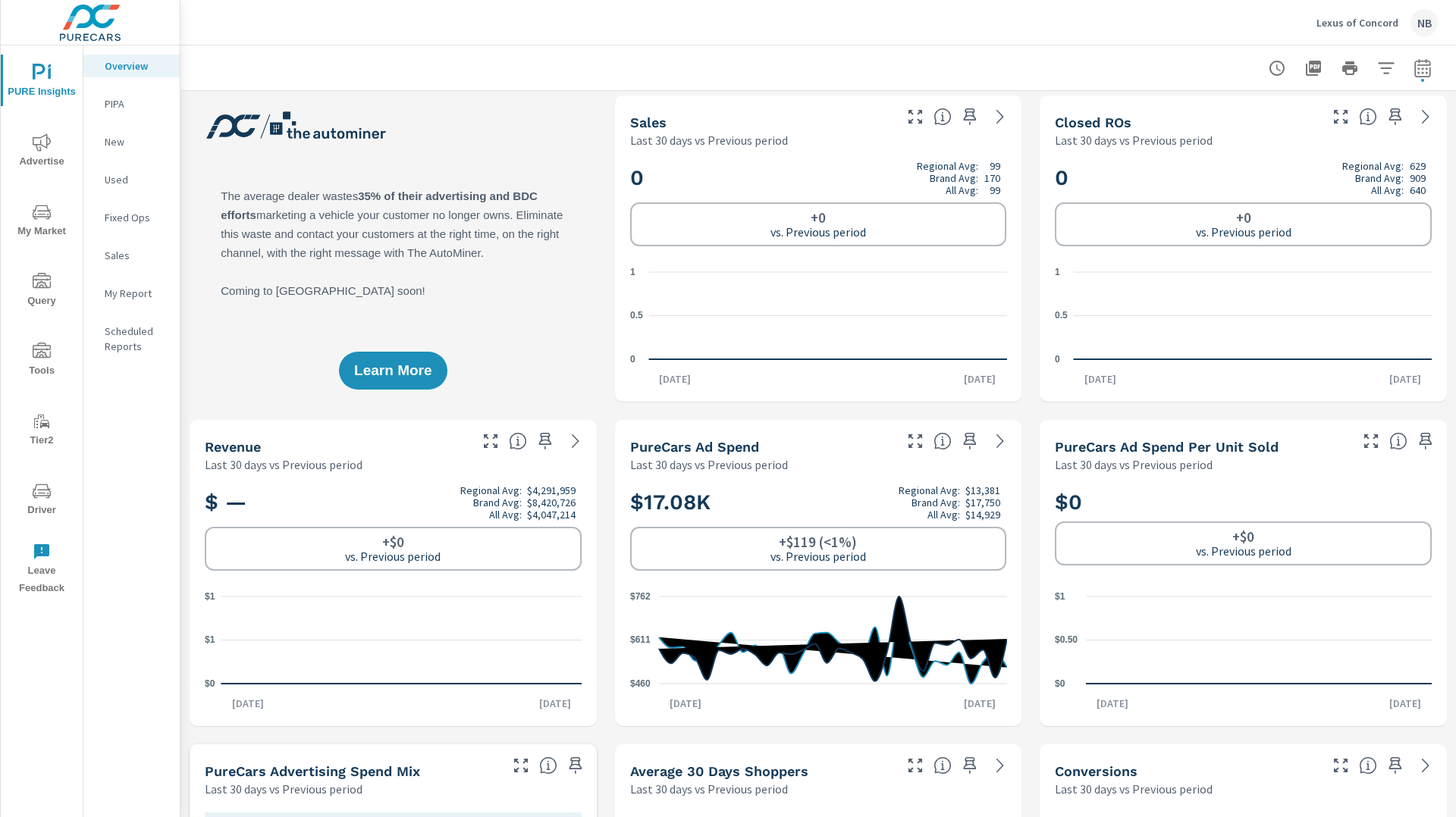
scroll to position [0, 0]
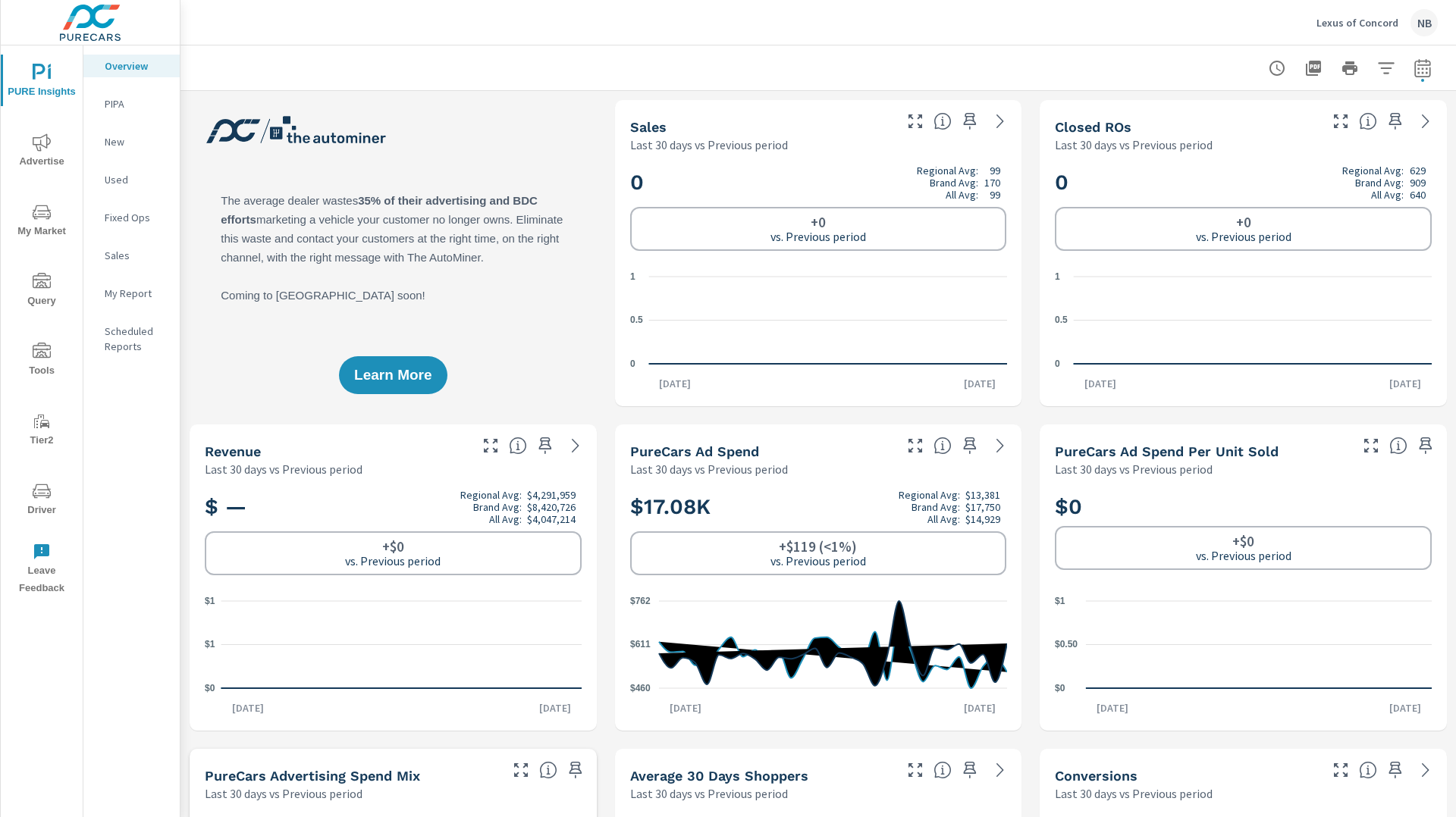
click at [137, 290] on p "My Report" at bounding box center [136, 293] width 63 height 15
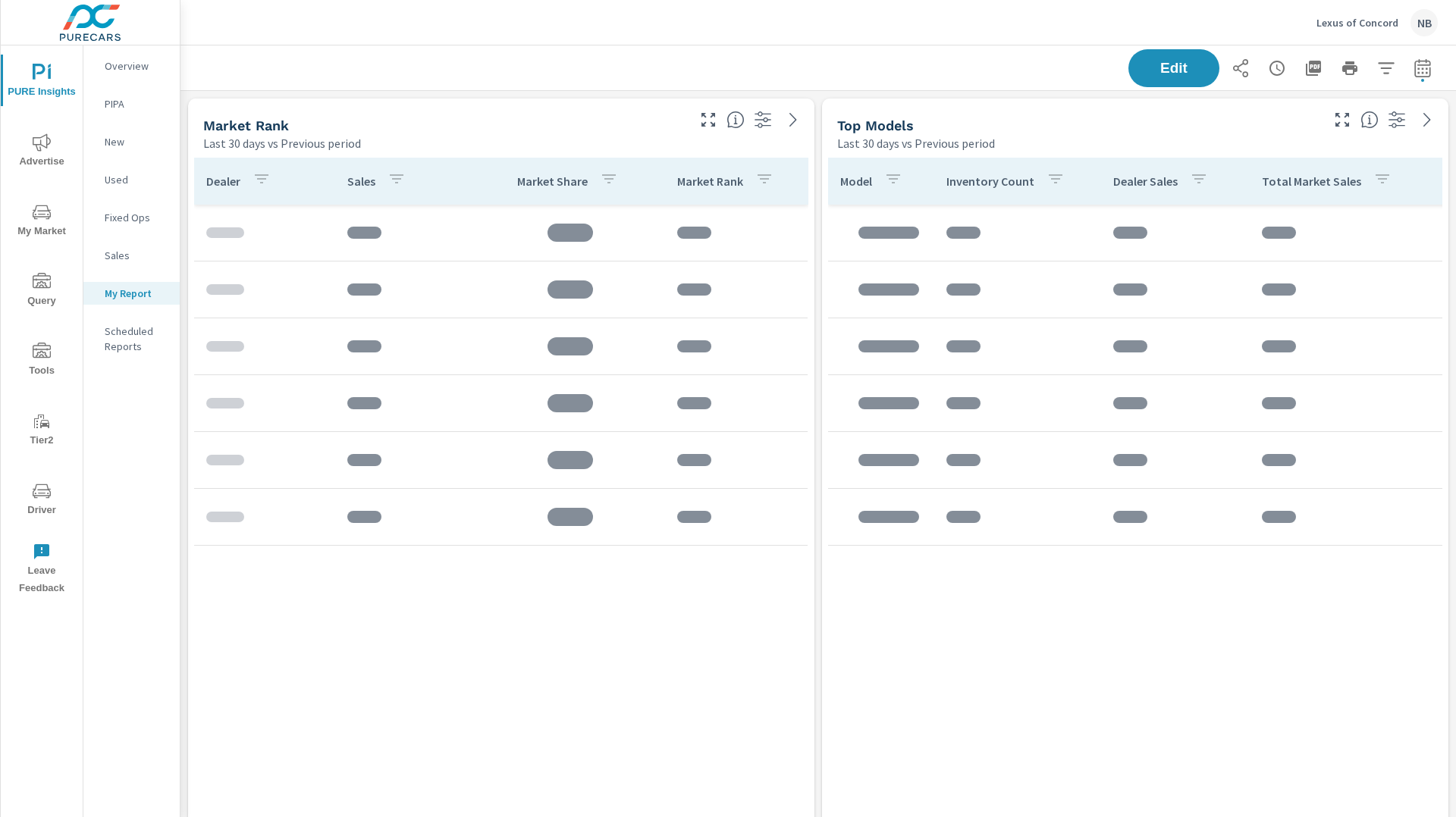
scroll to position [4019, 1277]
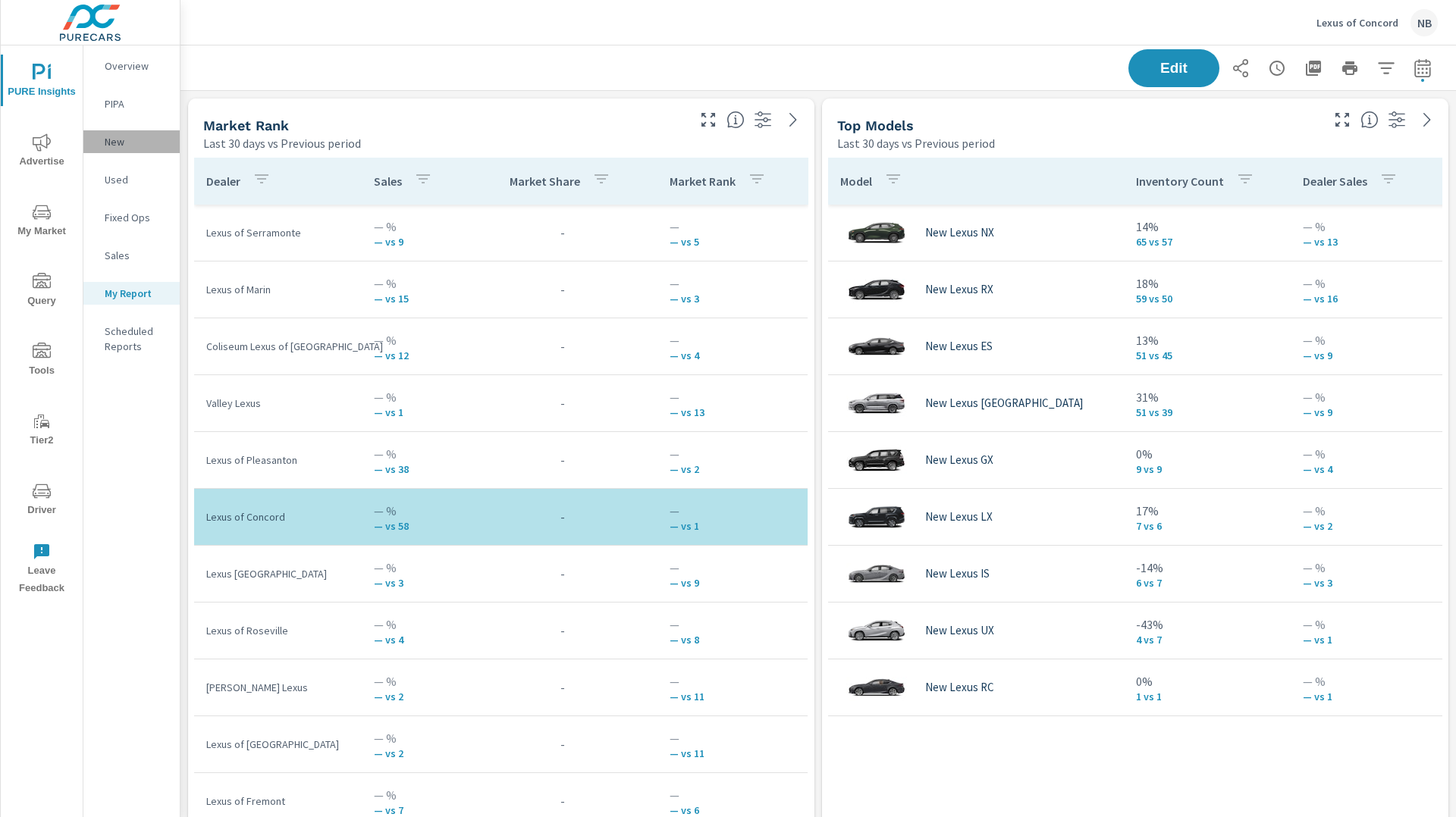
click at [124, 144] on p "New" at bounding box center [136, 141] width 63 height 15
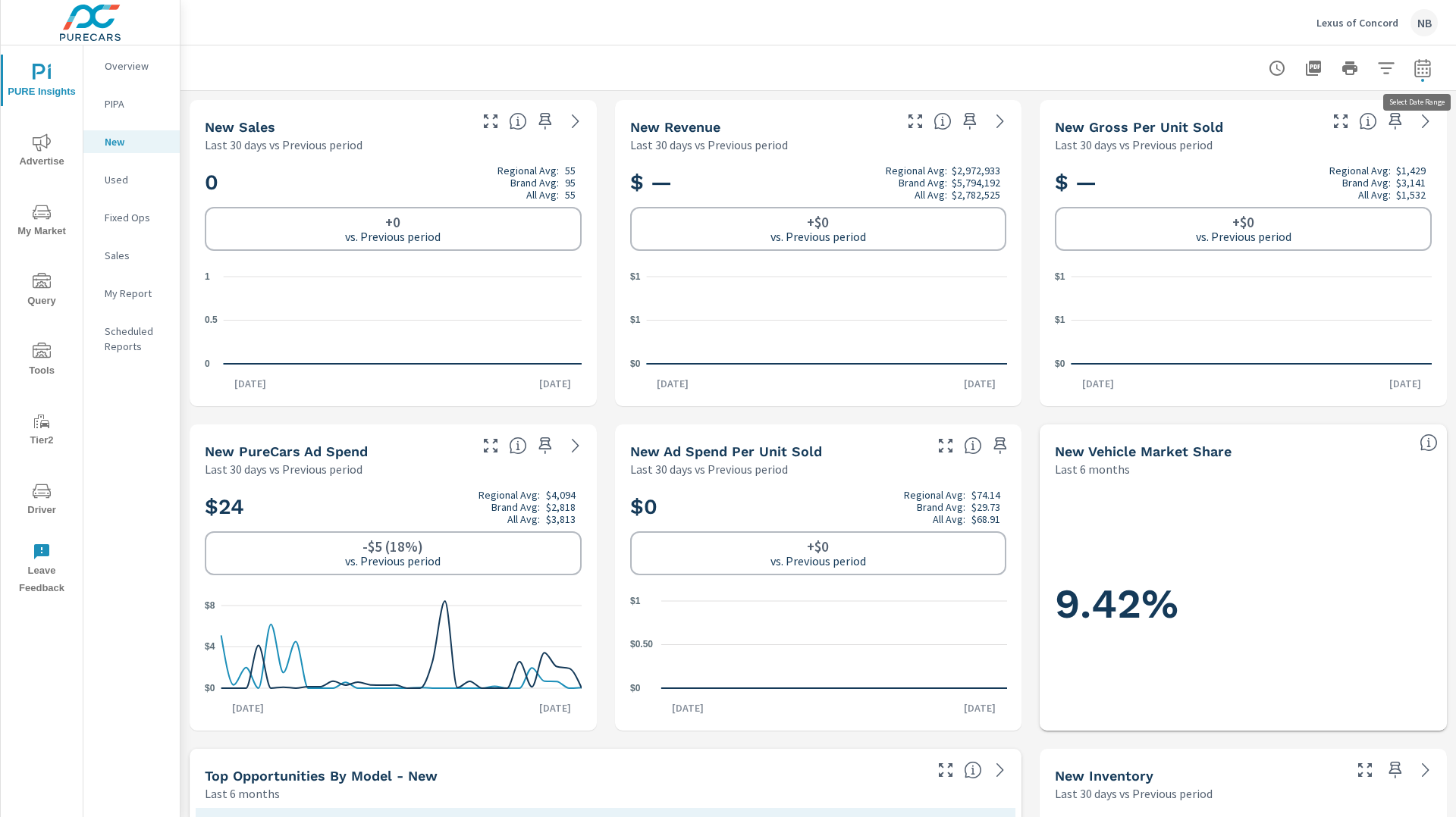
click at [1429, 75] on icon "button" at bounding box center [1423, 67] width 16 height 18
select select "Last 30 days"
select select "Previous period"
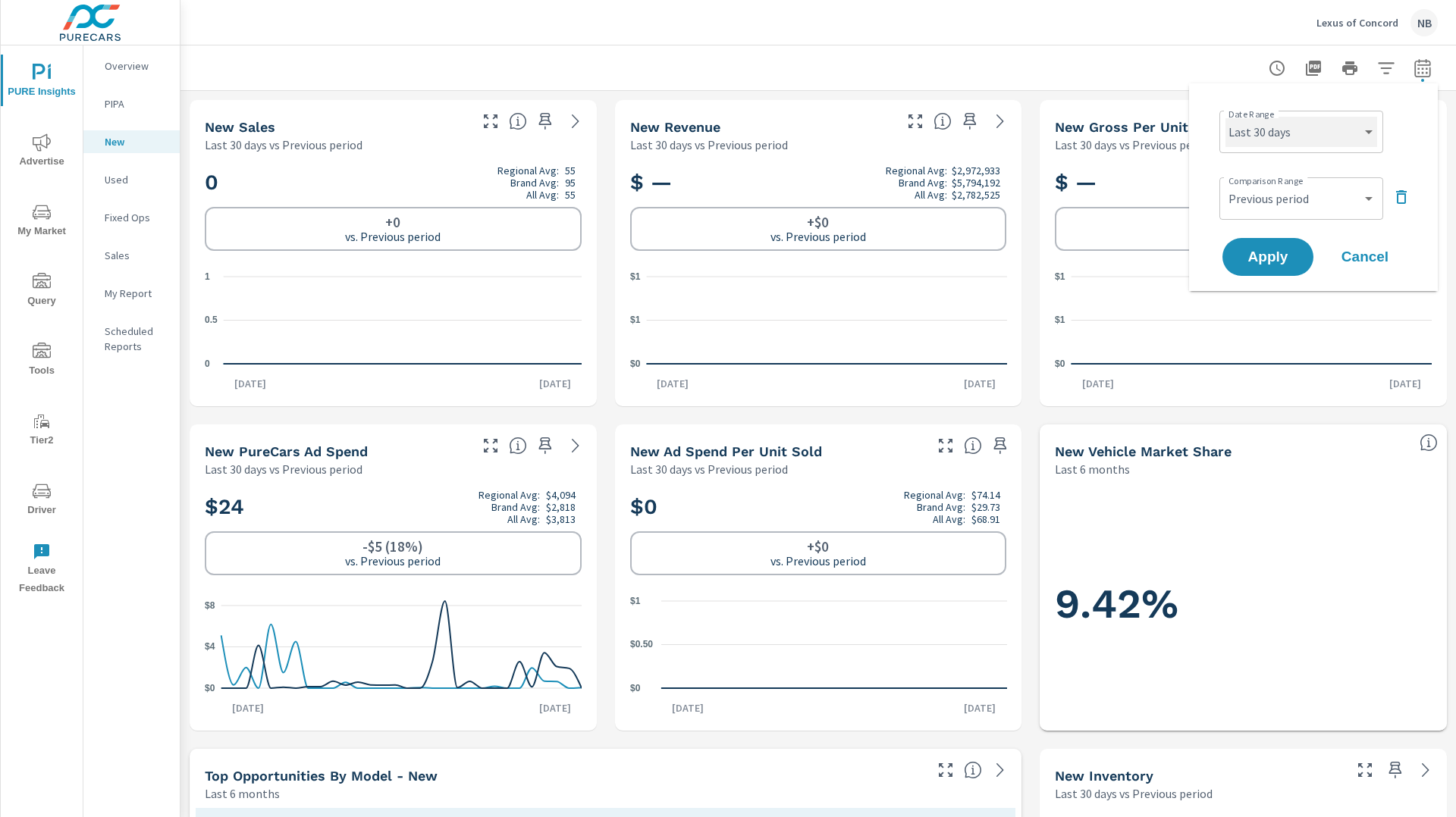
click at [1316, 131] on select "Custom [DATE] Last week Last 7 days Last 14 days Last 30 days Last 45 days Last…" at bounding box center [1301, 131] width 152 height 30
select select "Last 6 months"
click at [1226, 117] on select "Custom [DATE] Last week Last 7 days Last 14 days Last 30 days Last 45 days Last…" at bounding box center [1301, 131] width 152 height 30
click at [1287, 264] on span "Apply" at bounding box center [1268, 257] width 62 height 15
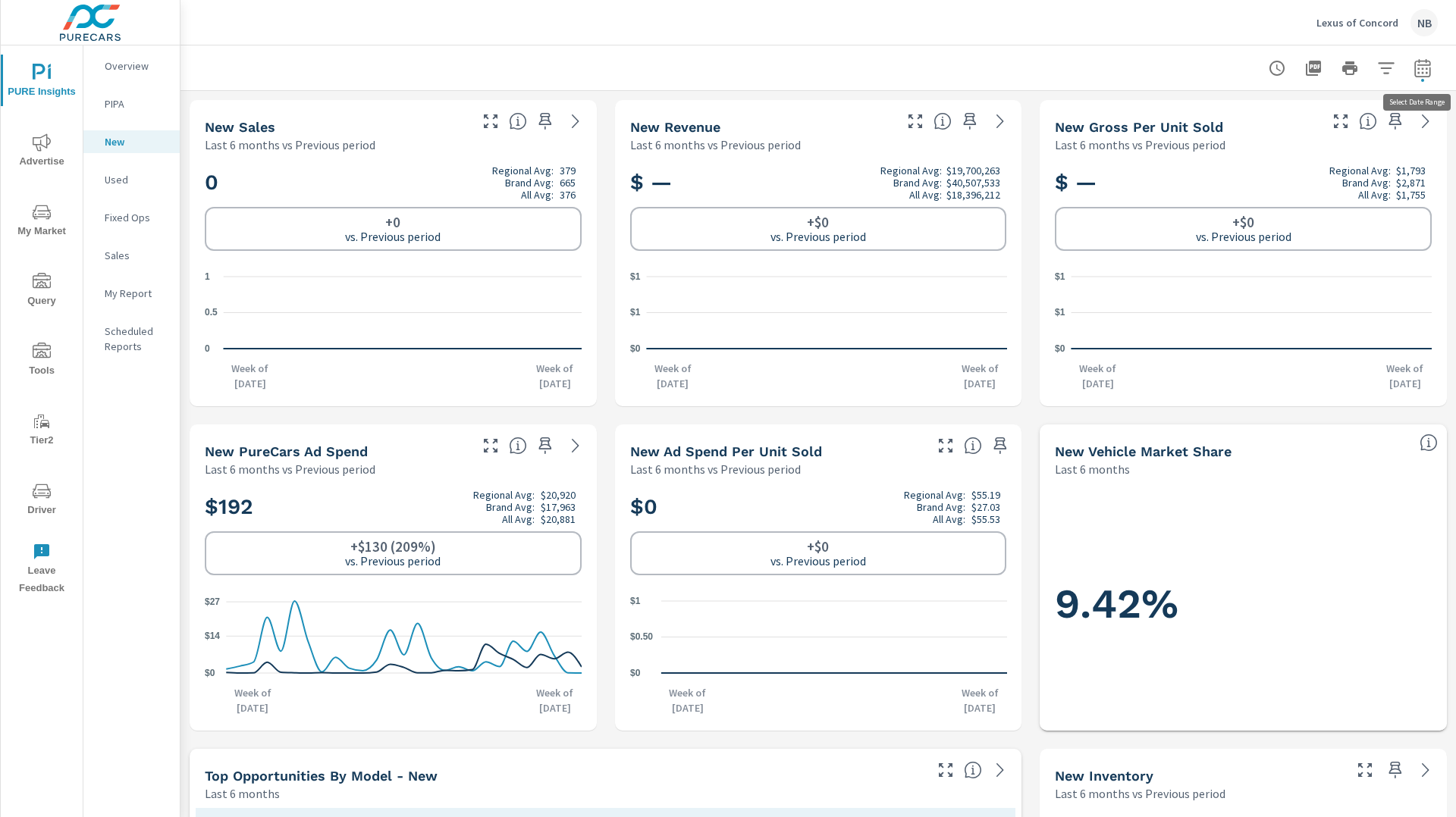
click at [1424, 71] on icon "button" at bounding box center [1423, 68] width 18 height 18
select select "Last 6 months"
select select "Previous period"
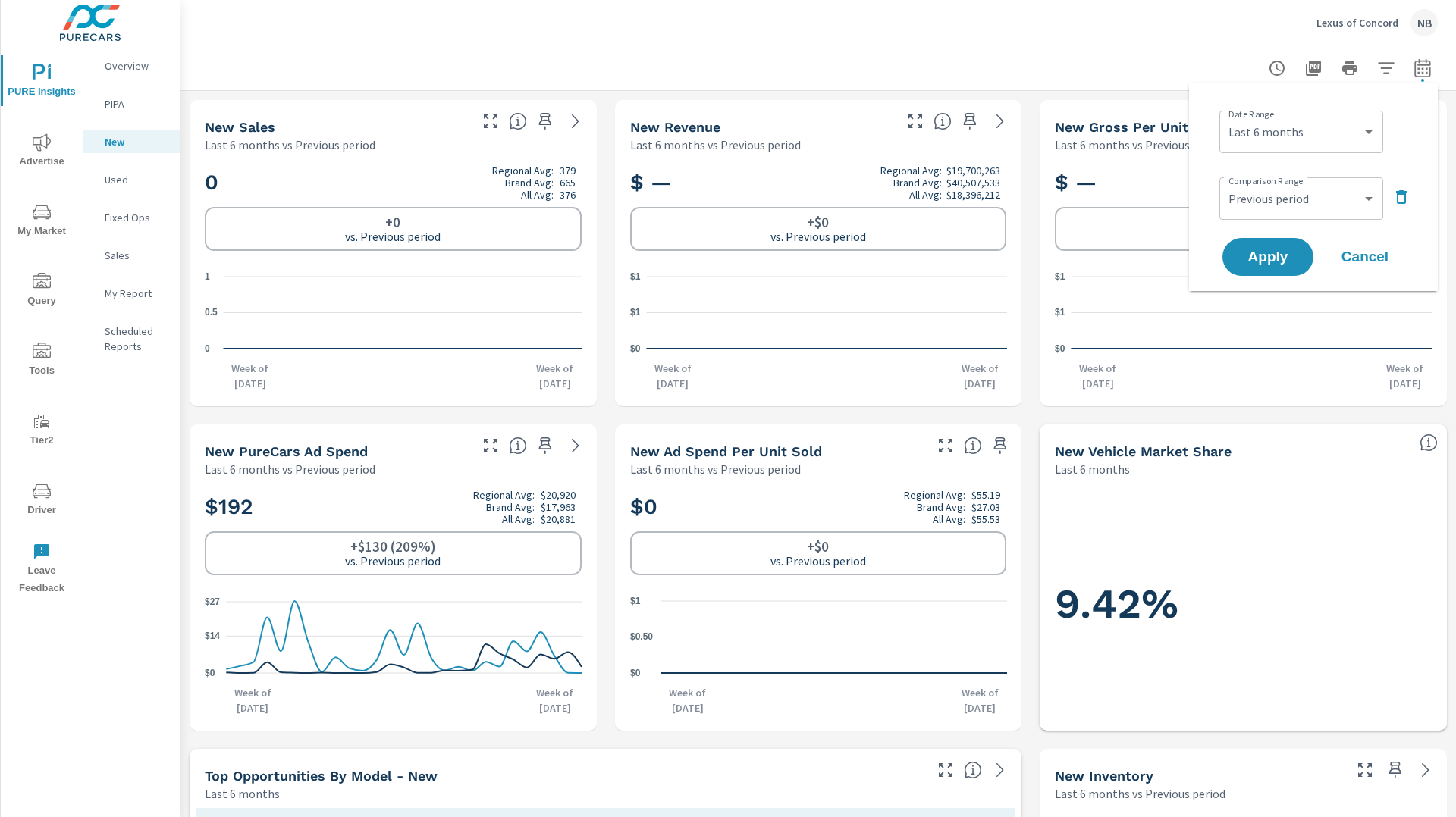
click at [976, 41] on div "Lexus of Concord NB" at bounding box center [818, 22] width 1239 height 45
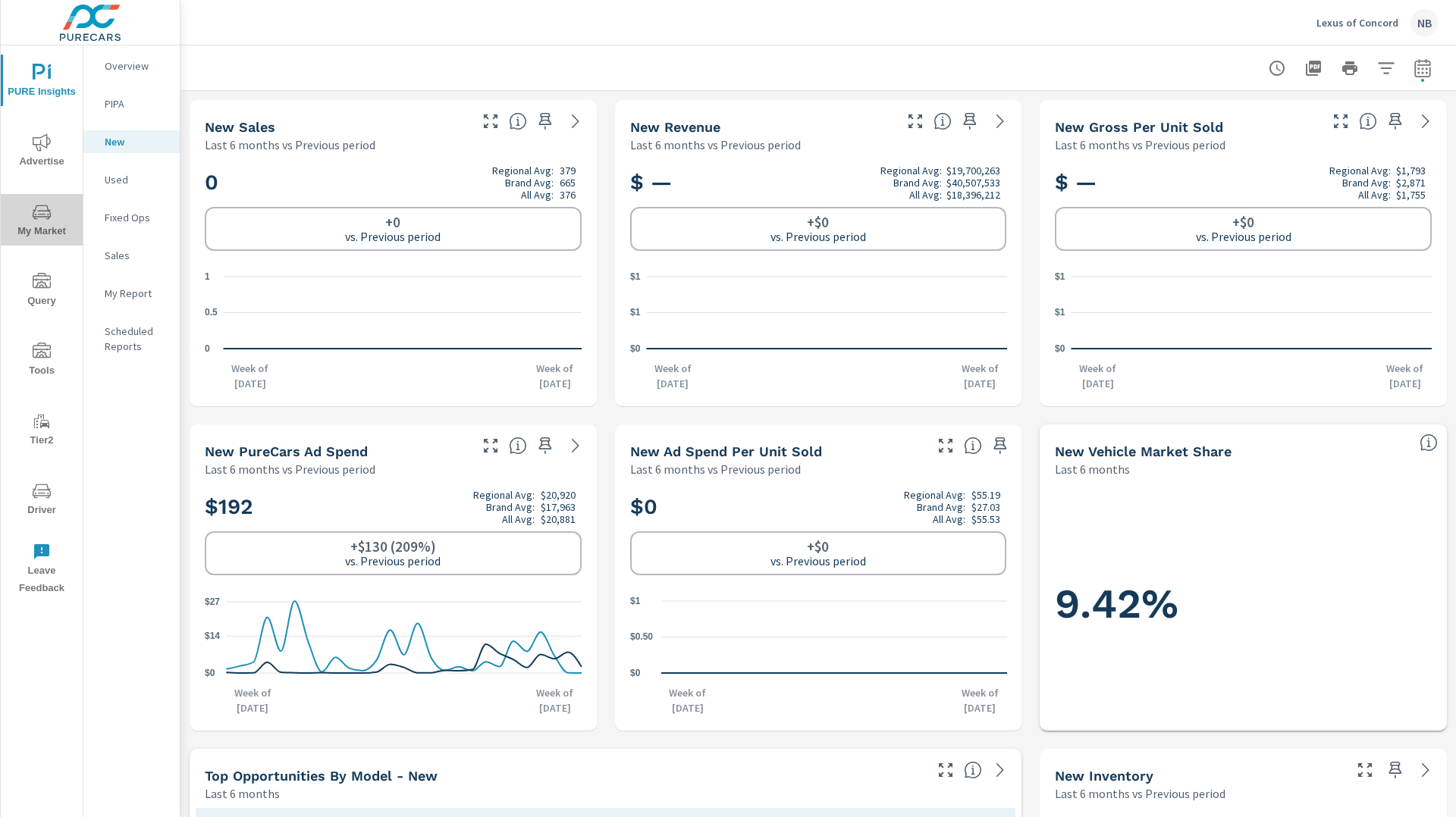
click at [29, 216] on span "My Market" at bounding box center [42, 221] width 73 height 37
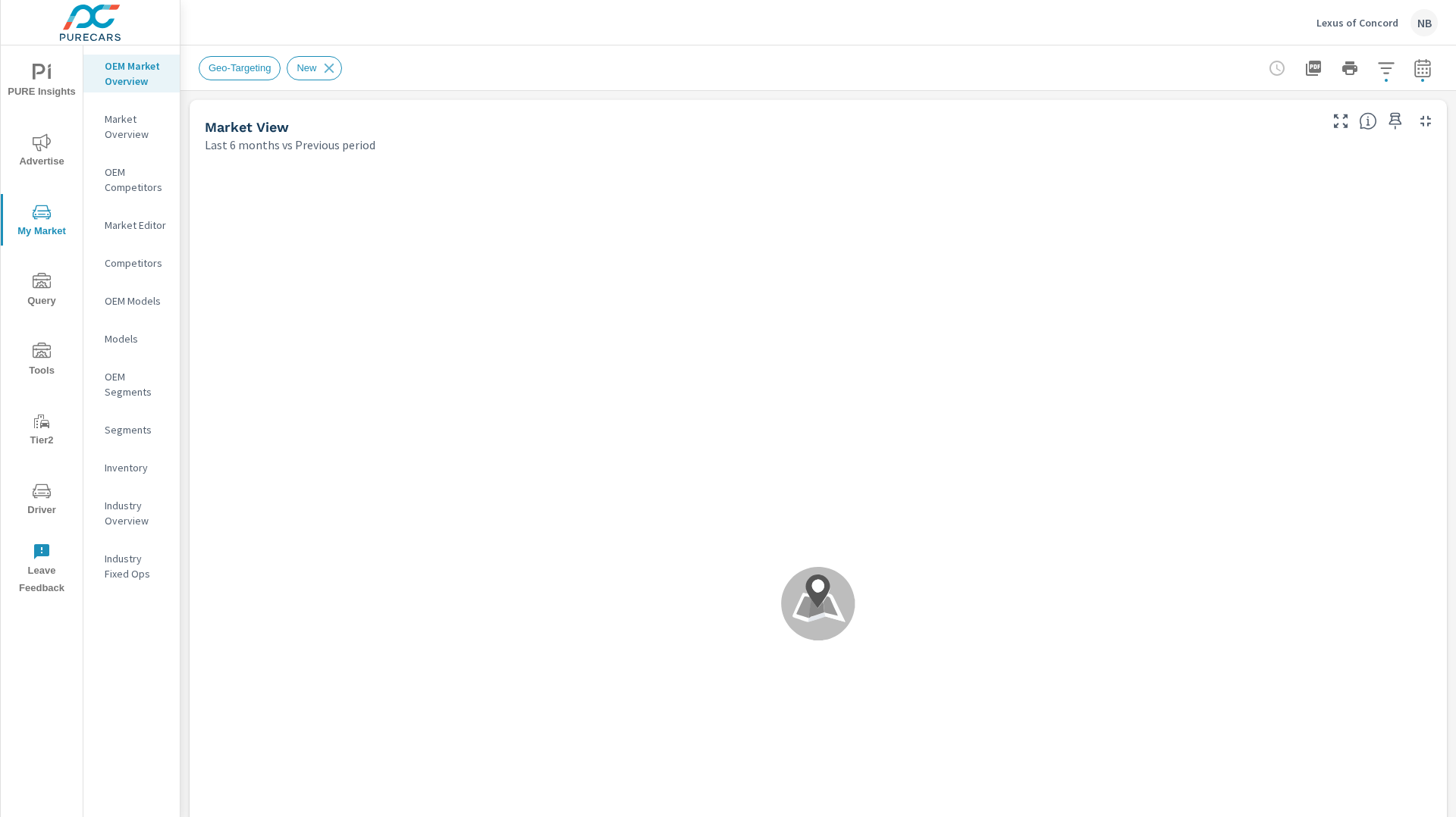
scroll to position [57, 0]
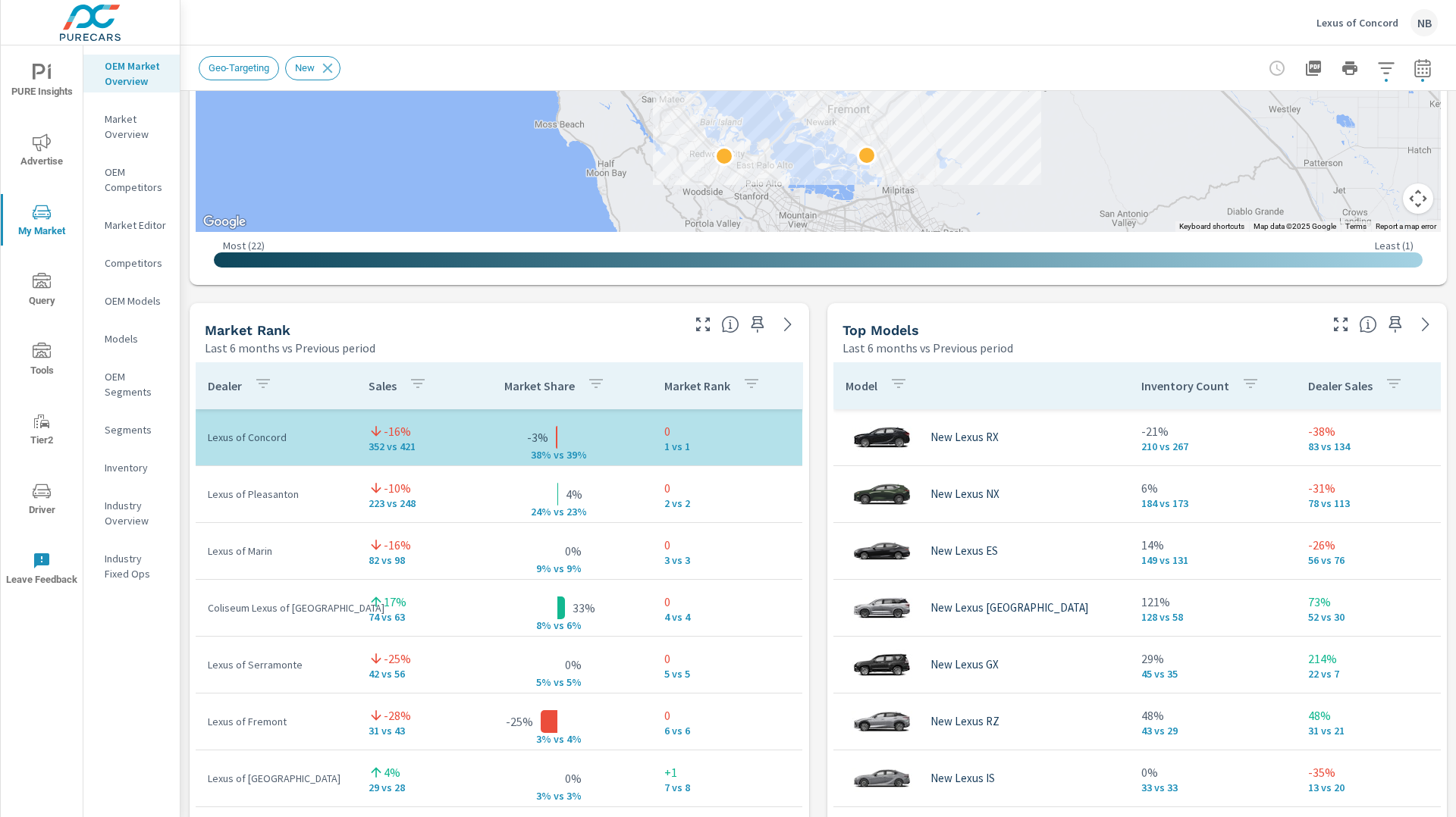
scroll to position [758, 0]
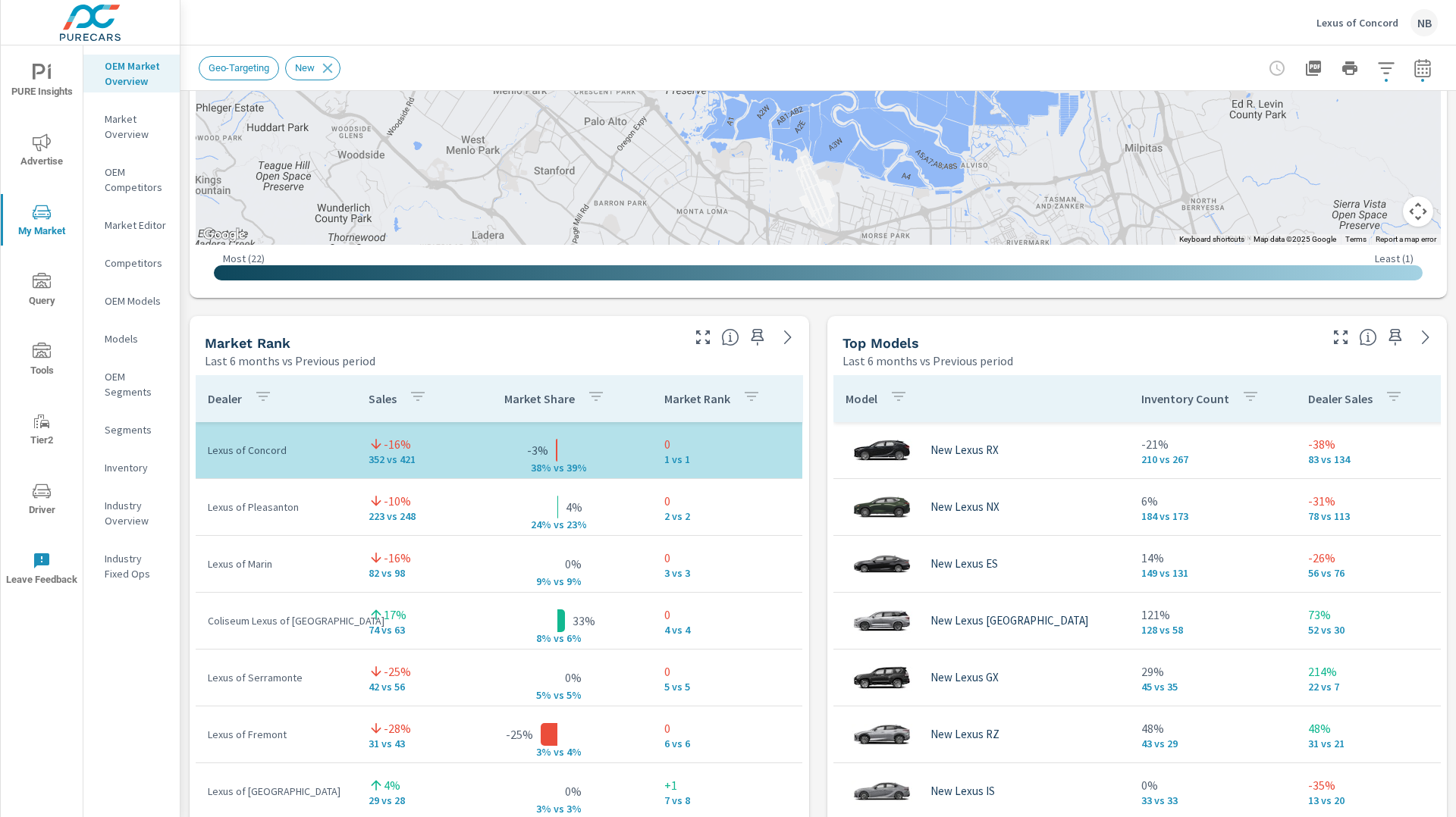
click at [1418, 208] on button "Map camera controls" at bounding box center [1418, 211] width 30 height 30
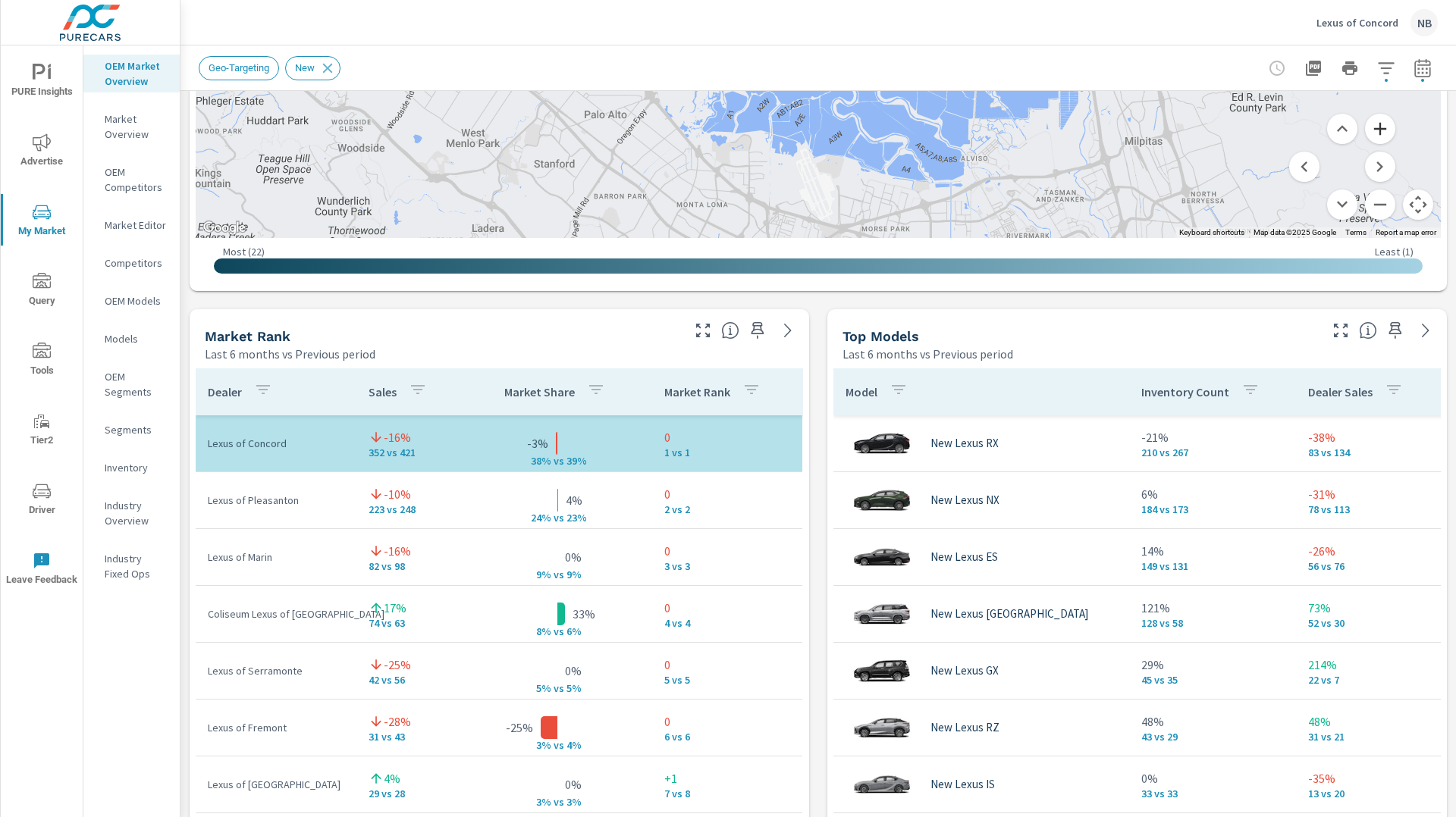
click at [1382, 131] on button "Zoom in" at bounding box center [1380, 128] width 30 height 30
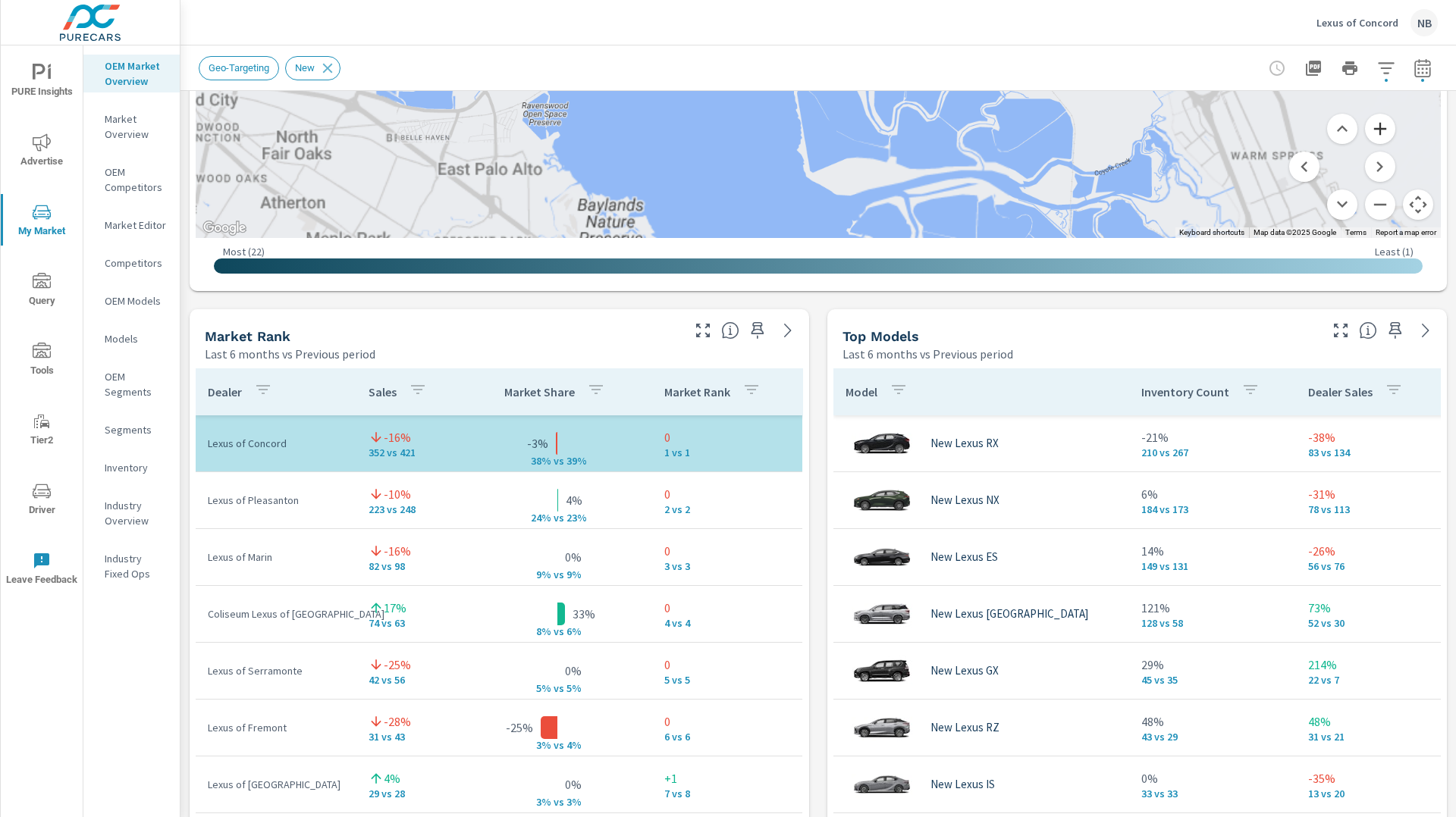
scroll to position [765, 0]
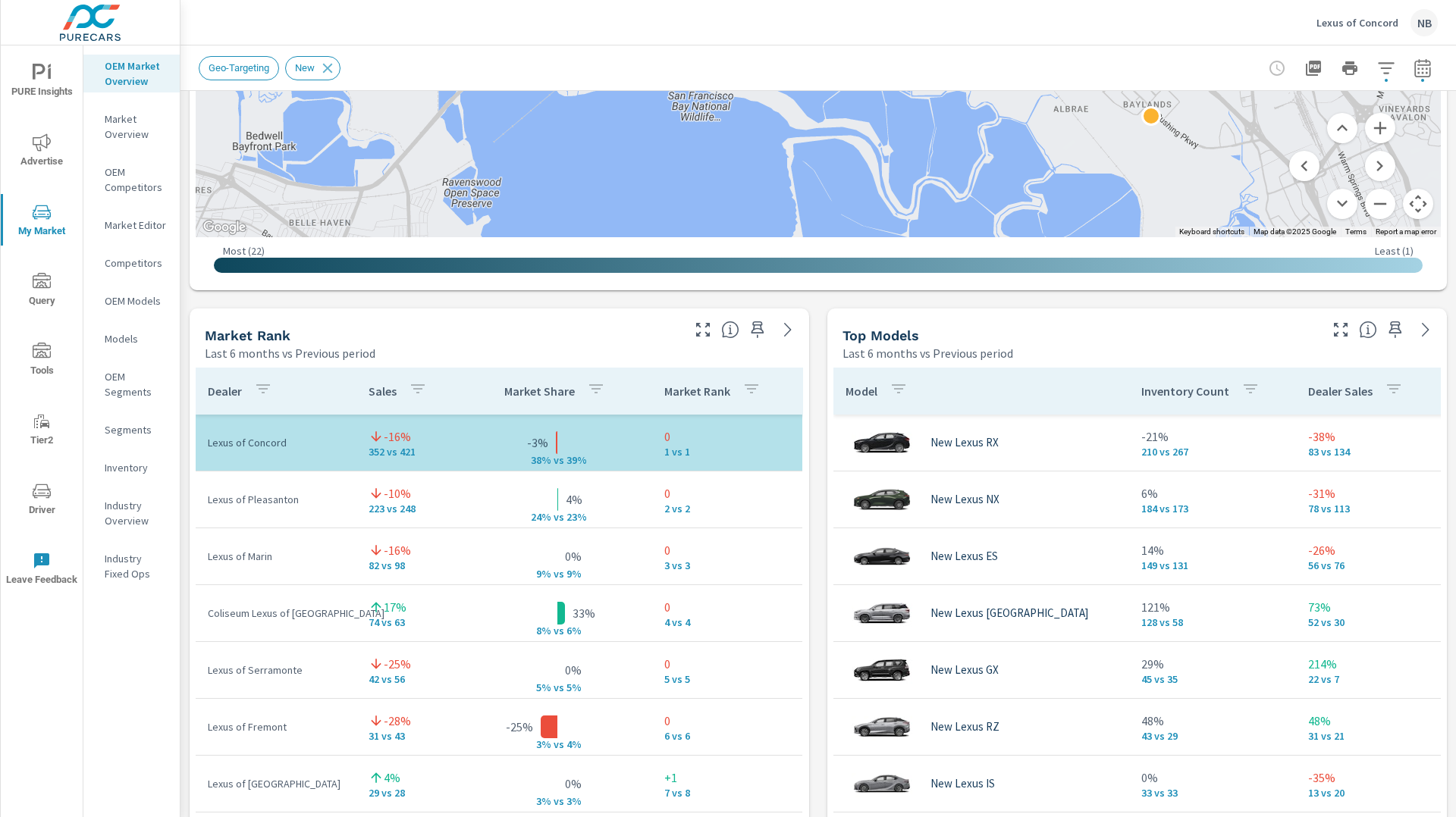
drag, startPoint x: 1424, startPoint y: 239, endPoint x: 1432, endPoint y: 325, distance: 86.4
click at [1419, 388] on div "Market View Last 6 months vs Previous period ← Move left → Move right ↑ Move up…" at bounding box center [818, 624] width 1276 height 2596
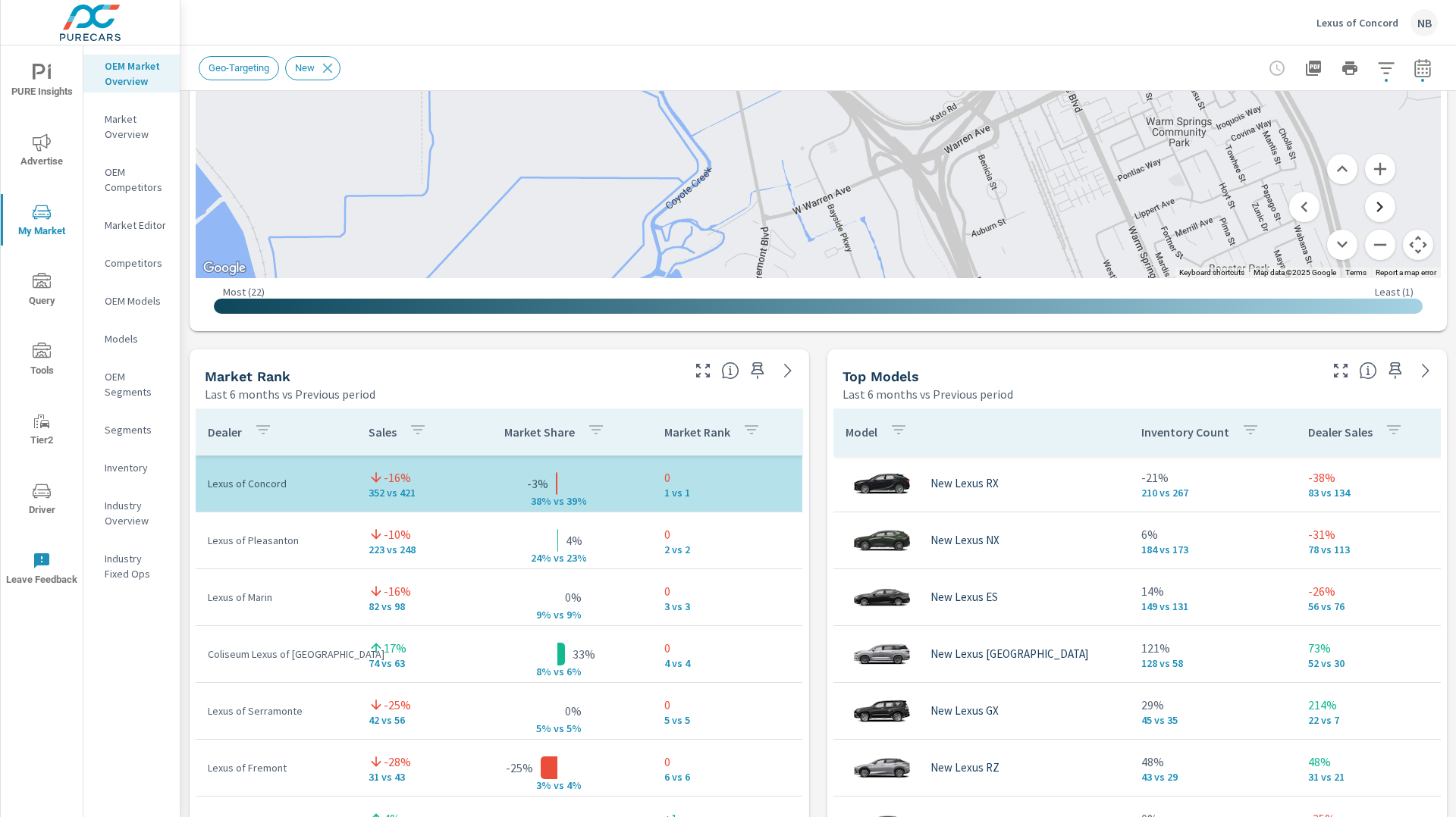
scroll to position [728, 0]
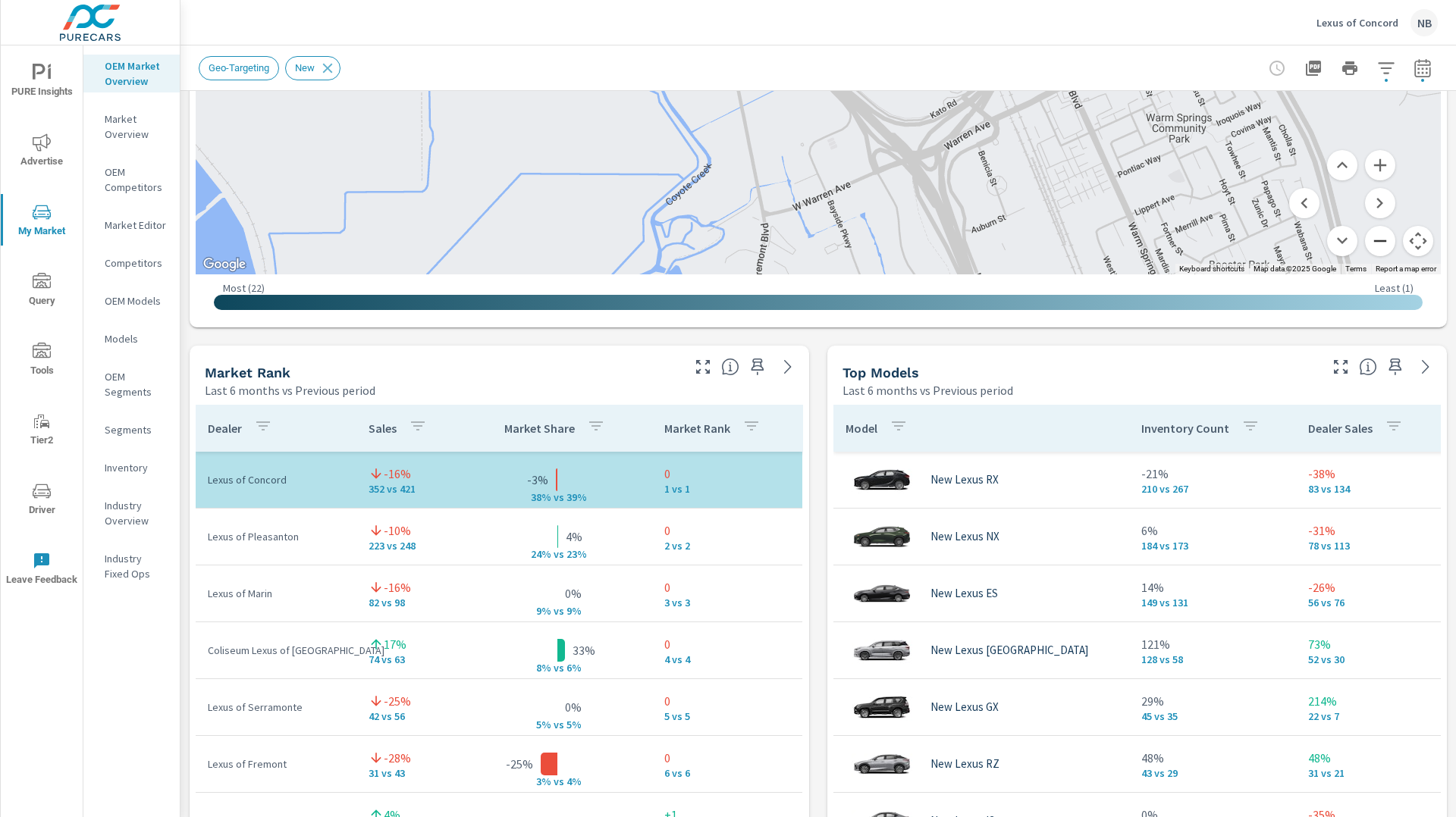
click at [1385, 248] on button "Zoom out" at bounding box center [1380, 240] width 30 height 30
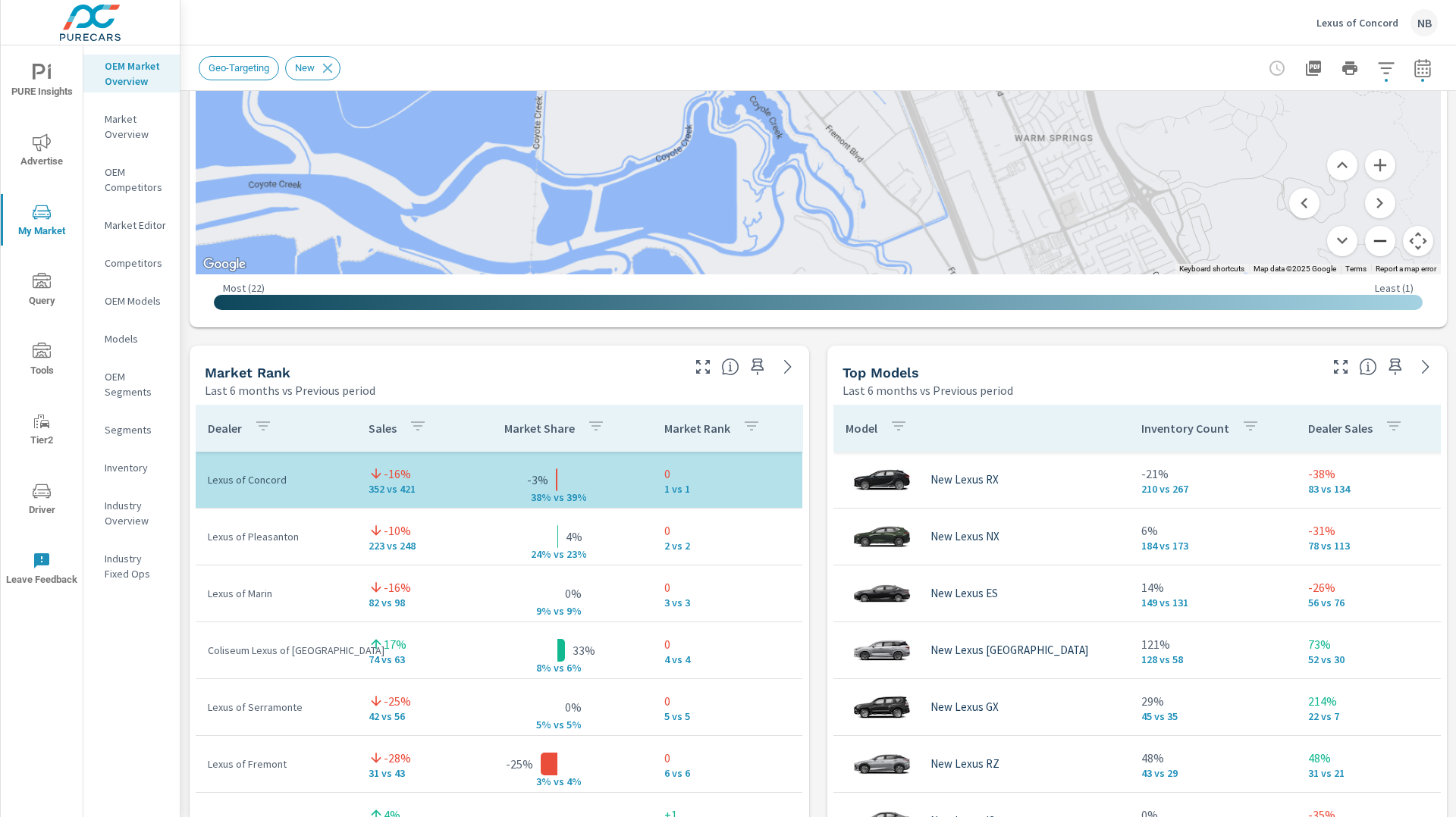
click at [1385, 245] on button "Zoom out" at bounding box center [1380, 240] width 30 height 30
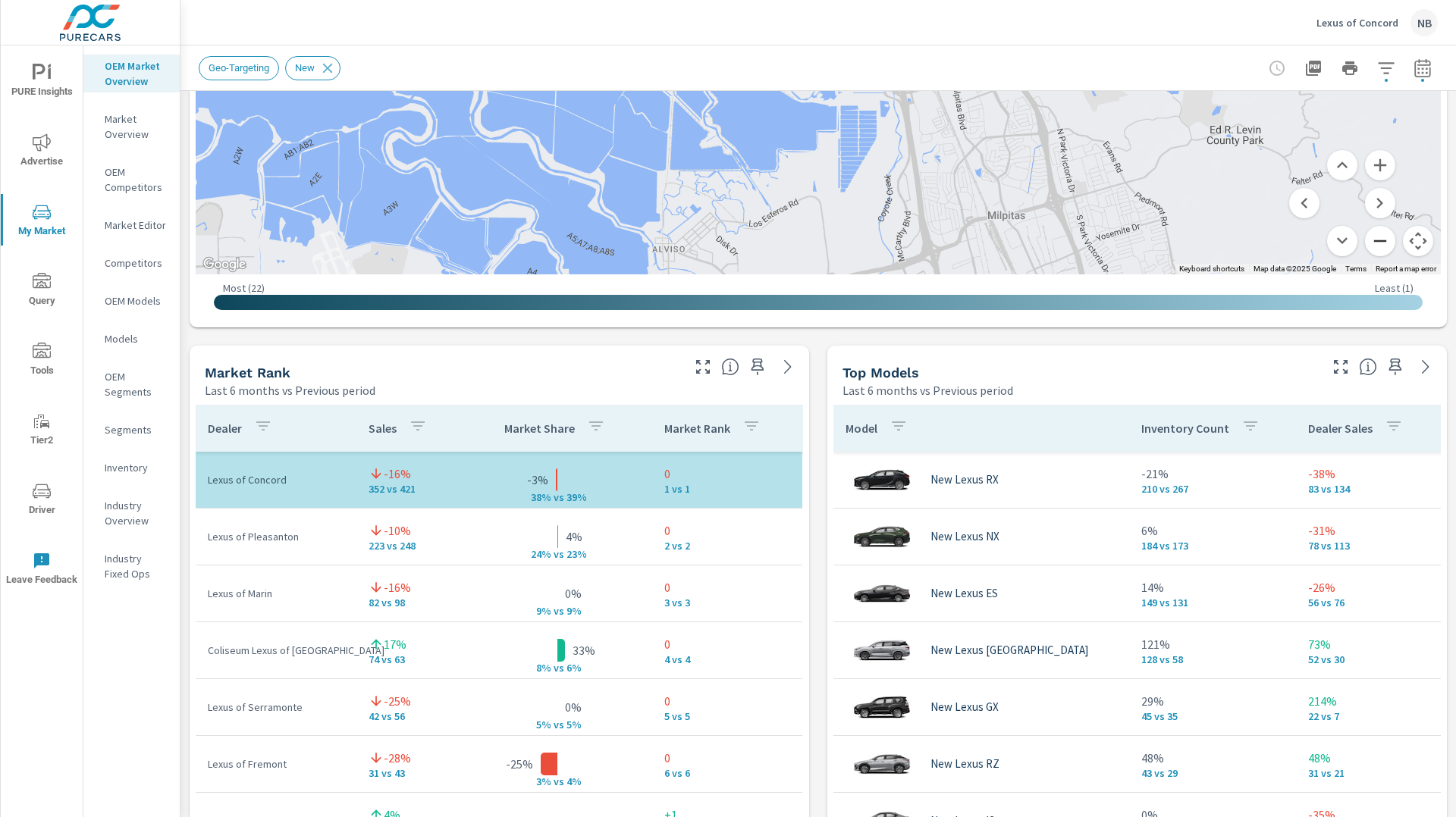
click at [1385, 245] on button "Zoom out" at bounding box center [1380, 240] width 30 height 30
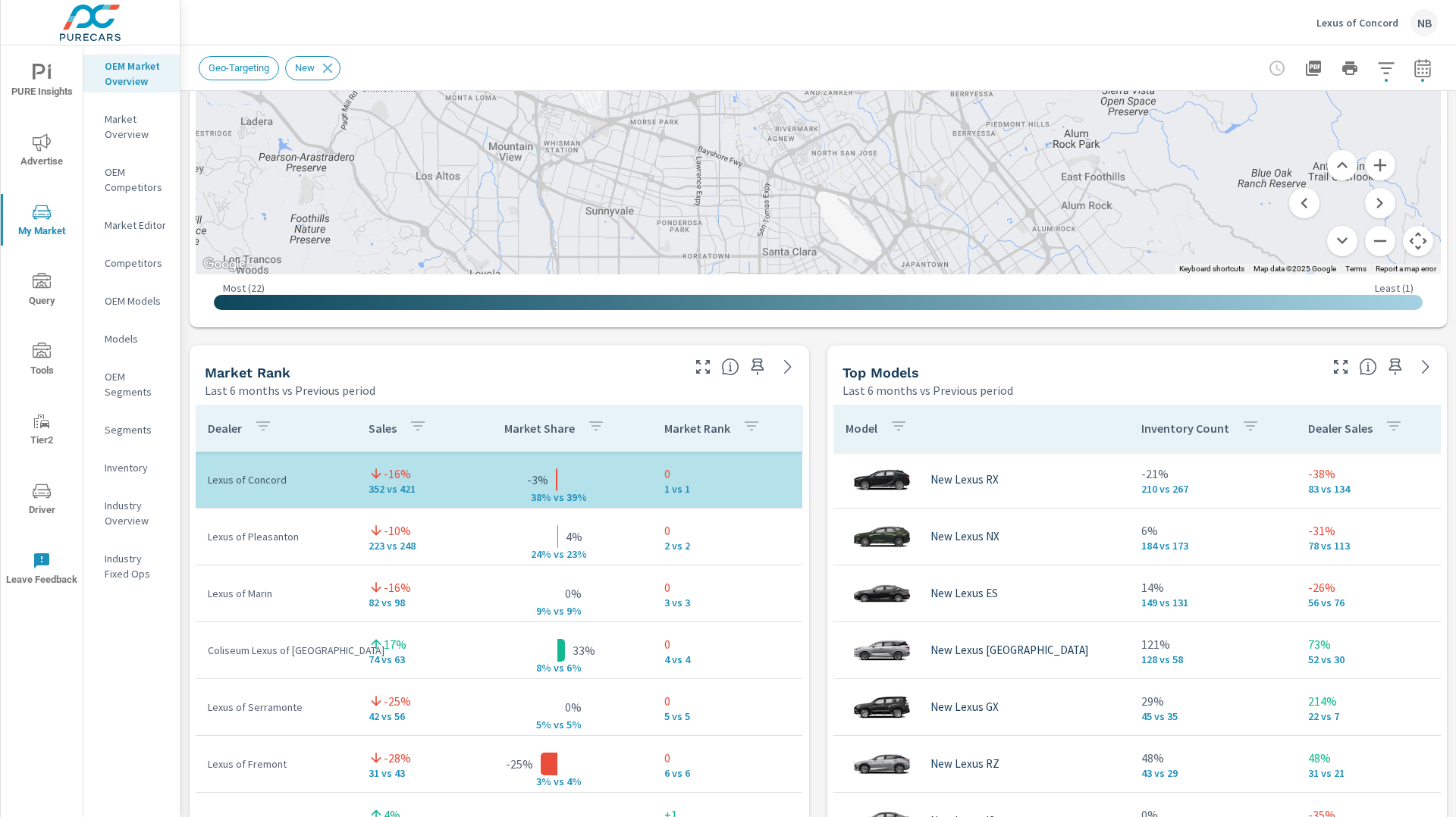
click at [1452, 315] on div "Market View Last 6 months vs Previous period ← Move left → Move right ↑ Move up…" at bounding box center [818, 661] width 1276 height 2596
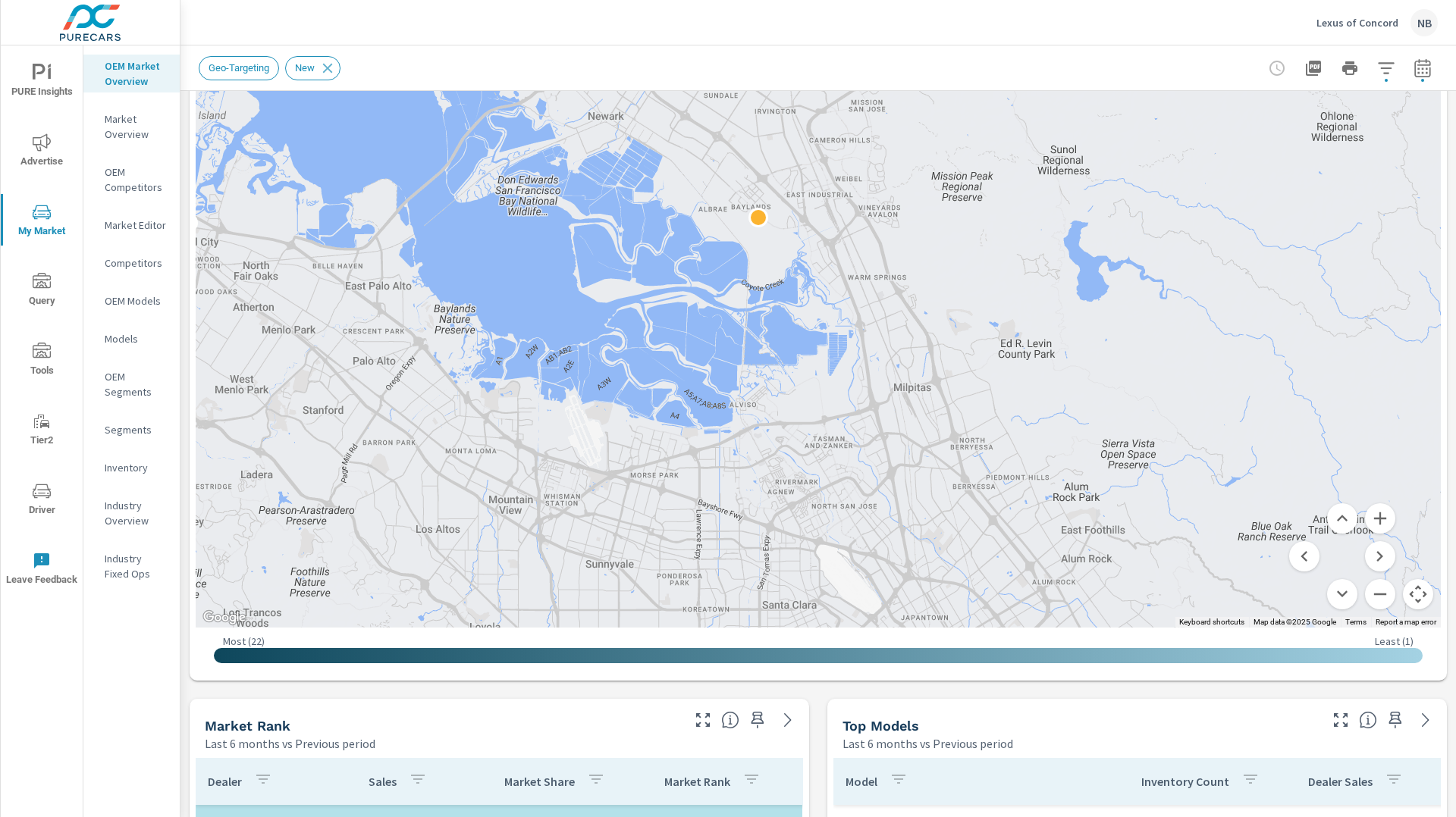
scroll to position [365, 0]
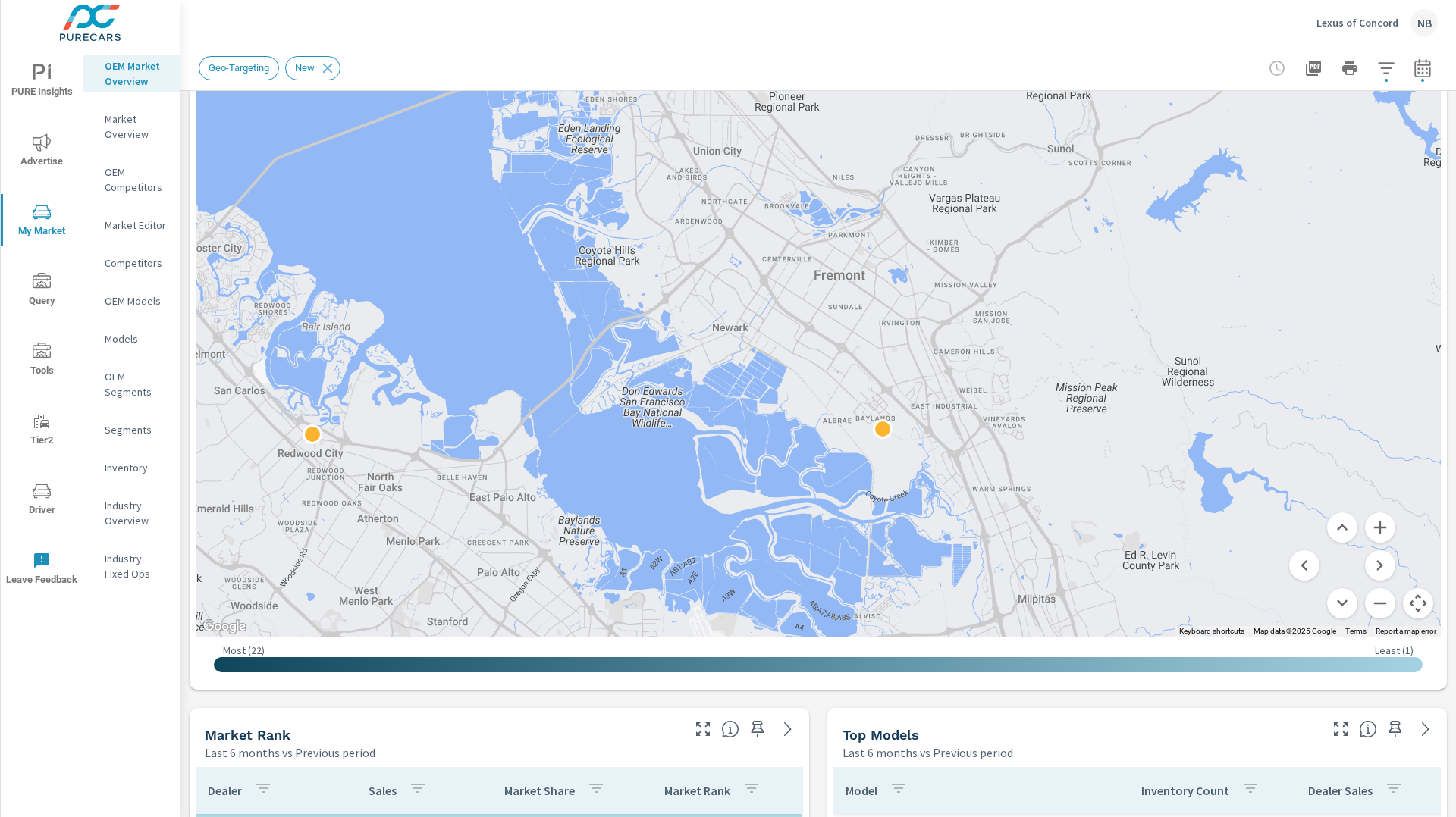
drag, startPoint x: 878, startPoint y: 261, endPoint x: 1010, endPoint y: 481, distance: 256.6
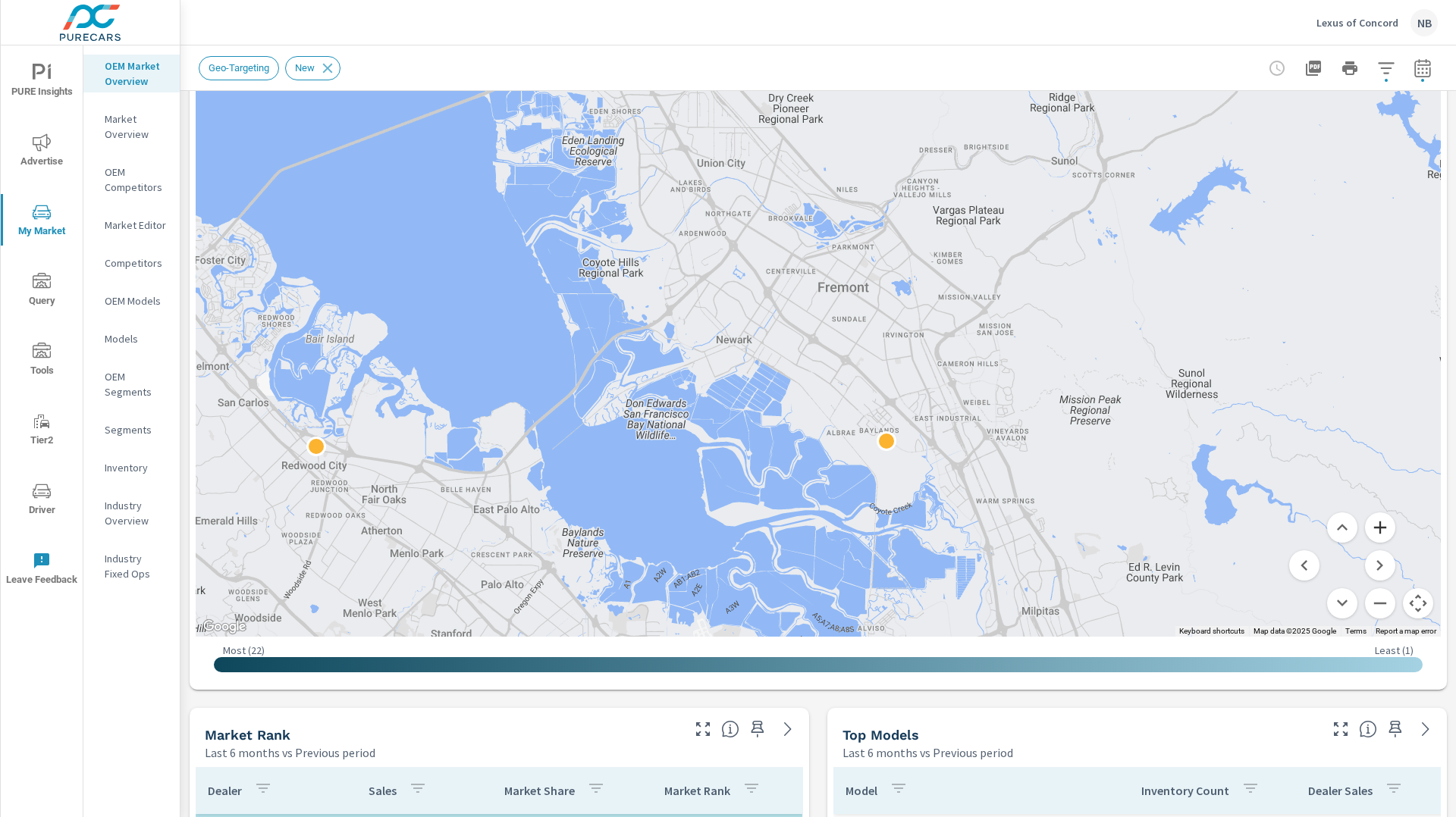
click at [1381, 527] on button "Zoom in" at bounding box center [1380, 527] width 30 height 30
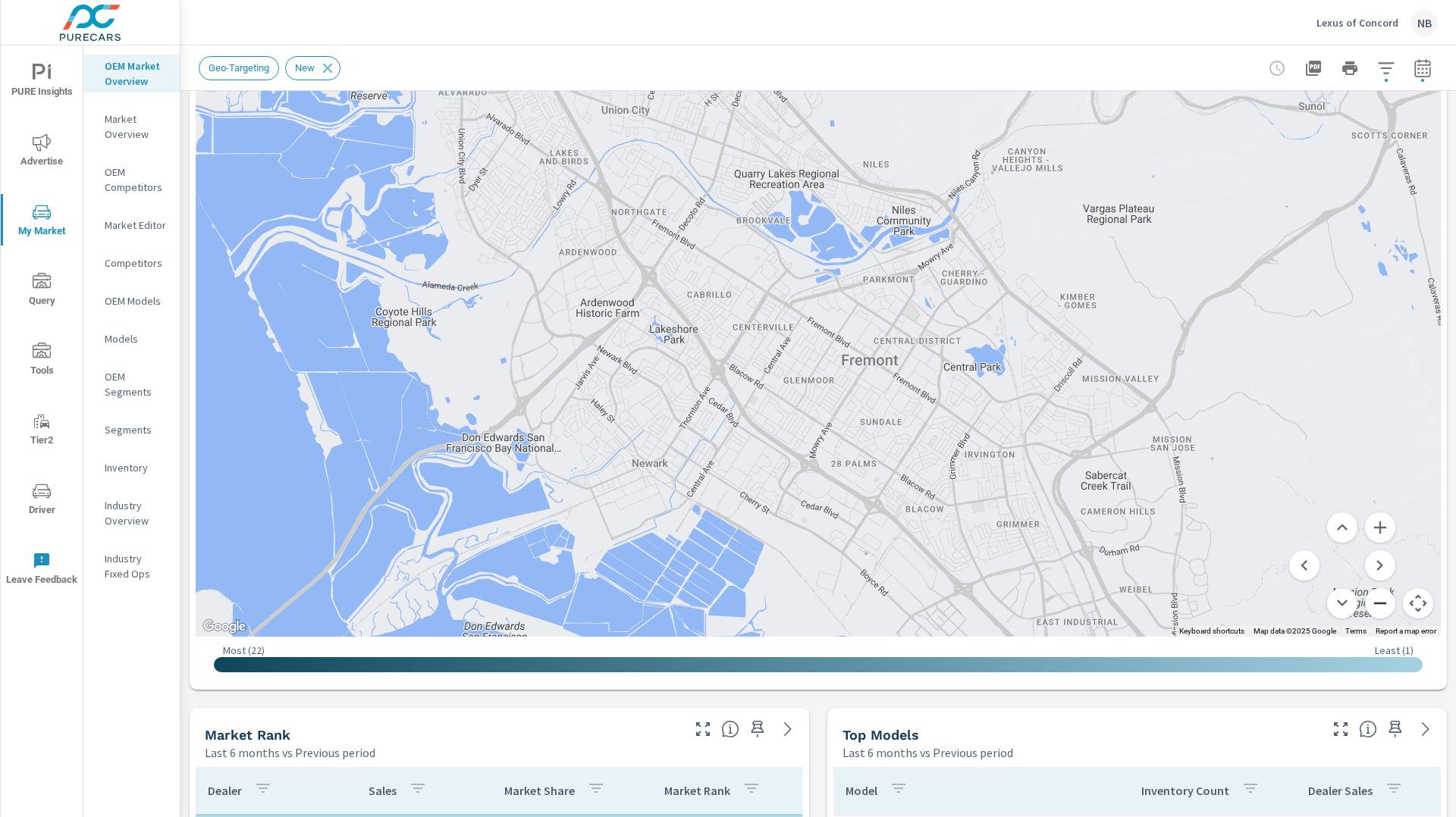
click at [1383, 600] on button "Zoom out" at bounding box center [1380, 603] width 30 height 30
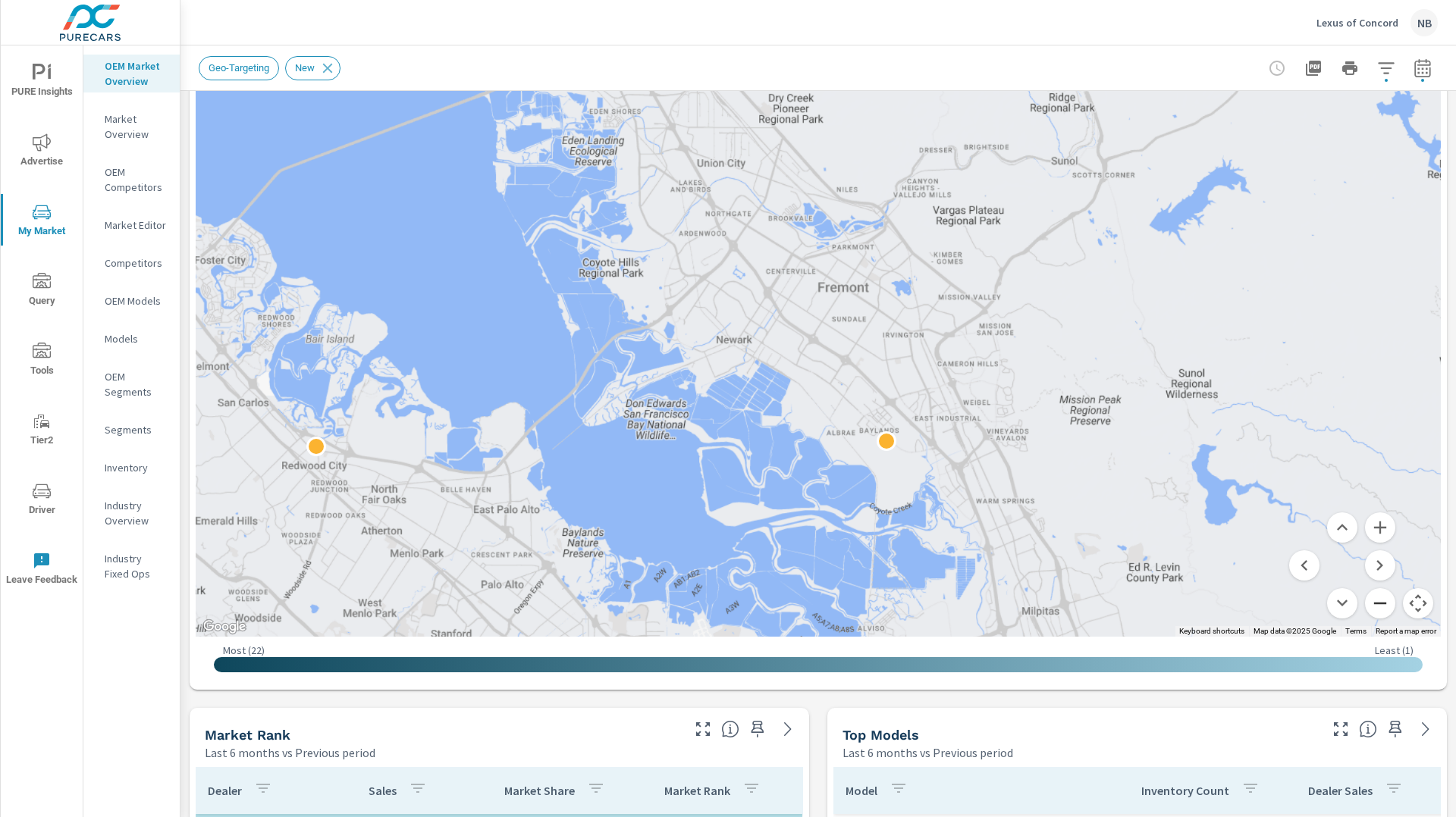
click at [1383, 600] on button "Zoom out" at bounding box center [1380, 603] width 30 height 30
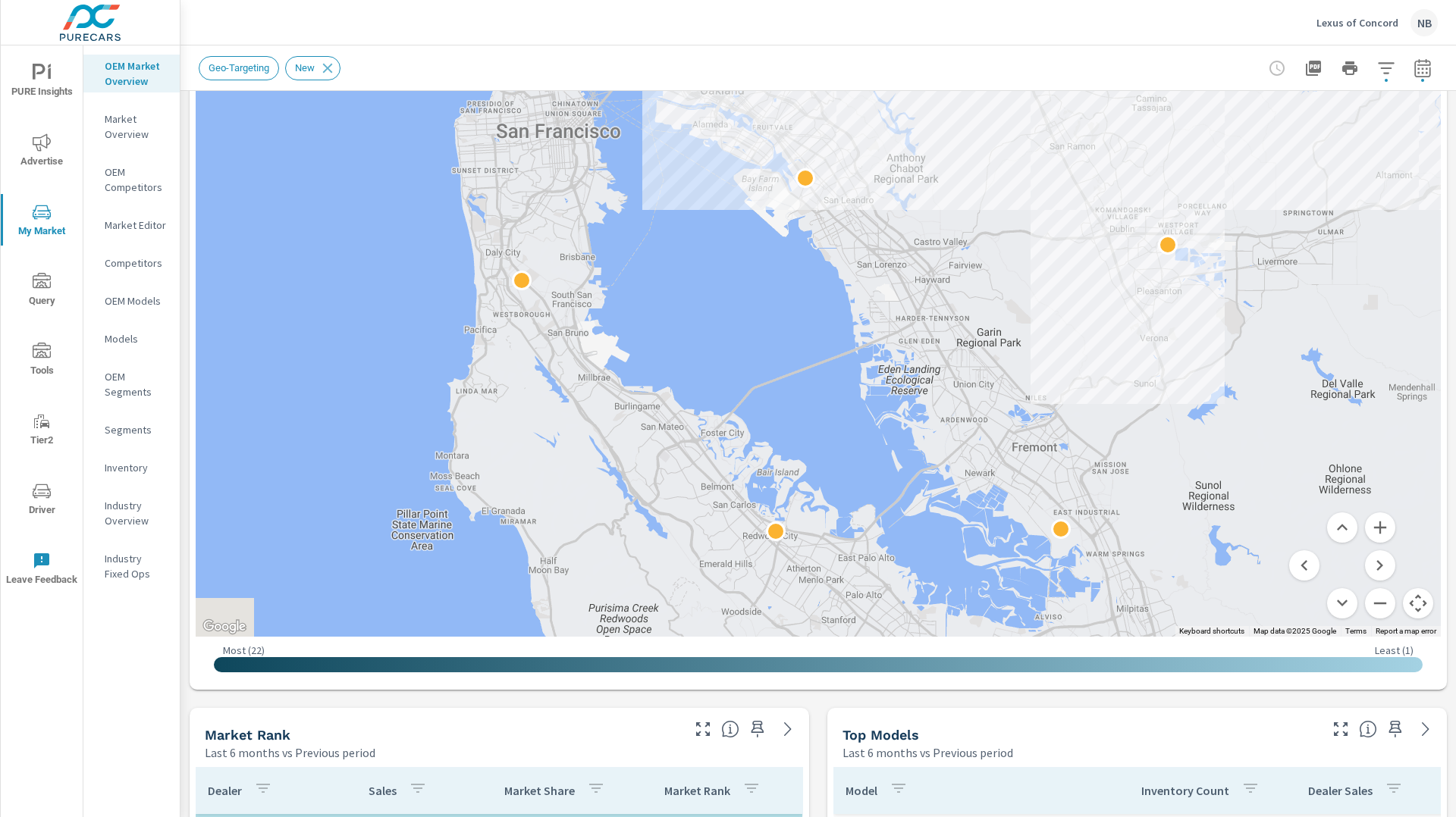
drag, startPoint x: 853, startPoint y: 414, endPoint x: 1032, endPoint y: 584, distance: 246.9
click at [1032, 585] on div at bounding box center [818, 215] width 1245 height 843
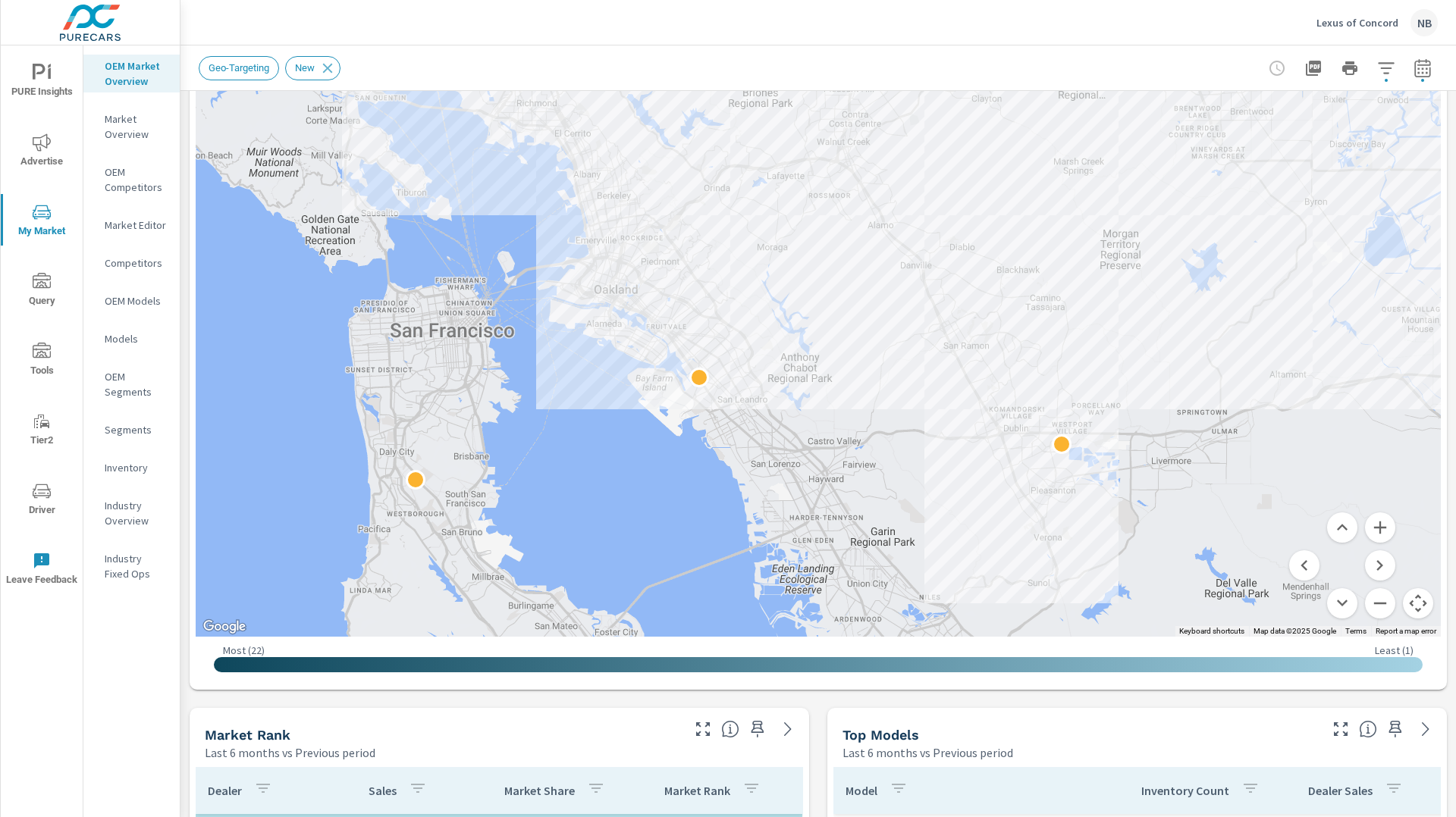
drag, startPoint x: 1024, startPoint y: 372, endPoint x: 899, endPoint y: 565, distance: 229.9
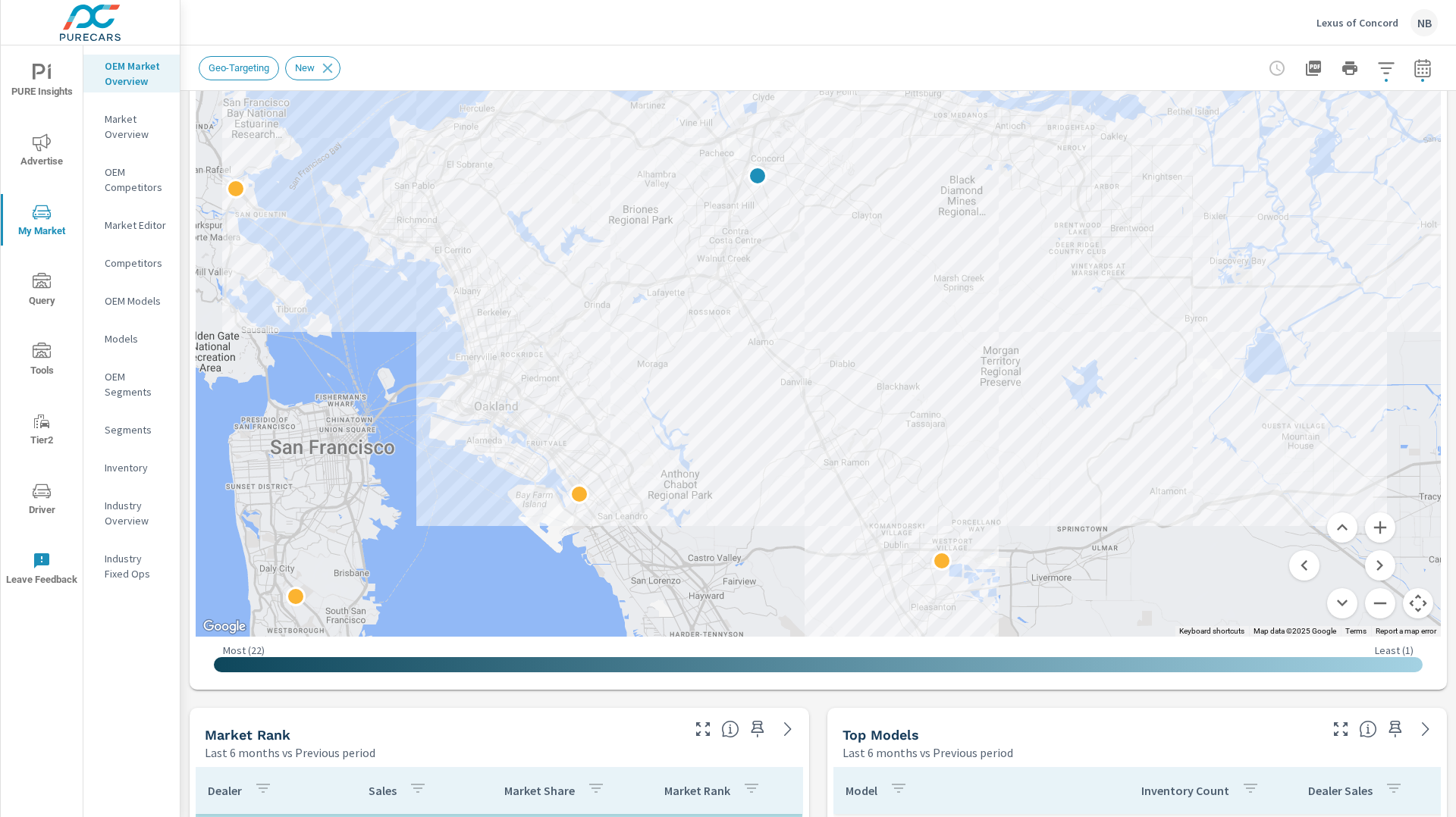
drag, startPoint x: 1174, startPoint y: 409, endPoint x: 1053, endPoint y: 527, distance: 169.0
click at [1053, 527] on div "2" at bounding box center [1427, 786] width 1456 height 909
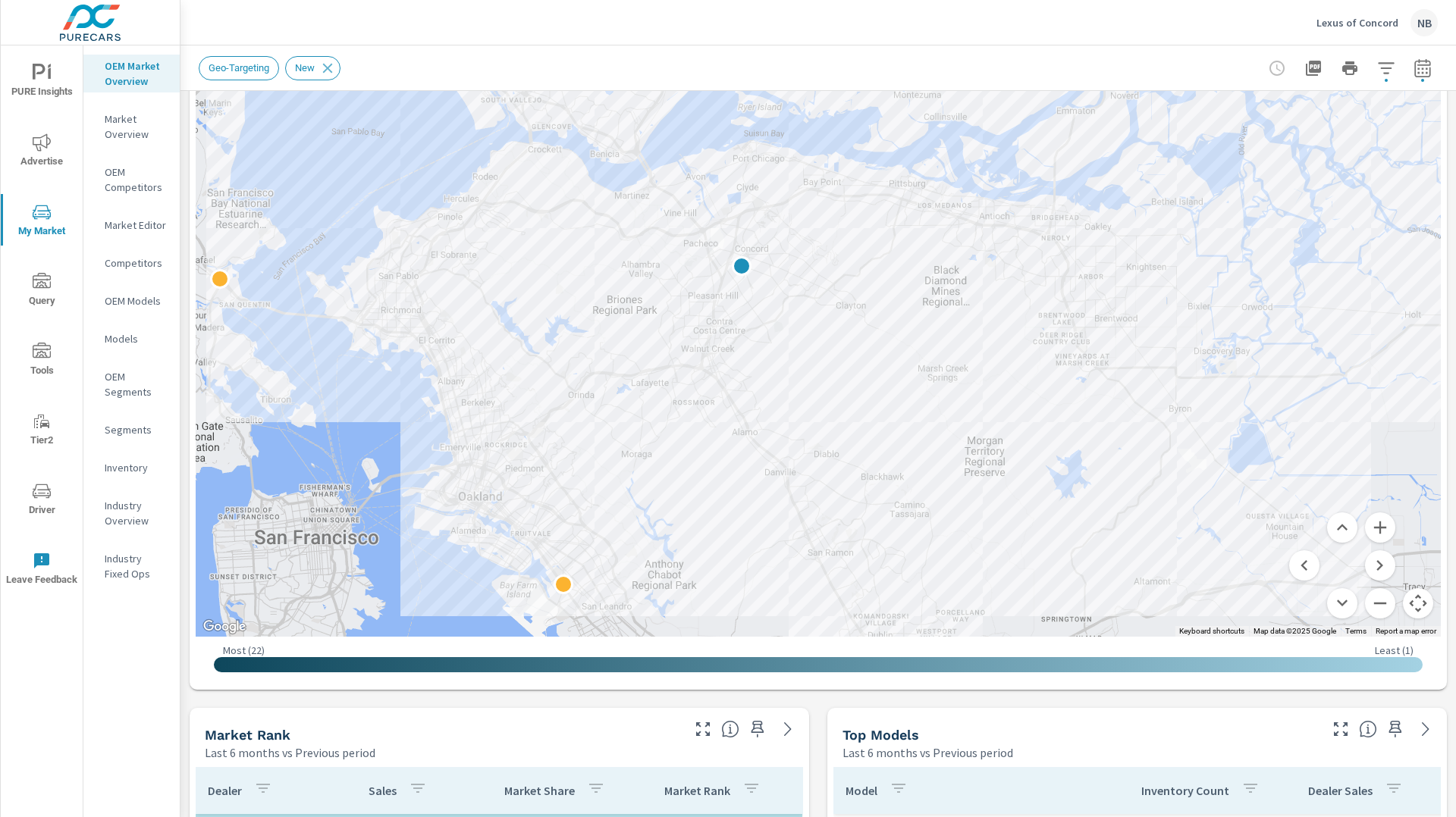
drag, startPoint x: 1057, startPoint y: 473, endPoint x: 1044, endPoint y: 544, distance: 72.2
click at [1378, 602] on button "Zoom out" at bounding box center [1380, 603] width 30 height 30
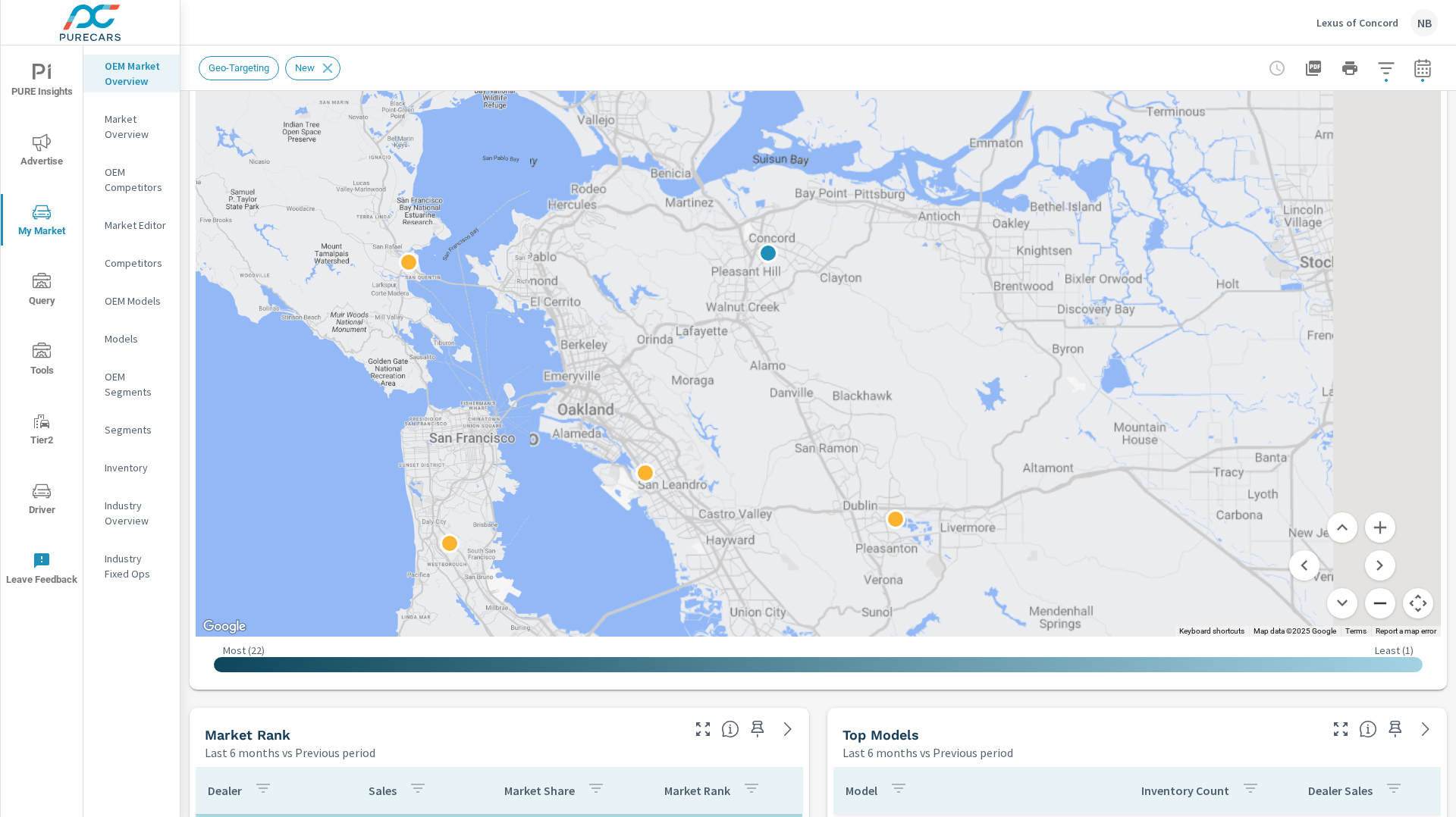
scroll to position [366, 0]
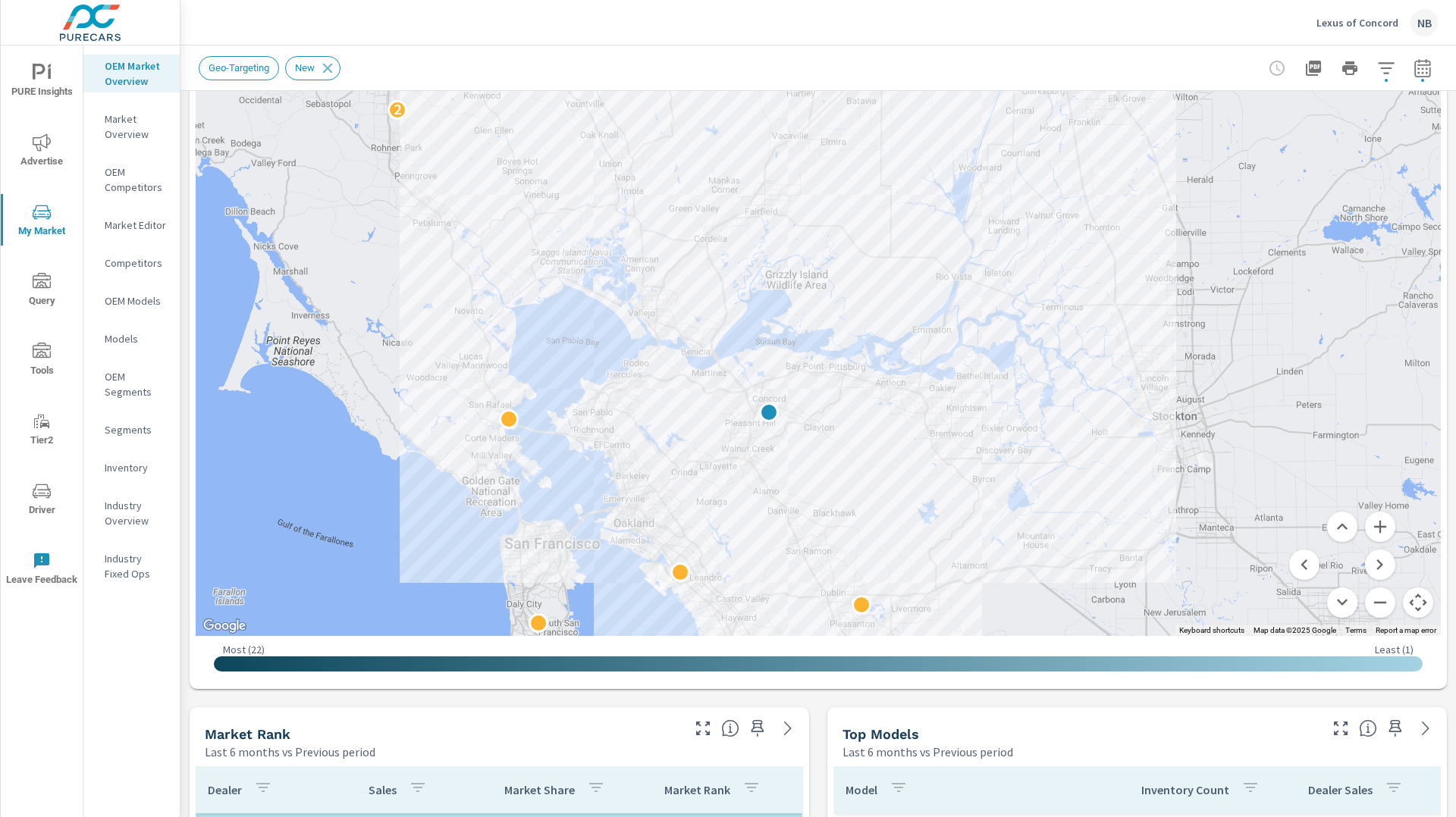
drag, startPoint x: 1099, startPoint y: 479, endPoint x: 1100, endPoint y: 587, distance: 108.0
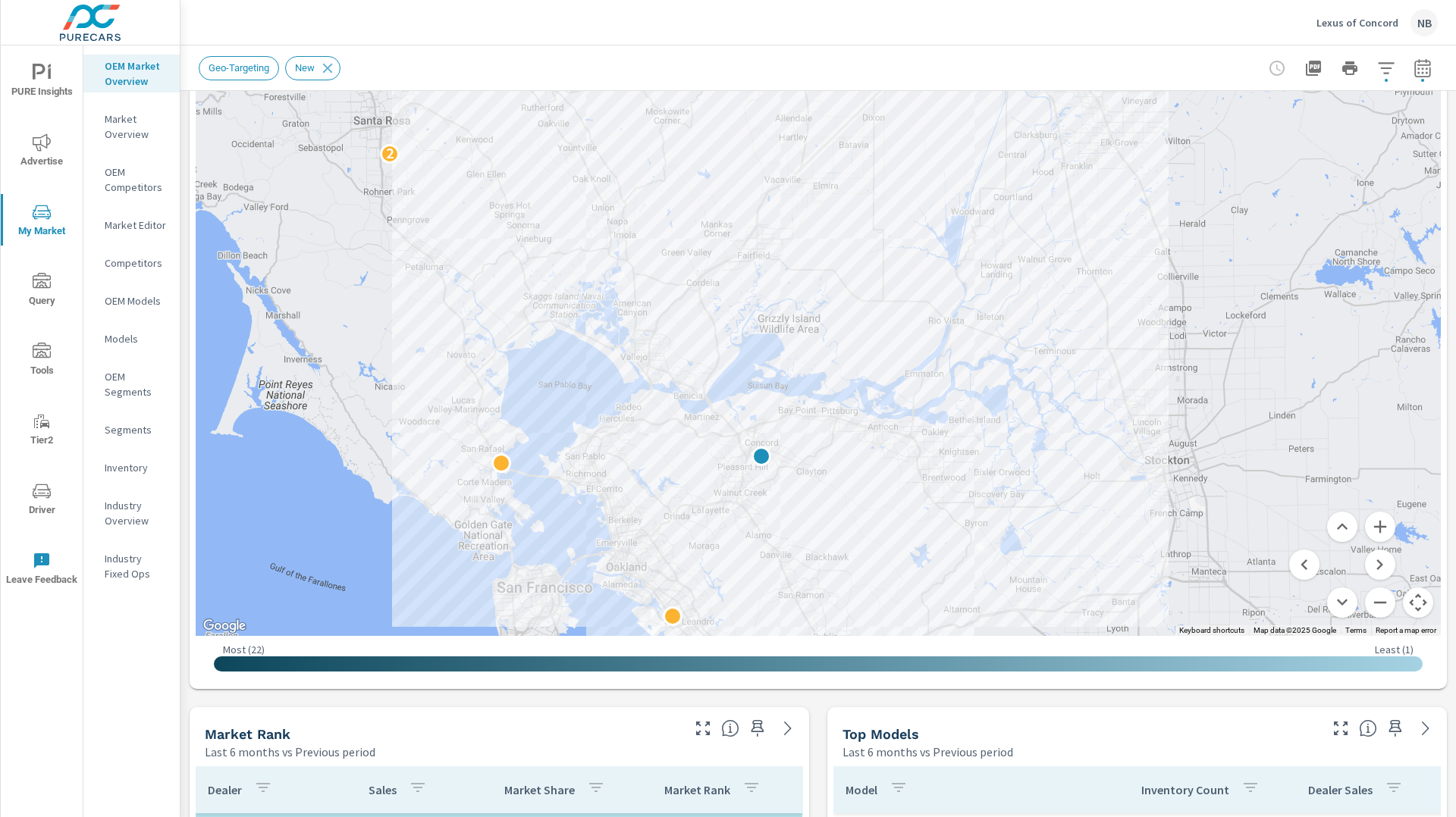
drag, startPoint x: 1102, startPoint y: 542, endPoint x: 1100, endPoint y: 551, distance: 9.2
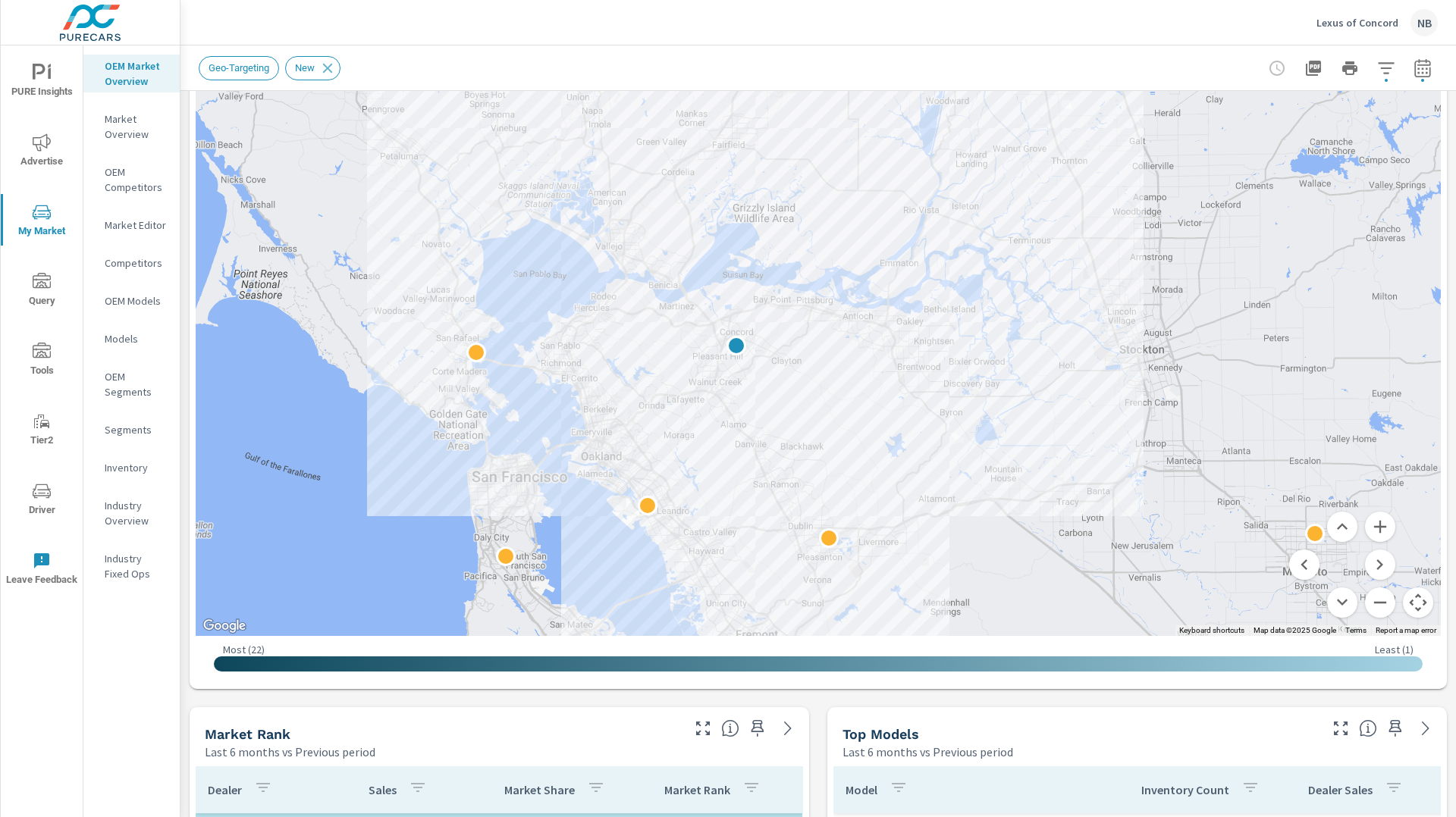
drag, startPoint x: 1192, startPoint y: 583, endPoint x: 1168, endPoint y: 472, distance: 113.6
click at [1382, 531] on button "Zoom in" at bounding box center [1380, 527] width 30 height 30
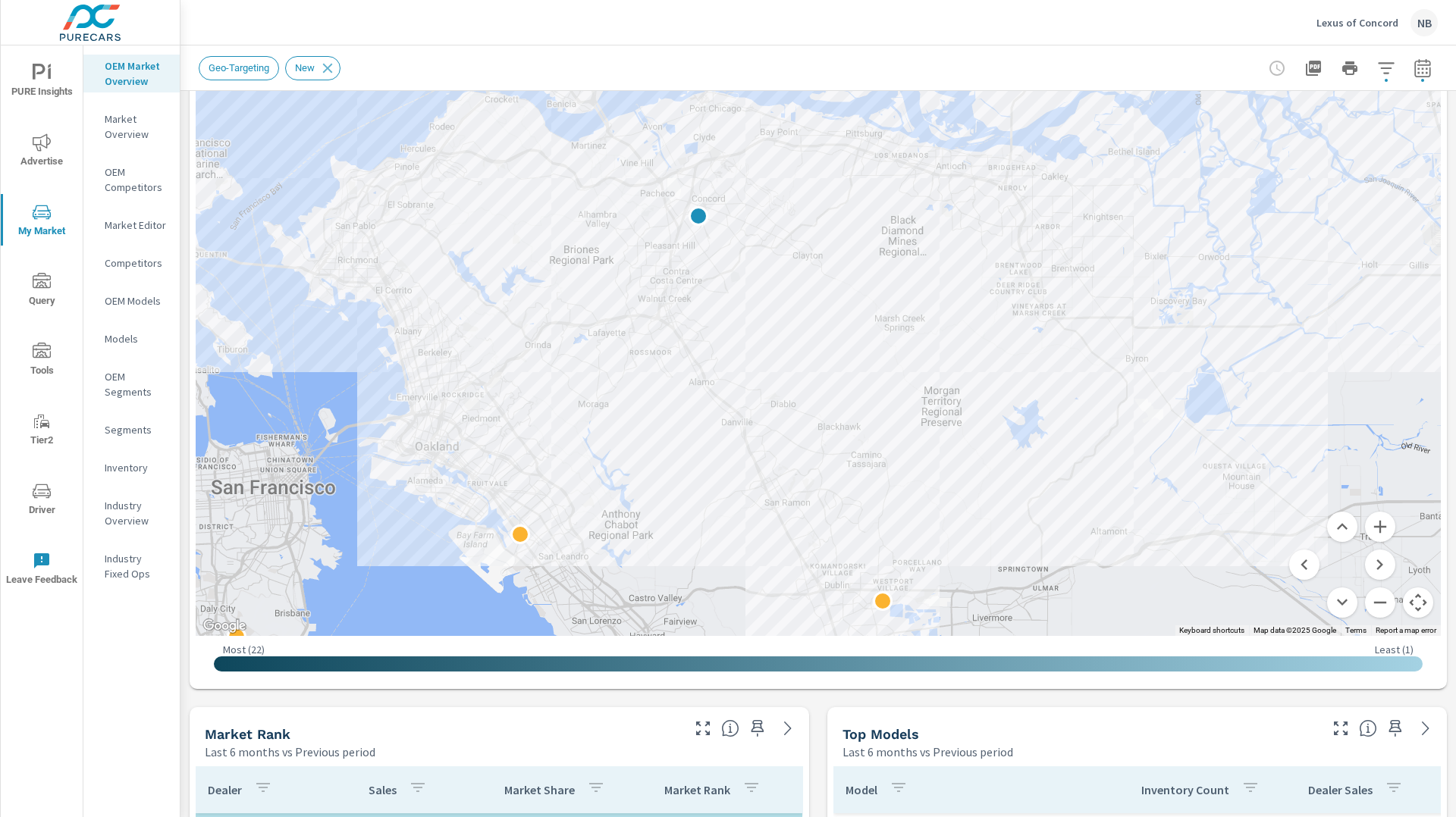
drag, startPoint x: 1152, startPoint y: 553, endPoint x: 1207, endPoint y: 299, distance: 259.9
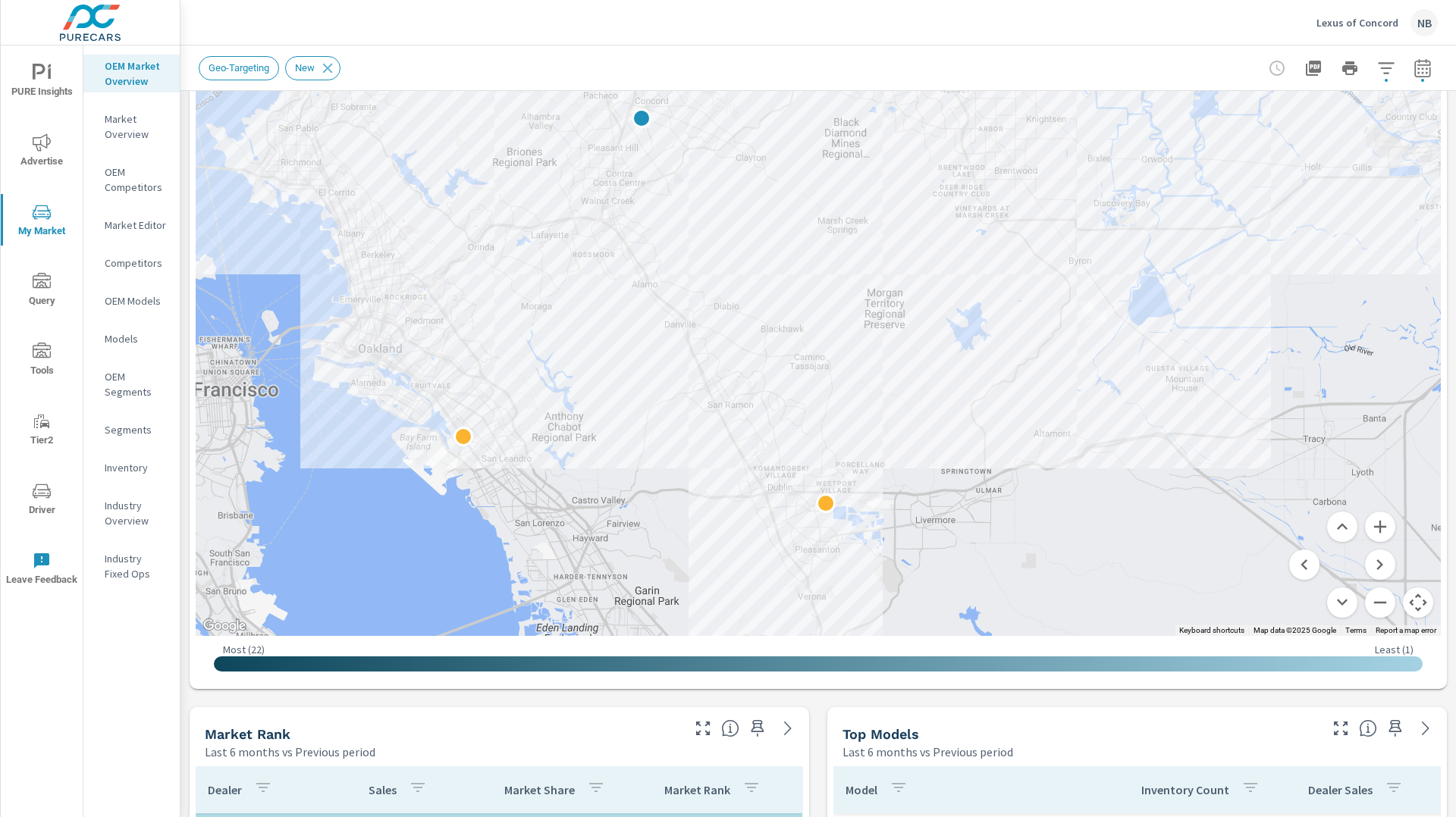
drag, startPoint x: 1149, startPoint y: 513, endPoint x: 1093, endPoint y: 419, distance: 109.4
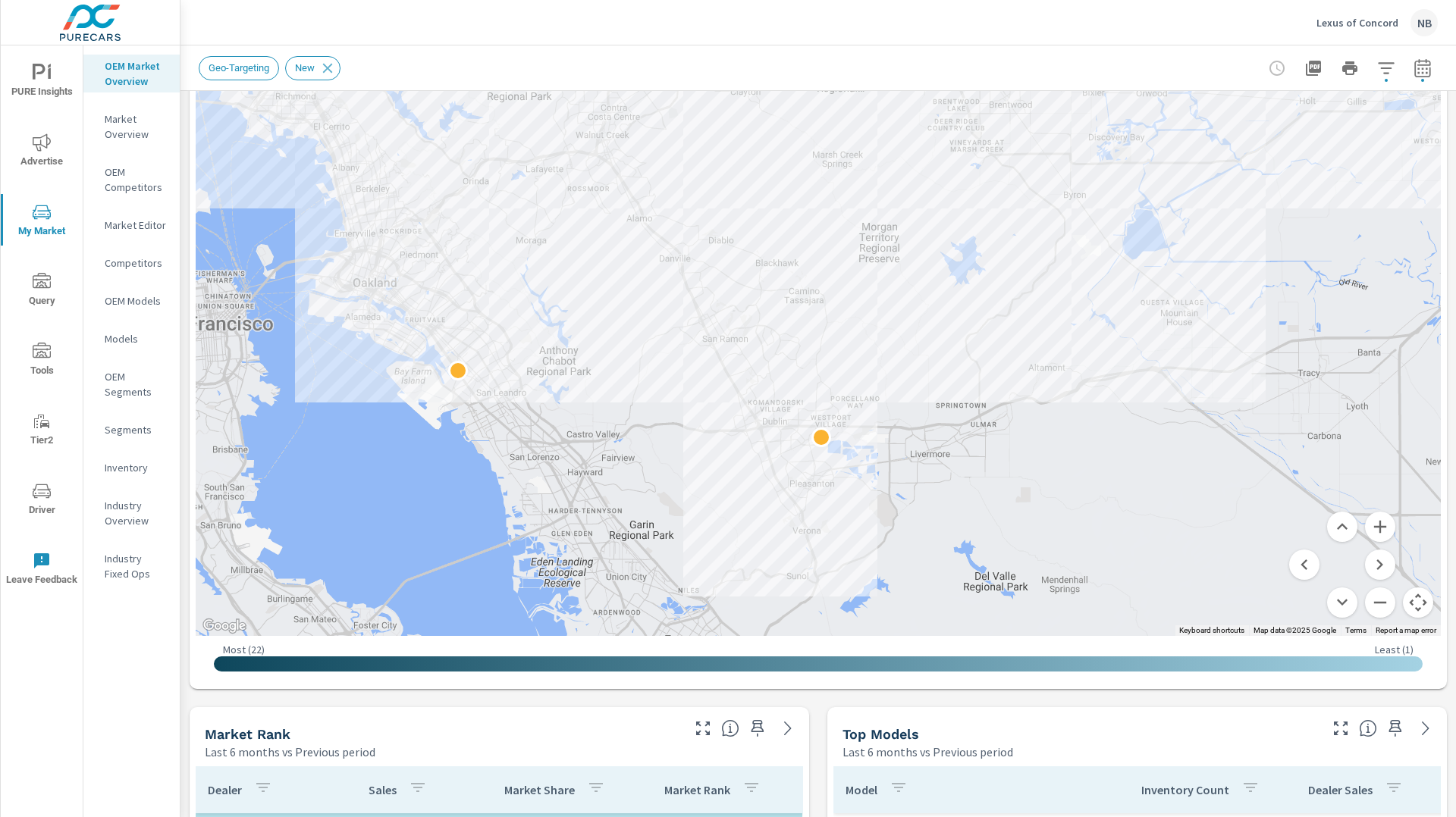
drag, startPoint x: 1042, startPoint y: 448, endPoint x: 861, endPoint y: 475, distance: 183.0
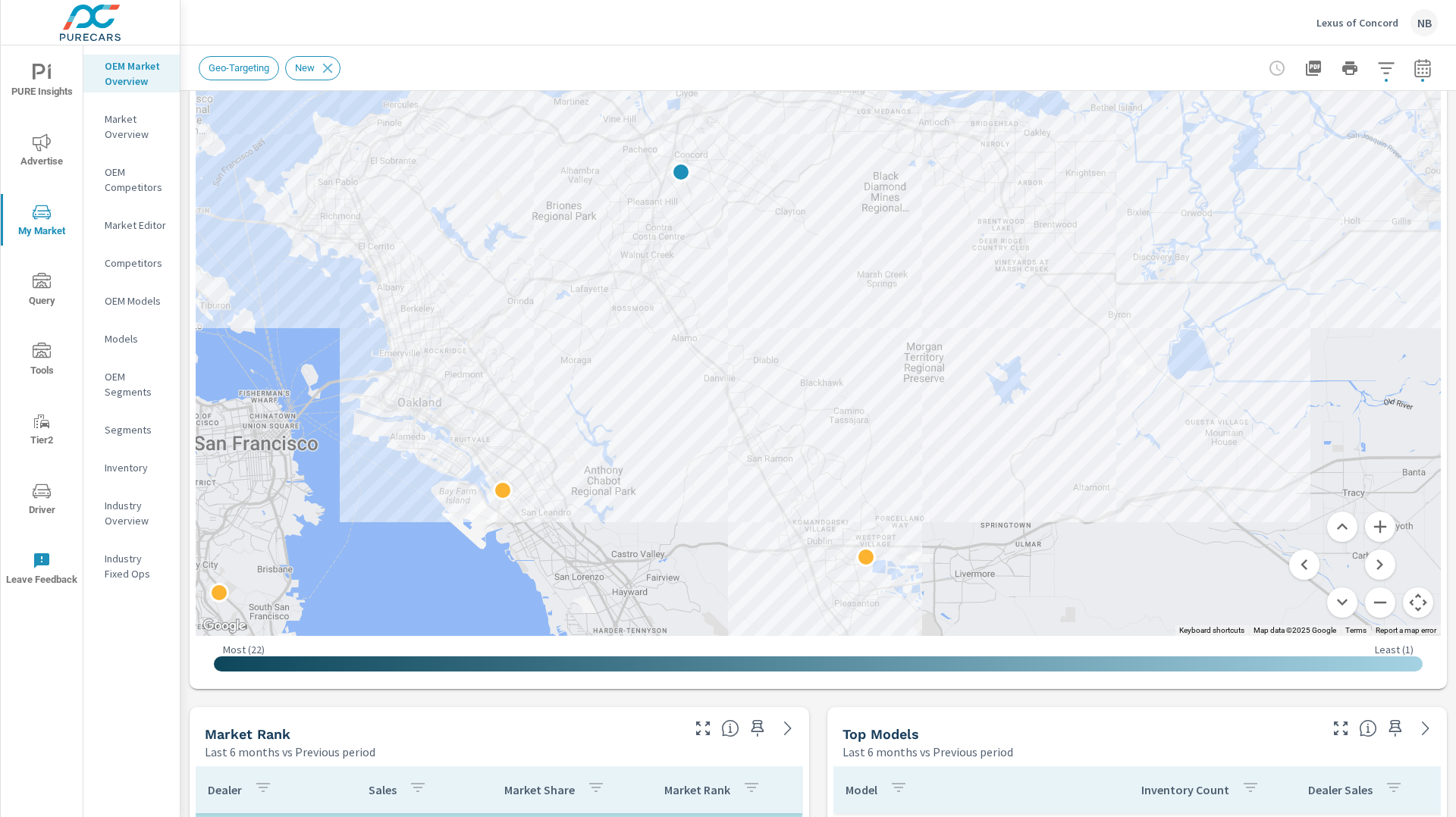
drag, startPoint x: 1019, startPoint y: 409, endPoint x: 1034, endPoint y: 514, distance: 106.1
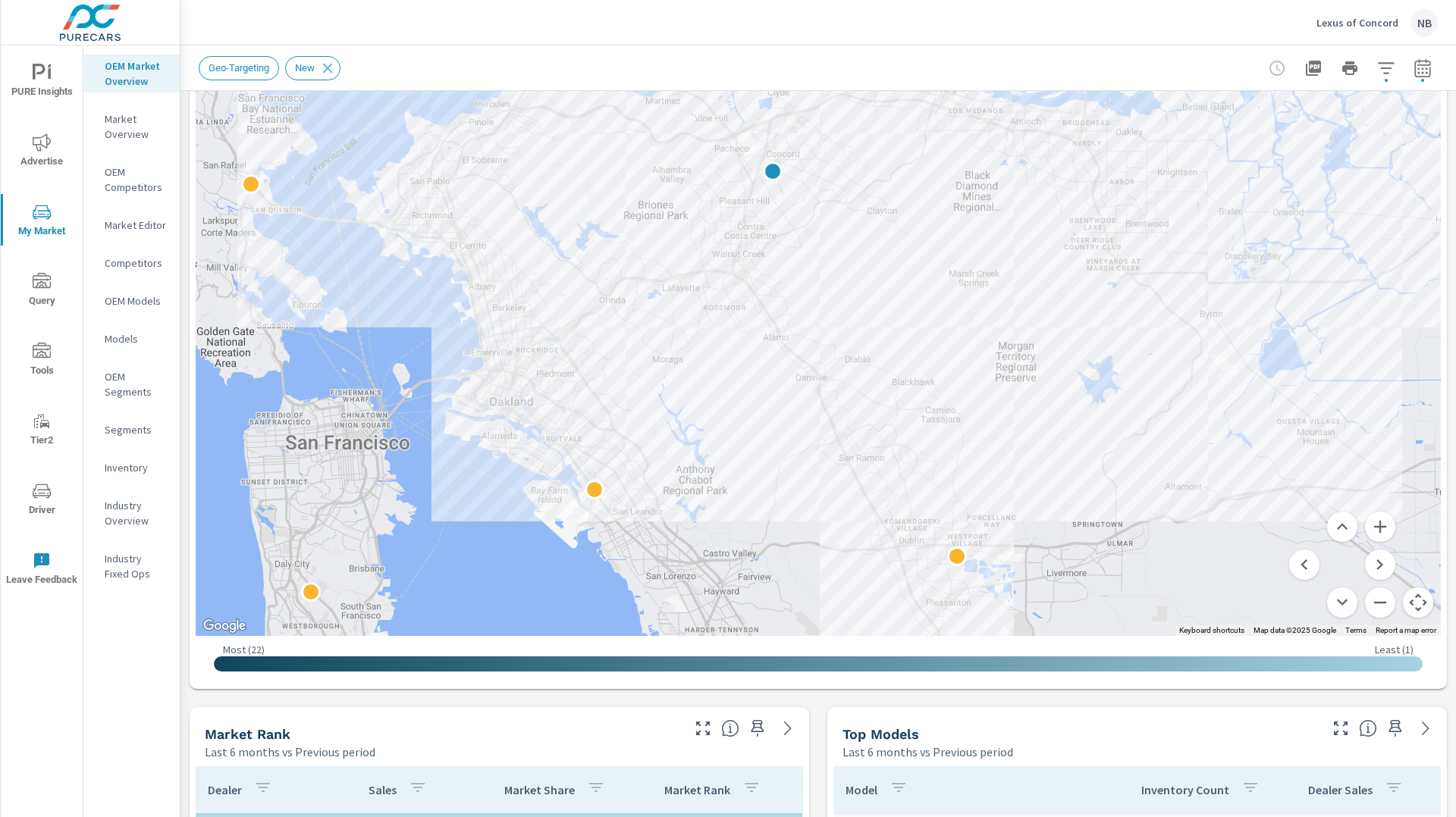
drag, startPoint x: 989, startPoint y: 428, endPoint x: 1097, endPoint y: 422, distance: 108.2
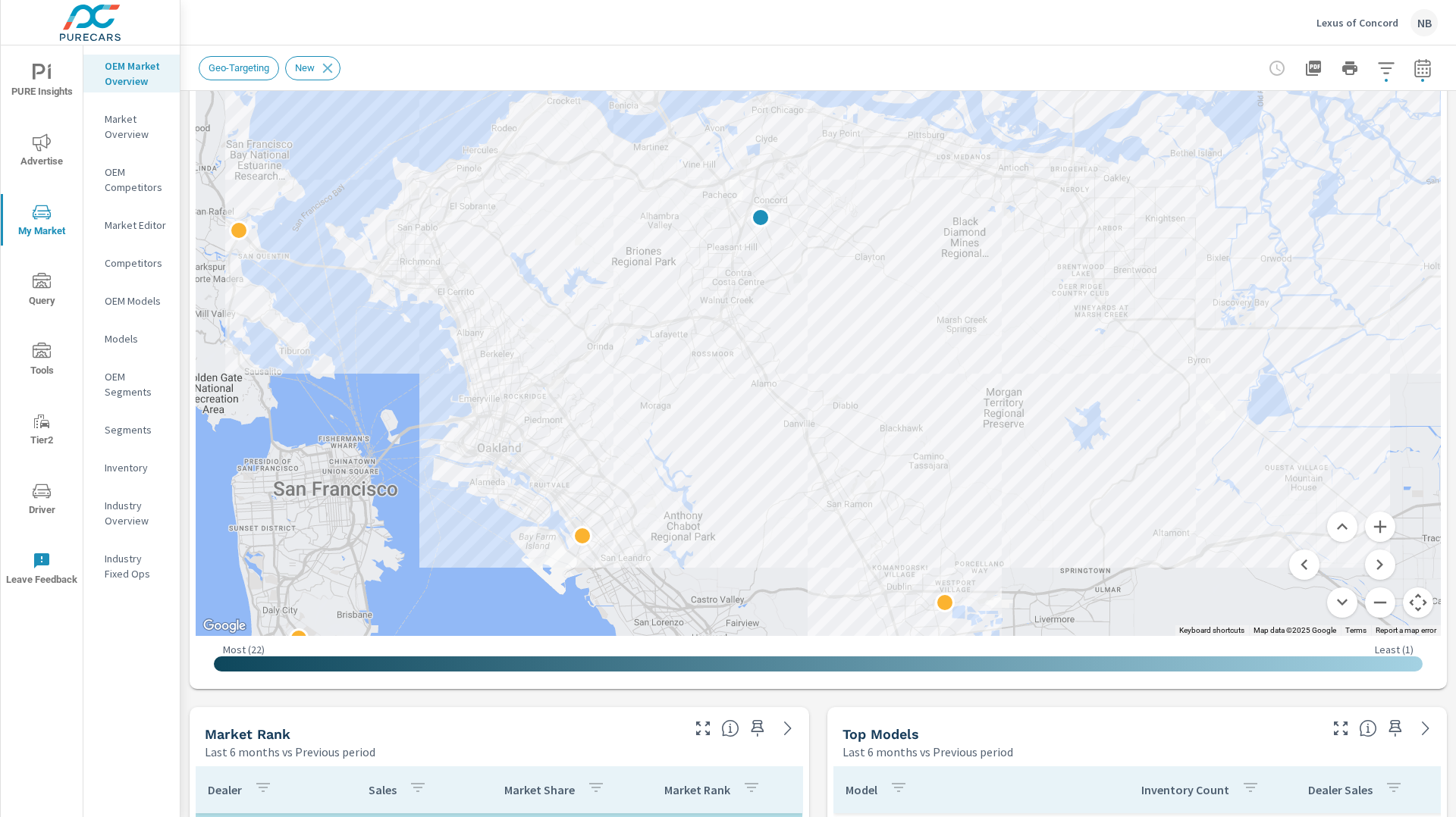
drag, startPoint x: 1092, startPoint y: 411, endPoint x: 1080, endPoint y: 458, distance: 48.5
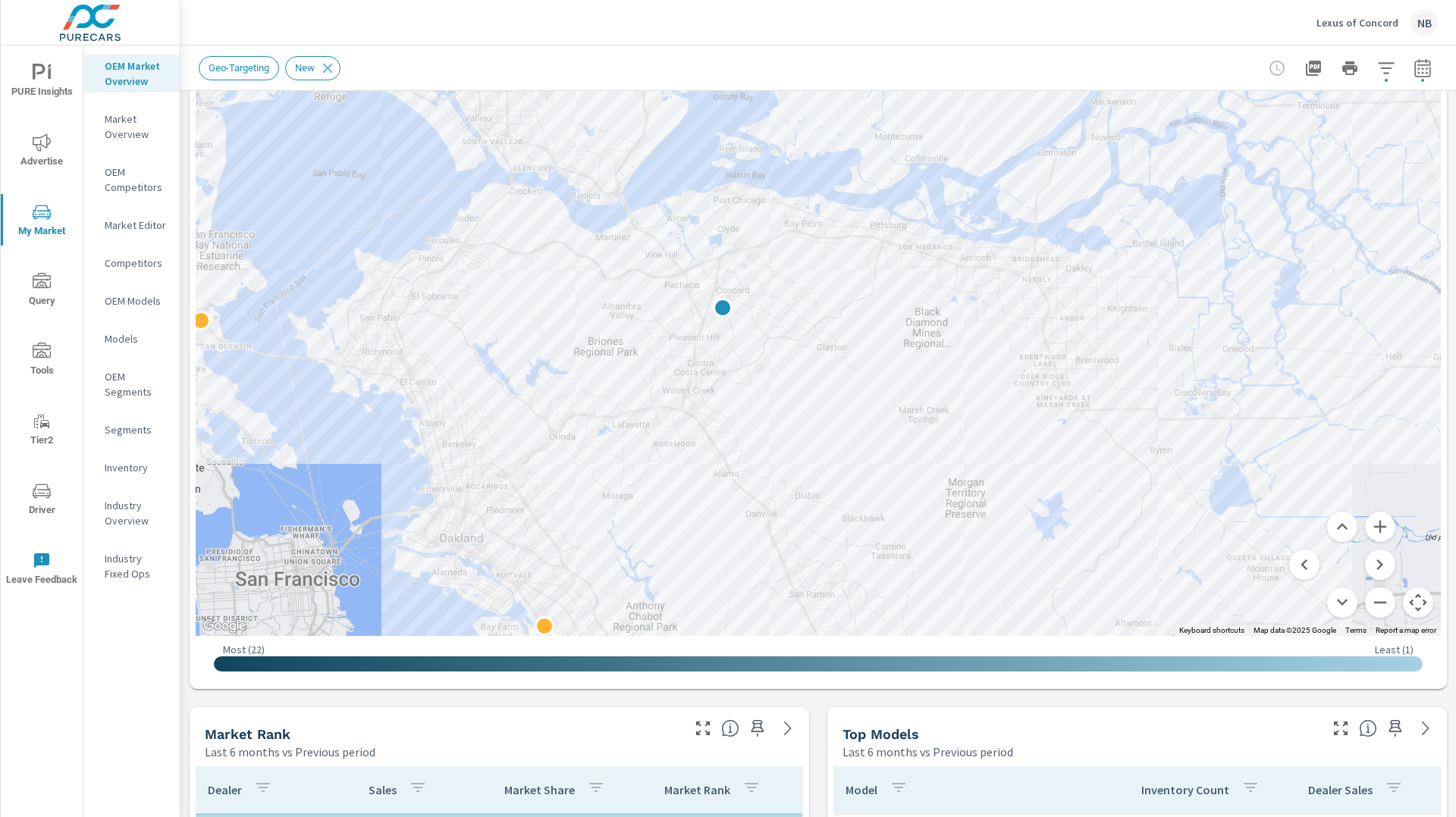
drag, startPoint x: 1064, startPoint y: 495, endPoint x: 1053, endPoint y: 534, distance: 40.5
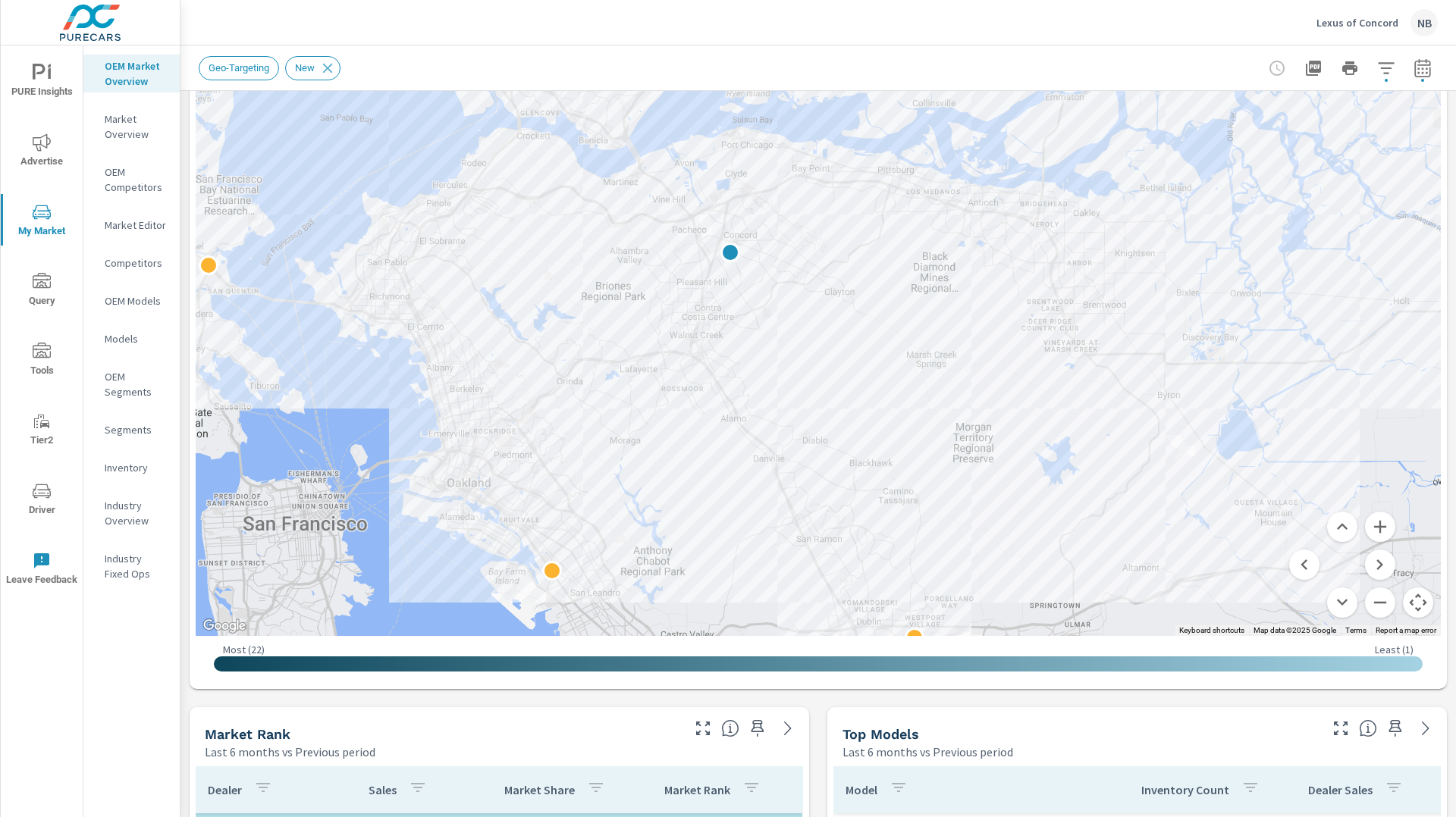
drag, startPoint x: 1026, startPoint y: 534, endPoint x: 1034, endPoint y: 484, distance: 50.6
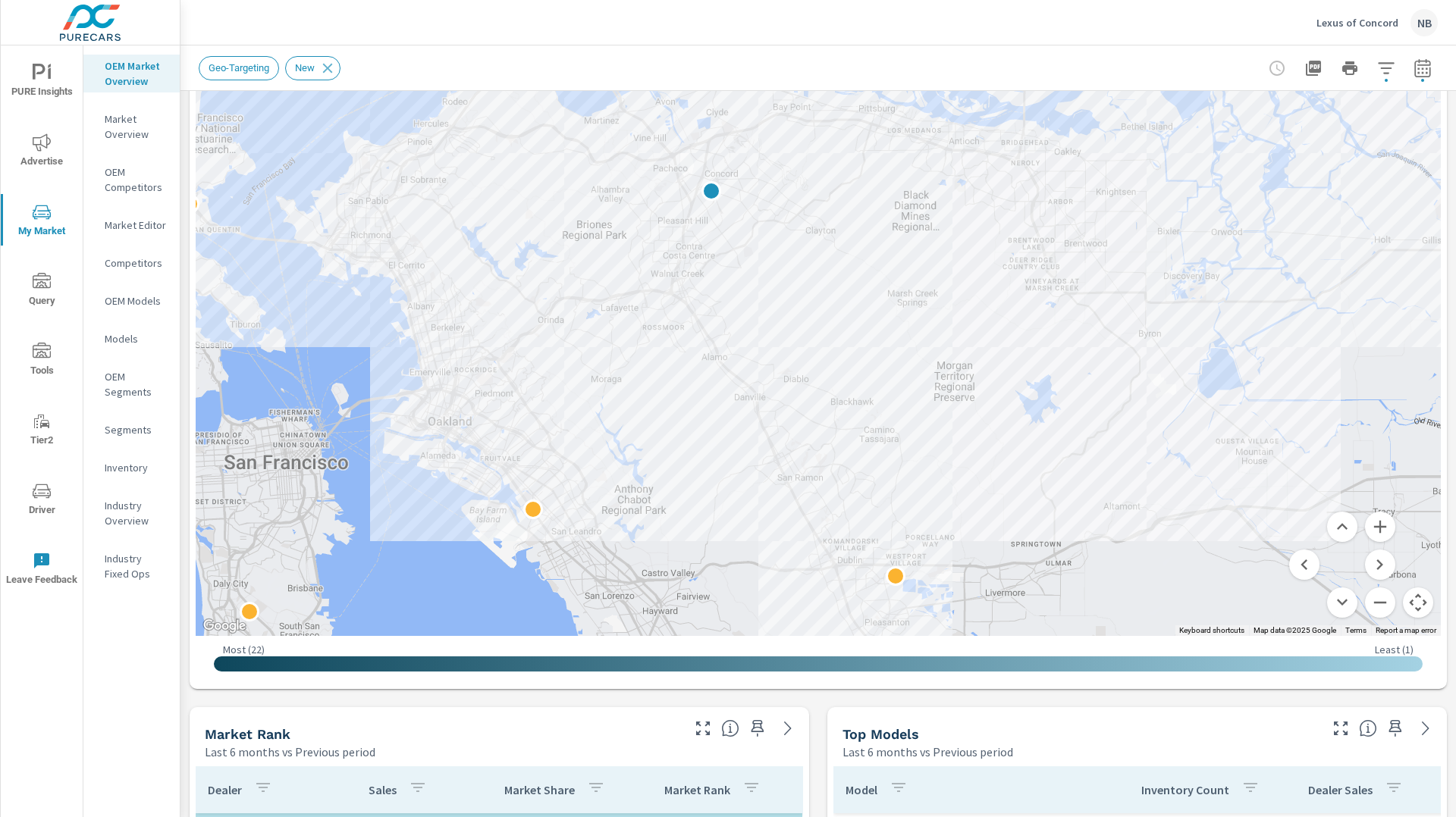
drag, startPoint x: 1004, startPoint y: 524, endPoint x: 989, endPoint y: 465, distance: 60.9
click at [1386, 67] on icon "button" at bounding box center [1386, 68] width 18 height 18
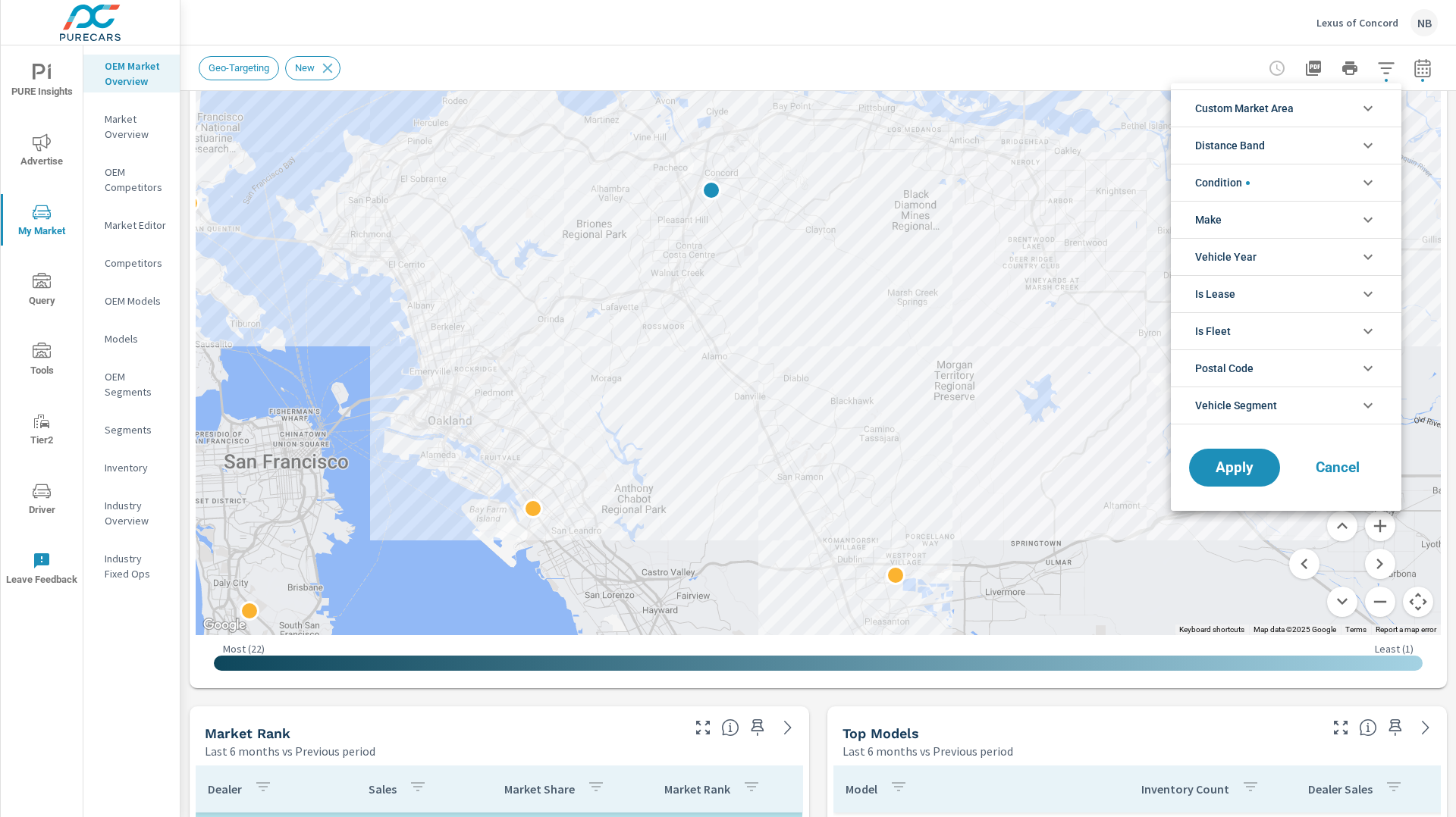
click at [1278, 365] on li "Postal Code" at bounding box center [1286, 368] width 230 height 37
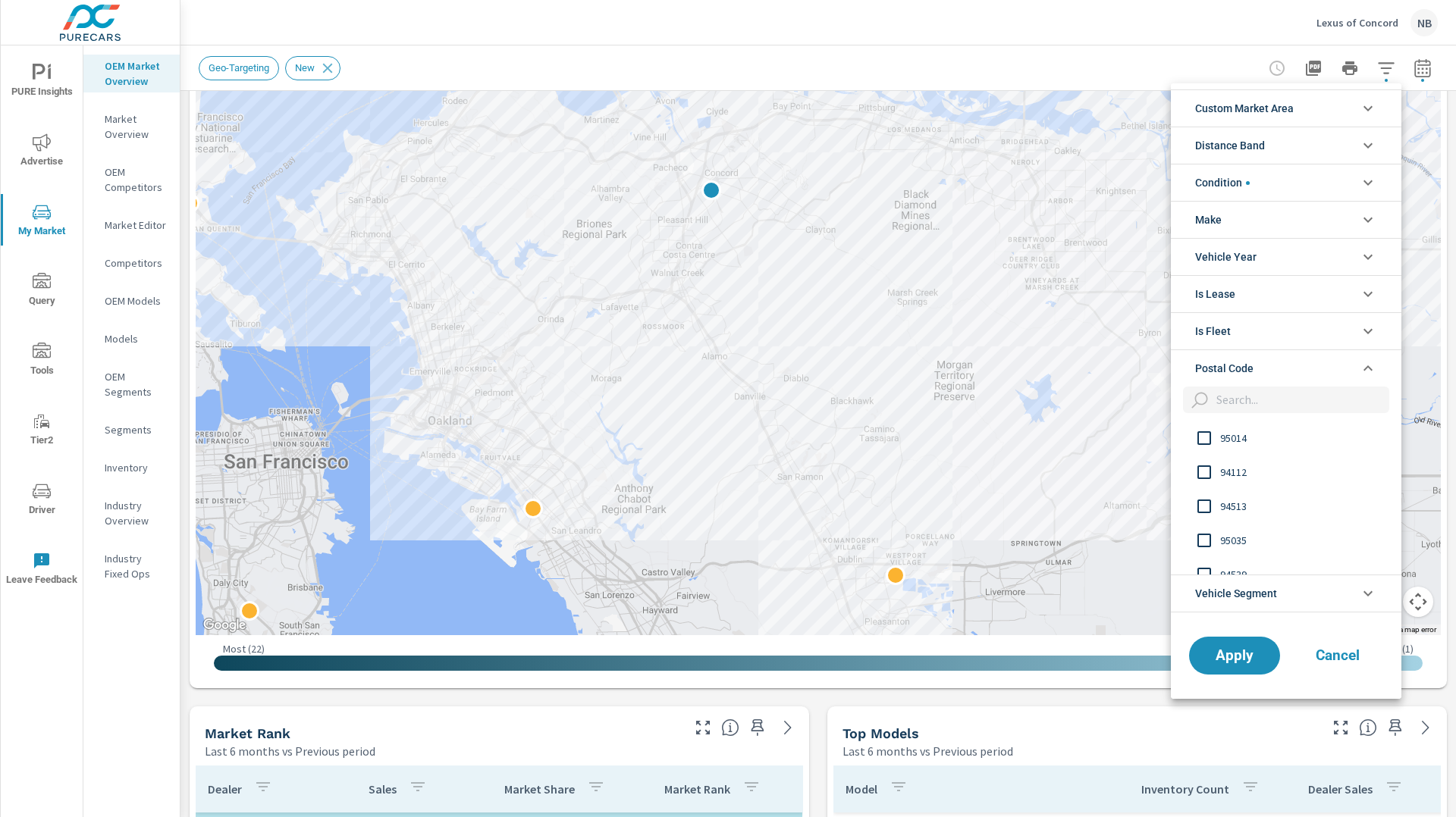
click at [1267, 400] on input "filter options" at bounding box center [1299, 400] width 179 height 27
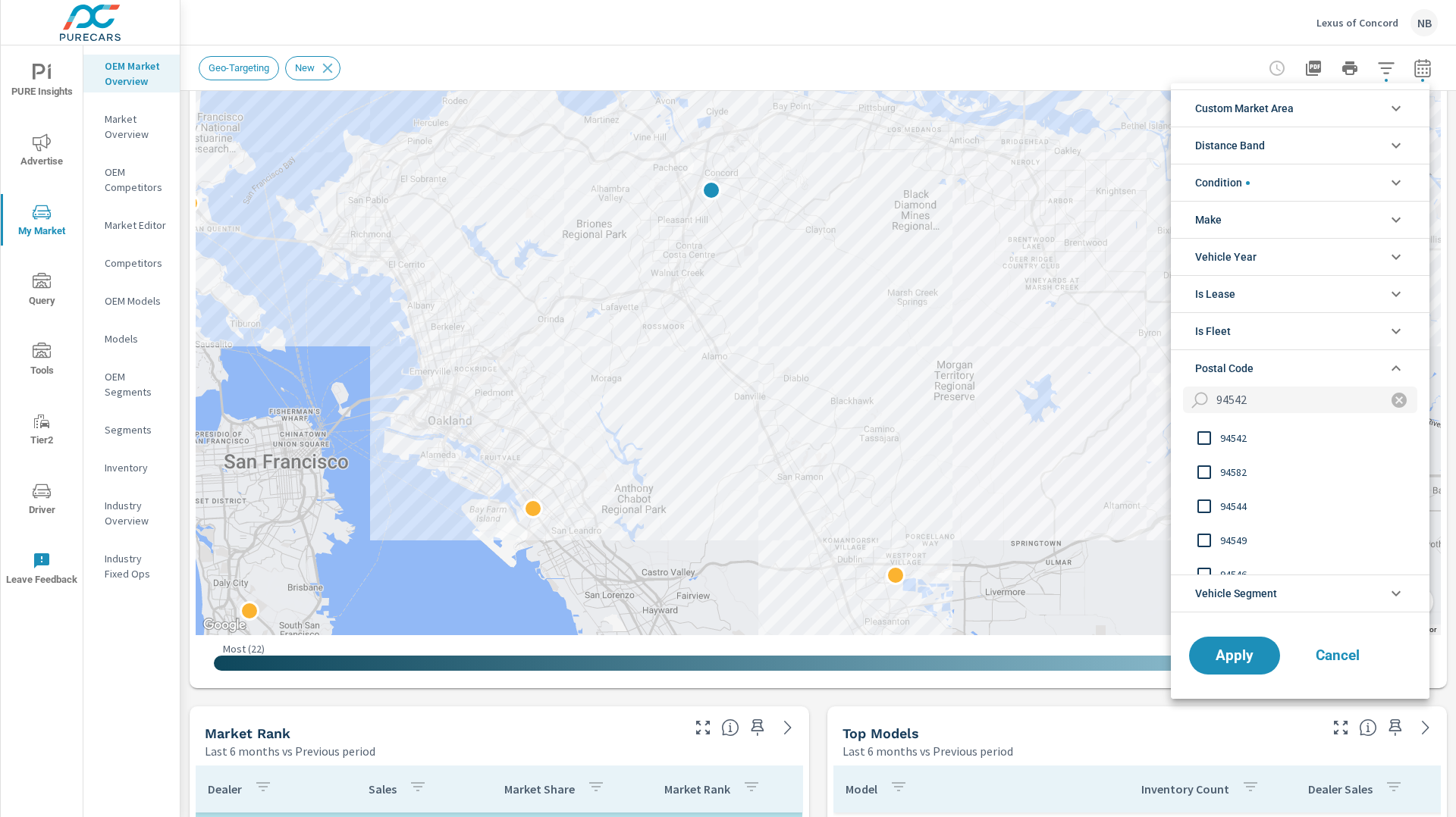
type input "94542"
click at [1204, 428] on input "filter options" at bounding box center [1204, 437] width 32 height 32
click at [1238, 653] on span "Apply" at bounding box center [1234, 656] width 62 height 15
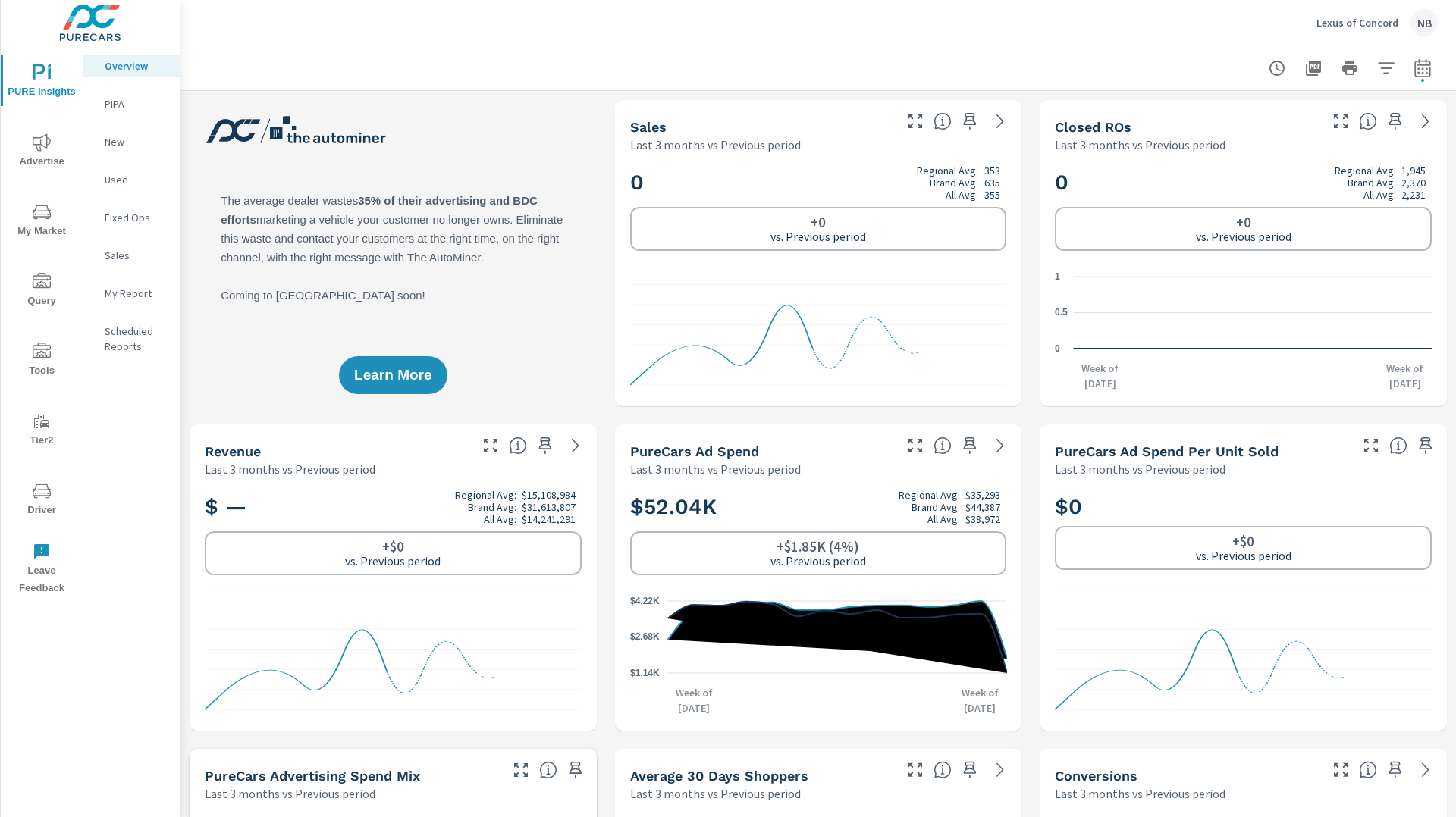
click at [32, 148] on span "Advertise" at bounding box center [42, 152] width 73 height 37
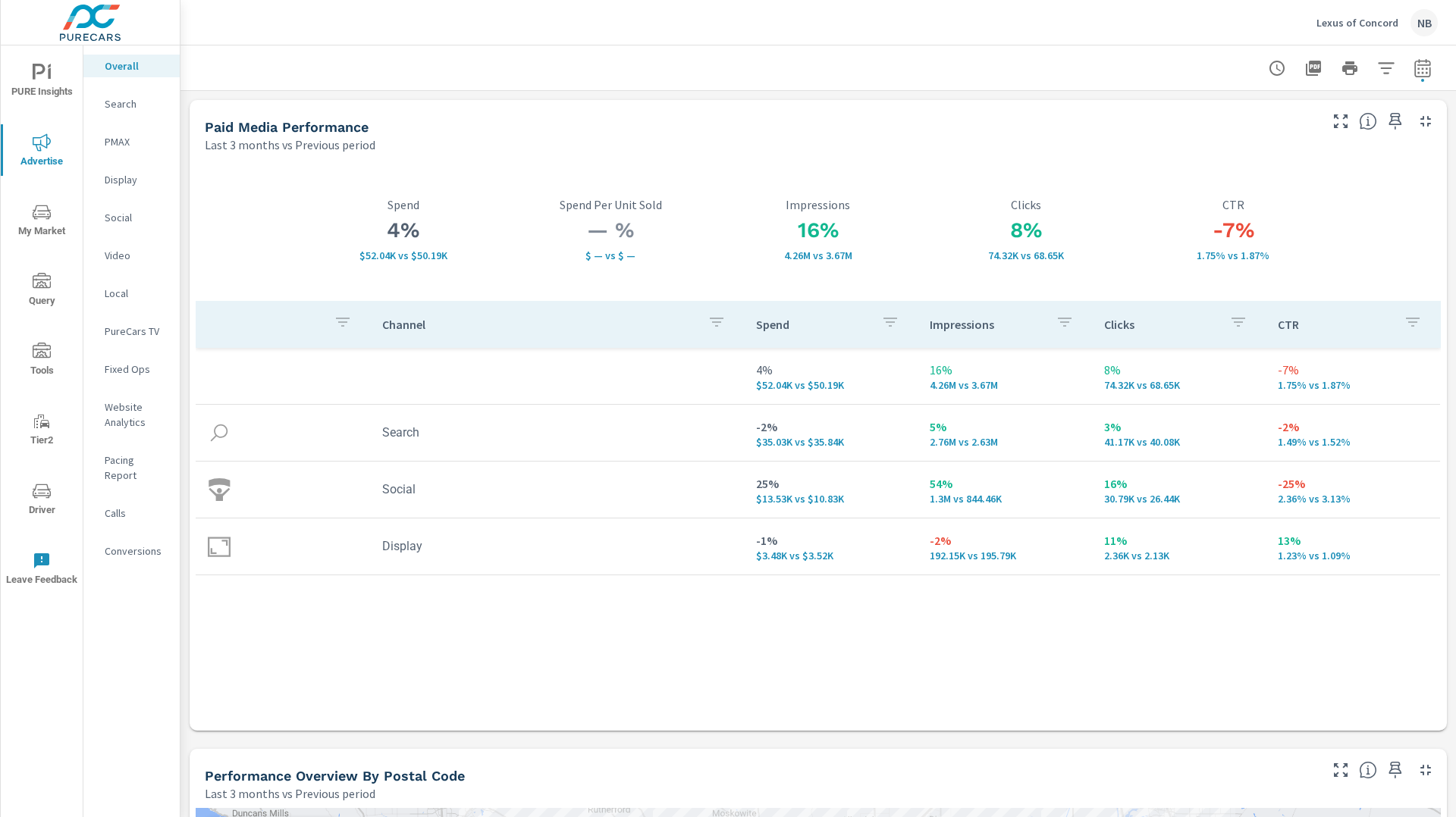
click at [1427, 69] on icon "button" at bounding box center [1423, 68] width 18 height 18
select select "Last 3 months"
select select "Previous period"
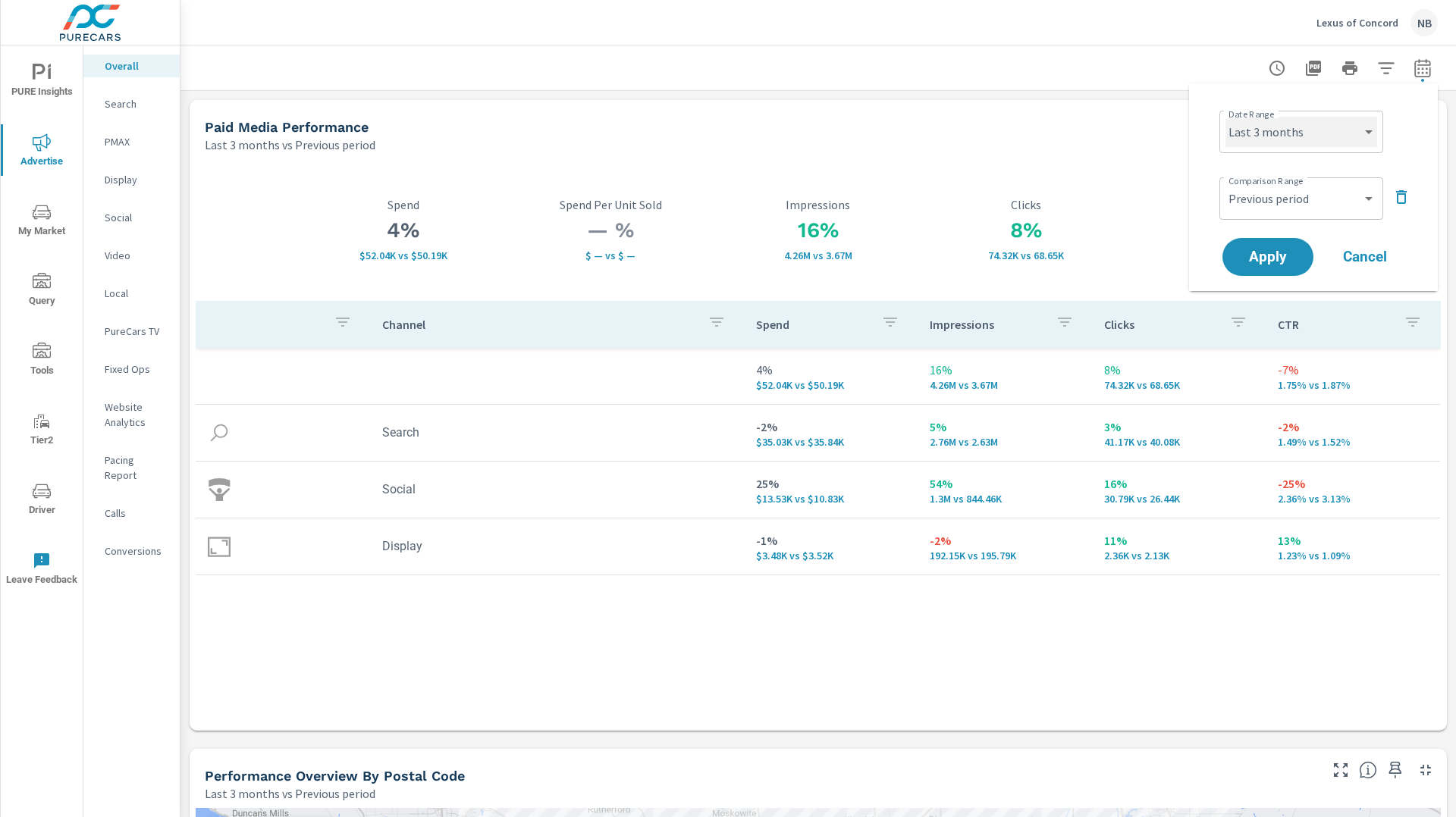
click at [1320, 117] on select "Custom [DATE] Last week Last 7 days Last 14 days Last 30 days Last 45 days Last…" at bounding box center [1301, 131] width 152 height 30
select select "Last 30 days"
click at [1226, 117] on select "Custom [DATE] Last week Last 7 days Last 14 days Last 30 days Last 45 days Last…" at bounding box center [1301, 131] width 152 height 30
click at [1279, 250] on span "Apply" at bounding box center [1268, 257] width 62 height 15
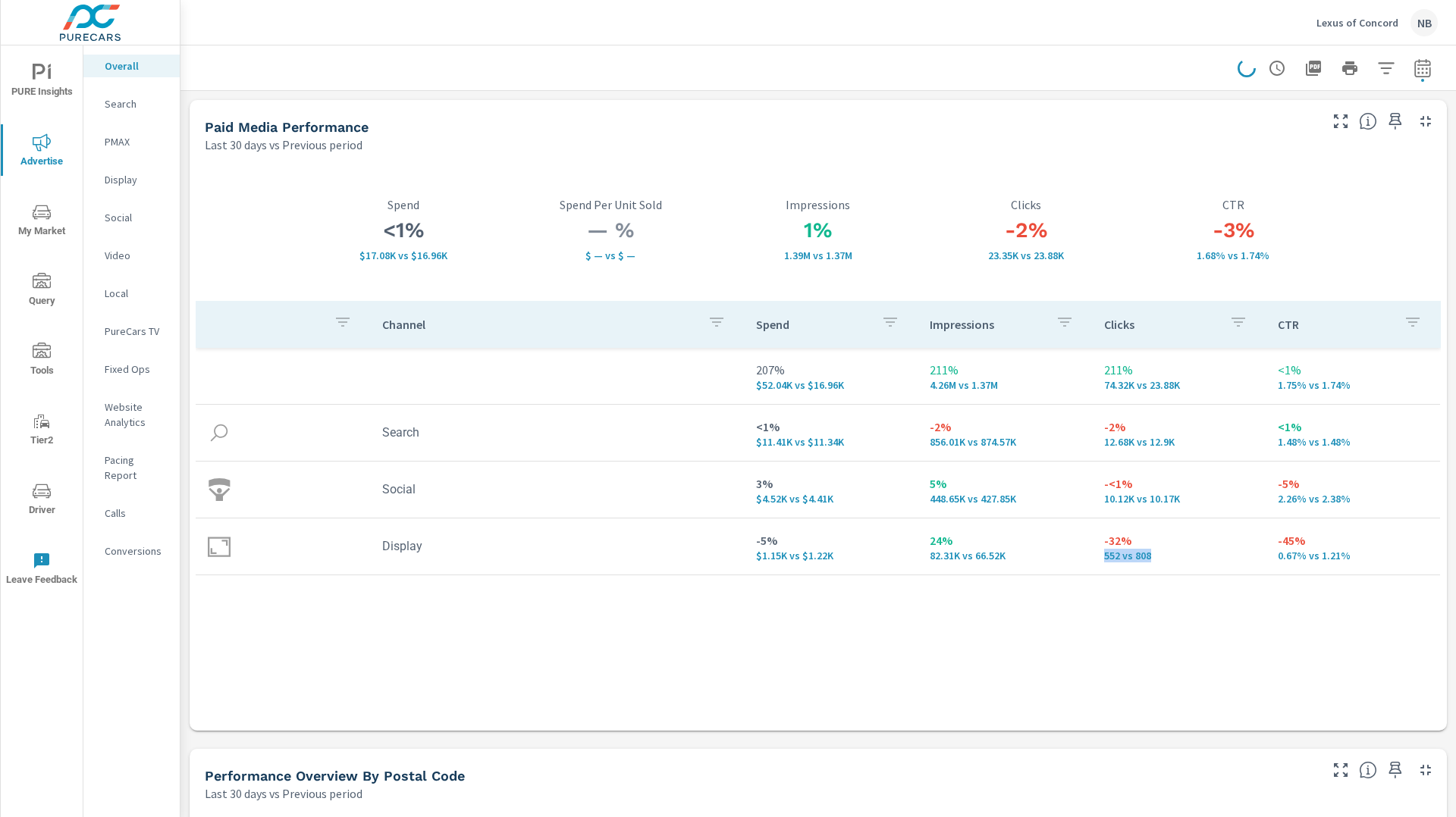
drag, startPoint x: 1103, startPoint y: 557, endPoint x: 1164, endPoint y: 556, distance: 61.0
click at [1164, 556] on td "-32% 552 vs 808" at bounding box center [1179, 546] width 174 height 54
click at [1143, 621] on div "Channel Spend Impressions Clicks CTR 207% $52.04K vs $16.96K 211% 4.26M vs 1.37…" at bounding box center [818, 501] width 1245 height 402
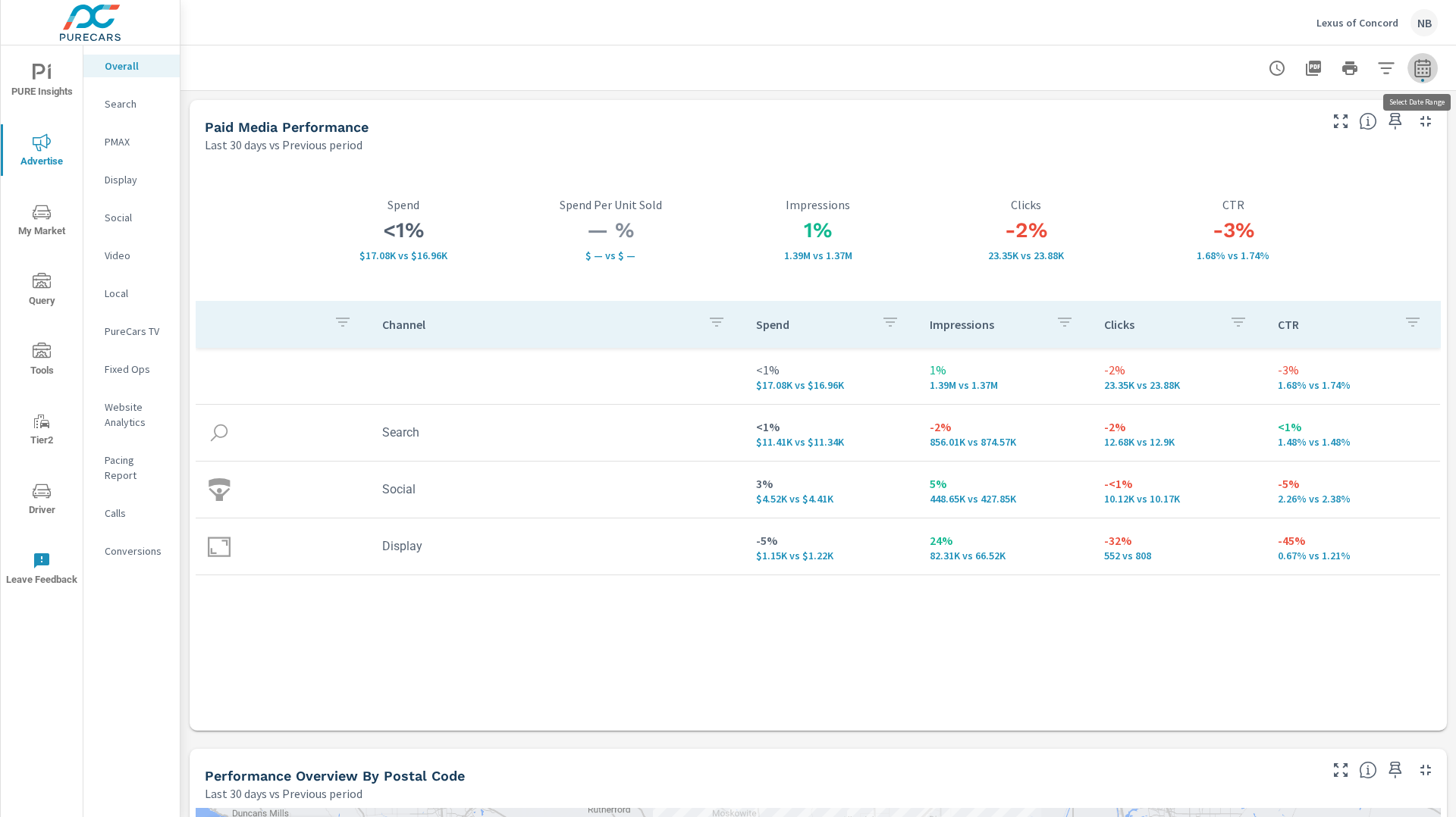
click at [1428, 73] on icon "button" at bounding box center [1423, 68] width 18 height 18
select select "Last 30 days"
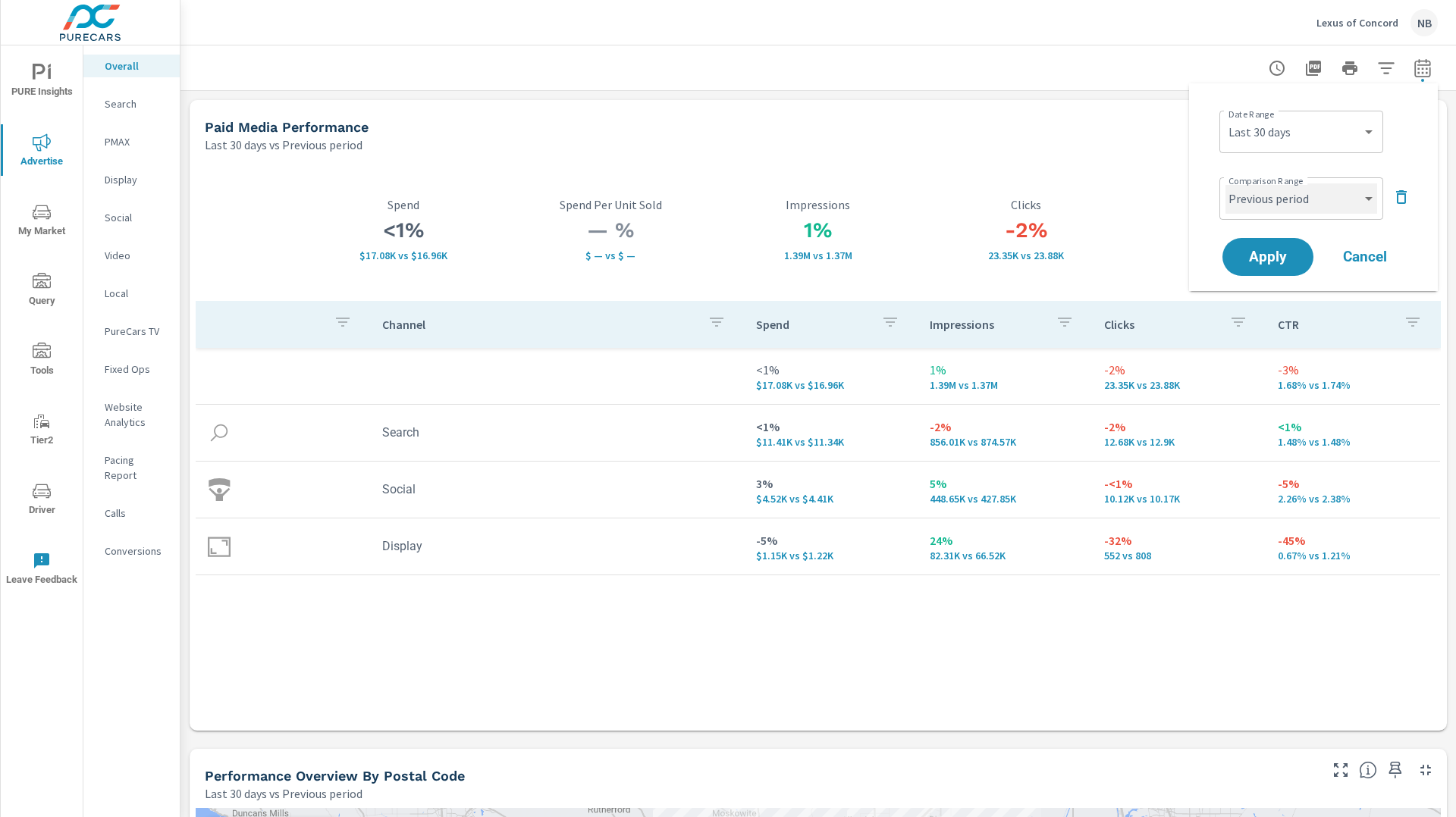
click at [1336, 191] on select "Custom Previous period Previous month Previous year" at bounding box center [1301, 198] width 152 height 30
select select "Previous year"
click at [1226, 183] on select "Custom Previous period Previous month Previous year" at bounding box center [1301, 198] width 152 height 30
click at [1297, 256] on span "Apply" at bounding box center [1268, 257] width 62 height 15
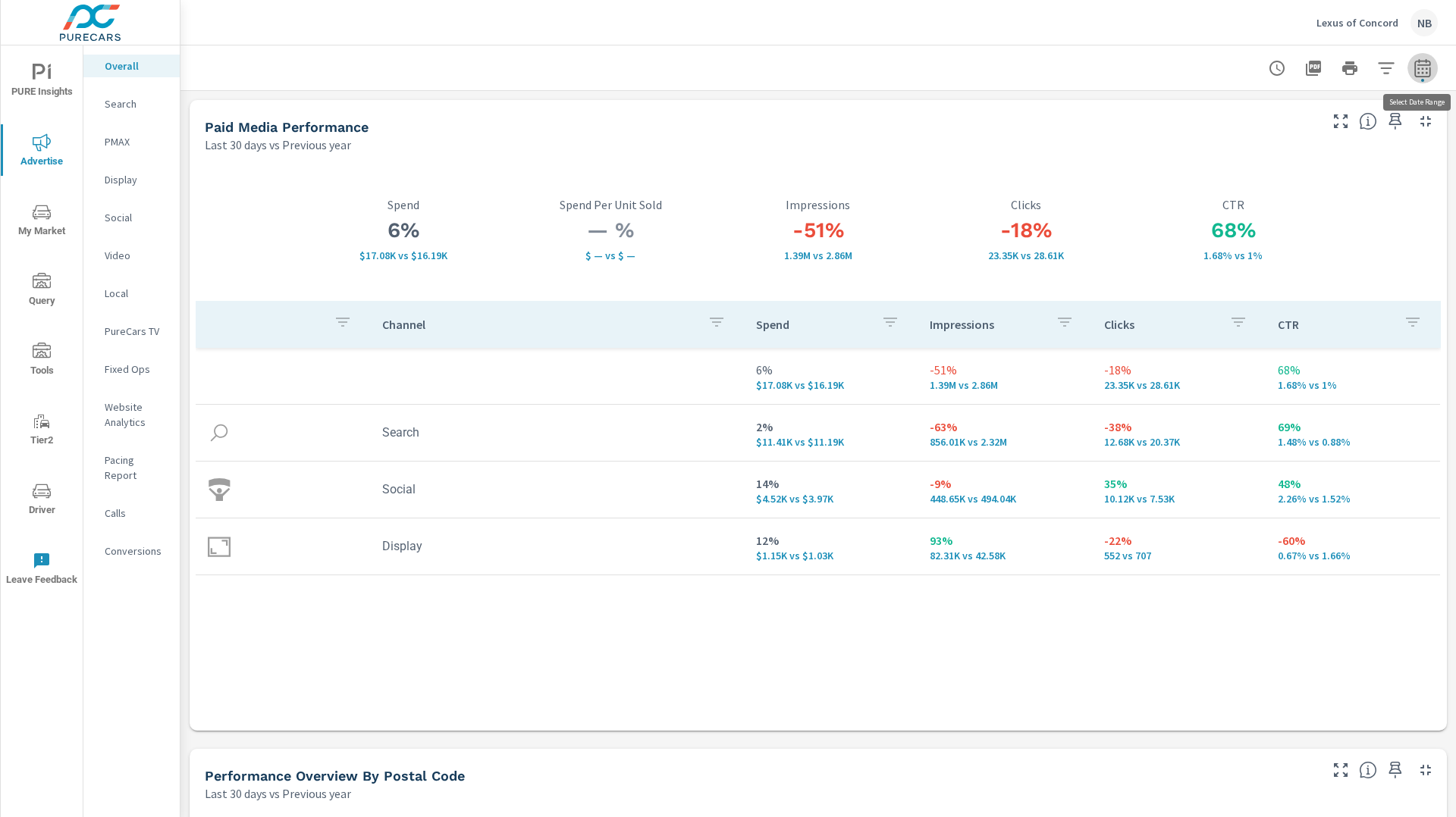
click at [1415, 71] on icon "button" at bounding box center [1423, 67] width 16 height 18
select select "Last 30 days"
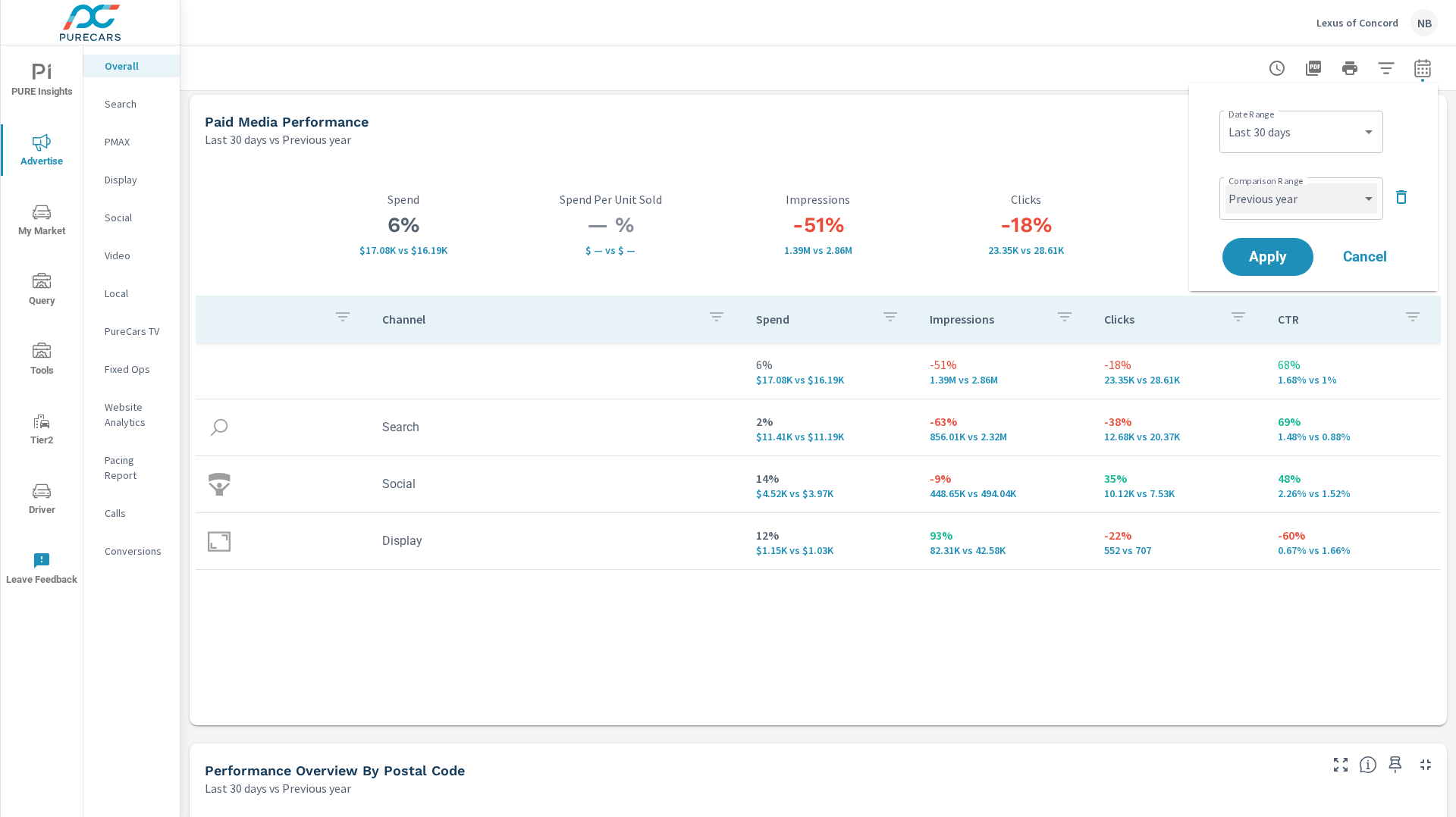
click at [1292, 204] on select "Custom Previous period Previous month Previous year" at bounding box center [1301, 198] width 152 height 30
select select "Previous period"
click at [1226, 183] on select "Custom Previous period Previous month Previous year" at bounding box center [1301, 198] width 152 height 30
click at [1285, 260] on span "Apply" at bounding box center [1268, 257] width 62 height 15
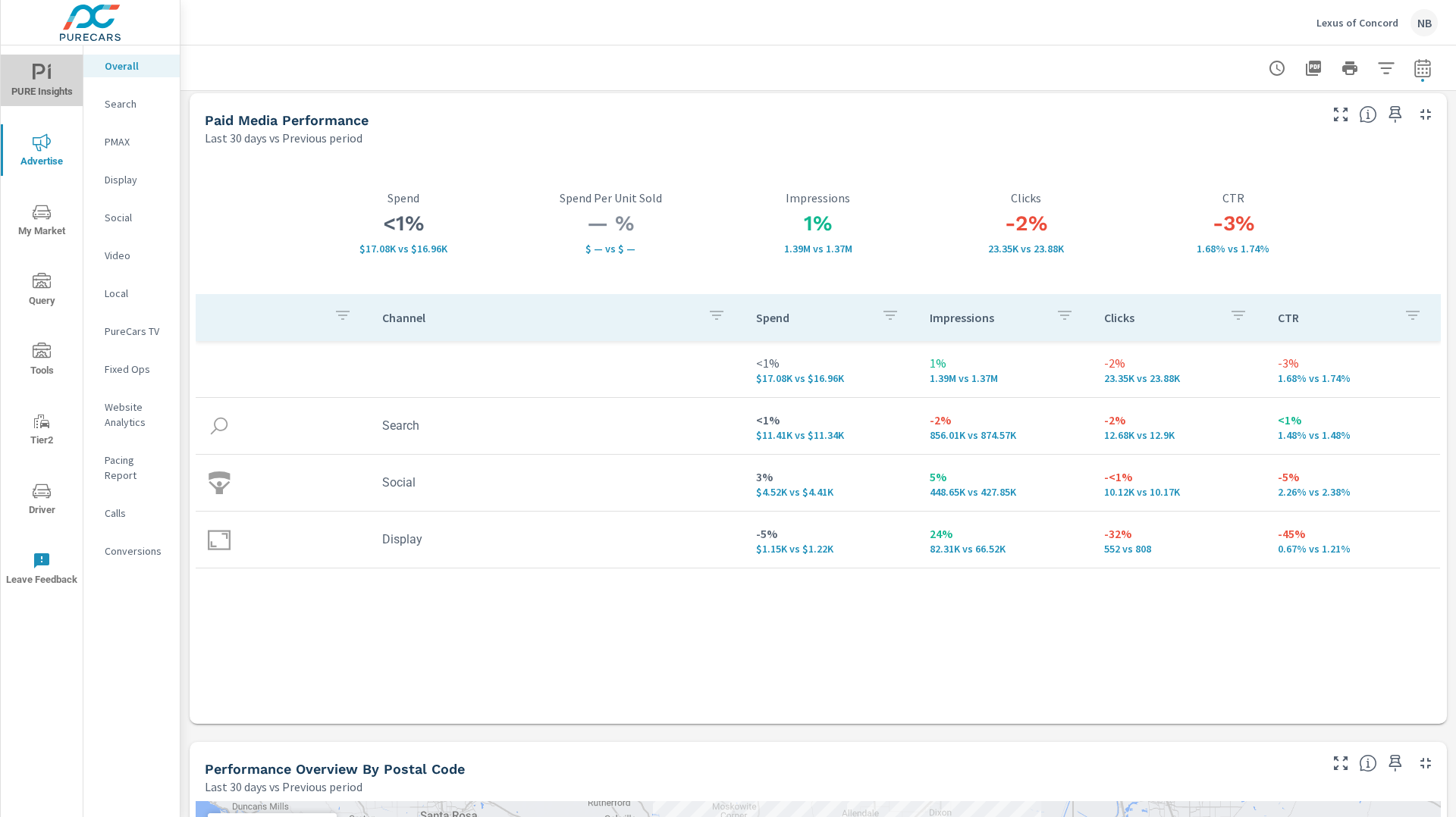
click at [31, 87] on span "PURE Insights" at bounding box center [42, 82] width 73 height 37
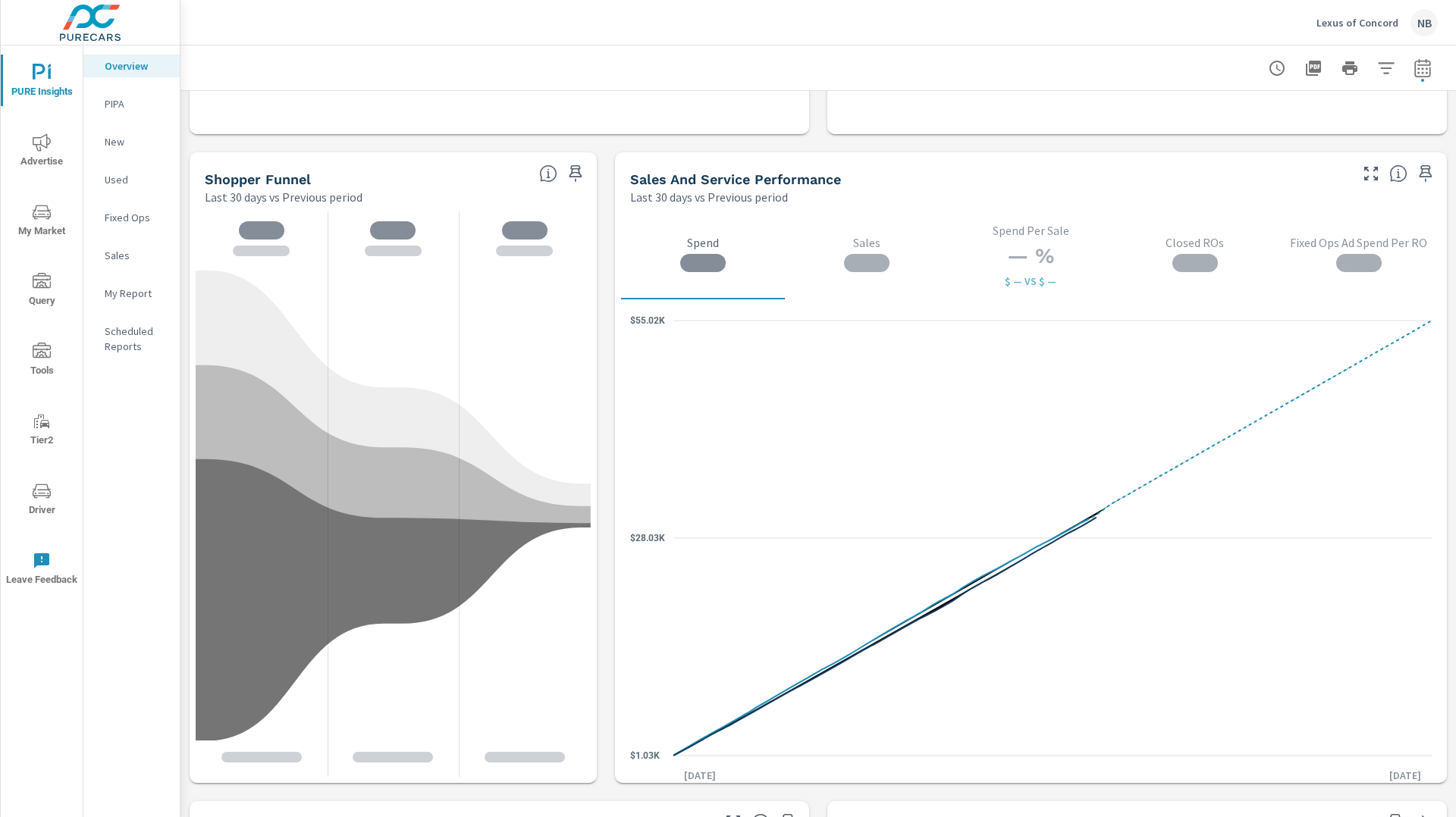
scroll to position [1895, 0]
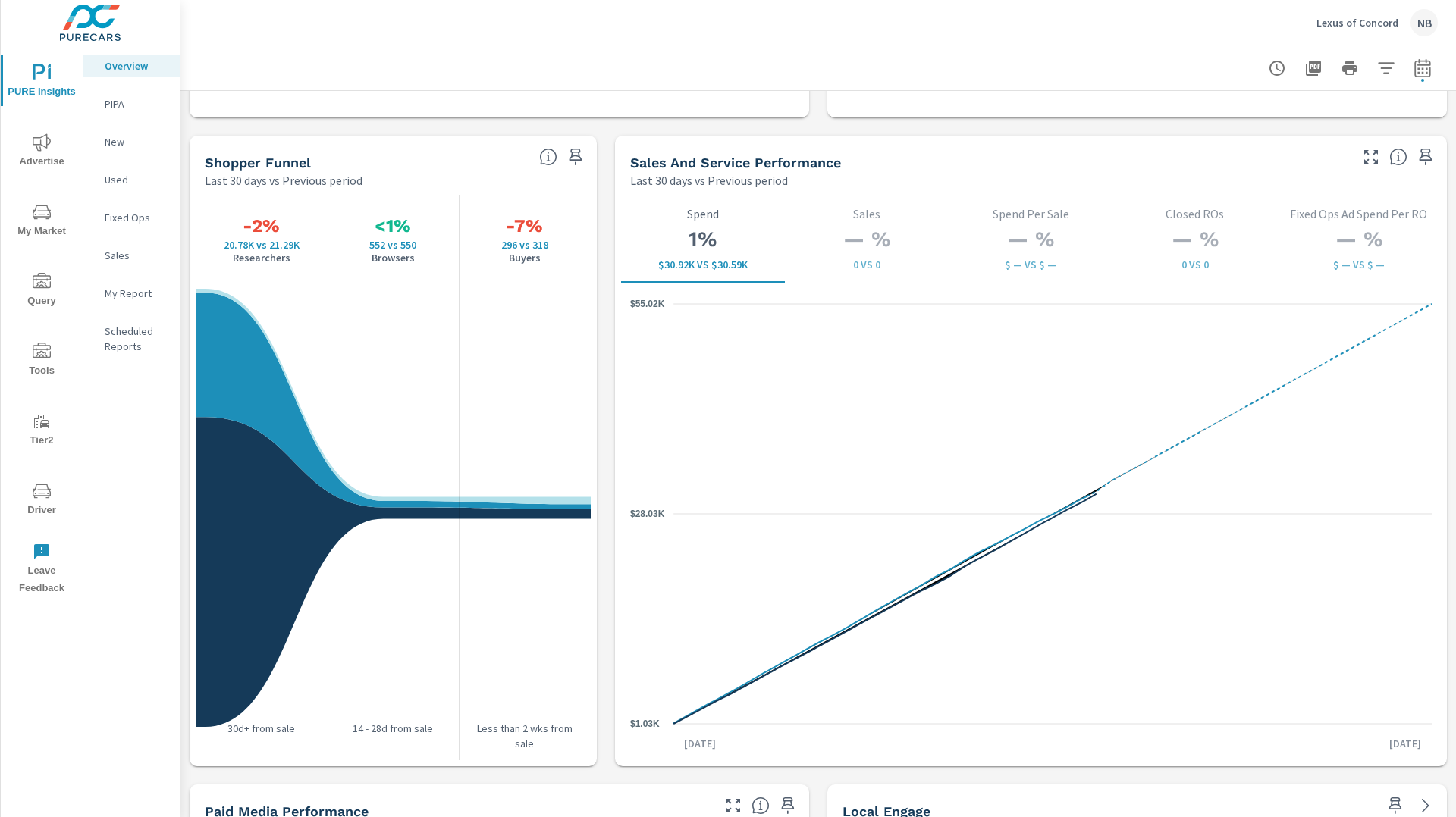
scroll to position [1921, 0]
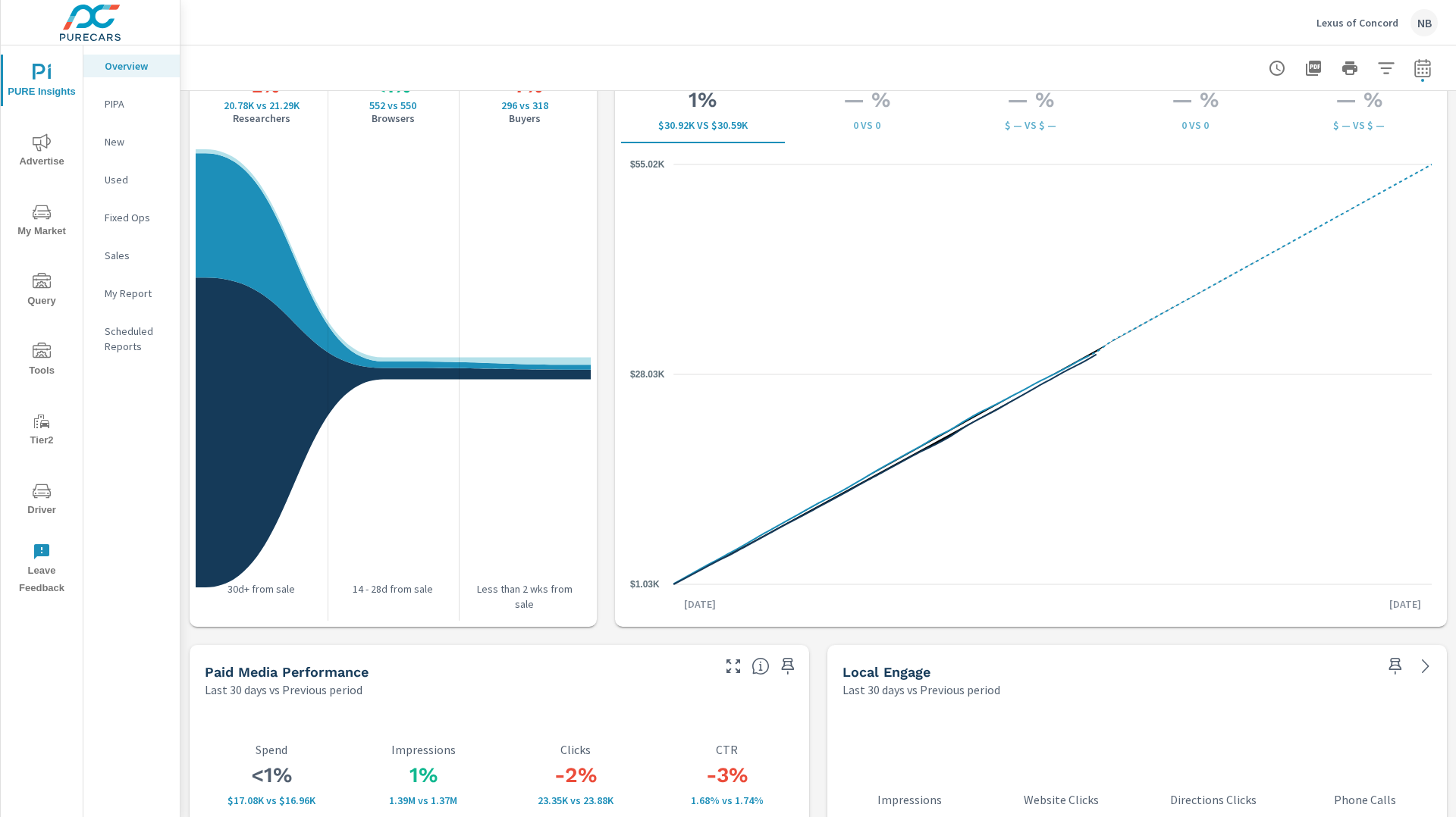
scroll to position [2047, 0]
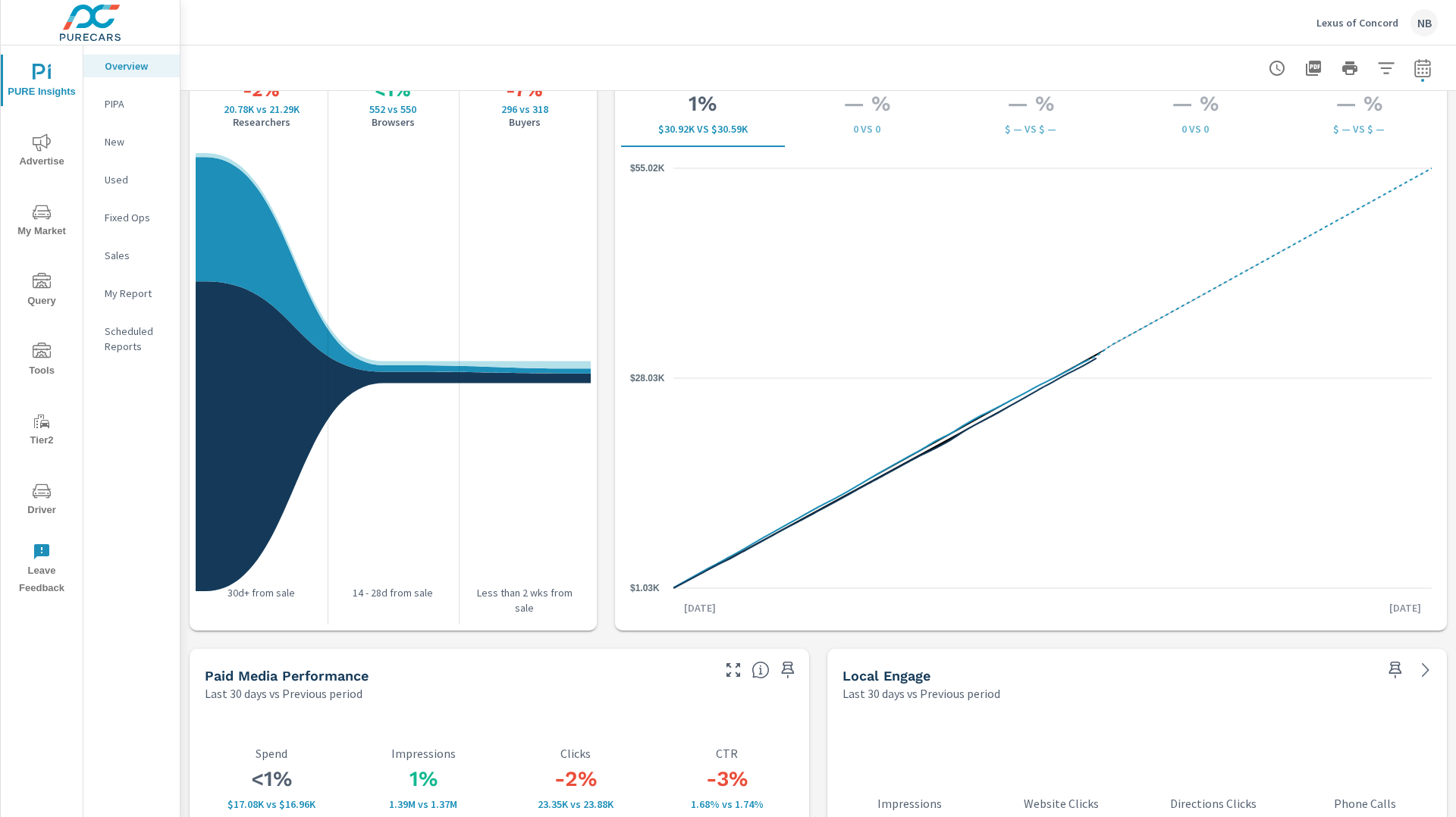
click at [50, 146] on icon "nav menu" at bounding box center [41, 142] width 18 height 18
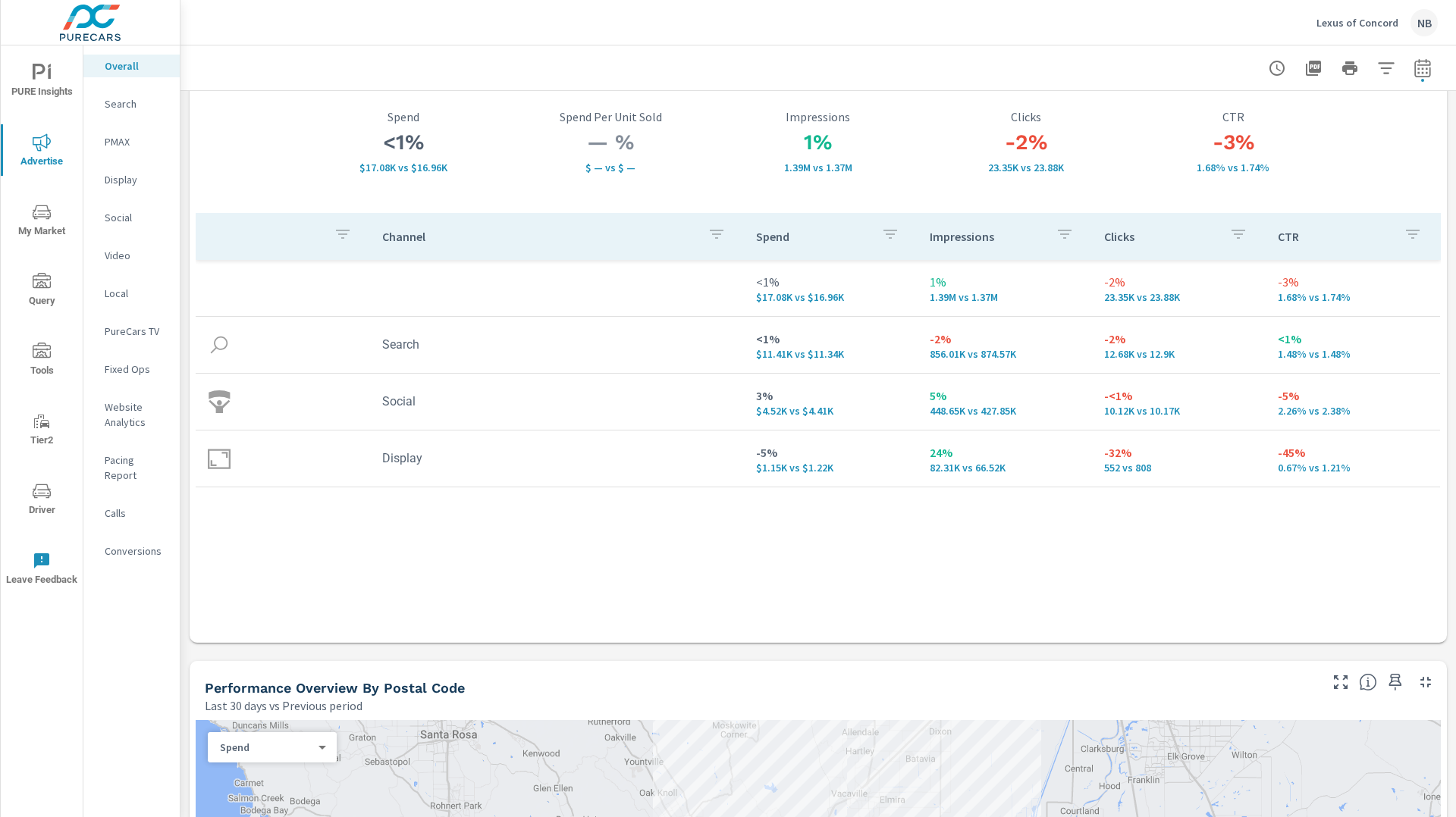
scroll to position [89, 0]
click at [122, 219] on p "Social" at bounding box center [136, 217] width 63 height 15
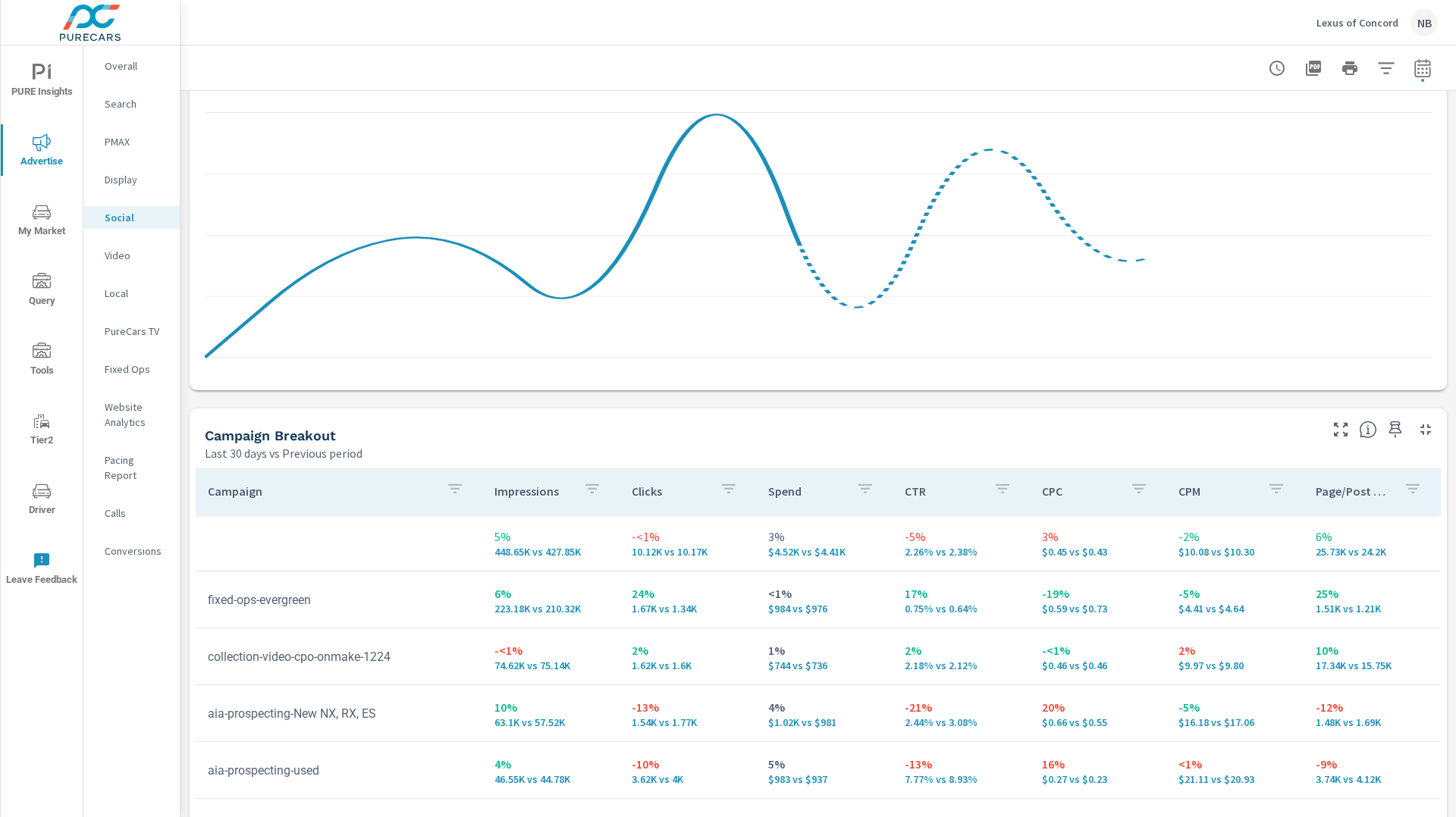
scroll to position [572, 0]
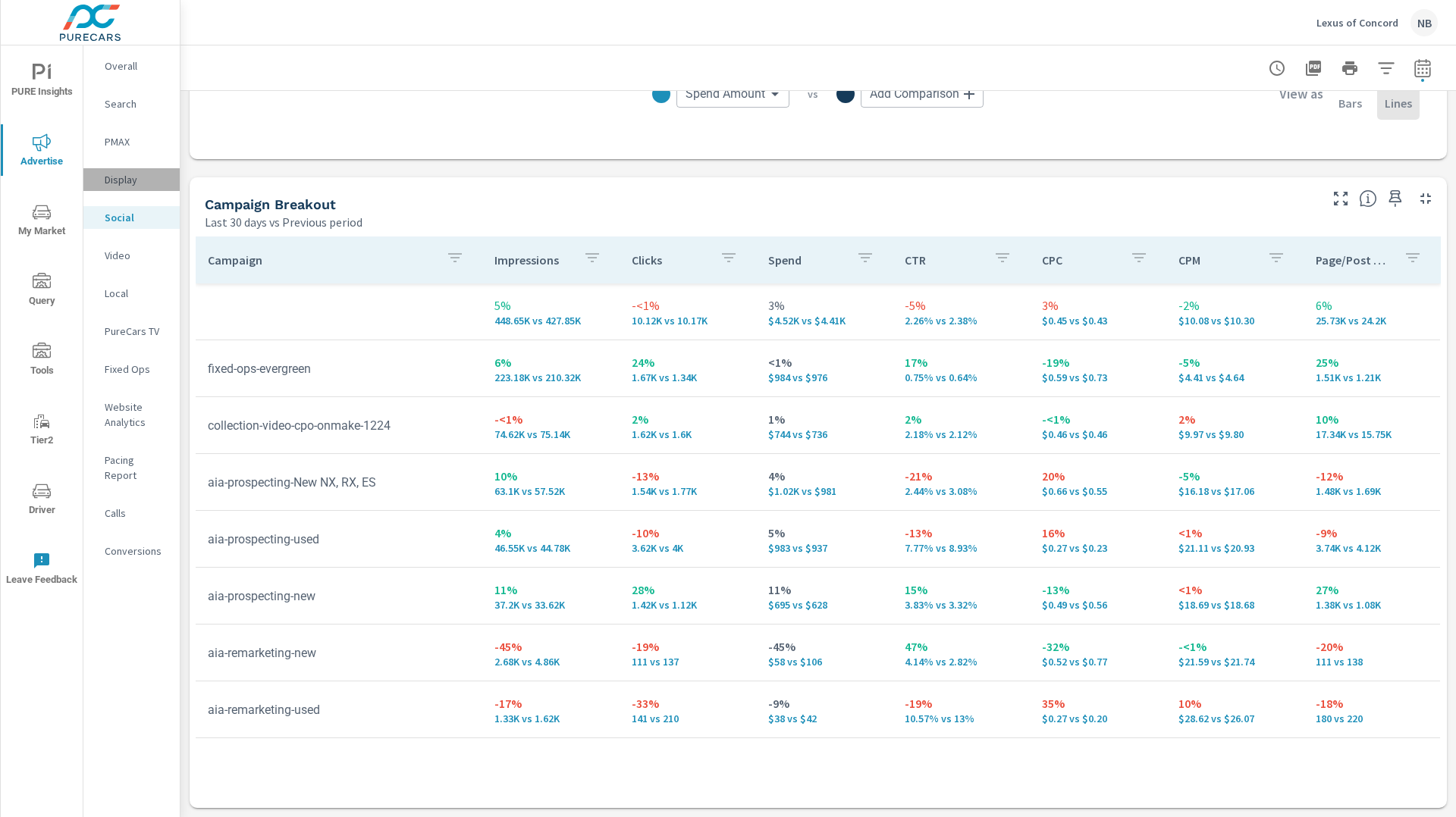
click at [124, 185] on p "Display" at bounding box center [136, 179] width 63 height 15
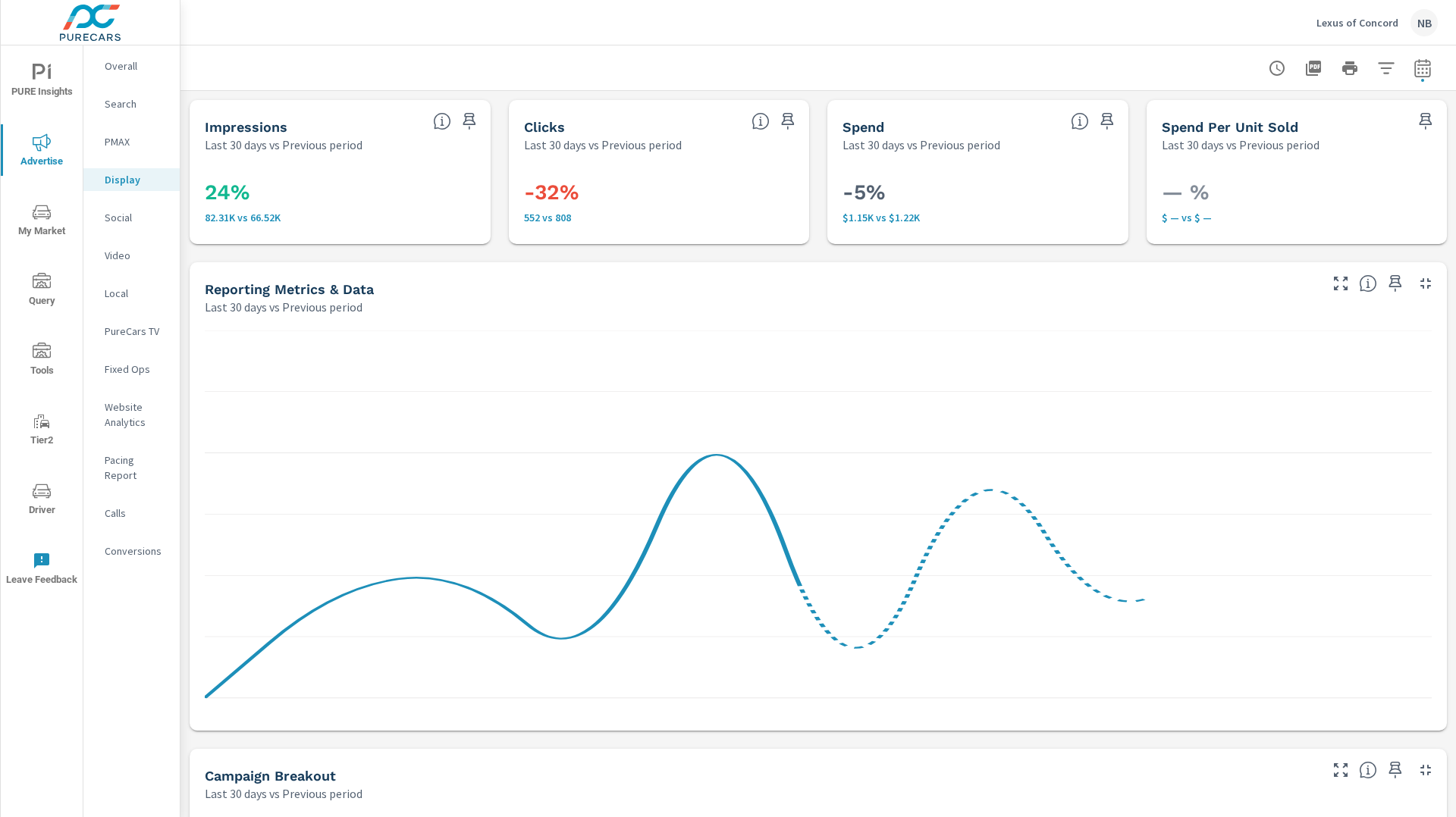
click at [459, 741] on div "Impressions Last 30 days vs Previous period 24% 82.31K vs 66.52K Clicks Last 30…" at bounding box center [818, 740] width 1276 height 1298
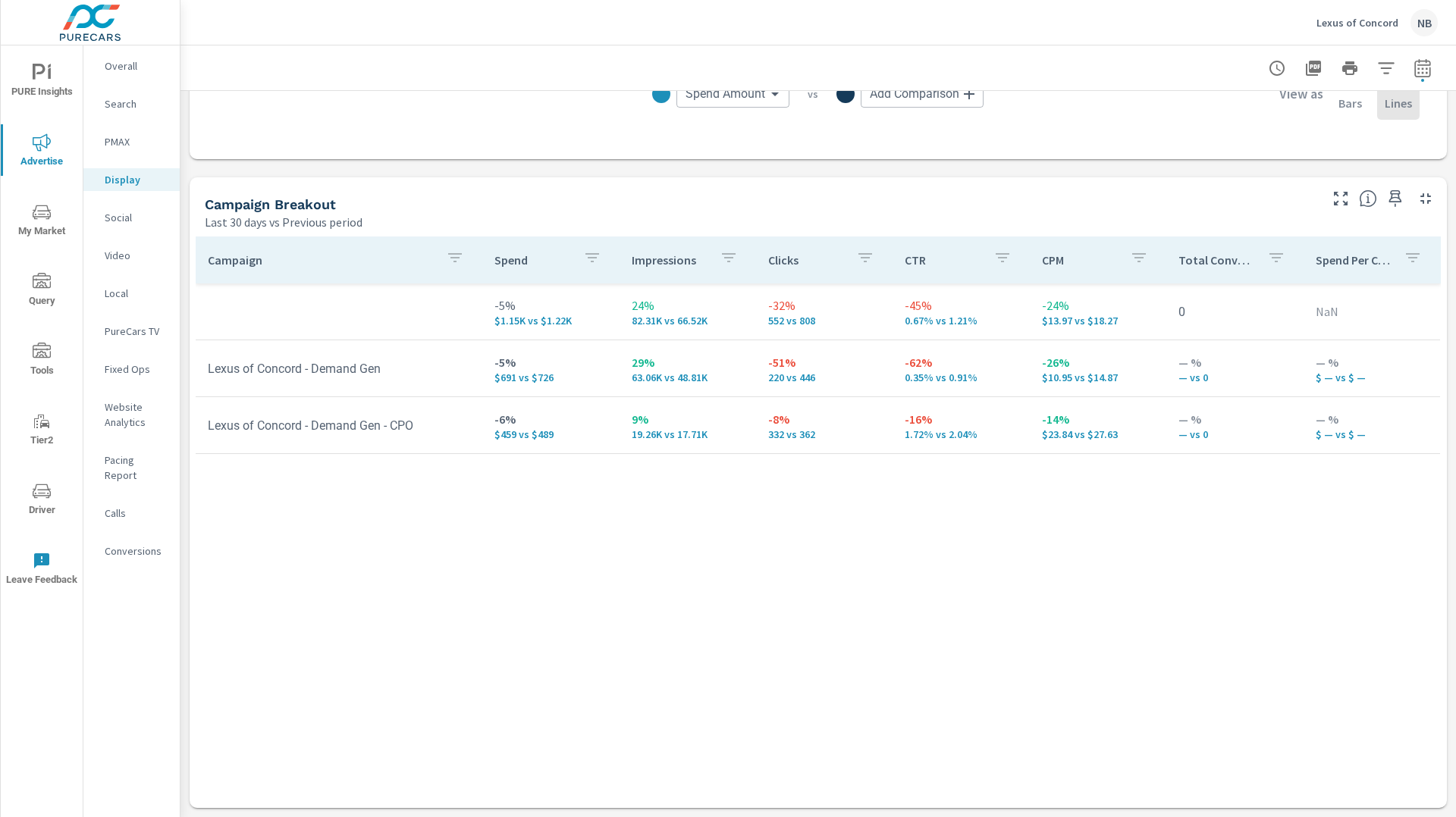
scroll to position [572, 0]
click at [1421, 71] on icon "button" at bounding box center [1423, 70] width 10 height 6
select select "Last 30 days"
select select "Previous period"
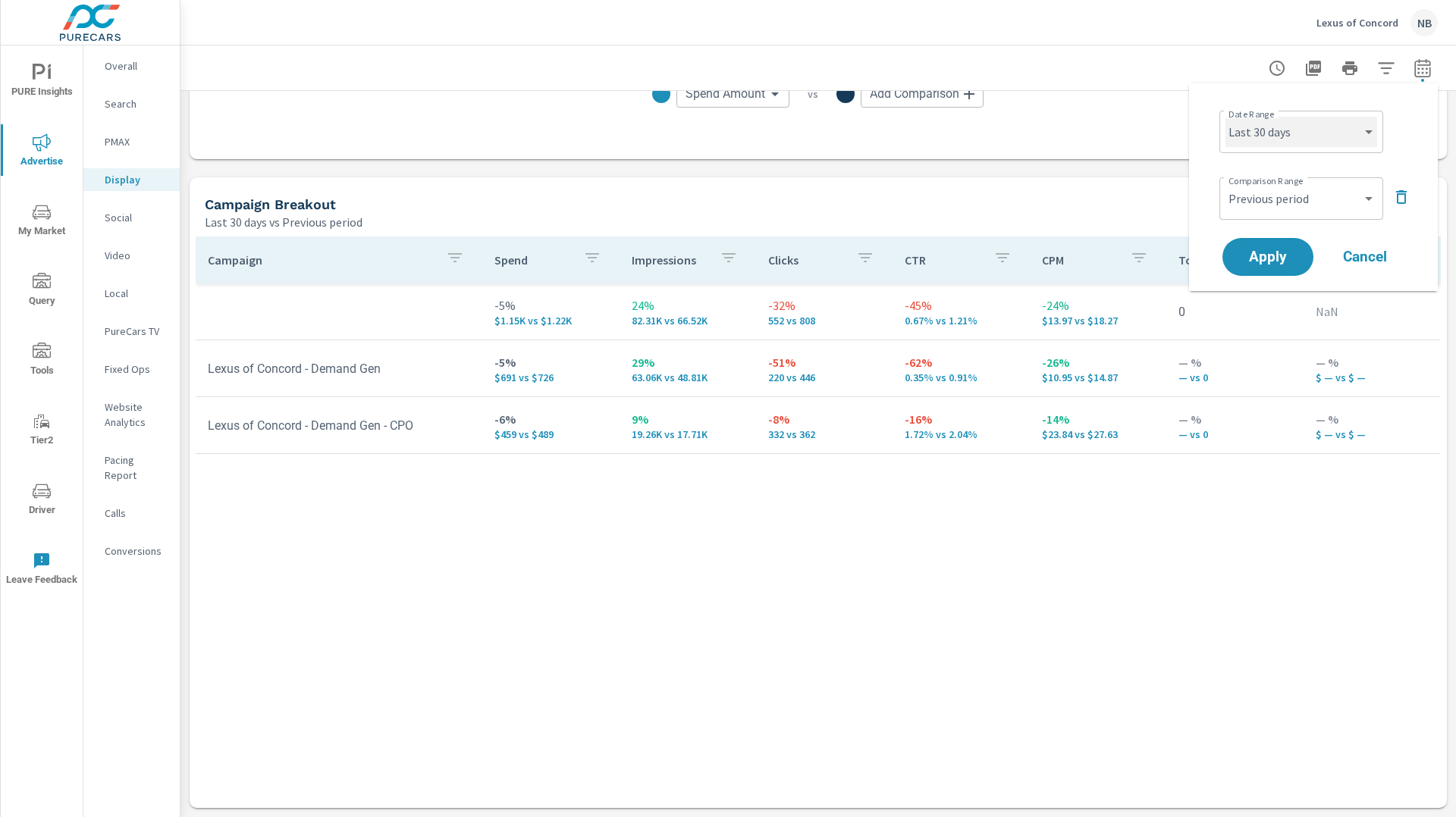
click at [1335, 141] on select "Custom [DATE] Last week Last 7 days Last 14 days Last 30 days Last 45 days Last…" at bounding box center [1301, 131] width 152 height 30
select select "Last 6 months"
click at [1226, 117] on select "Custom [DATE] Last week Last 7 days Last 14 days Last 30 days Last 45 days Last…" at bounding box center [1301, 131] width 152 height 30
click at [1313, 200] on select "Custom Previous period Previous month Previous year" at bounding box center [1301, 198] width 152 height 30
click at [1226, 183] on select "Custom Previous period Previous month Previous year" at bounding box center [1301, 198] width 152 height 30
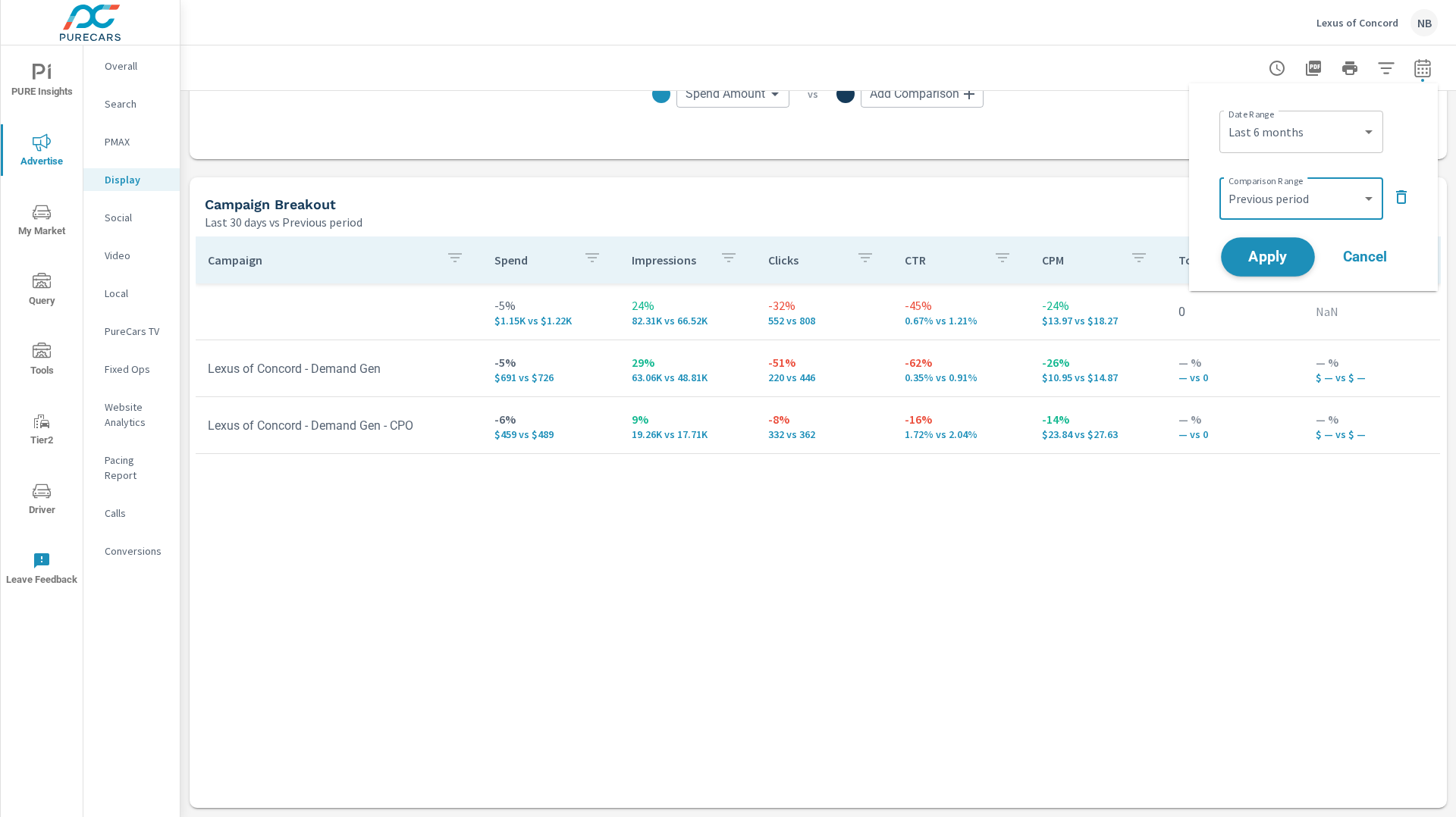
click at [1283, 256] on span "Apply" at bounding box center [1268, 257] width 62 height 15
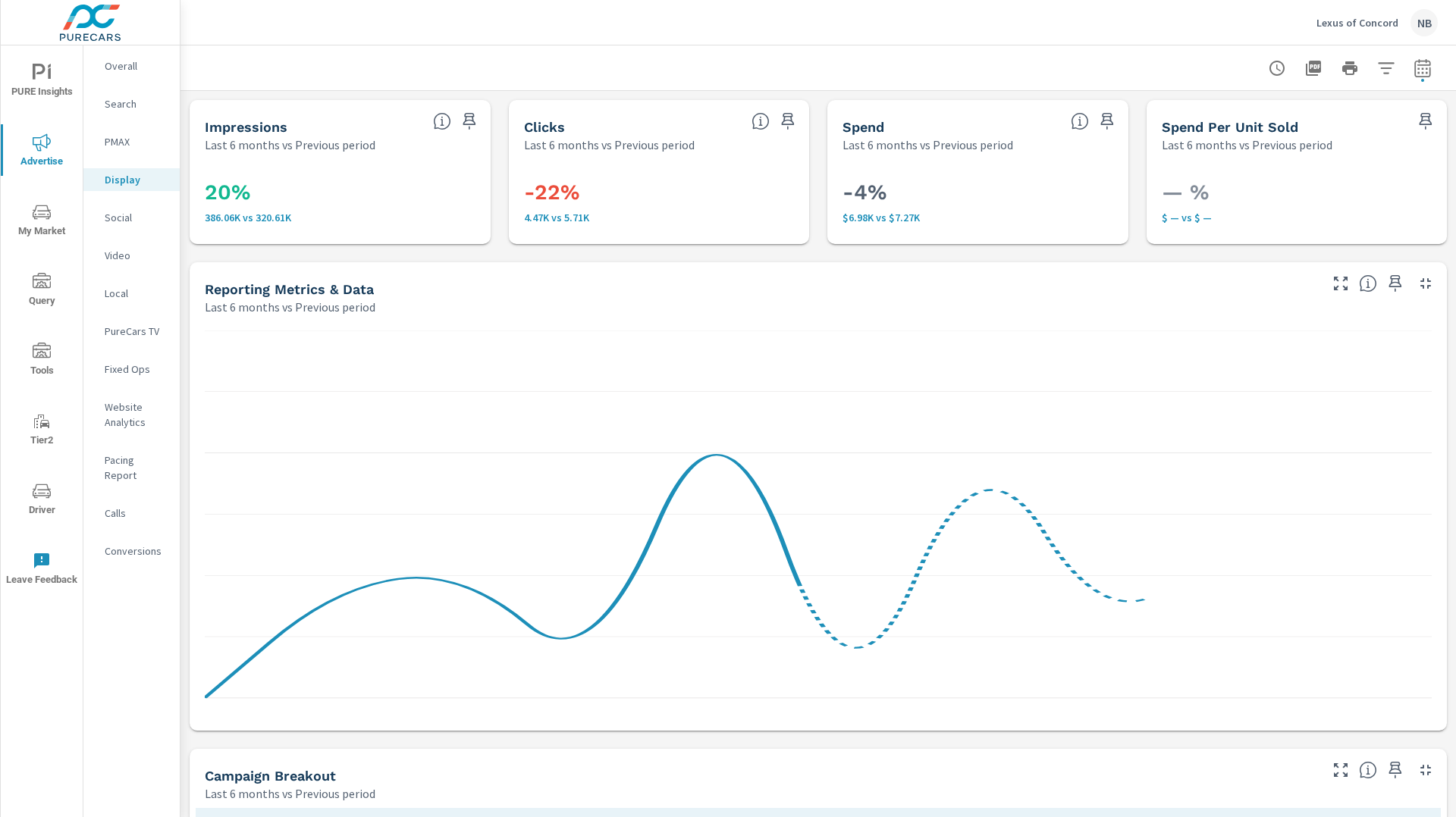
click at [45, 217] on icon "nav menu" at bounding box center [41, 212] width 18 height 18
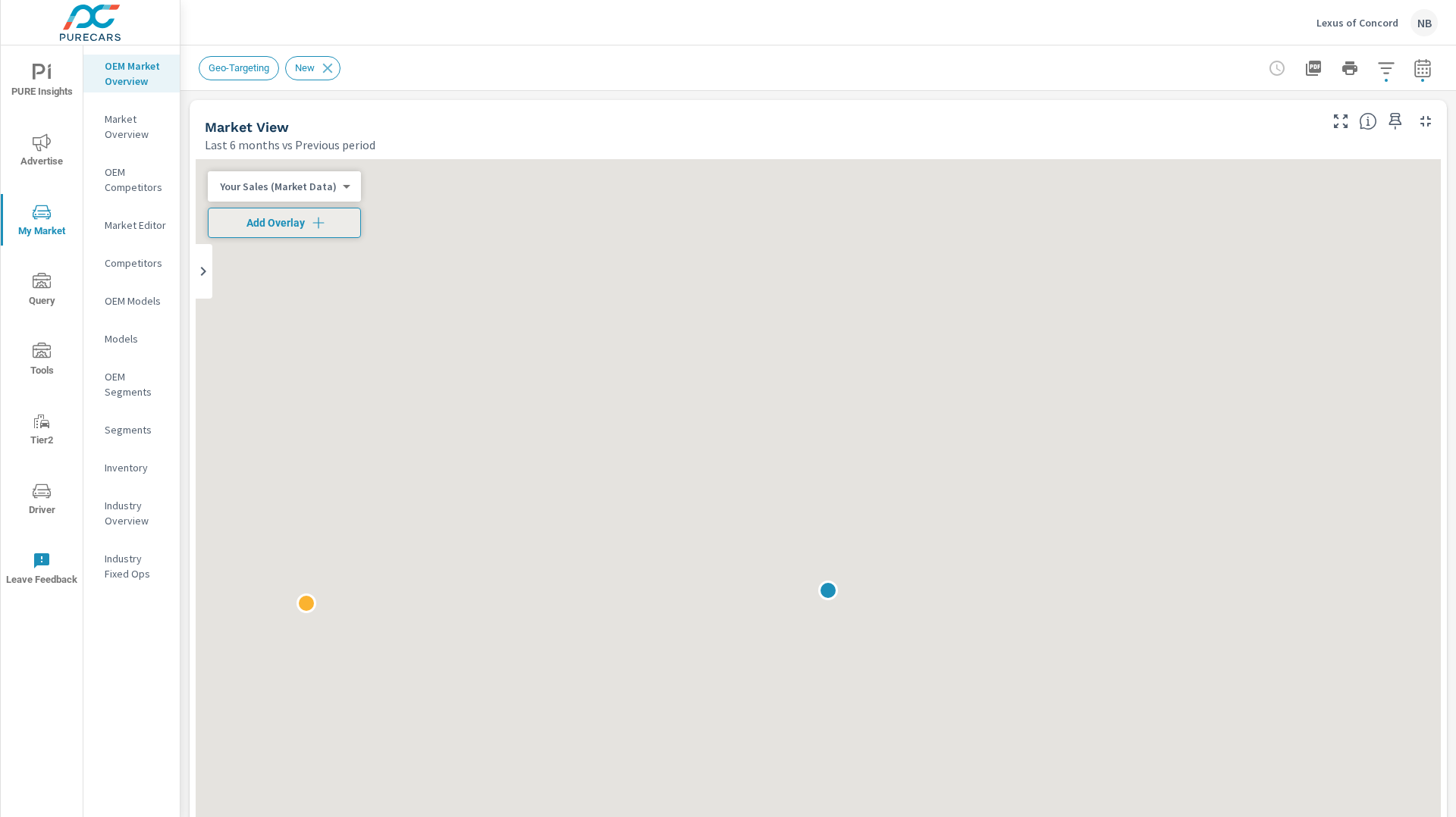
scroll to position [57, 0]
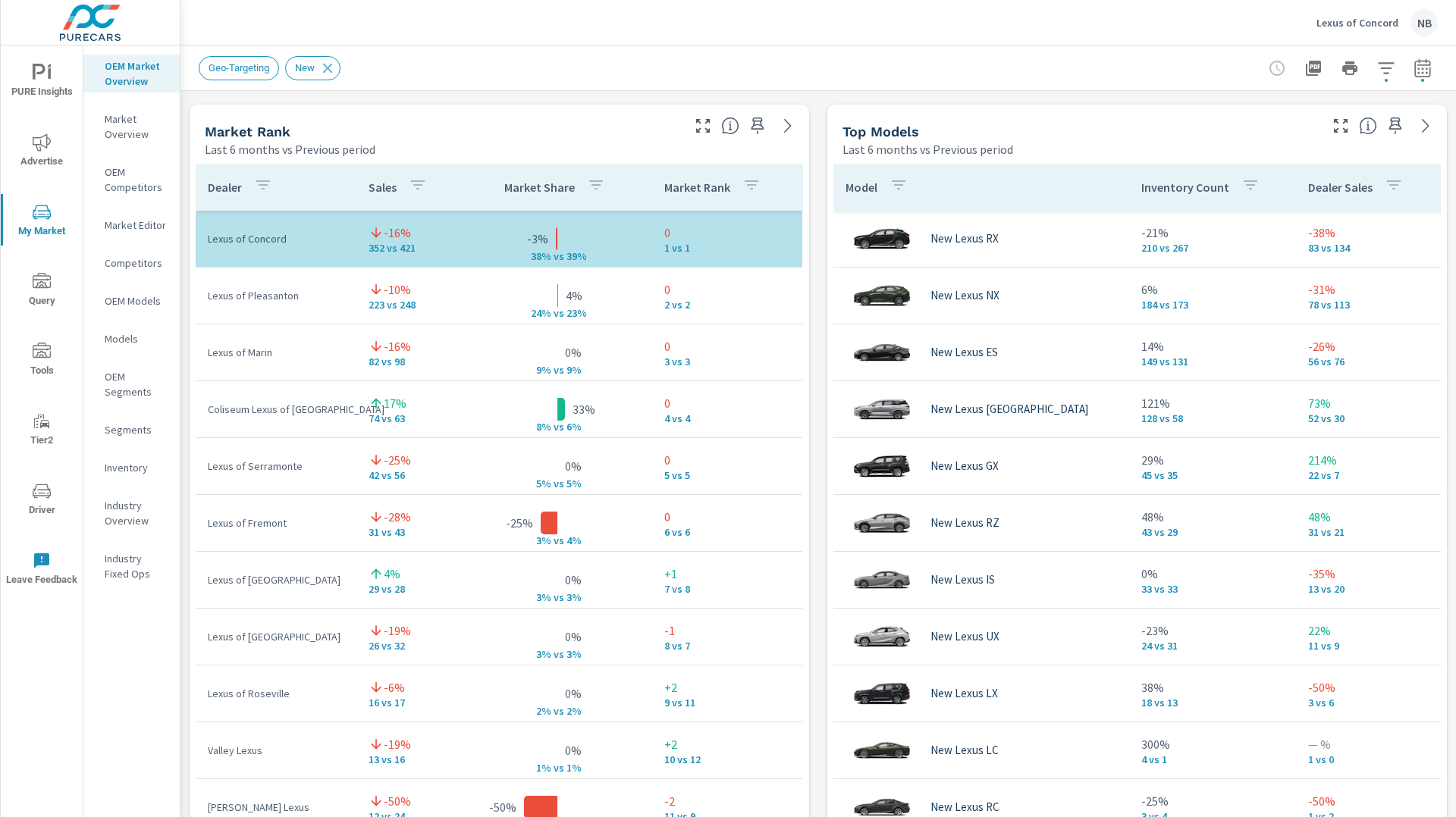
scroll to position [966, 0]
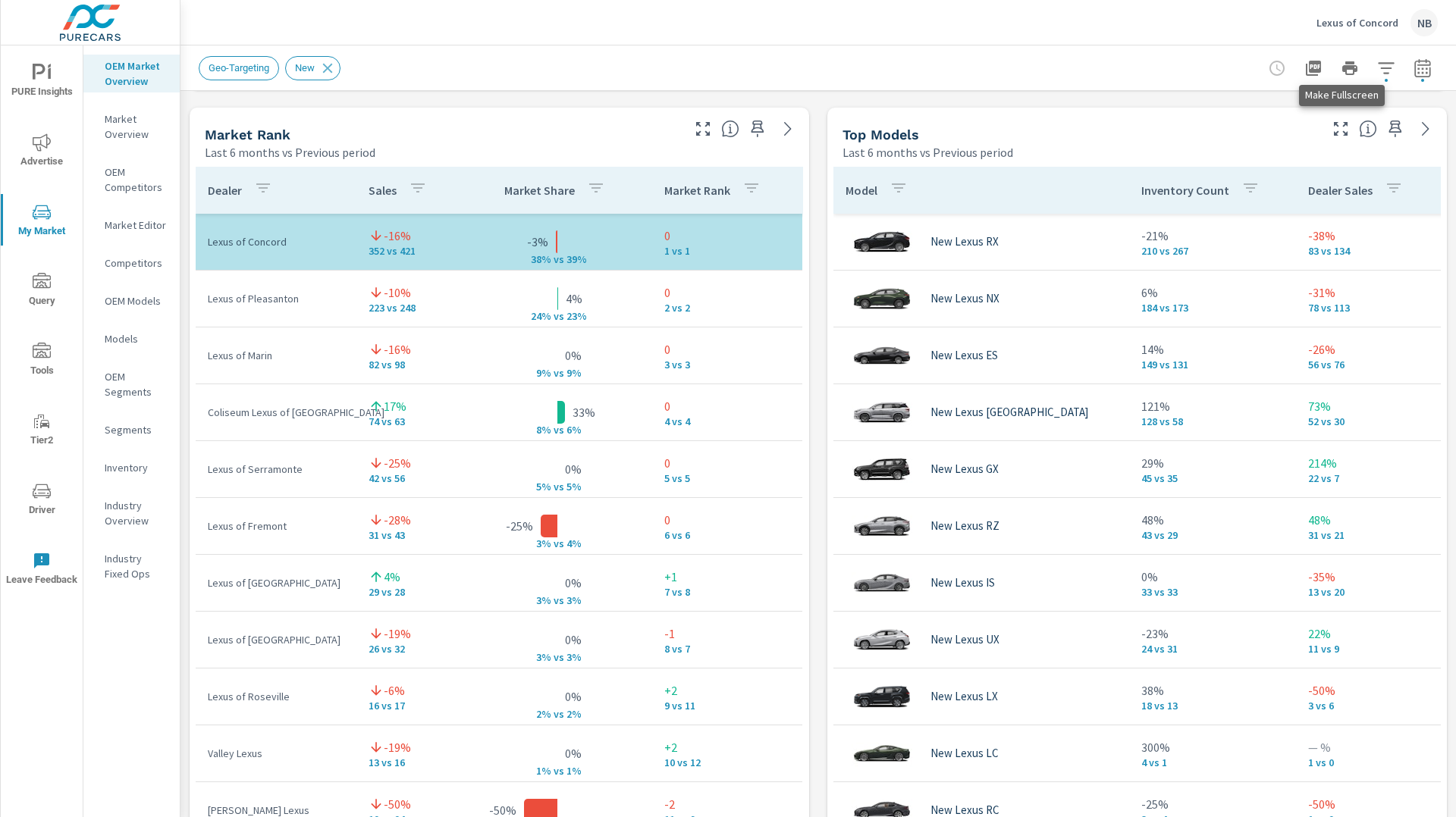
click at [1344, 131] on icon "button" at bounding box center [1341, 129] width 18 height 18
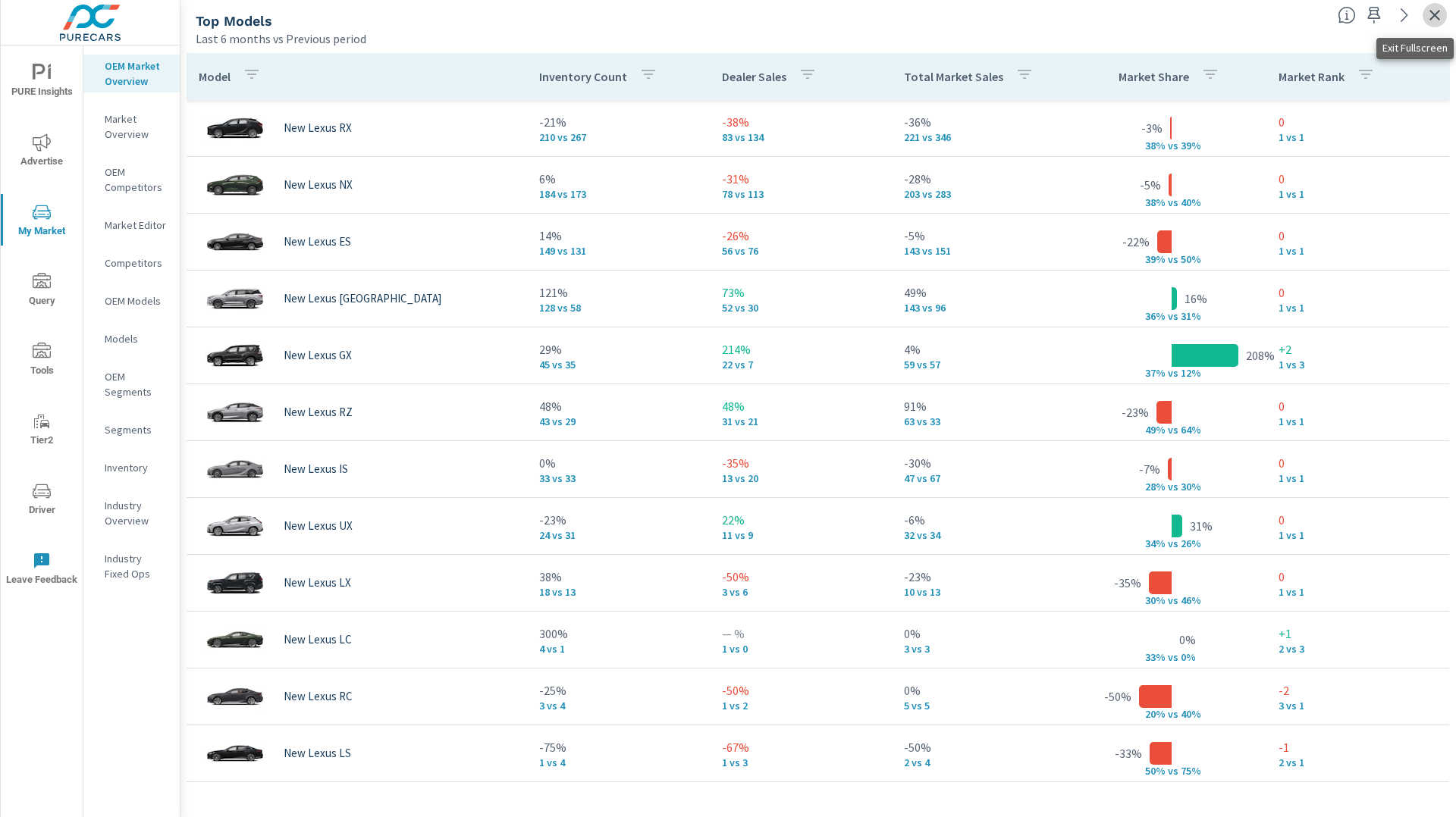
click at [1434, 17] on icon "button" at bounding box center [1435, 15] width 18 height 18
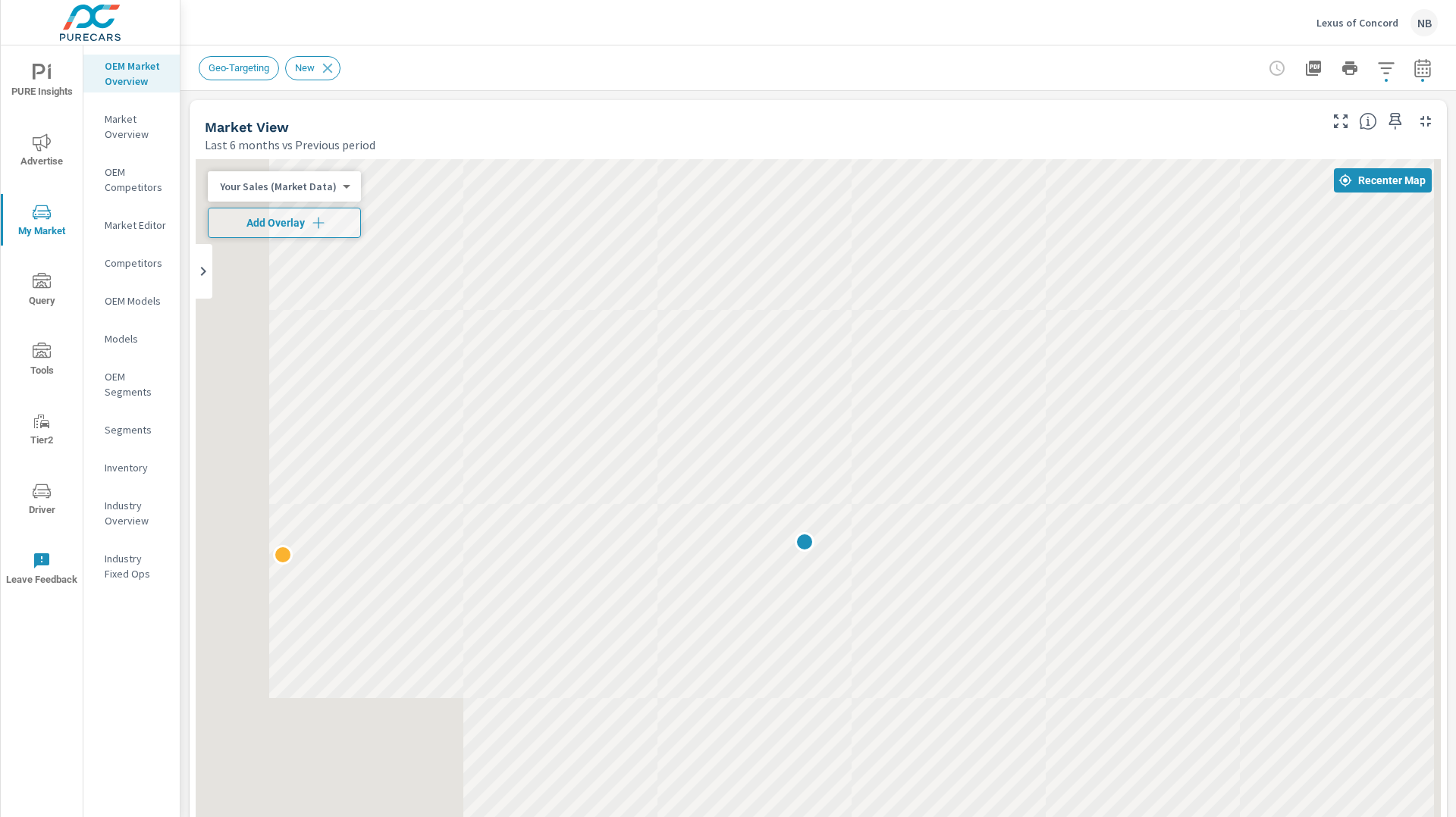
scroll to position [57, 0]
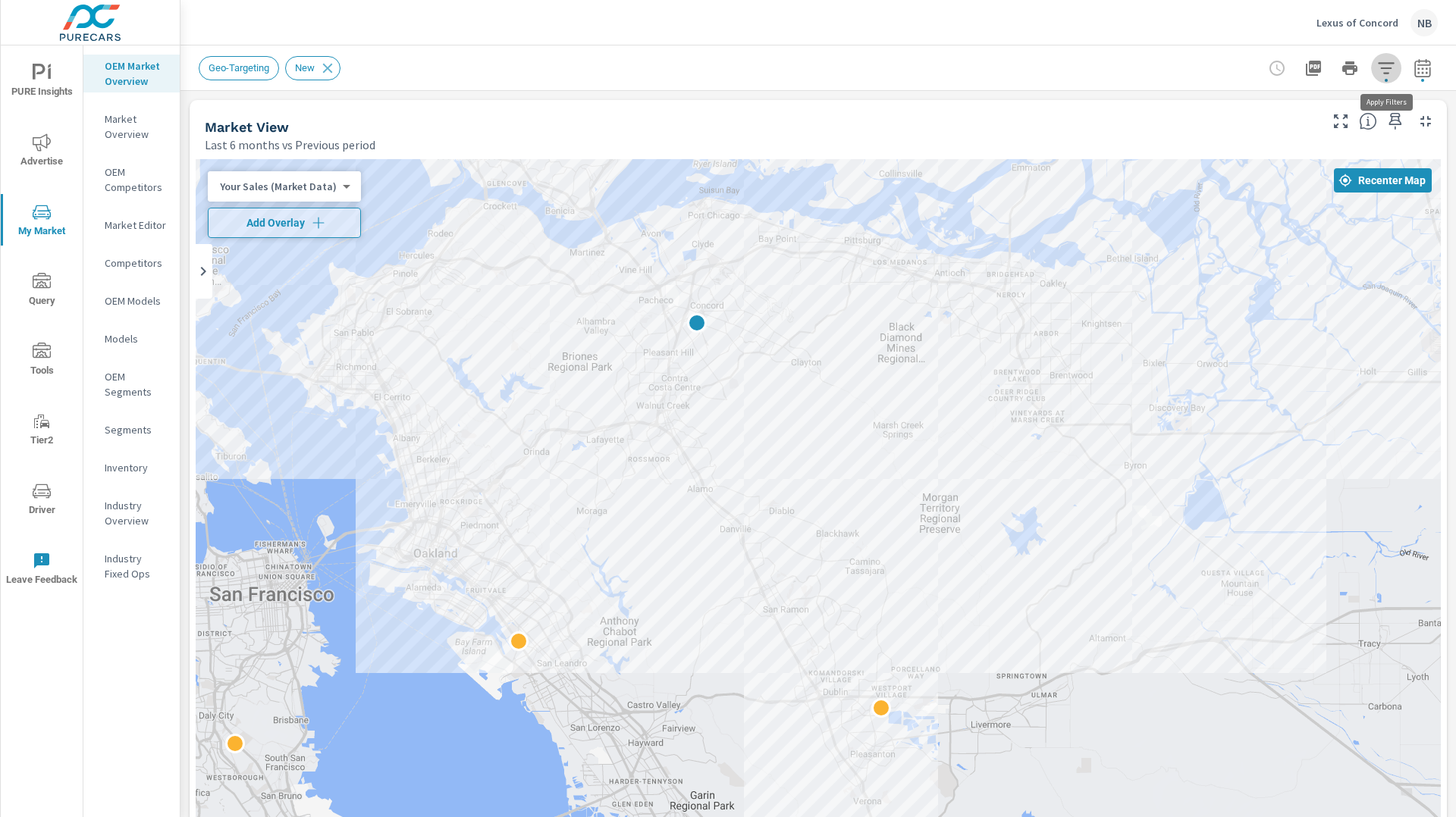
click at [1381, 72] on icon "button" at bounding box center [1386, 68] width 18 height 18
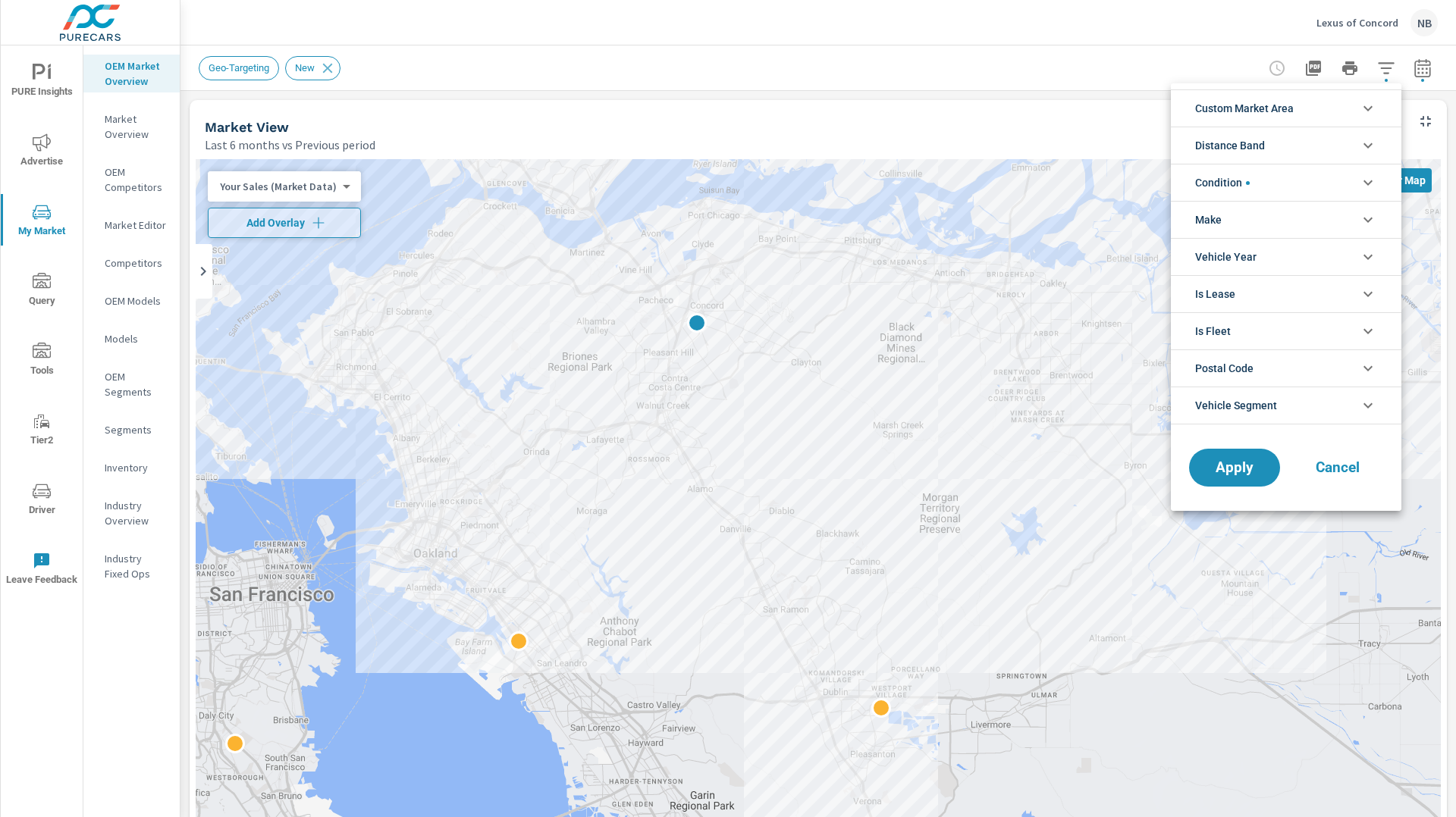
click at [1244, 371] on span "Postal Code" at bounding box center [1225, 368] width 58 height 37
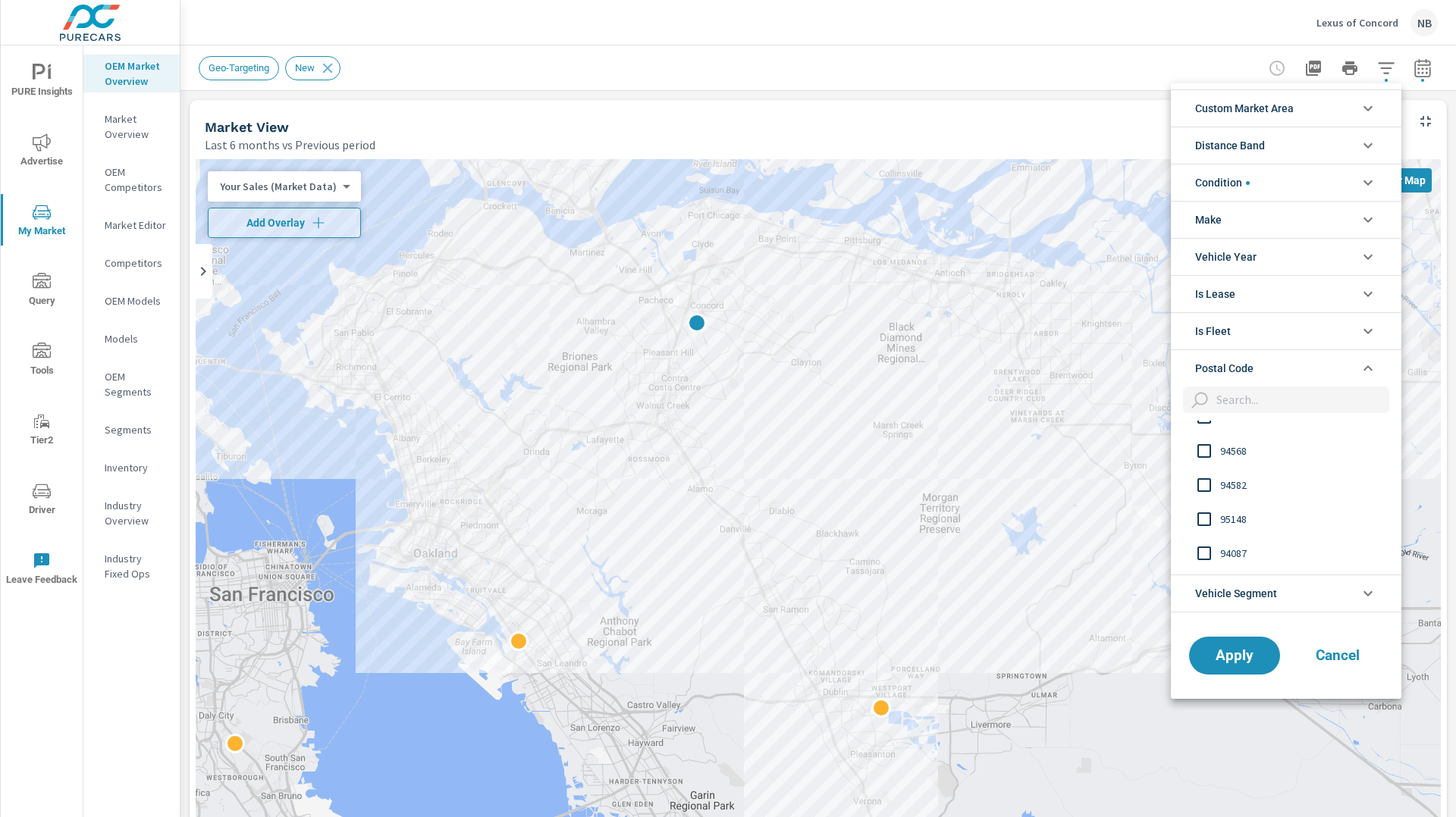
scroll to position [160, 0]
click at [1245, 397] on input "filter options" at bounding box center [1299, 400] width 179 height 27
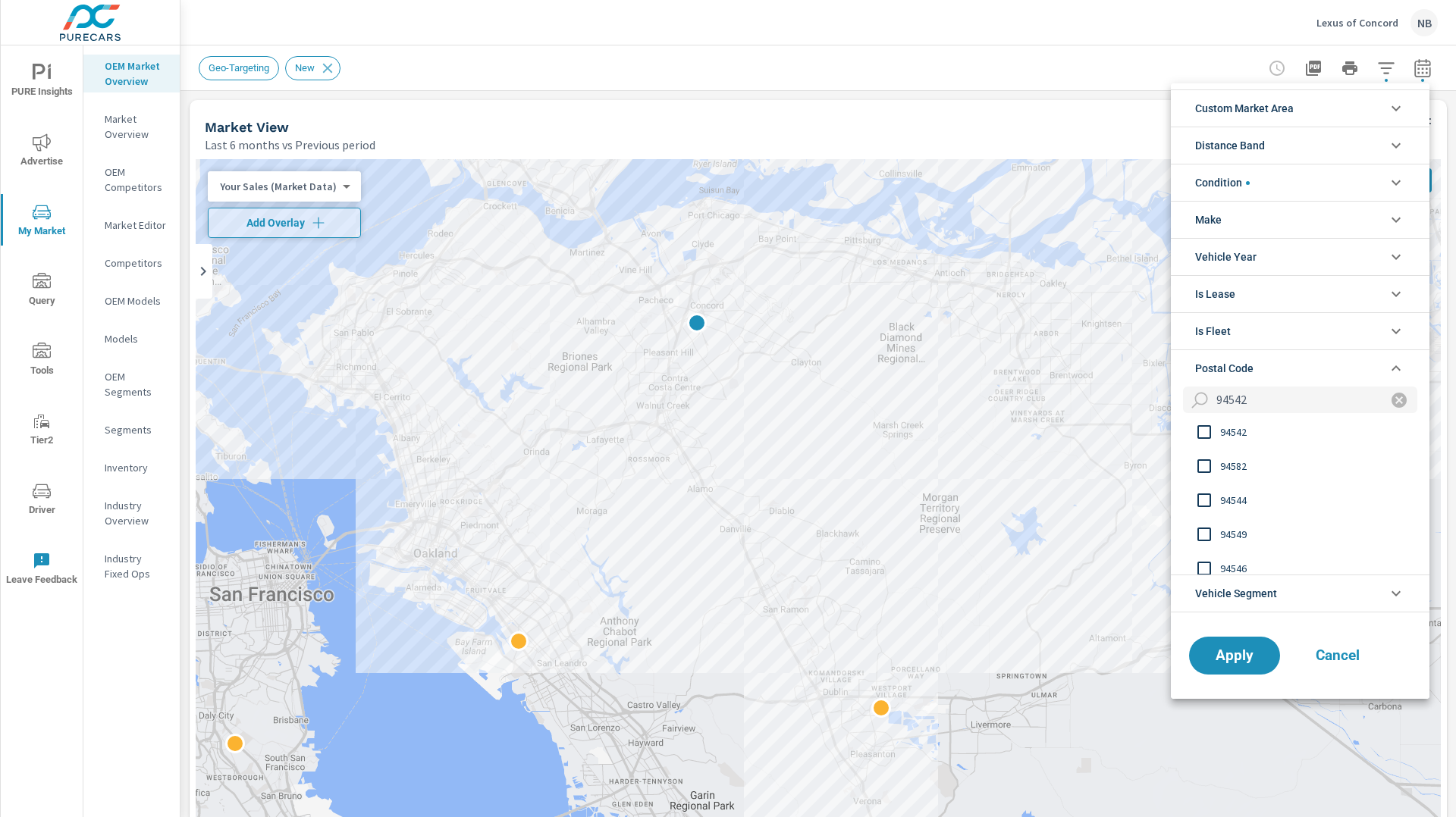
scroll to position [0, 0]
type input "94542"
click at [1247, 437] on span "94542" at bounding box center [1303, 438] width 166 height 18
click at [1234, 661] on span "Apply" at bounding box center [1234, 656] width 62 height 15
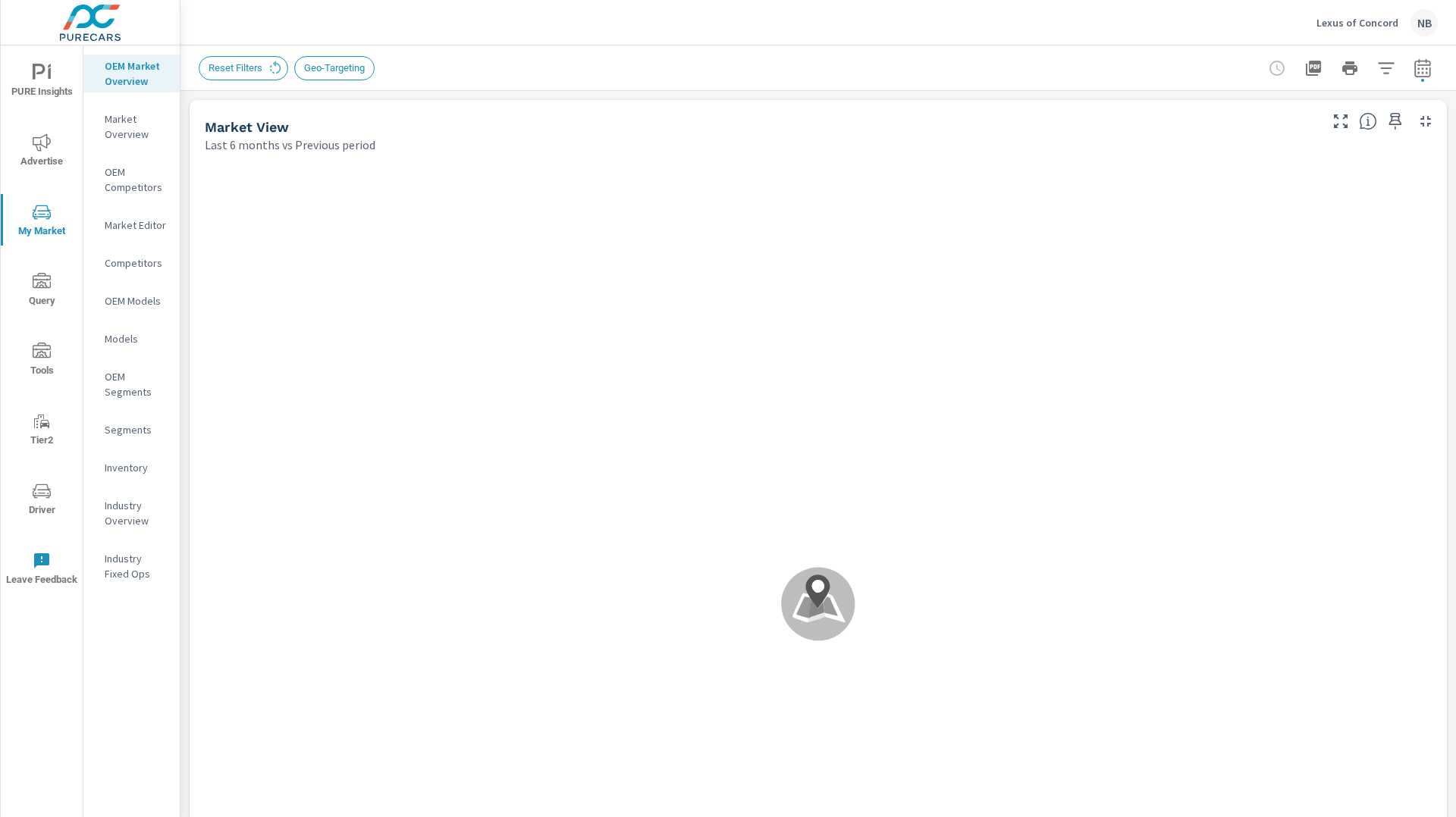
scroll to position [57, 0]
click at [1445, 278] on div ".map-bw_svg__st2{fill:#fdfefe}.map-bw_svg__st4{fill:#999}" at bounding box center [818, 604] width 1257 height 902
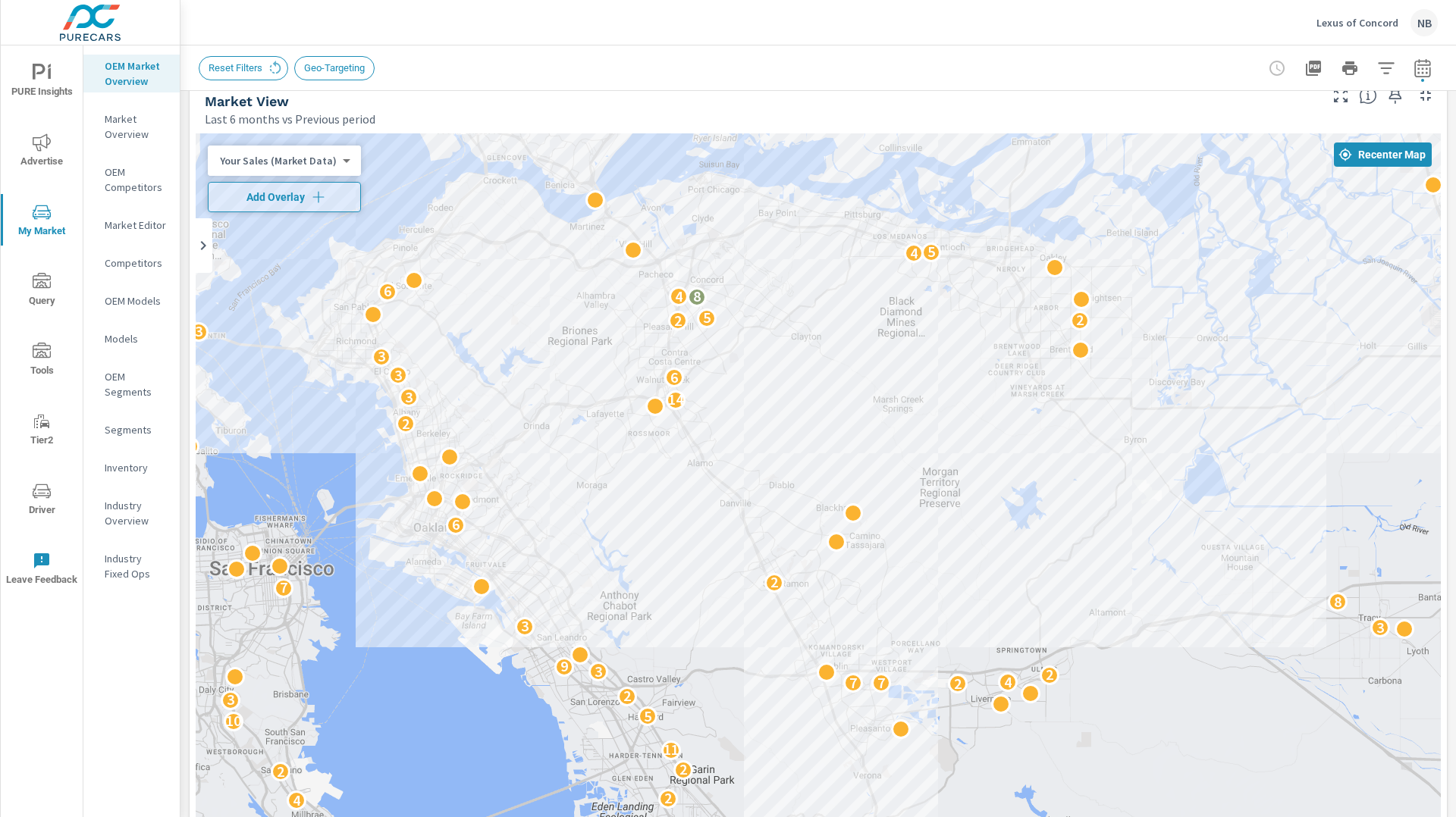
scroll to position [28, 0]
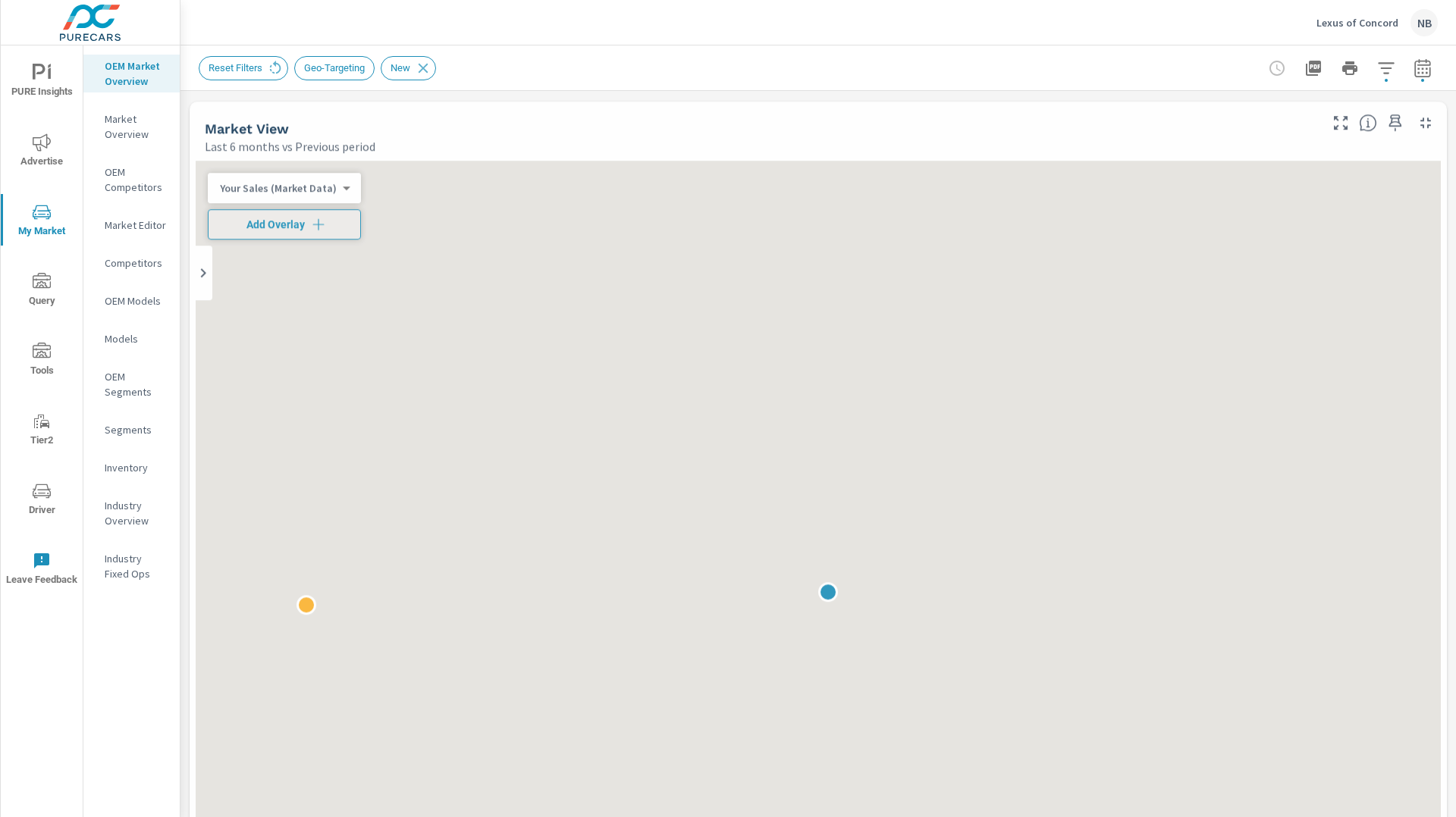
scroll to position [57, 0]
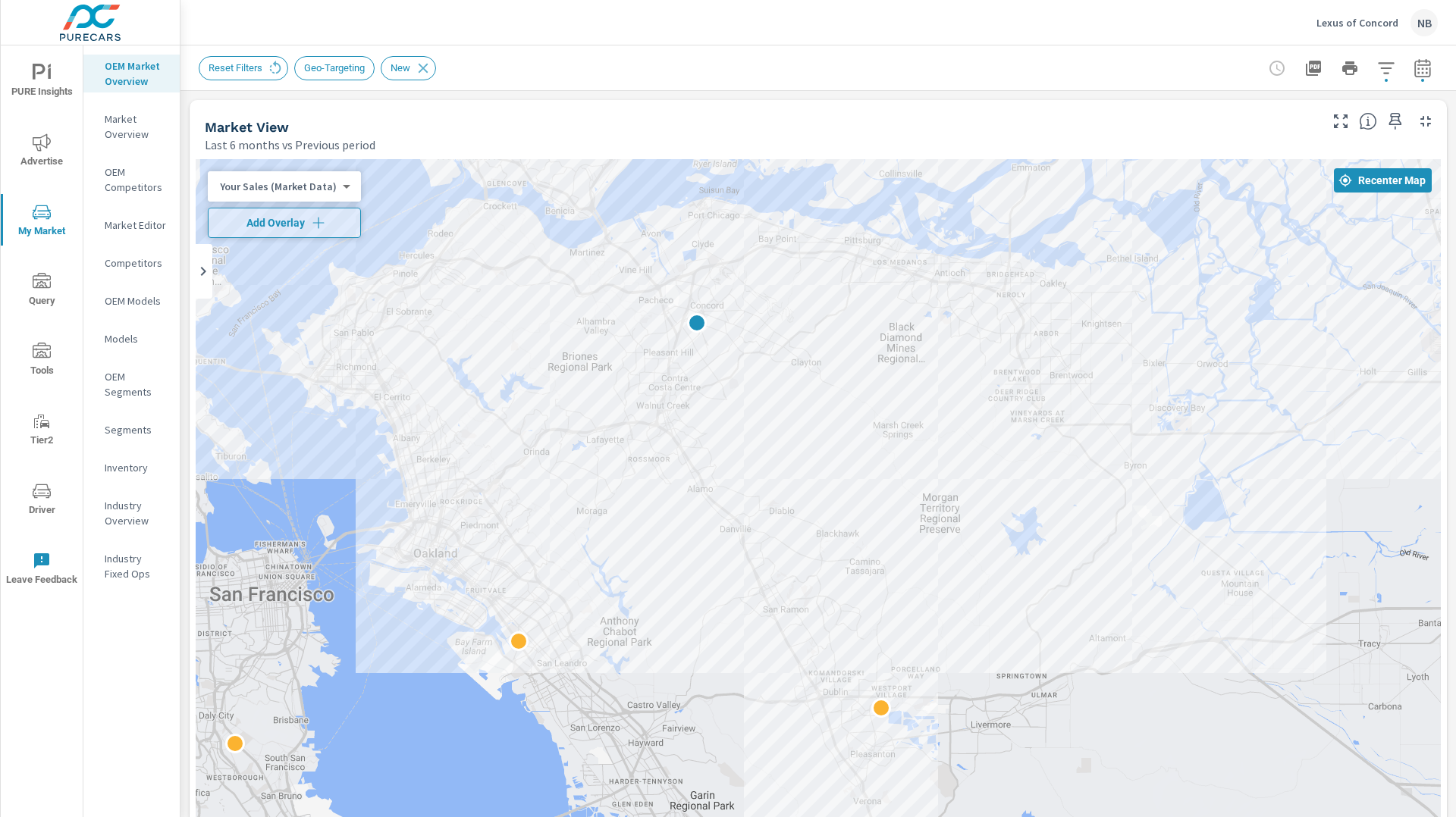
click at [1385, 67] on icon "button" at bounding box center [1386, 68] width 18 height 18
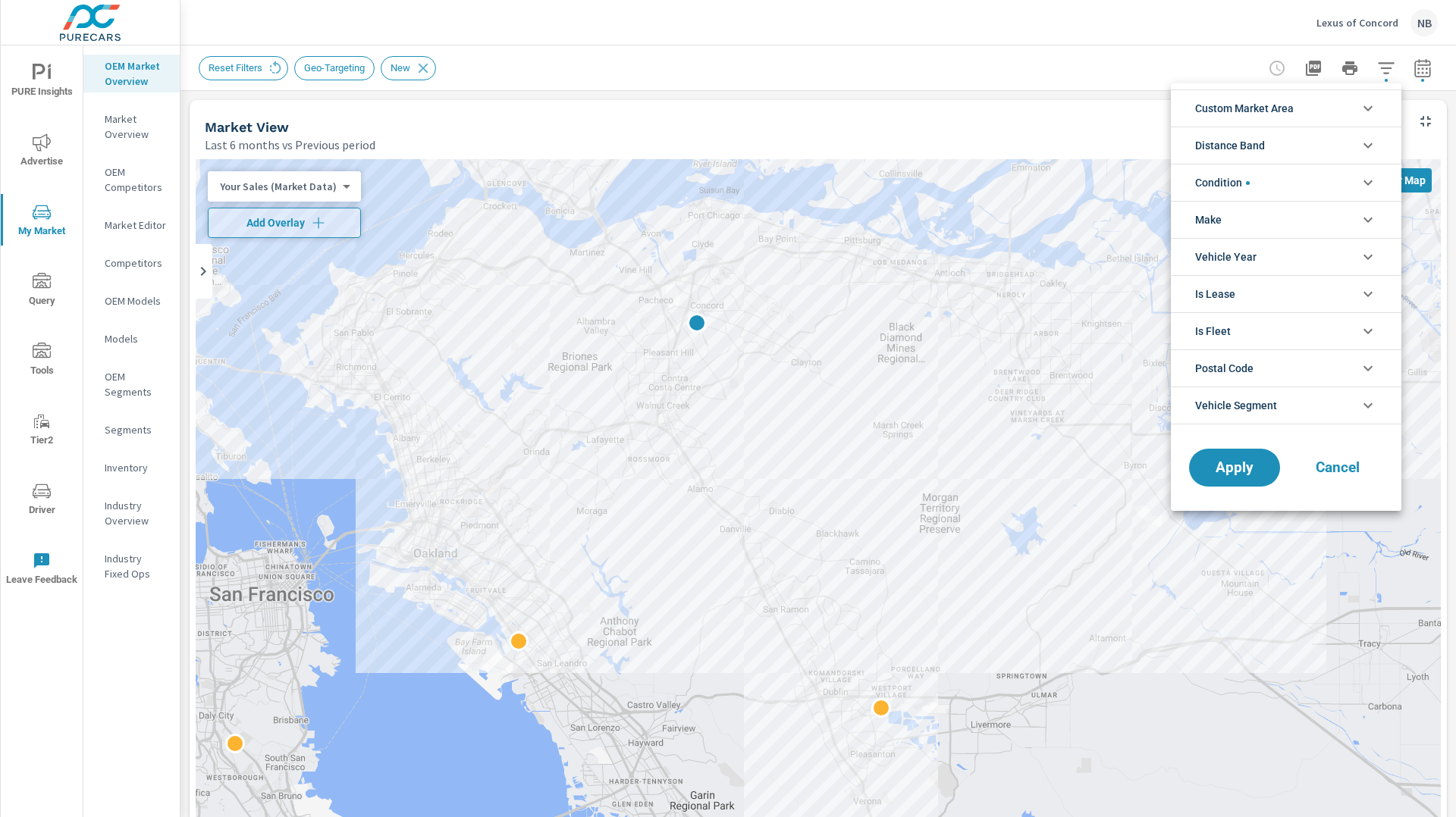
click at [1282, 145] on li "Distance Band" at bounding box center [1286, 145] width 230 height 37
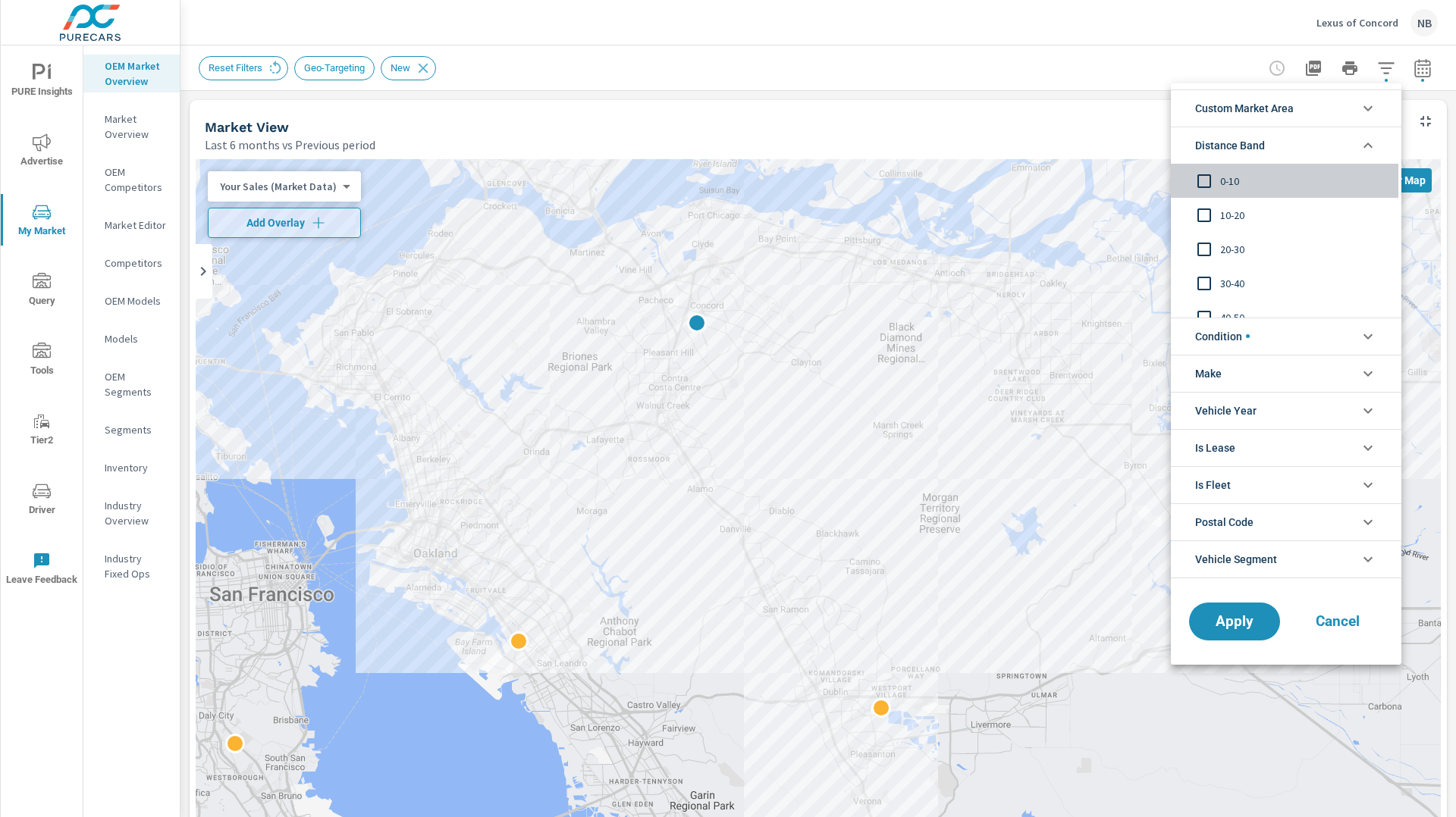
click at [1226, 174] on span "0-10" at bounding box center [1303, 181] width 166 height 18
click at [1247, 623] on span "Apply" at bounding box center [1234, 621] width 62 height 15
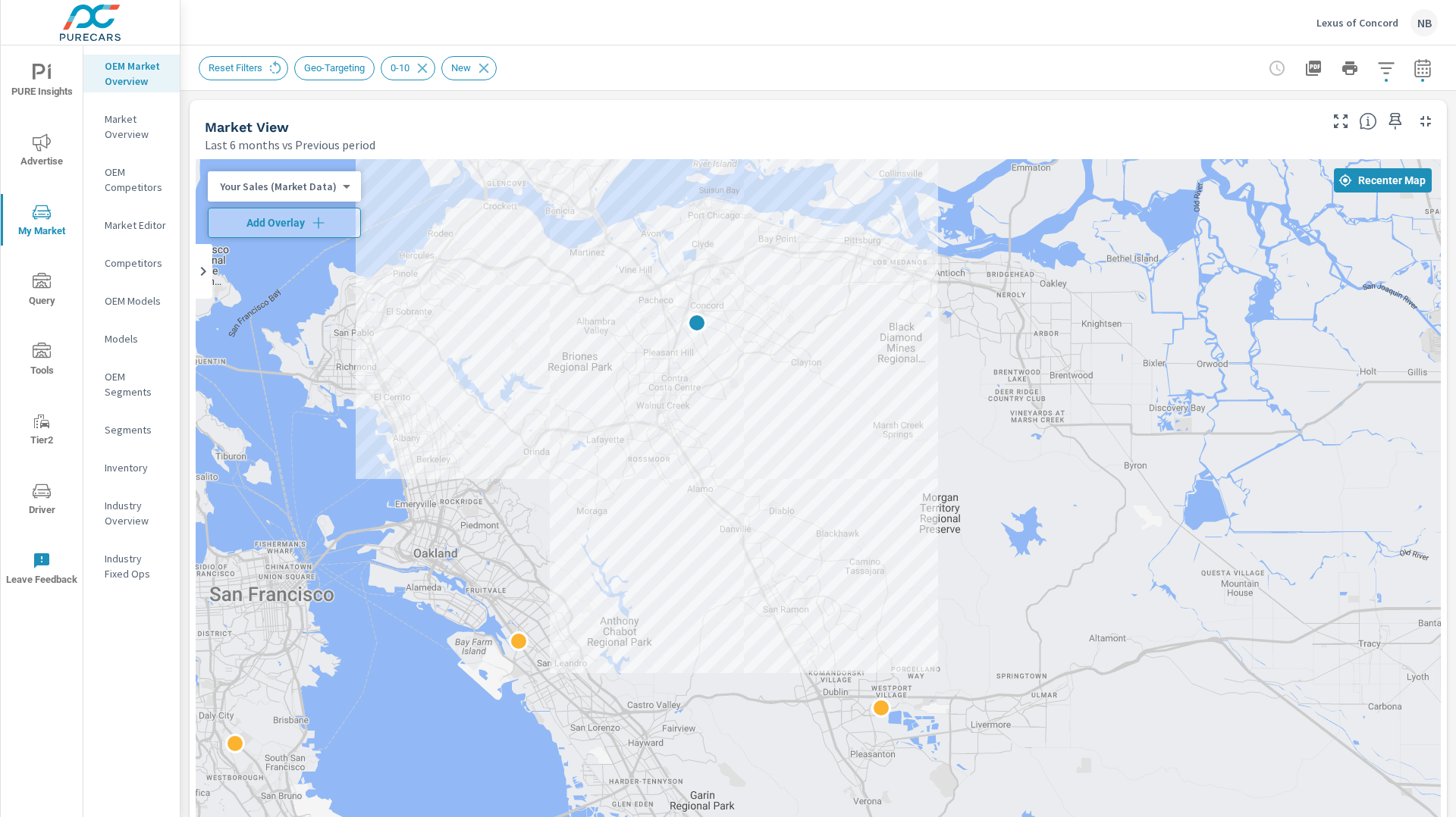
scroll to position [57, 0]
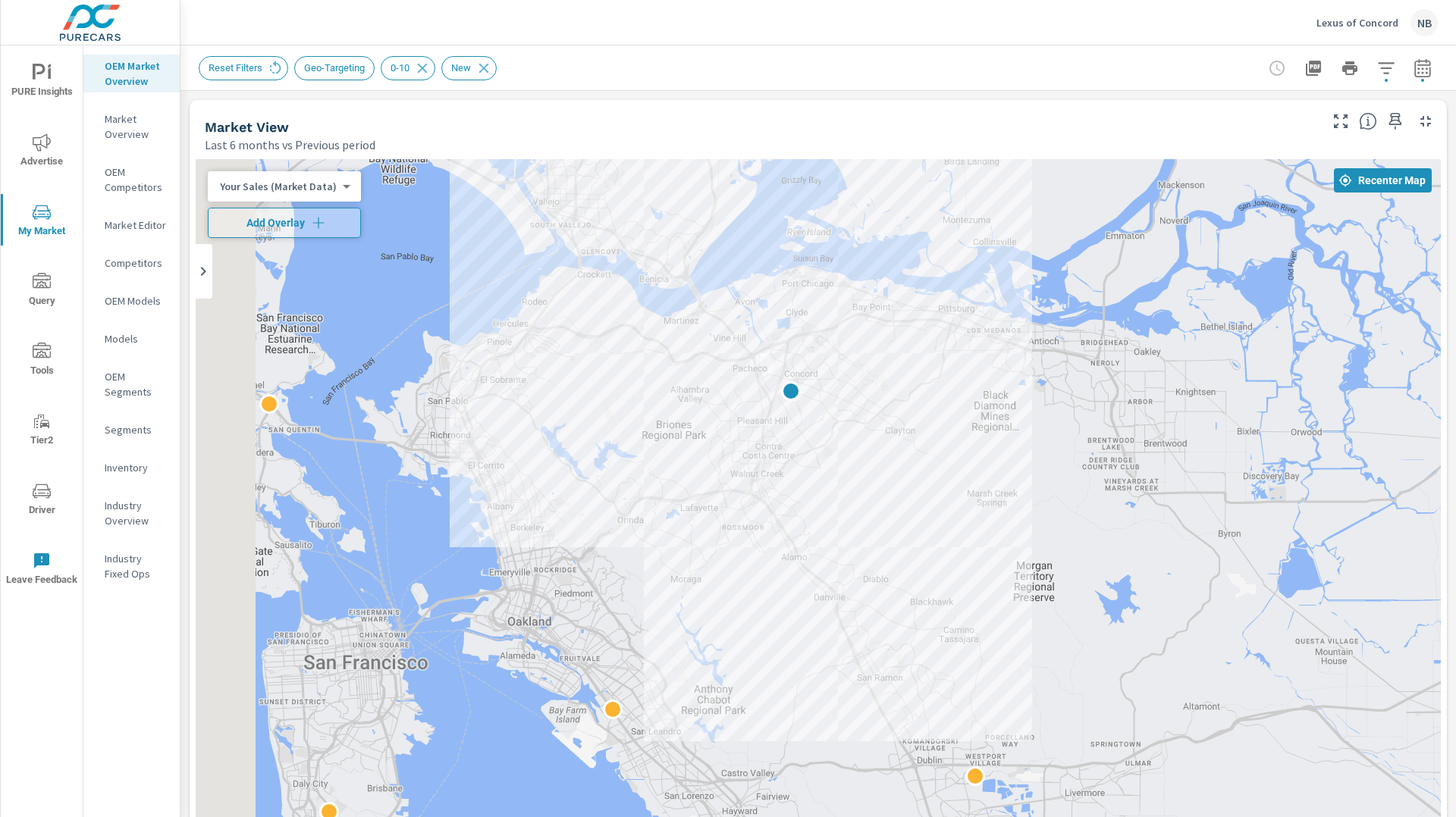
drag, startPoint x: 888, startPoint y: 432, endPoint x: 838, endPoint y: 452, distance: 53.9
click at [983, 505] on div "2" at bounding box center [818, 580] width 1245 height 843
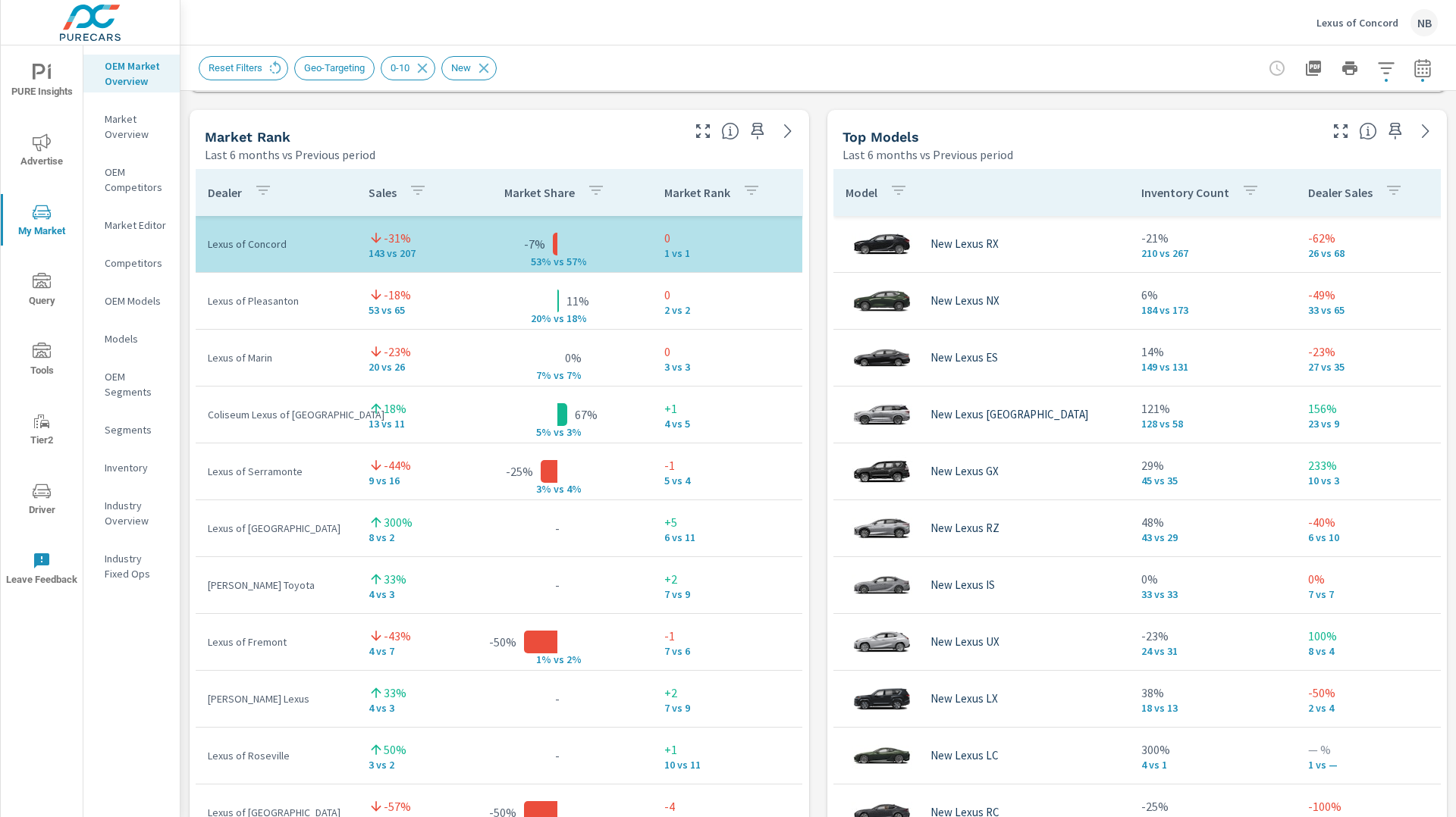
scroll to position [965, 0]
click at [816, 368] on div "Market View Last 6 months vs Previous period ← Move left → Move right ↑ Move up…" at bounding box center [818, 424] width 1276 height 2596
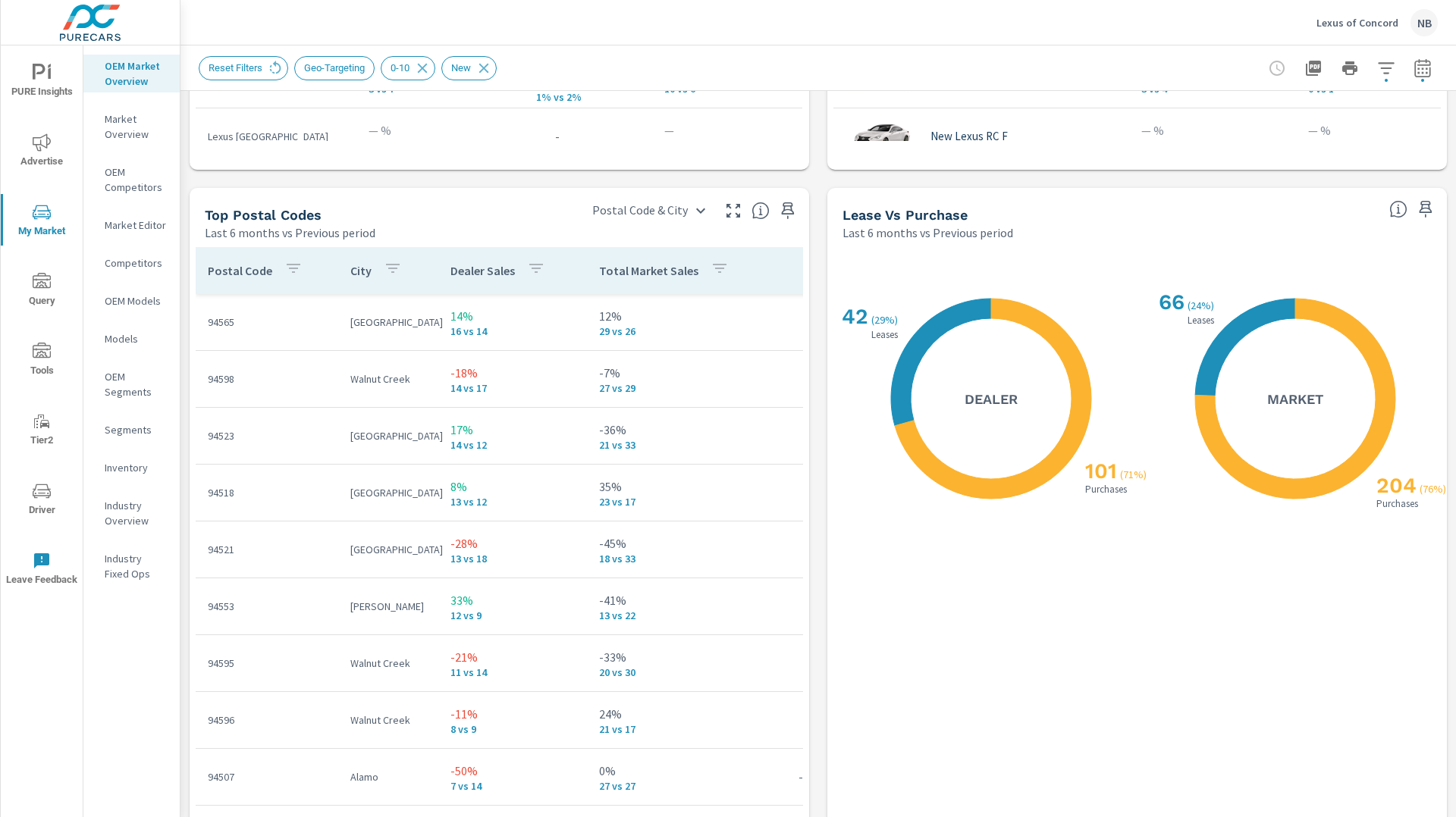
scroll to position [1702, 0]
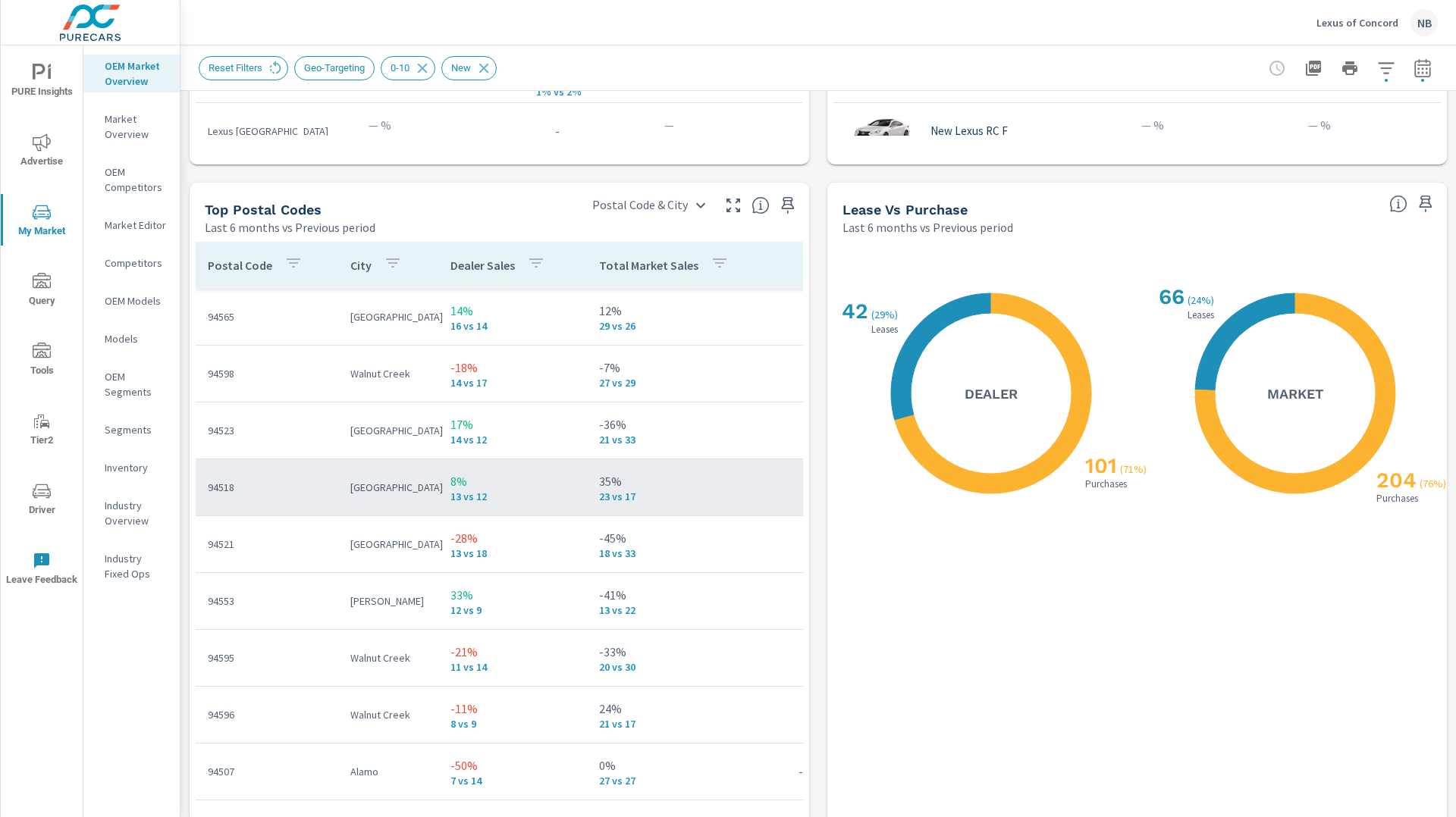
click at [396, 490] on p "[GEOGRAPHIC_DATA]" at bounding box center [388, 488] width 75 height 15
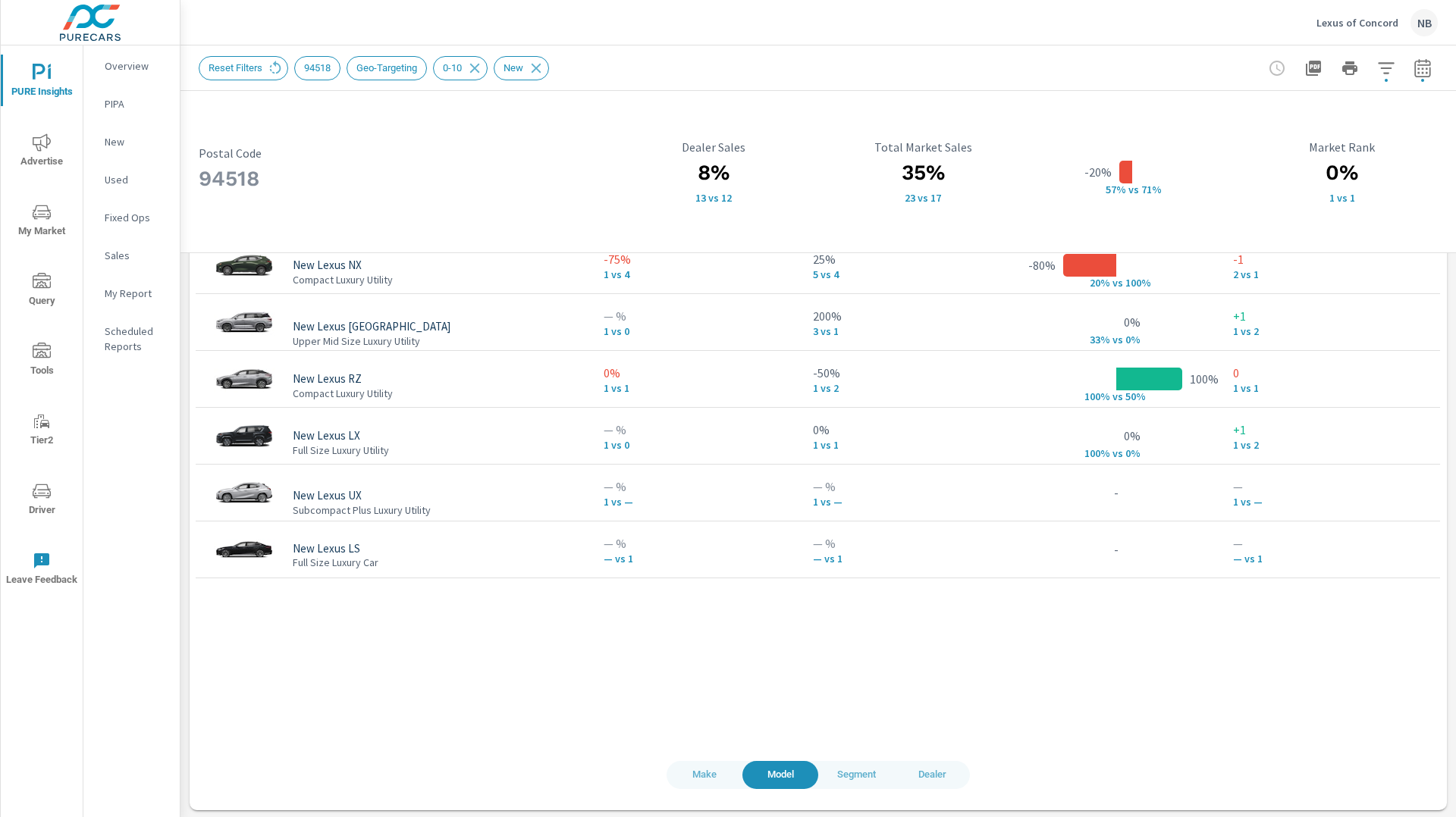
scroll to position [1220, 0]
click at [933, 780] on span "Dealer" at bounding box center [932, 772] width 58 height 17
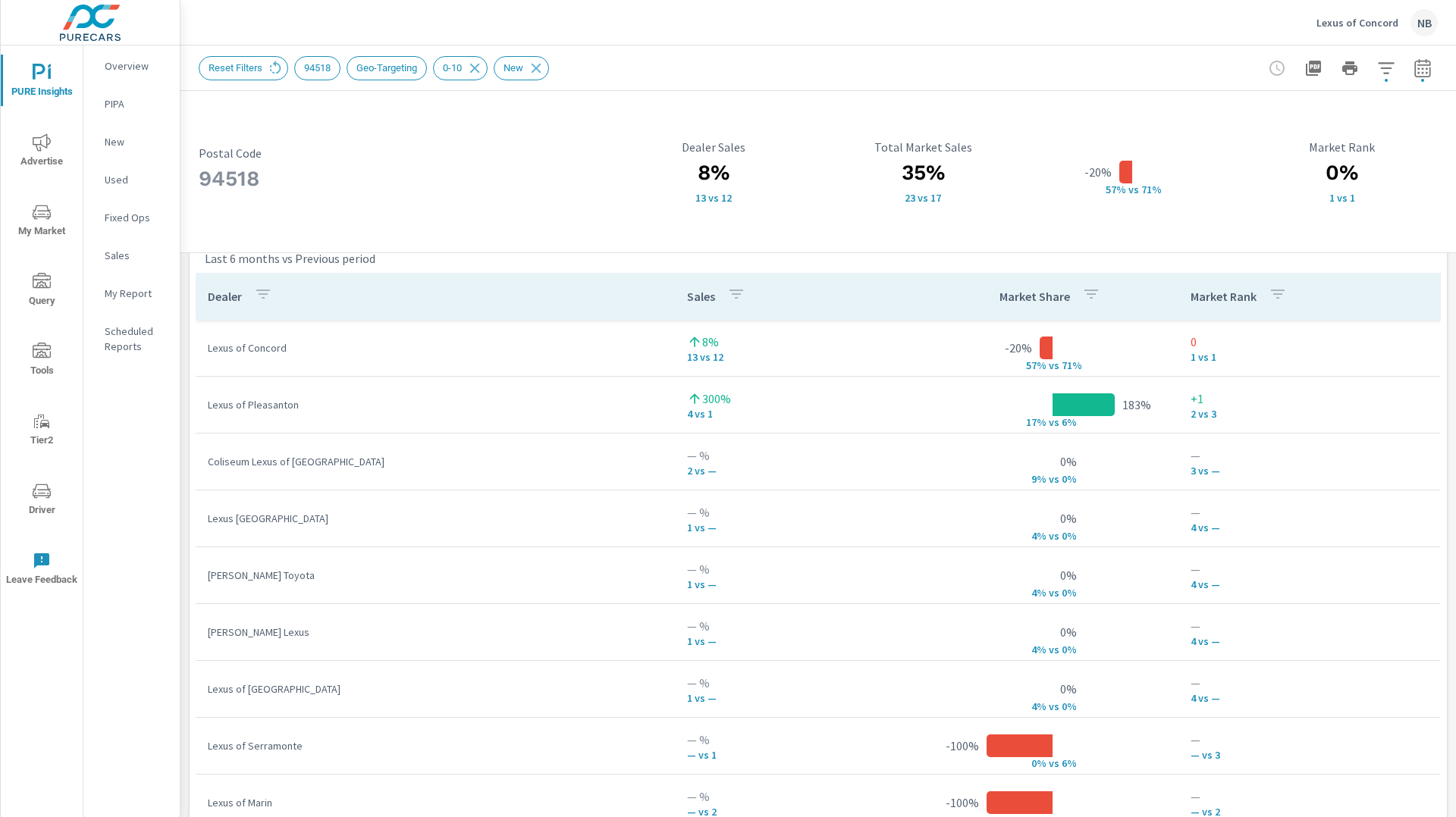
scroll to position [1006, 0]
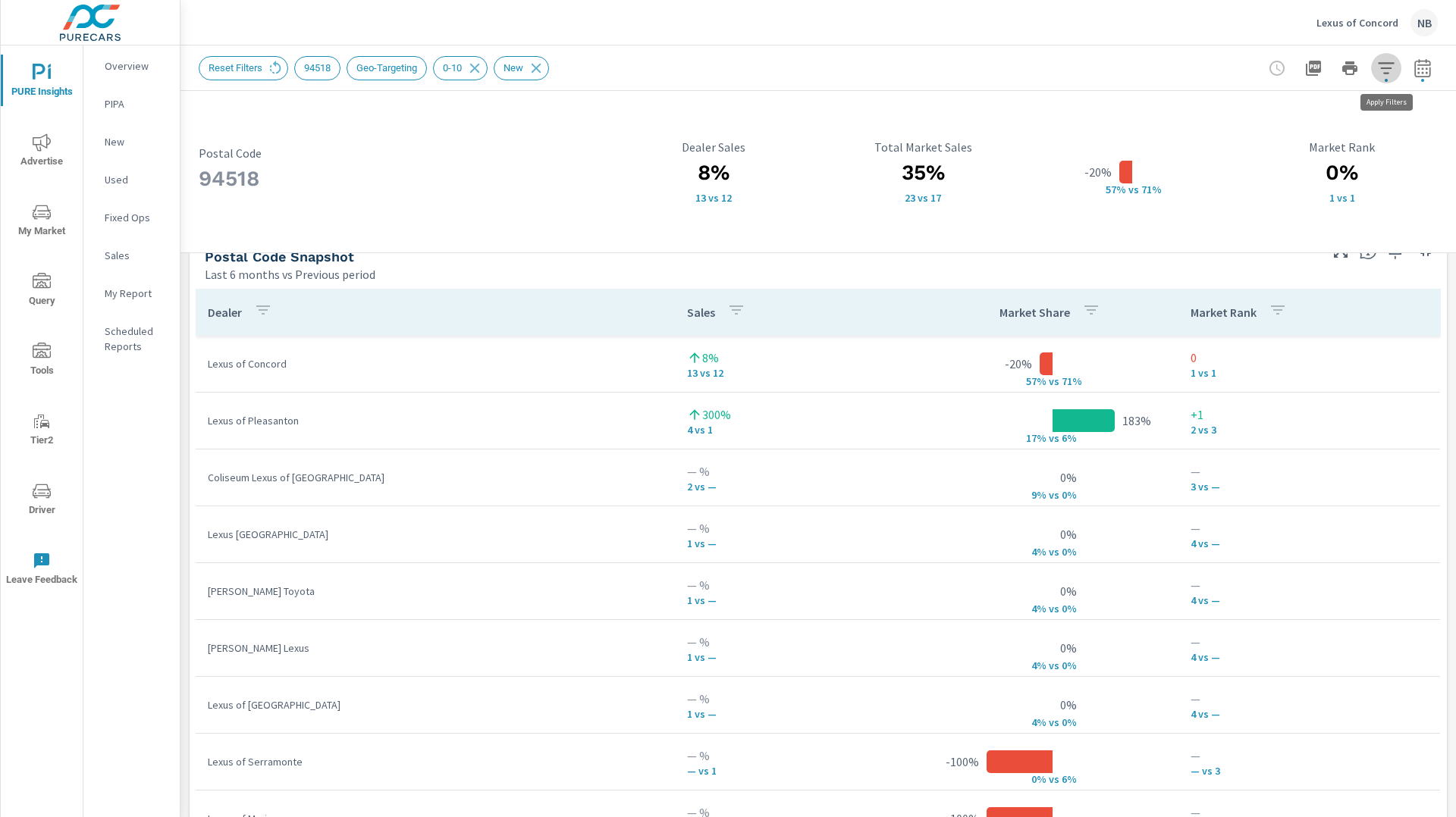
click at [1385, 75] on icon "button" at bounding box center [1386, 68] width 18 height 18
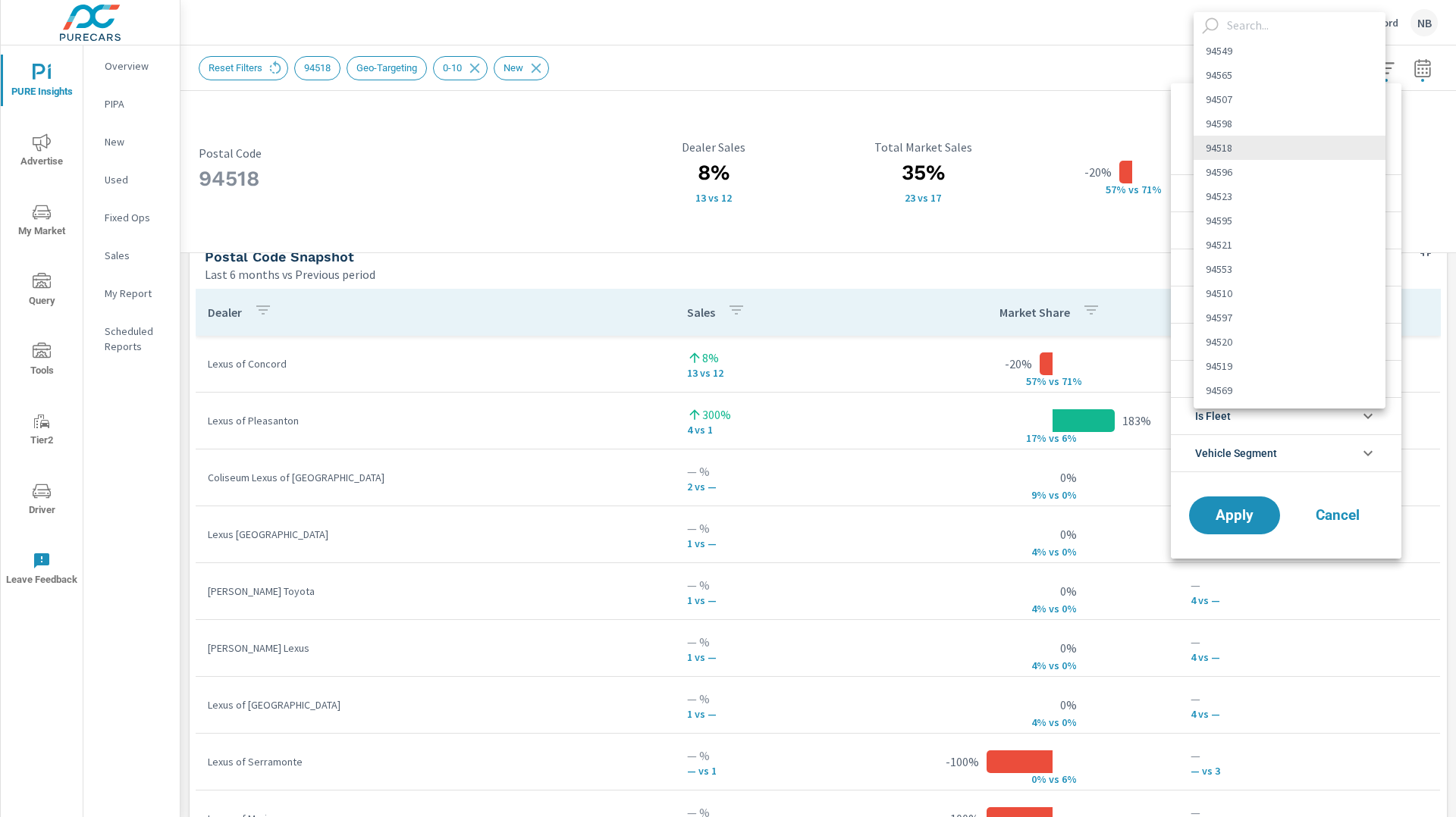
click at [1283, 133] on body "PURE Insights Advertise My Market Query Tools Tier2 Driver Leave Feedback Overv…" at bounding box center [728, 408] width 1456 height 817
click at [1065, 268] on div at bounding box center [728, 408] width 1456 height 817
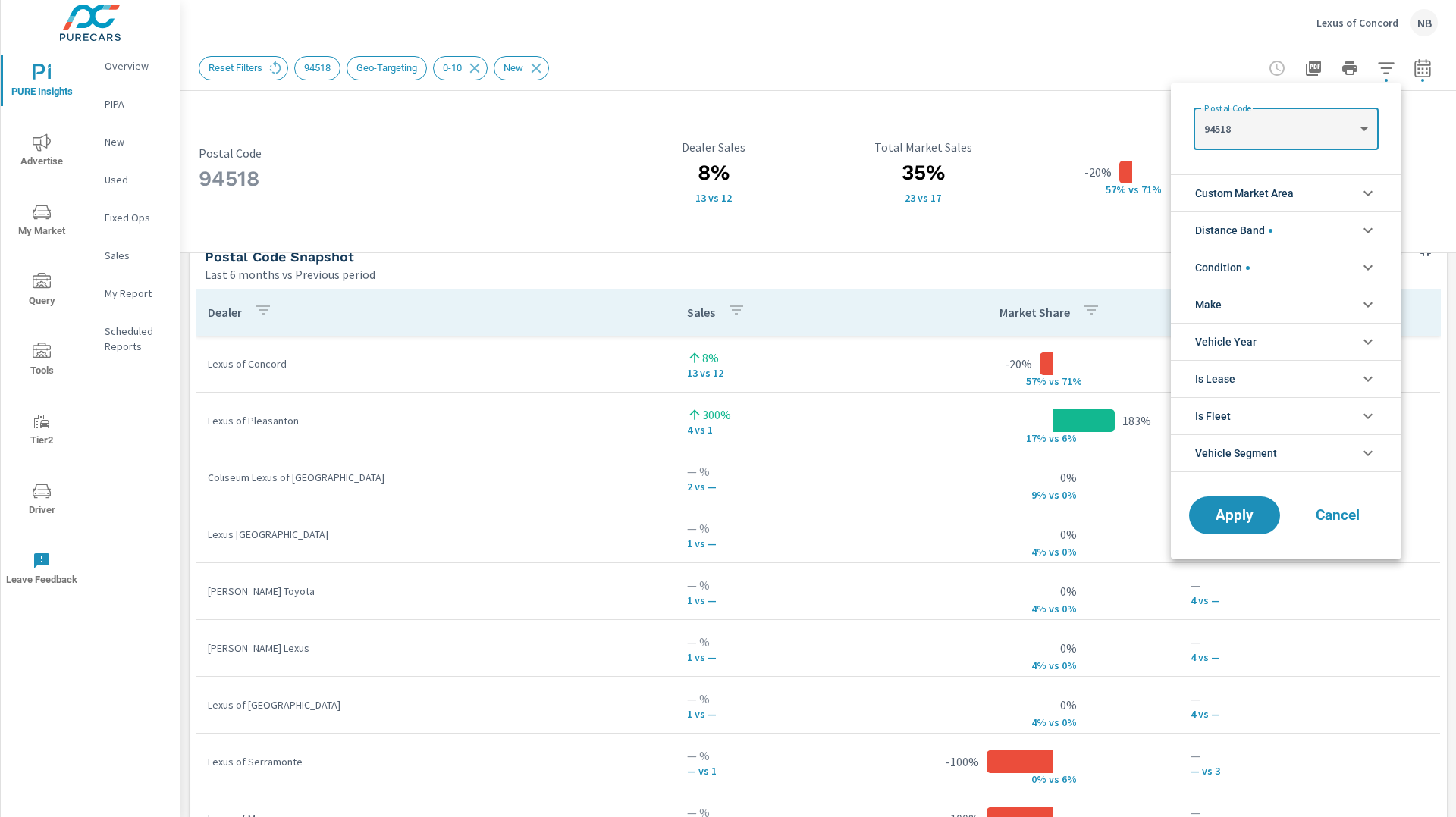
click at [1337, 514] on span "Cancel" at bounding box center [1338, 515] width 61 height 14
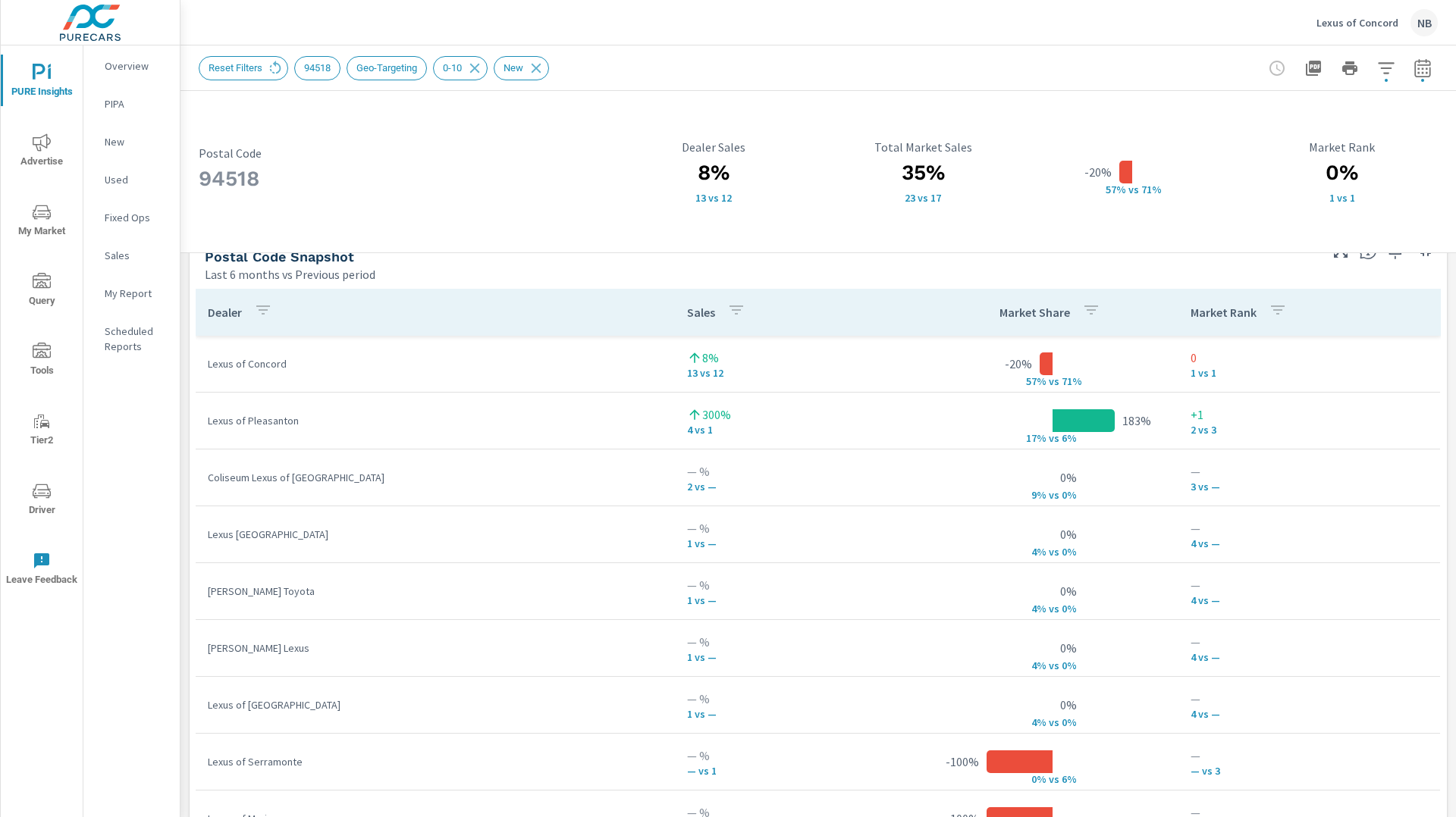
click at [1449, 342] on div "94518 Postal Code 8% 13 vs 12 Dealer Sales 35% 23 vs 17 Total Market Sales -20%…" at bounding box center [818, 58] width 1276 height 1947
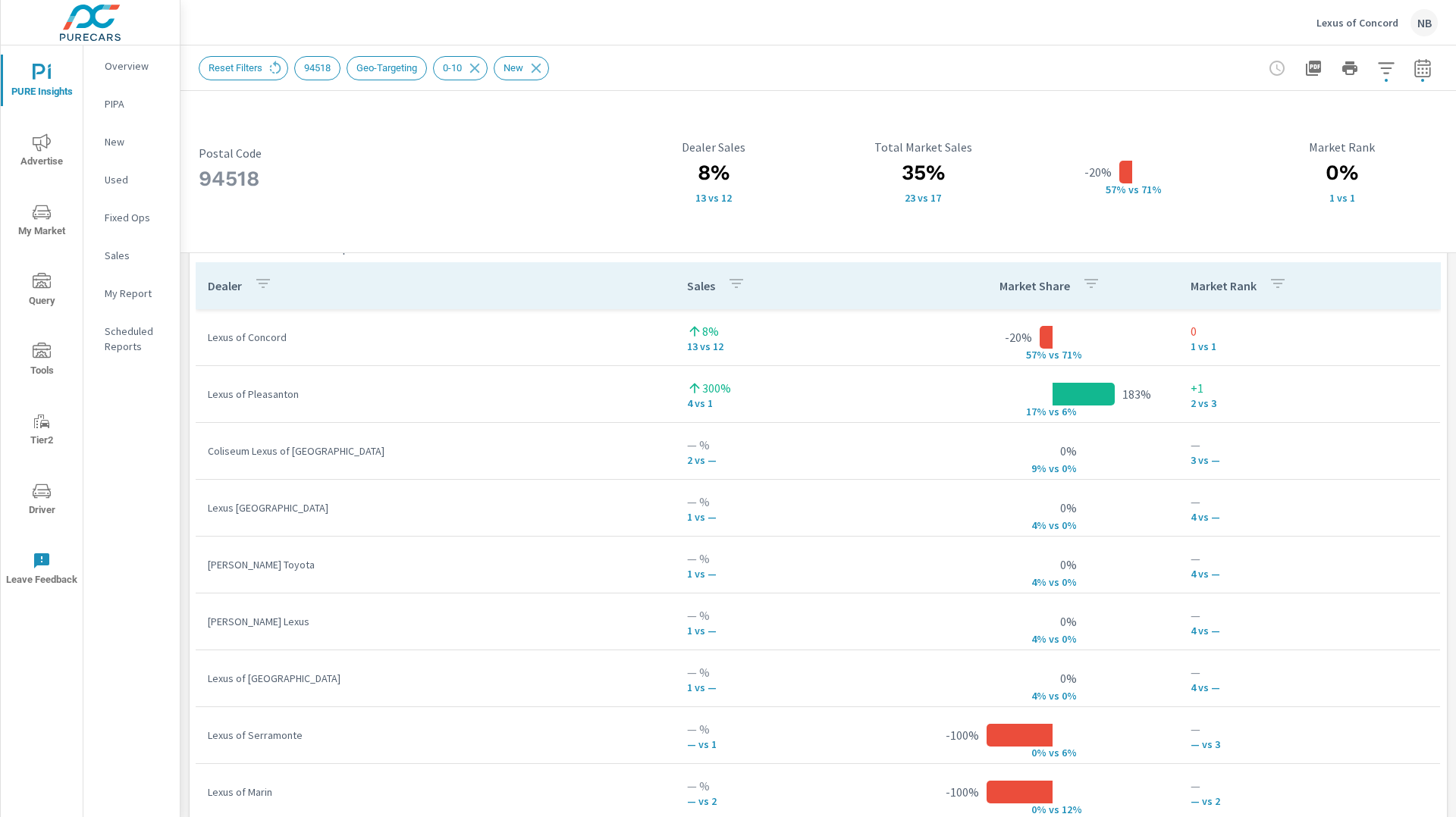
scroll to position [992, 0]
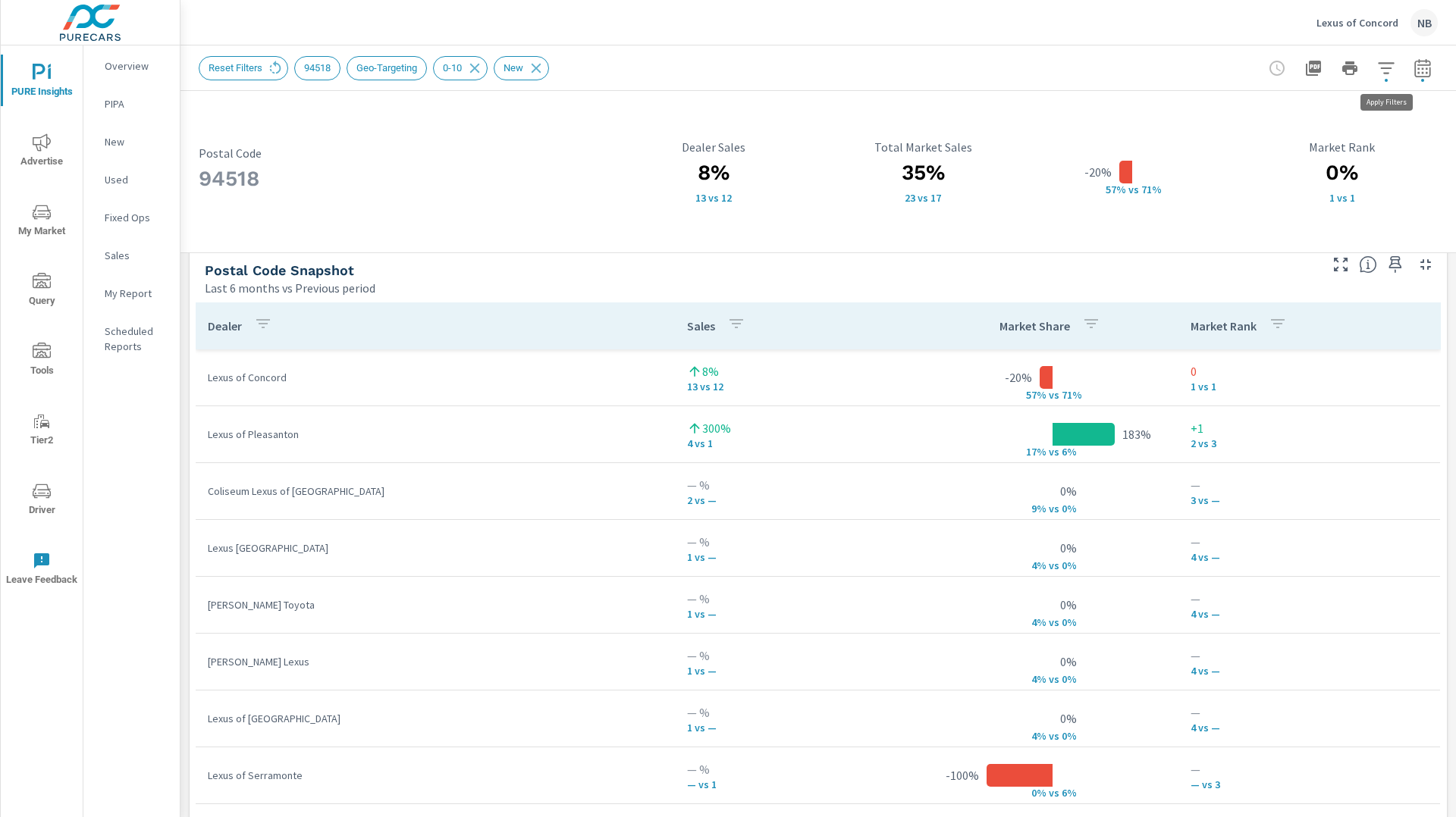
click at [1386, 69] on icon "button" at bounding box center [1386, 68] width 18 height 18
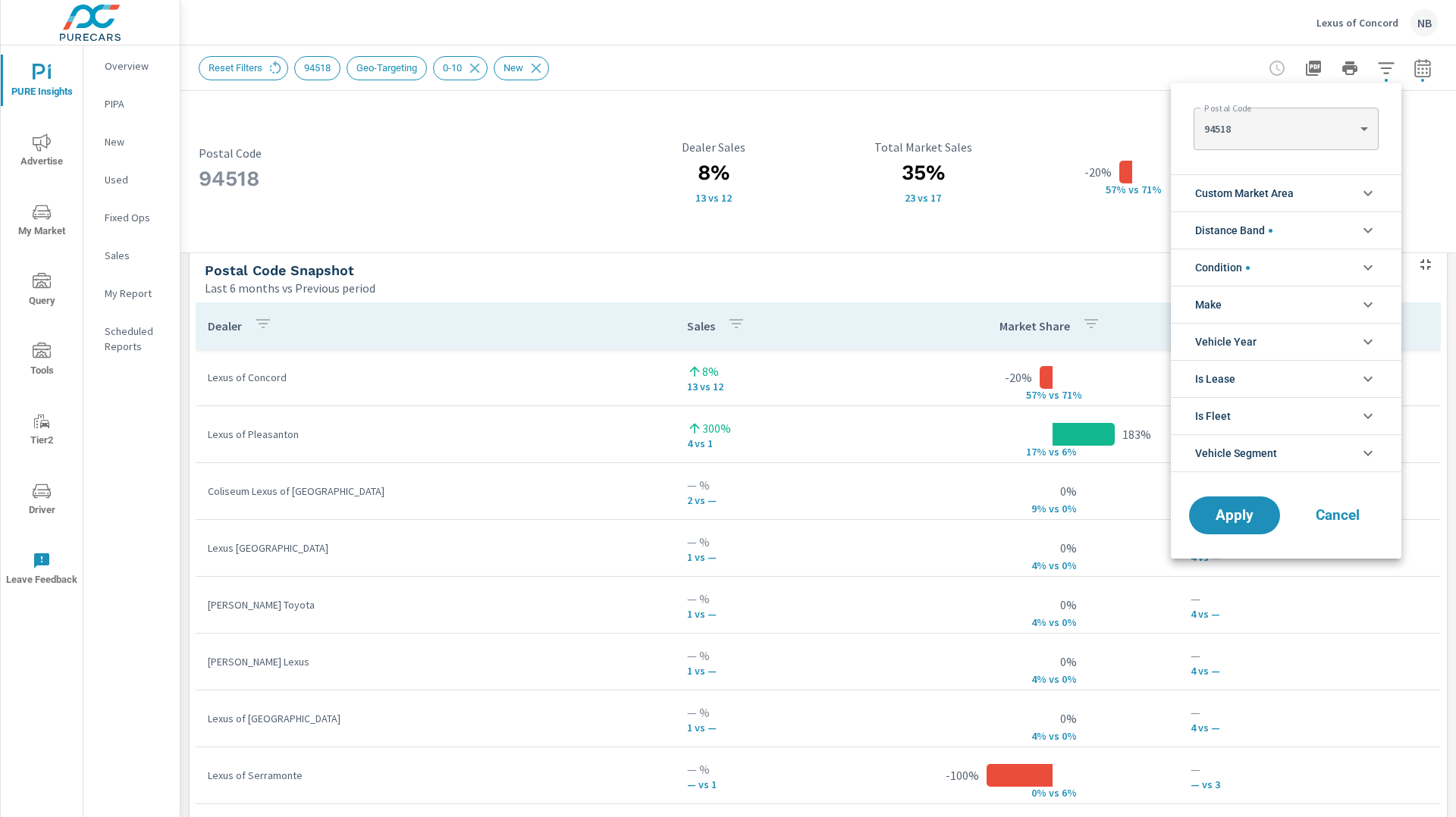
click at [1271, 54] on div at bounding box center [728, 408] width 1456 height 817
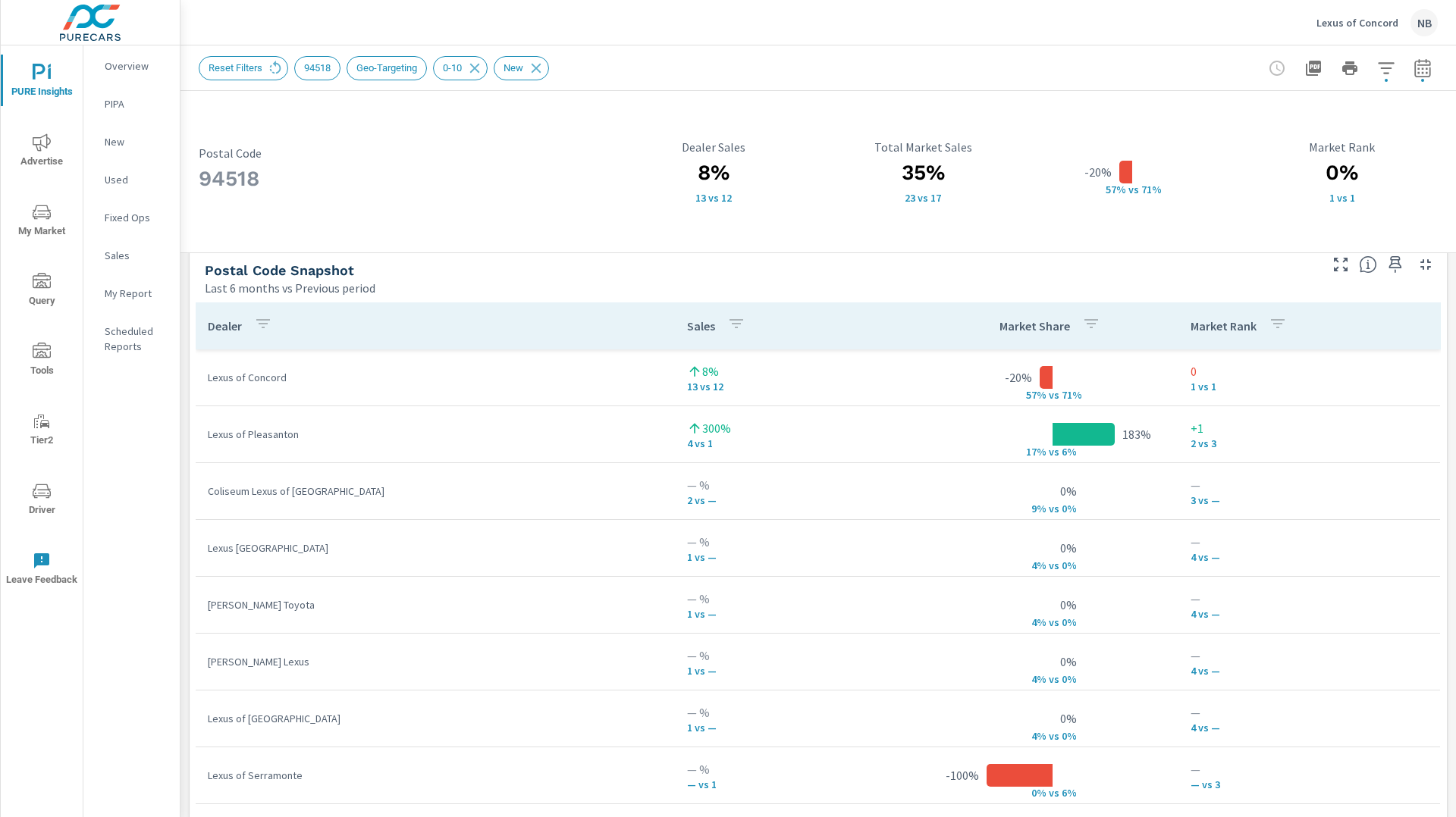
click at [1427, 71] on icon "button" at bounding box center [1423, 68] width 18 height 18
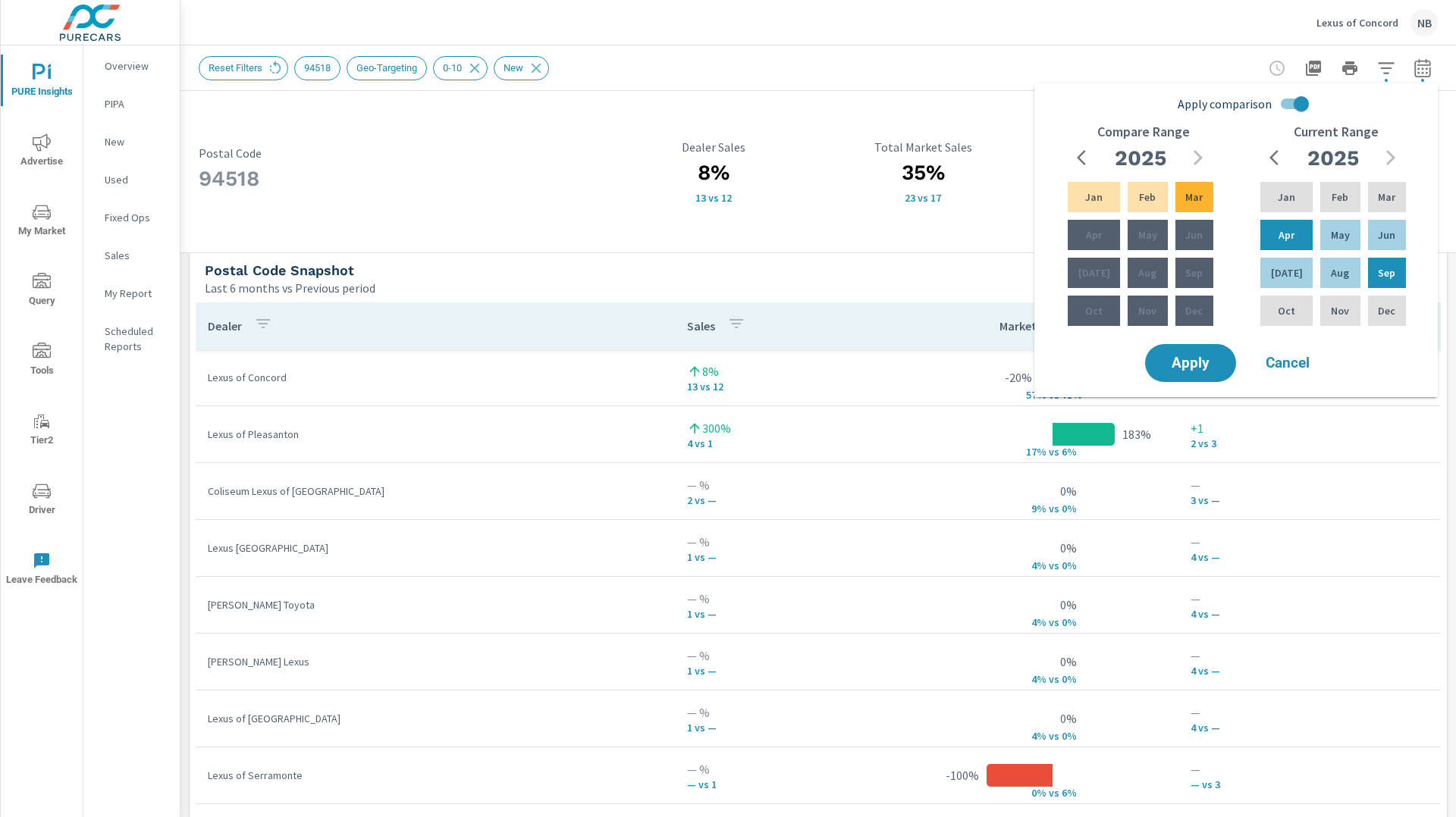
click at [1302, 105] on input "Apply comparison" at bounding box center [1301, 104] width 87 height 29
checkbox input "false"
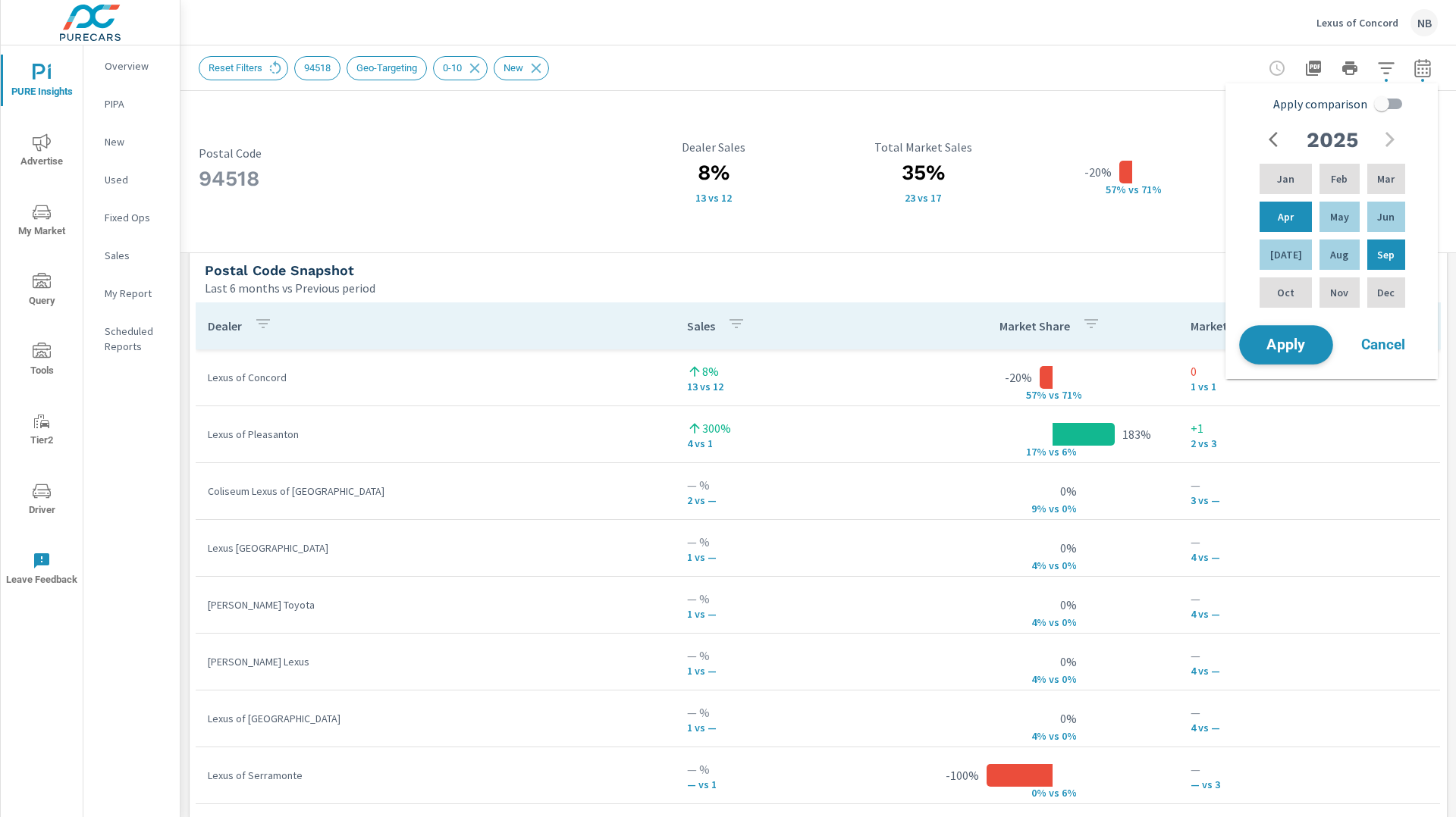
click at [1290, 345] on span "Apply" at bounding box center [1286, 346] width 62 height 15
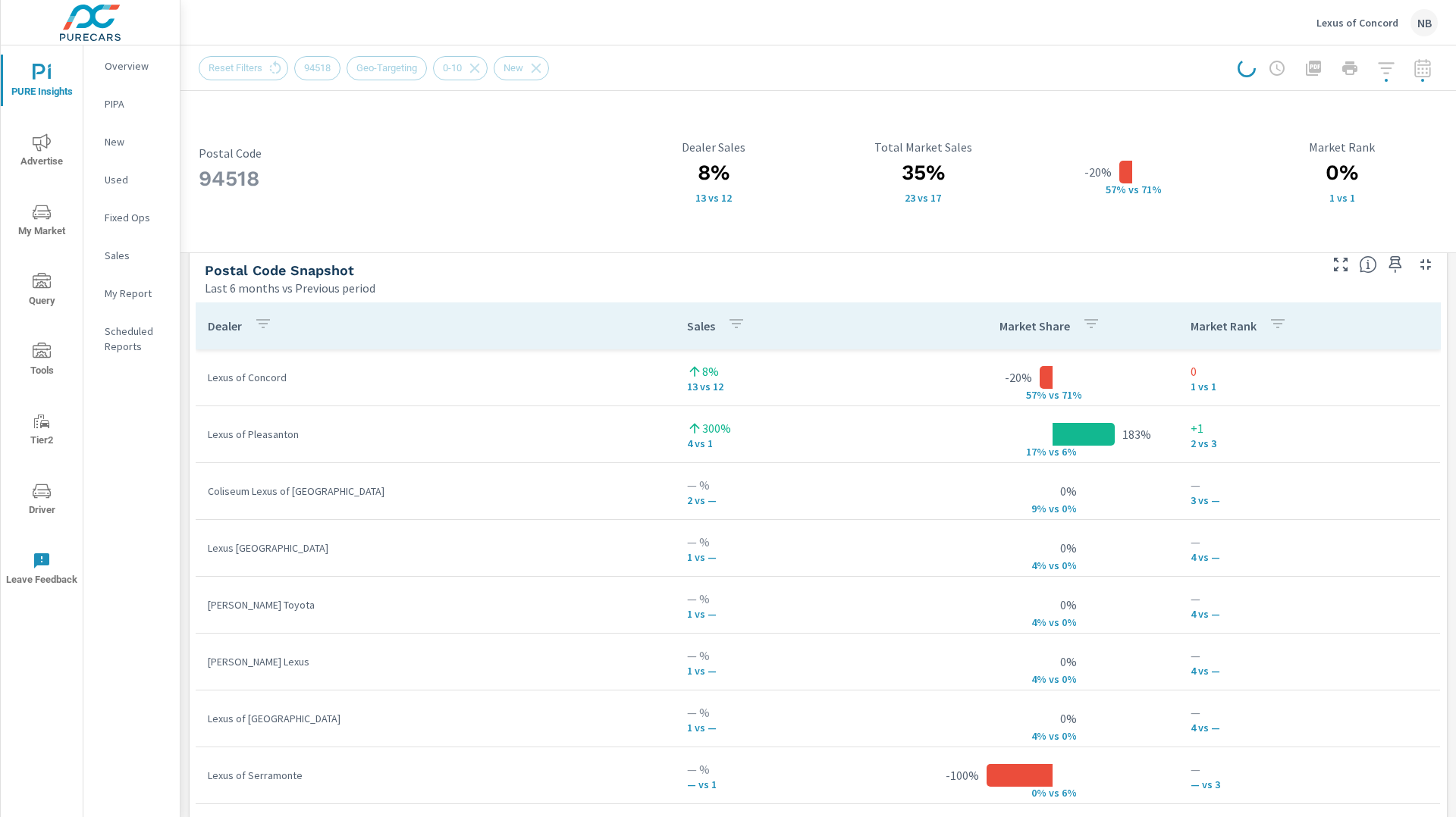
scroll to position [766, 0]
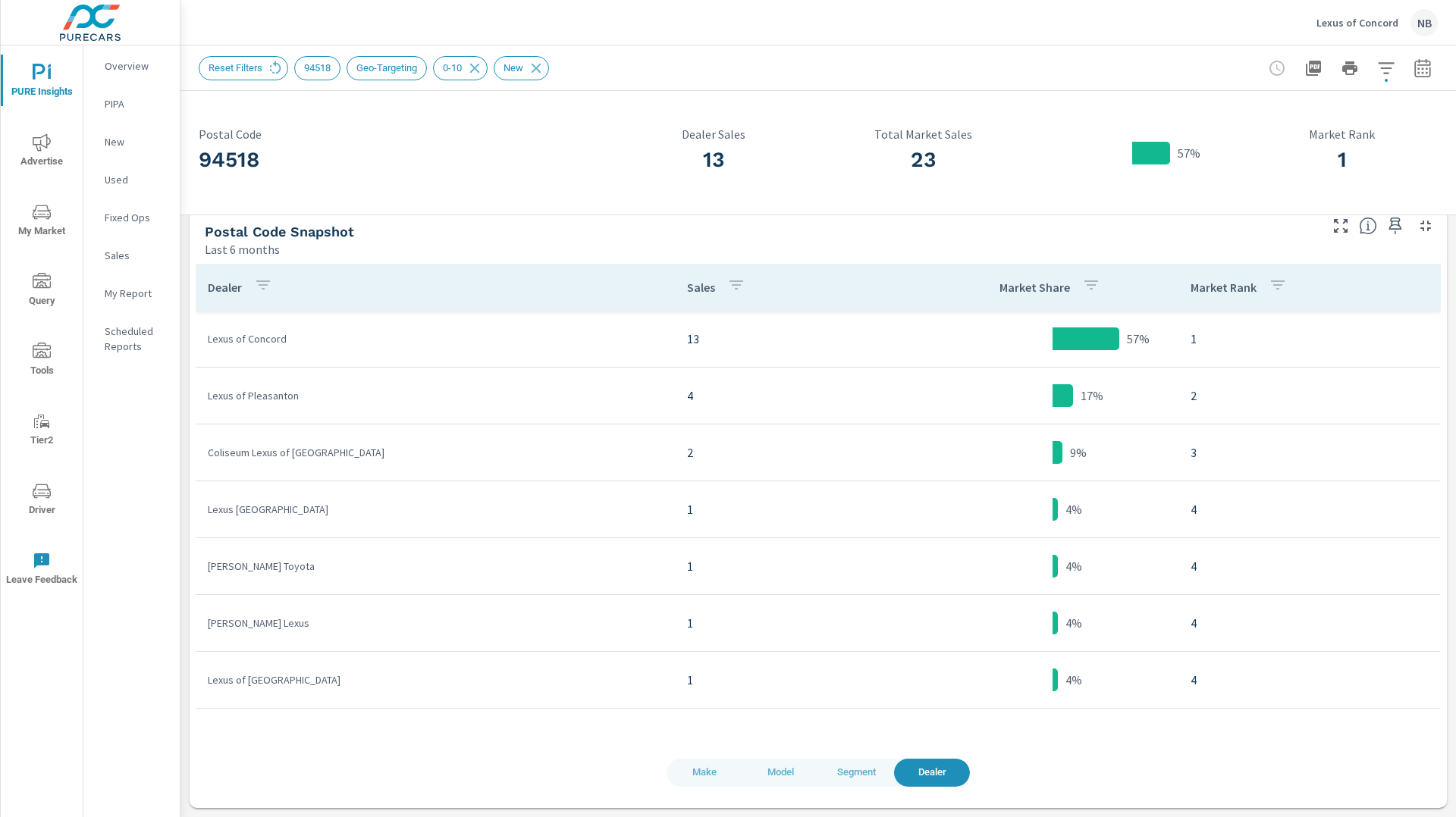
click at [108, 63] on p "Overview" at bounding box center [136, 66] width 63 height 15
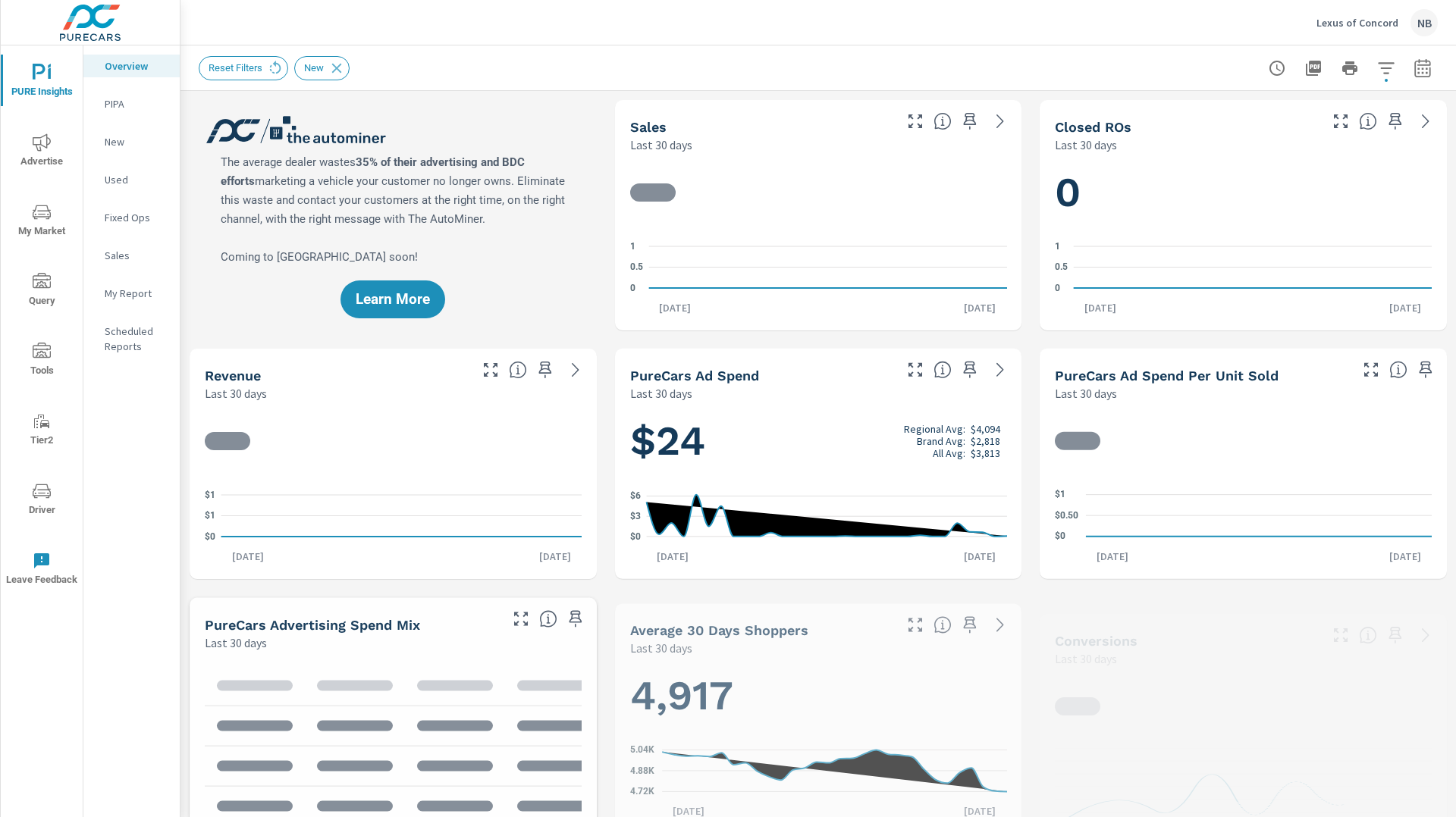
scroll to position [57, 0]
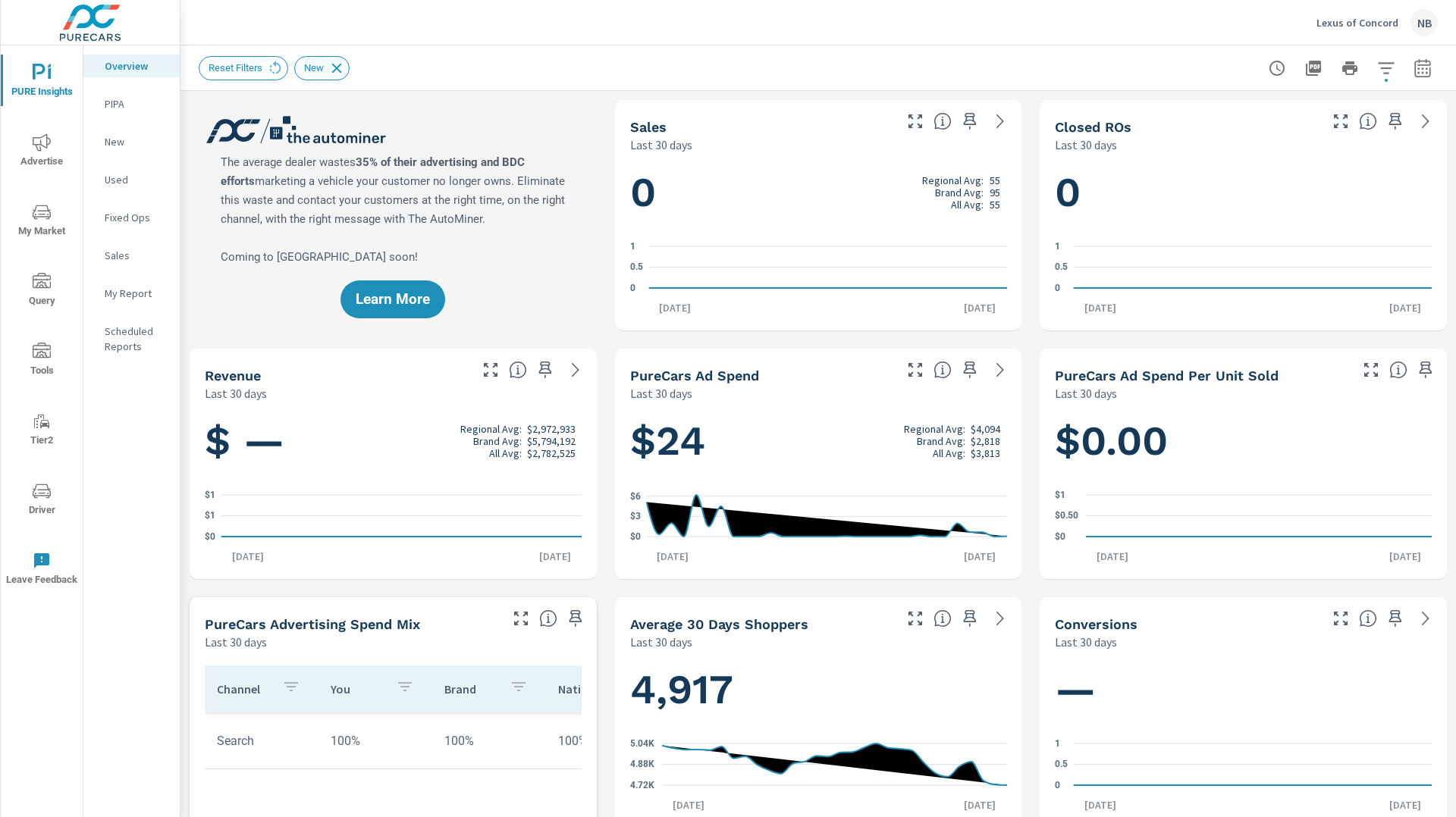
click at [345, 67] on icon at bounding box center [337, 68] width 17 height 17
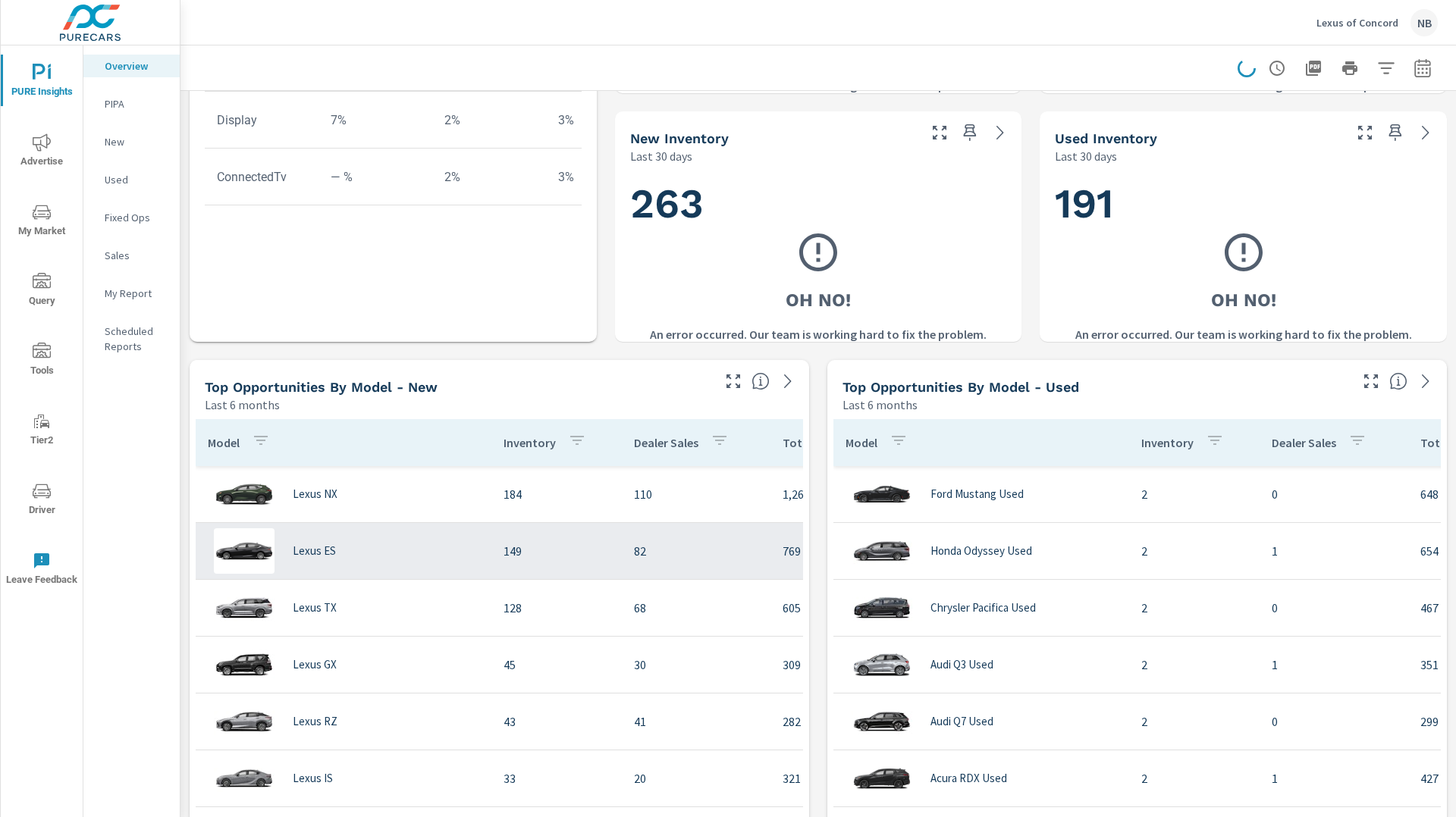
scroll to position [735, 0]
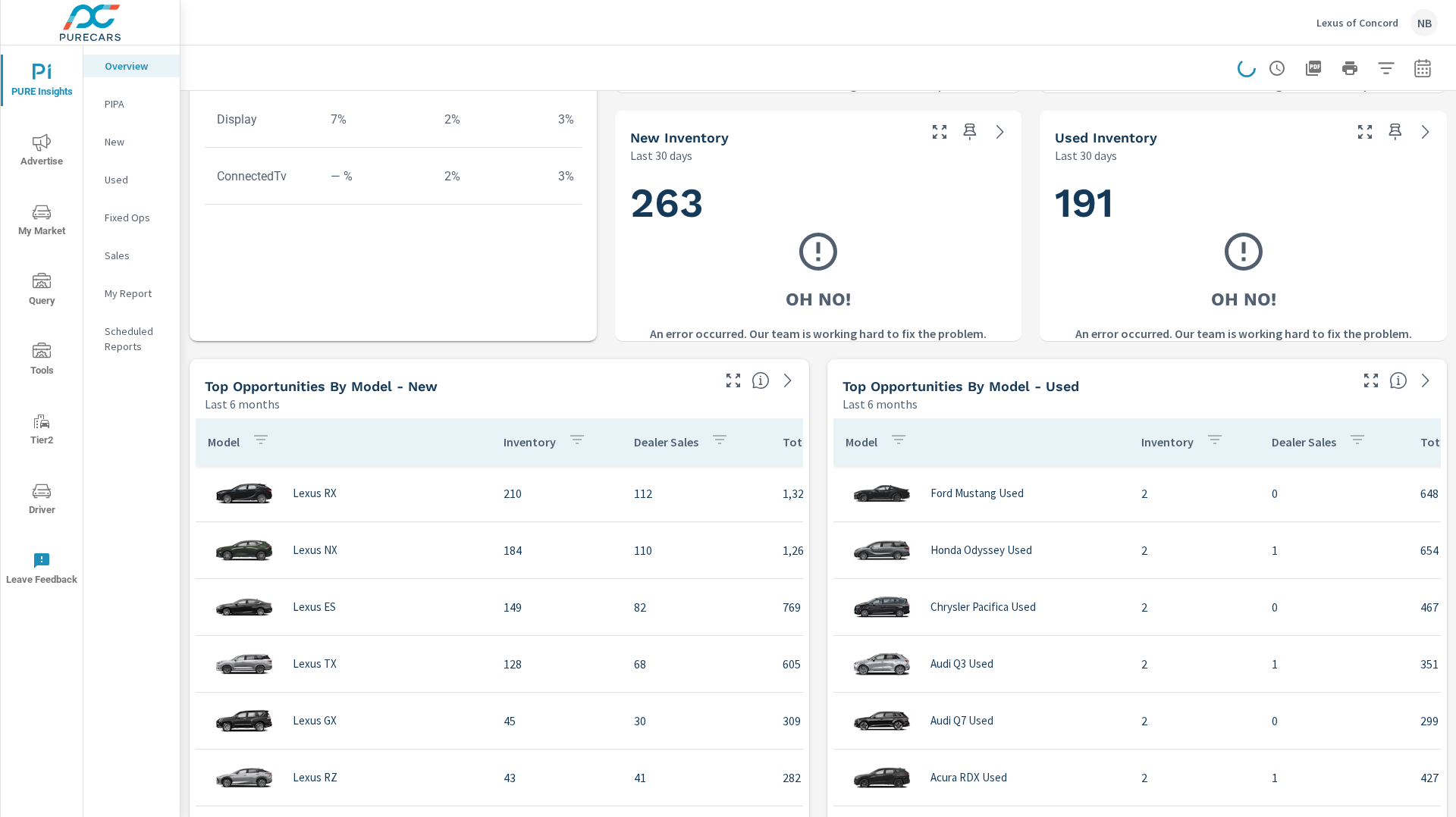
click at [819, 498] on div "Learn More The average dealer wastes 35% of their advertising and BDC efforts m…" at bounding box center [818, 599] width 1276 height 2487
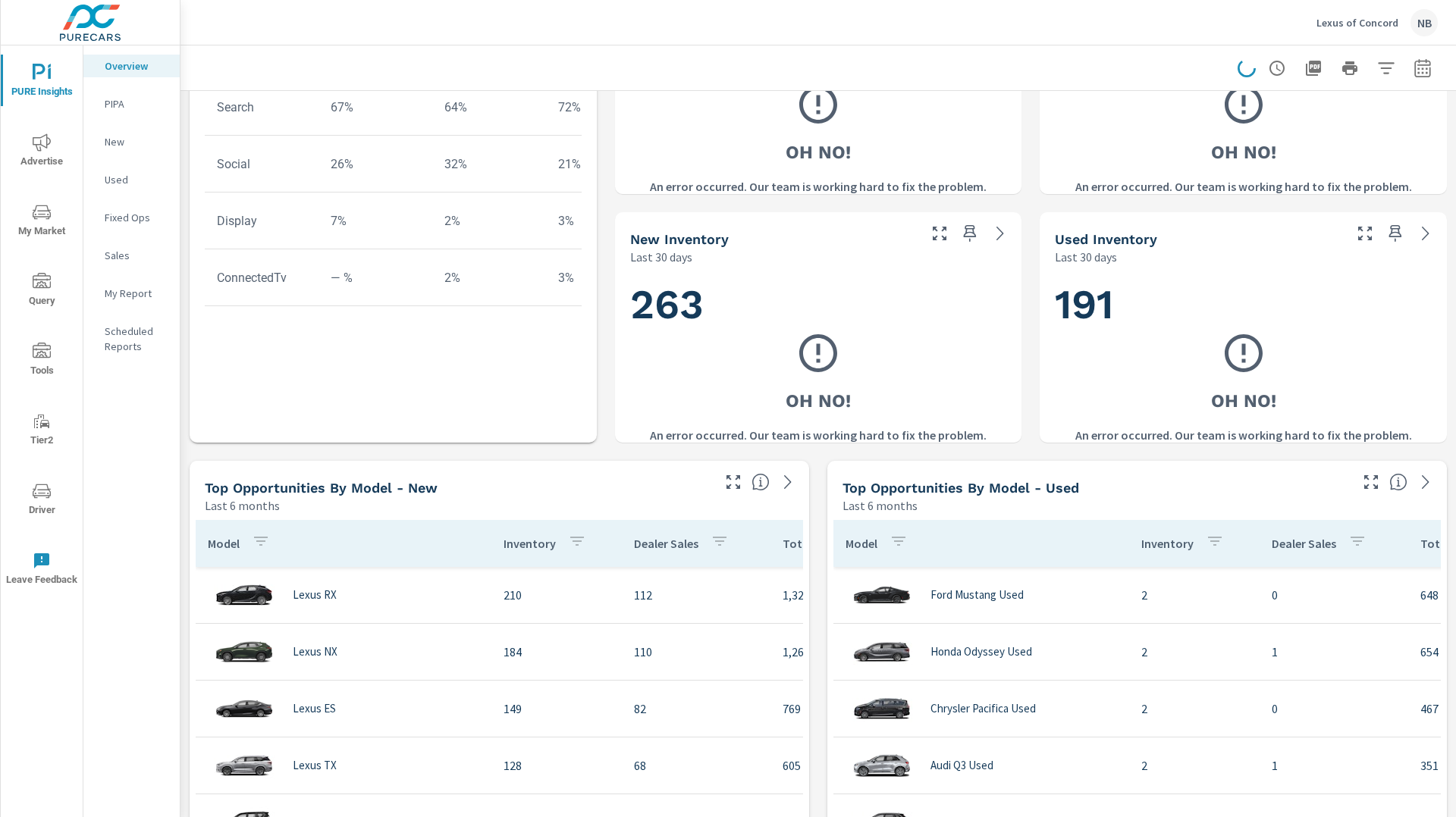
scroll to position [3355, 0]
click at [1384, 70] on icon "button" at bounding box center [1386, 68] width 18 height 18
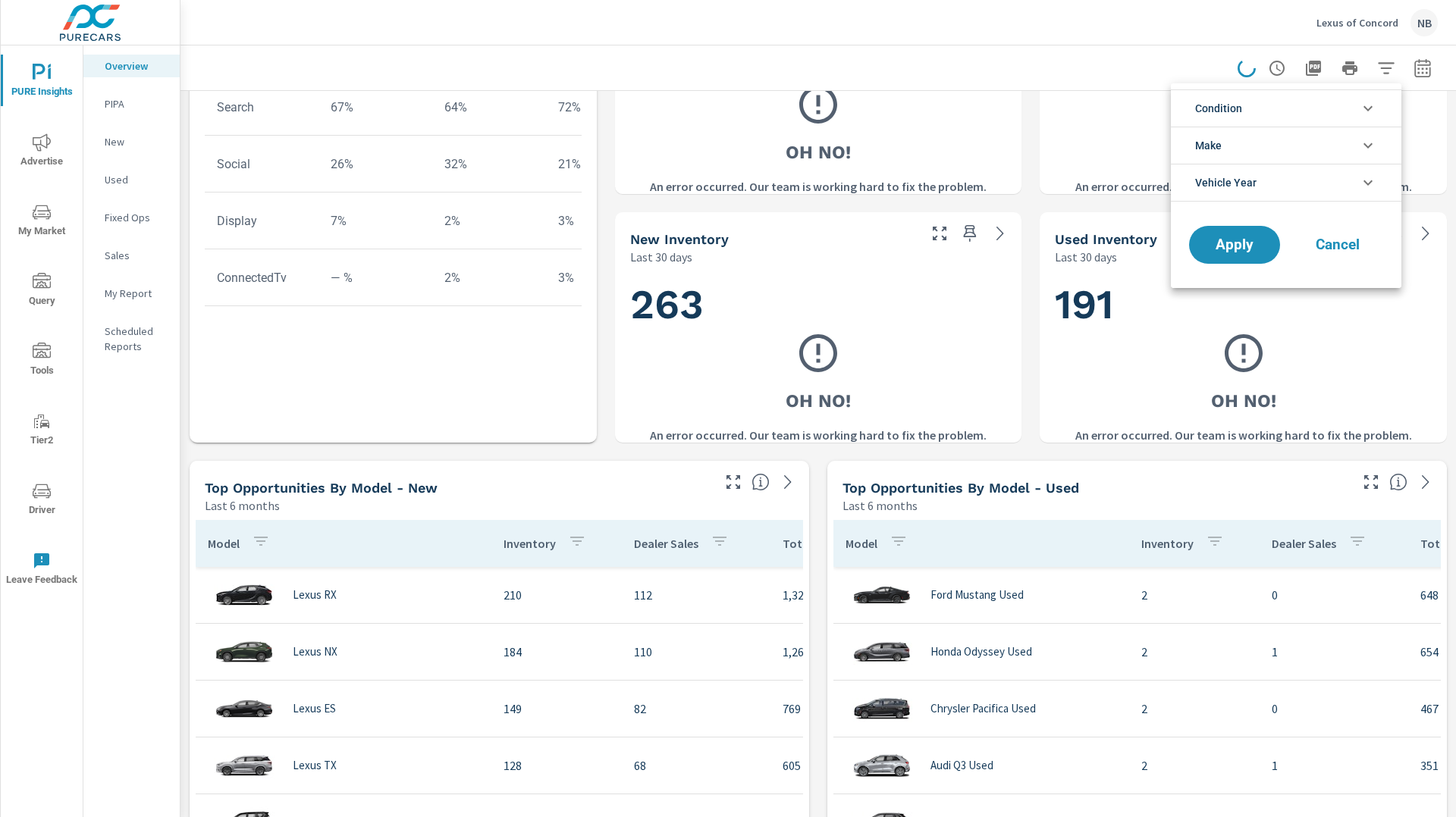
click at [1420, 69] on div at bounding box center [728, 408] width 1456 height 817
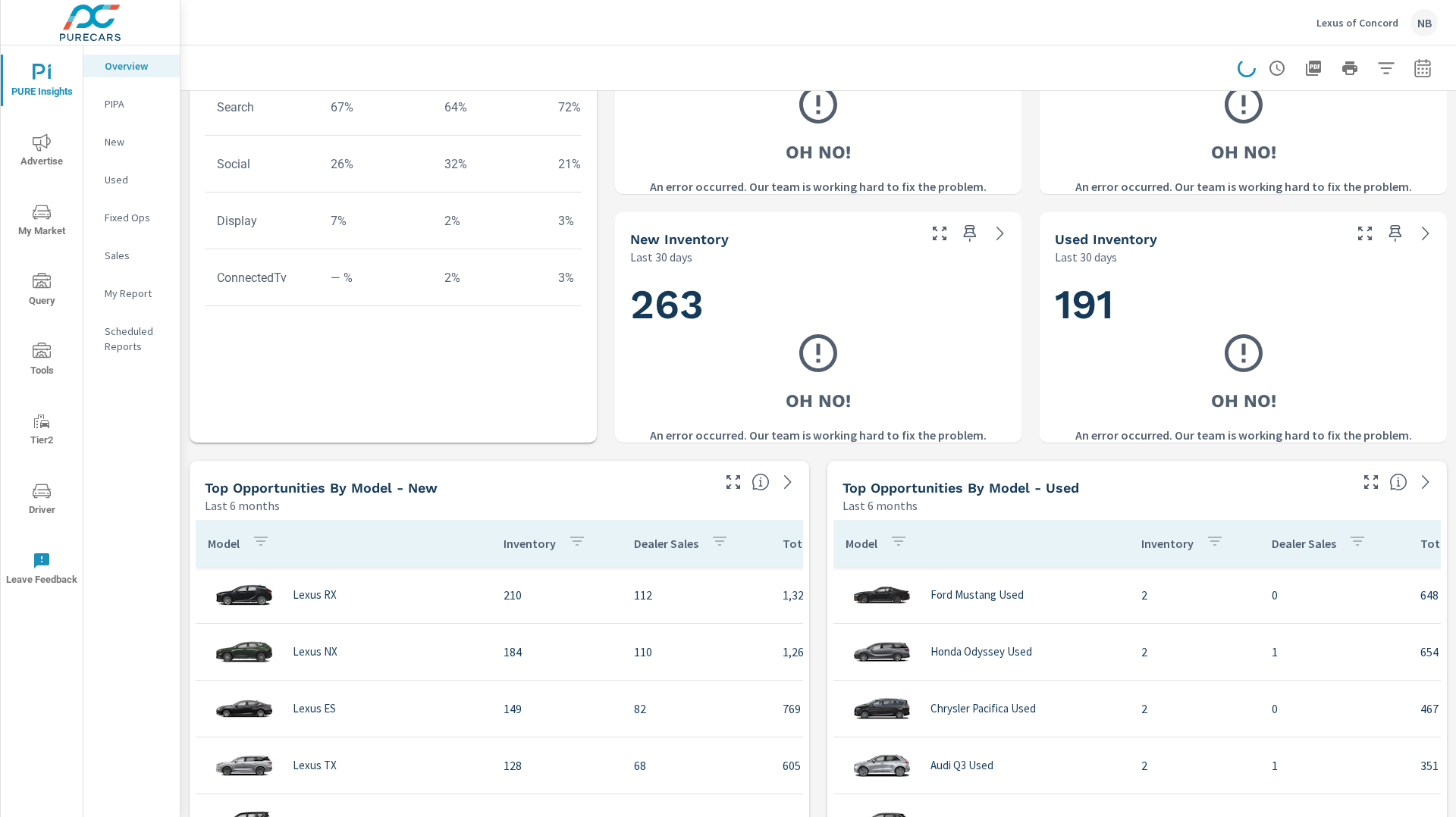
click at [1420, 69] on icon "button" at bounding box center [1423, 68] width 18 height 18
select select "Last 30 days"
click at [1295, 169] on p "+ Add comparison" at bounding box center [1316, 171] width 194 height 18
select select "Previous period"
click at [1402, 198] on icon "button" at bounding box center [1402, 197] width 18 height 18
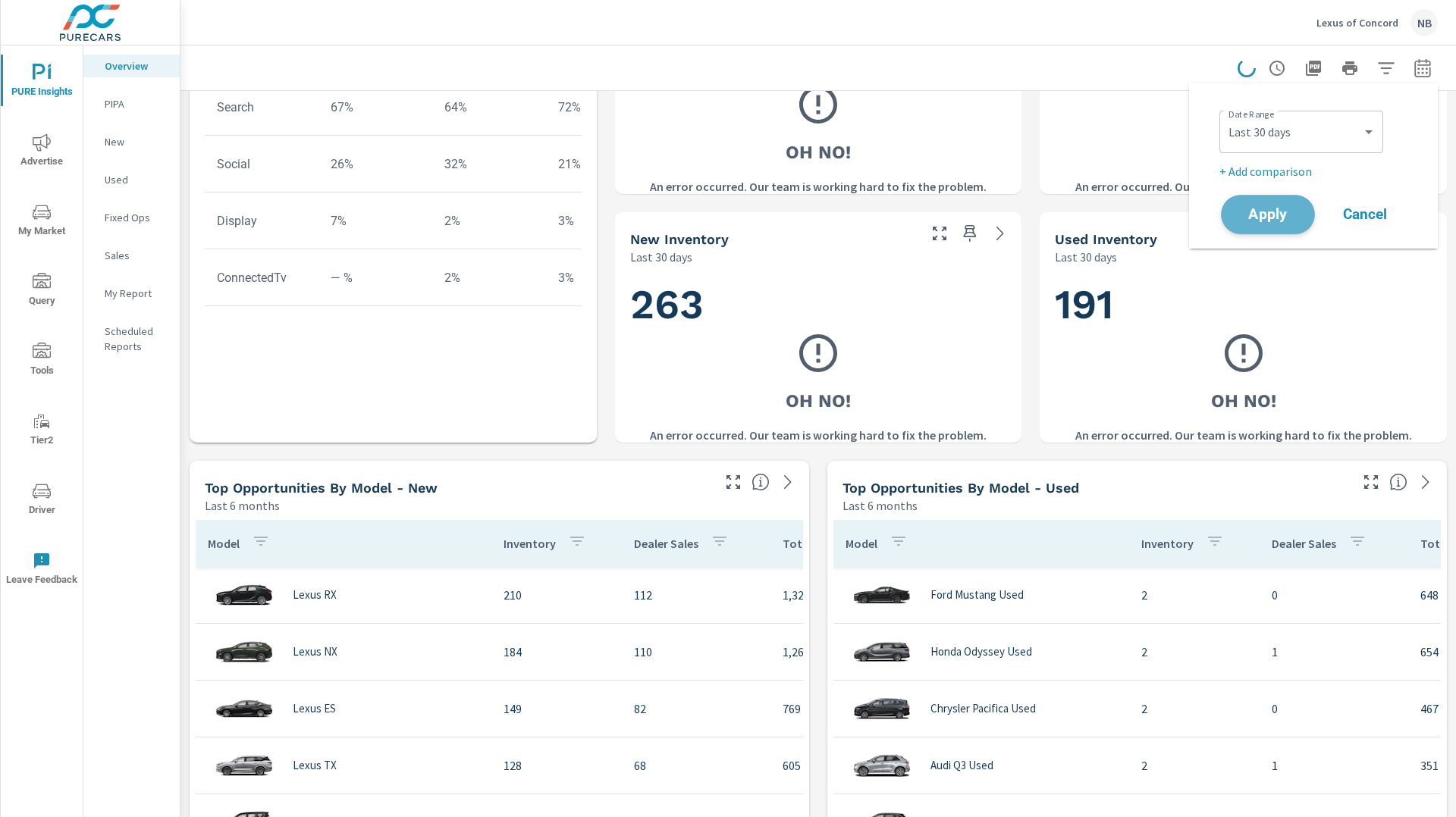
click at [1292, 205] on button "Apply" at bounding box center [1268, 214] width 94 height 40
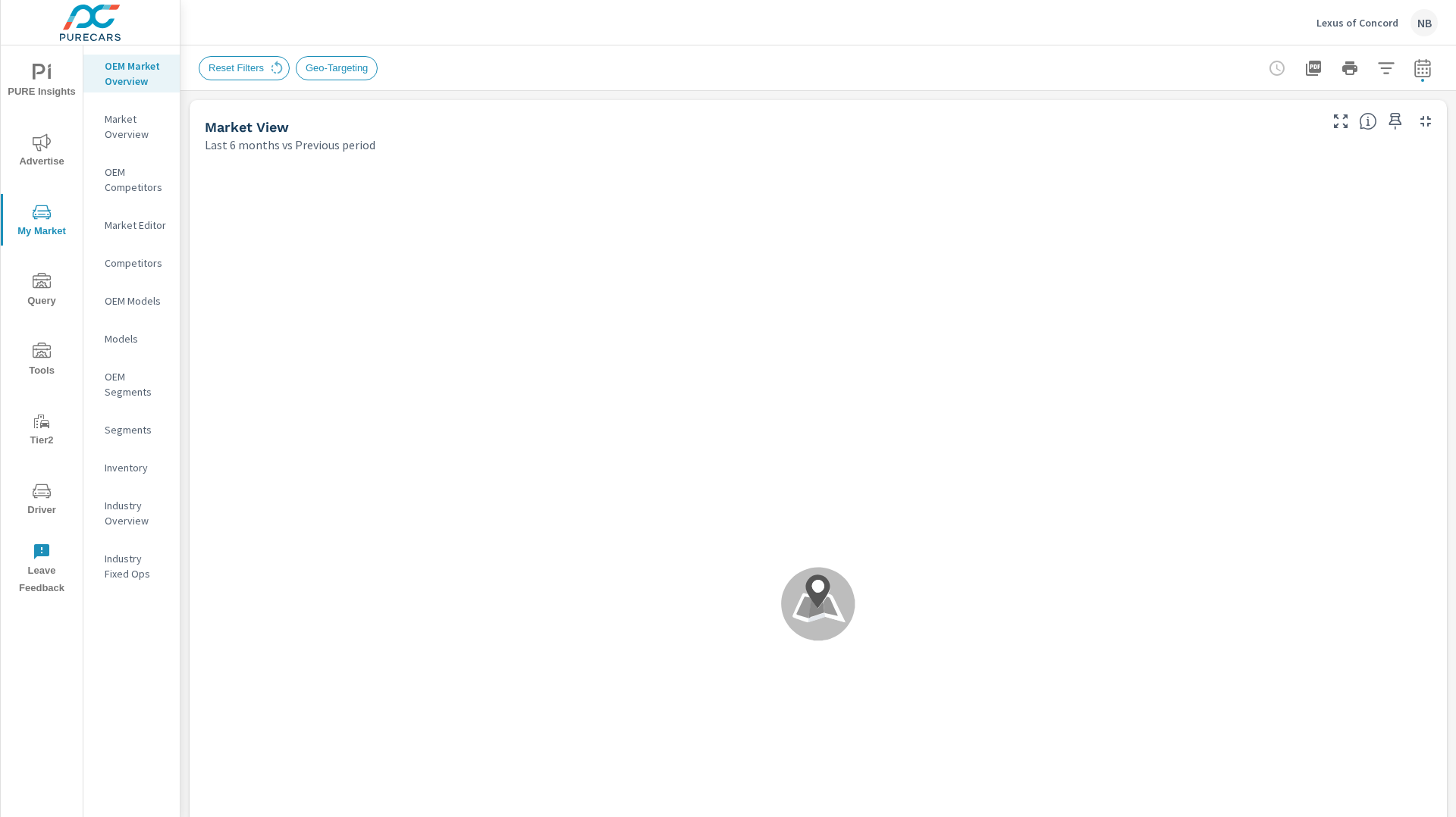
click at [1383, 75] on icon "button" at bounding box center [1386, 68] width 18 height 18
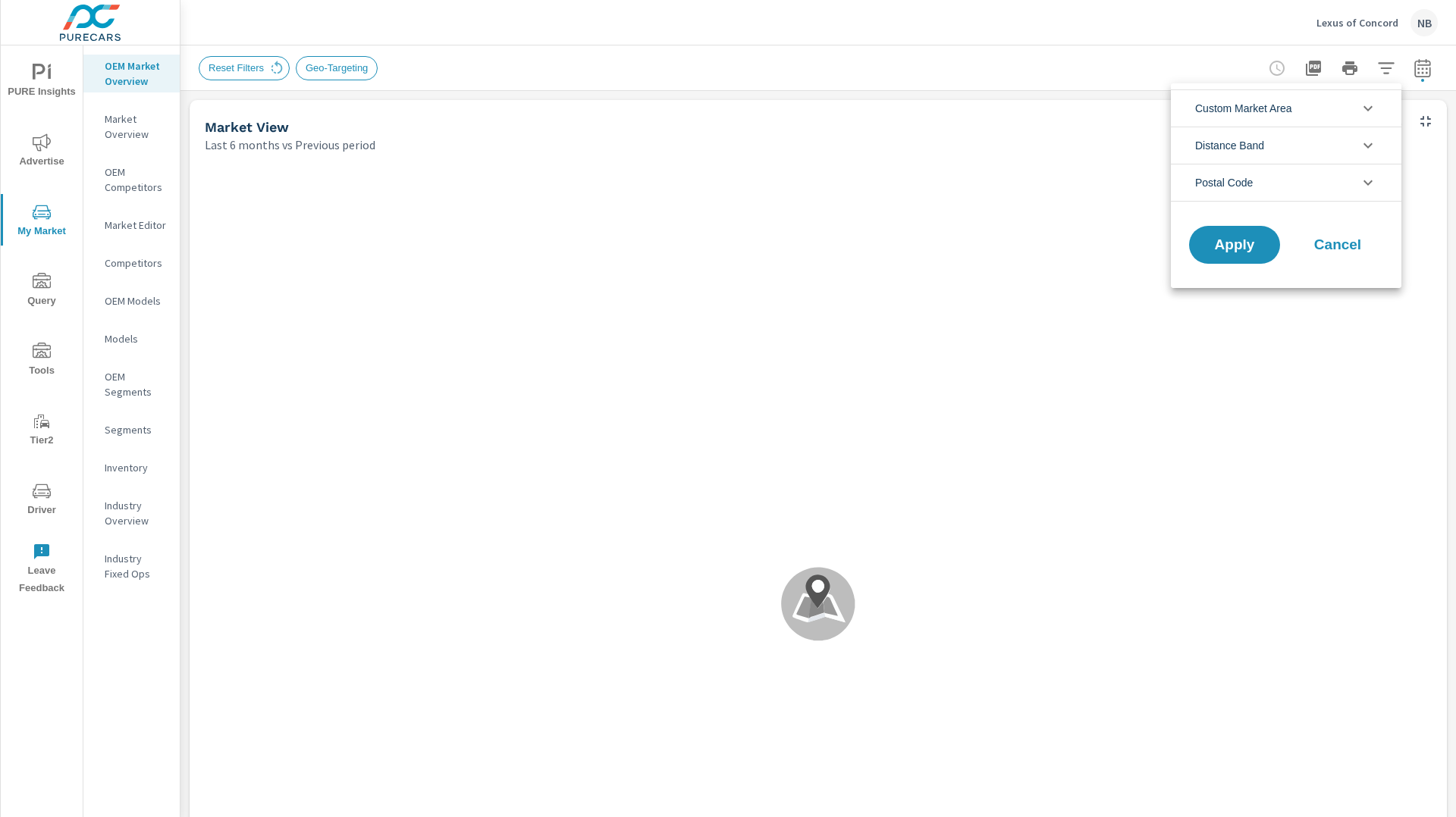
scroll to position [34, 0]
click at [1293, 179] on li "Postal Code" at bounding box center [1286, 183] width 230 height 38
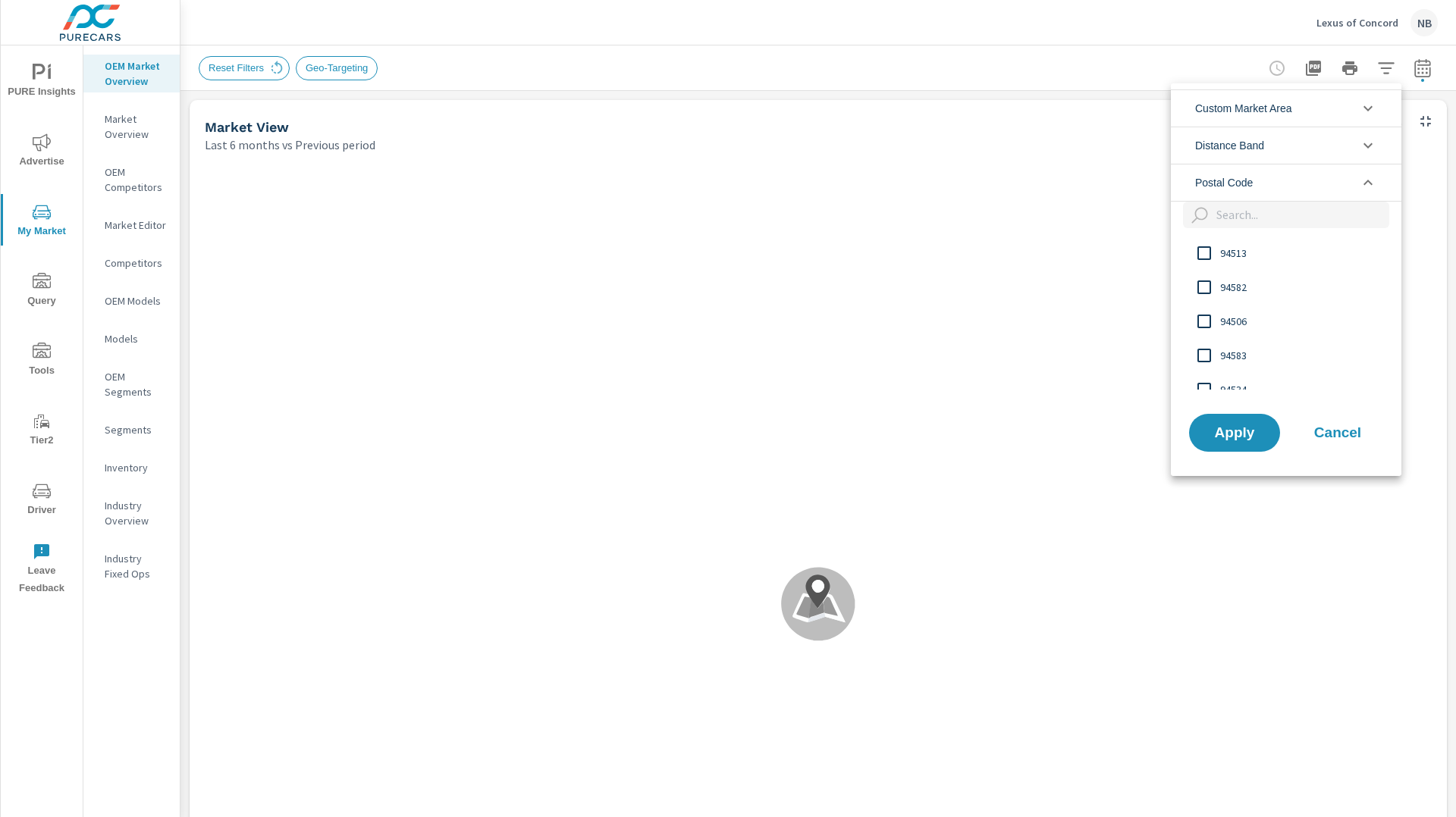
click at [1247, 218] on input "filter options" at bounding box center [1299, 215] width 179 height 27
drag, startPoint x: 1234, startPoint y: 47, endPoint x: 1294, endPoint y: 51, distance: 60.1
click at [1234, 48] on div at bounding box center [728, 408] width 1456 height 817
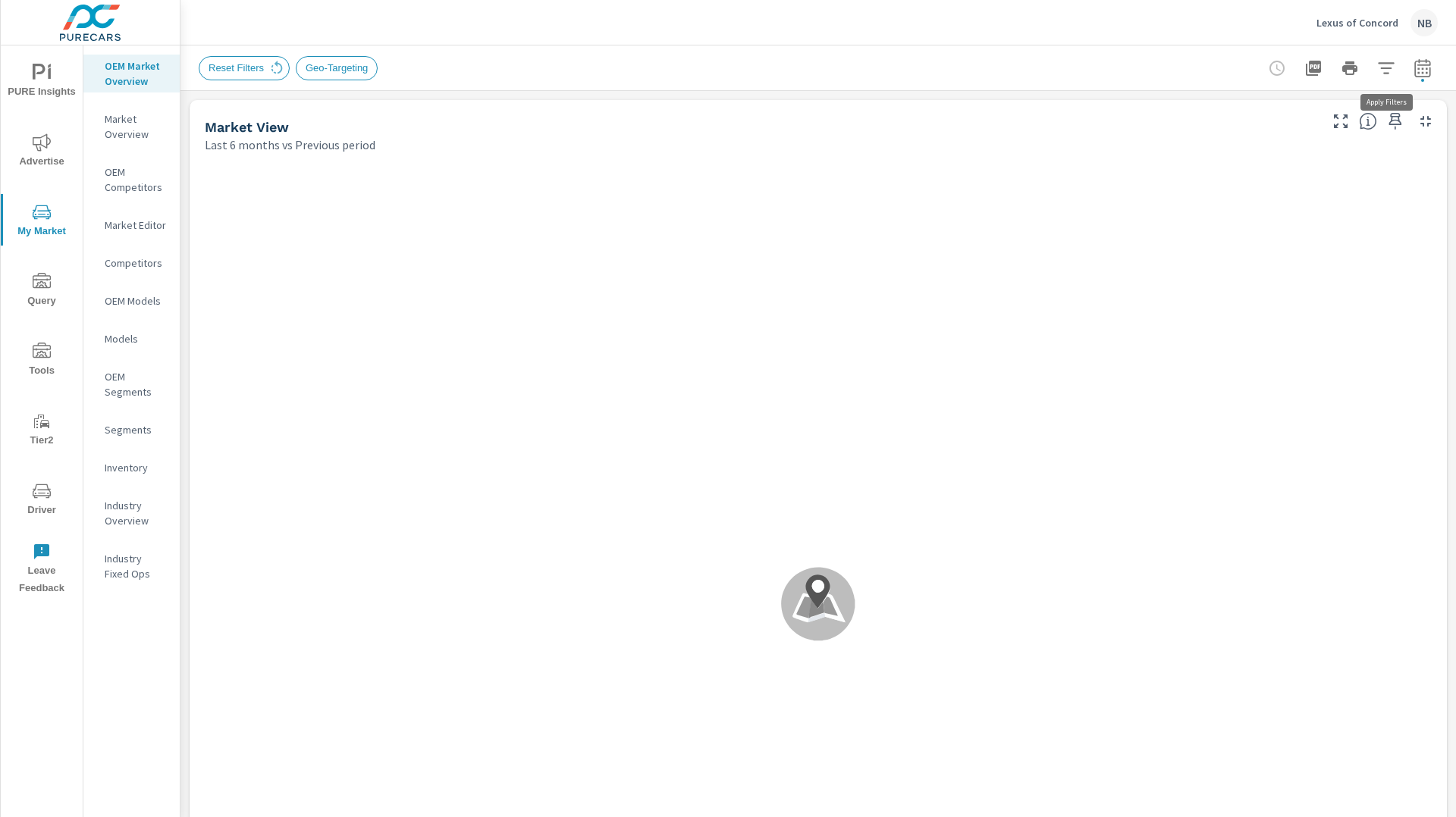
click at [1385, 69] on icon "button" at bounding box center [1386, 68] width 18 height 18
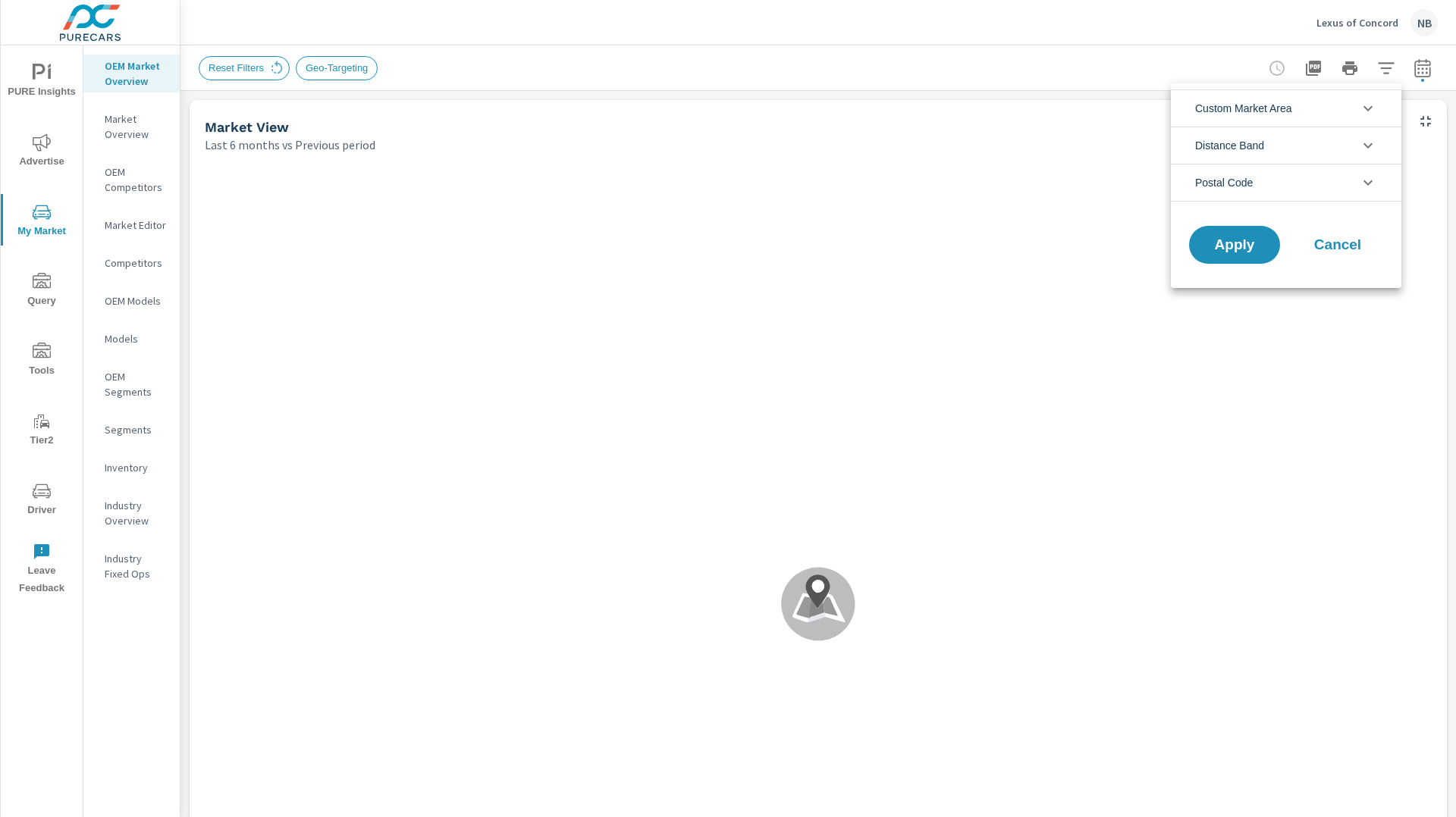
scroll to position [34, 0]
click at [1324, 244] on span "Cancel" at bounding box center [1338, 244] width 61 height 14
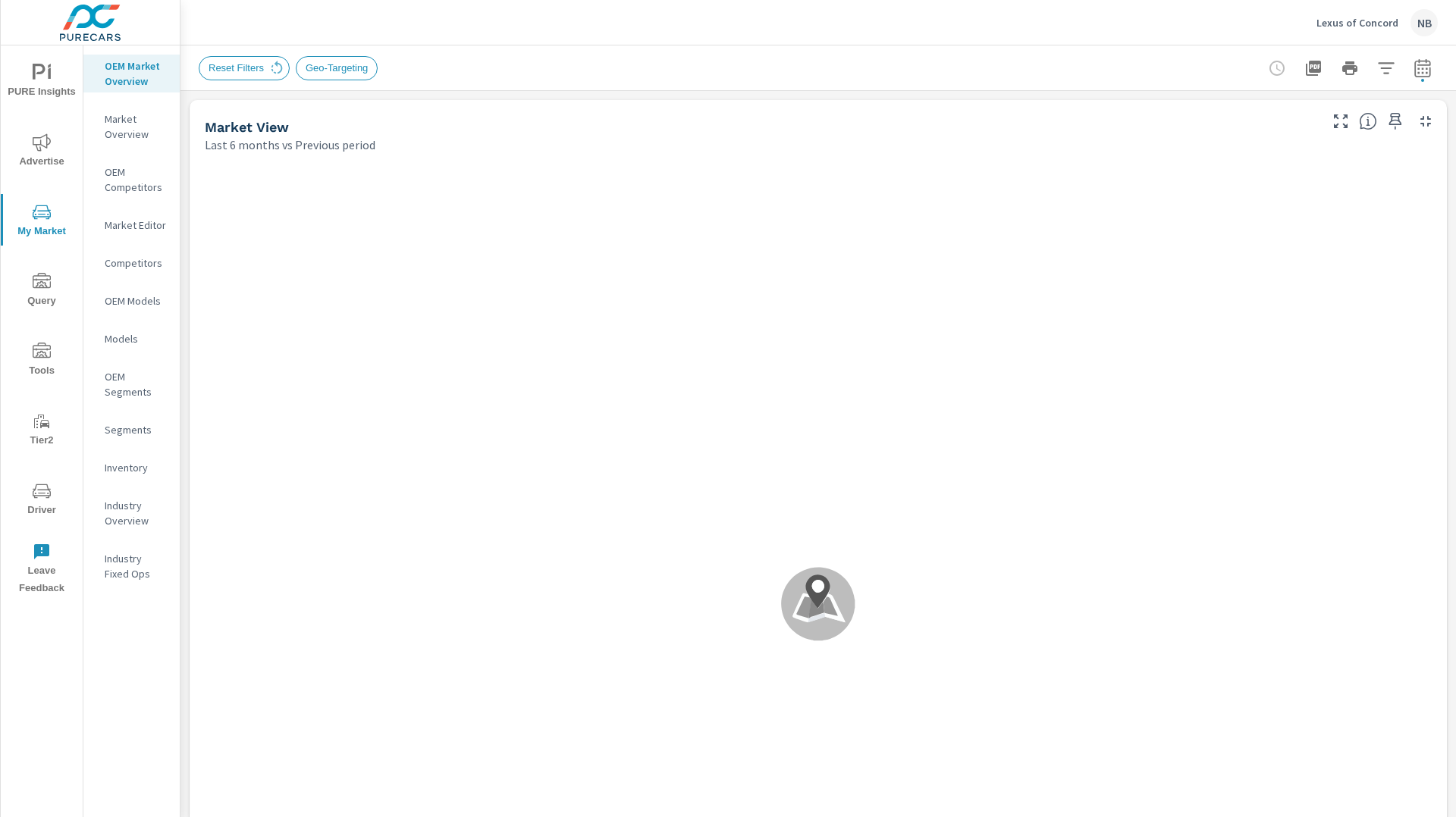
scroll to position [57, 0]
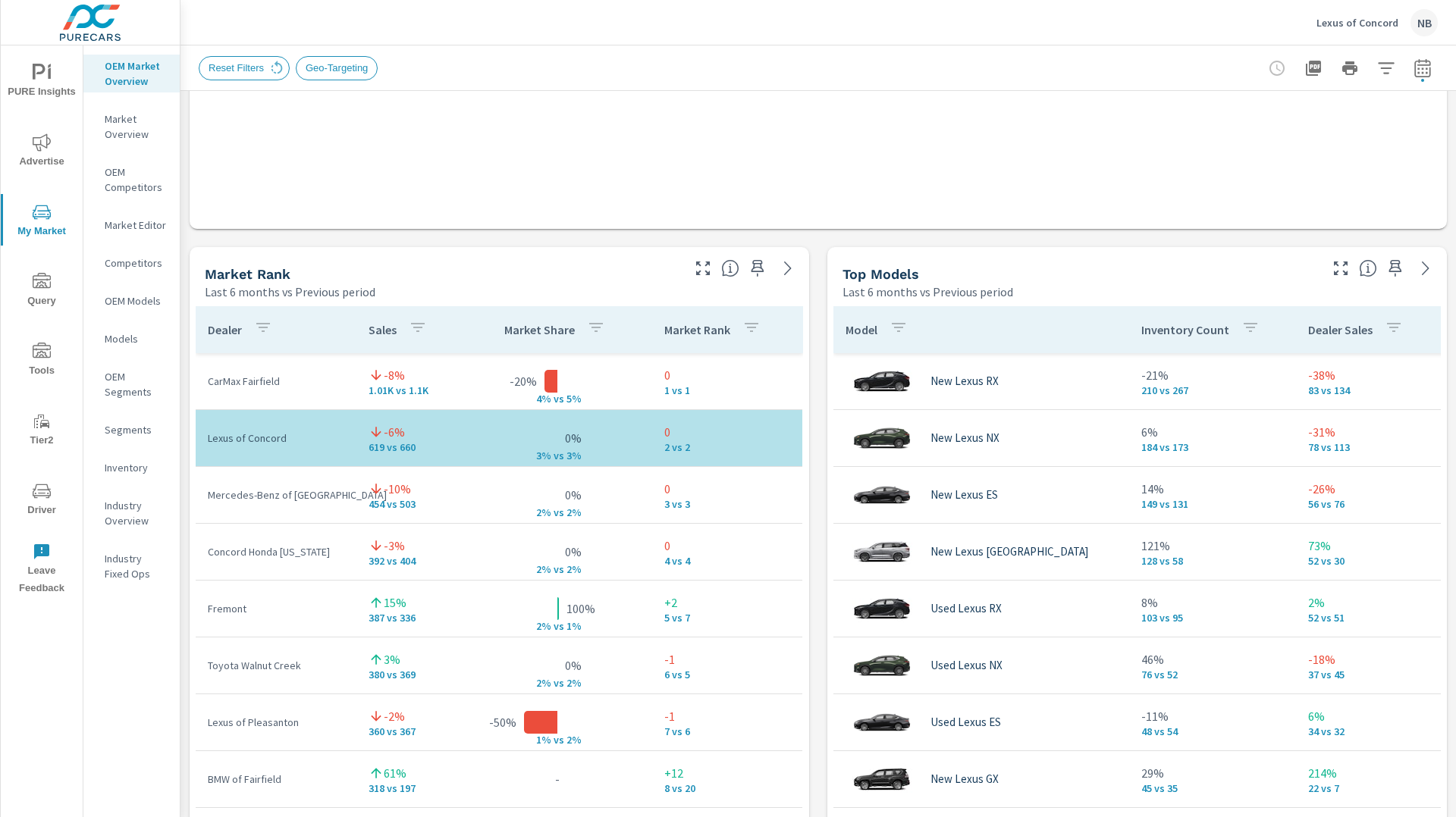
scroll to position [871, 0]
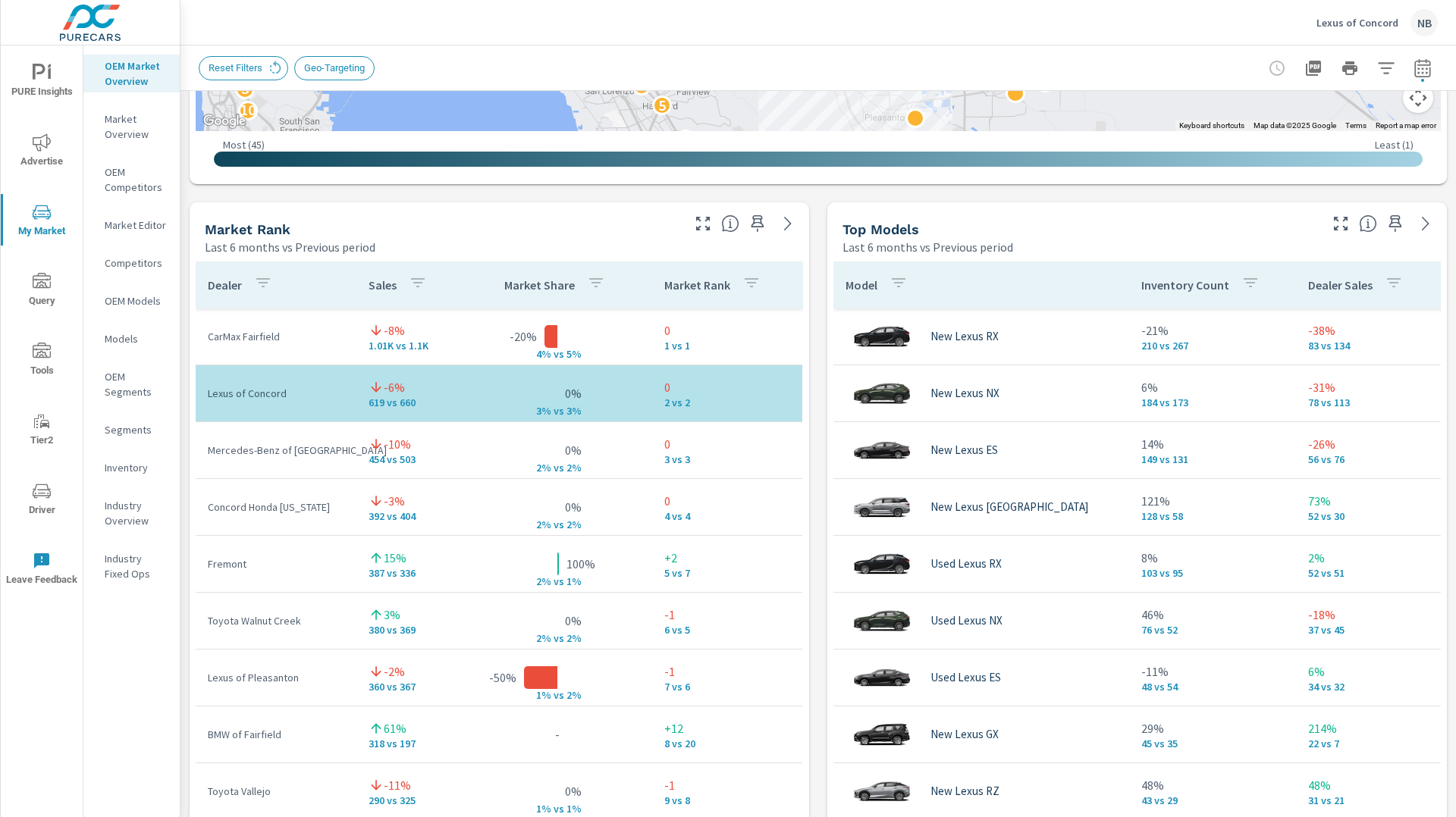
click at [1450, 161] on div "Market View Last 6 months vs Previous period ← Move left → Move right ↑ Move up…" at bounding box center [818, 518] width 1276 height 2596
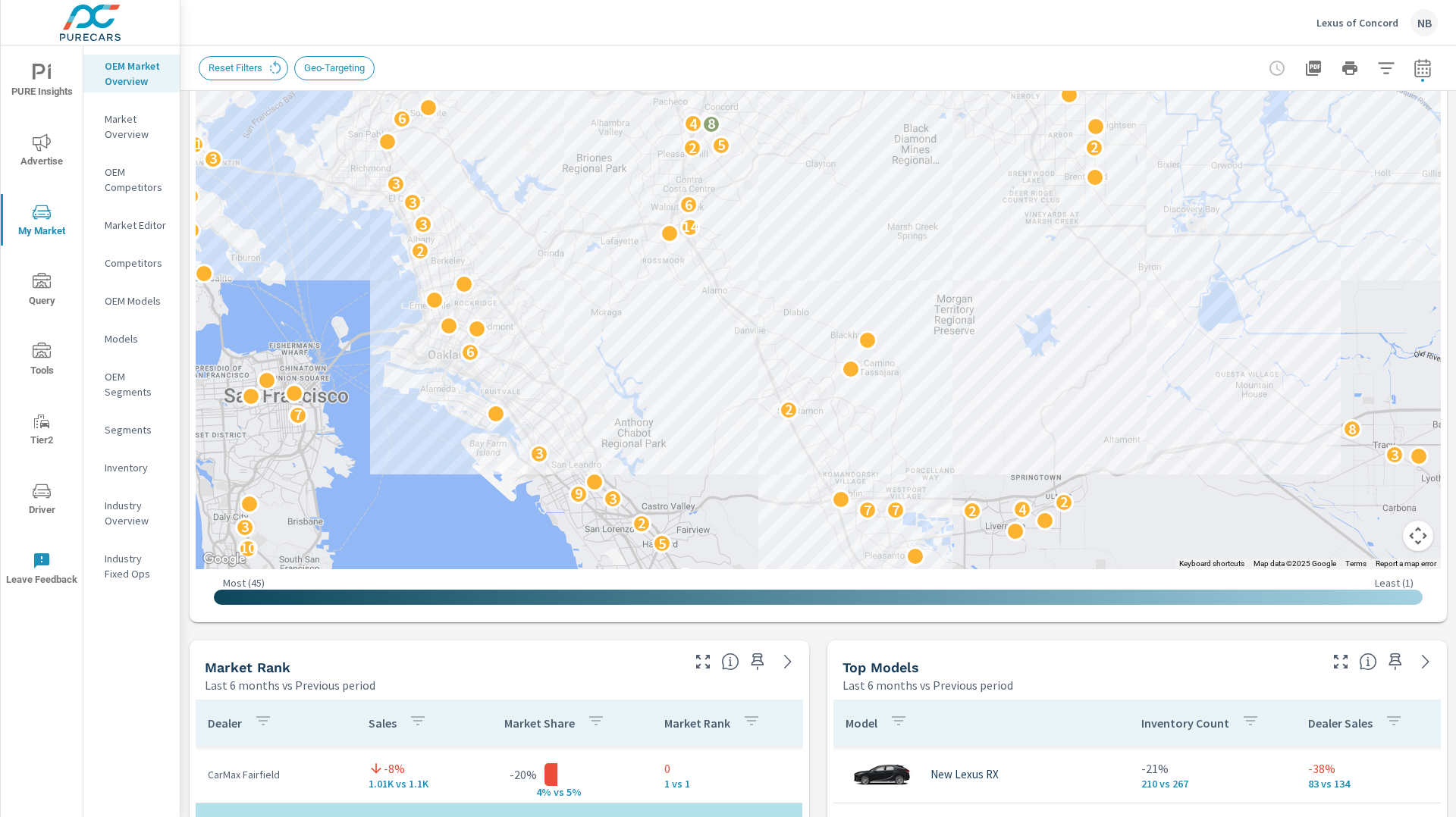
scroll to position [426, 0]
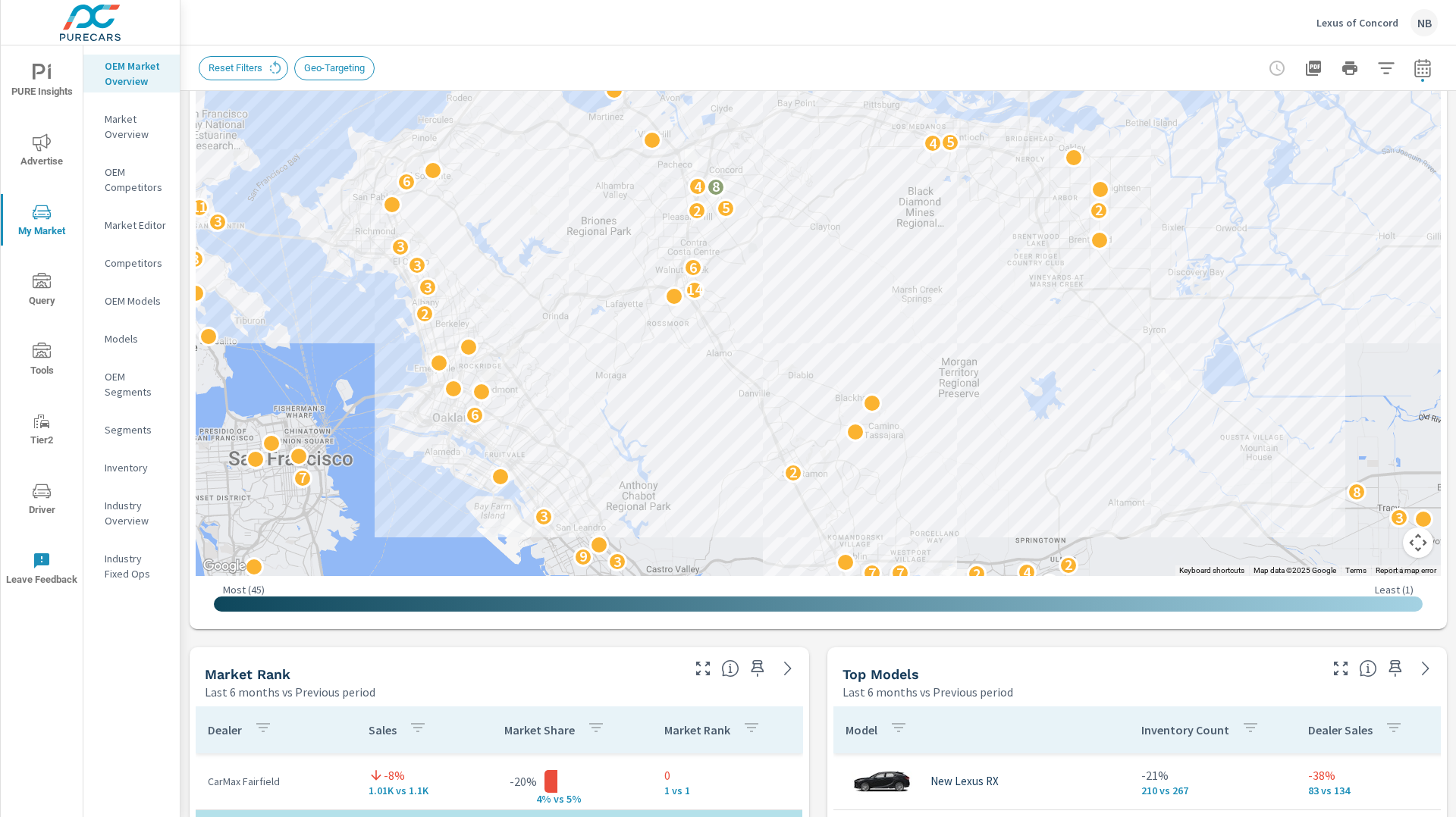
drag, startPoint x: 1008, startPoint y: 182, endPoint x: 1013, endPoint y: 241, distance: 59.2
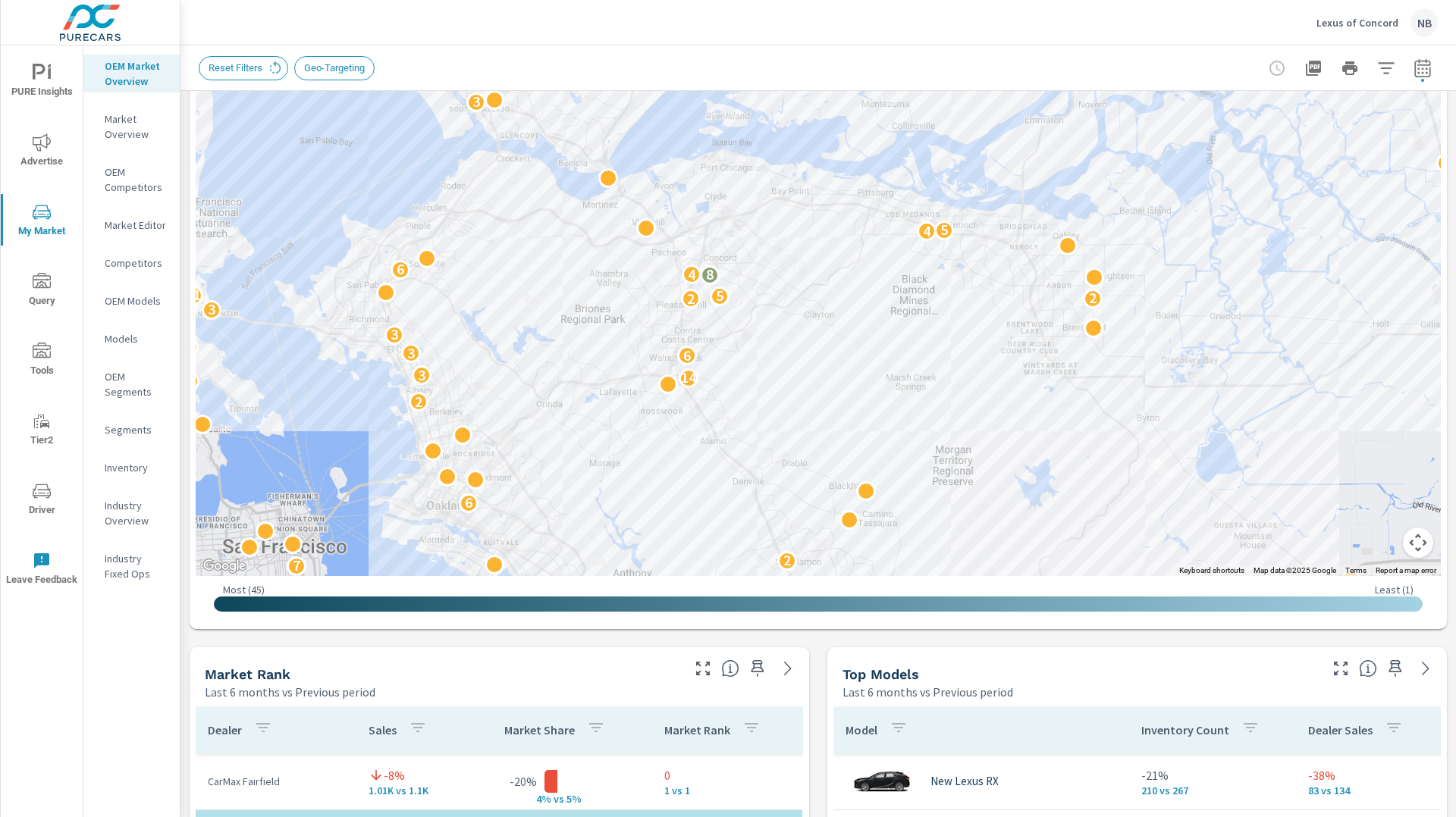
drag, startPoint x: 1047, startPoint y: 226, endPoint x: 1040, endPoint y: 316, distance: 90.3
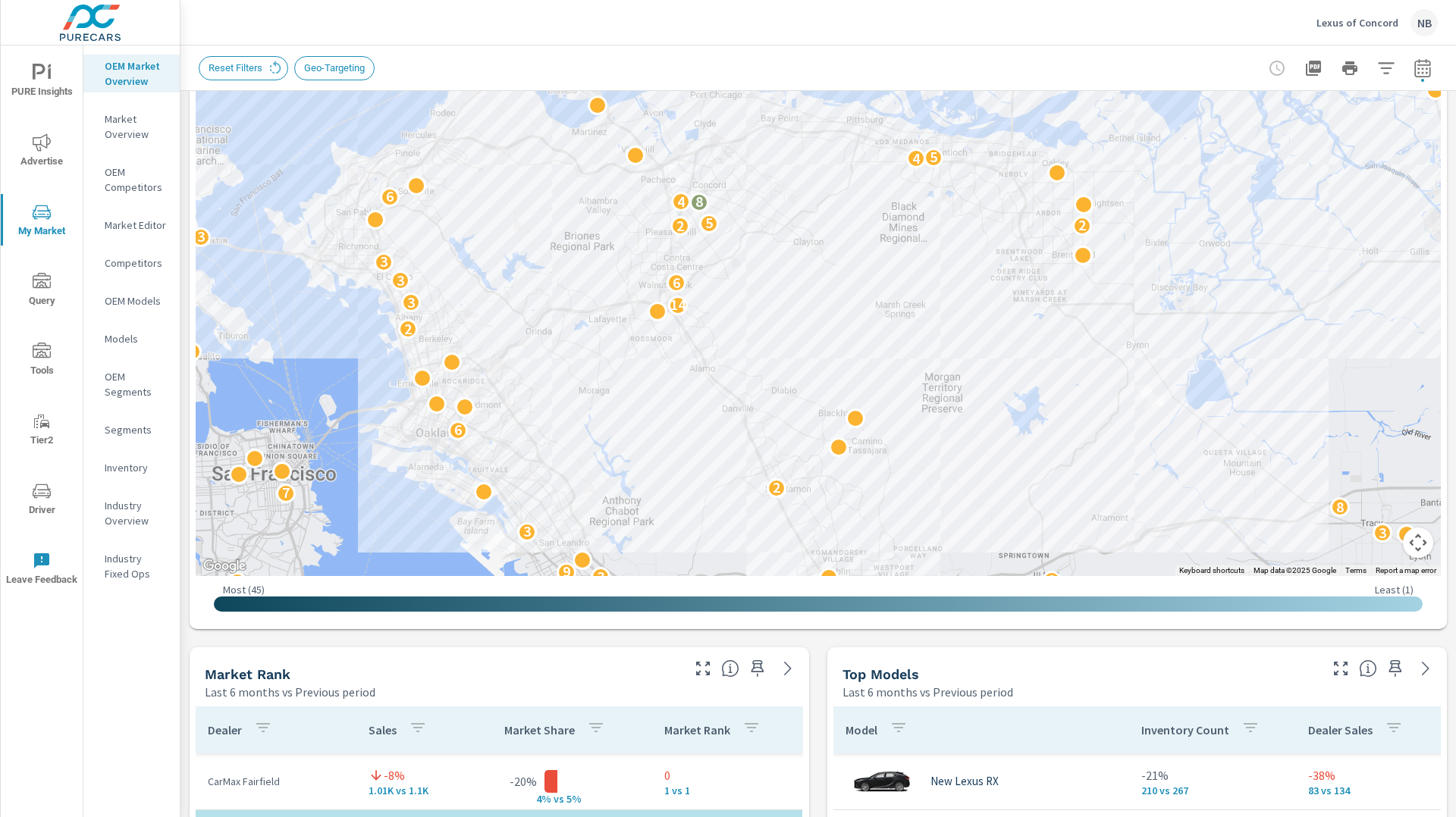
drag, startPoint x: 911, startPoint y: 419, endPoint x: 900, endPoint y: 343, distance: 76.8
click at [1392, 72] on icon "button" at bounding box center [1386, 68] width 18 height 18
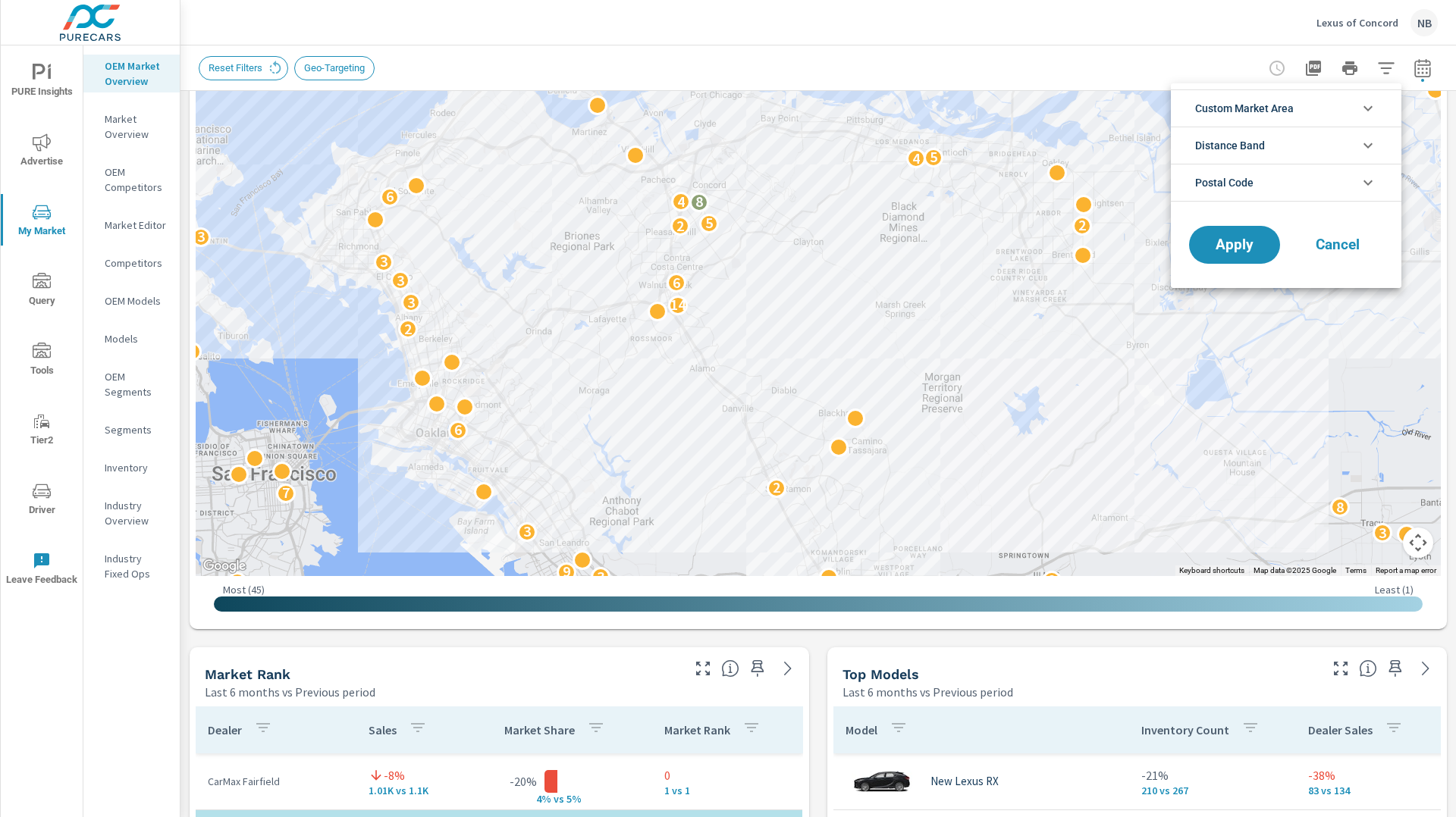
scroll to position [34, 0]
click at [1449, 128] on div at bounding box center [728, 408] width 1456 height 817
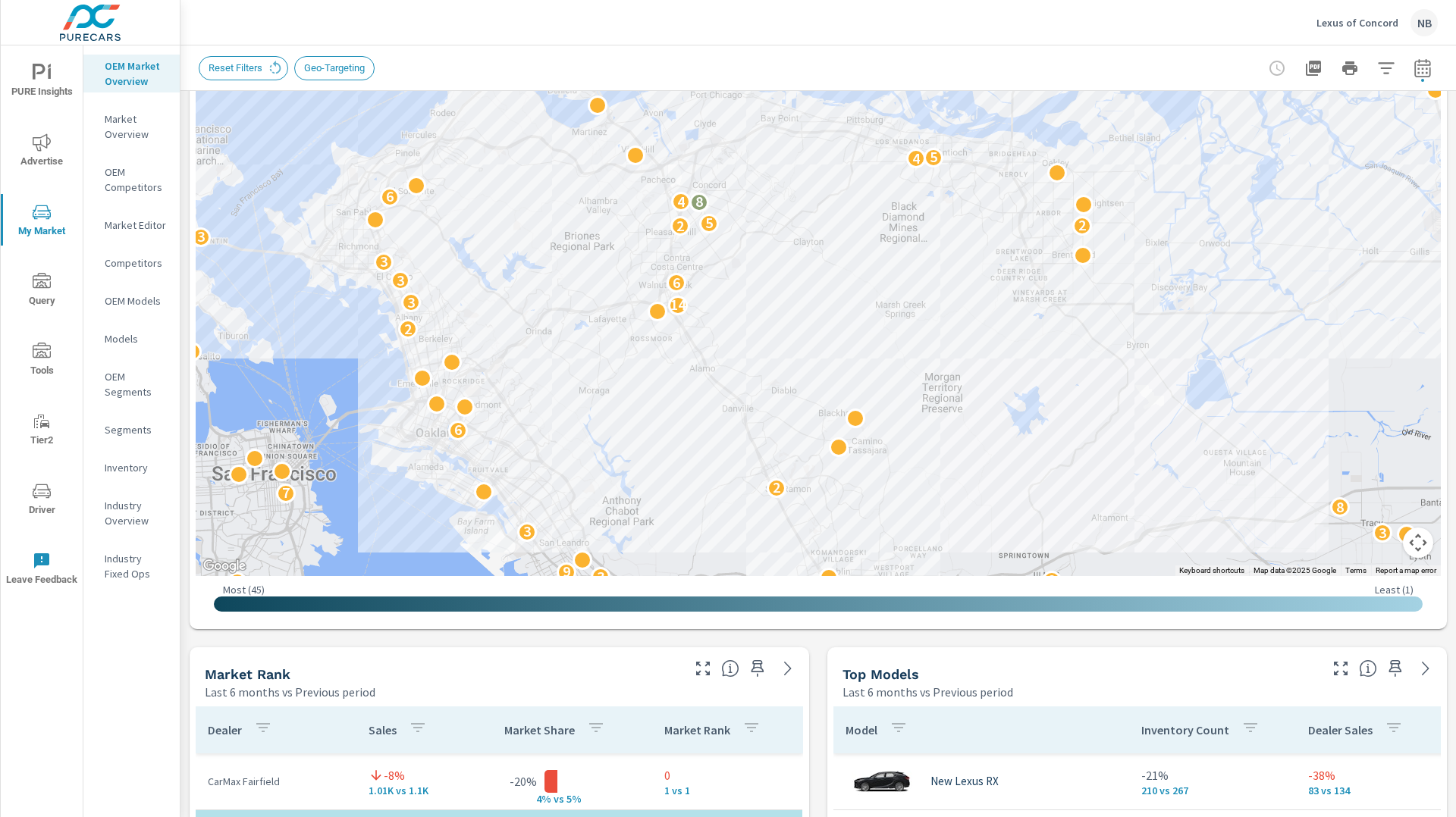
click at [39, 80] on icon "nav menu" at bounding box center [41, 72] width 18 height 18
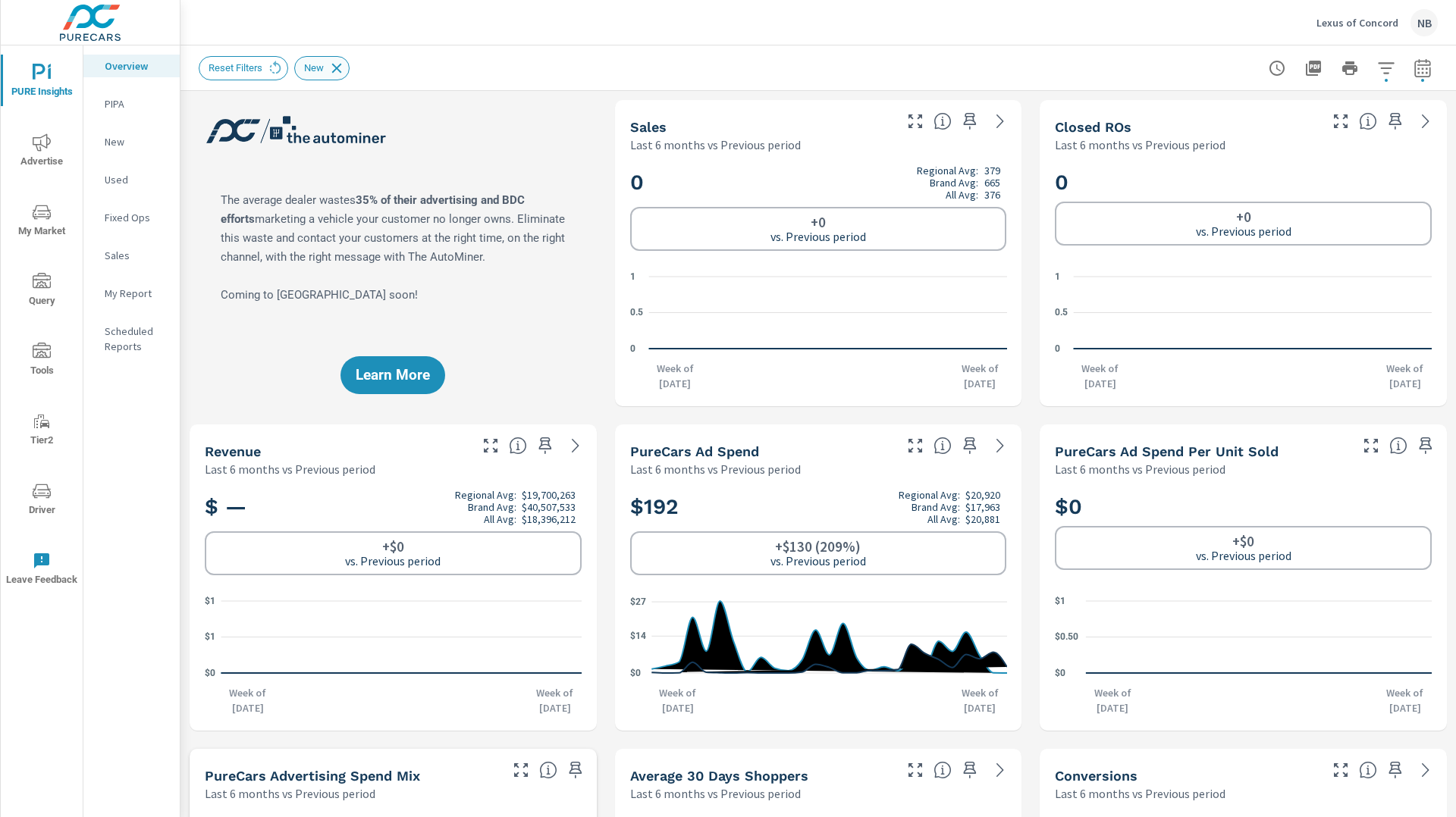
click at [340, 71] on icon at bounding box center [337, 68] width 17 height 17
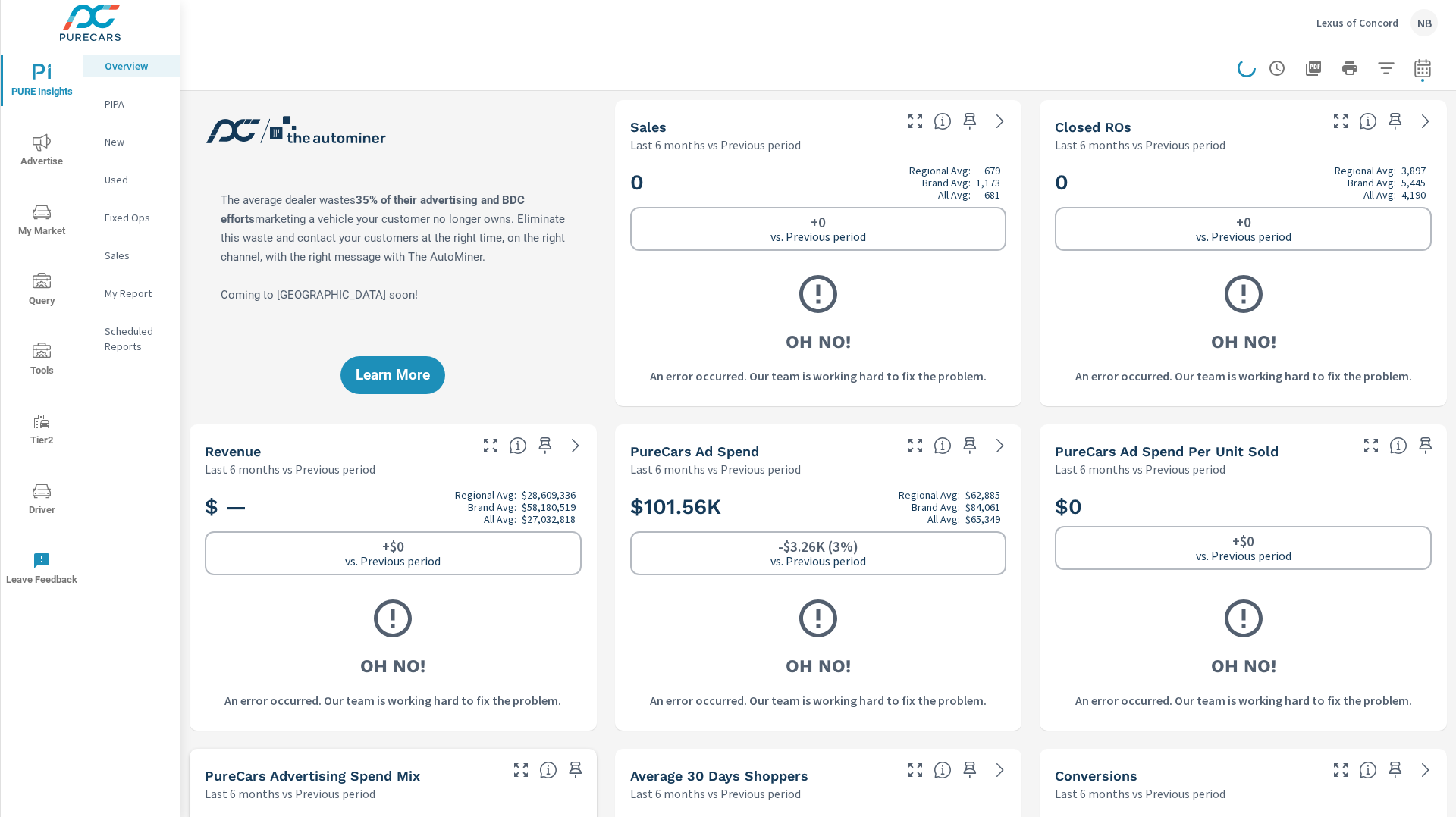
scroll to position [3355, 0]
click at [116, 294] on p "My Report" at bounding box center [136, 293] width 63 height 15
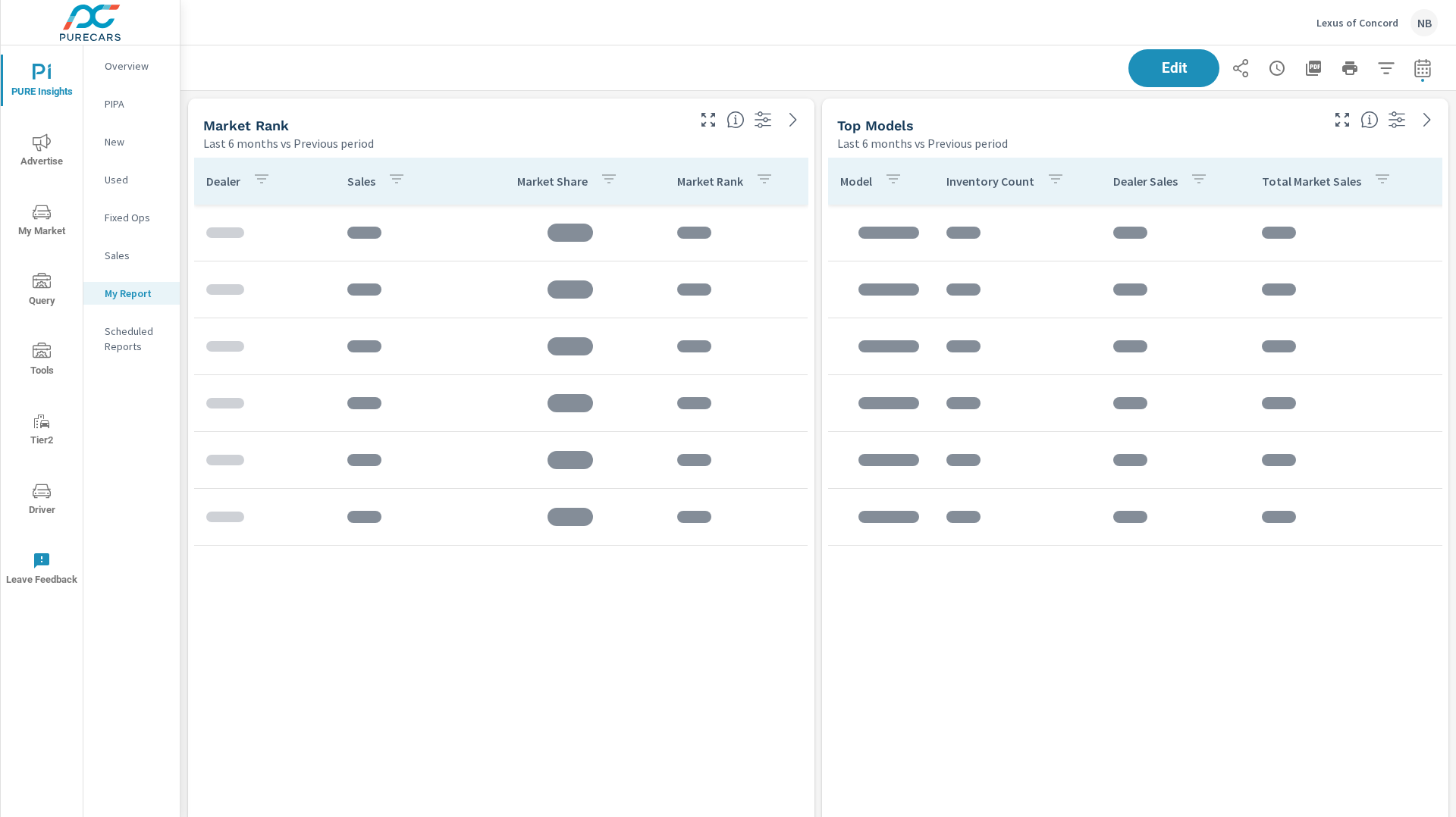
scroll to position [4019, 1277]
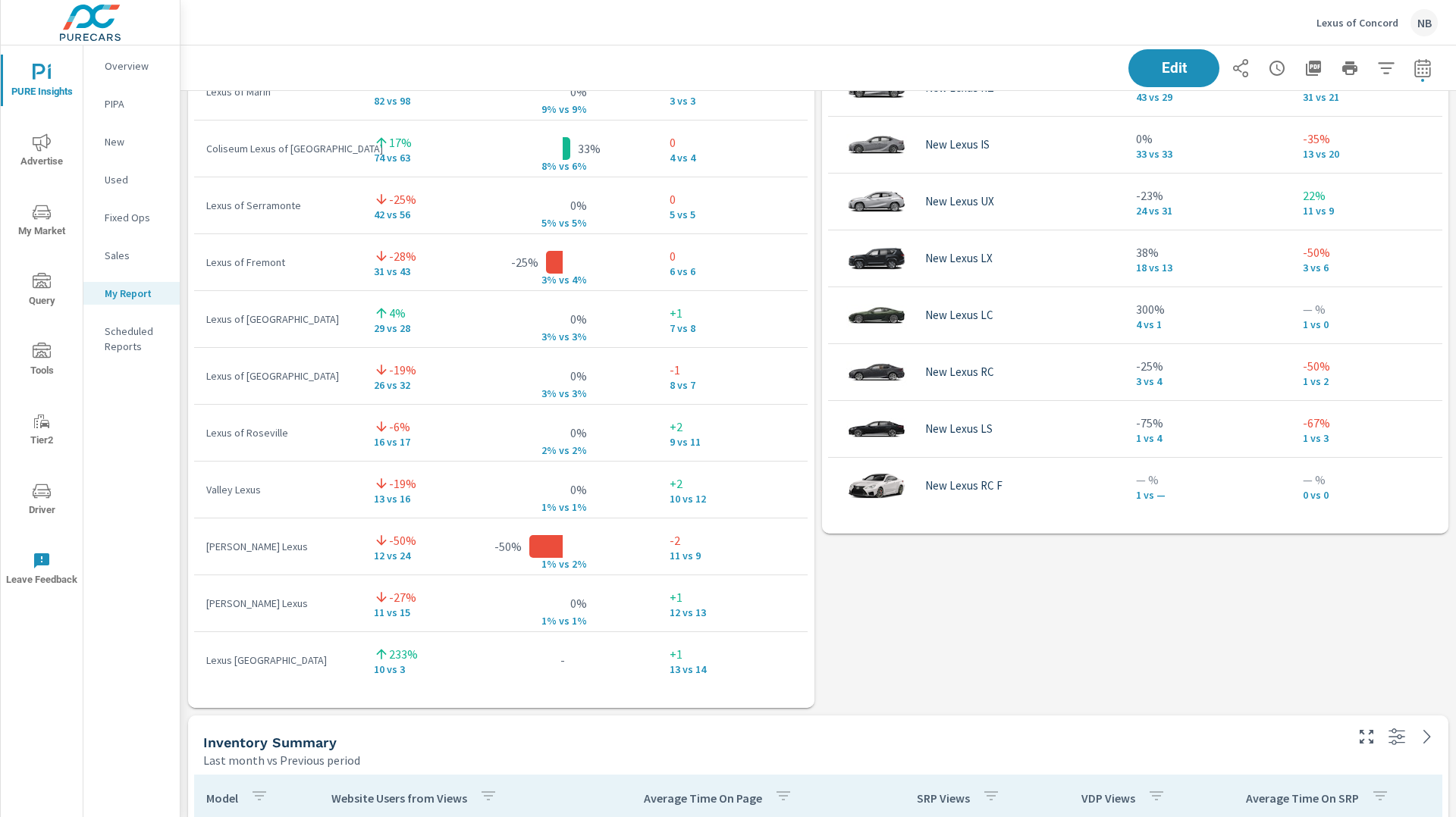
scroll to position [1191, 0]
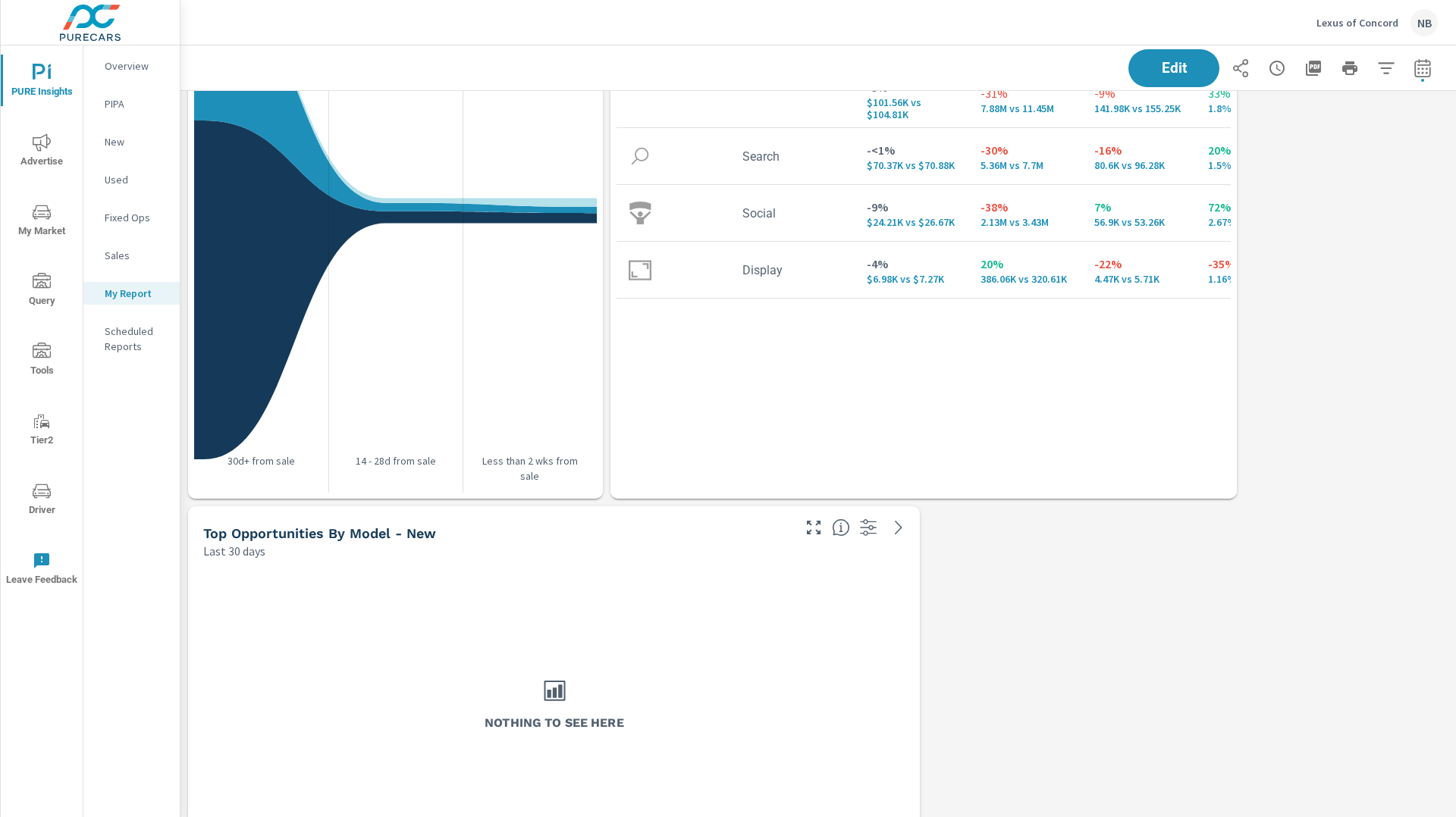
scroll to position [3292, 0]
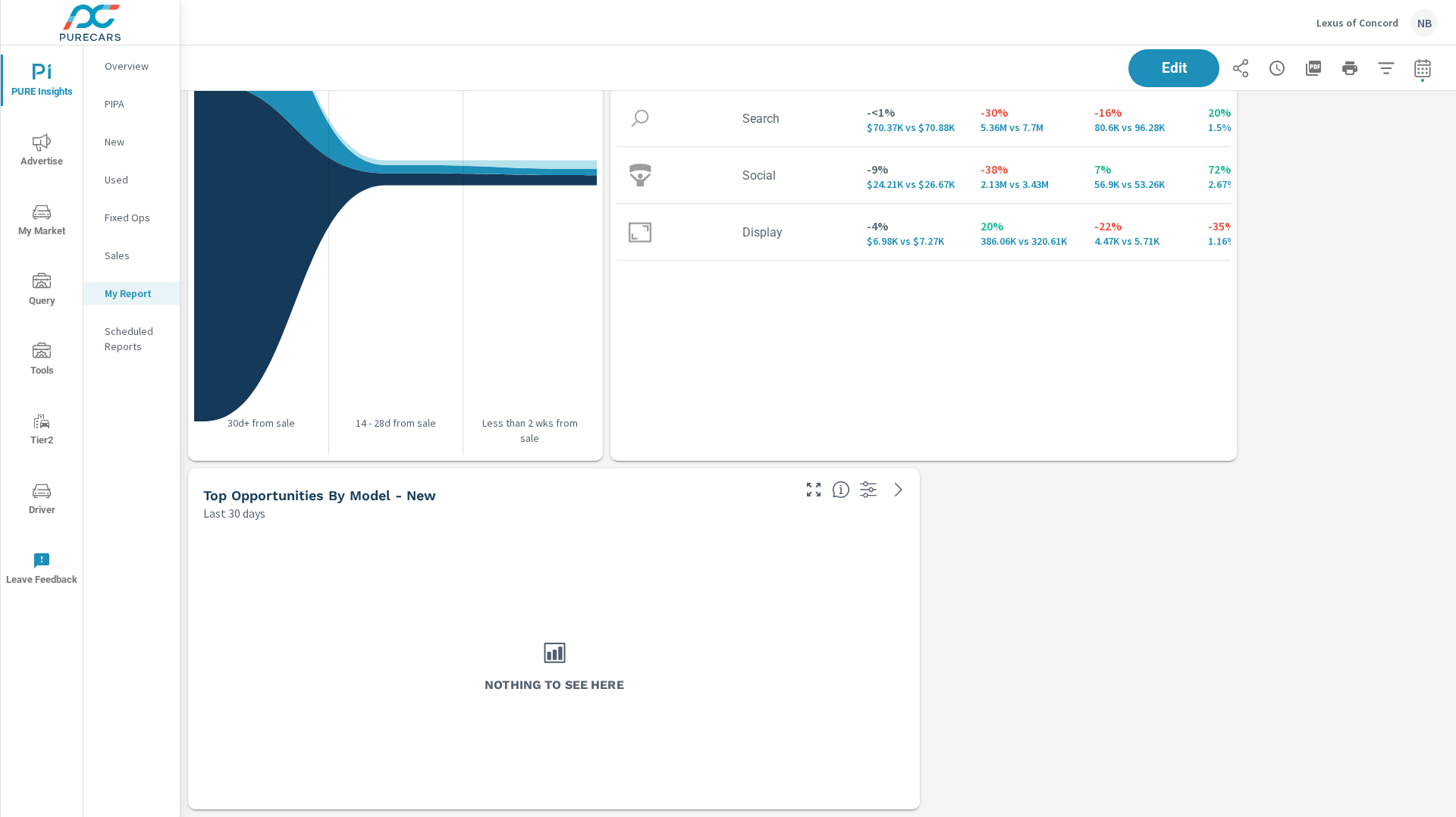
click at [131, 62] on p "Overview" at bounding box center [136, 66] width 63 height 15
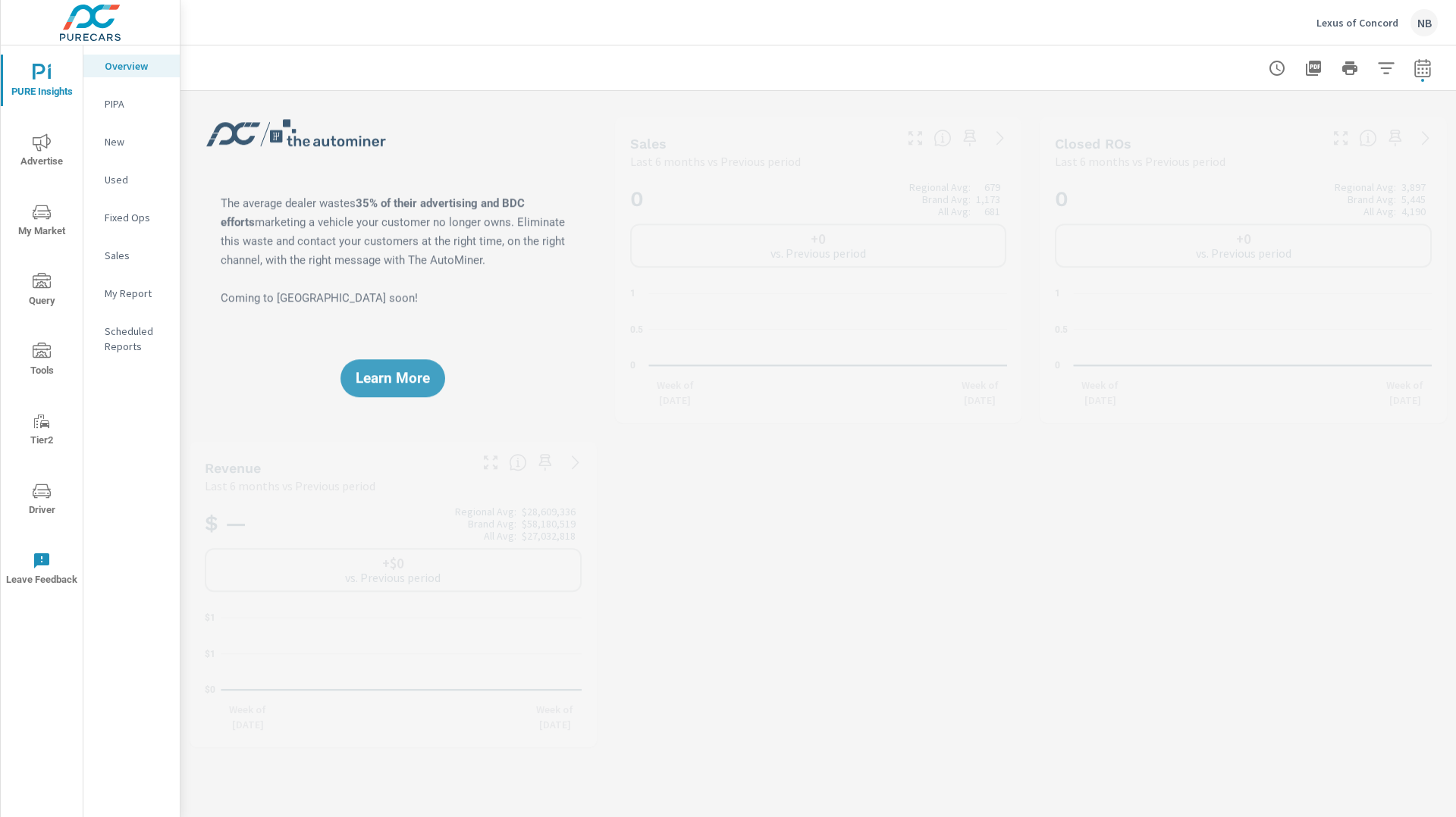
scroll to position [3355, 0]
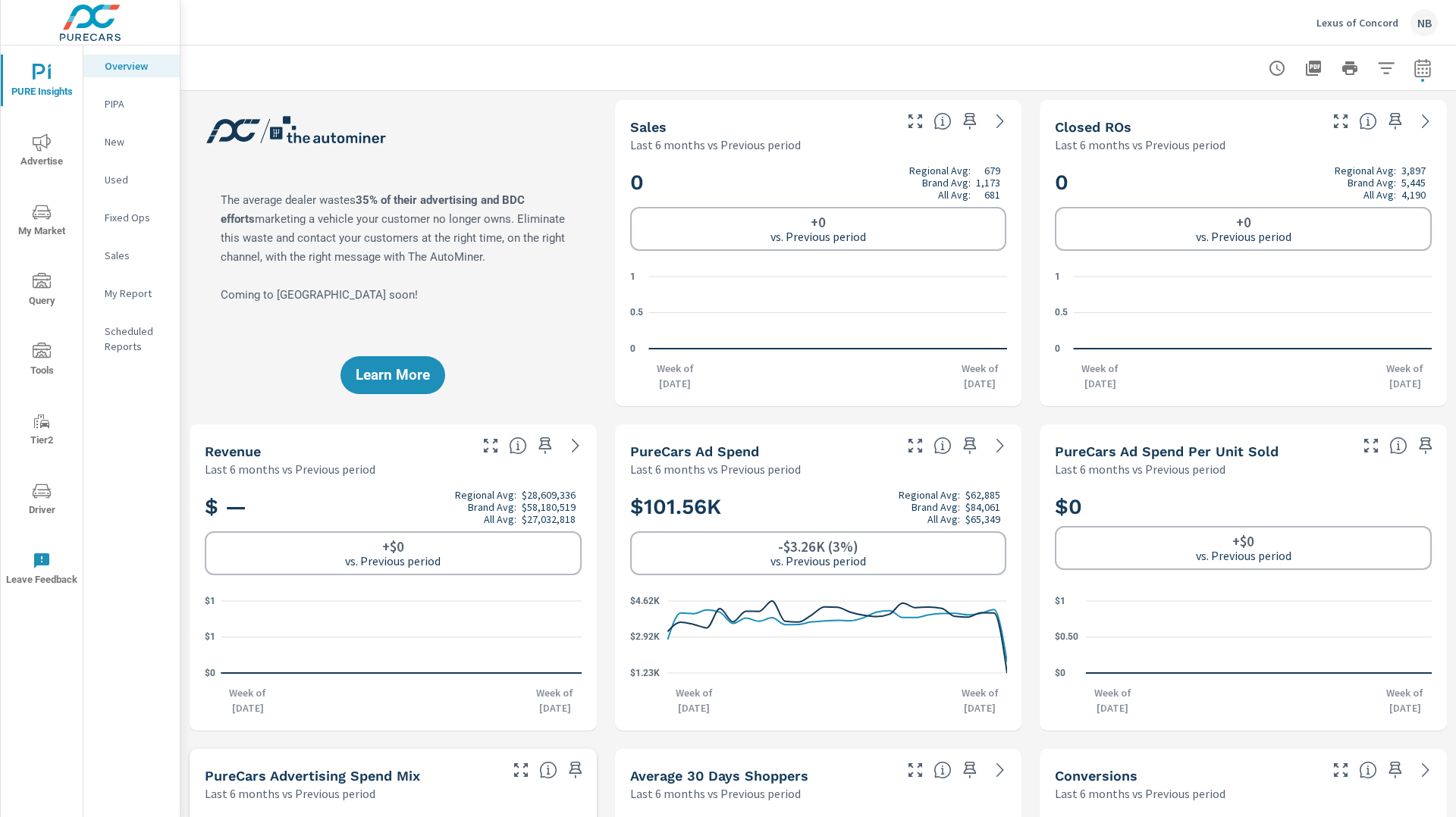
click at [26, 145] on span "Advertise" at bounding box center [42, 152] width 73 height 37
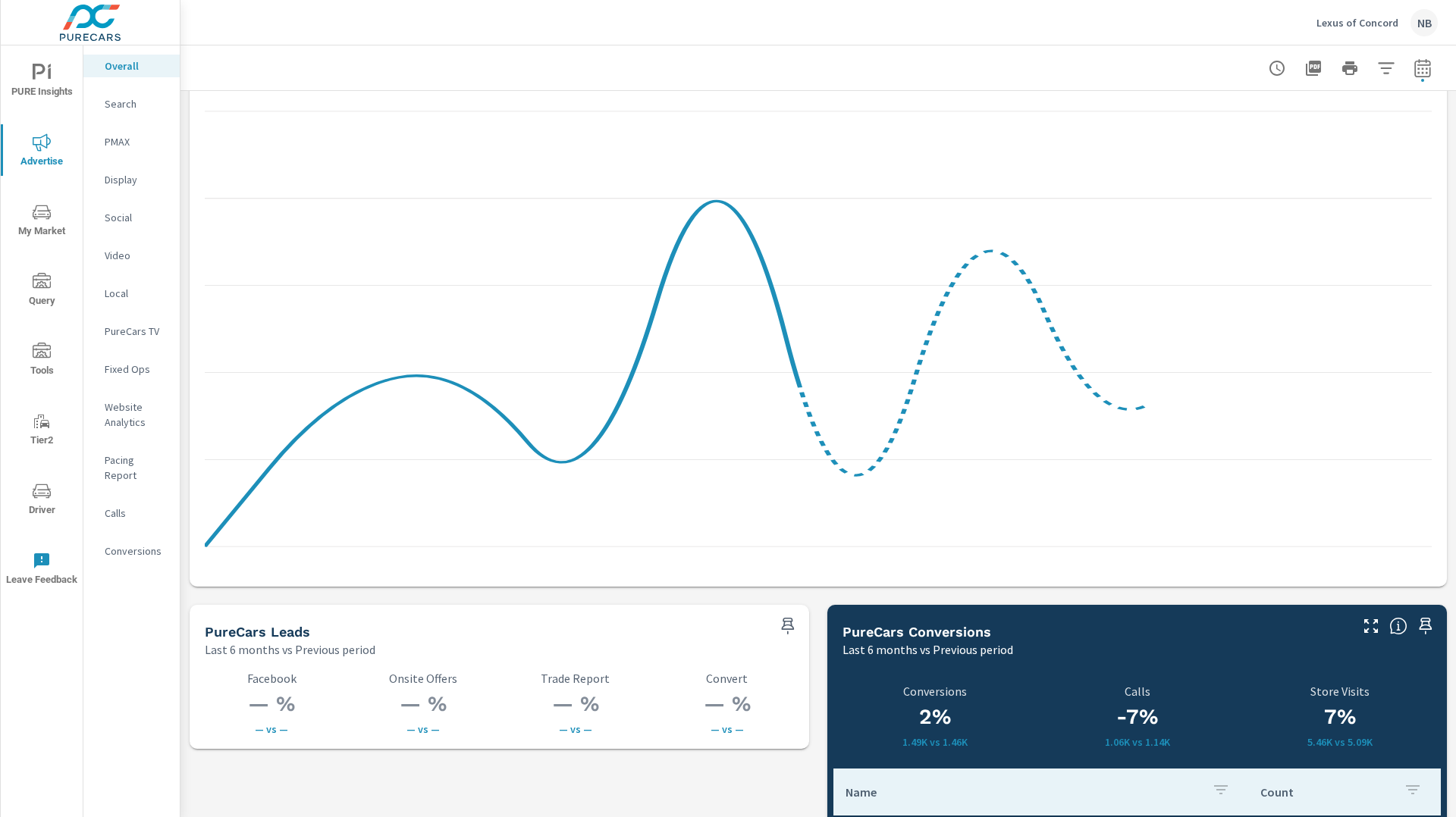
scroll to position [1606, 0]
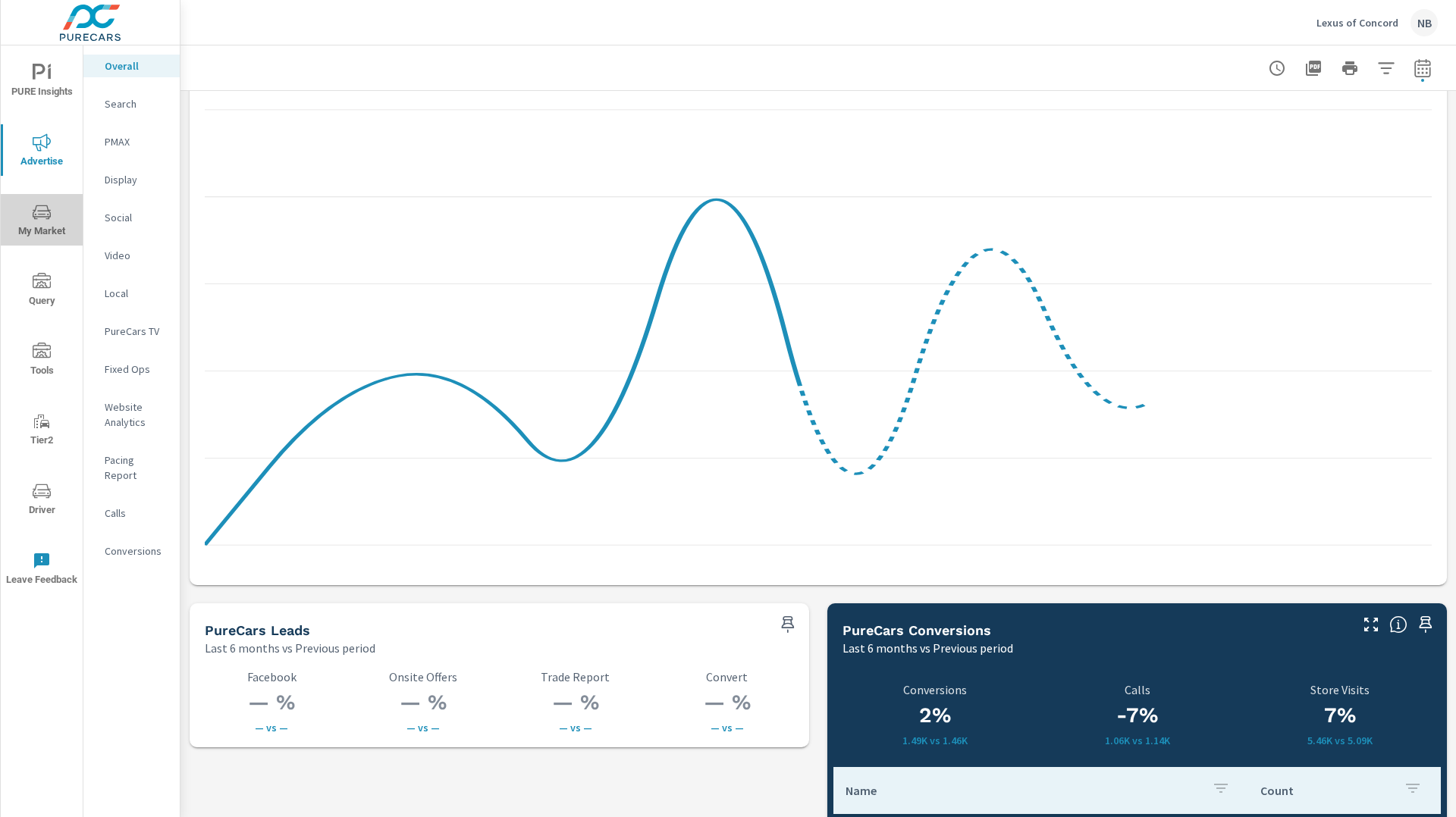
click at [41, 216] on icon "nav menu" at bounding box center [41, 212] width 18 height 15
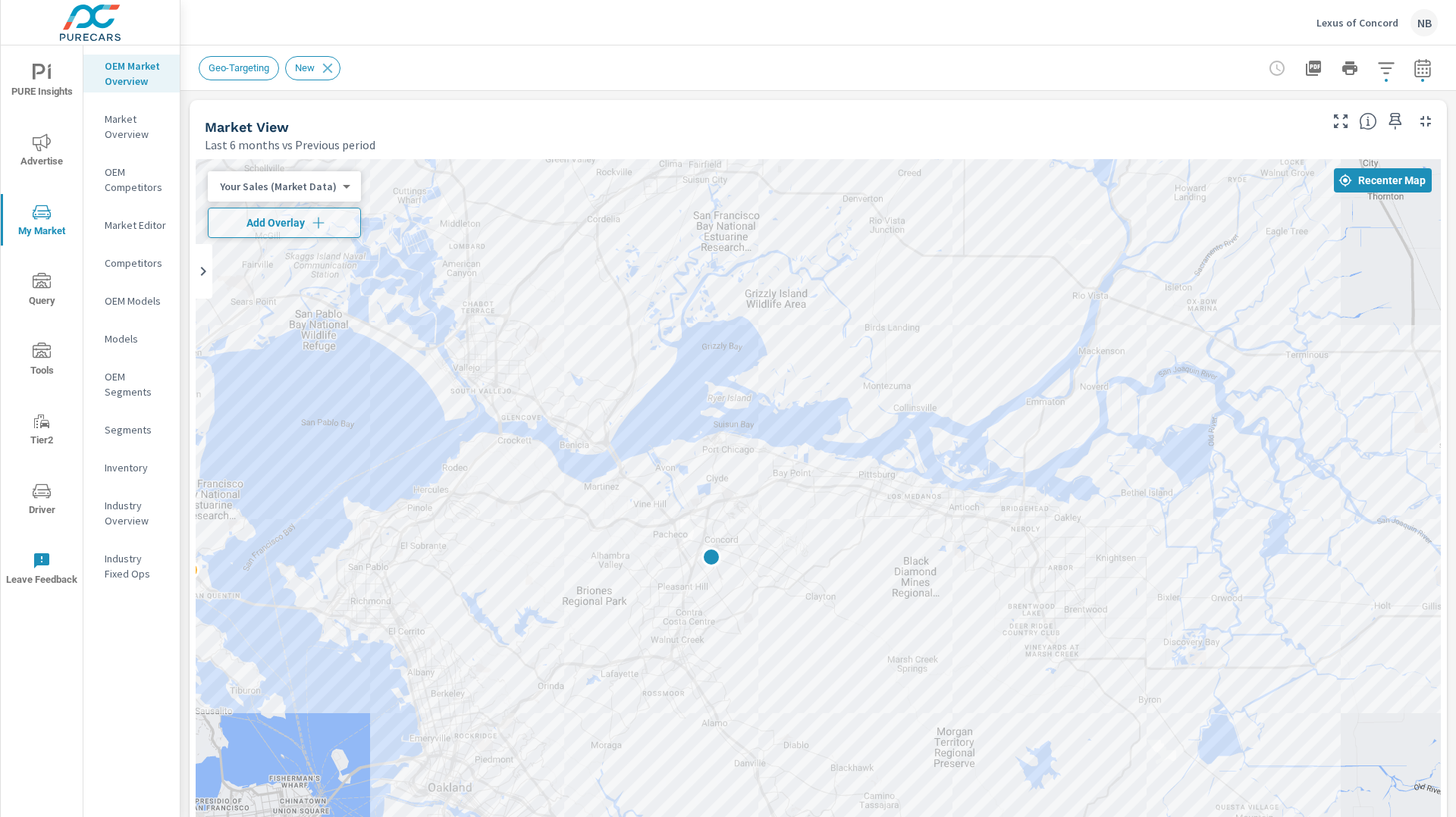
scroll to position [57, 0]
click at [1389, 75] on icon "button" at bounding box center [1386, 68] width 18 height 18
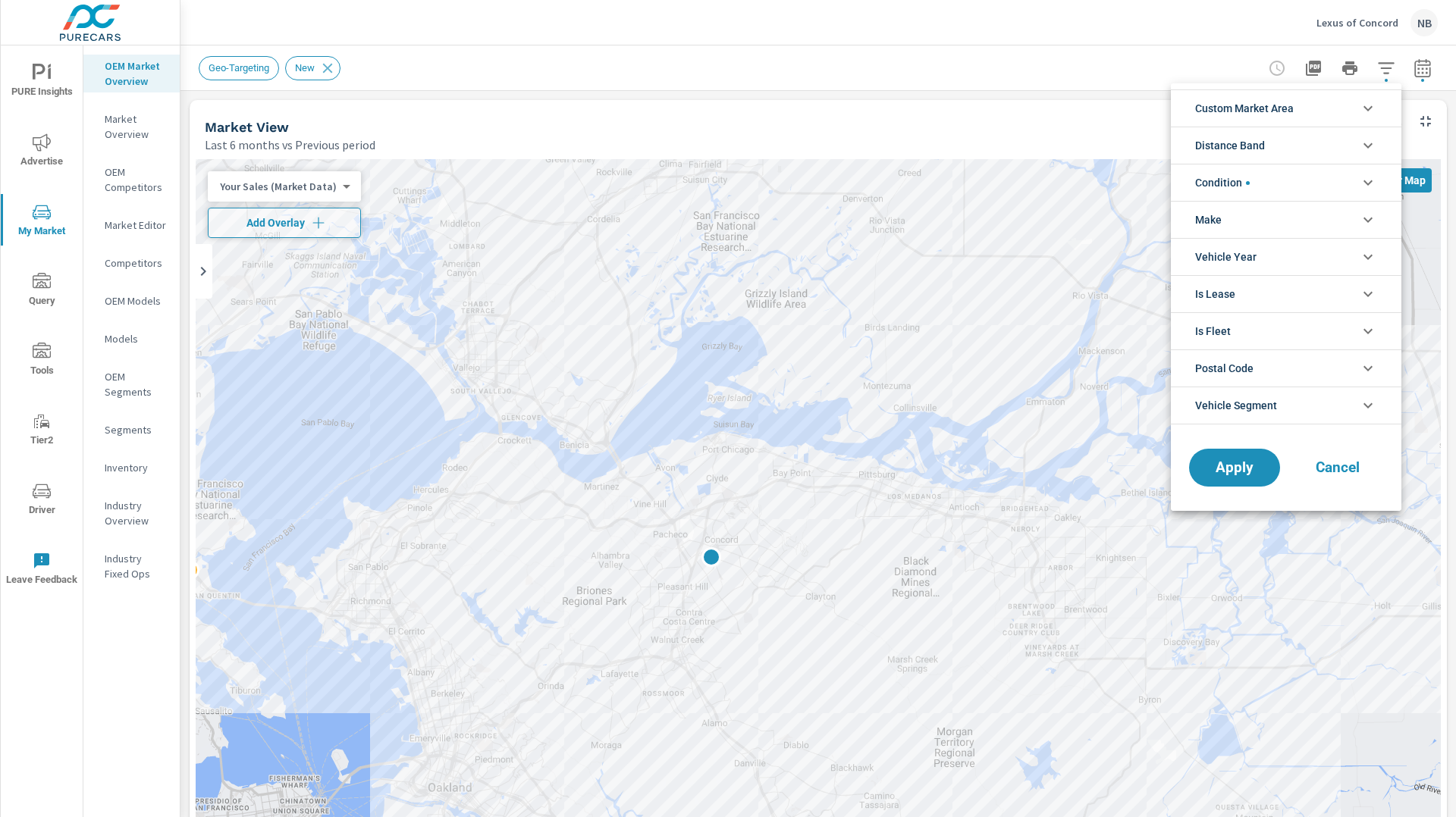
click at [1290, 362] on li "Postal Code" at bounding box center [1286, 368] width 230 height 37
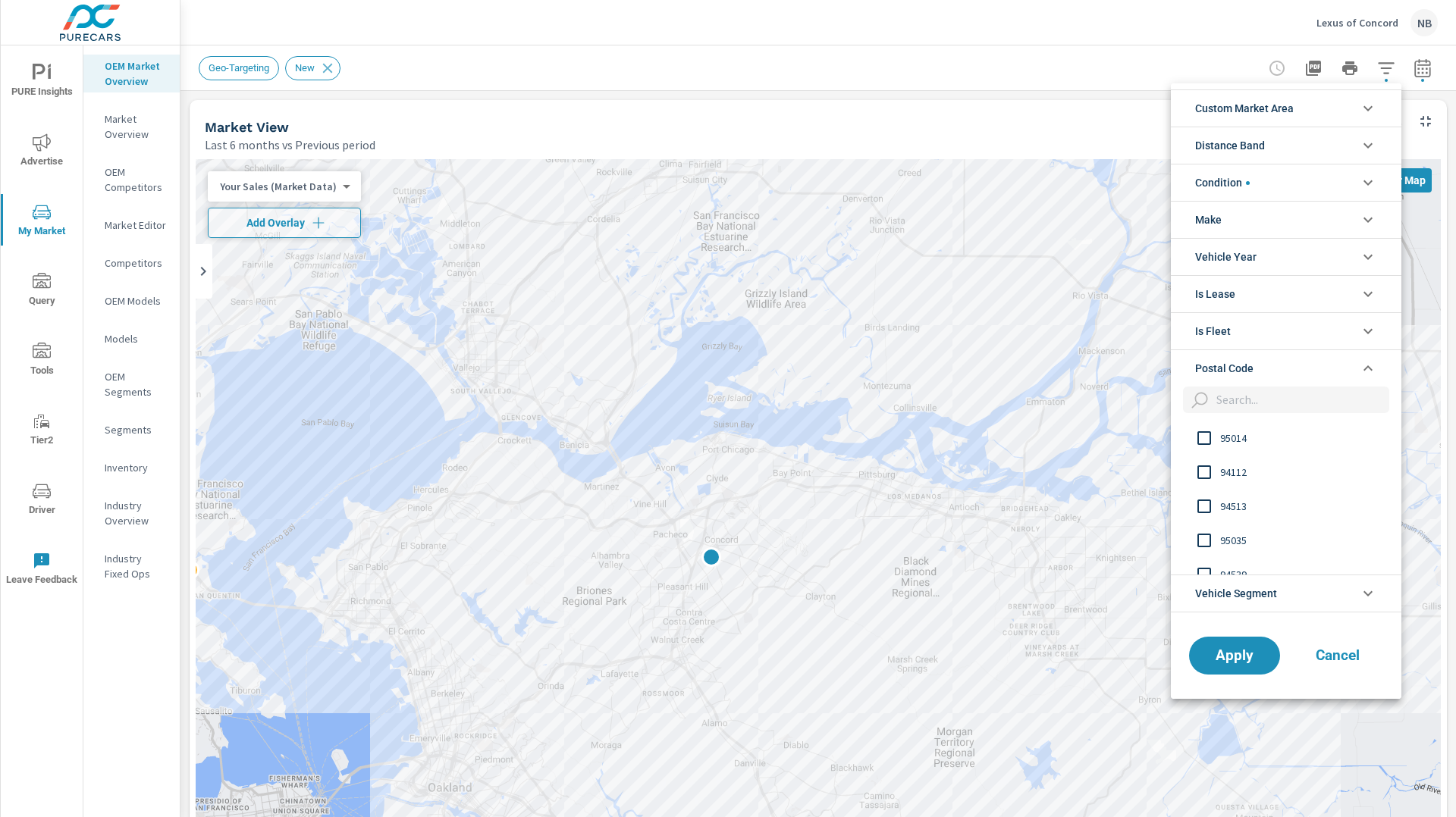
click at [1221, 407] on input "filter options" at bounding box center [1299, 400] width 179 height 27
click at [1233, 399] on input "94552" at bounding box center [1292, 400] width 165 height 27
type input "94542"
click at [1218, 439] on input "filter options" at bounding box center [1204, 437] width 32 height 32
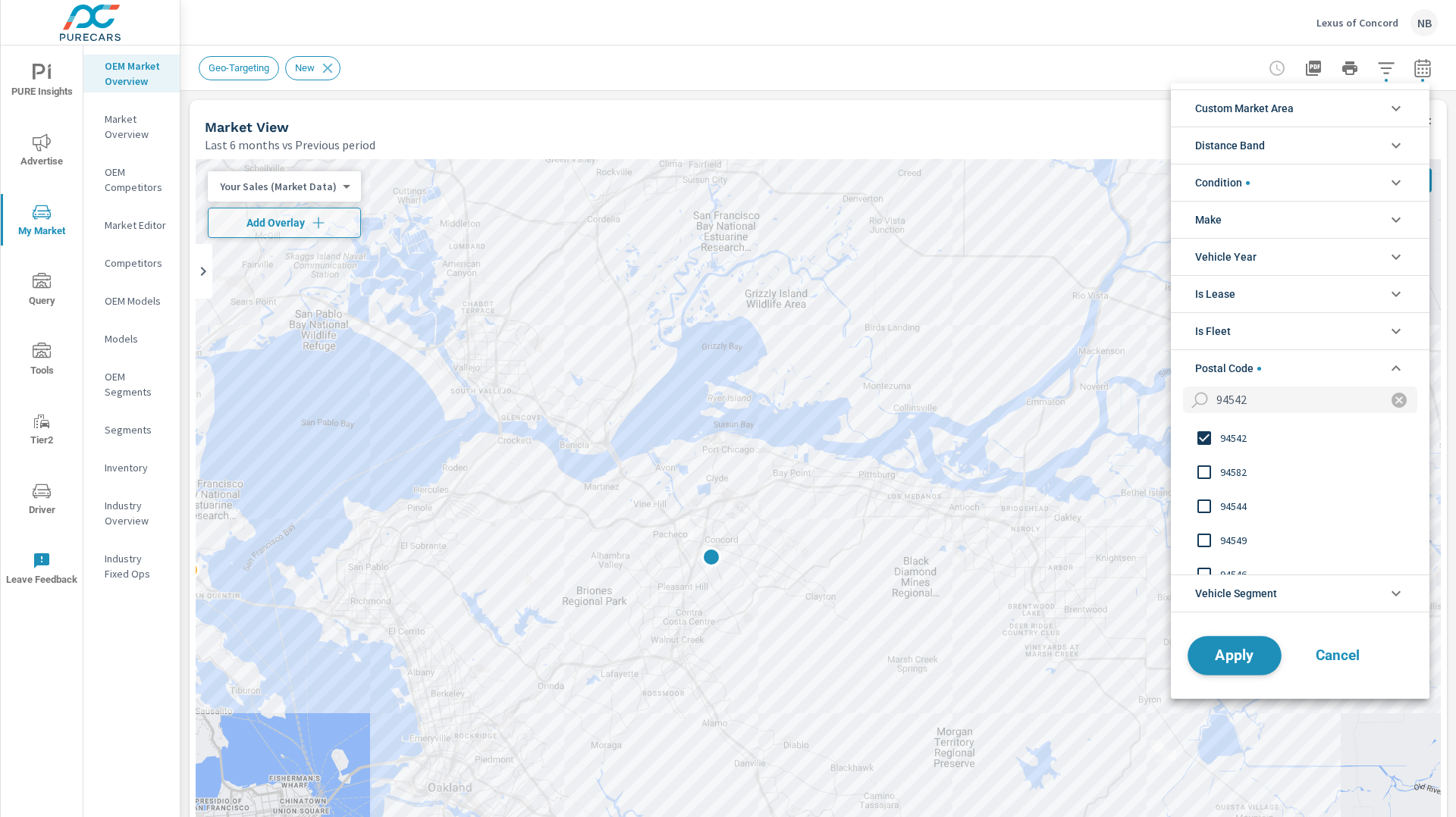
click at [1244, 657] on span "Apply" at bounding box center [1234, 656] width 62 height 15
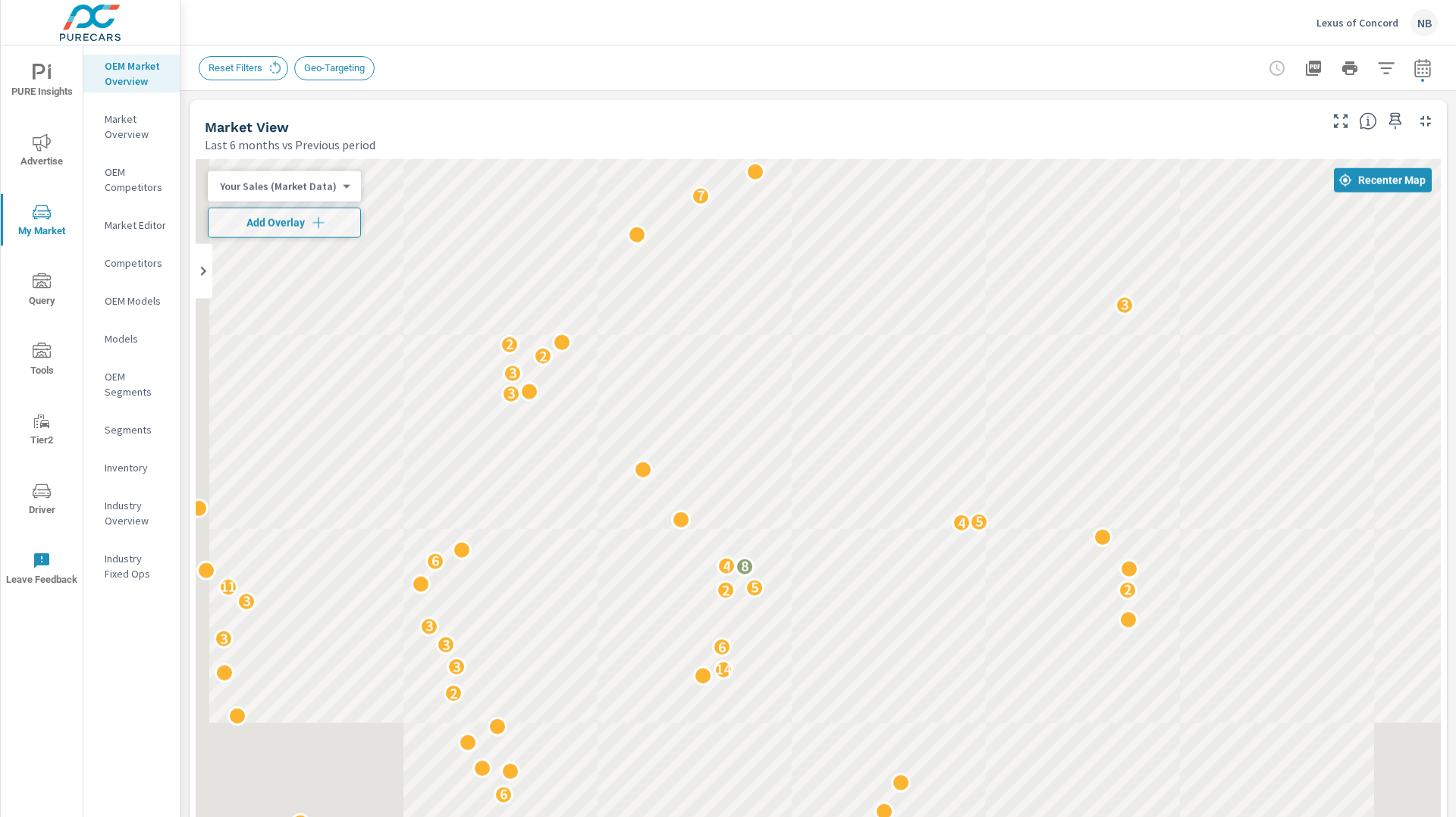
scroll to position [57, 0]
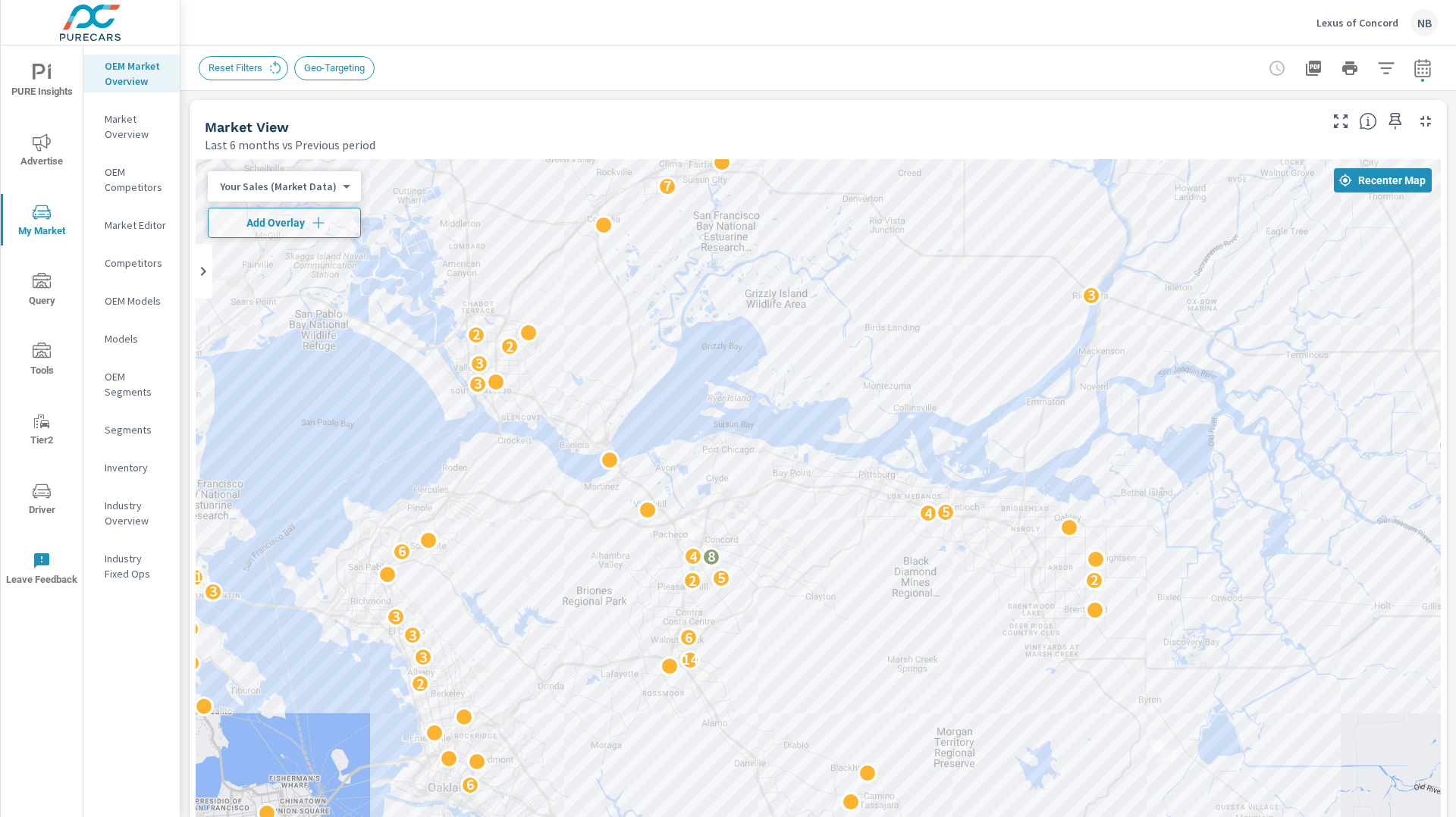
click at [1446, 118] on div at bounding box center [1385, 116] width 124 height 33
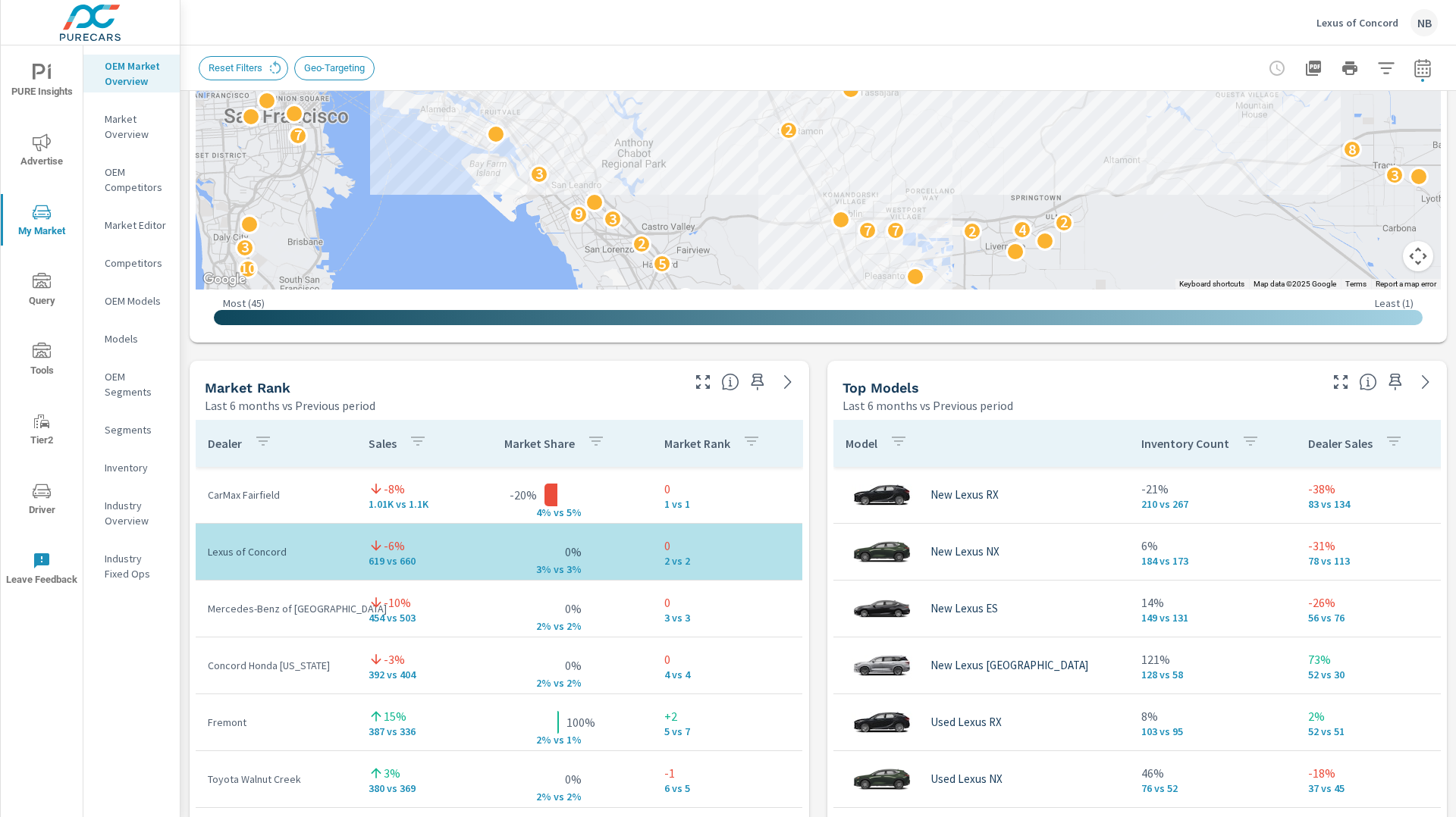
scroll to position [712, 0]
